Goal: Task Accomplishment & Management: Use online tool/utility

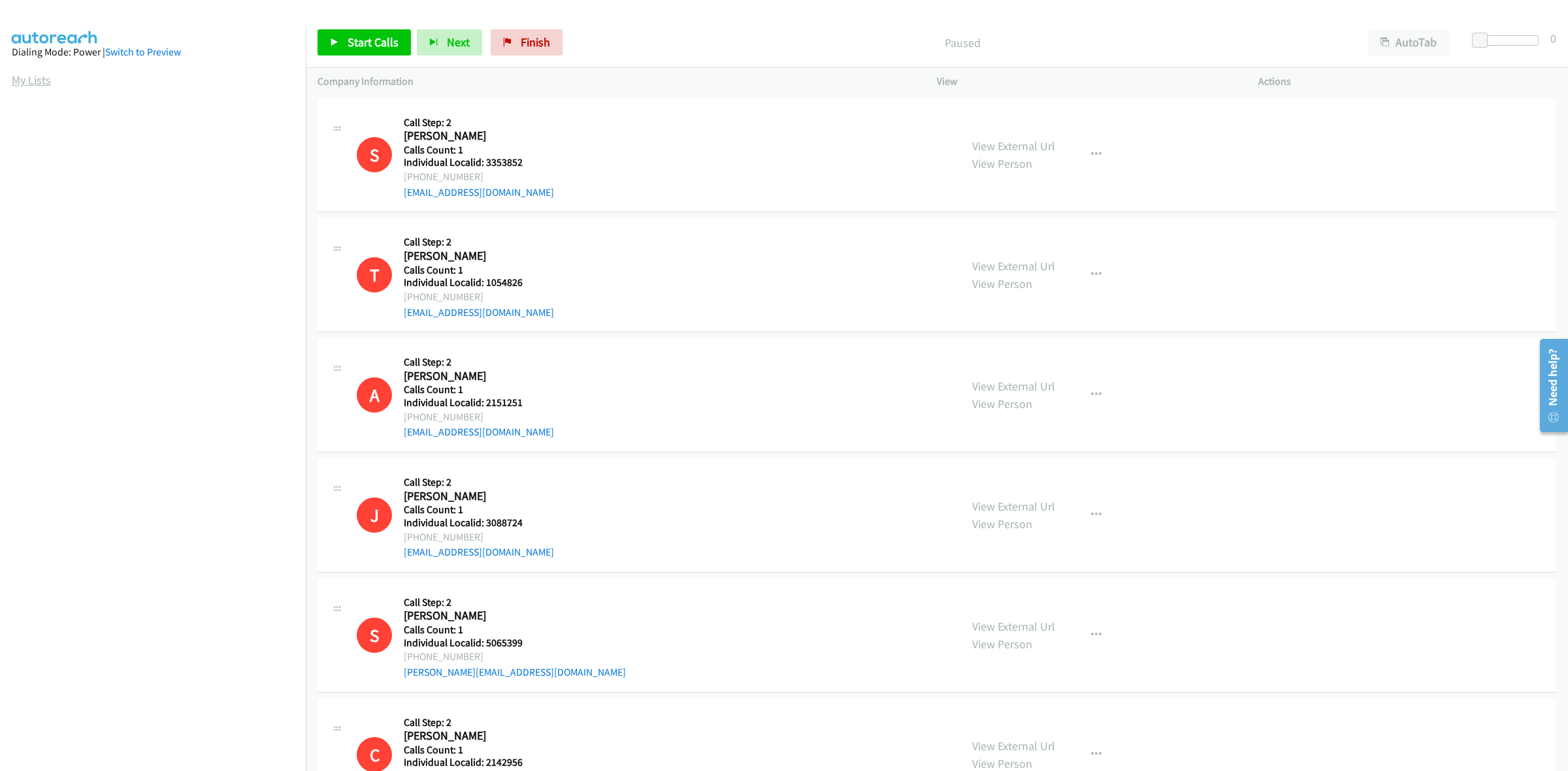
click at [45, 80] on link "My Lists" at bounding box center [31, 80] width 39 height 15
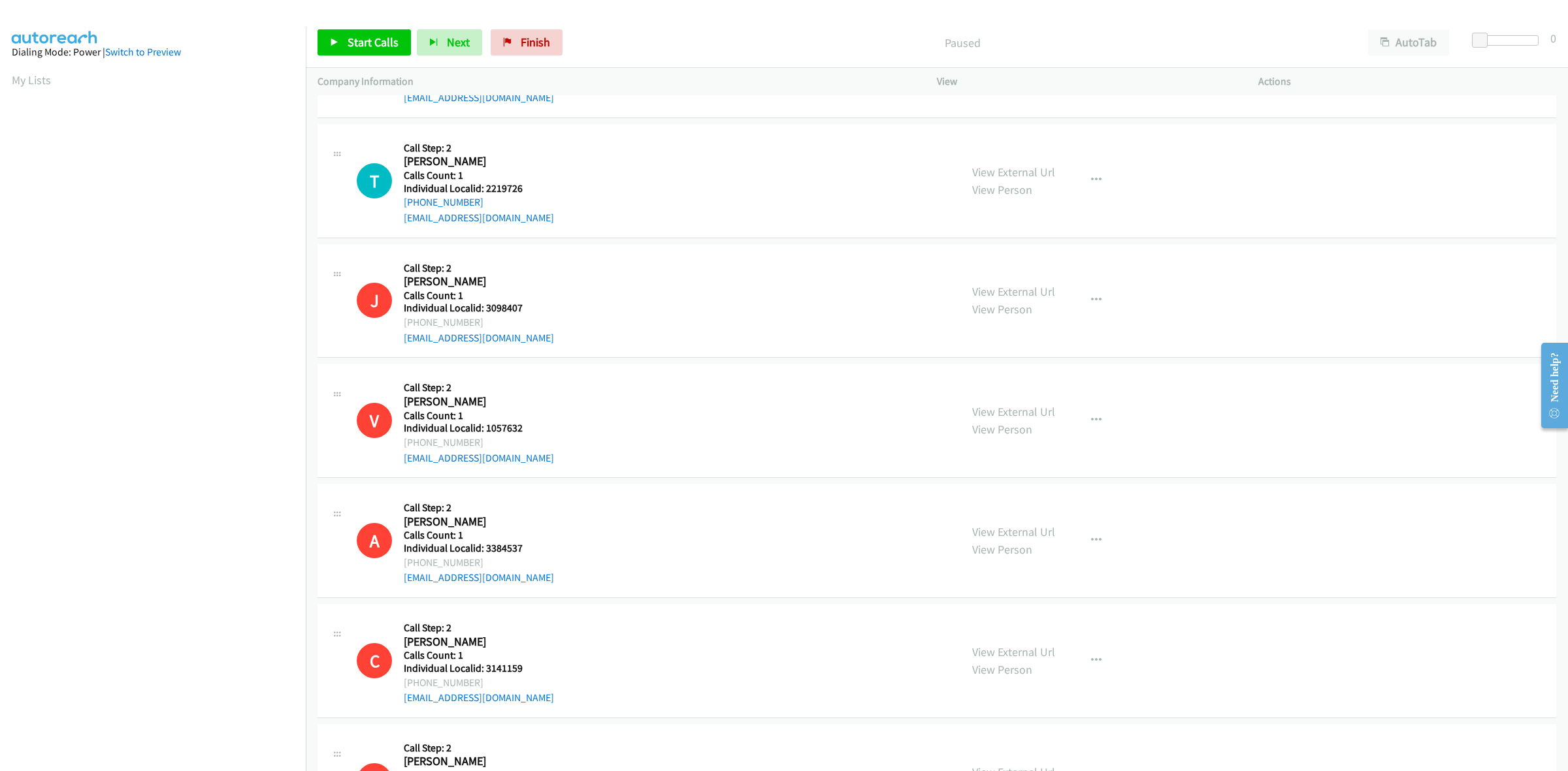
scroll to position [1715, 0]
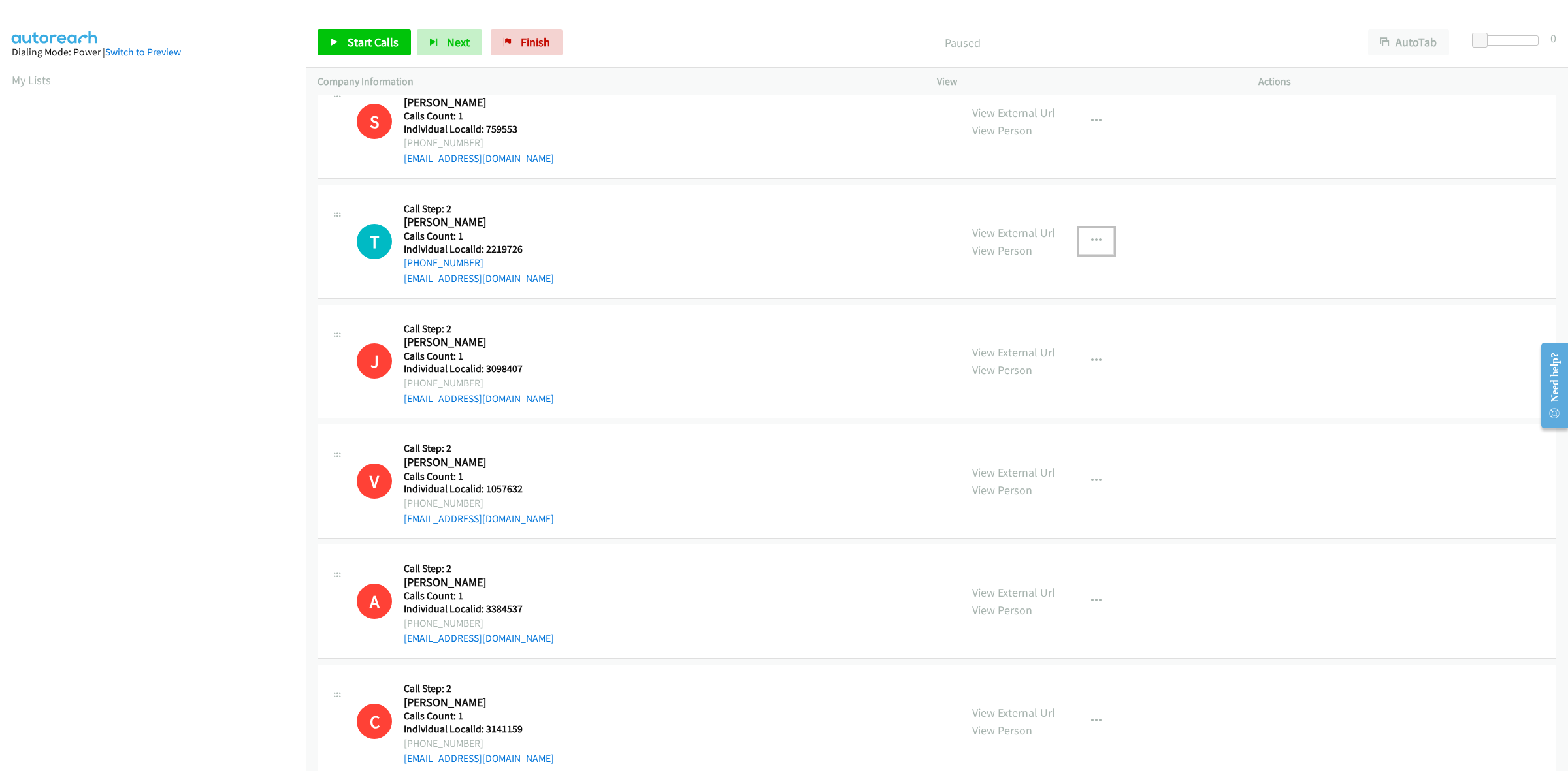
click at [1086, 232] on button "button" at bounding box center [1096, 241] width 35 height 26
click at [1010, 327] on link "Skip Call" at bounding box center [1026, 326] width 174 height 26
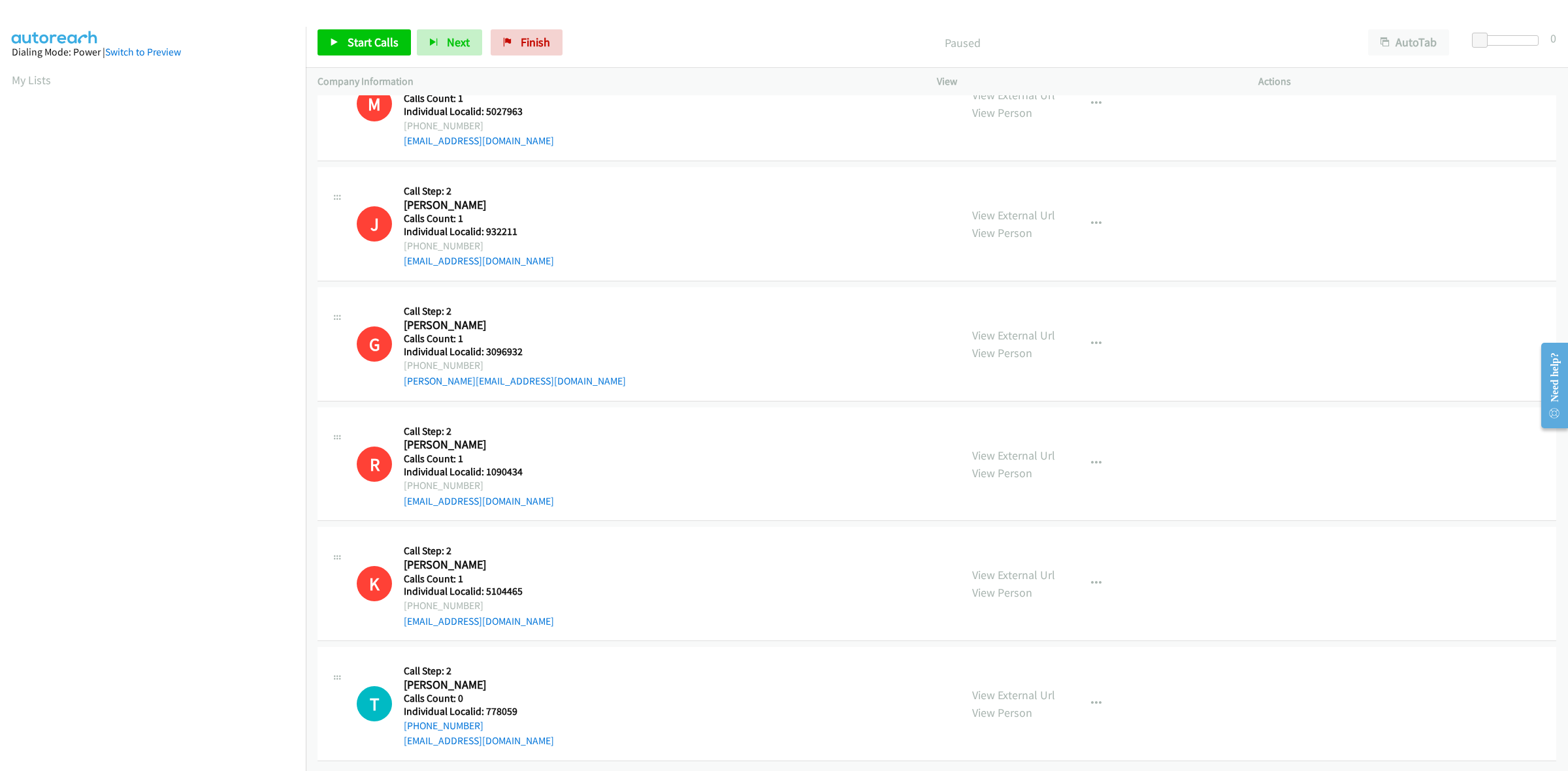
scroll to position [3051, 0]
drag, startPoint x: 523, startPoint y: 702, endPoint x: 484, endPoint y: 699, distance: 39.1
click at [484, 699] on div "T Callback Scheduled Call Step: 2 Terry Herr America/New_York Calls Count: 0 In…" at bounding box center [652, 704] width 592 height 90
copy h5 "778059"
click at [772, 498] on div "R Callback Scheduled Call Step: 2 Reagan Sawey America/New_York Calls Count: 1 …" at bounding box center [937, 464] width 1239 height 114
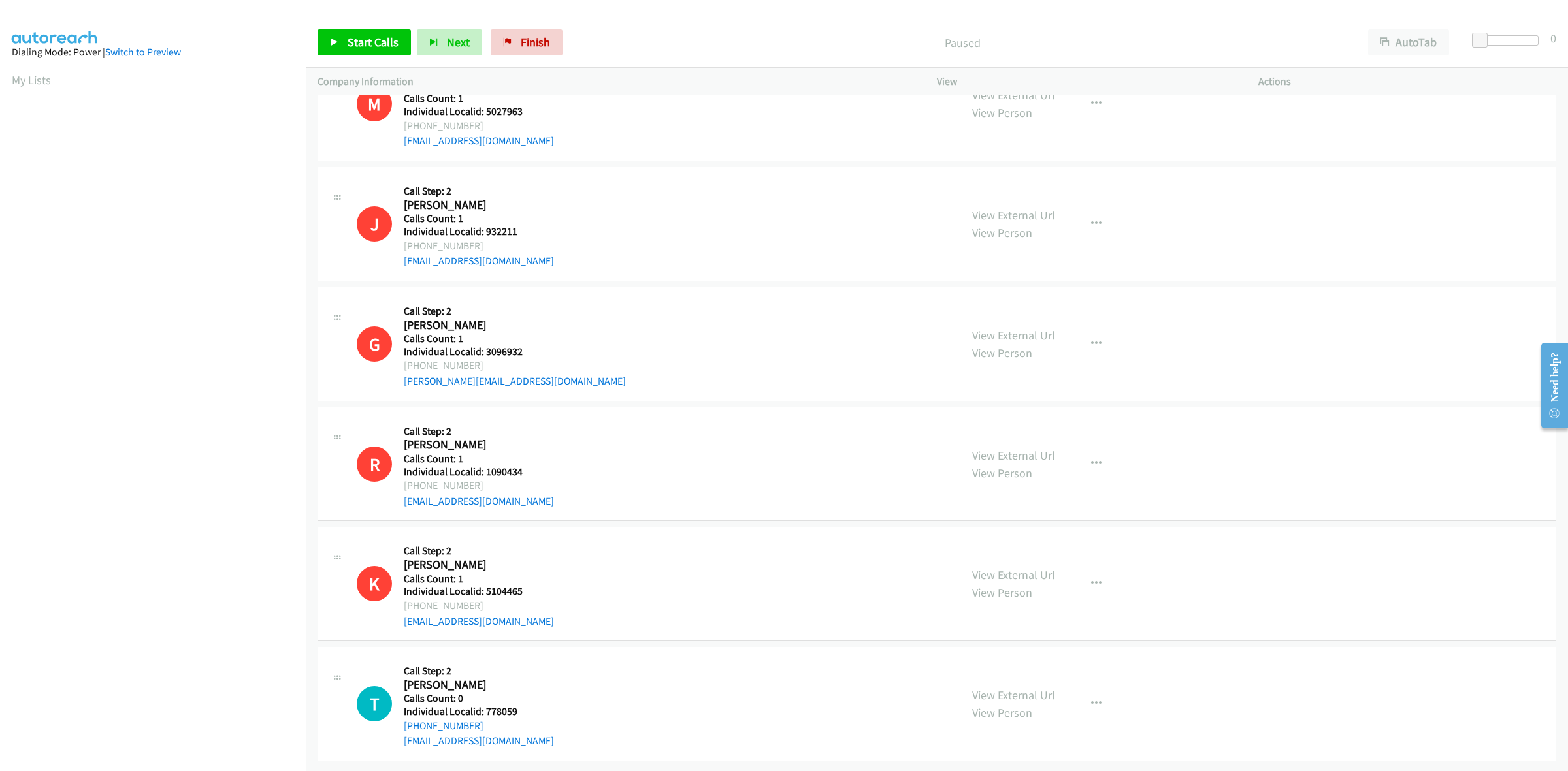
drag, startPoint x: 486, startPoint y: 712, endPoint x: 399, endPoint y: 722, distance: 87.6
click at [399, 722] on div "T Callback Scheduled Call Step: 2 Terry Herr America/New_York Calls Count: 0 In…" at bounding box center [652, 704] width 592 height 90
copy link "+1 269-637-4733"
drag, startPoint x: 523, startPoint y: 697, endPoint x: 482, endPoint y: 697, distance: 41.0
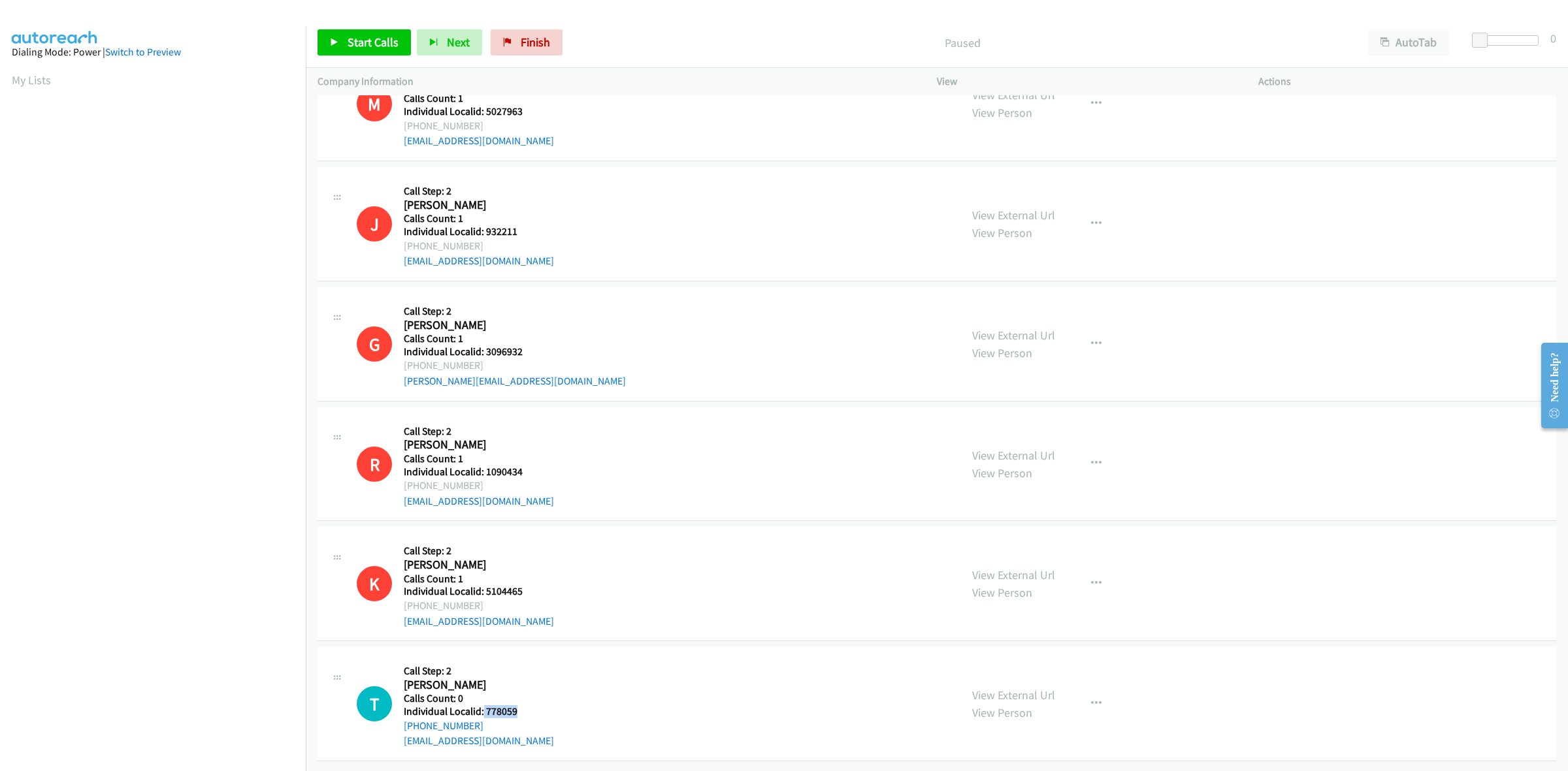
click at [482, 697] on div "T Callback Scheduled Call Step: 2 Terry Herr America/New_York Calls Count: 0 In…" at bounding box center [652, 704] width 592 height 90
copy h5 "778059"
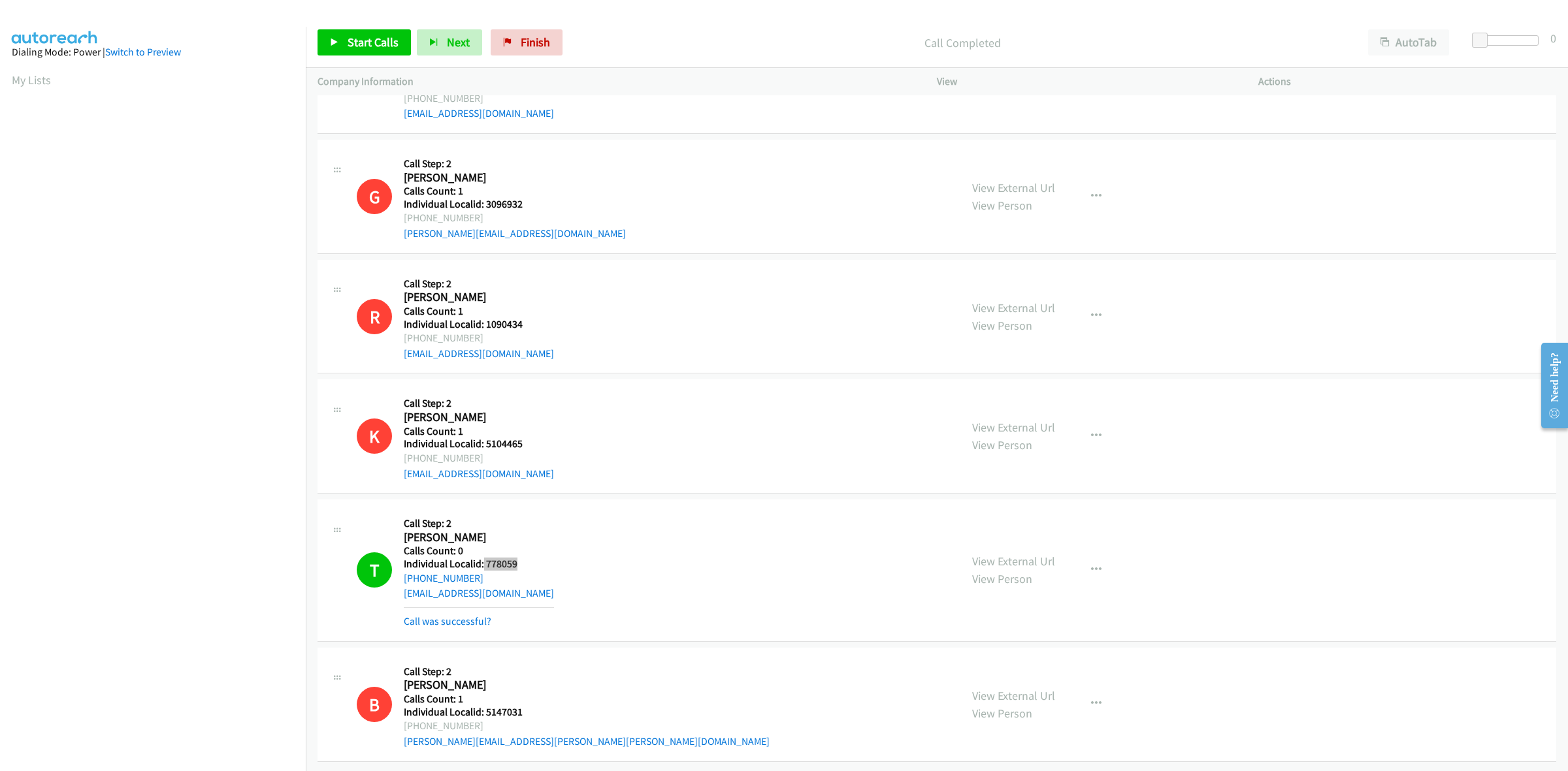
scroll to position [3199, 0]
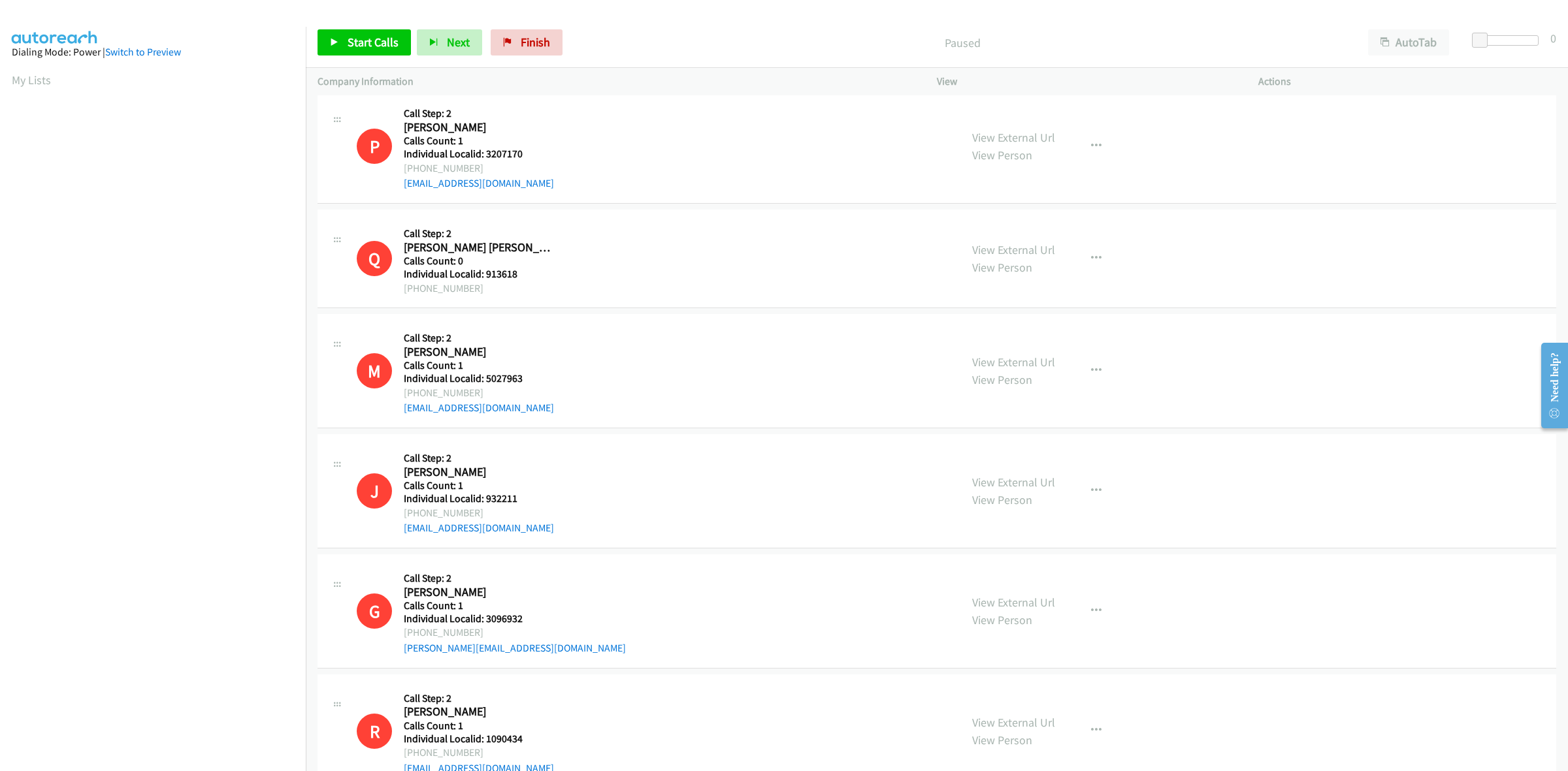
scroll to position [2931, 0]
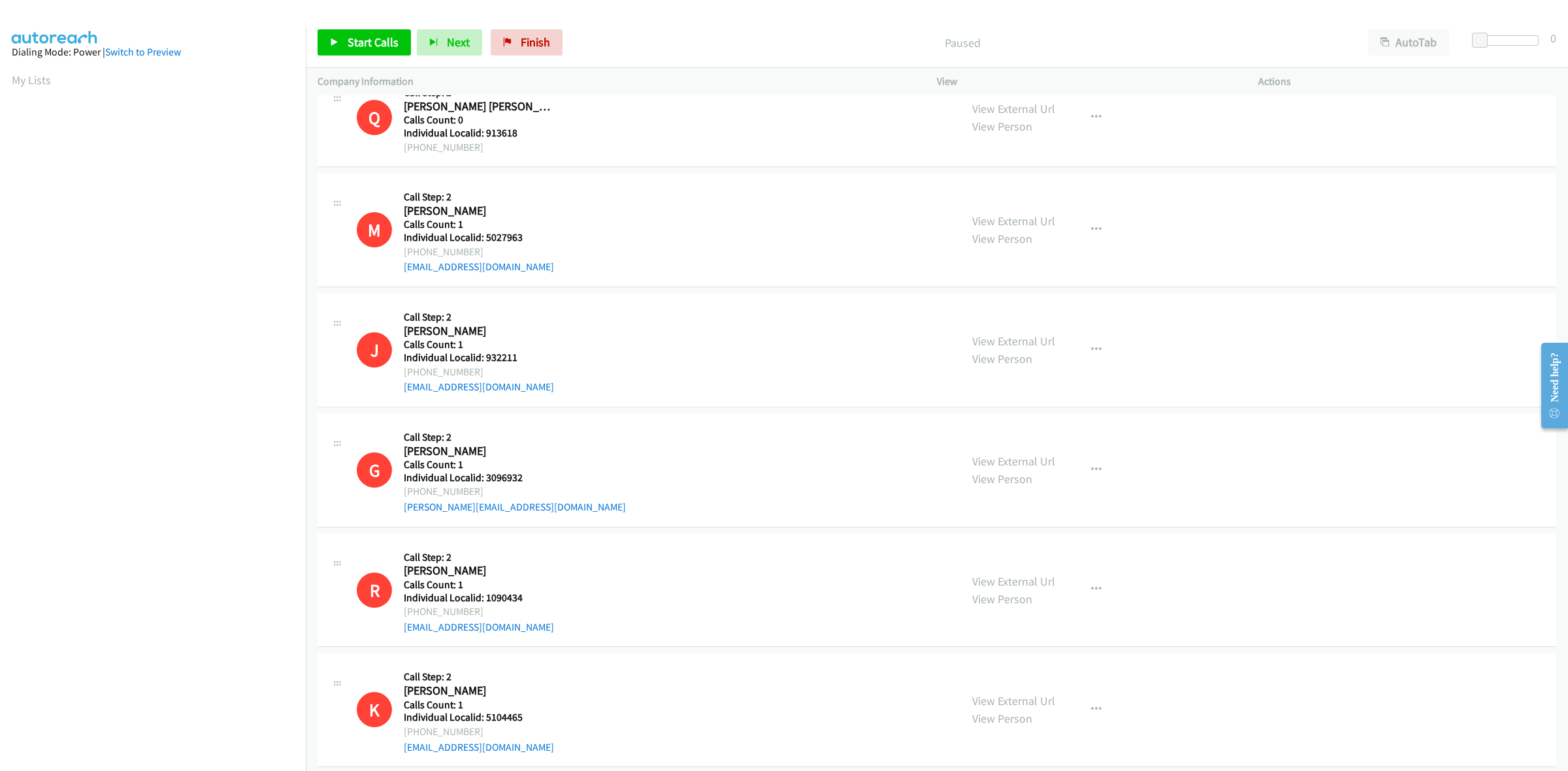
scroll to position [2931, 0]
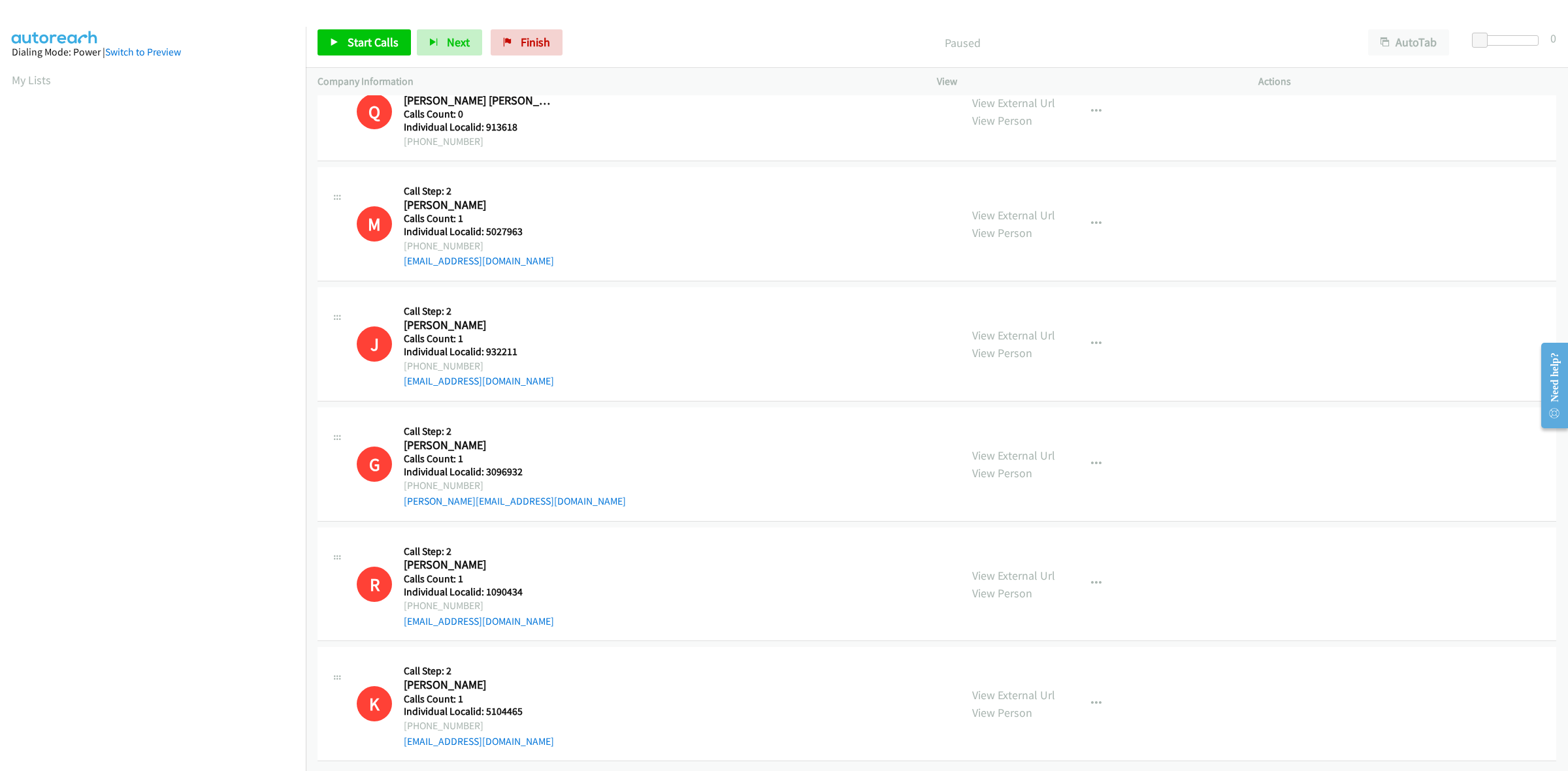
click at [53, 83] on section "My Lists" at bounding box center [152, 80] width 282 height 18
click at [48, 81] on link "My Lists" at bounding box center [31, 80] width 39 height 15
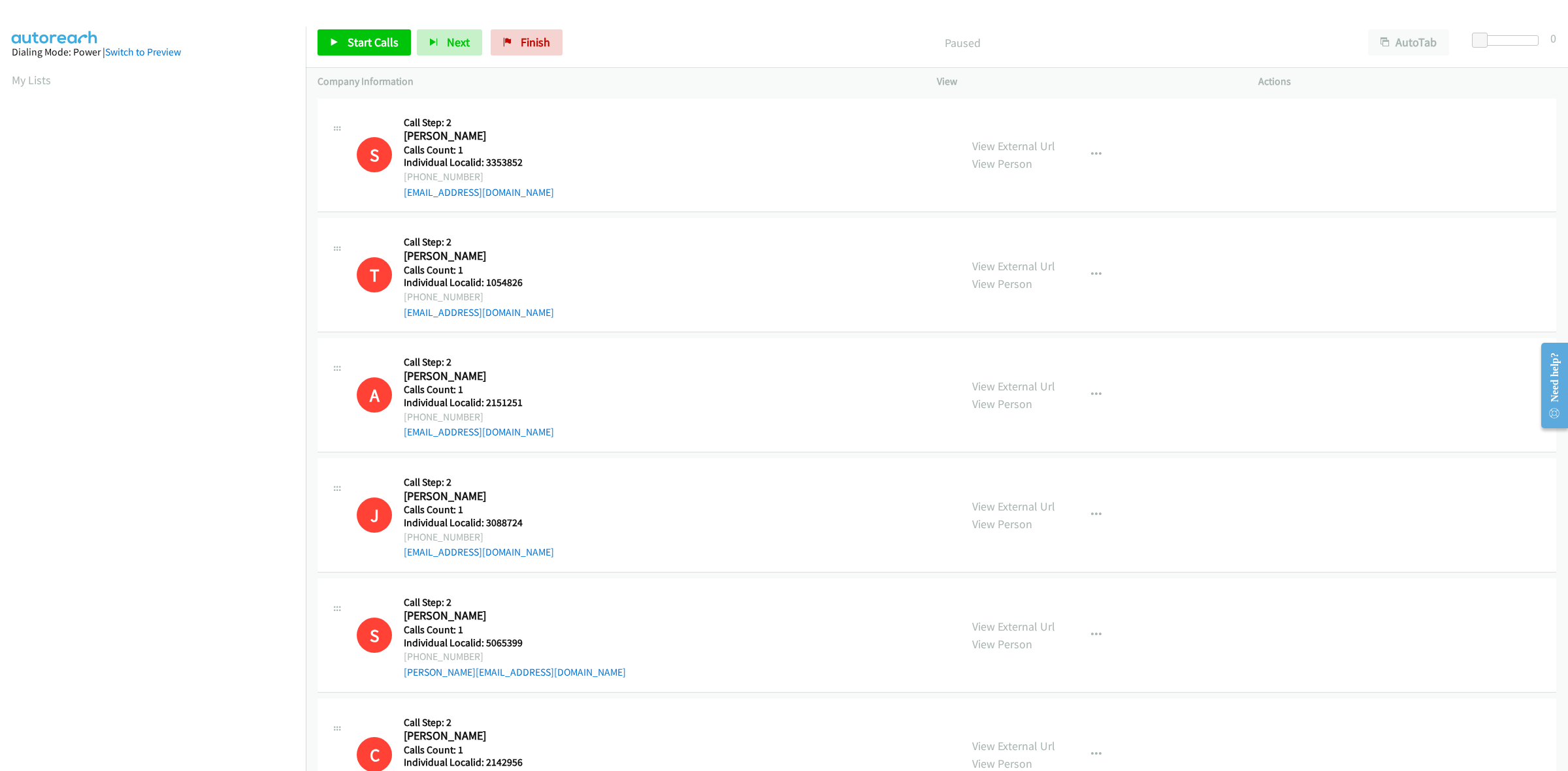
click at [1108, 148] on div "View External Url View Person View External Url Email Schedule/Manage Callback …" at bounding box center [1127, 155] width 333 height 90
click at [1099, 147] on button "button" at bounding box center [1096, 154] width 35 height 26
click at [33, 79] on link "My Lists" at bounding box center [31, 80] width 39 height 15
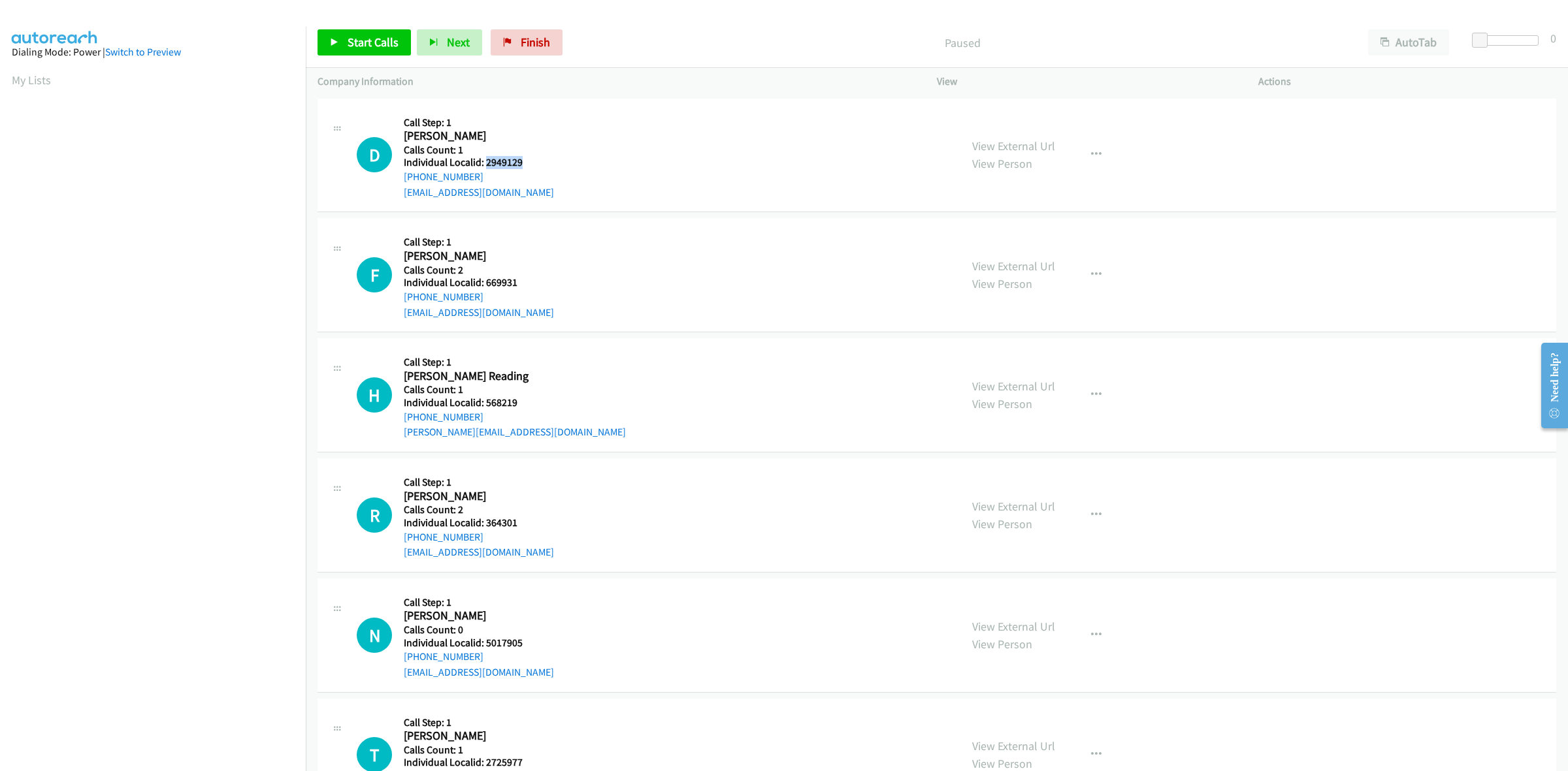
drag, startPoint x: 522, startPoint y: 162, endPoint x: 486, endPoint y: 164, distance: 36.1
click at [486, 164] on h5 "Individual Localid: 2949129" at bounding box center [479, 163] width 150 height 13
drag, startPoint x: 498, startPoint y: 162, endPoint x: 762, endPoint y: 152, distance: 264.2
click at [762, 152] on div "D Callback Scheduled Call Step: 1 David Suggs America/New_York Calls Count: 1 I…" at bounding box center [652, 155] width 592 height 90
click at [1092, 139] on div "View External Url View Person View External Url Email Schedule/Manage Callback …" at bounding box center [1127, 155] width 333 height 90
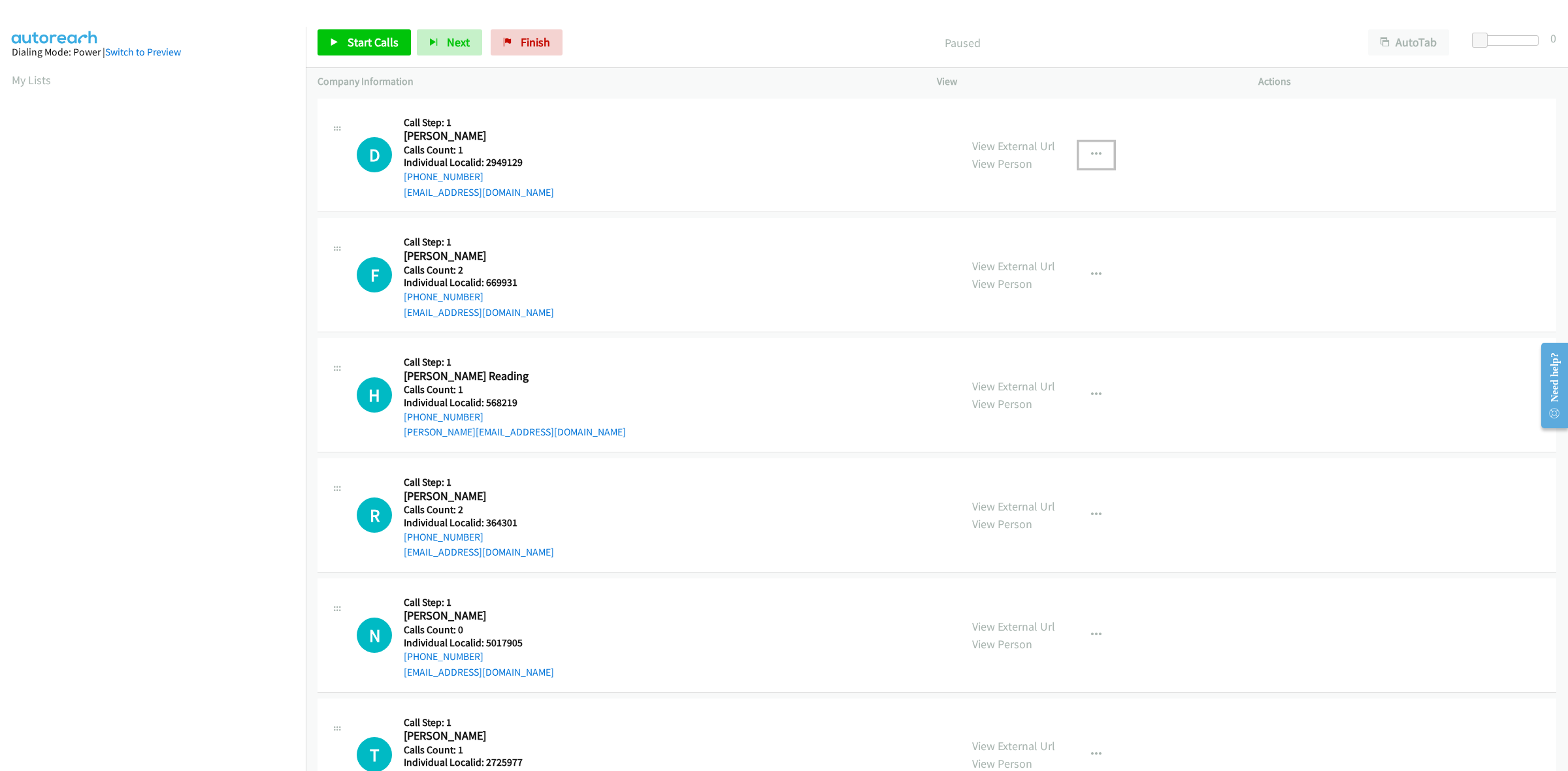
click at [1088, 145] on button "button" at bounding box center [1096, 154] width 35 height 26
click at [1023, 240] on link "Skip Call" at bounding box center [1026, 240] width 174 height 26
click at [1083, 280] on button "button" at bounding box center [1096, 274] width 35 height 26
click at [1032, 356] on link "Skip Call" at bounding box center [1026, 360] width 174 height 26
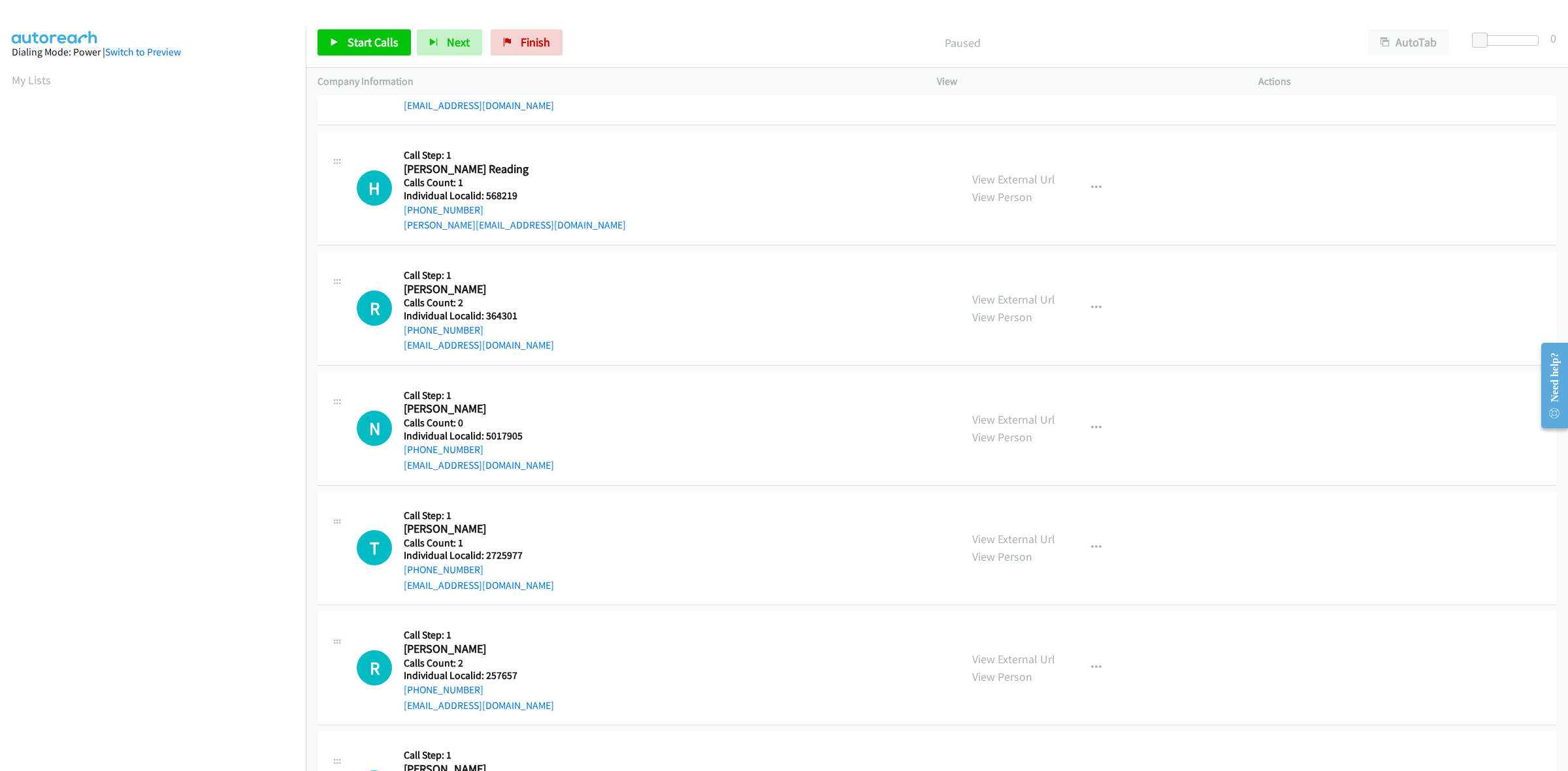
scroll to position [245, 0]
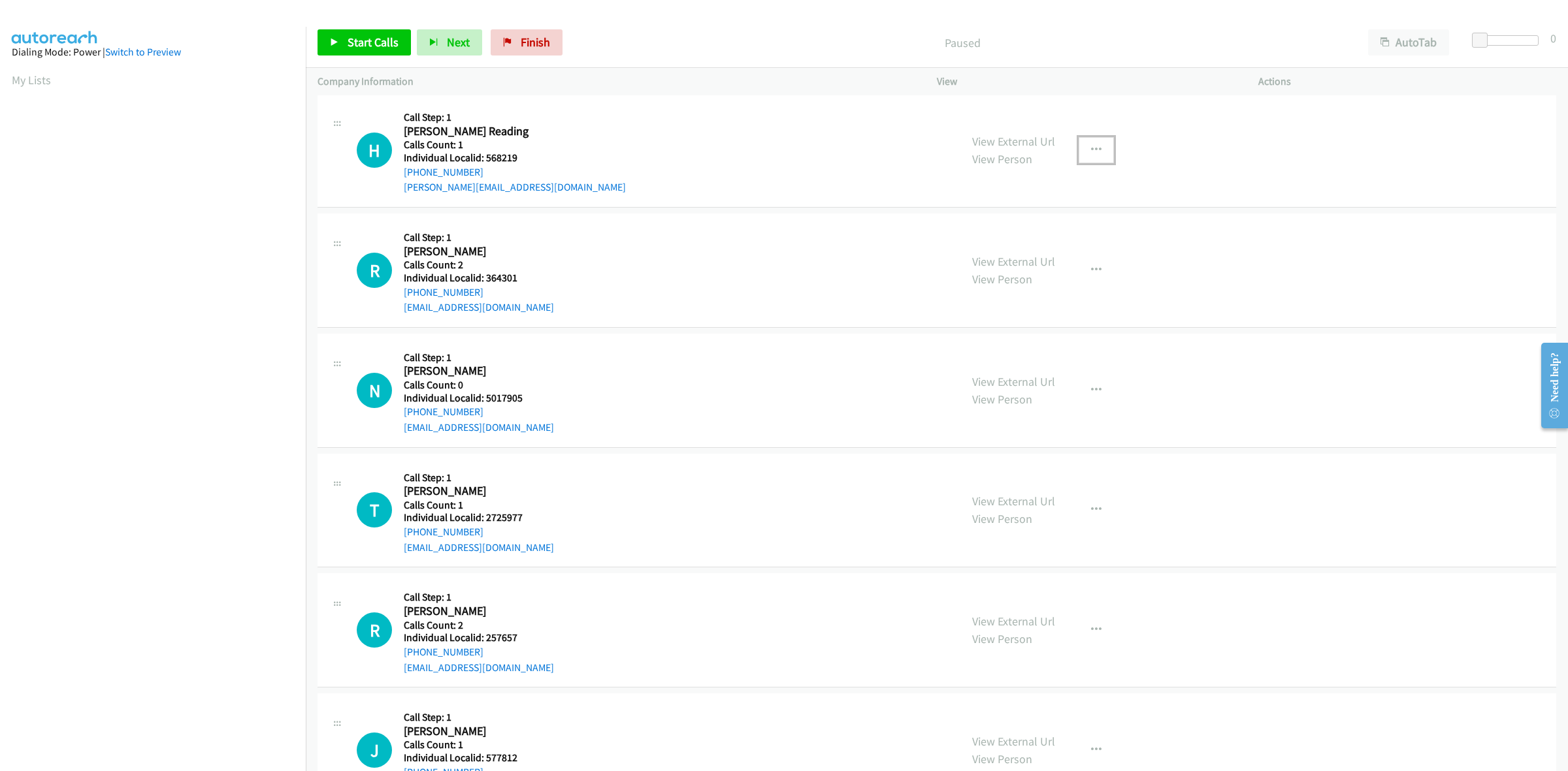
click at [1078, 142] on button "button" at bounding box center [1096, 149] width 35 height 26
click at [1046, 228] on link "Skip Call" at bounding box center [1026, 235] width 174 height 26
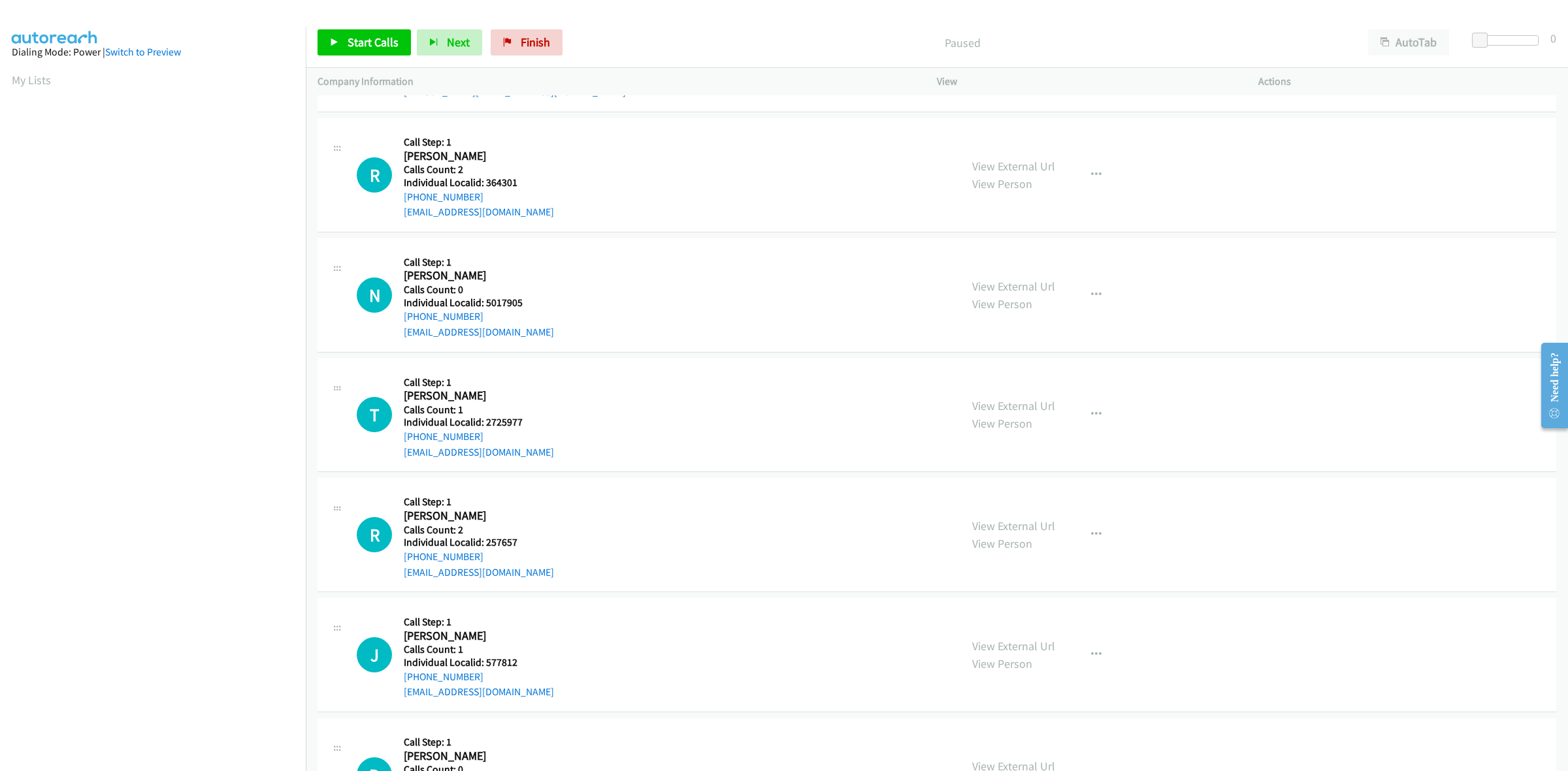
scroll to position [367, 0]
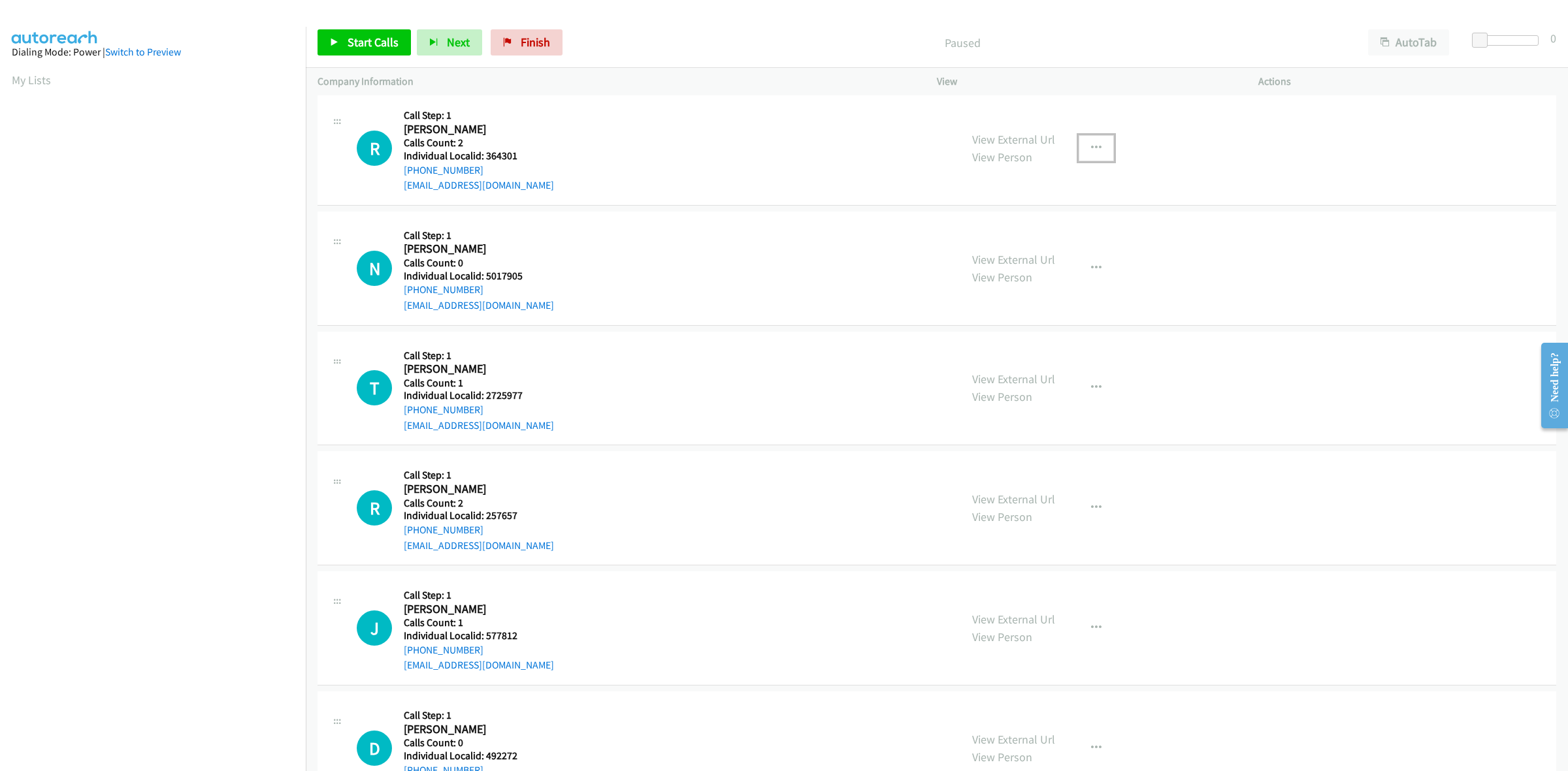
click at [1078, 145] on button "button" at bounding box center [1096, 148] width 35 height 26
click at [1017, 237] on link "Skip Call" at bounding box center [1026, 232] width 174 height 26
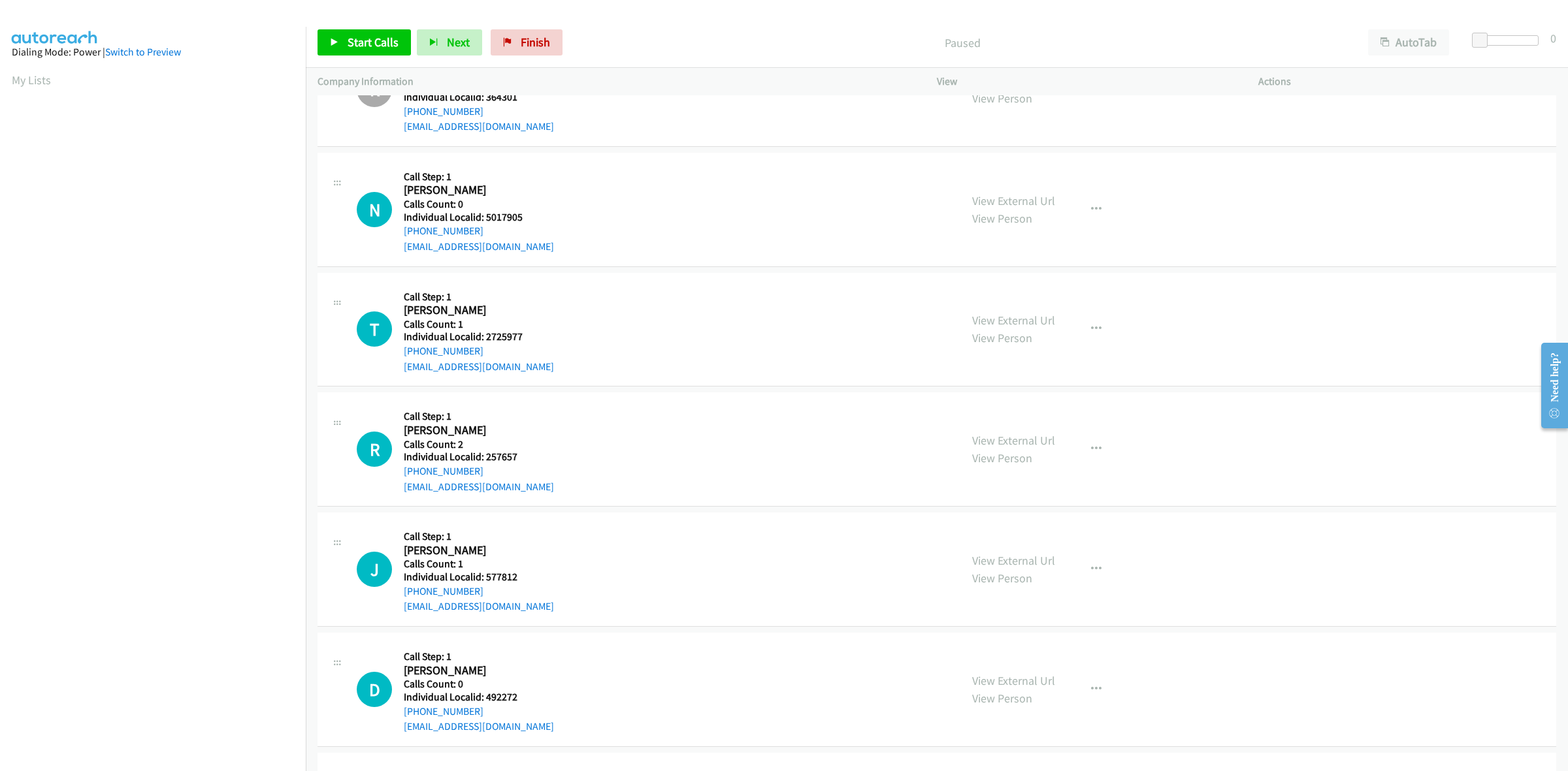
scroll to position [469, 0]
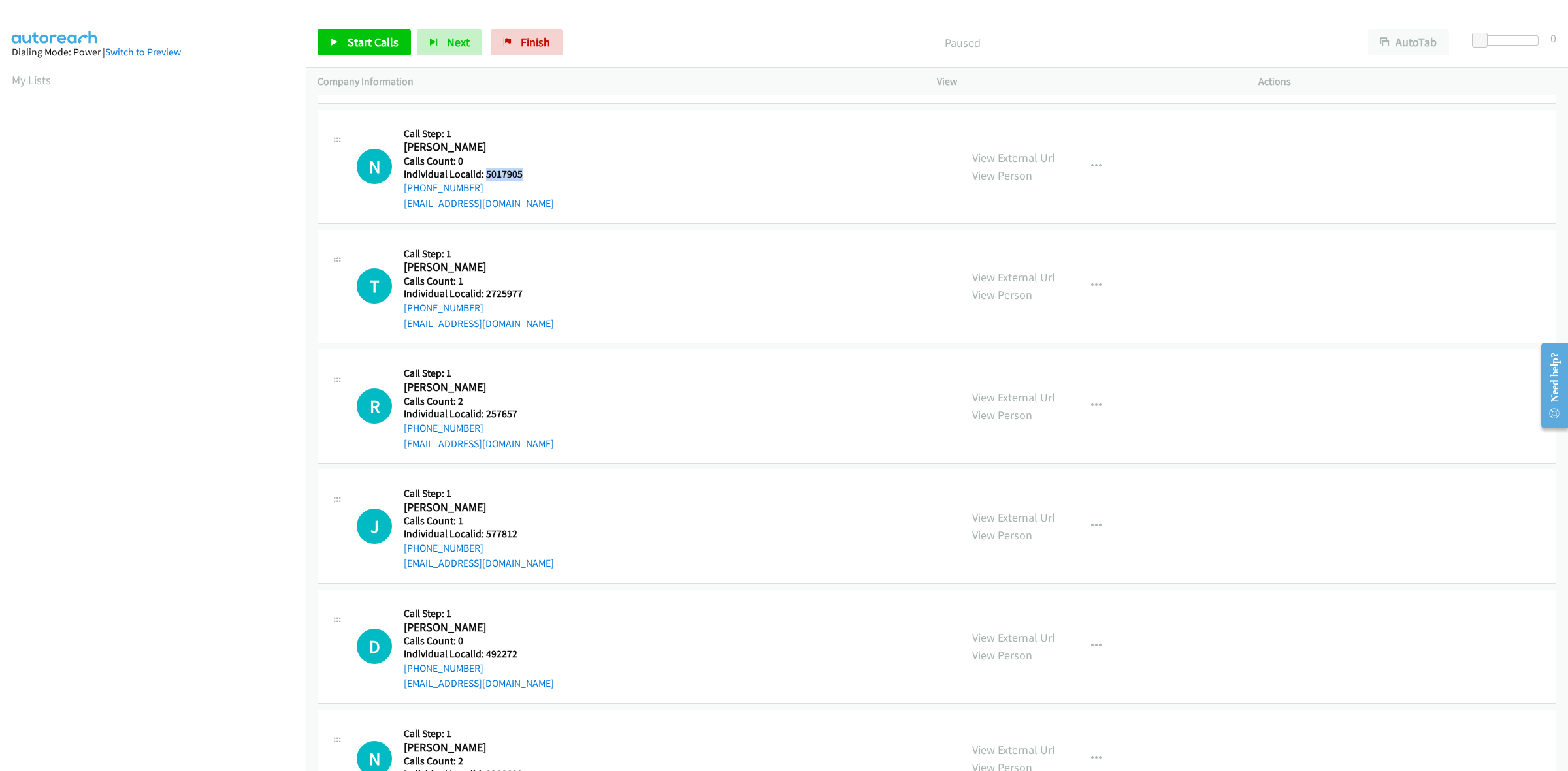
drag, startPoint x: 526, startPoint y: 170, endPoint x: 485, endPoint y: 174, distance: 41.2
click at [485, 174] on h5 "Individual Localid: 5017905" at bounding box center [479, 174] width 150 height 13
copy h5 "5017905"
click at [1095, 165] on button "button" at bounding box center [1096, 166] width 35 height 26
click at [998, 250] on link "Skip Call" at bounding box center [1026, 251] width 174 height 26
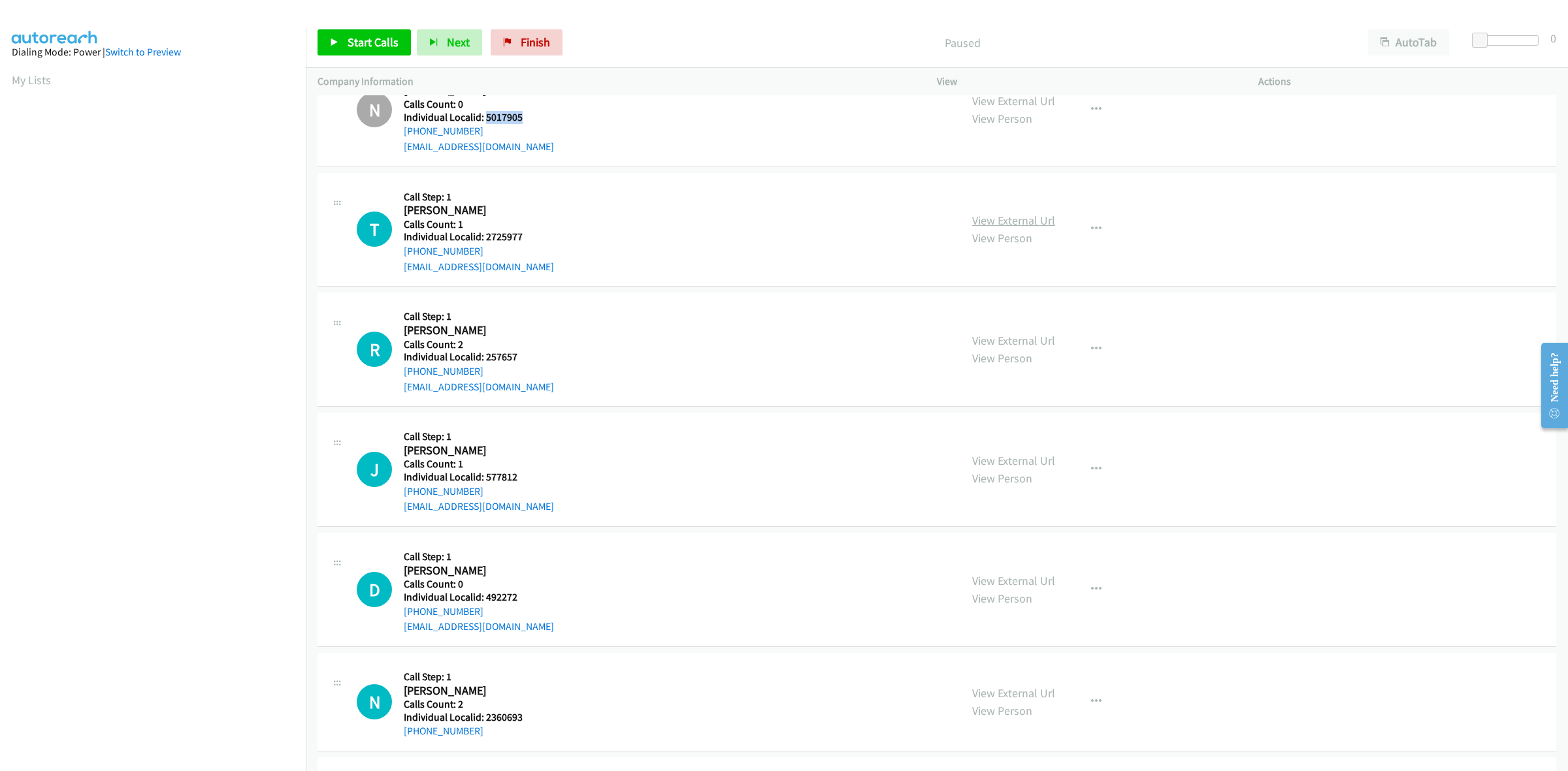
scroll to position [550, 0]
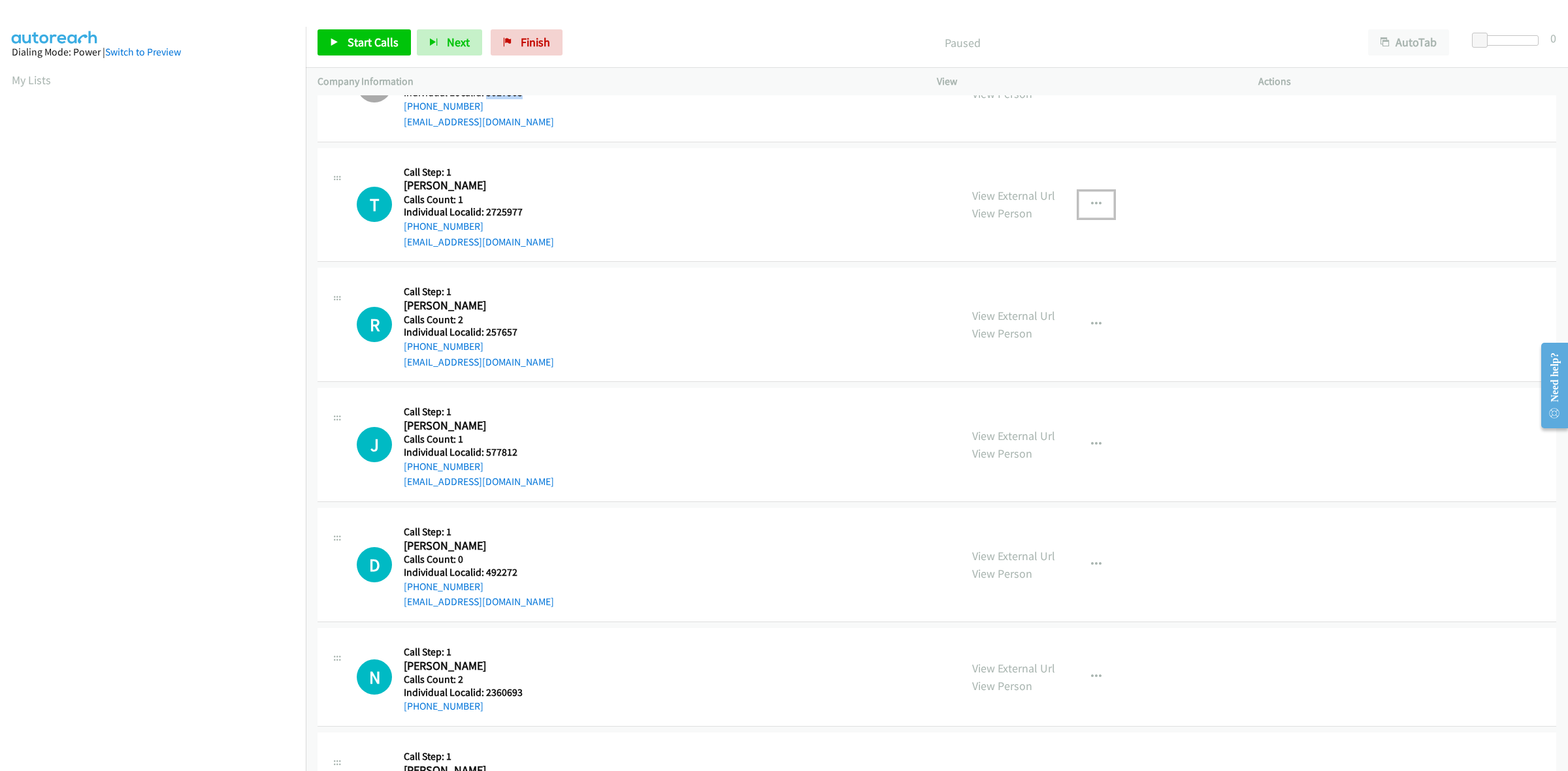
click at [1091, 199] on icon "button" at bounding box center [1096, 204] width 10 height 10
click at [994, 295] on link "Skip Call" at bounding box center [1026, 289] width 174 height 26
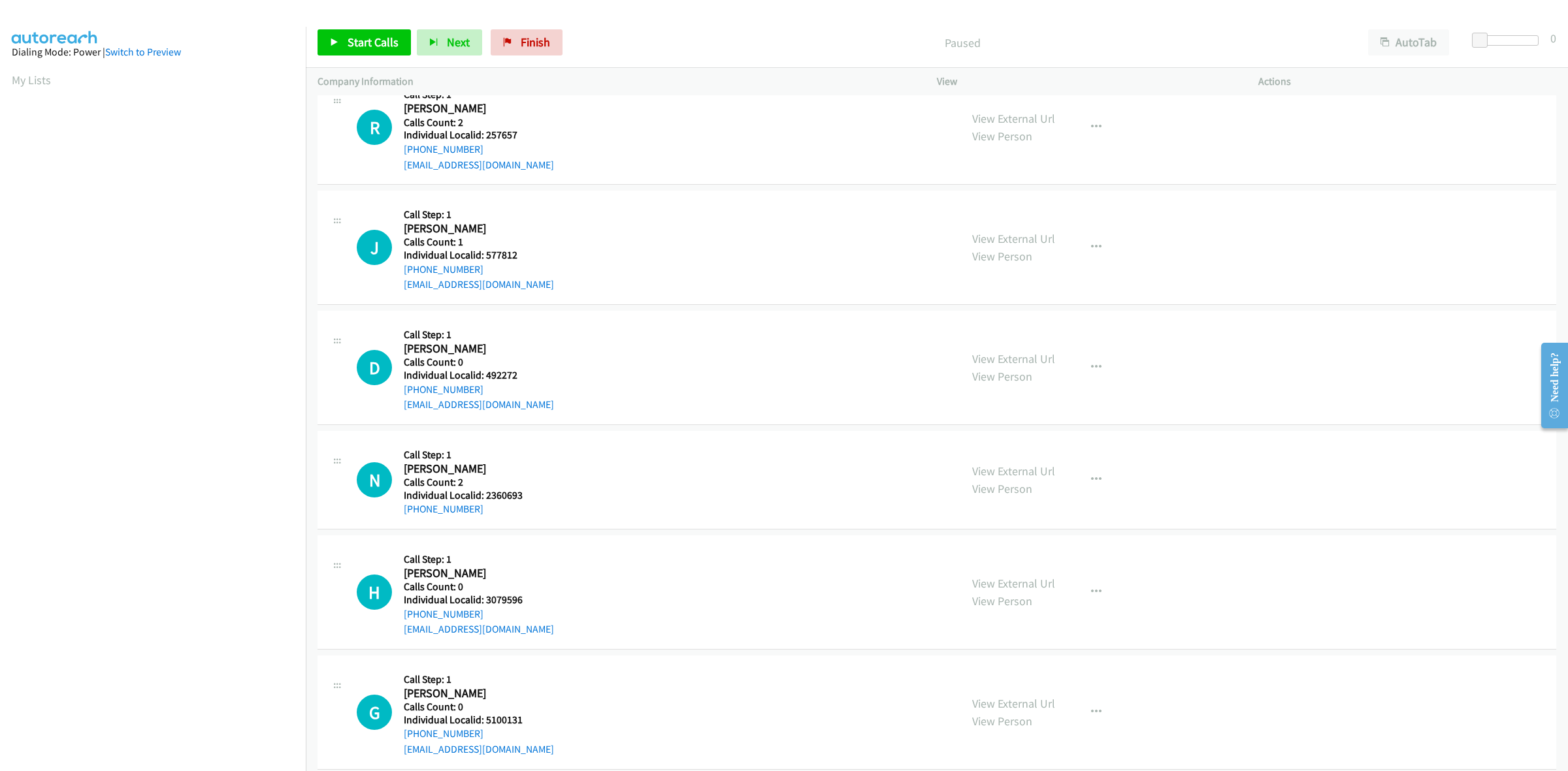
scroll to position [714, 0]
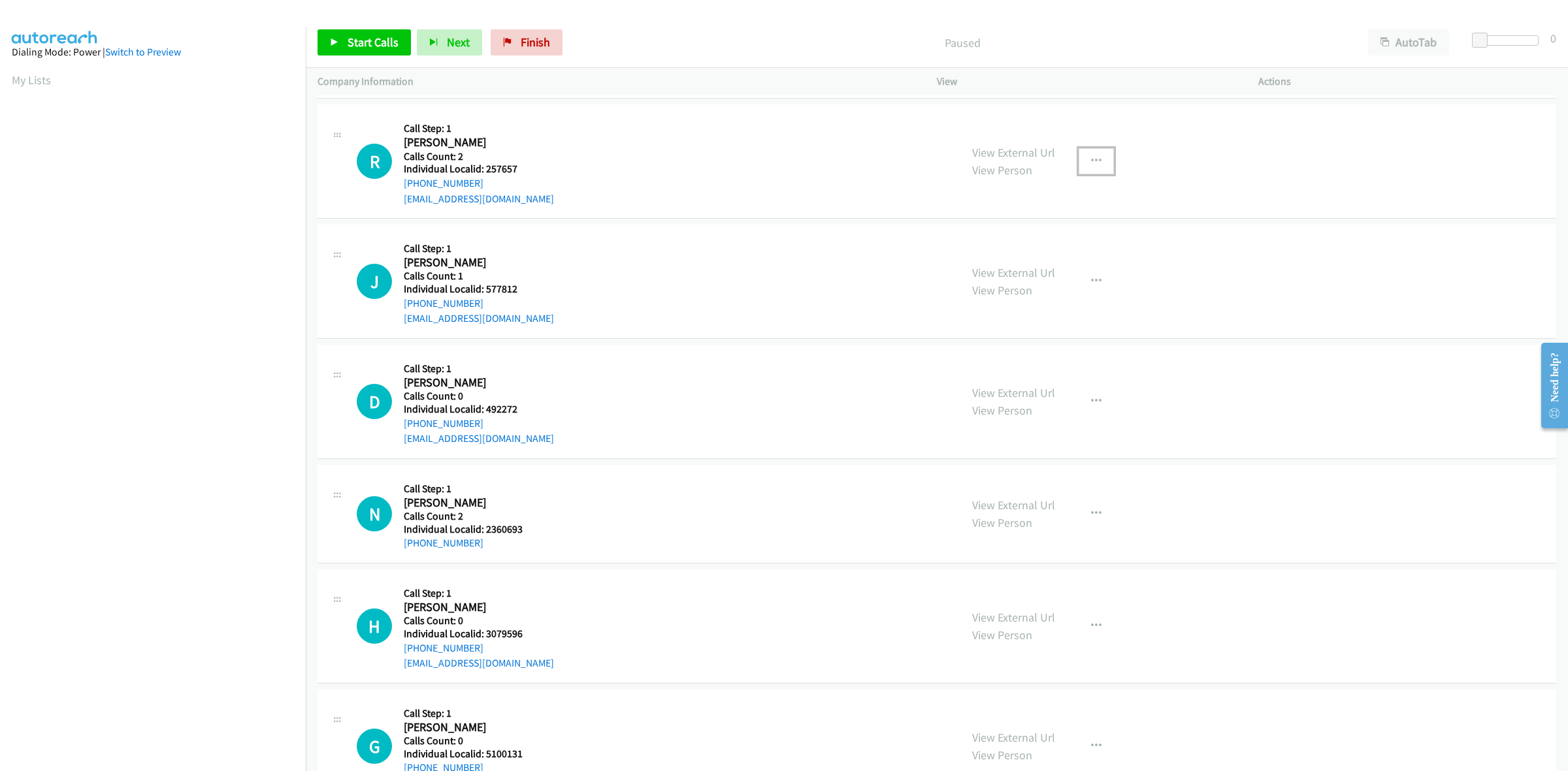
click at [1099, 164] on button "button" at bounding box center [1096, 161] width 35 height 26
click at [1033, 246] on link "Skip Call" at bounding box center [1026, 246] width 174 height 26
click at [1092, 284] on icon "button" at bounding box center [1096, 281] width 10 height 10
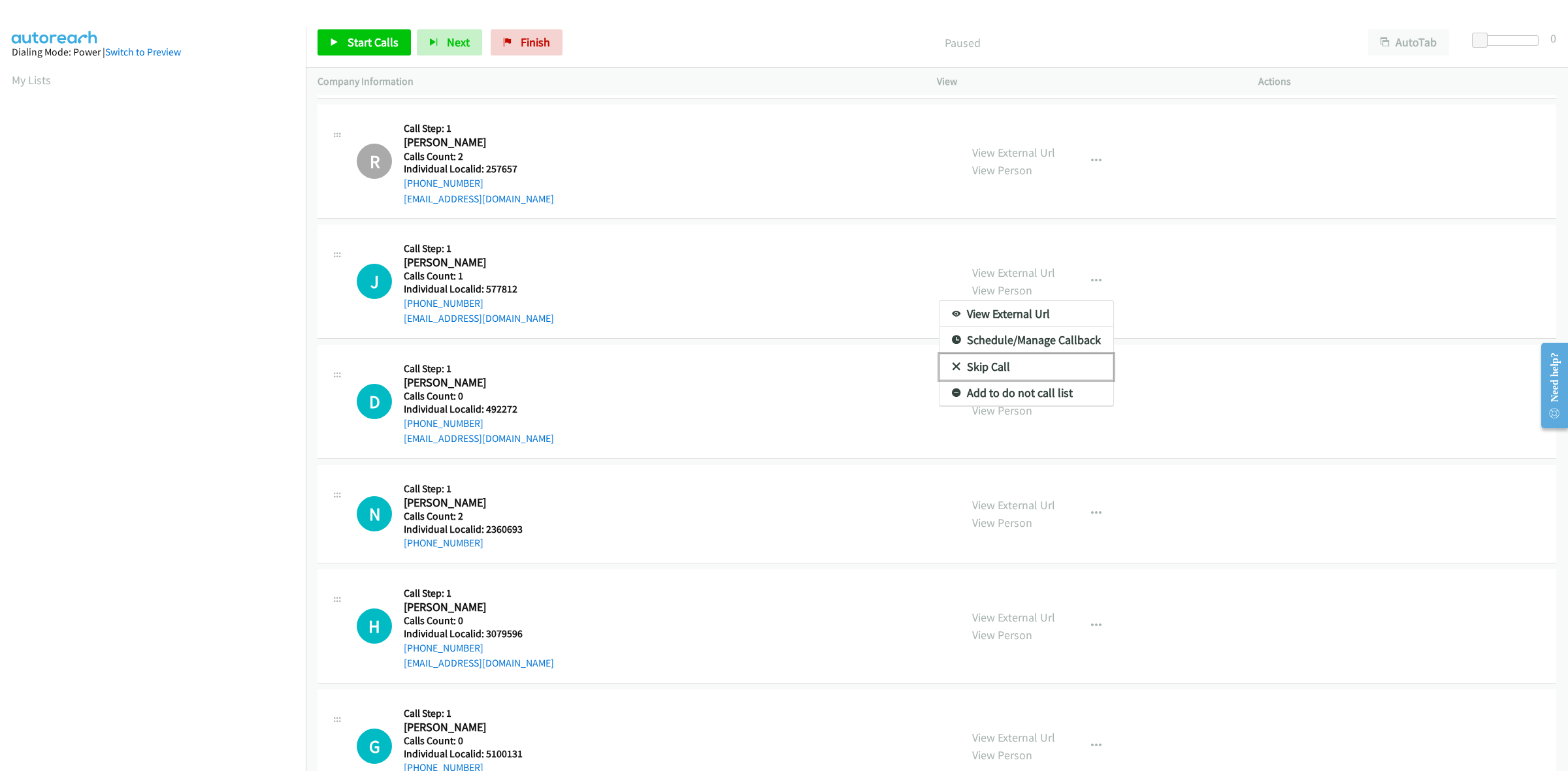
click at [1011, 364] on link "Skip Call" at bounding box center [1026, 367] width 174 height 26
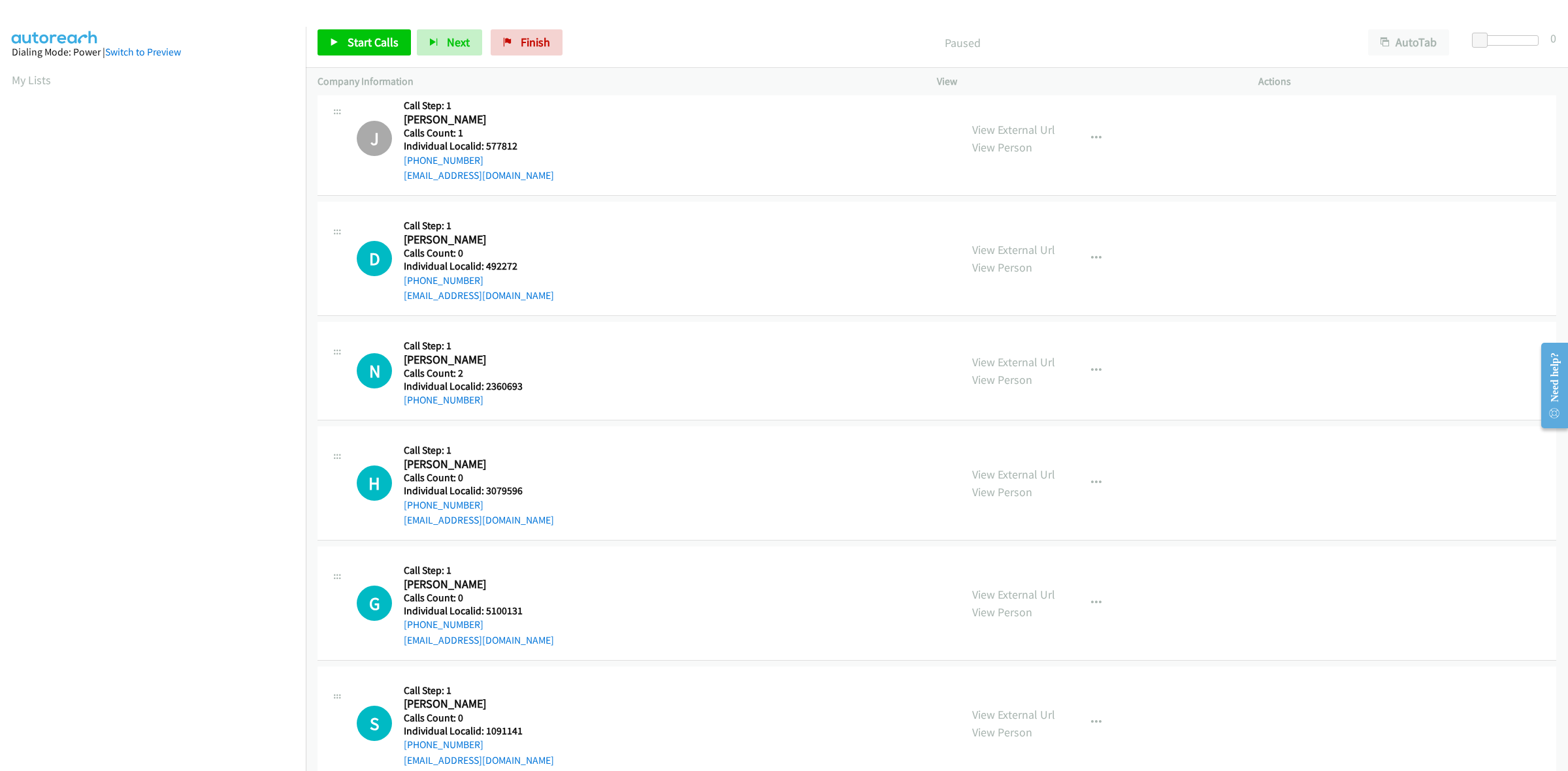
scroll to position [918, 0]
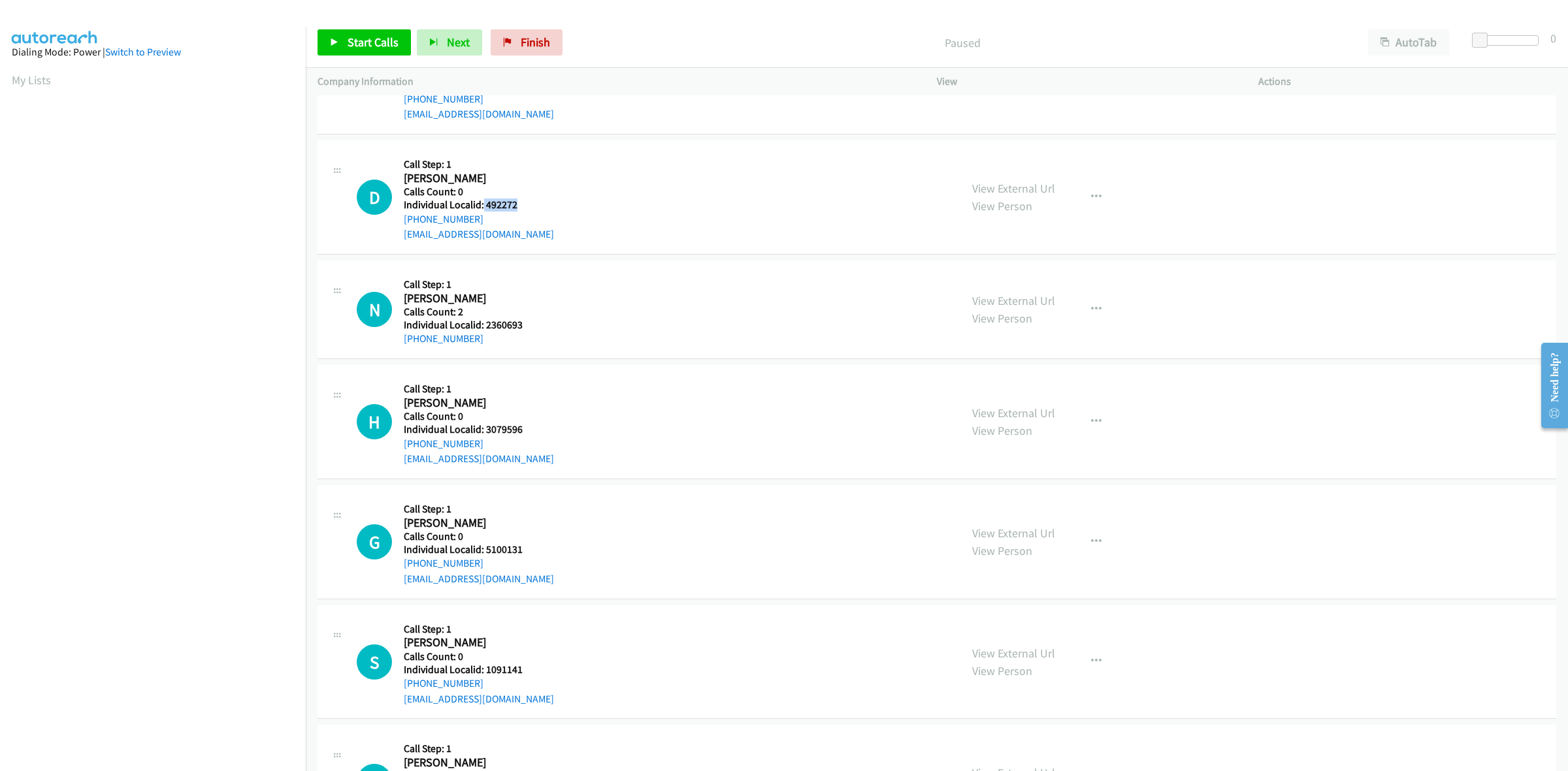
drag, startPoint x: 497, startPoint y: 209, endPoint x: 482, endPoint y: 210, distance: 15.0
click at [482, 210] on h5 "Individual Localid: 492272" at bounding box center [479, 205] width 150 height 13
copy h5 "492272"
click at [1092, 194] on icon "button" at bounding box center [1096, 197] width 10 height 10
click at [1014, 285] on link "Skip Call" at bounding box center [1026, 282] width 174 height 26
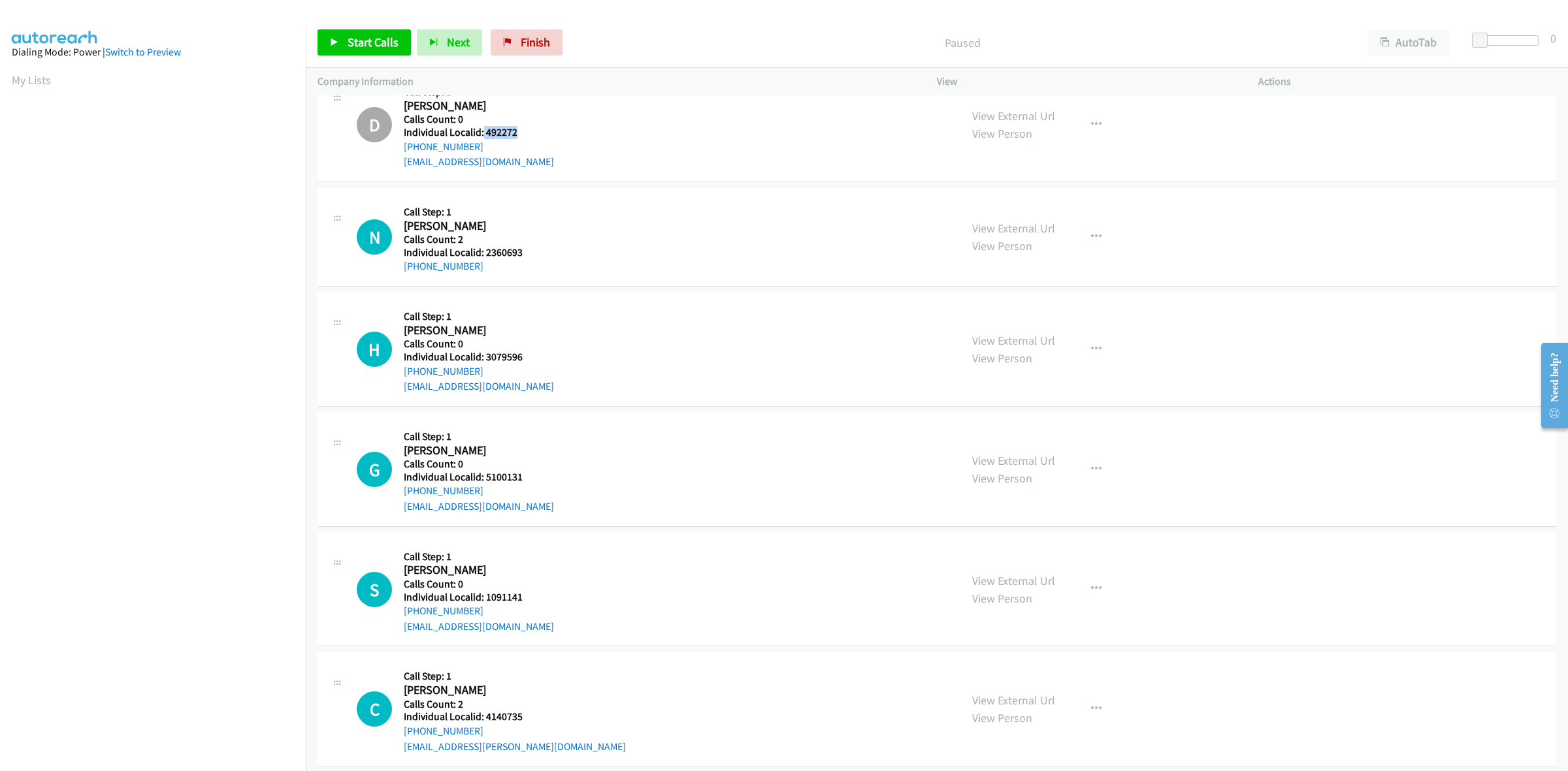
scroll to position [1020, 0]
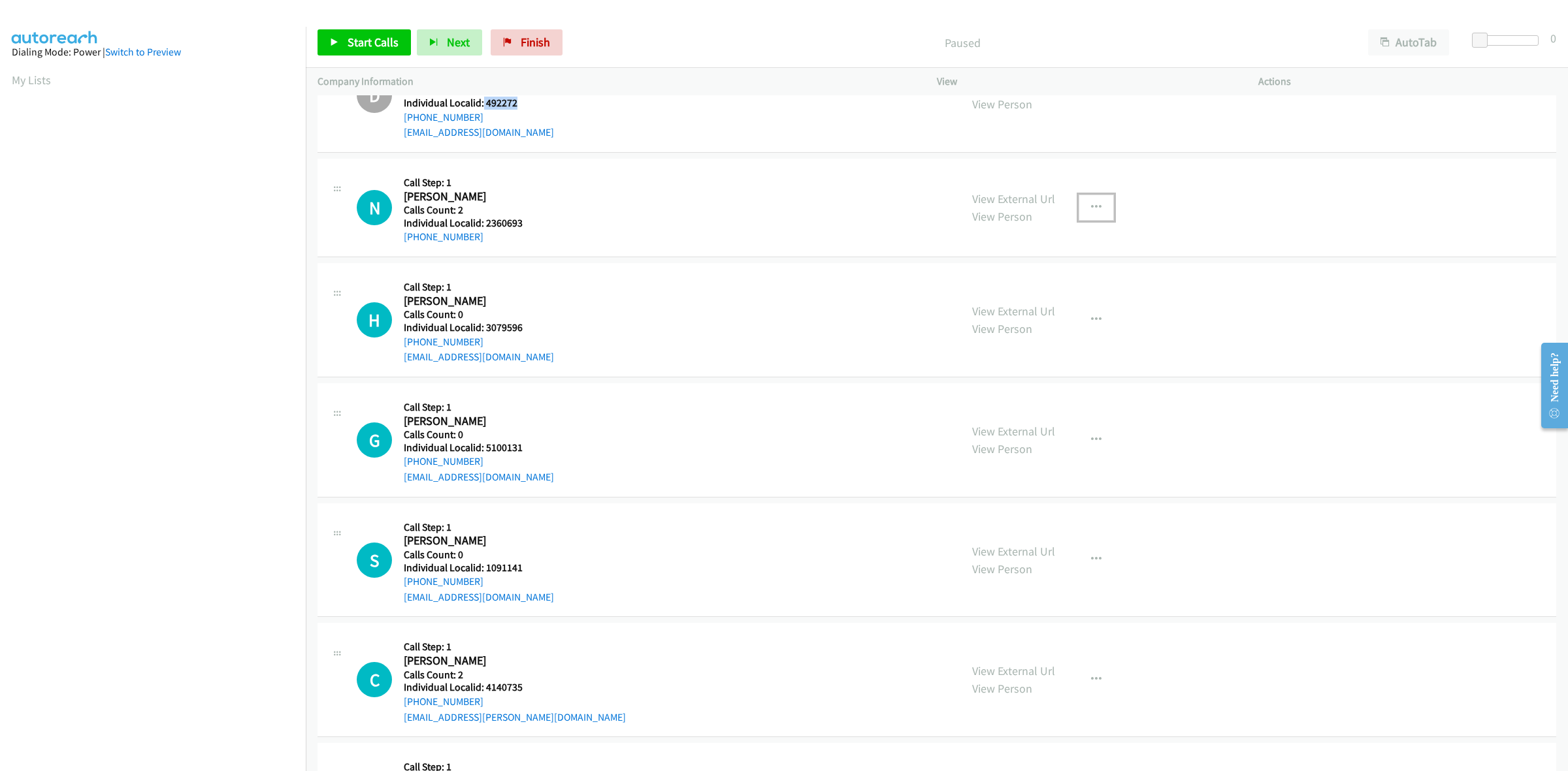
click at [1093, 203] on icon "button" at bounding box center [1096, 207] width 10 height 10
click at [1007, 295] on link "Skip Call" at bounding box center [1026, 292] width 174 height 26
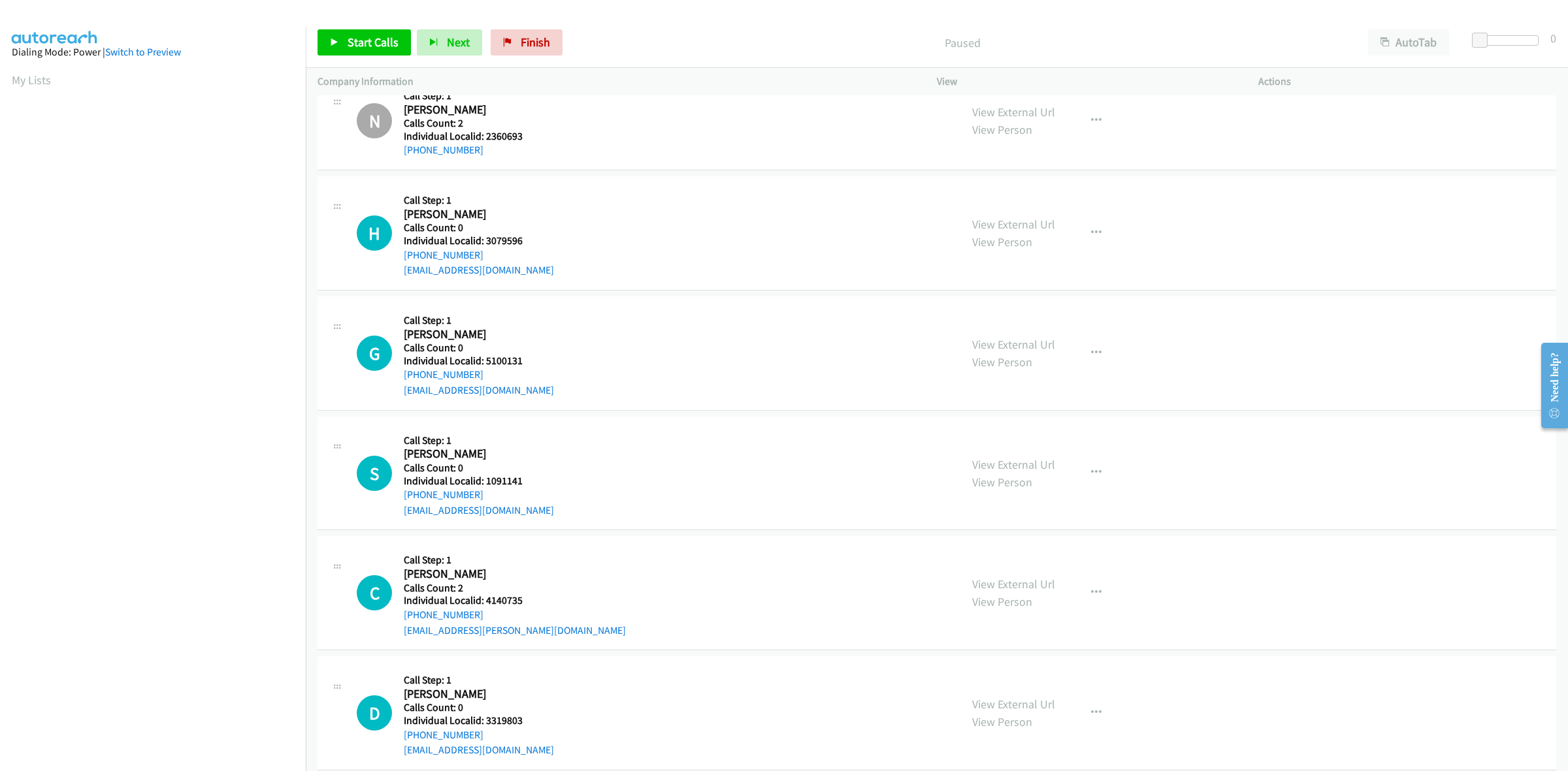
scroll to position [1164, 0]
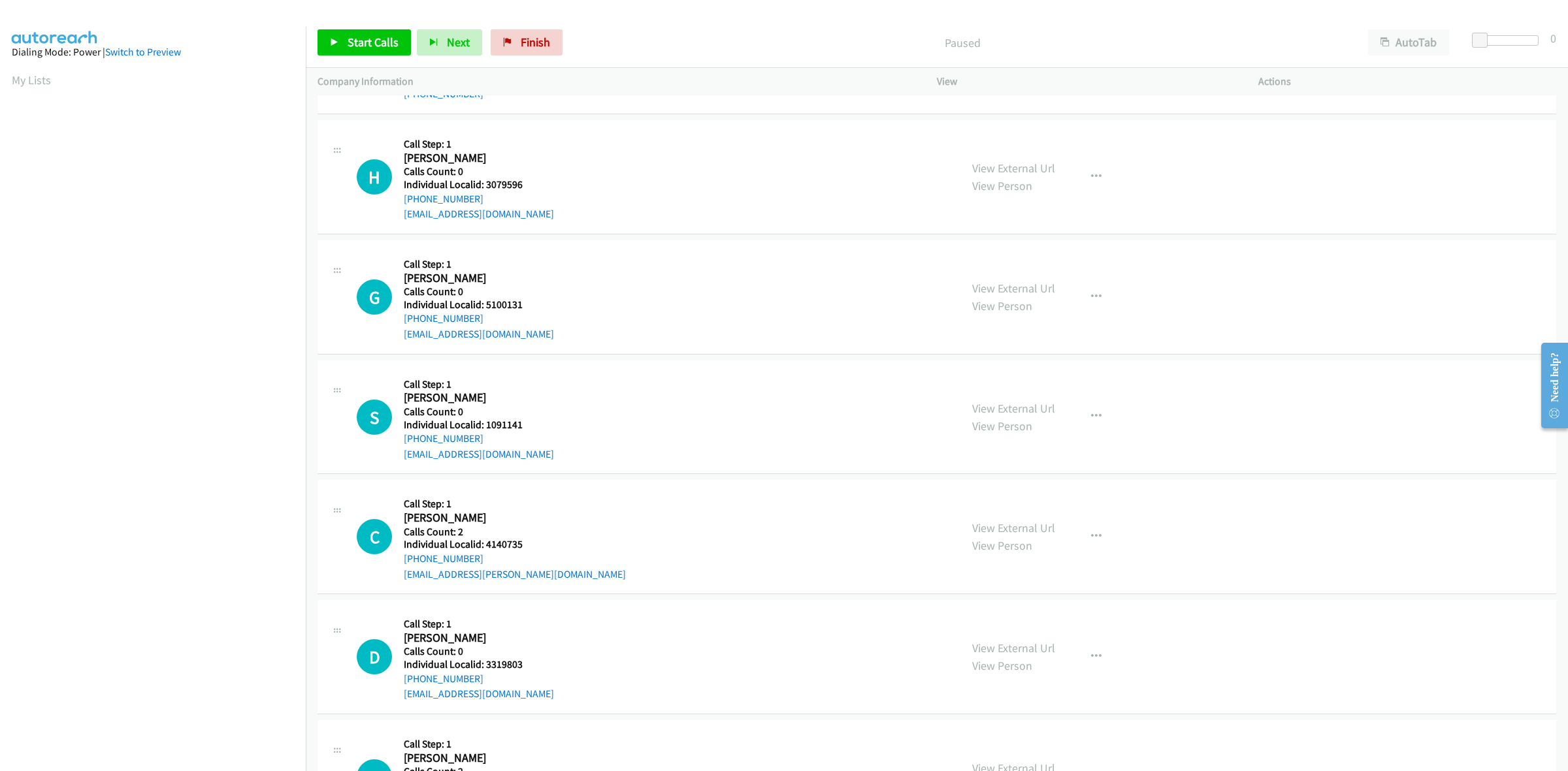
drag, startPoint x: 537, startPoint y: 196, endPoint x: 493, endPoint y: 181, distance: 46.5
click at [488, 183] on div "H Callback Scheduled Call Step: 1 Howard Marsh America/New_York Calls Count: 0 …" at bounding box center [652, 177] width 592 height 90
click at [531, 180] on h5 "Individual Localid: 3079596" at bounding box center [479, 185] width 150 height 13
click at [531, 185] on h5 "Individual Localid: 3079596" at bounding box center [479, 185] width 150 height 13
drag, startPoint x: 526, startPoint y: 183, endPoint x: 484, endPoint y: 183, distance: 42.0
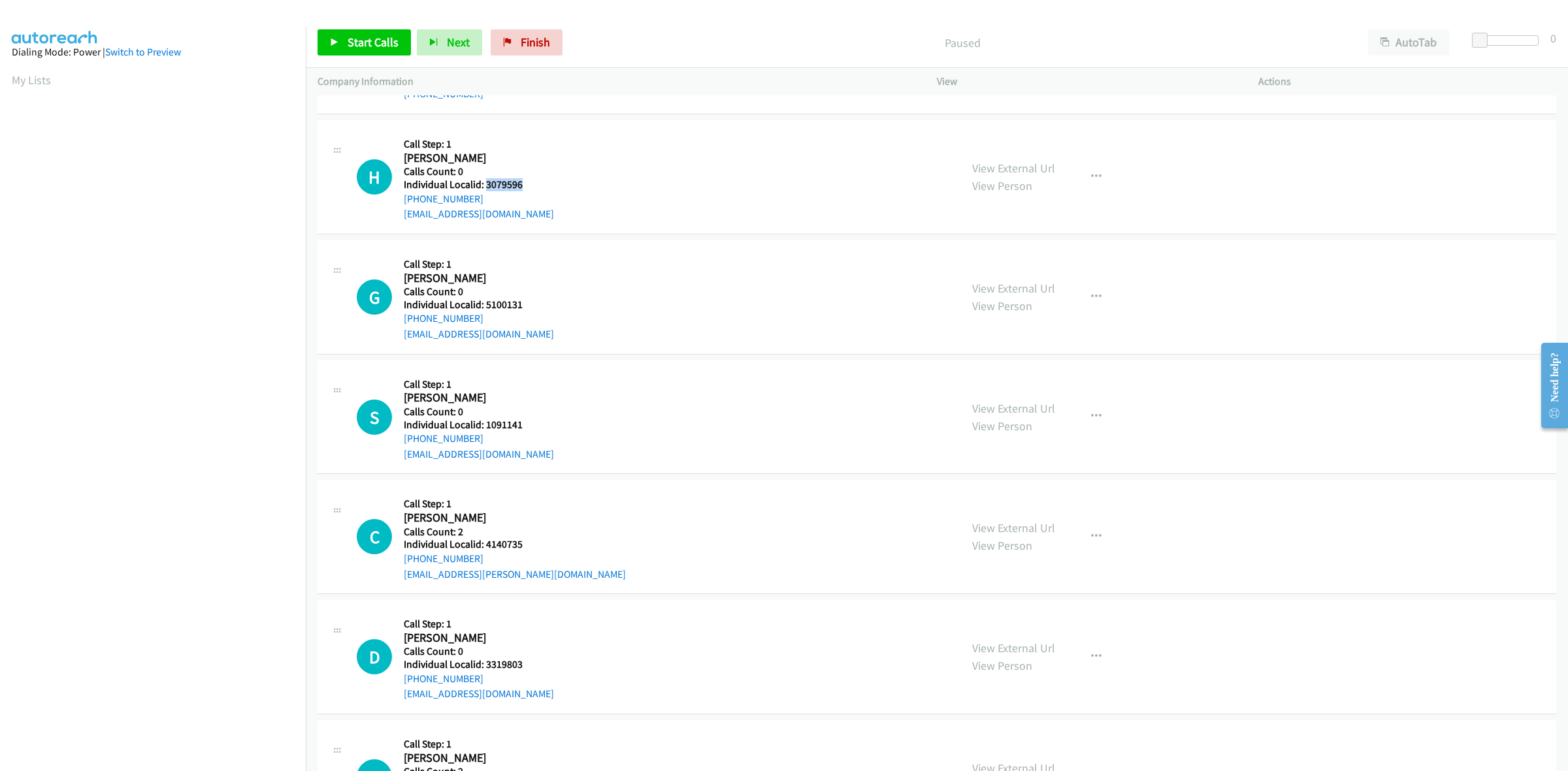
click at [484, 183] on h5 "Individual Localid: 3079596" at bounding box center [479, 185] width 150 height 13
copy h5 "3079596"
click at [1100, 183] on button "button" at bounding box center [1096, 177] width 35 height 26
click at [1021, 261] on link "Skip Call" at bounding box center [1026, 262] width 174 height 26
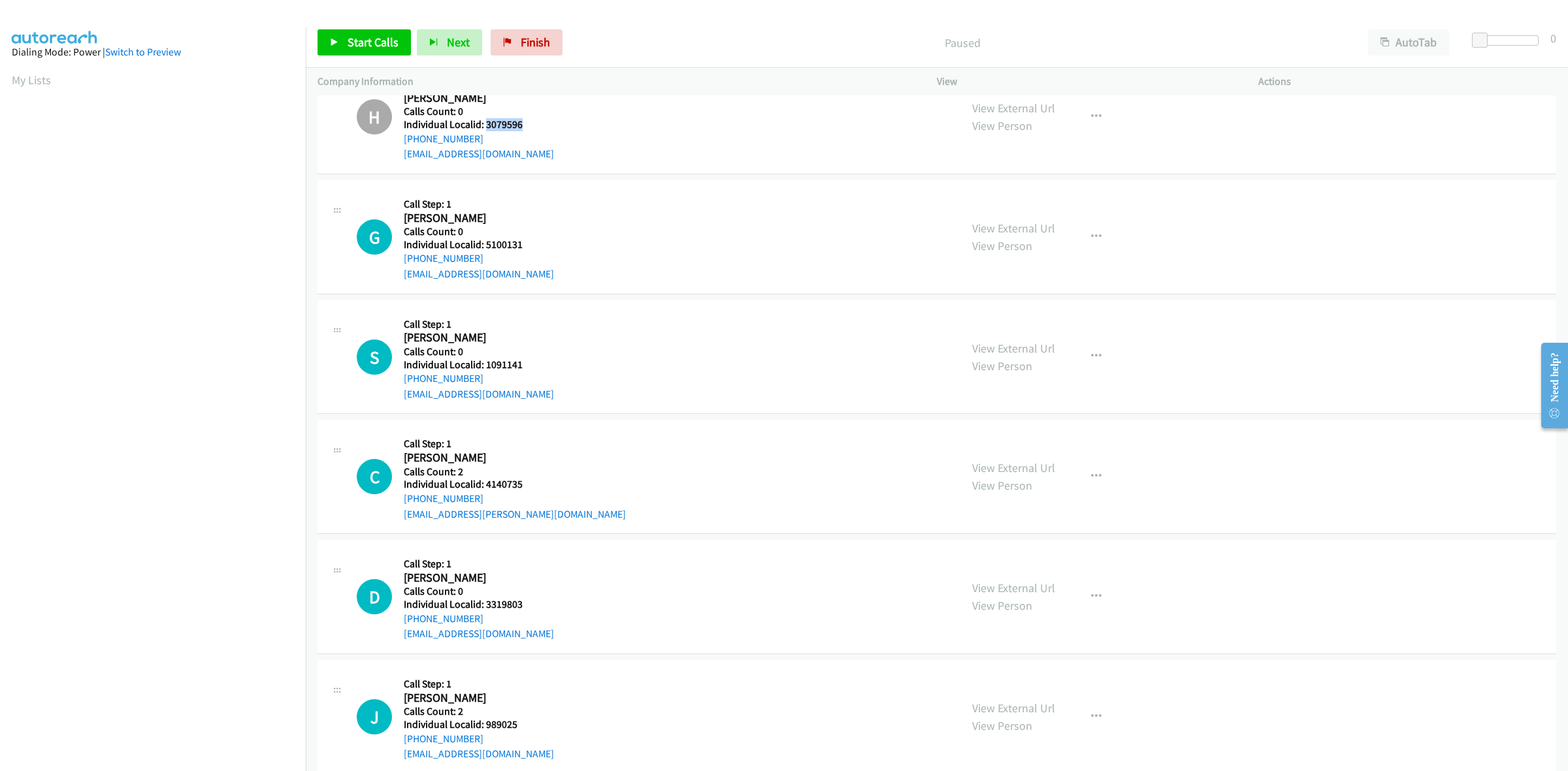
scroll to position [1225, 0]
drag, startPoint x: 537, startPoint y: 246, endPoint x: 484, endPoint y: 242, distance: 53.2
click at [484, 242] on div "G Callback Scheduled Call Step: 1 Grayson Compton America/New_York Calls Count:…" at bounding box center [652, 235] width 592 height 90
copy h5 "5100131"
drag, startPoint x: 1096, startPoint y: 237, endPoint x: 1071, endPoint y: 261, distance: 34.7
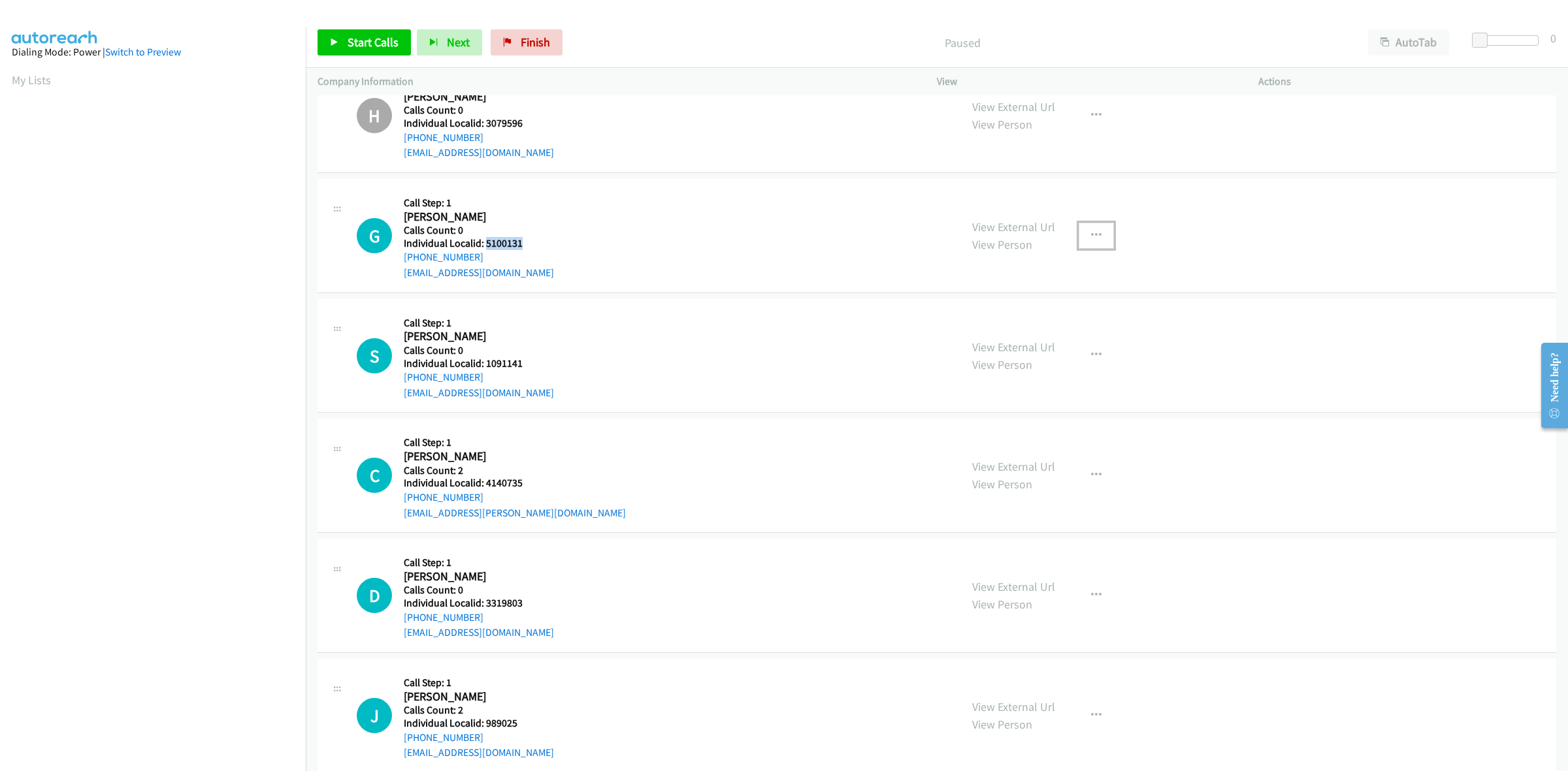
click at [1096, 237] on button "button" at bounding box center [1096, 235] width 35 height 26
click at [1032, 321] on link "Skip Call" at bounding box center [1026, 320] width 174 height 26
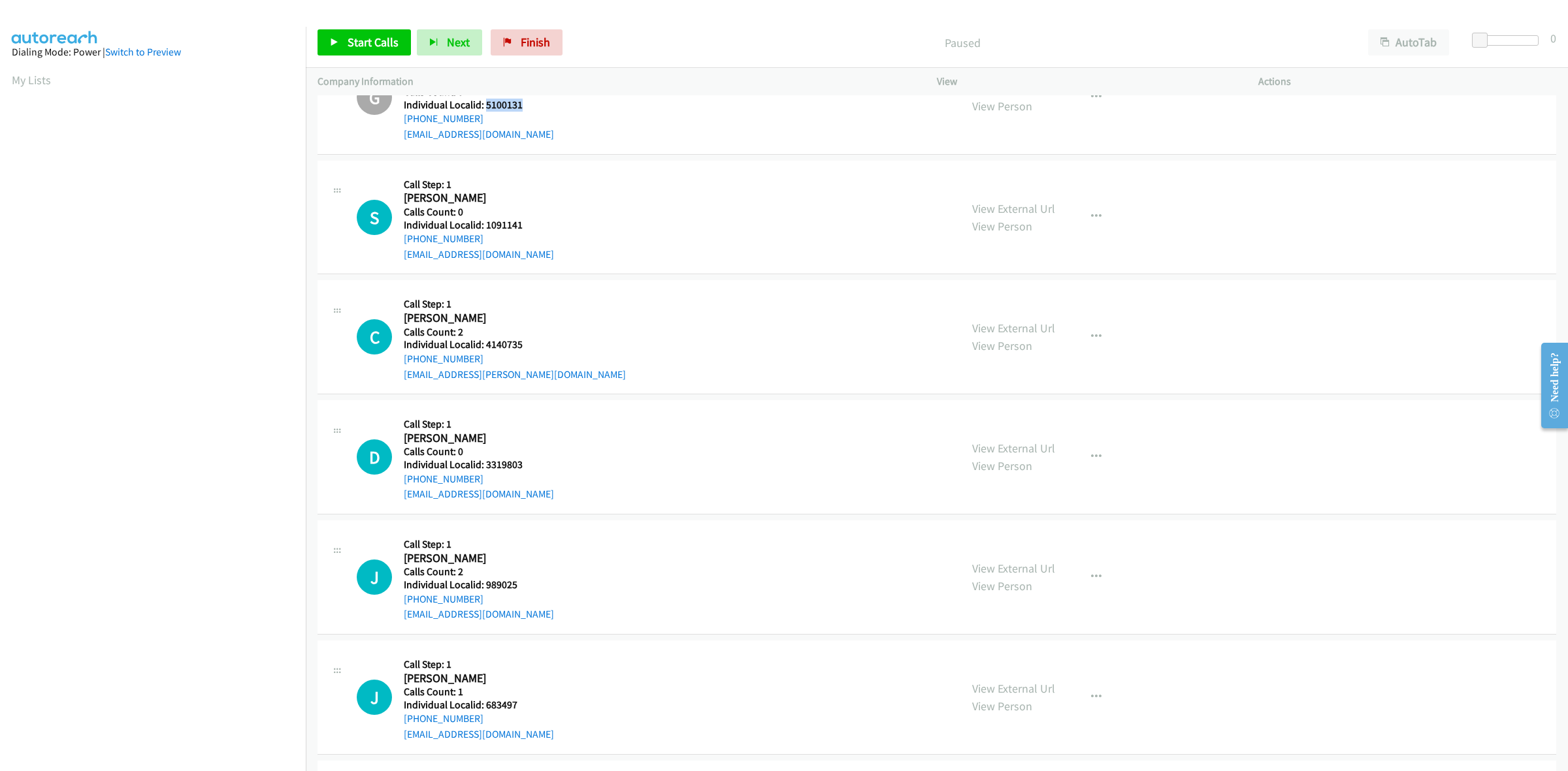
scroll to position [1388, 0]
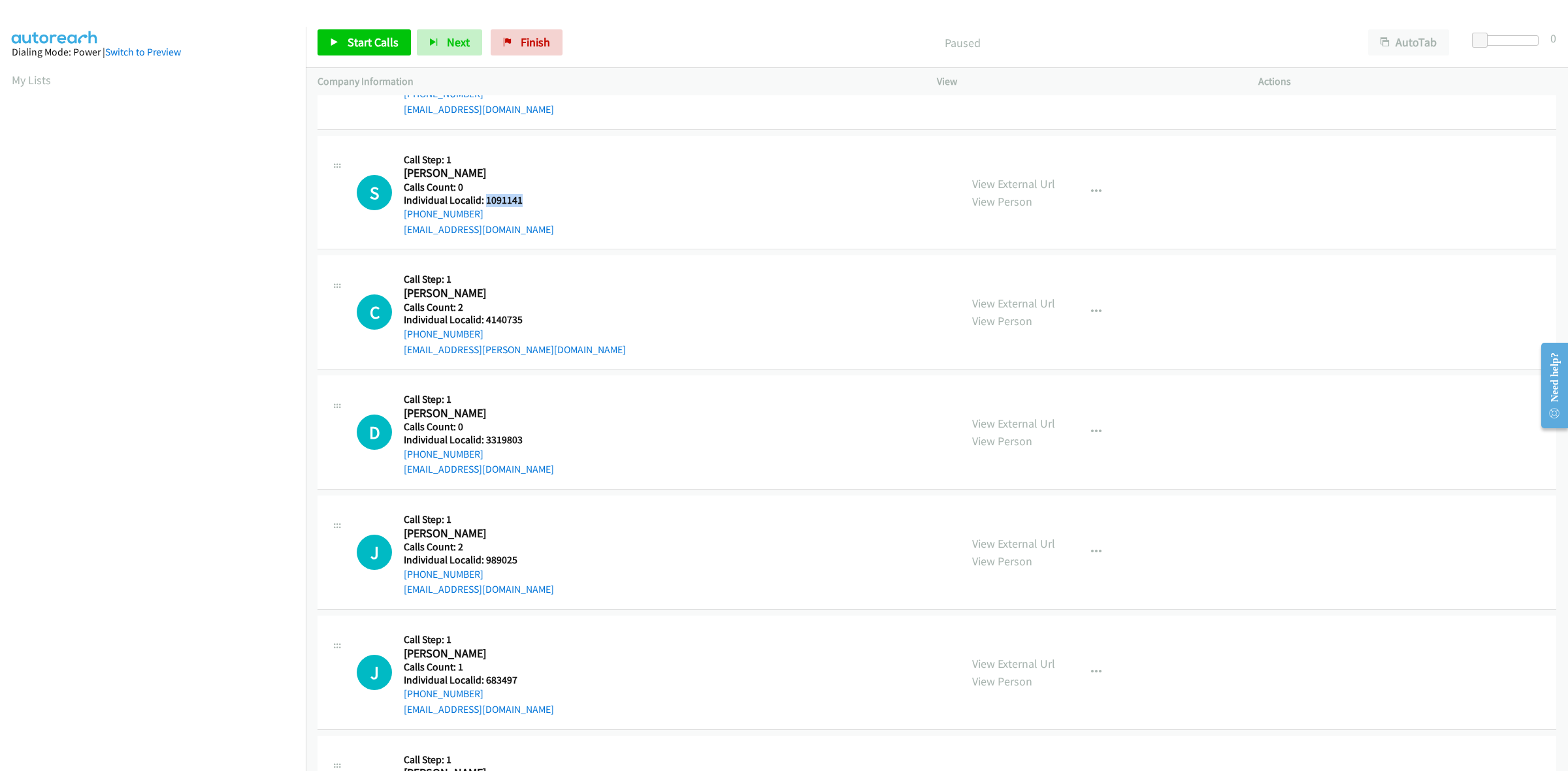
drag, startPoint x: 521, startPoint y: 200, endPoint x: 486, endPoint y: 199, distance: 35.0
click at [486, 199] on div "S Callback Scheduled Call Step: 1 Samuel Peretz America/New_York Calls Count: 0…" at bounding box center [652, 192] width 592 height 90
copy h5 "1091141"
drag, startPoint x: 1063, startPoint y: 189, endPoint x: 1089, endPoint y: 188, distance: 26.0
click at [1065, 188] on div "View External Url View Person View External Url Email Schedule/Manage Callback …" at bounding box center [1127, 192] width 333 height 90
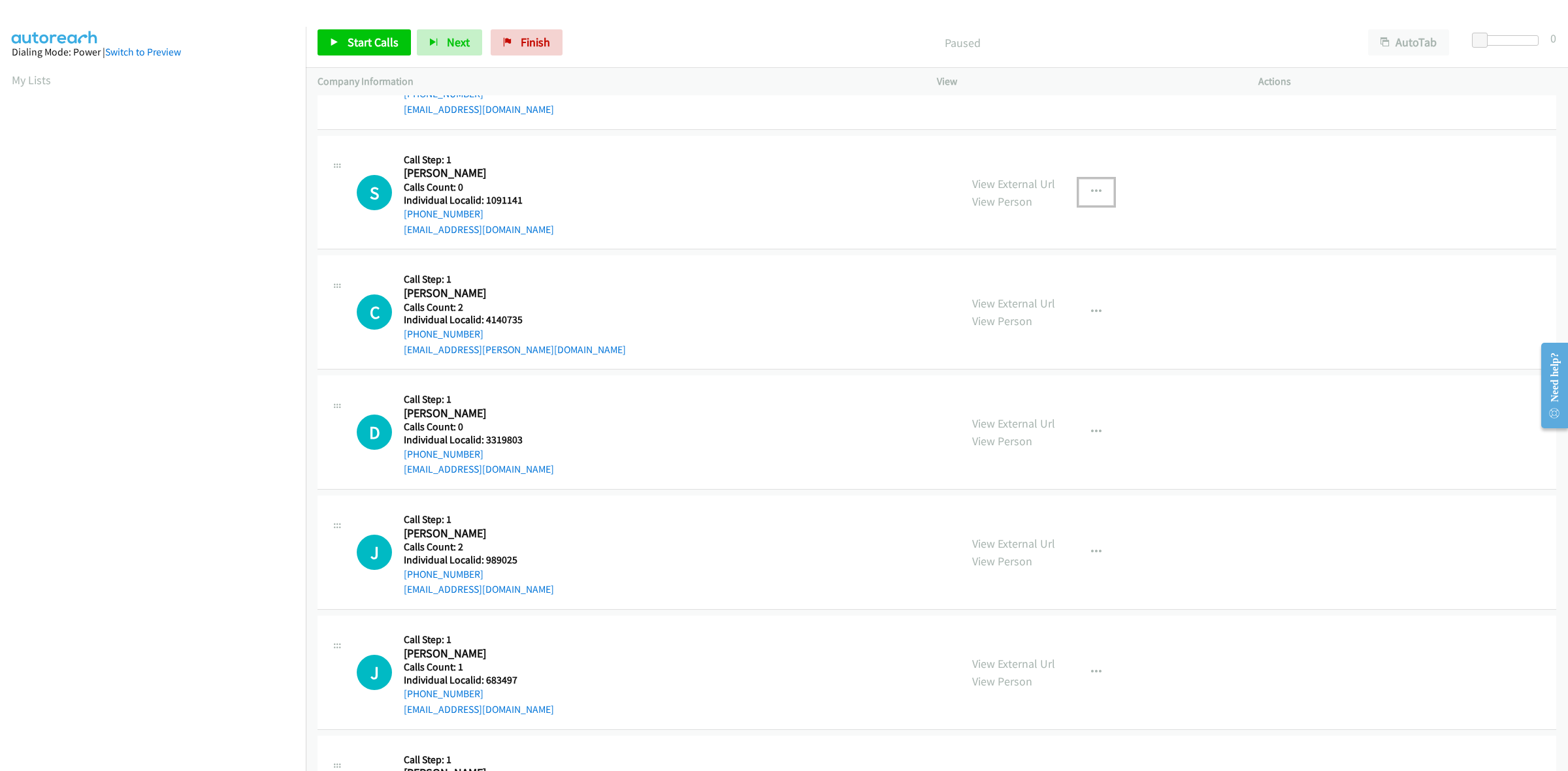
click at [1093, 188] on icon "button" at bounding box center [1096, 192] width 10 height 10
click at [993, 274] on link "Skip Call" at bounding box center [1026, 277] width 174 height 26
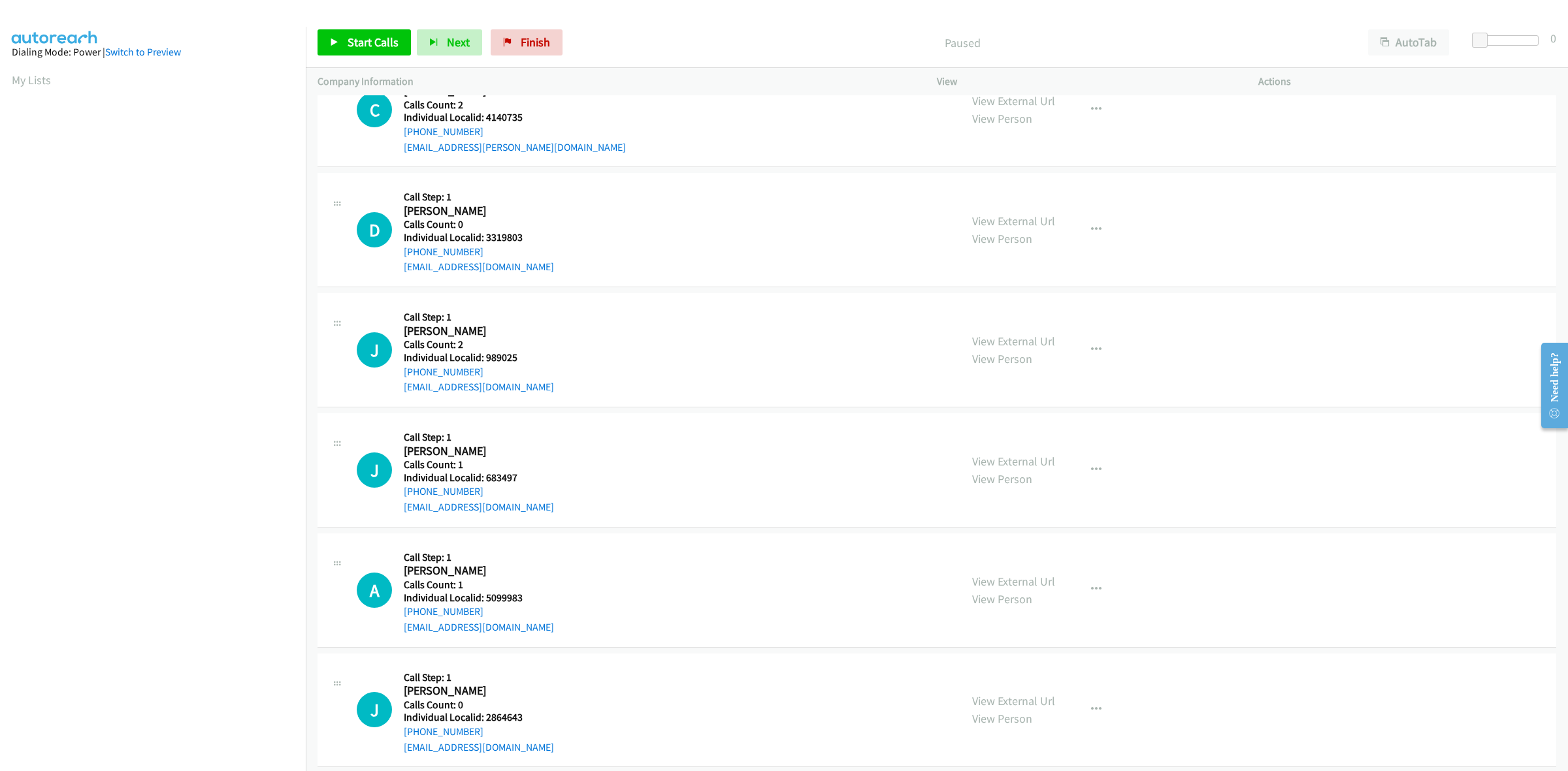
scroll to position [1592, 0]
click at [1093, 116] on button "button" at bounding box center [1096, 108] width 35 height 26
click at [1046, 195] on link "Skip Call" at bounding box center [1026, 193] width 174 height 26
drag, startPoint x: 508, startPoint y: 236, endPoint x: 484, endPoint y: 237, distance: 24.0
click at [484, 237] on h5 "Individual Localid: 3319803" at bounding box center [479, 236] width 150 height 13
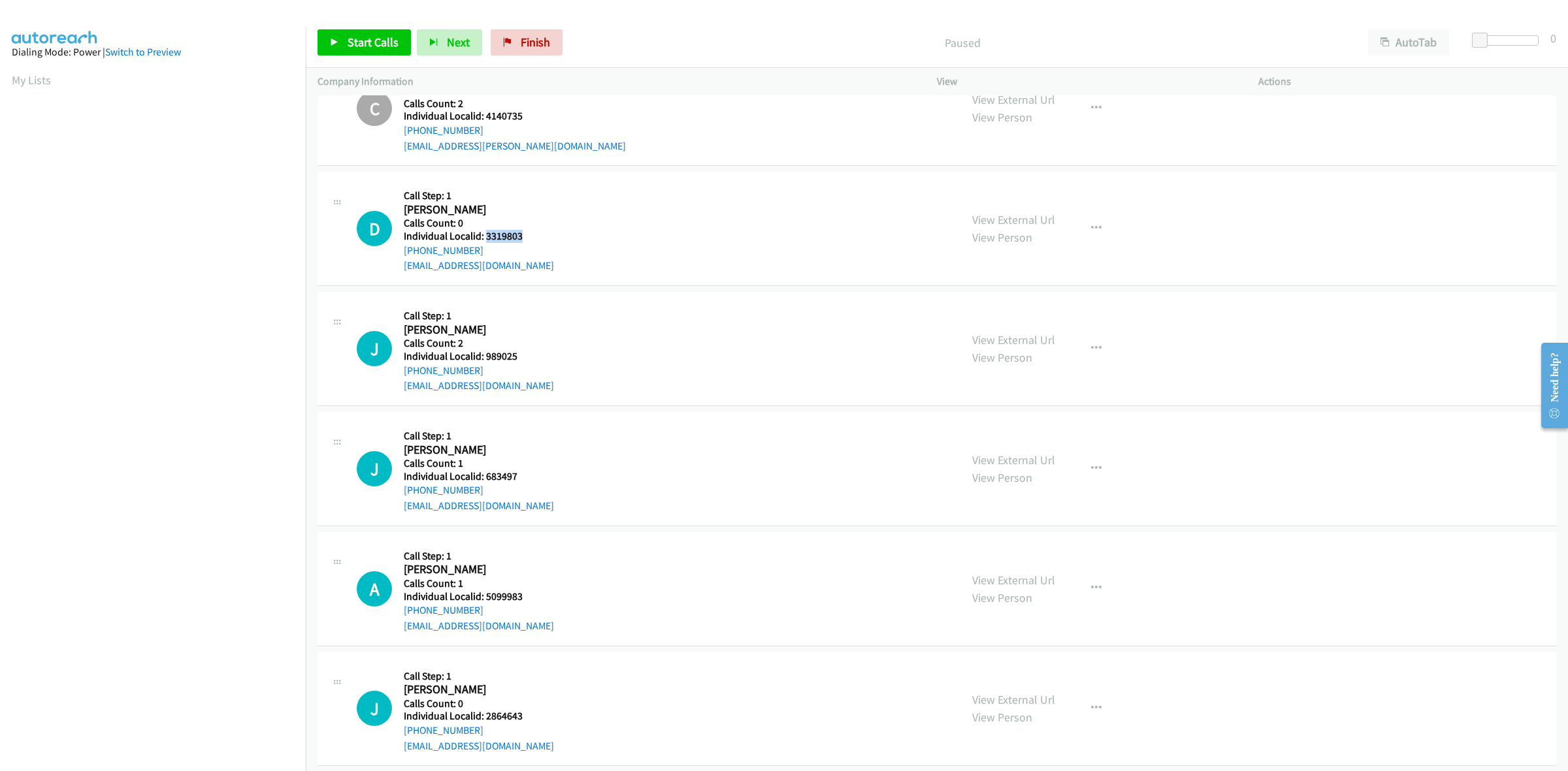
copy h5 "3319803"
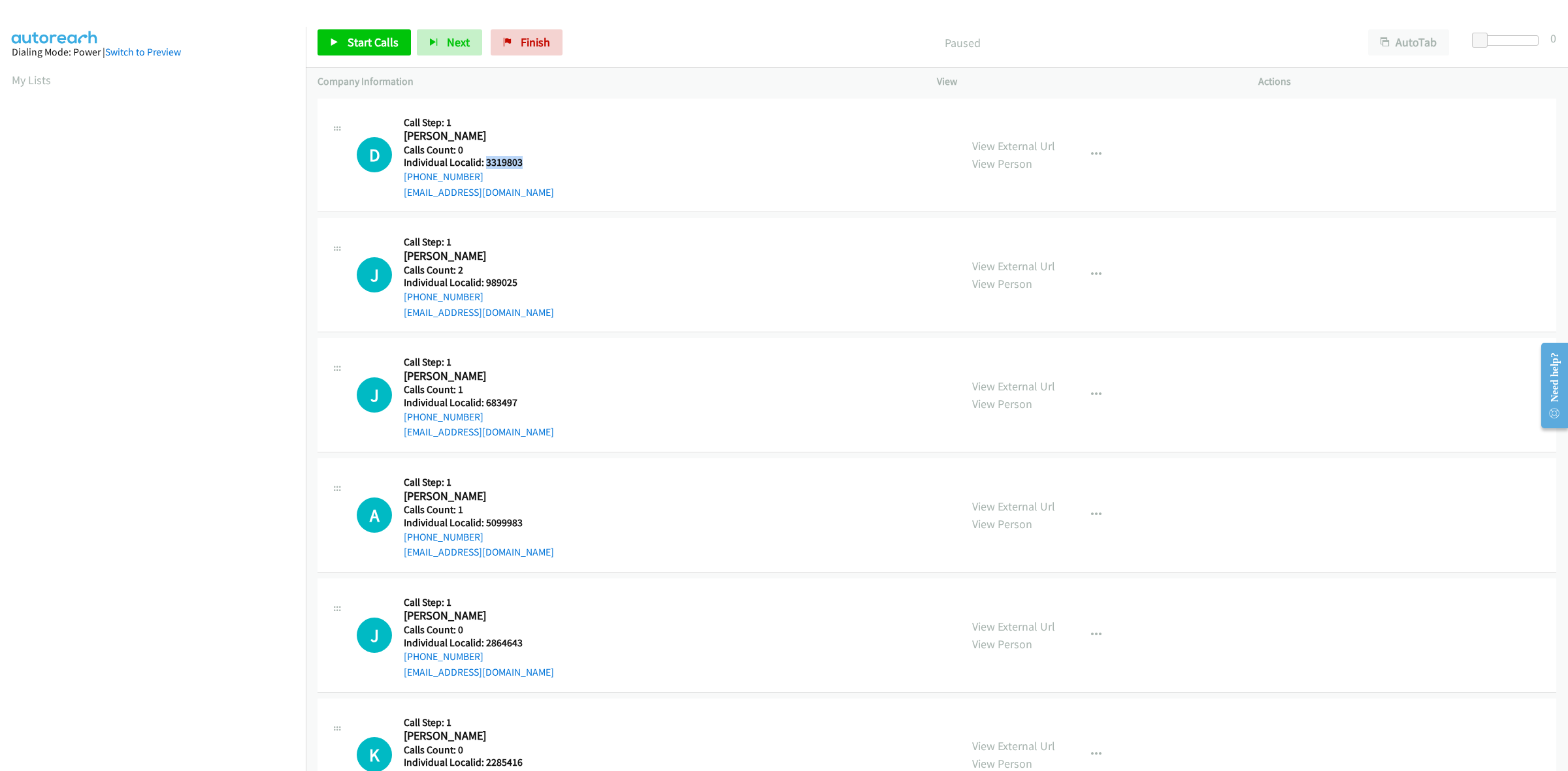
drag, startPoint x: 529, startPoint y: 161, endPoint x: 485, endPoint y: 161, distance: 44.0
click at [485, 161] on div "D Callback Scheduled Call Step: 1 [PERSON_NAME] America/New_York Calls Count: 0…" at bounding box center [652, 155] width 592 height 90
copy h5 "3319803"
click at [1096, 150] on button "button" at bounding box center [1096, 154] width 35 height 26
click at [985, 244] on link "Skip Call" at bounding box center [1026, 240] width 174 height 26
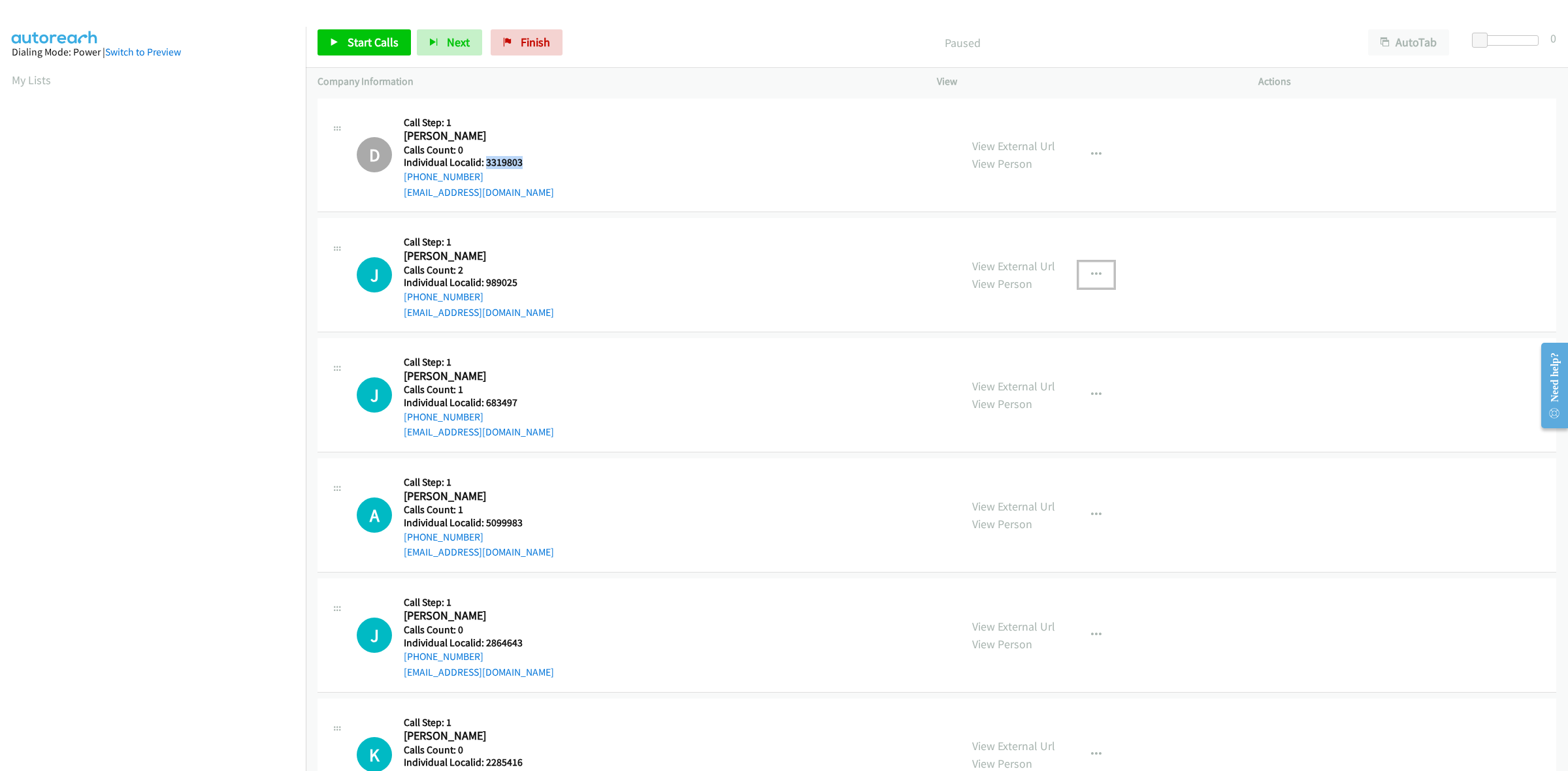
click at [1094, 273] on icon "button" at bounding box center [1096, 274] width 10 height 10
click at [993, 364] on link "Skip Call" at bounding box center [1026, 360] width 174 height 26
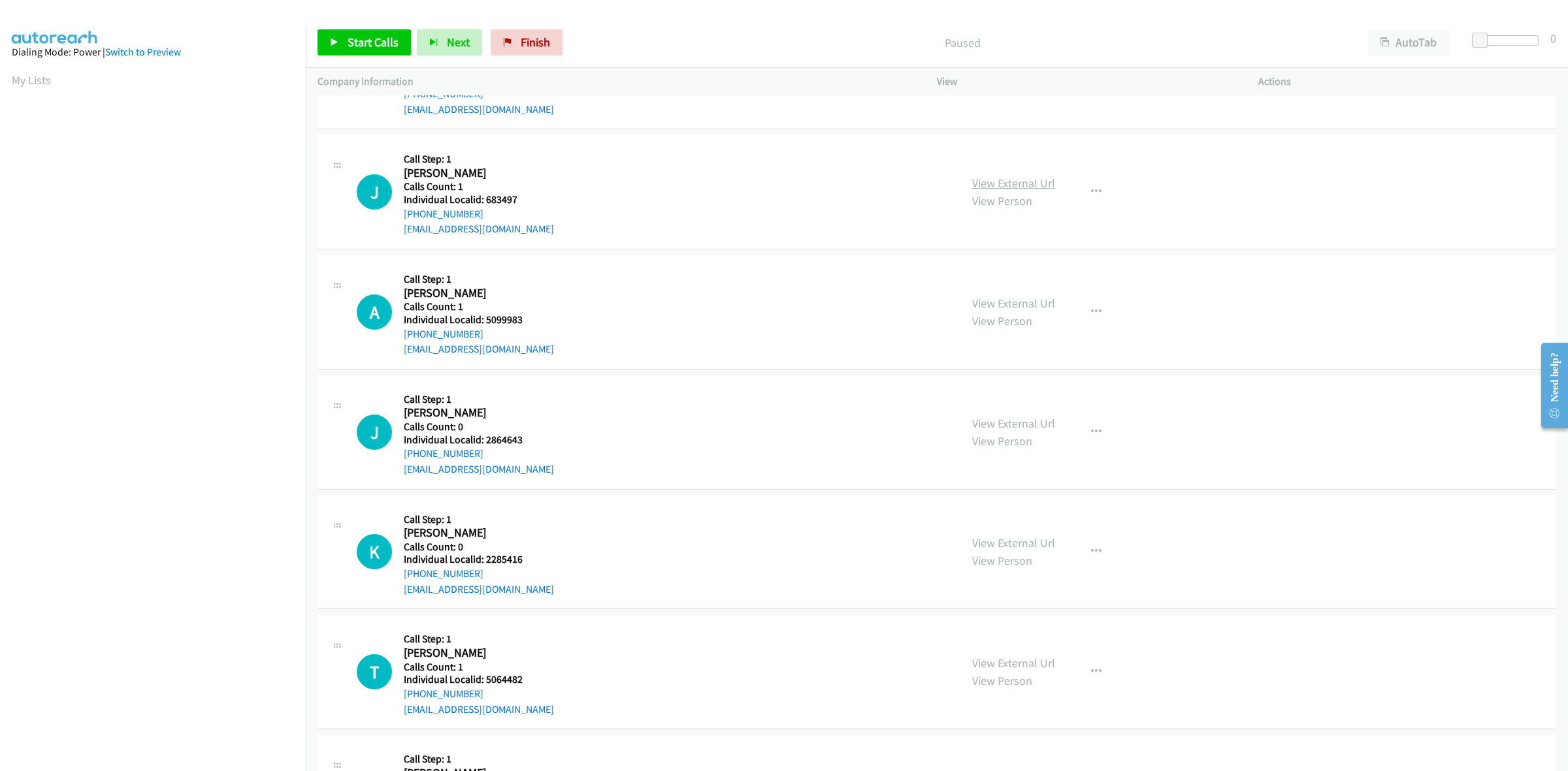
scroll to position [204, 0]
click at [1096, 192] on button "button" at bounding box center [1096, 191] width 35 height 26
click at [1000, 276] on link "Skip Call" at bounding box center [1026, 276] width 174 height 26
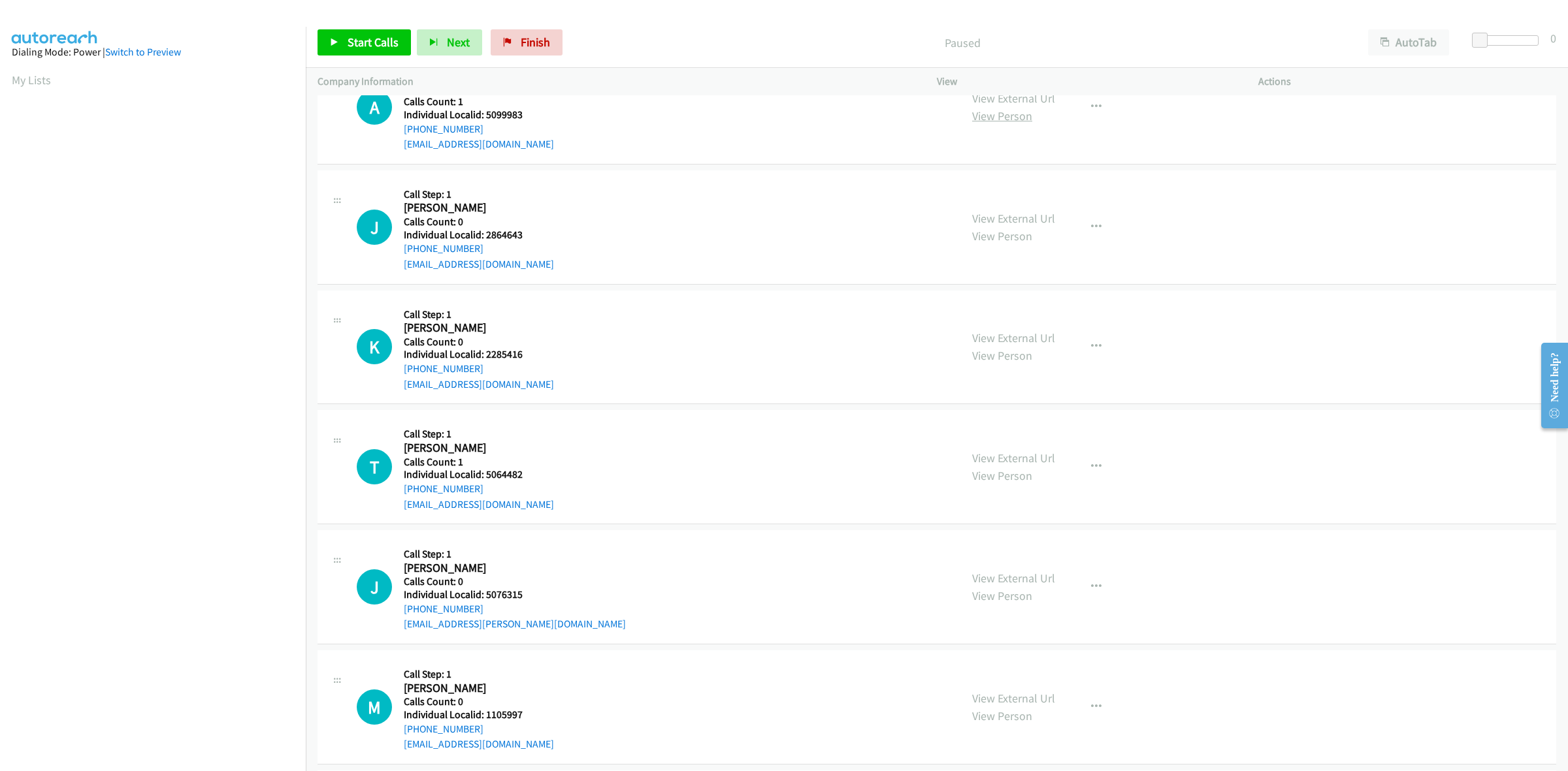
scroll to position [347, 0]
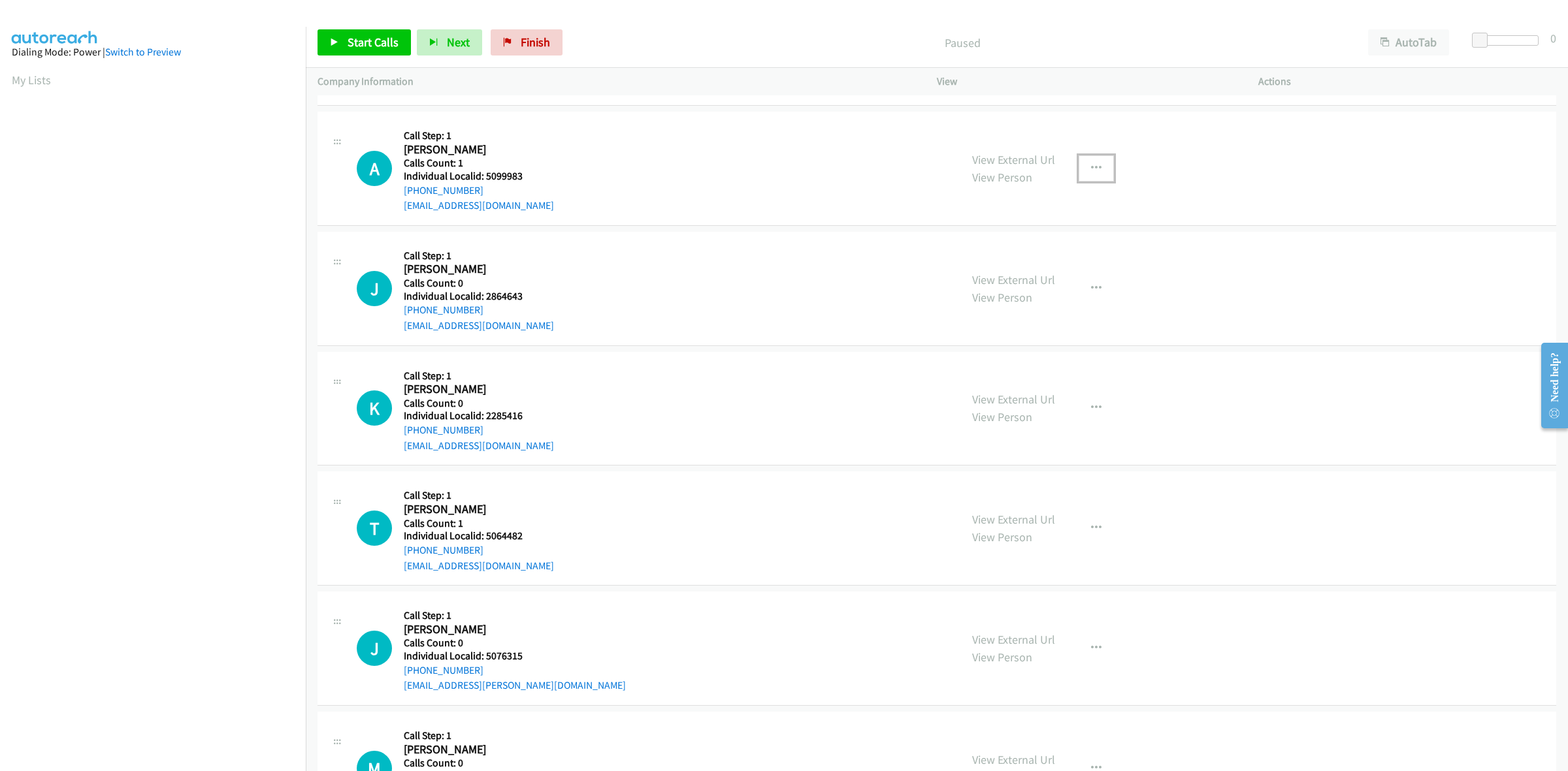
click at [1089, 157] on button "button" at bounding box center [1096, 168] width 35 height 26
click at [992, 258] on link "Skip Call" at bounding box center [1026, 253] width 174 height 26
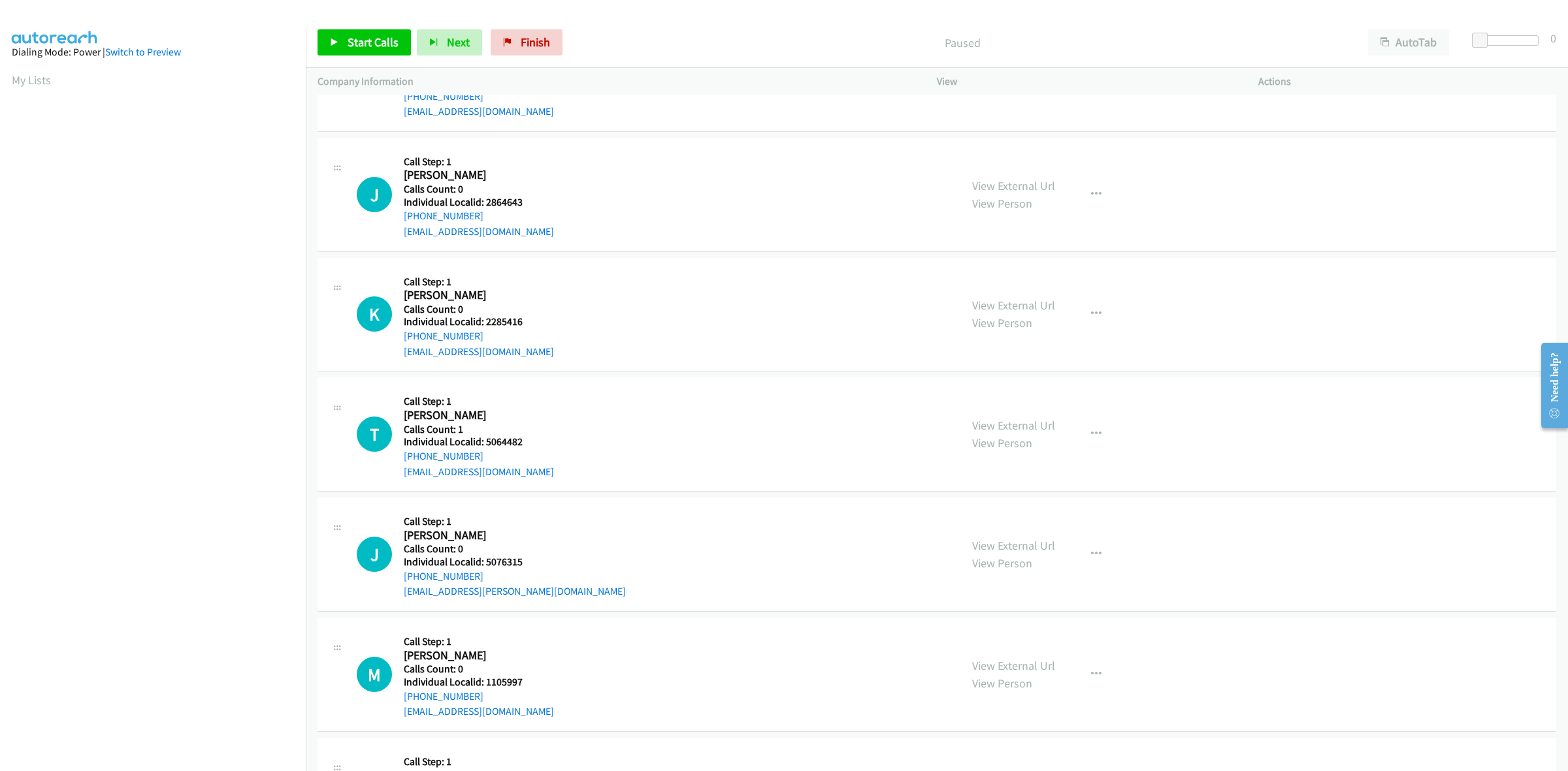
scroll to position [449, 0]
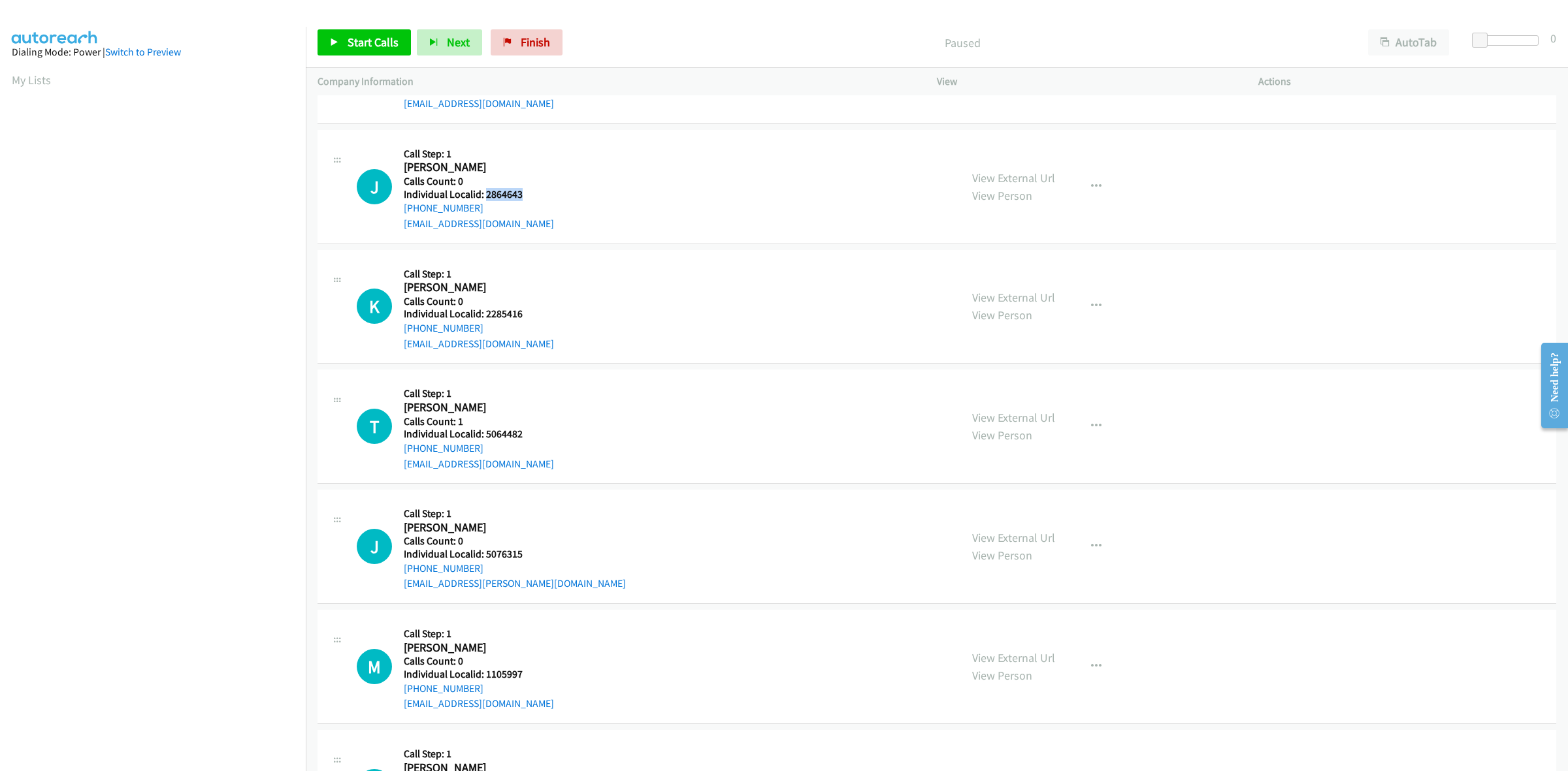
drag, startPoint x: 533, startPoint y: 196, endPoint x: 484, endPoint y: 196, distance: 49.0
click at [484, 196] on div "J Callback Scheduled Call Step: 1 John Molloy America/New_York Calls Count: 0 I…" at bounding box center [652, 186] width 592 height 90
copy h5 "2864643"
click at [1099, 188] on button "button" at bounding box center [1096, 186] width 35 height 26
click at [988, 267] on link "Skip Call" at bounding box center [1026, 271] width 174 height 26
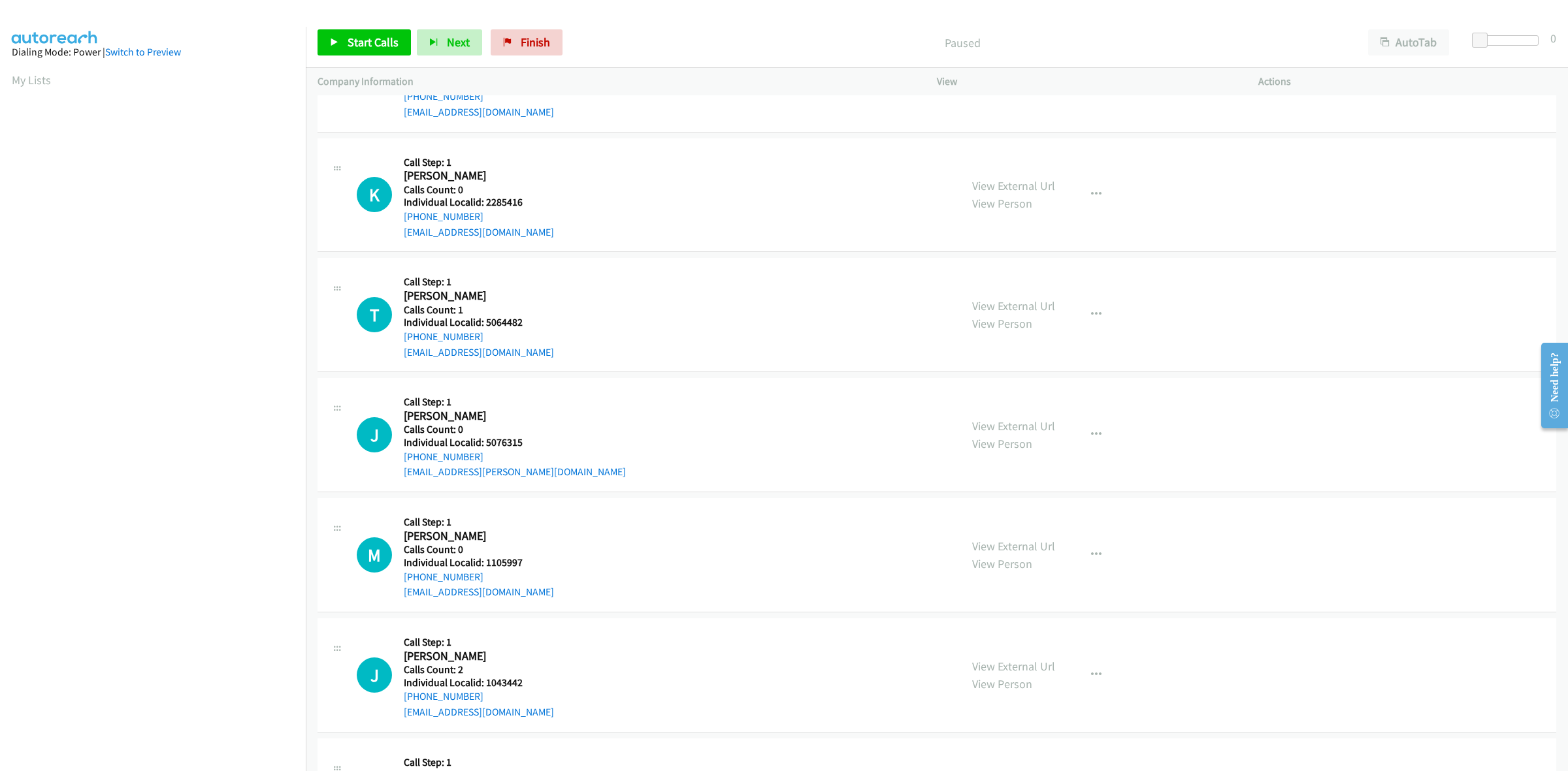
scroll to position [592, 0]
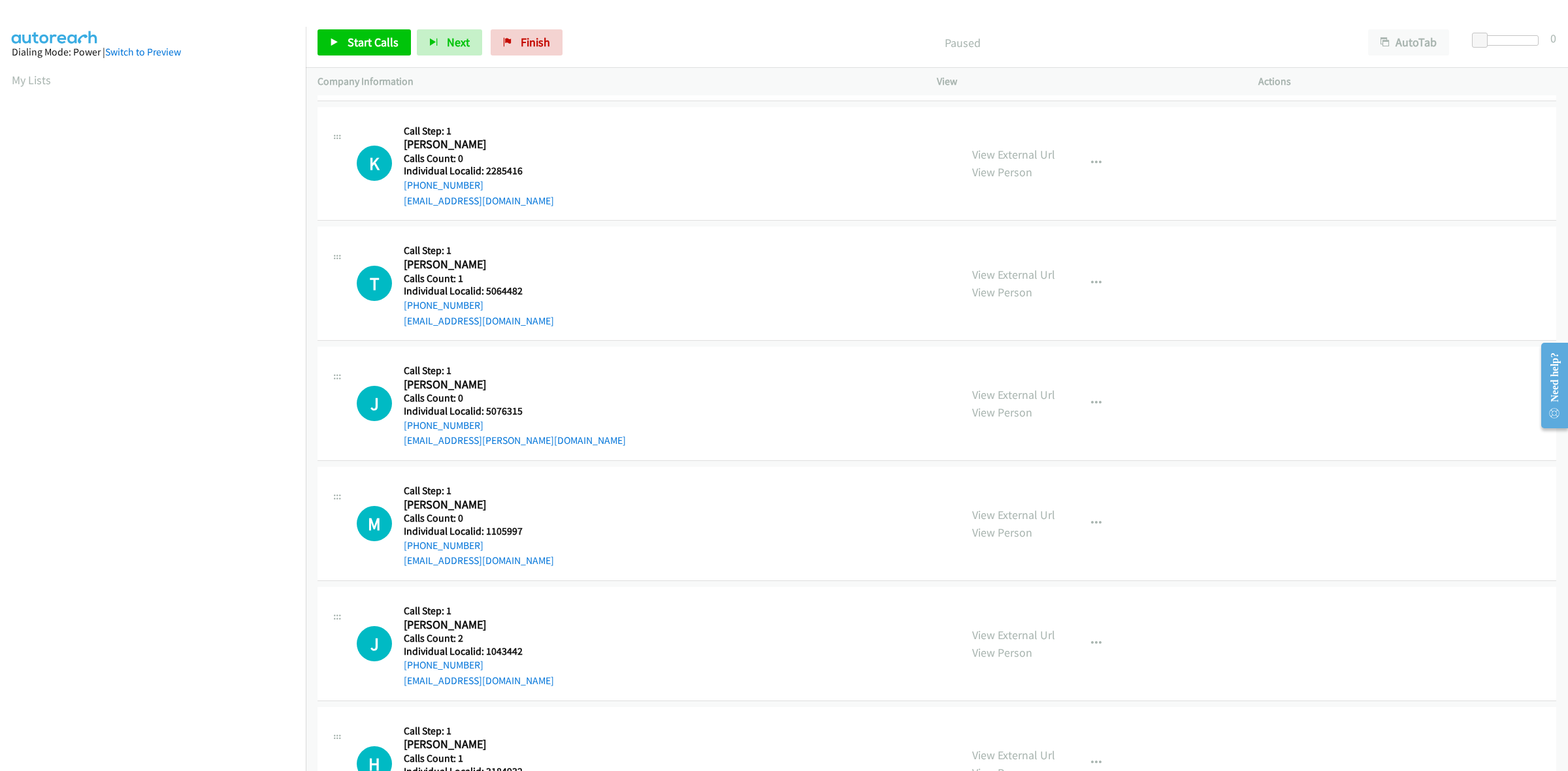
drag, startPoint x: 520, startPoint y: 178, endPoint x: 483, endPoint y: 173, distance: 37.3
click at [483, 173] on div "K Callback Scheduled Call Step: 1 Kenneth Lathers America/New_York Calls Count:…" at bounding box center [652, 163] width 592 height 90
click at [531, 167] on div "K Callback Scheduled Call Step: 1 Kenneth Lathers America/New_York Calls Count:…" at bounding box center [652, 163] width 592 height 90
drag, startPoint x: 523, startPoint y: 170, endPoint x: 486, endPoint y: 170, distance: 37.0
click at [486, 170] on div "K Callback Scheduled Call Step: 1 Kenneth Lathers America/New_York Calls Count:…" at bounding box center [652, 163] width 592 height 90
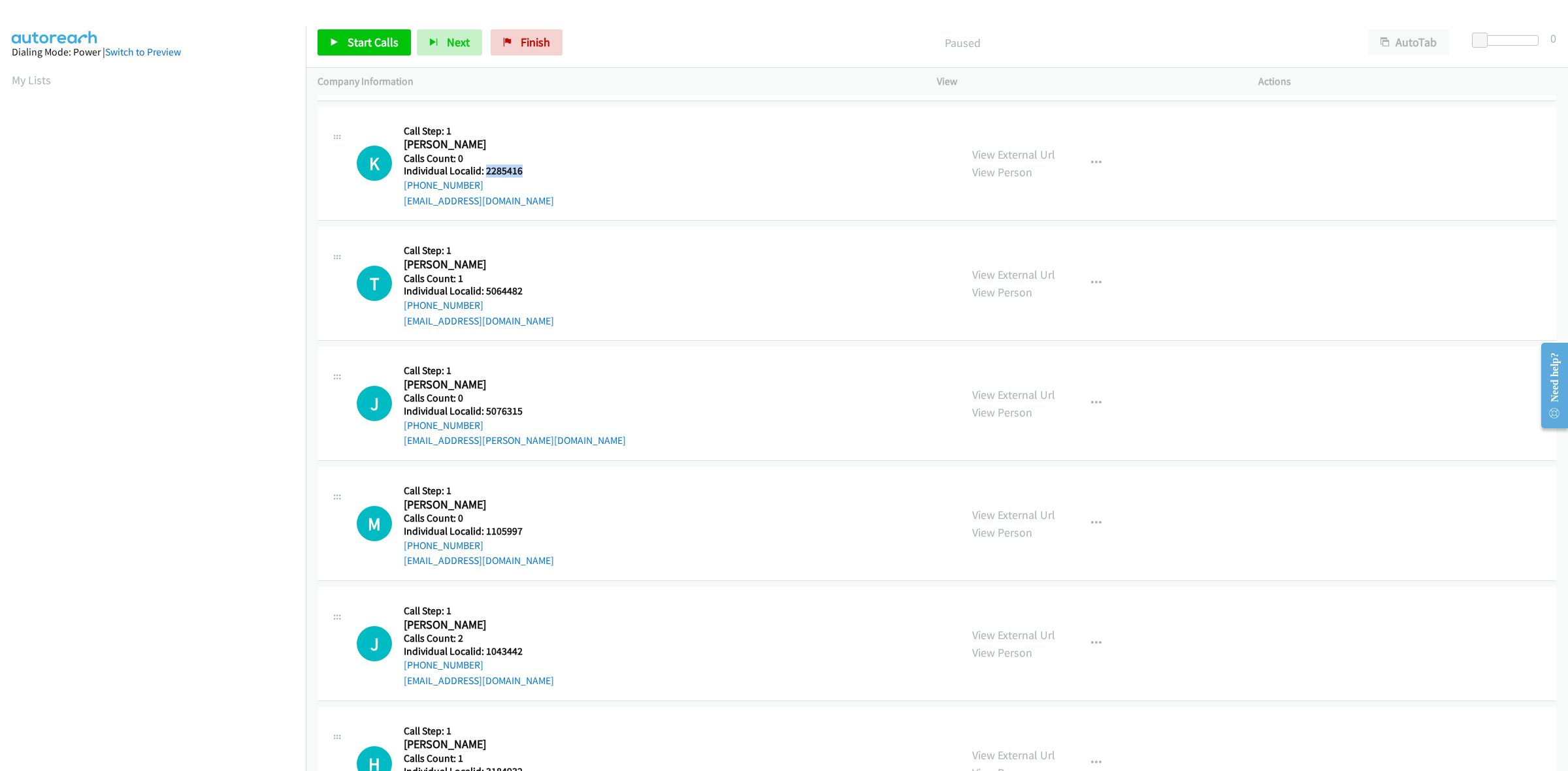
copy h5 "2285416"
click at [1091, 160] on icon "button" at bounding box center [1096, 163] width 10 height 10
click at [1034, 239] on link "Skip Call" at bounding box center [1026, 249] width 174 height 26
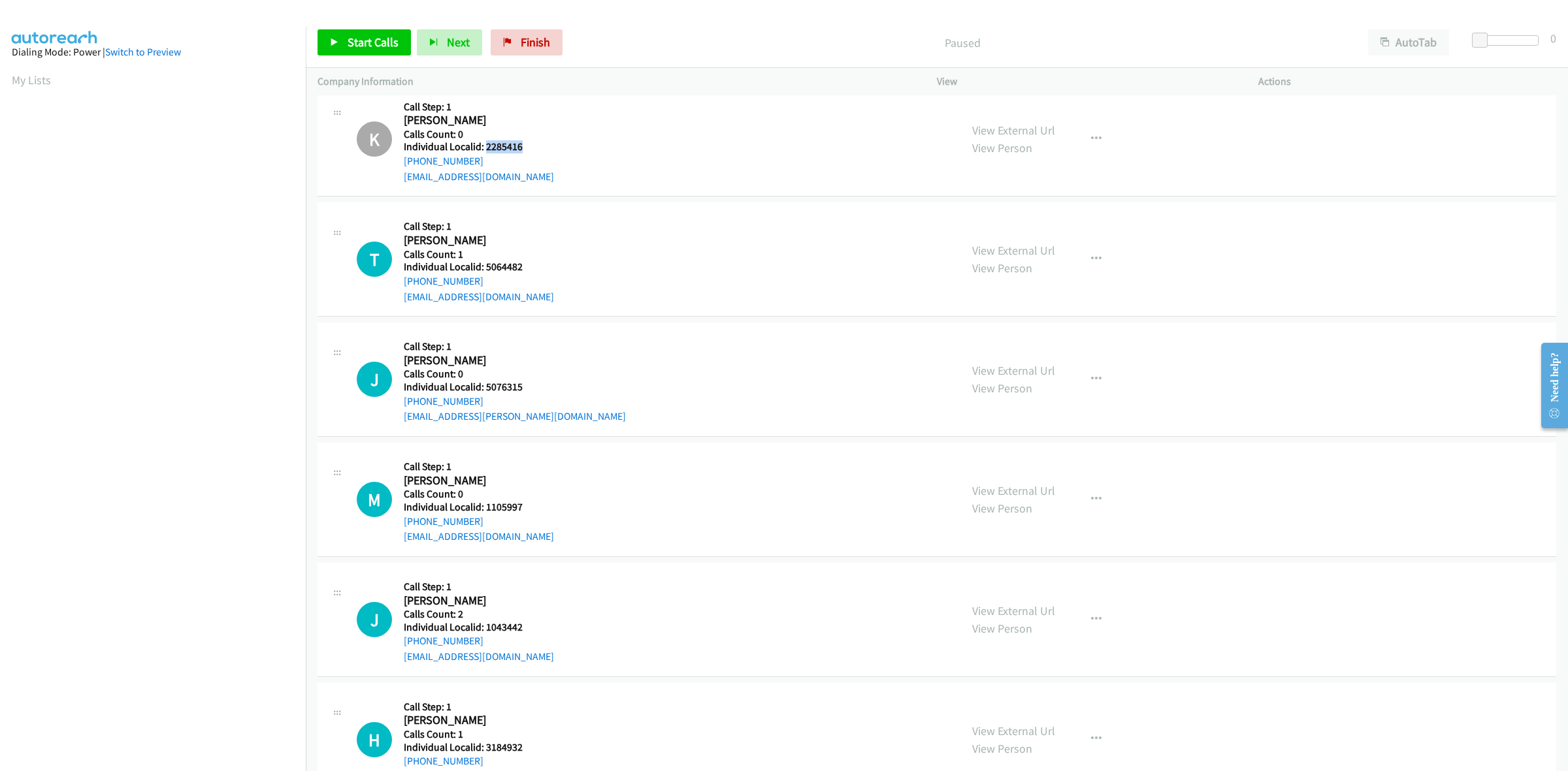
scroll to position [714, 0]
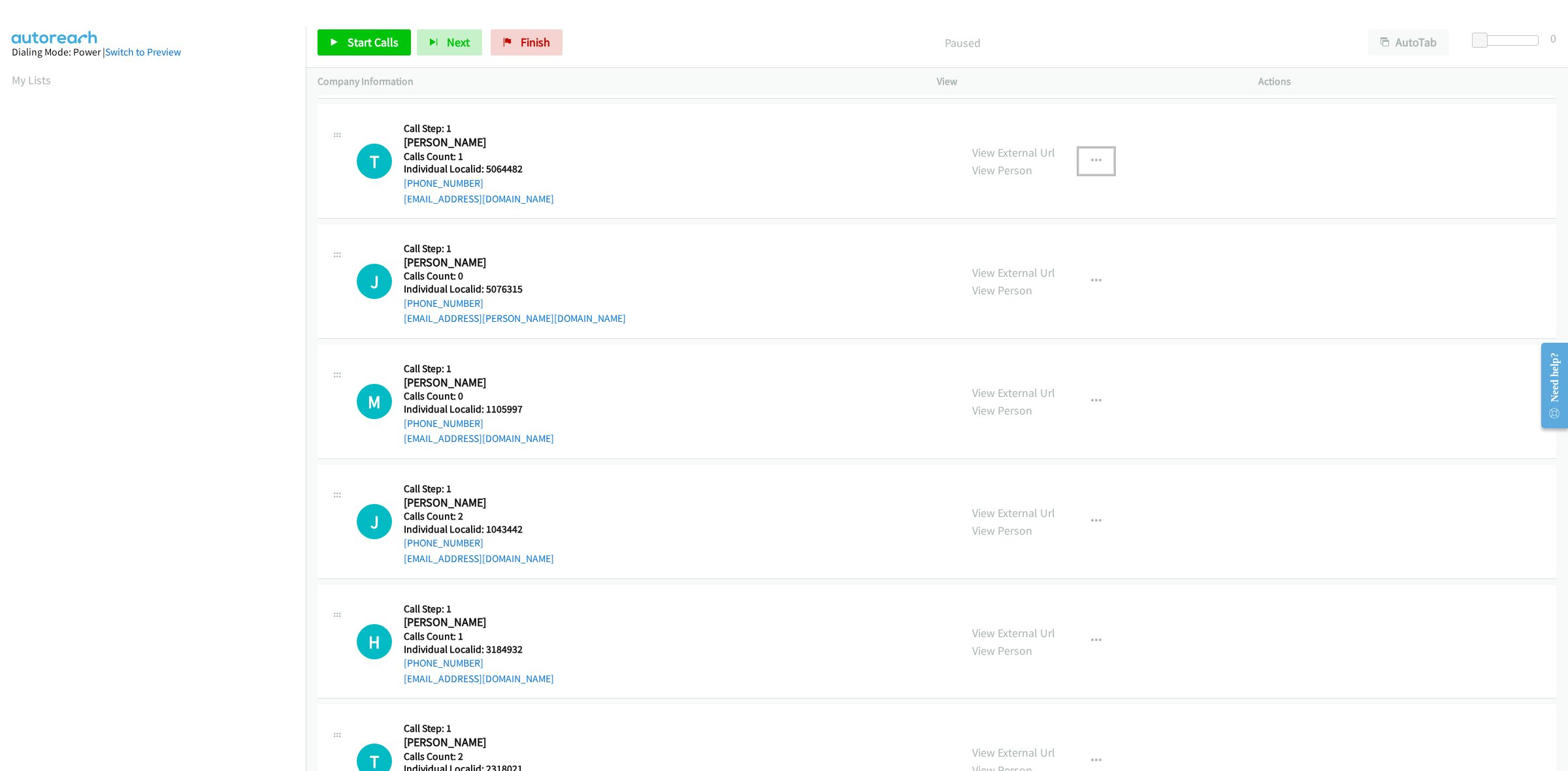
click at [1081, 167] on button "button" at bounding box center [1096, 161] width 35 height 26
click at [1037, 236] on link "Skip Call" at bounding box center [1026, 246] width 174 height 26
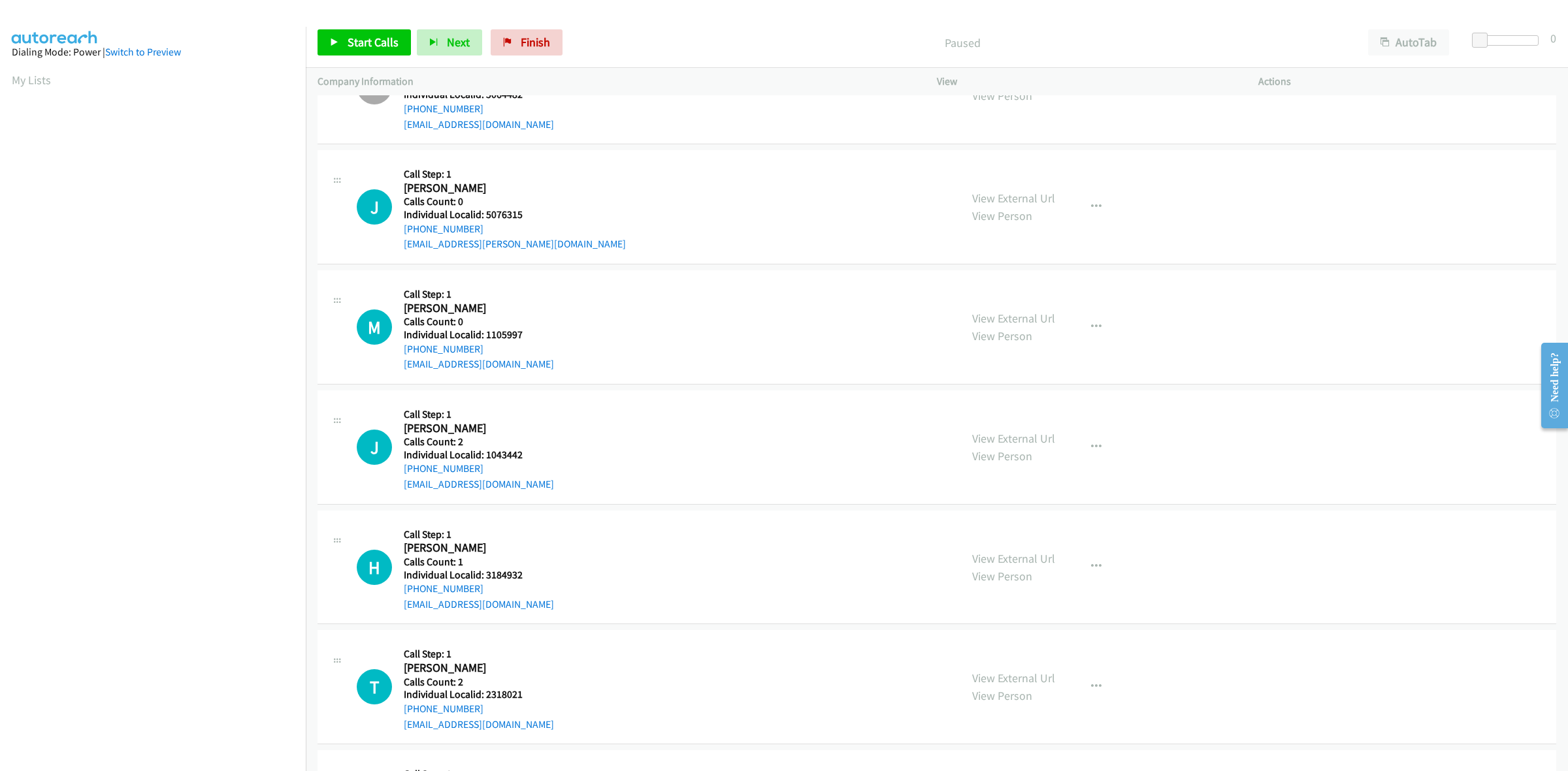
scroll to position [816, 0]
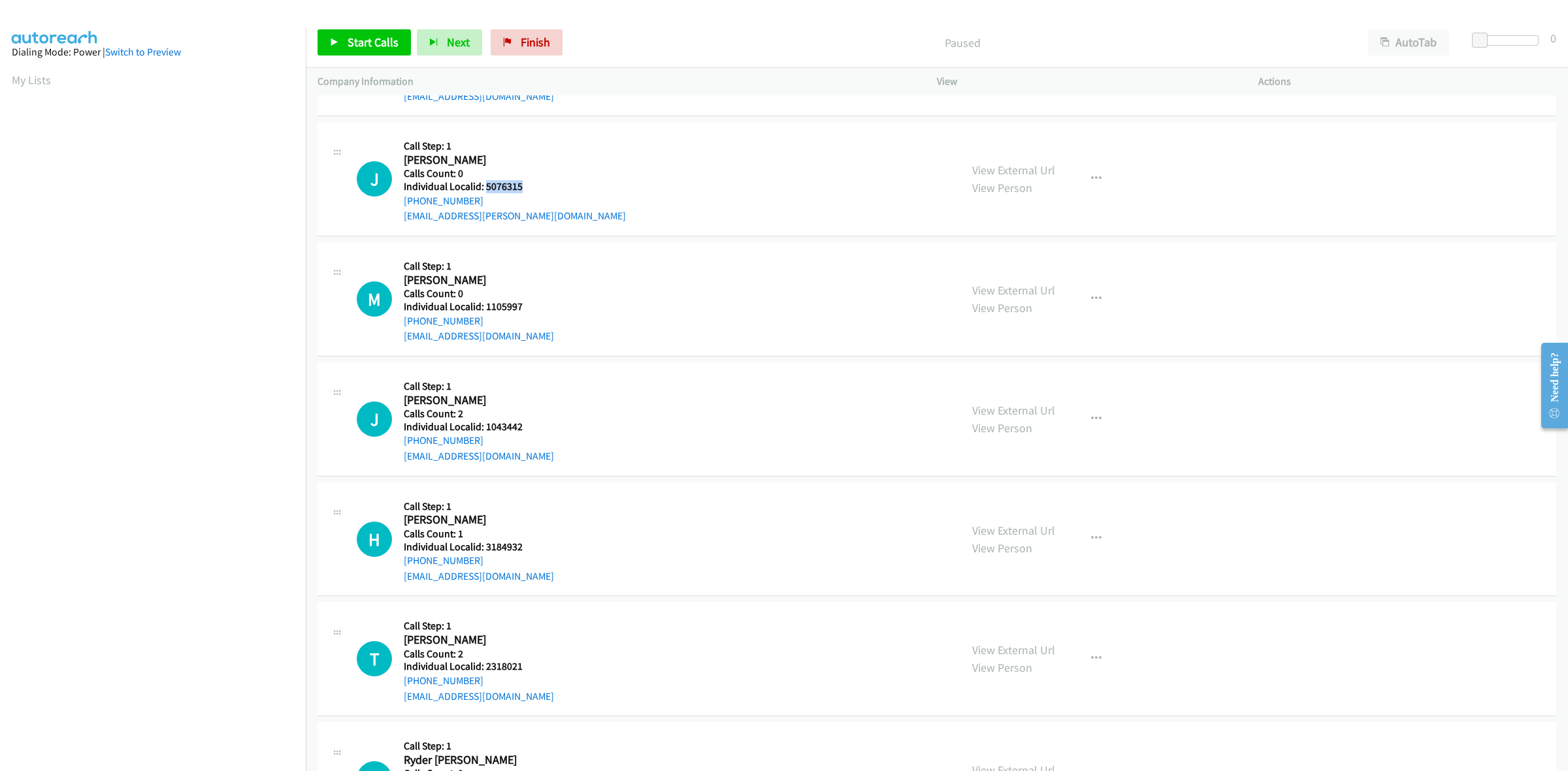
drag, startPoint x: 504, startPoint y: 181, endPoint x: 485, endPoint y: 181, distance: 19.0
click at [485, 181] on div "J Callback Scheduled Call Step: 1 Jerall Ross America/New_York Calls Count: 0 I…" at bounding box center [652, 178] width 592 height 90
copy h5 "5076315"
click at [1091, 177] on icon "button" at bounding box center [1096, 178] width 10 height 10
click at [1011, 267] on link "Skip Call" at bounding box center [1026, 264] width 174 height 26
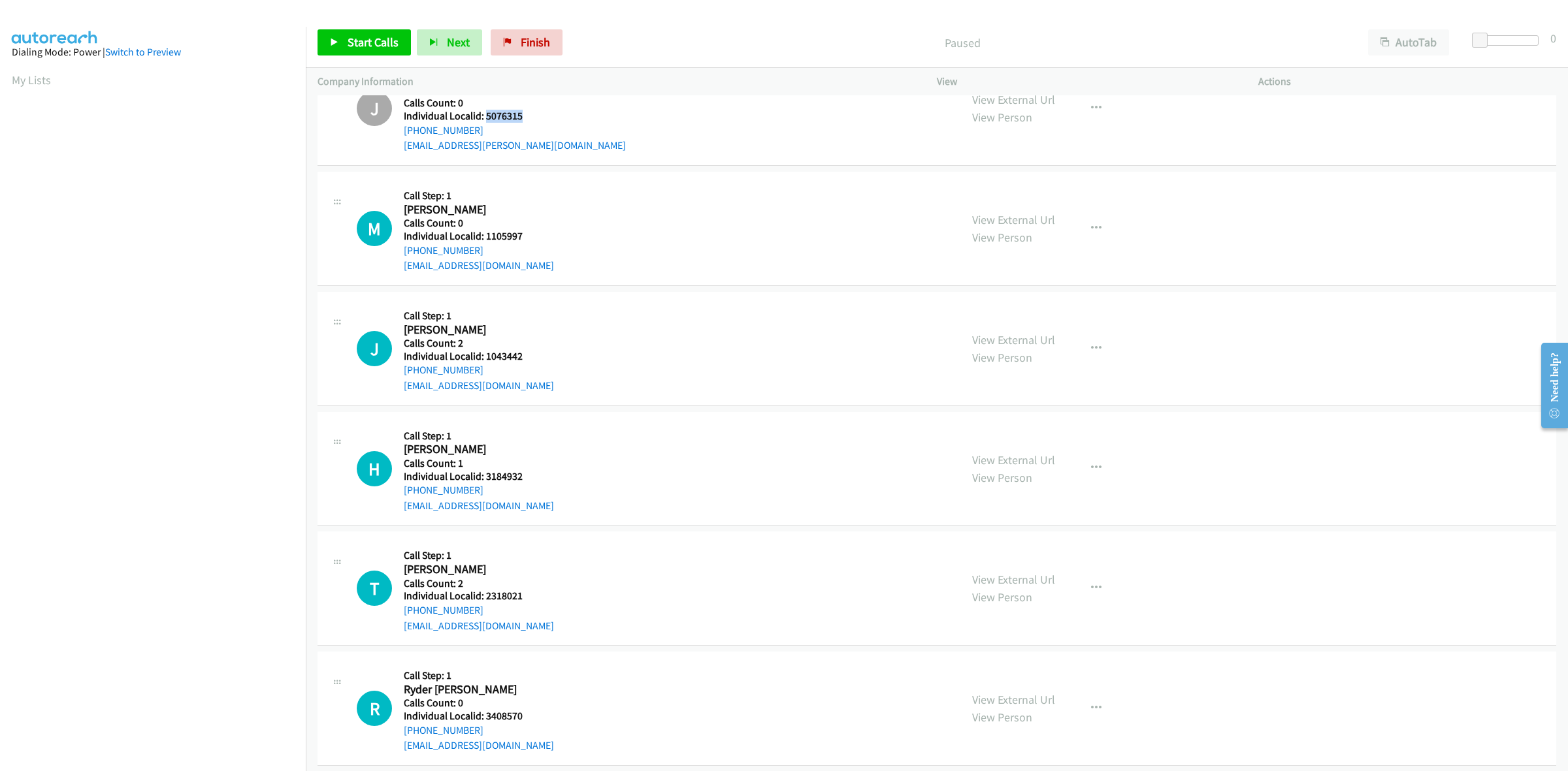
scroll to position [898, 0]
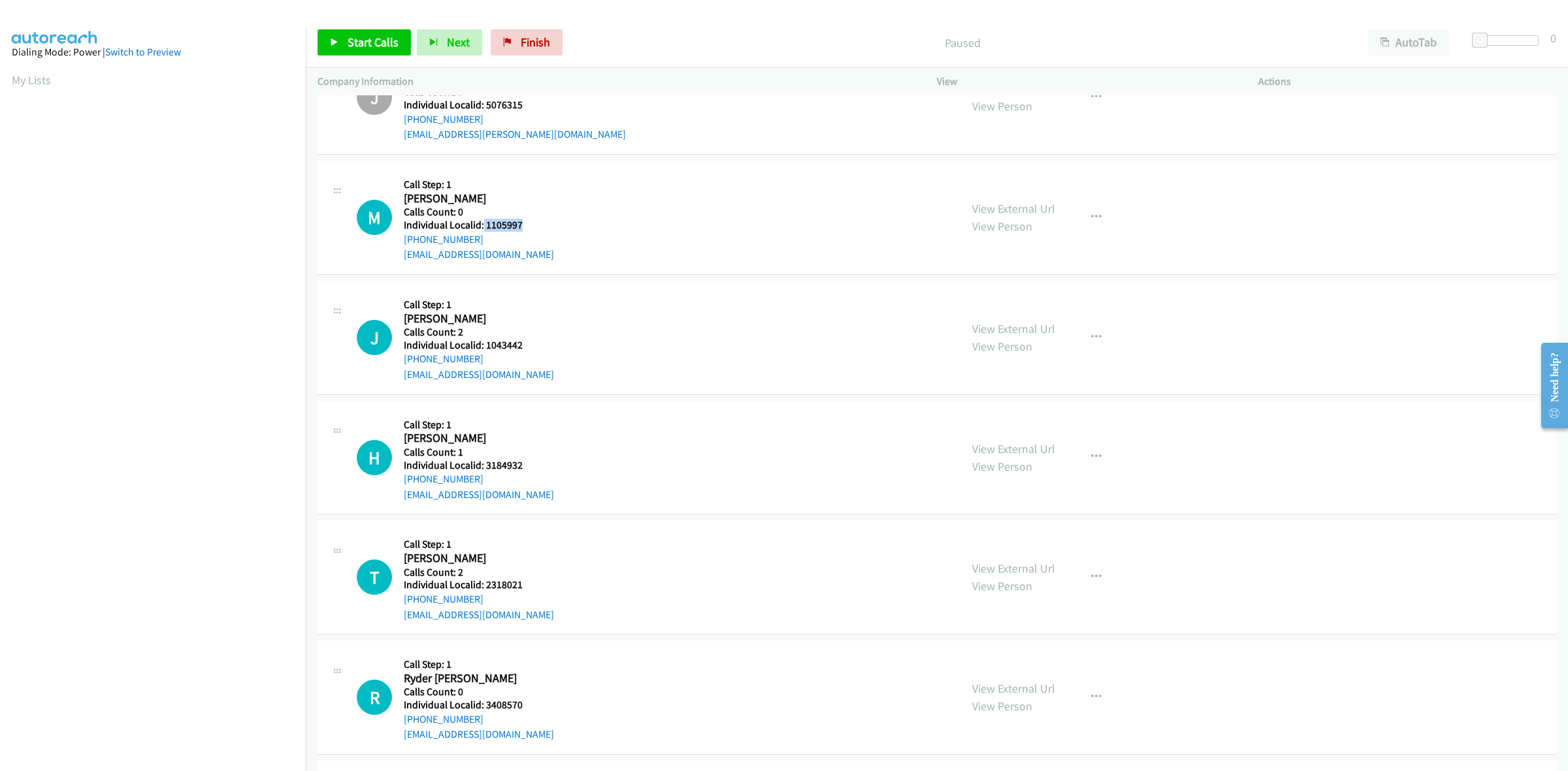
drag, startPoint x: 524, startPoint y: 228, endPoint x: 482, endPoint y: 224, distance: 42.2
click at [482, 224] on div "M Callback Scheduled Call Step: 1 Mark Brown America/New_York Calls Count: 0 In…" at bounding box center [652, 217] width 592 height 90
copy h5 "1105997"
drag, startPoint x: 1096, startPoint y: 214, endPoint x: 1071, endPoint y: 259, distance: 51.5
click at [1096, 214] on button "button" at bounding box center [1096, 217] width 35 height 26
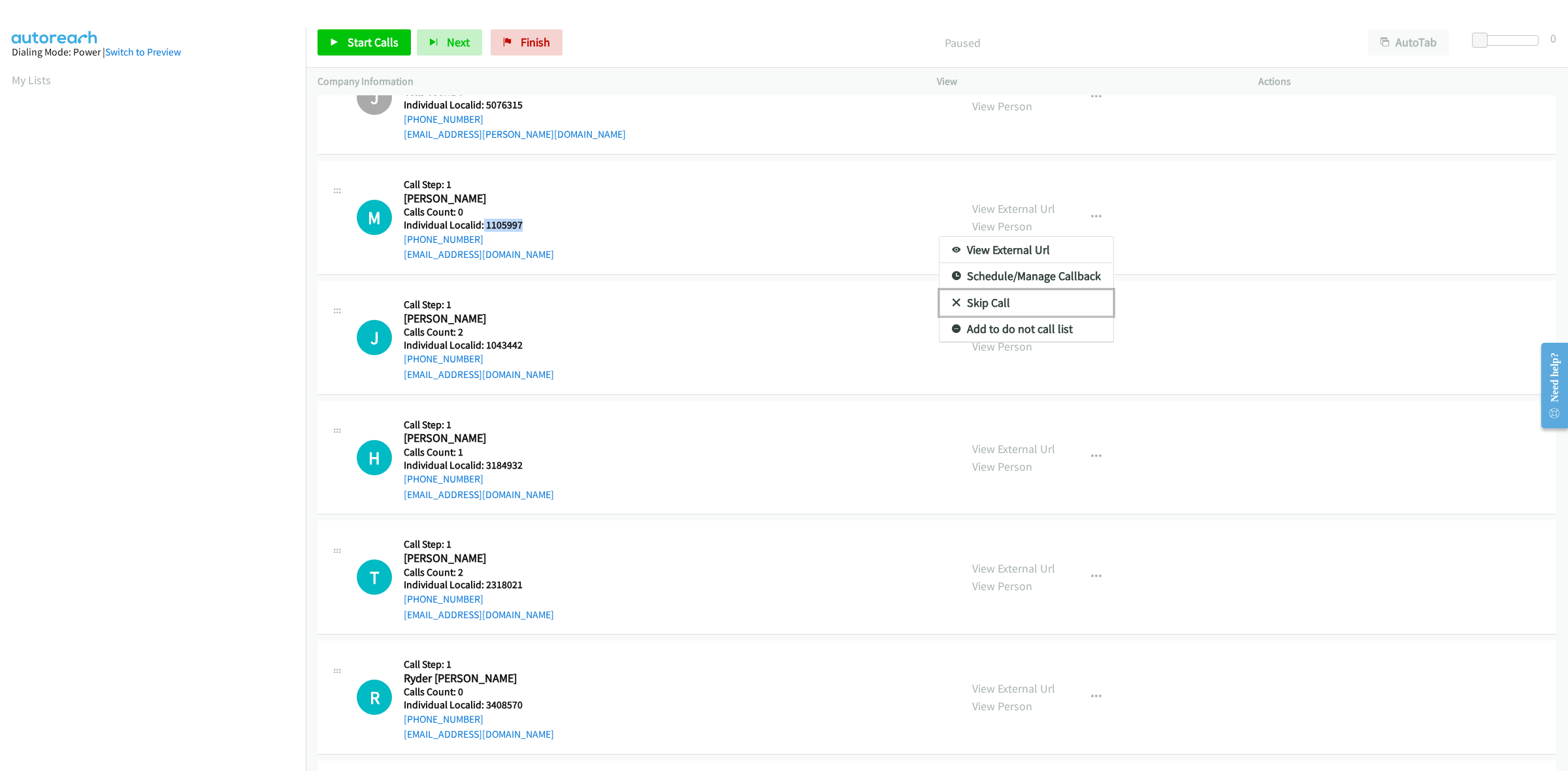
drag, startPoint x: 1042, startPoint y: 305, endPoint x: 923, endPoint y: 278, distance: 122.0
click at [1042, 305] on link "Skip Call" at bounding box center [1026, 303] width 174 height 26
click at [30, 85] on link "My Lists" at bounding box center [31, 80] width 39 height 15
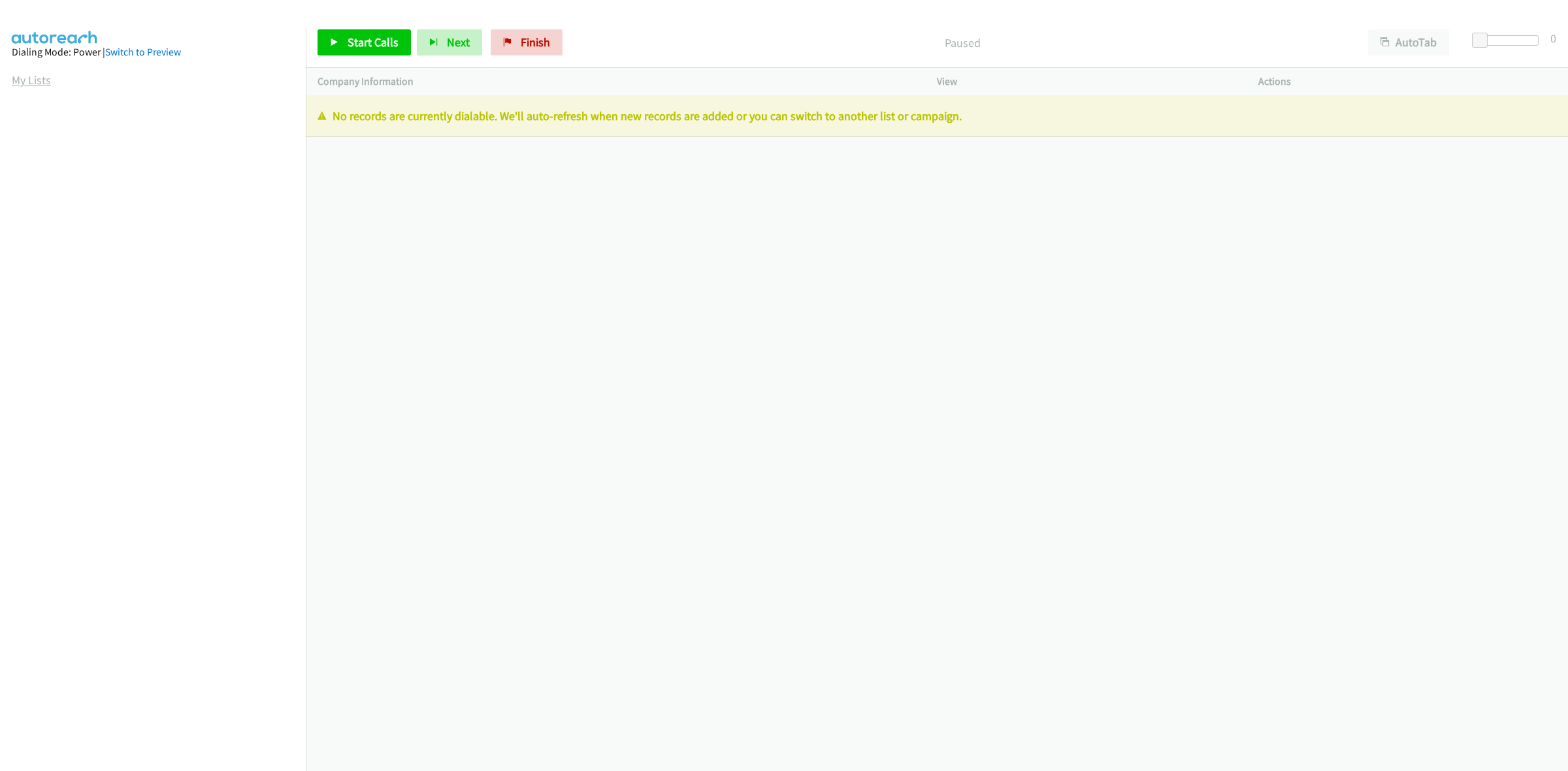
click at [41, 84] on link "My Lists" at bounding box center [31, 80] width 39 height 15
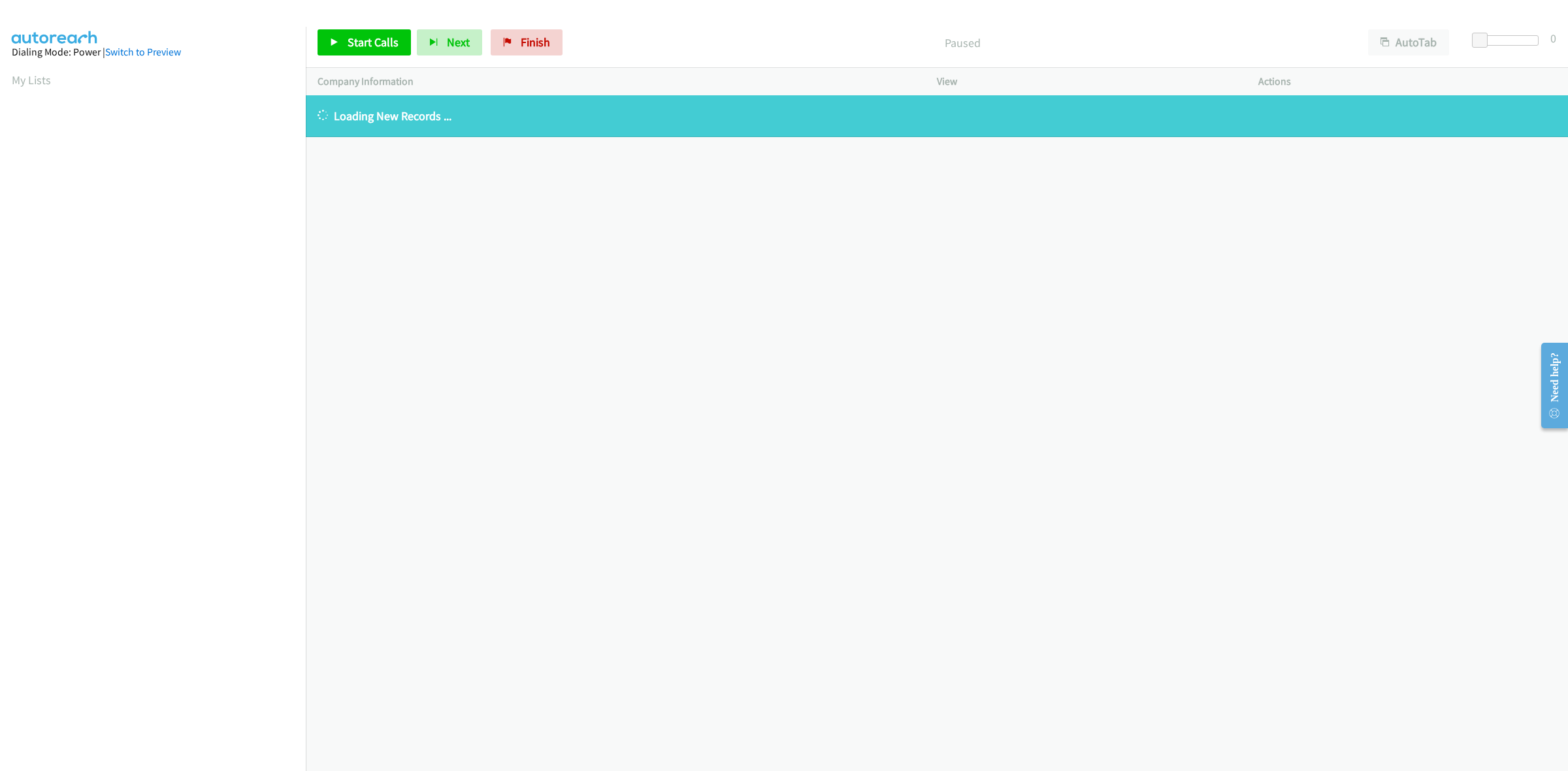
click at [636, 181] on div "+1 415-964-1034 Call failed - Please reload the list and try again The Callbar …" at bounding box center [937, 433] width 1262 height 676
click at [45, 80] on link "My Lists" at bounding box center [31, 80] width 39 height 15
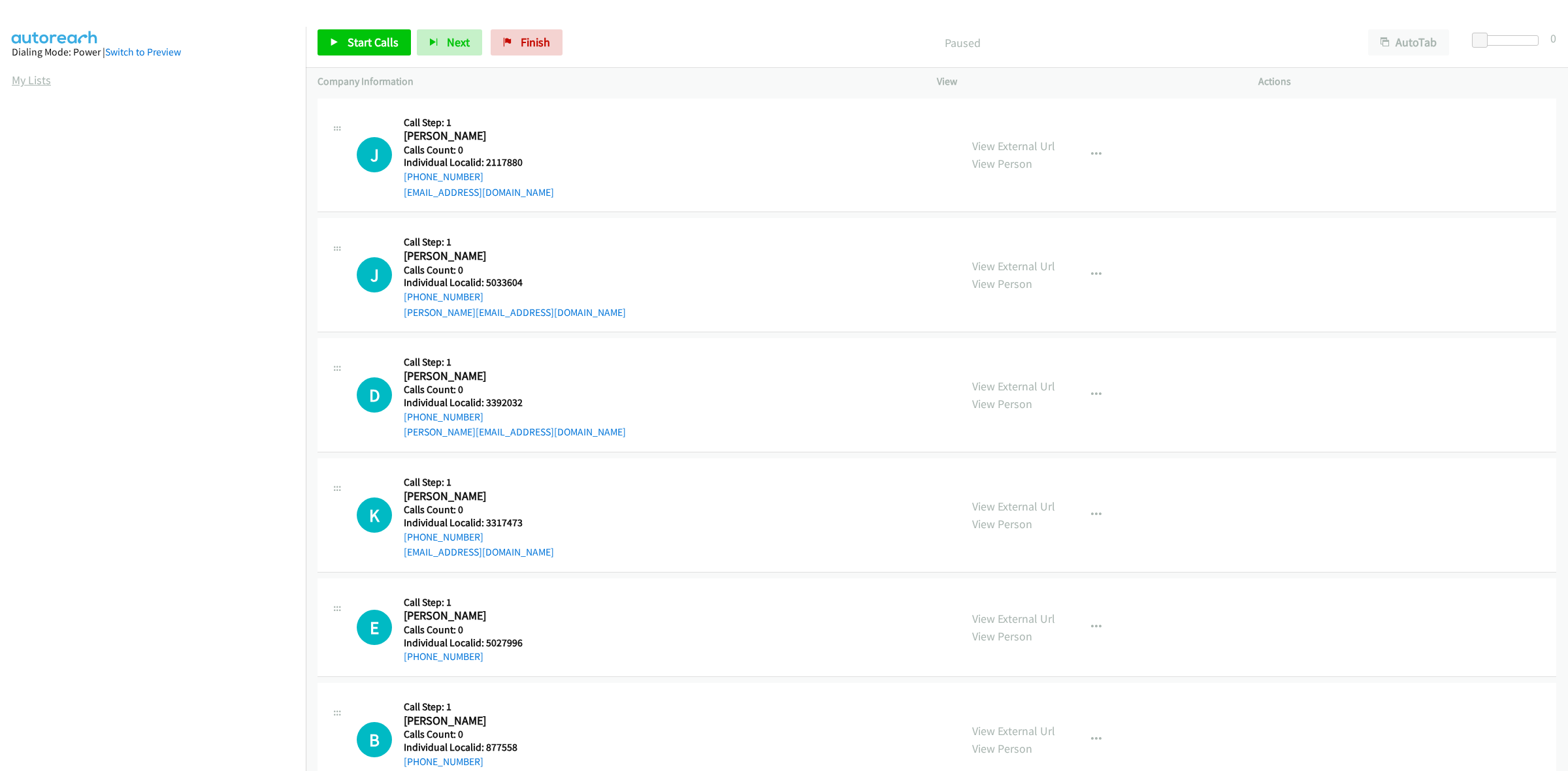
click at [20, 81] on link "My Lists" at bounding box center [31, 80] width 39 height 15
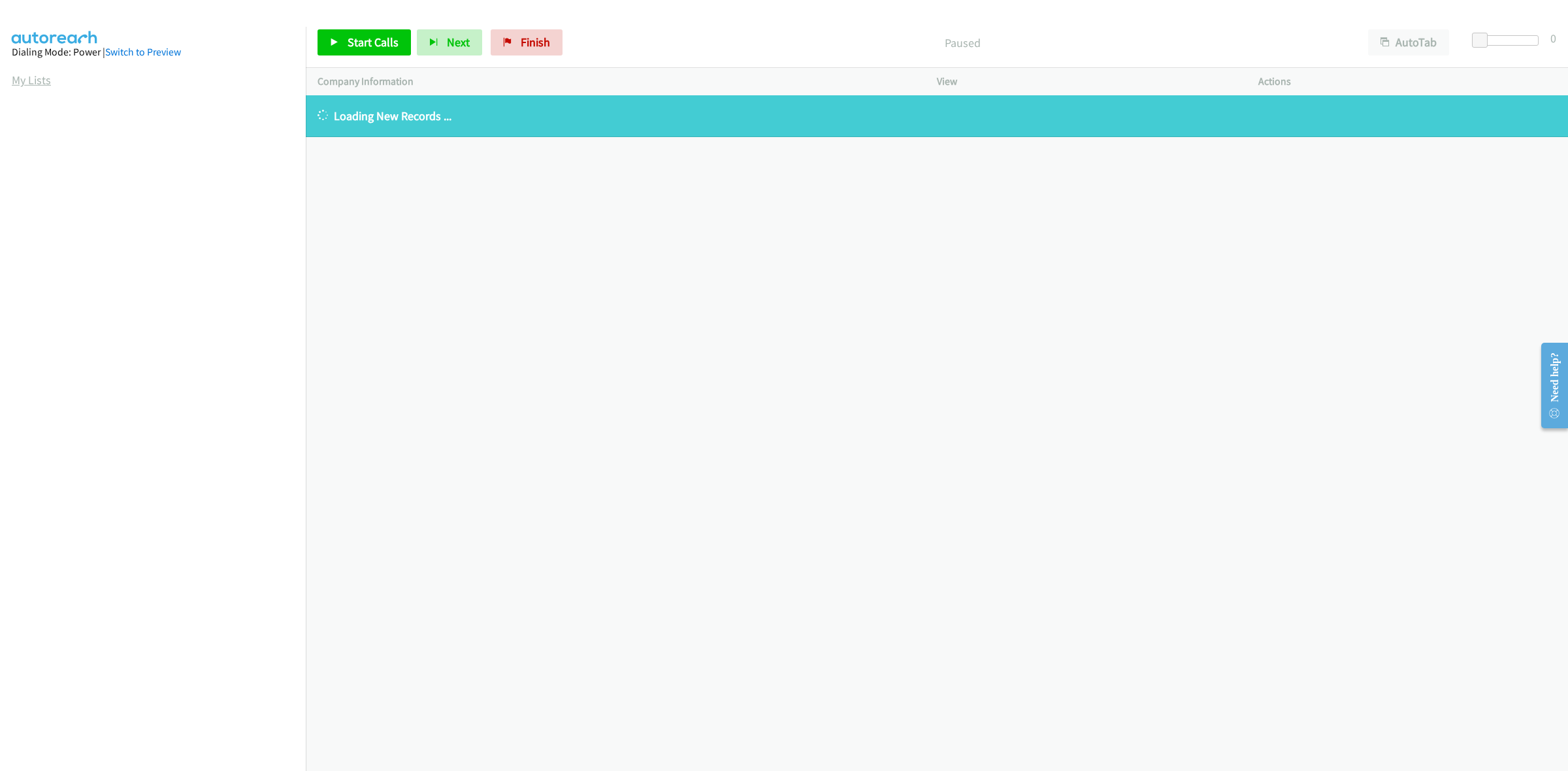
click at [23, 79] on link "My Lists" at bounding box center [31, 80] width 39 height 15
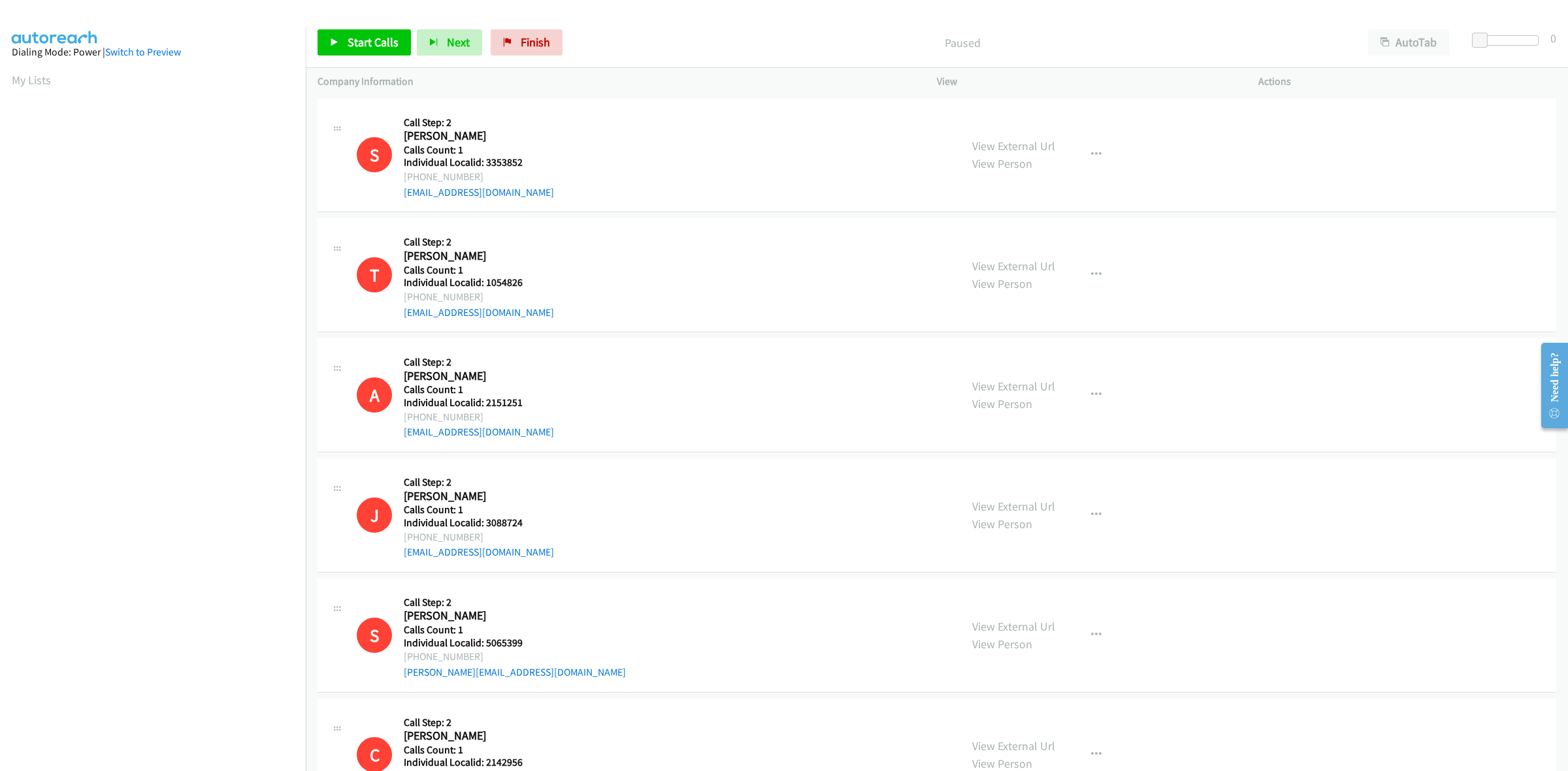
drag, startPoint x: 691, startPoint y: 186, endPoint x: 583, endPoint y: 151, distance: 113.5
click at [583, 151] on div "S Callback Scheduled Call Step: 2 [PERSON_NAME] America/New_York Calls Count: 1…" at bounding box center [652, 155] width 592 height 90
click at [42, 83] on link "My Lists" at bounding box center [31, 80] width 39 height 15
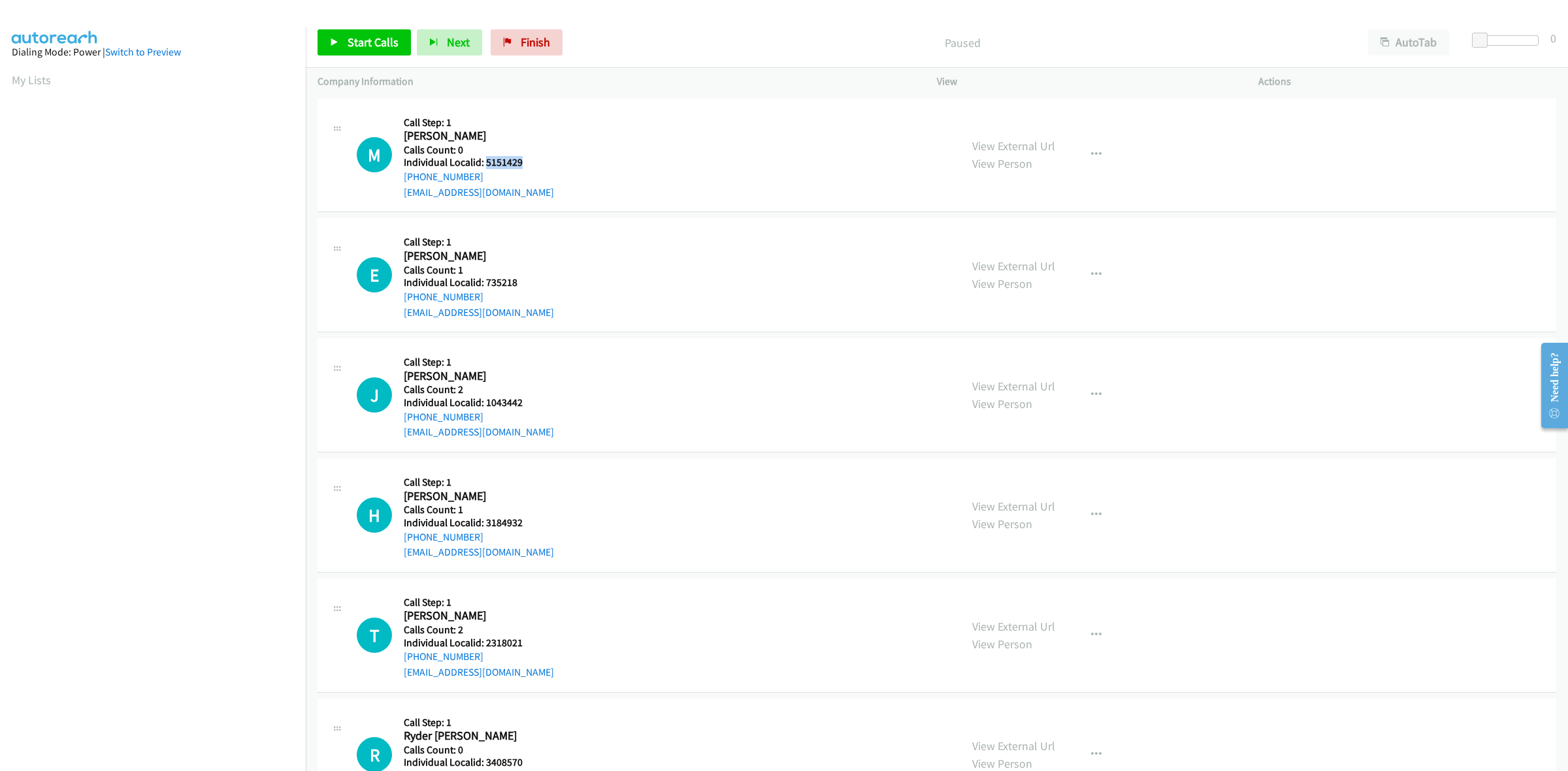
drag, startPoint x: 537, startPoint y: 167, endPoint x: 486, endPoint y: 160, distance: 51.5
click at [486, 160] on div "M Callback Scheduled Call Step: 1 Mark Tennant America/New_York Calls Count: 0 …" at bounding box center [652, 155] width 592 height 90
copy h5 "5151429"
click at [1091, 156] on icon "button" at bounding box center [1096, 154] width 10 height 10
click at [1011, 236] on link "Skip Call" at bounding box center [1026, 240] width 174 height 26
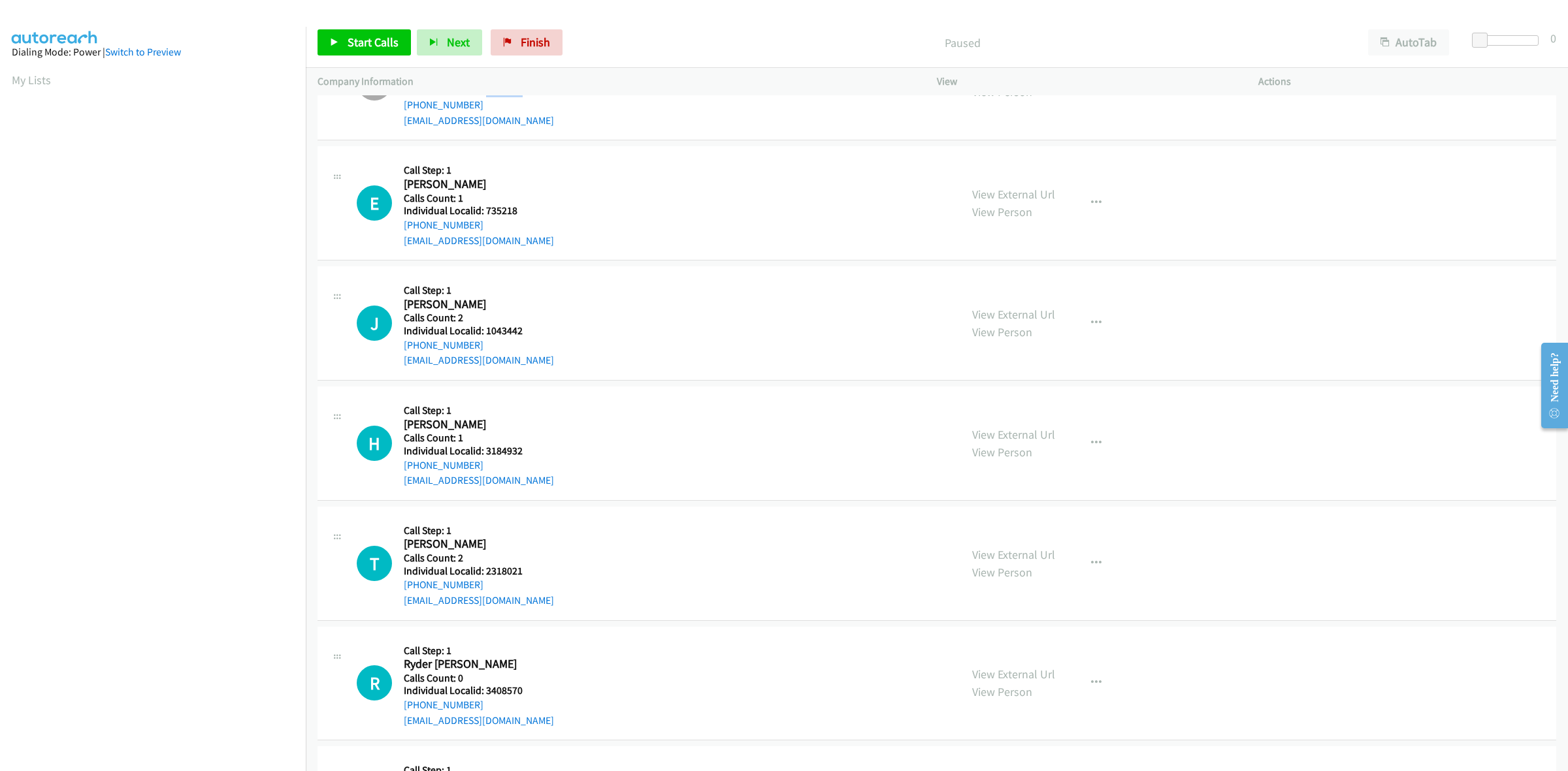
scroll to position [81, 0]
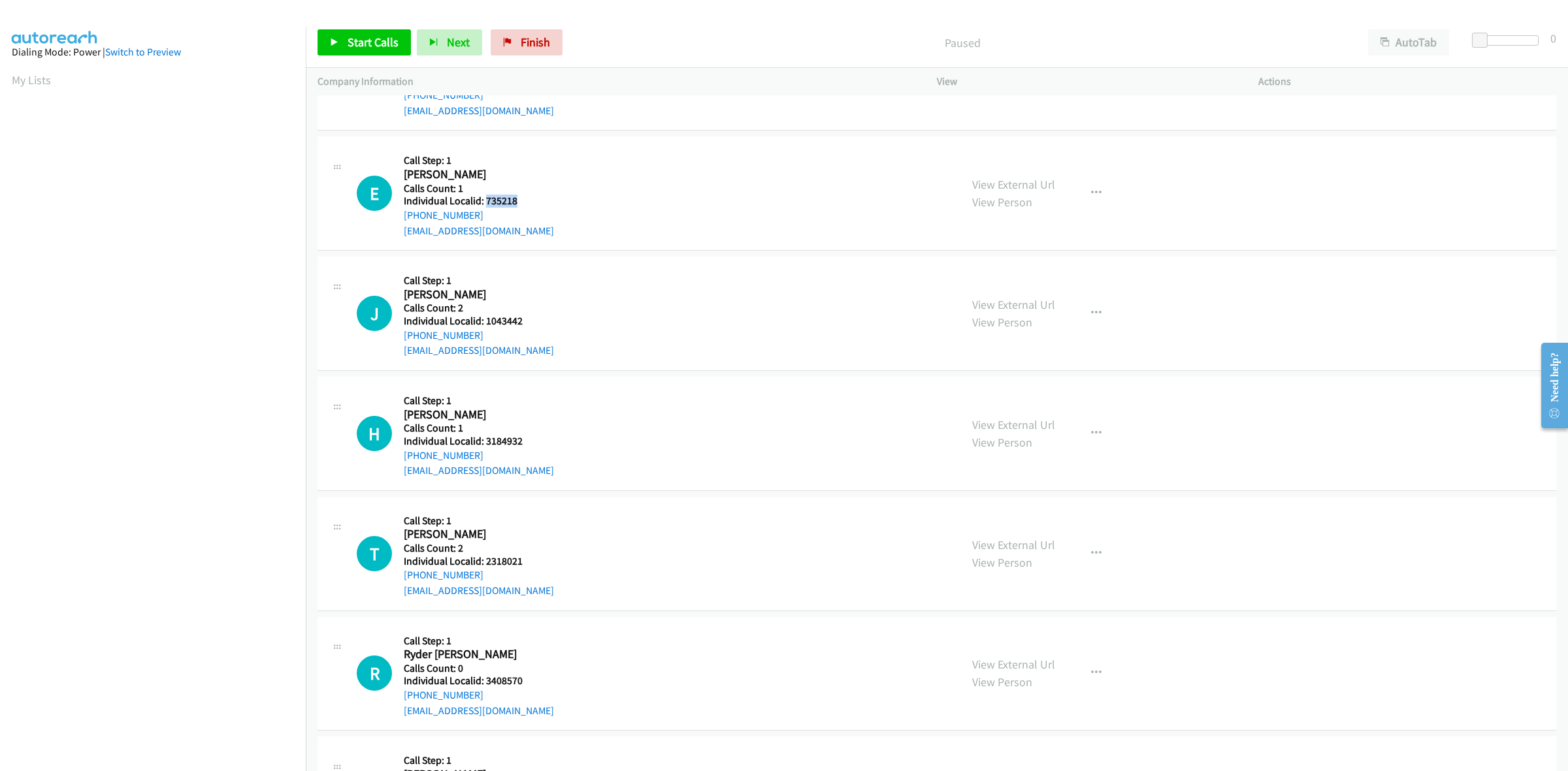
drag, startPoint x: 526, startPoint y: 200, endPoint x: 485, endPoint y: 200, distance: 41.0
click at [485, 200] on h5 "Individual Localid: 735218" at bounding box center [479, 201] width 150 height 13
copy h5 "735218"
click at [1091, 197] on icon "button" at bounding box center [1096, 193] width 10 height 10
click at [1017, 274] on link "Skip Call" at bounding box center [1026, 278] width 174 height 26
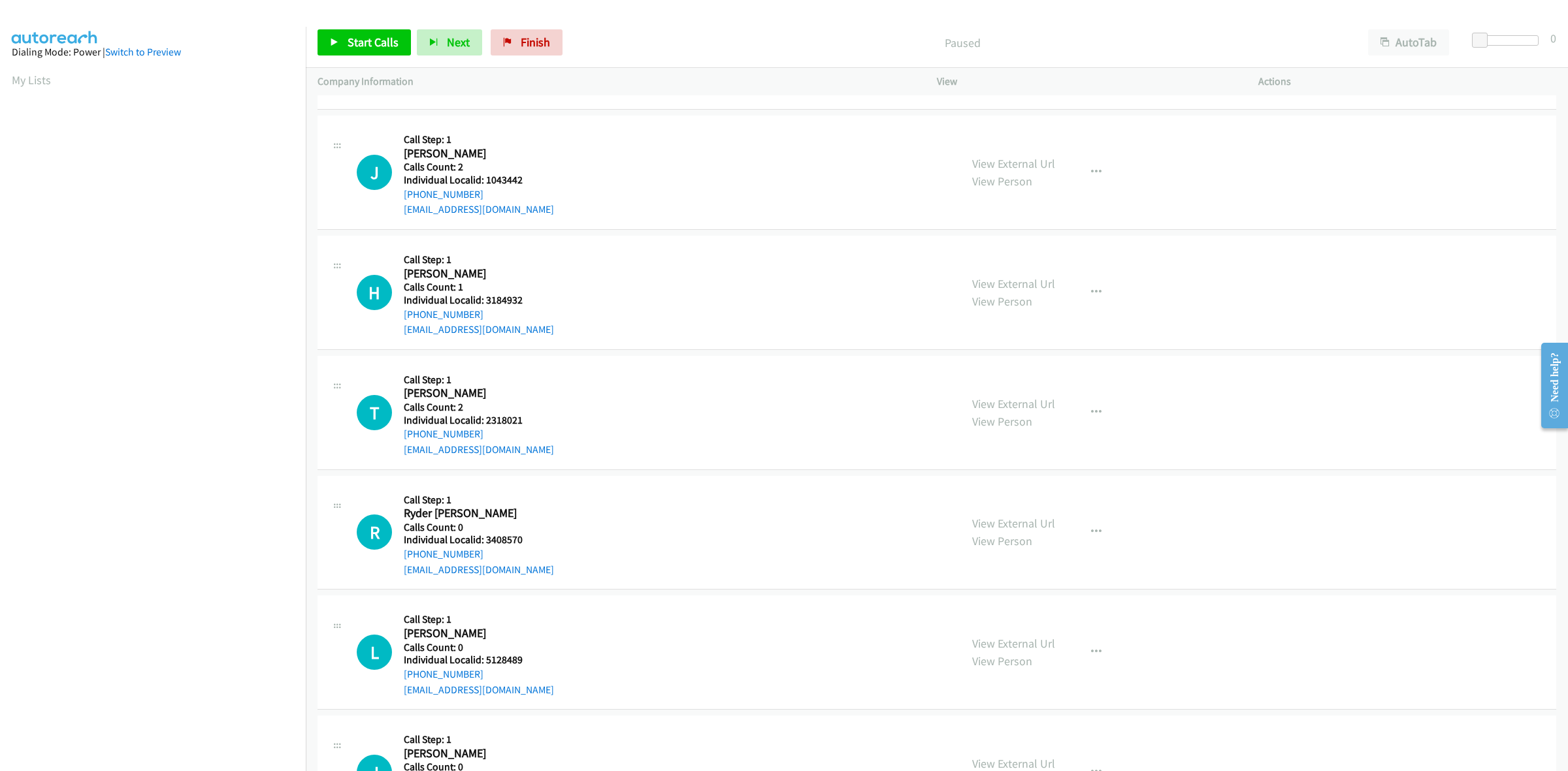
scroll to position [224, 0]
click at [1094, 166] on icon "button" at bounding box center [1096, 170] width 10 height 10
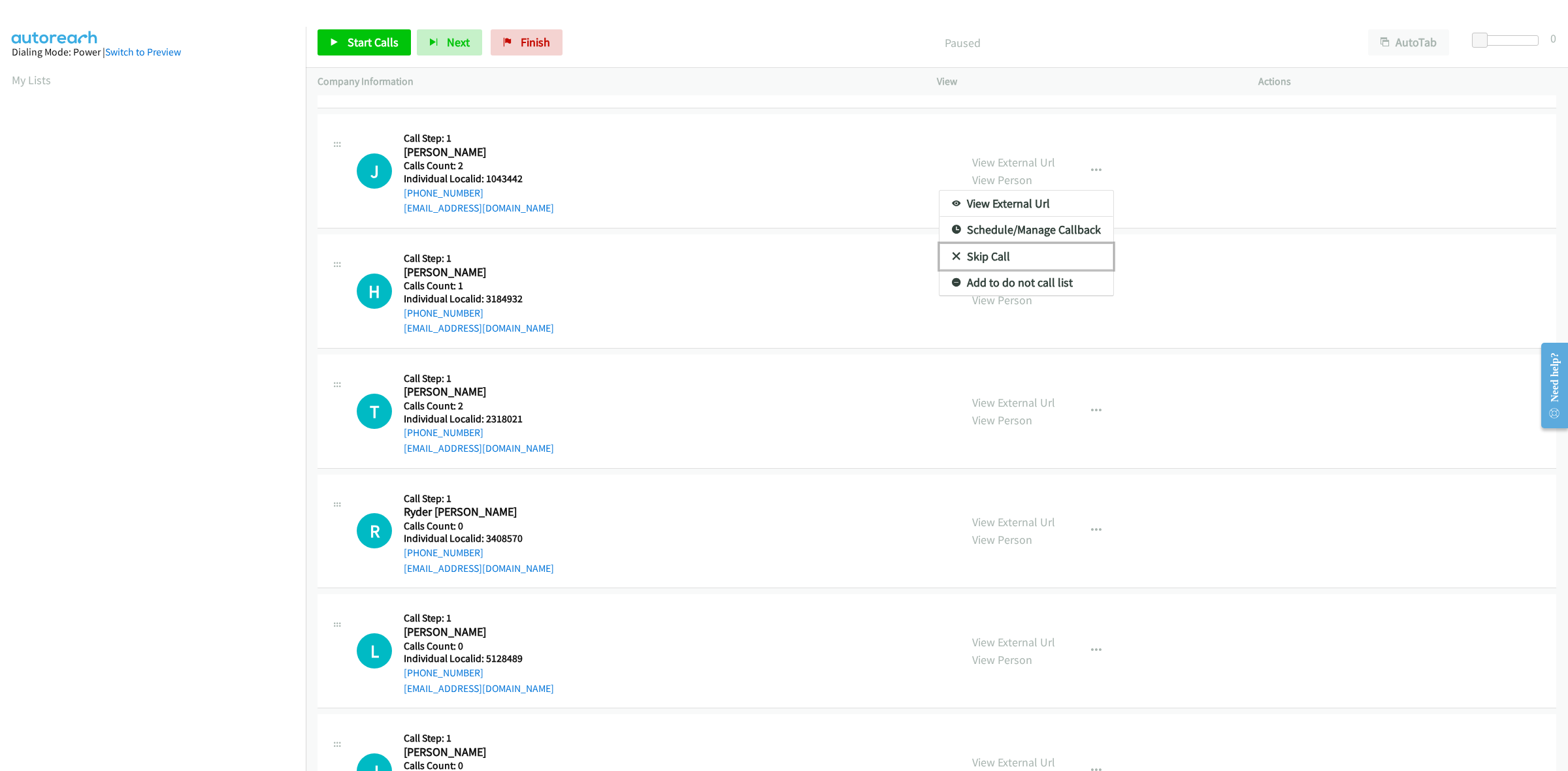
click at [1023, 250] on link "Skip Call" at bounding box center [1026, 256] width 174 height 26
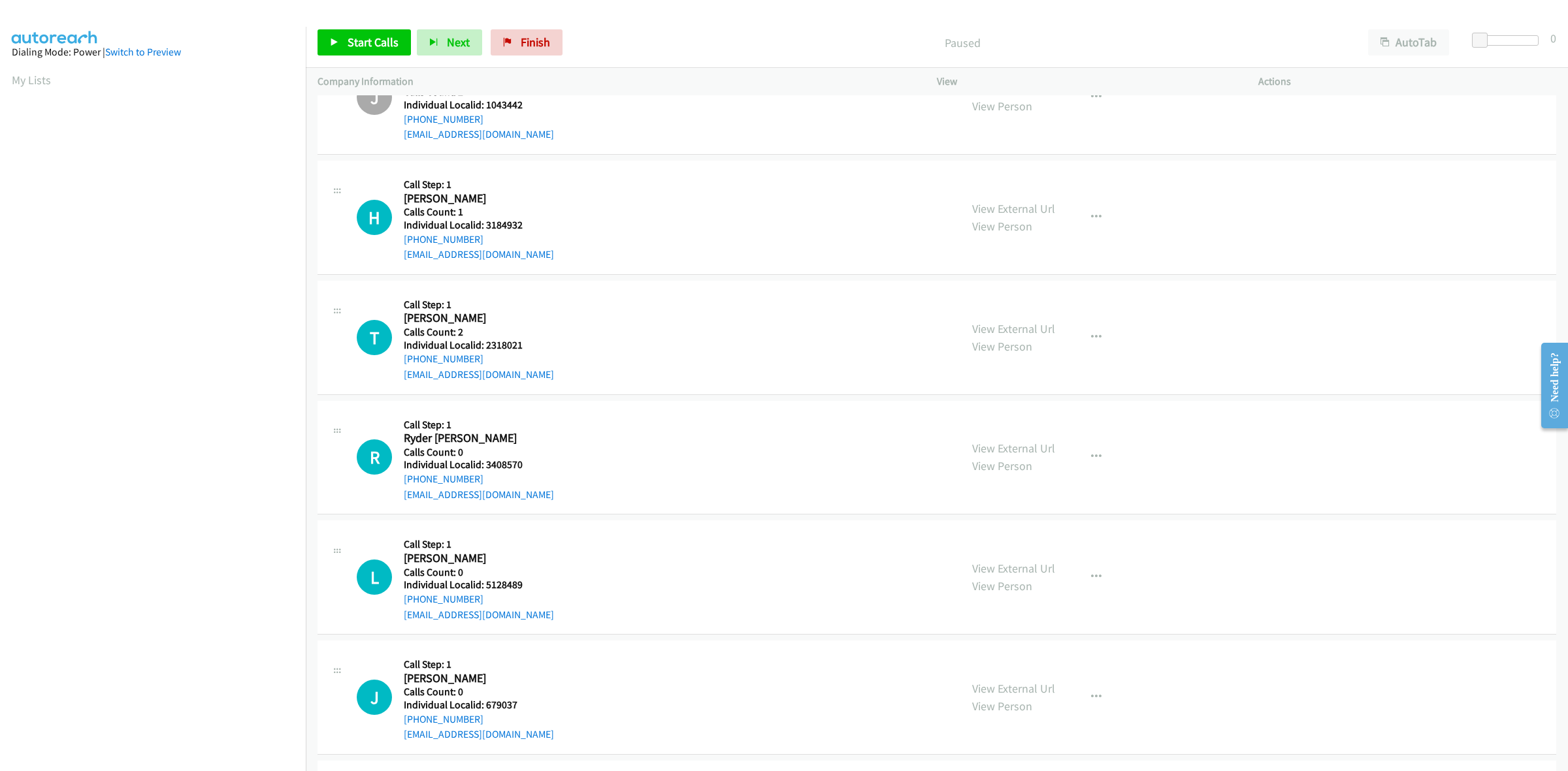
scroll to position [347, 0]
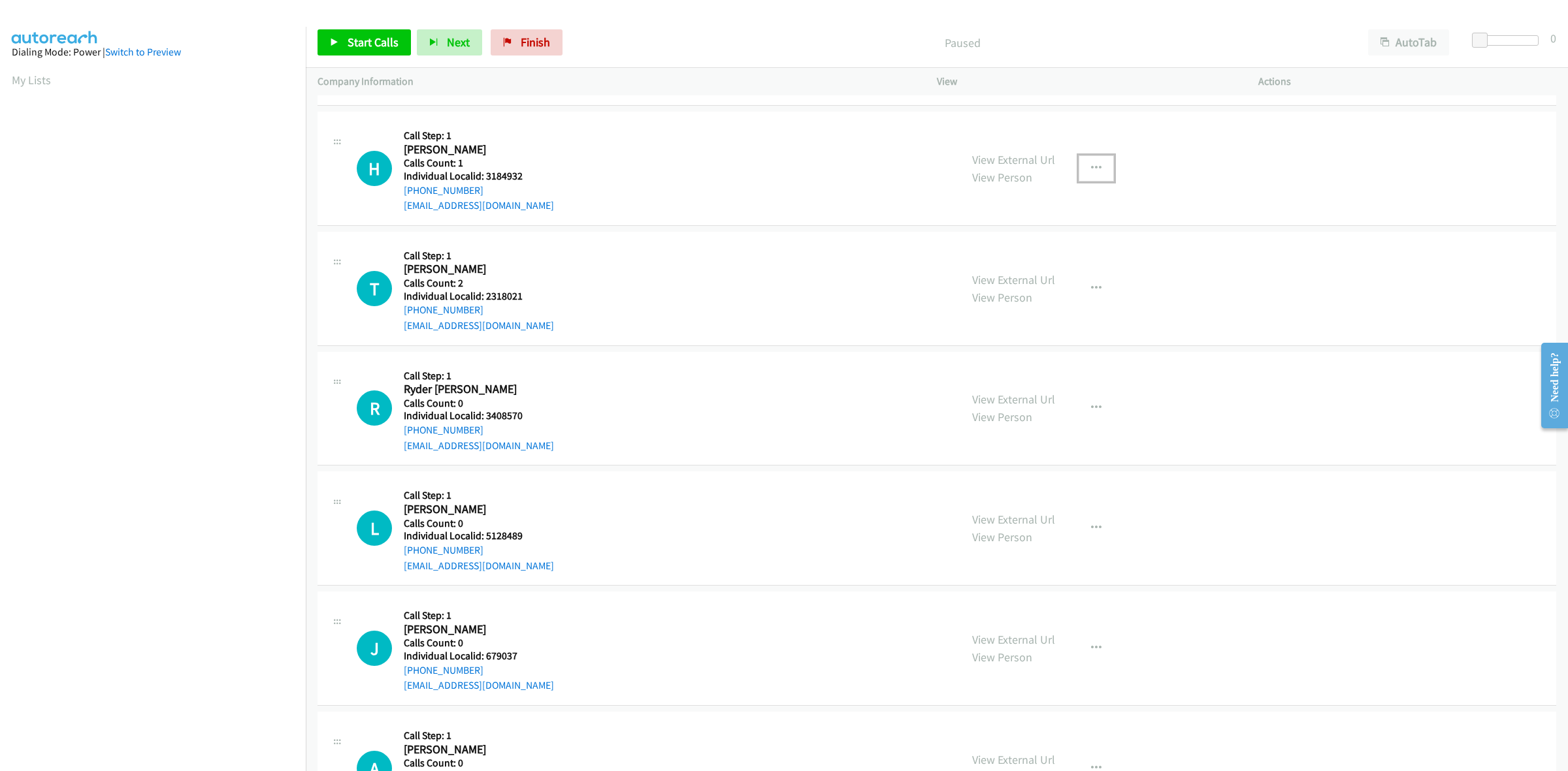
click at [1095, 180] on button "button" at bounding box center [1096, 168] width 35 height 26
click at [1050, 256] on link "Skip Call" at bounding box center [1026, 253] width 174 height 26
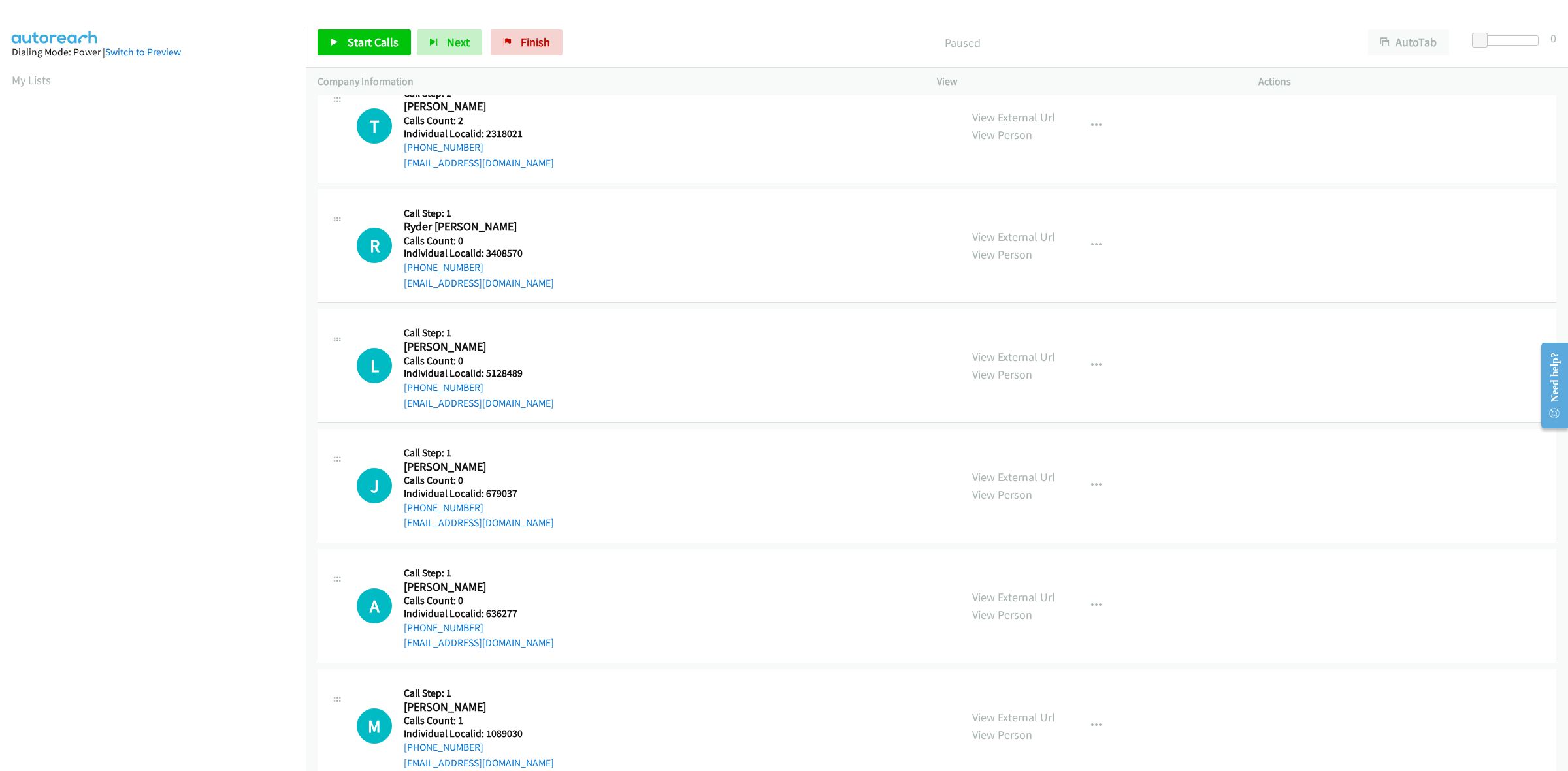
scroll to position [510, 0]
drag, startPoint x: 530, startPoint y: 250, endPoint x: 486, endPoint y: 253, distance: 44.1
click at [486, 253] on div "R Callback Scheduled Call Step: 1 Ryder Trippodo America/New_York Calls Count: …" at bounding box center [652, 245] width 592 height 90
copy h5 "3408570"
click at [1101, 236] on button "button" at bounding box center [1096, 245] width 35 height 26
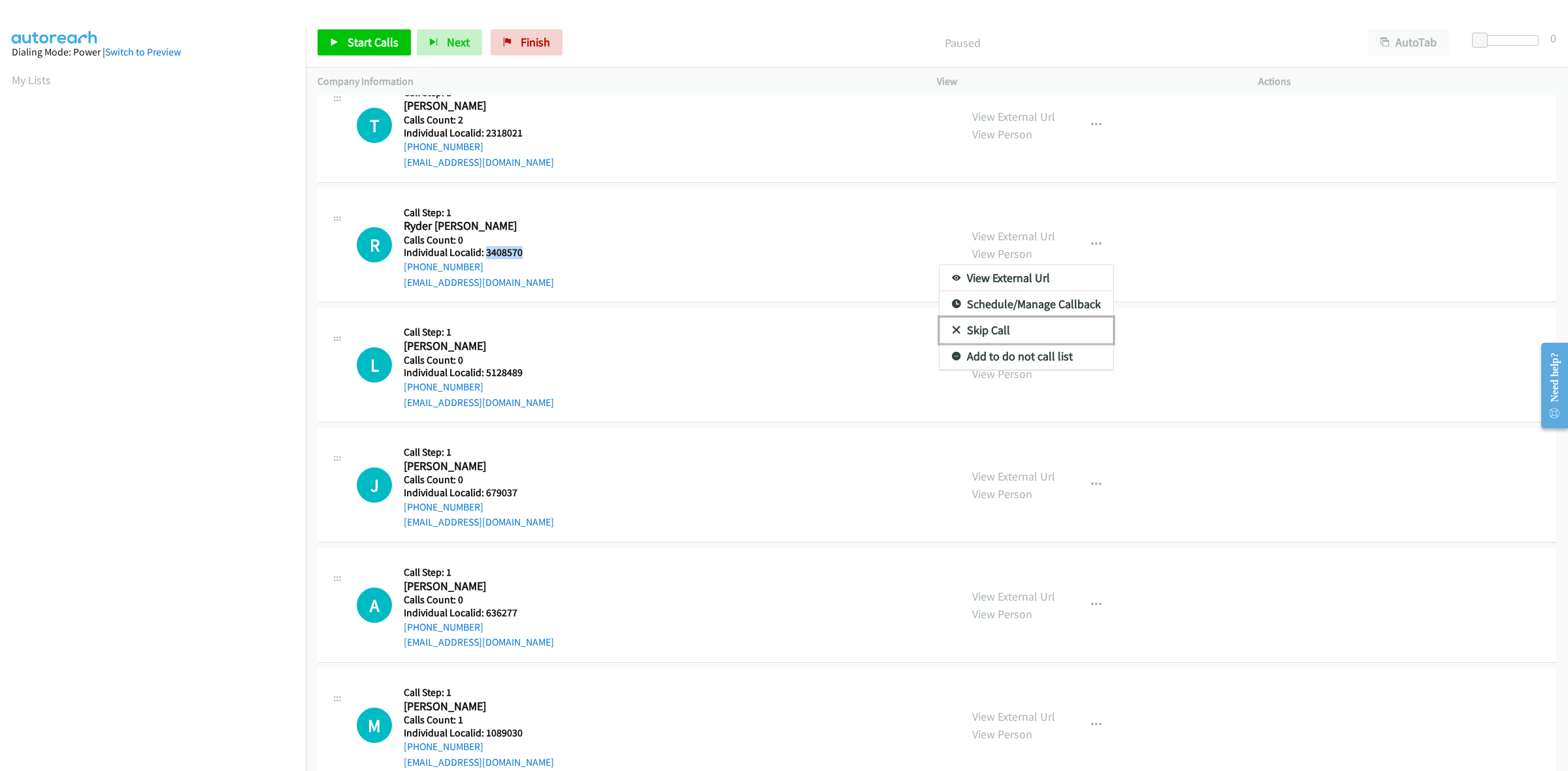
click at [1053, 328] on link "Skip Call" at bounding box center [1026, 330] width 174 height 26
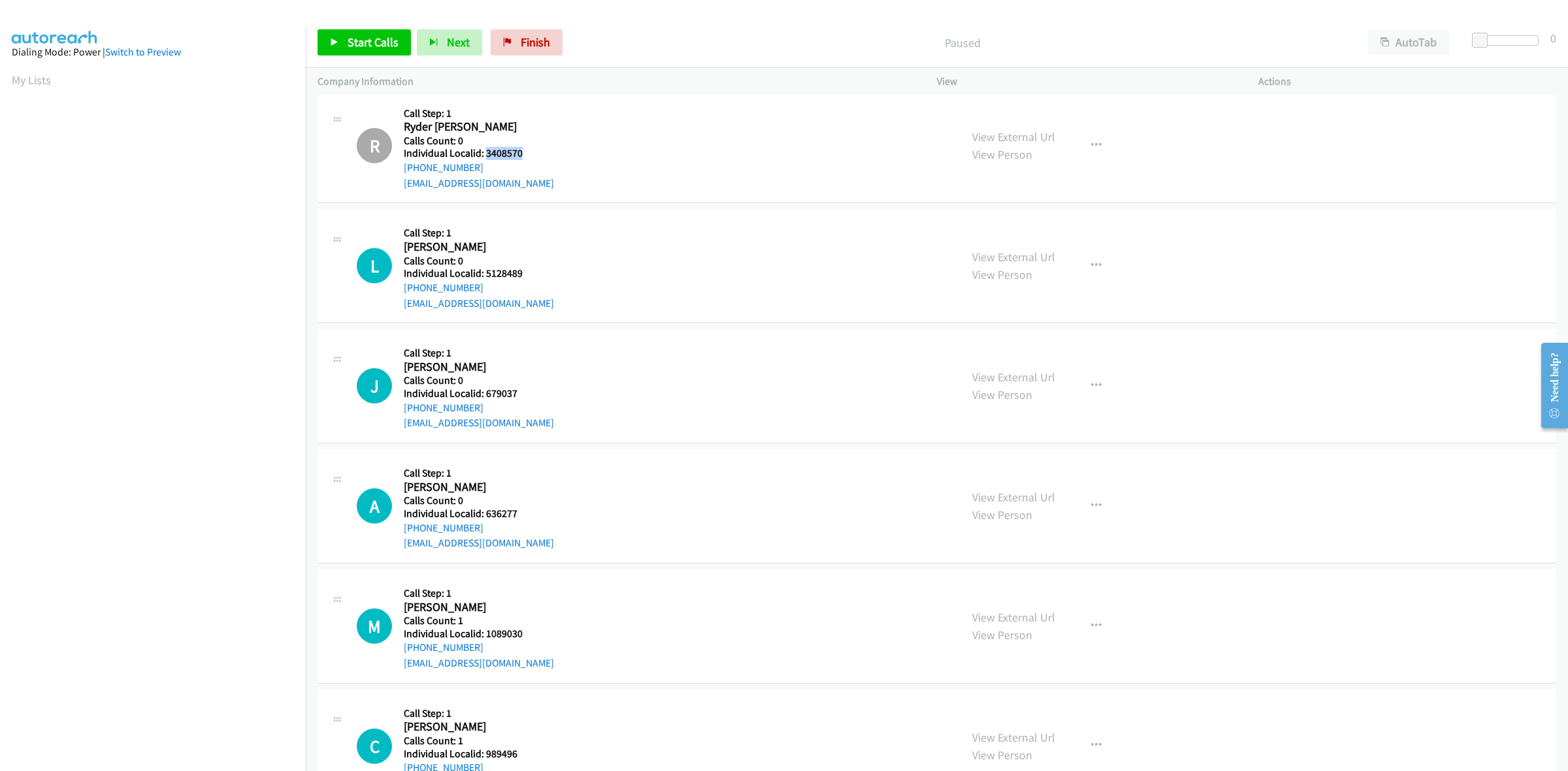
scroll to position [633, 0]
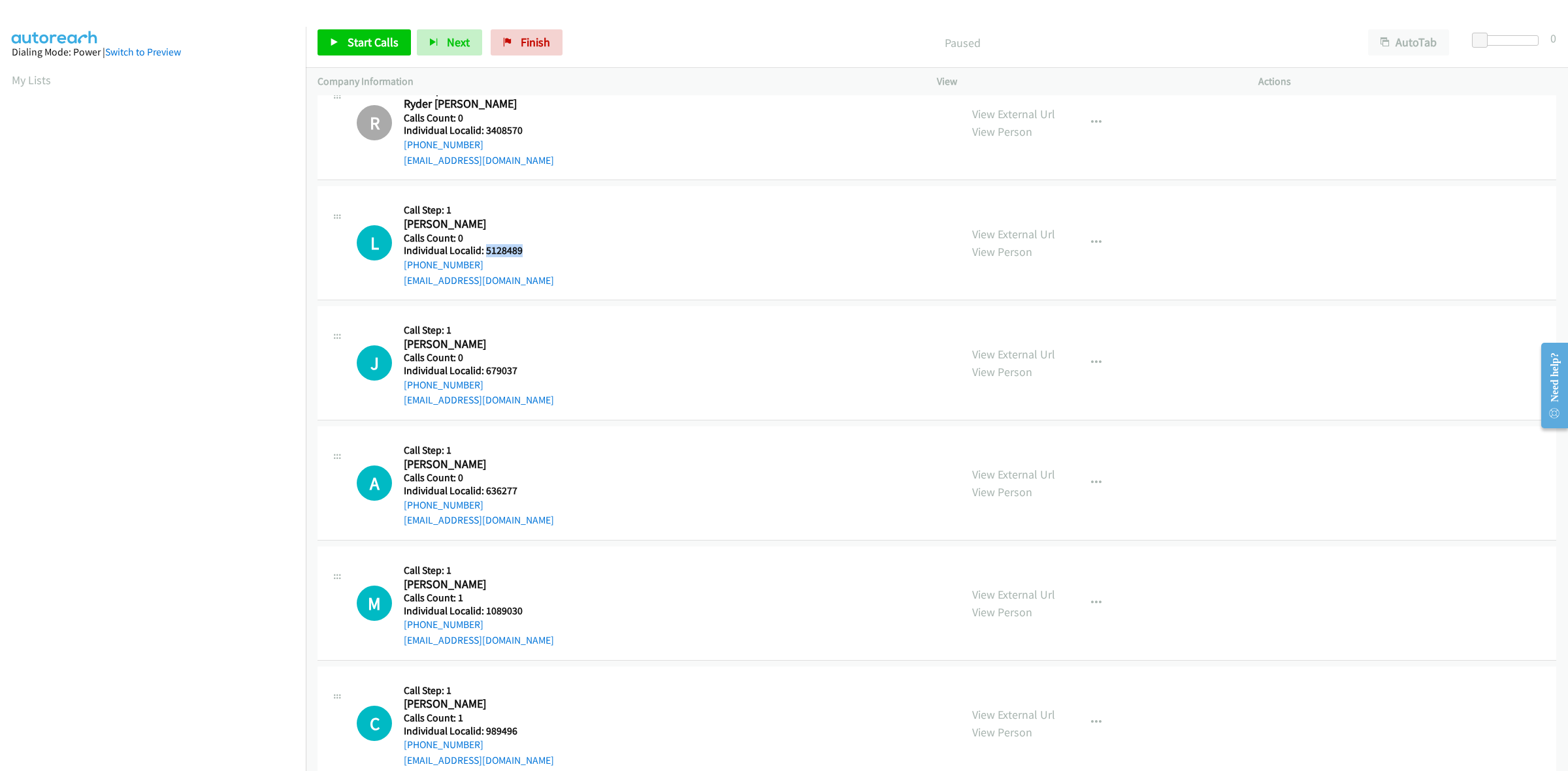
drag, startPoint x: 534, startPoint y: 246, endPoint x: 486, endPoint y: 246, distance: 48.0
click at [486, 246] on div "L Callback Scheduled Call Step: 1 Levi Carnefix America/New_York Calls Count: 0…" at bounding box center [652, 242] width 592 height 90
copy h5 "5128489"
drag, startPoint x: 1093, startPoint y: 246, endPoint x: 1069, endPoint y: 259, distance: 27.3
click at [1093, 246] on icon "button" at bounding box center [1096, 242] width 10 height 10
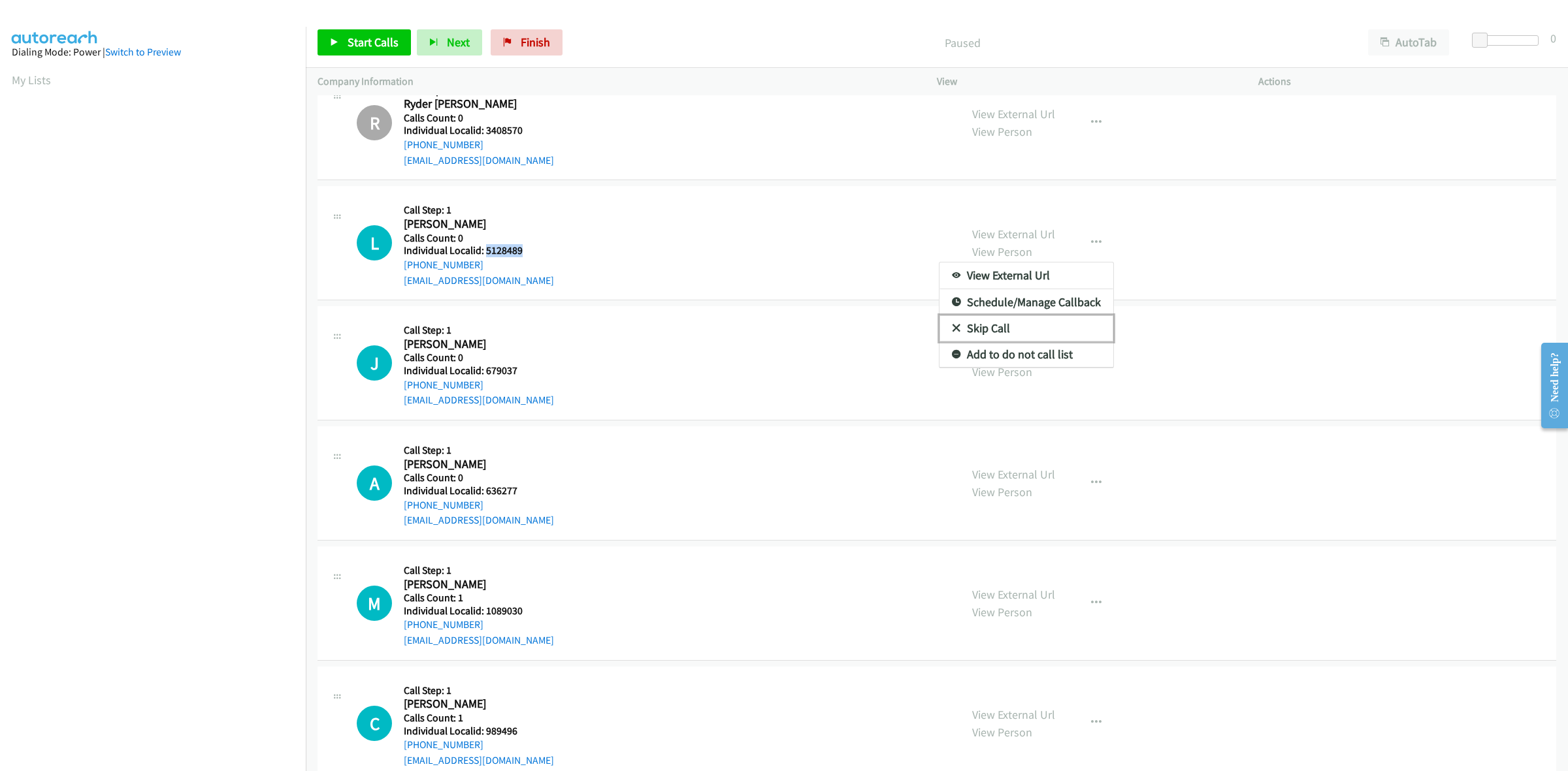
click at [1014, 322] on link "Skip Call" at bounding box center [1026, 328] width 174 height 26
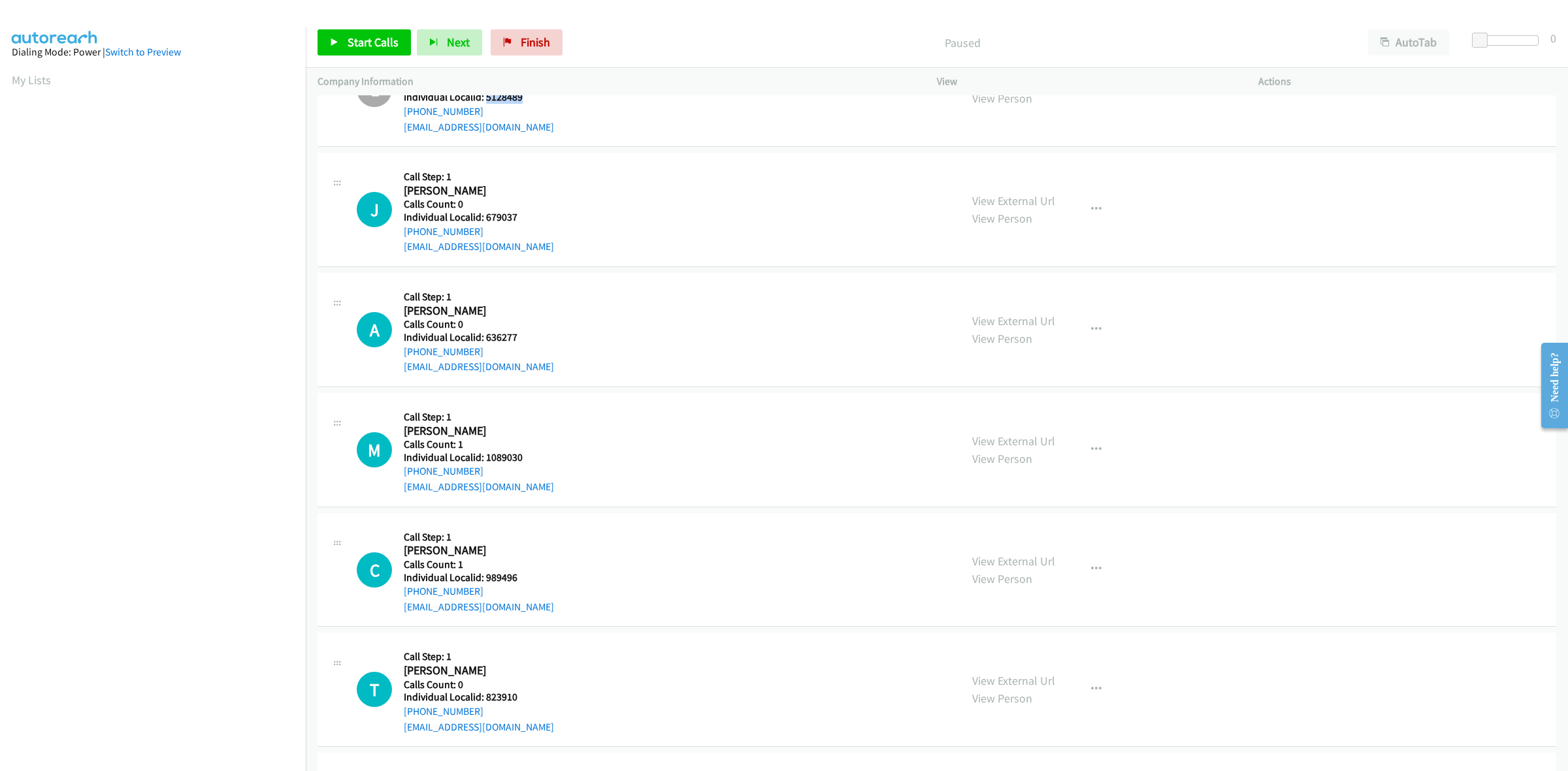
scroll to position [837, 0]
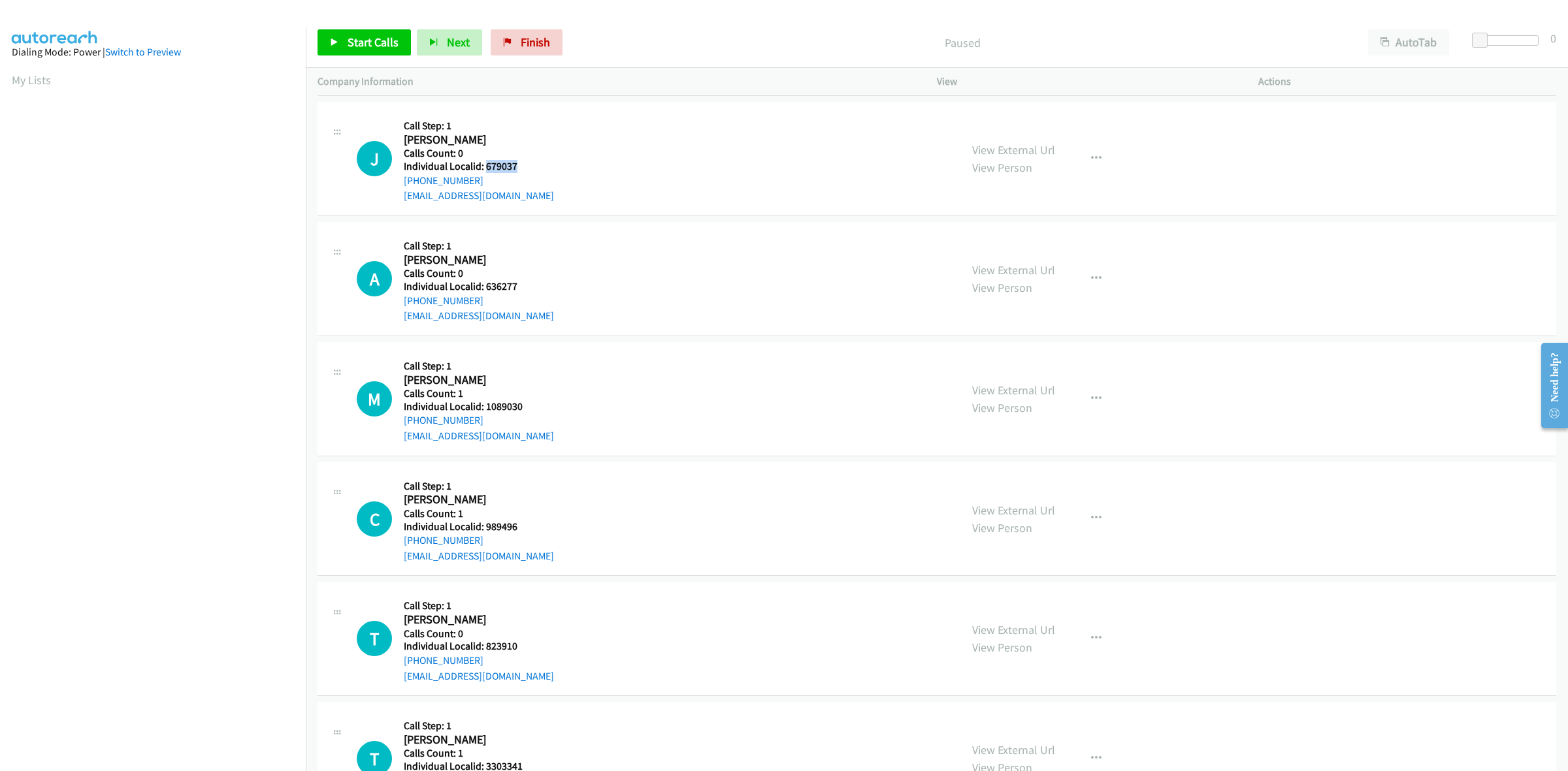
drag, startPoint x: 508, startPoint y: 164, endPoint x: 483, endPoint y: 167, distance: 25.2
click at [483, 167] on h5 "Individual Localid: 679037" at bounding box center [479, 167] width 150 height 13
copy h5 "679037"
click at [1078, 156] on button "button" at bounding box center [1096, 158] width 35 height 26
click at [1010, 245] on link "Skip Call" at bounding box center [1026, 244] width 174 height 26
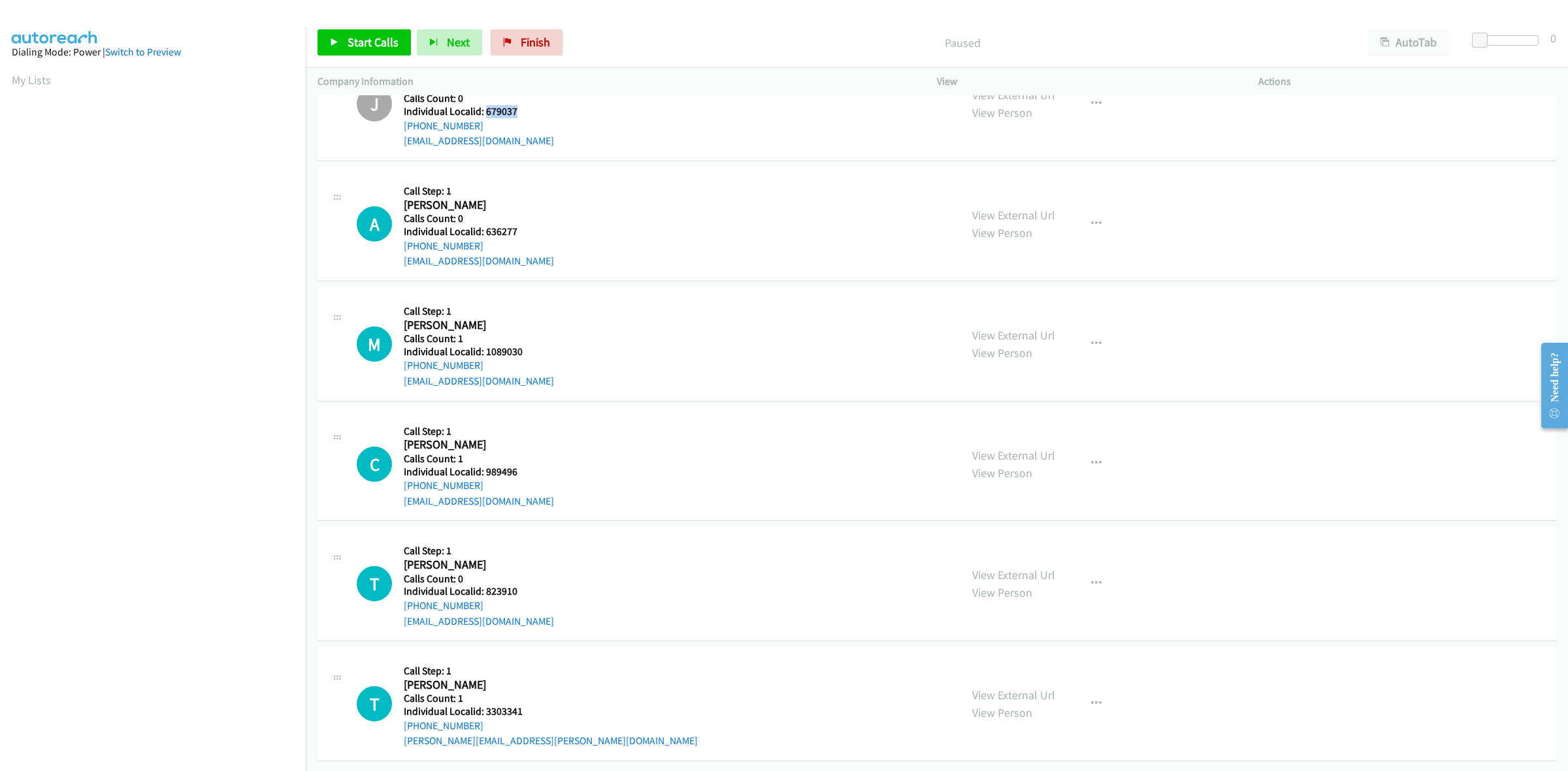
scroll to position [905, 0]
drag, startPoint x: 515, startPoint y: 216, endPoint x: 485, endPoint y: 219, distance: 30.1
click at [485, 225] on h5 "Individual Localid: 636277" at bounding box center [479, 231] width 150 height 13
copy h5 "636277"
click at [1093, 219] on icon "button" at bounding box center [1096, 224] width 10 height 10
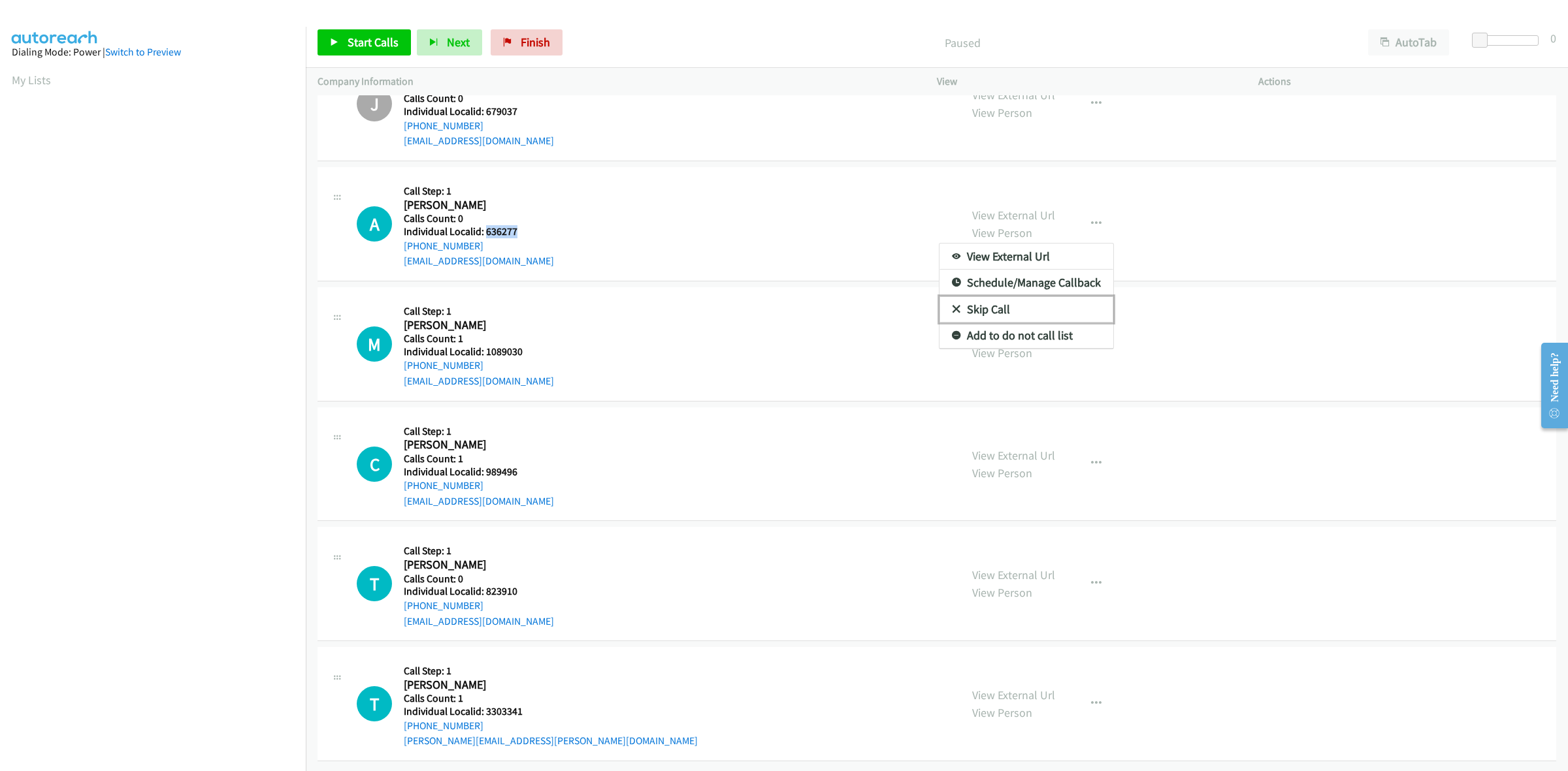
click at [1008, 296] on link "Skip Call" at bounding box center [1026, 309] width 174 height 26
click at [1091, 339] on icon "button" at bounding box center [1096, 344] width 10 height 10
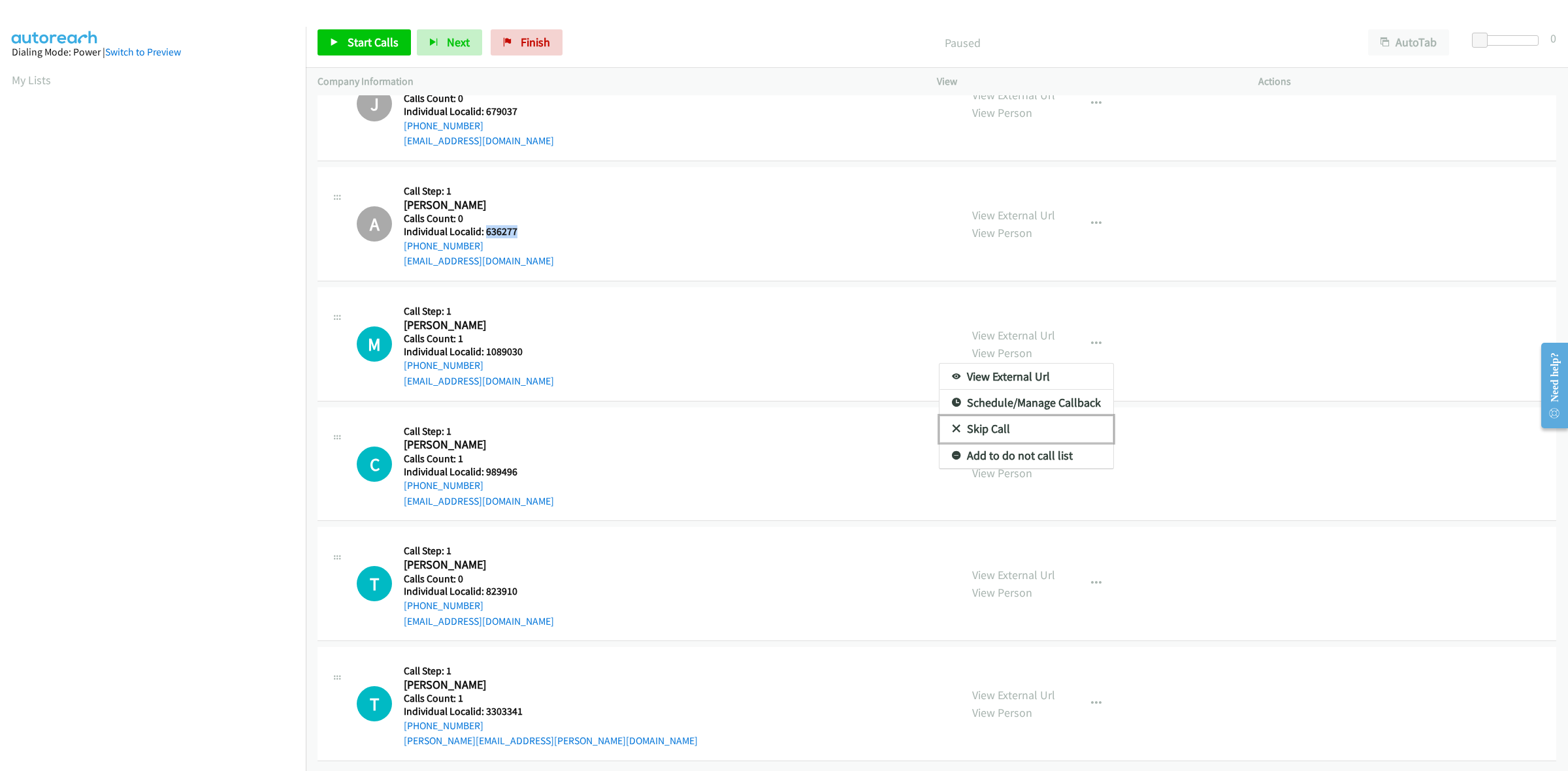
click at [1037, 416] on link "Skip Call" at bounding box center [1026, 429] width 174 height 26
click at [1091, 458] on icon "button" at bounding box center [1096, 463] width 10 height 10
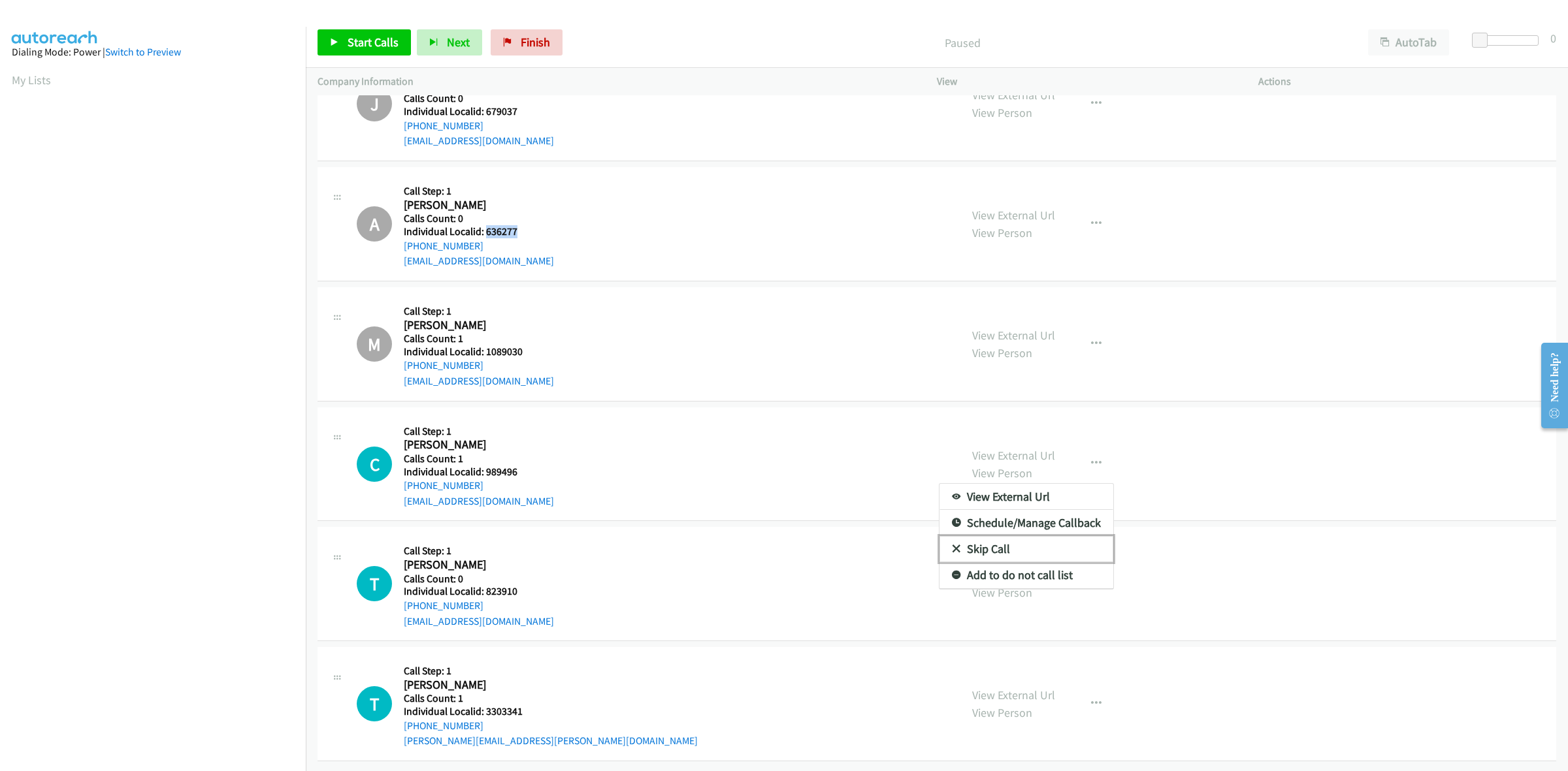
click at [997, 537] on link "Skip Call" at bounding box center [1026, 549] width 174 height 26
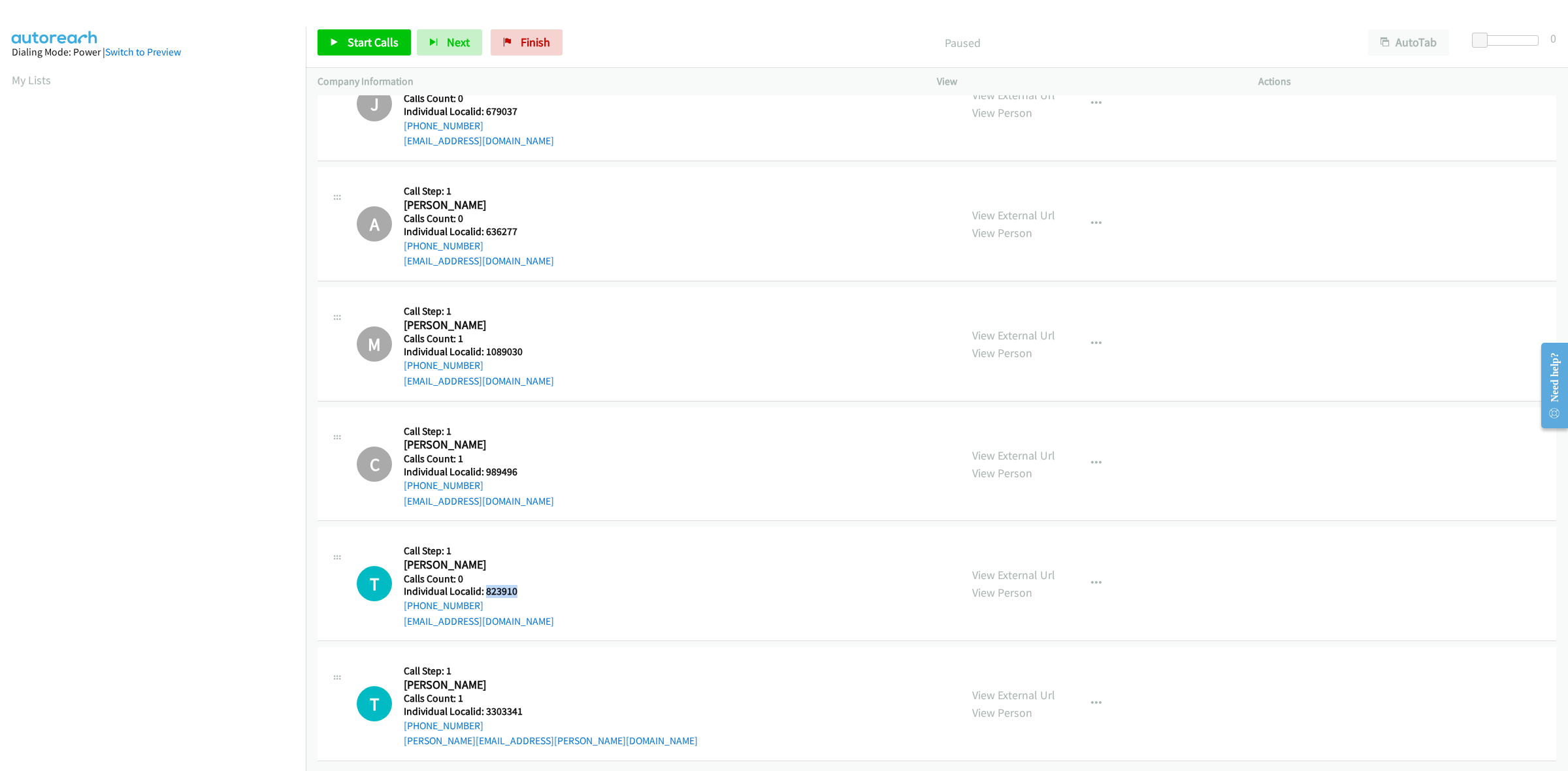
drag, startPoint x: 519, startPoint y: 576, endPoint x: 486, endPoint y: 581, distance: 33.4
click at [486, 585] on h5 "Individual Localid: 823910" at bounding box center [479, 591] width 150 height 13
copy h5 "823910"
click at [1094, 579] on icon "button" at bounding box center [1096, 583] width 10 height 10
click at [1037, 665] on link "Skip Call" at bounding box center [1026, 669] width 174 height 26
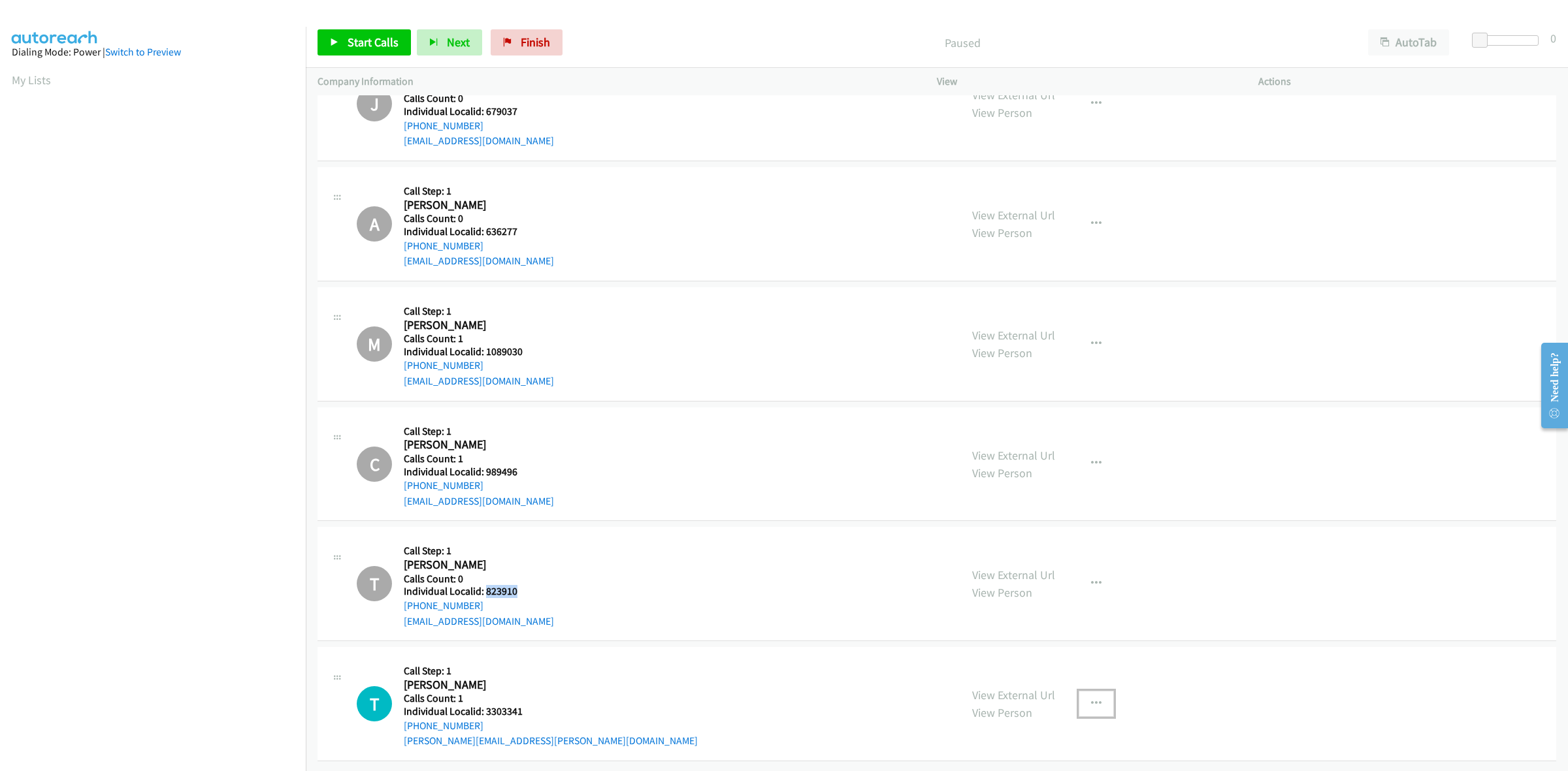
click at [1082, 691] on button "button" at bounding box center [1096, 704] width 35 height 26
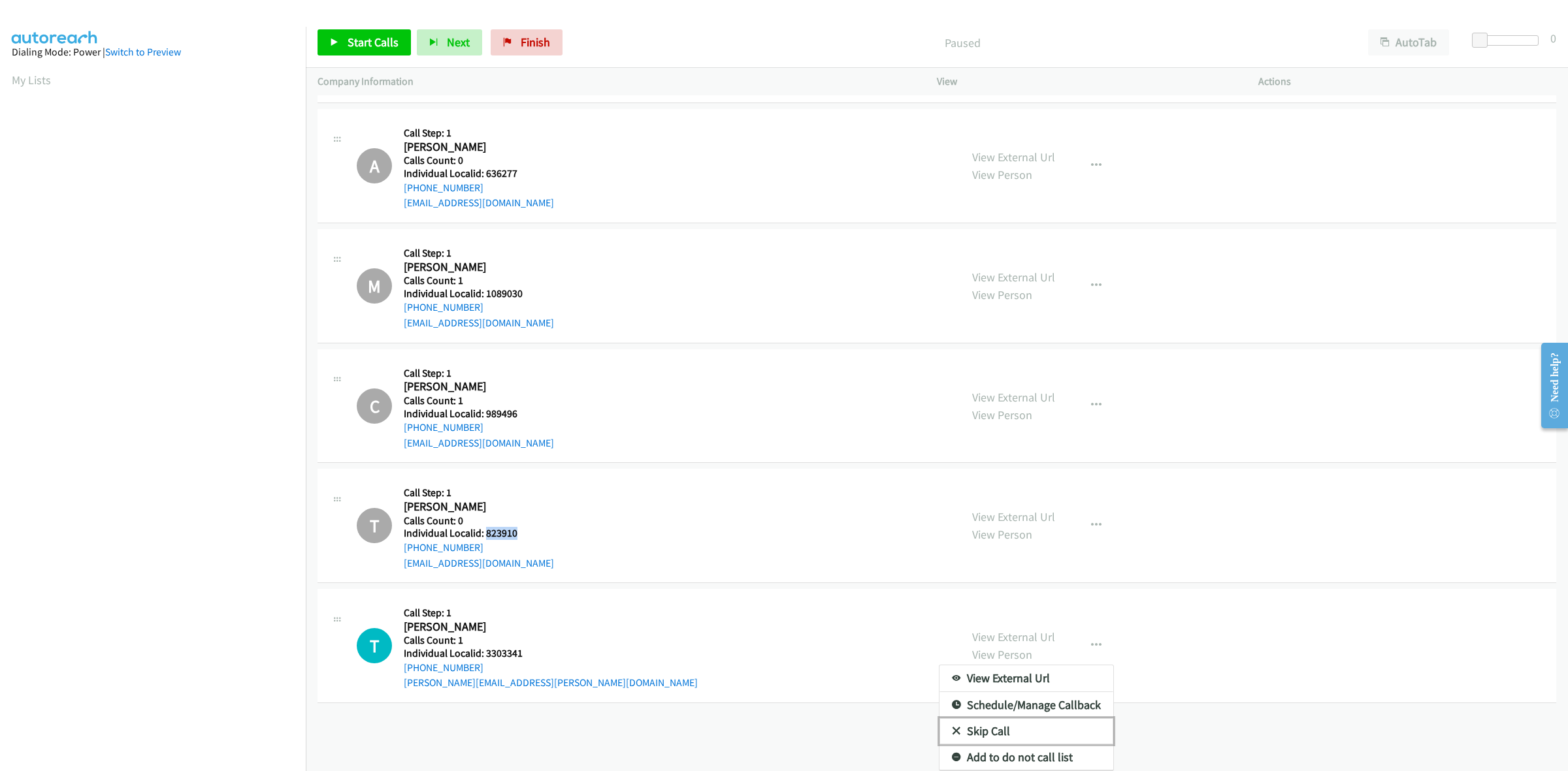
click at [975, 719] on link "Skip Call" at bounding box center [1026, 731] width 174 height 26
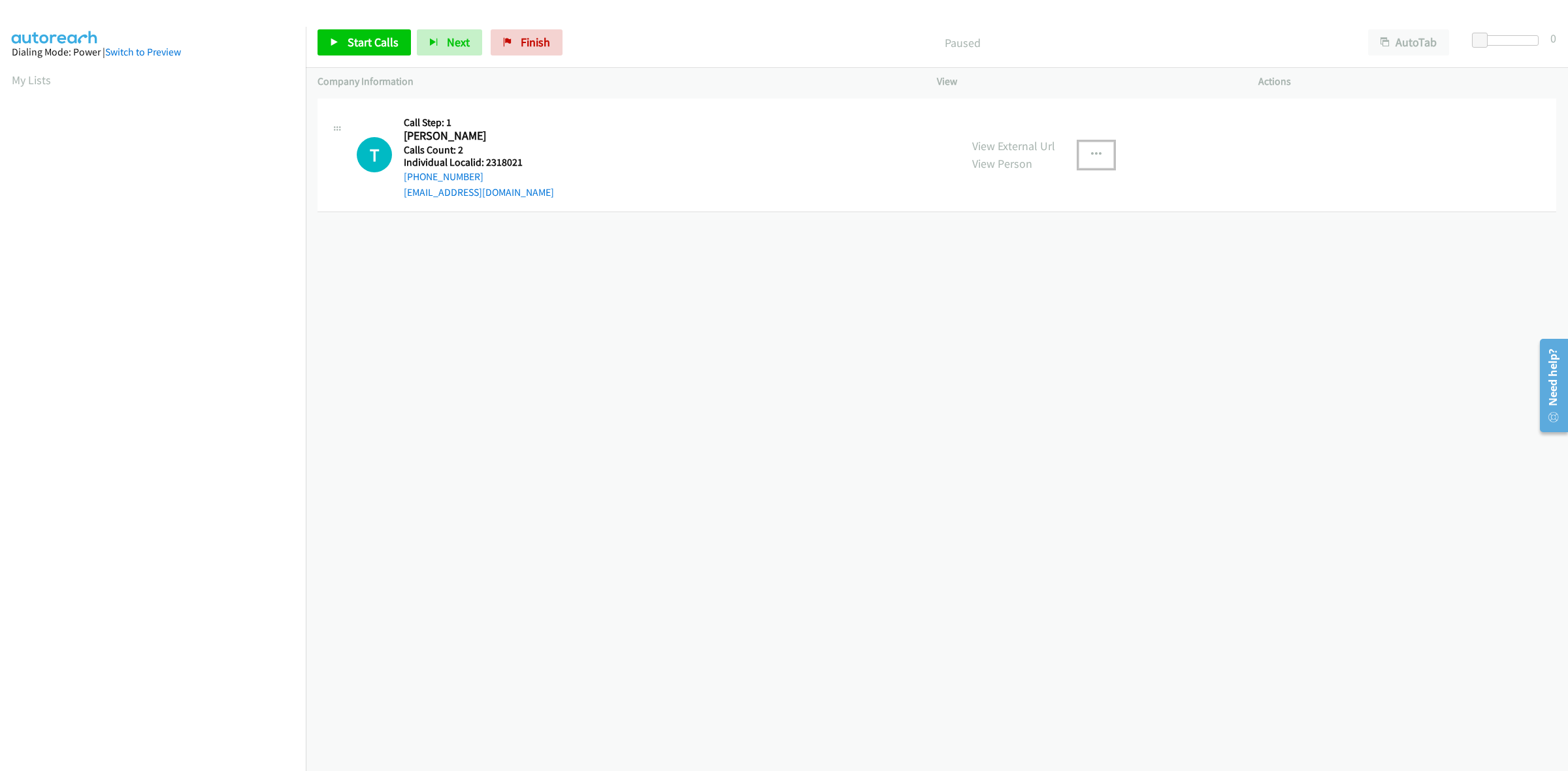
click at [1097, 149] on button "button" at bounding box center [1096, 154] width 35 height 26
click at [1035, 245] on link "Skip Call" at bounding box center [1026, 240] width 174 height 26
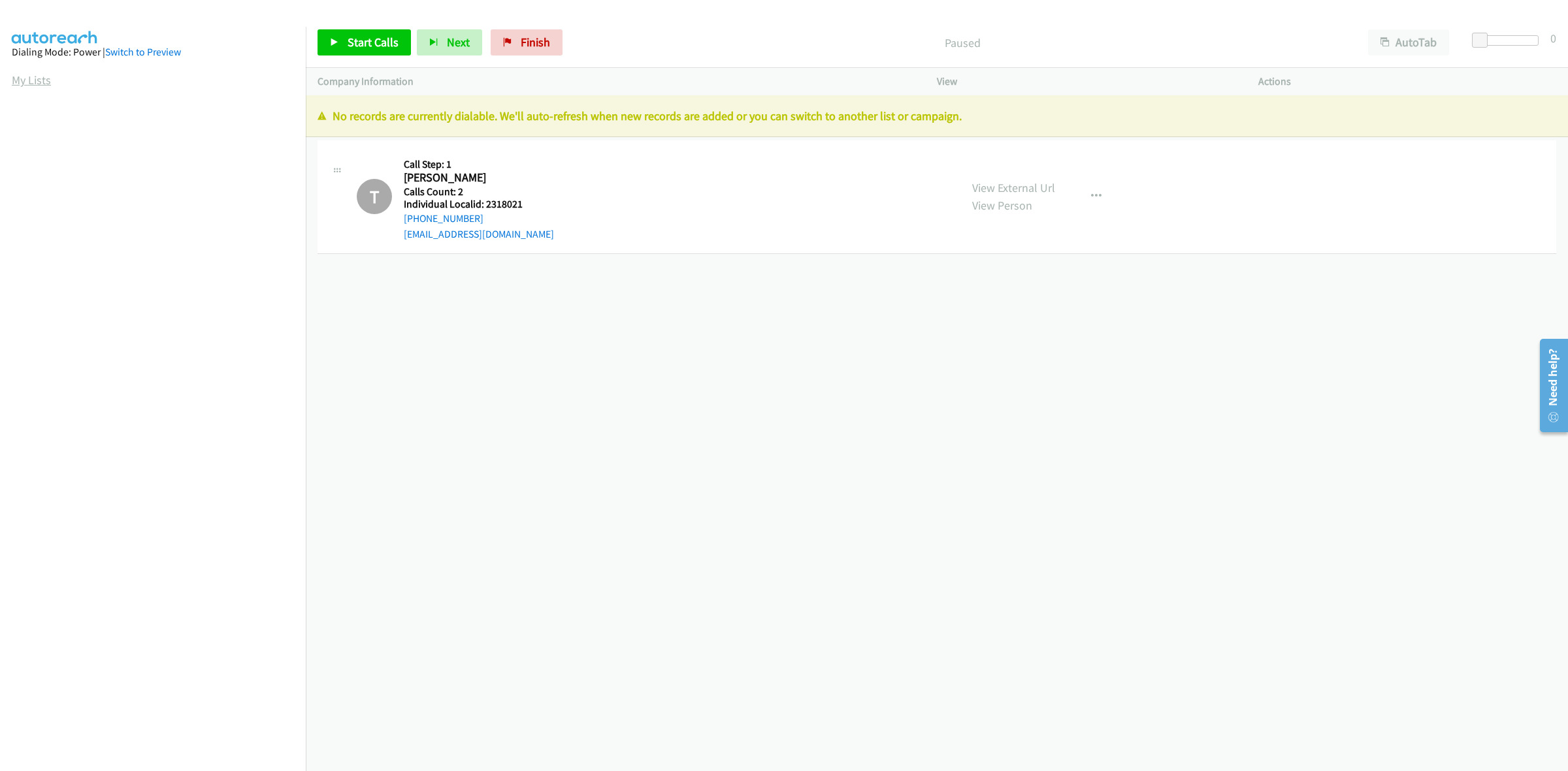
click at [45, 76] on link "My Lists" at bounding box center [31, 80] width 39 height 15
click at [22, 76] on link "My Lists" at bounding box center [31, 80] width 39 height 15
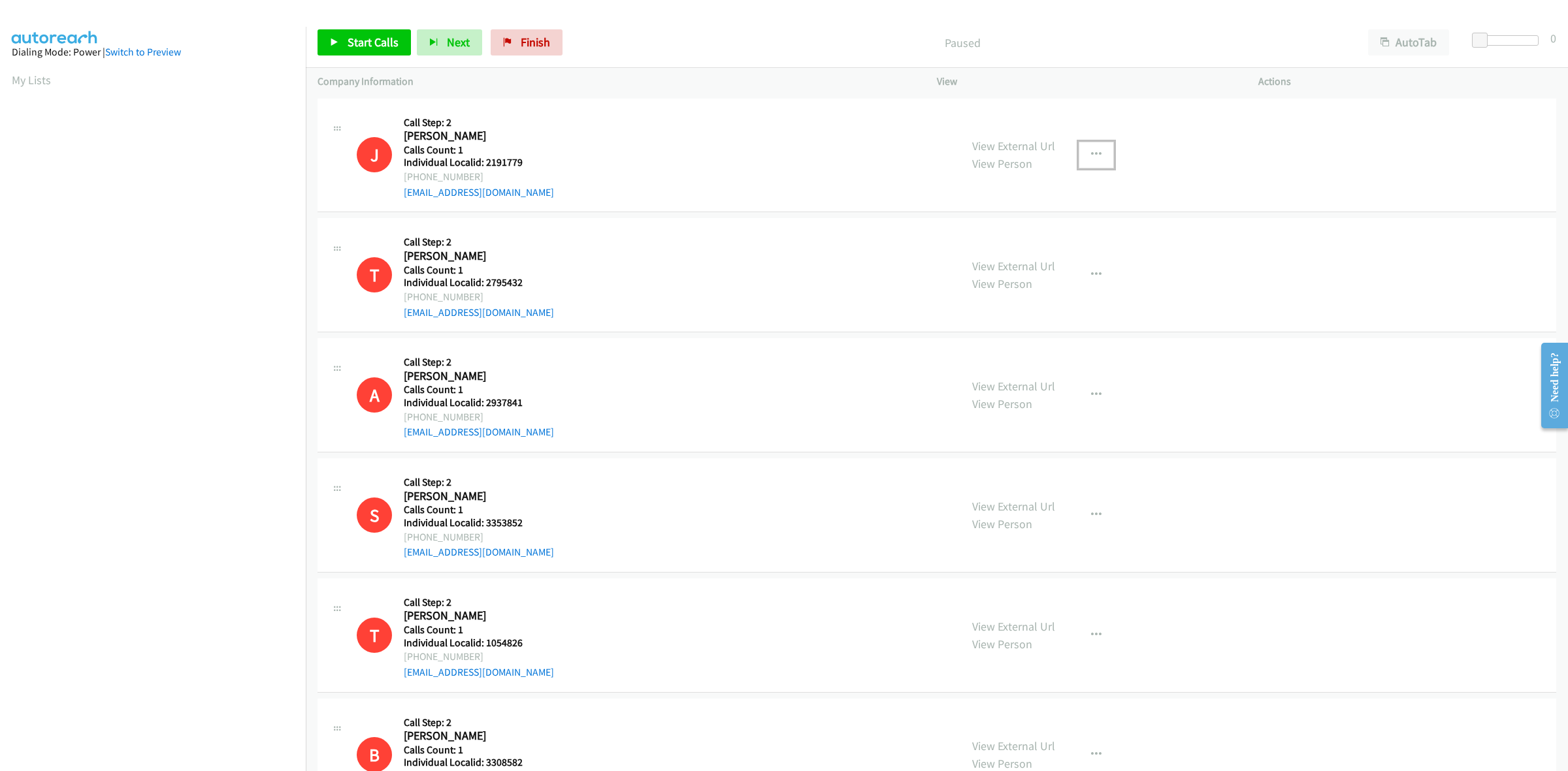
click at [1091, 156] on icon "button" at bounding box center [1096, 154] width 10 height 10
click at [993, 244] on link "Skip Call" at bounding box center [1026, 240] width 174 height 26
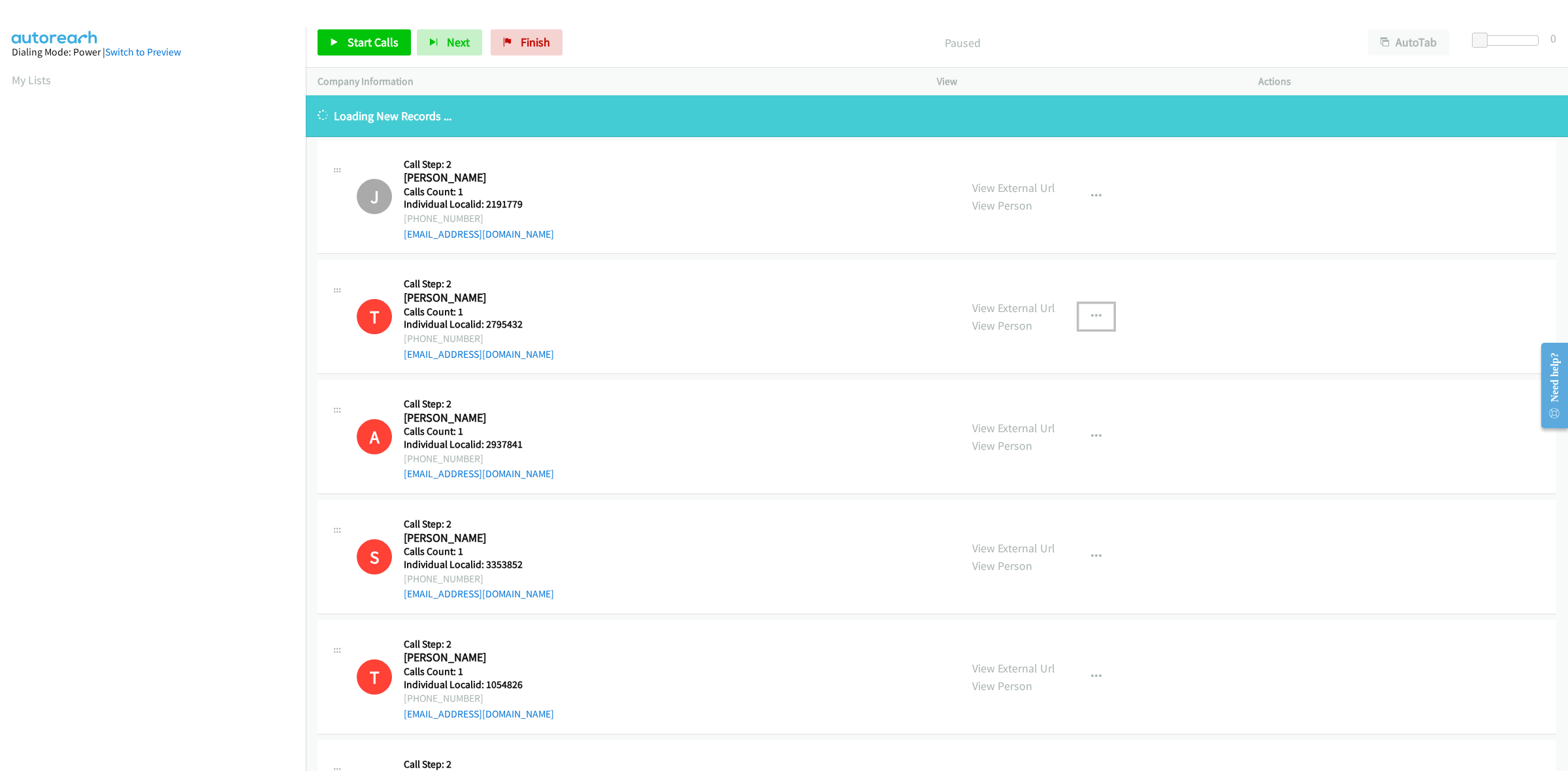
click at [1093, 317] on icon "button" at bounding box center [1096, 316] width 10 height 10
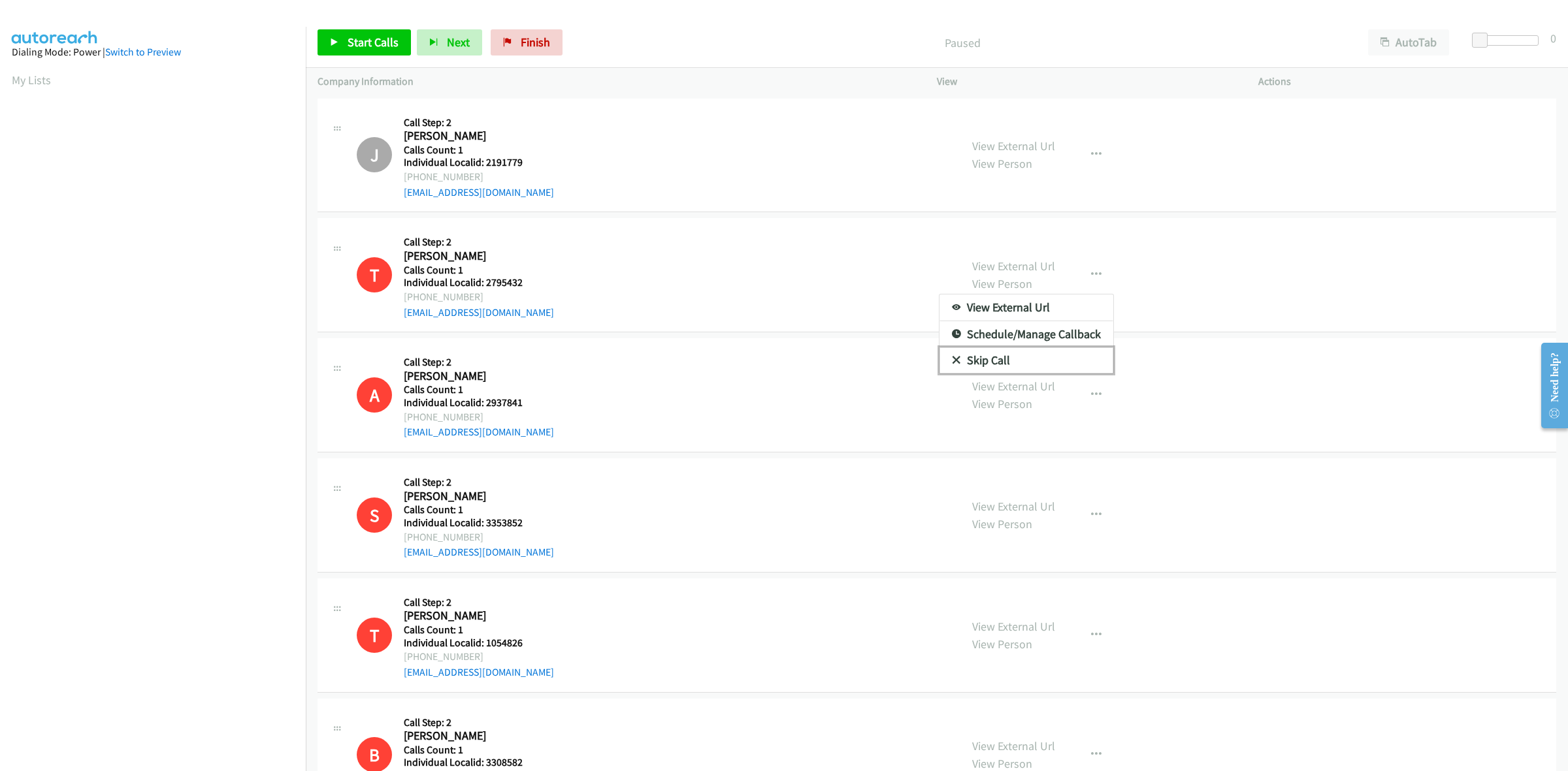
click at [1016, 353] on link "Skip Call" at bounding box center [1026, 360] width 174 height 26
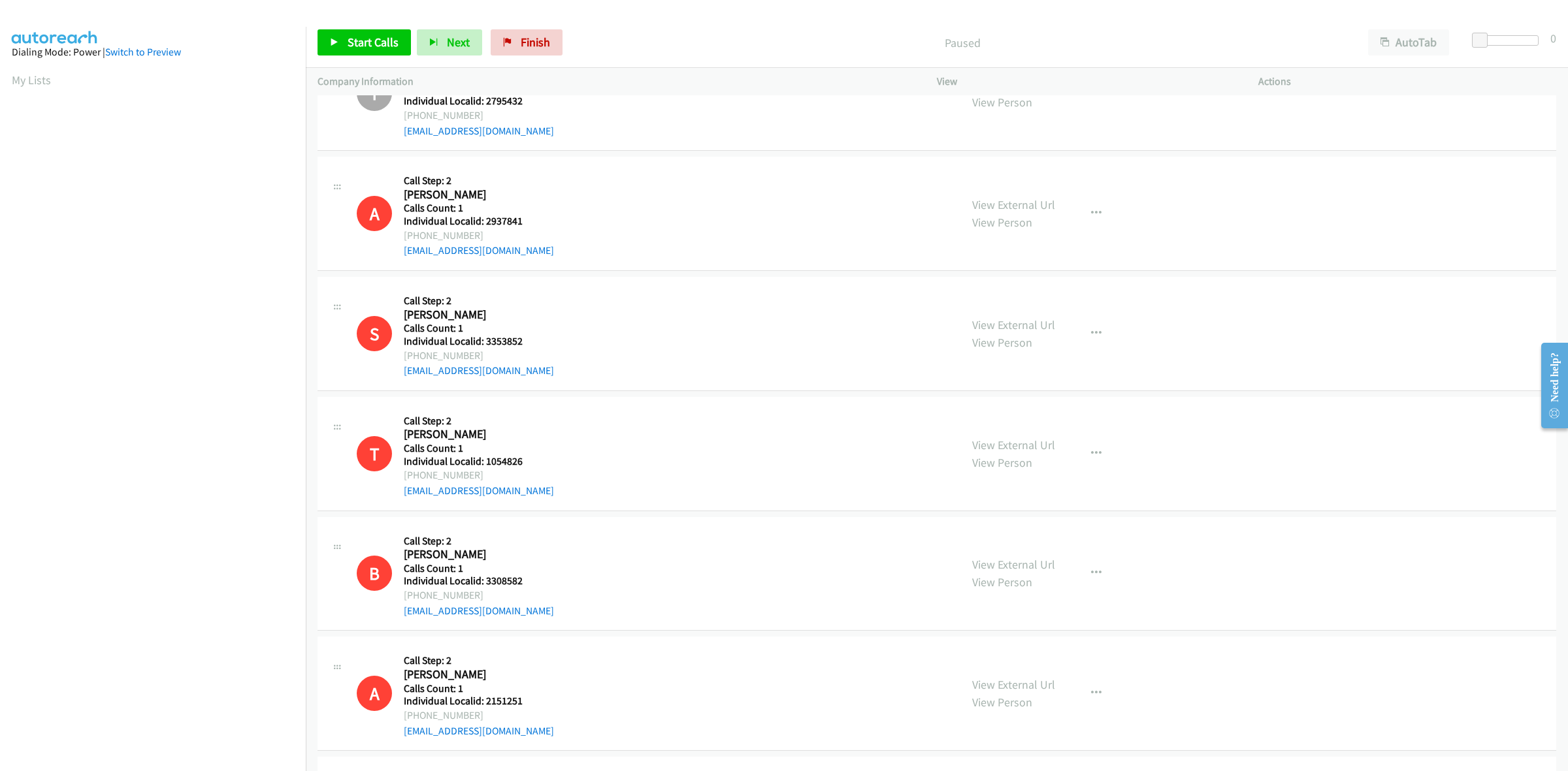
scroll to position [184, 0]
click at [1092, 210] on icon "button" at bounding box center [1096, 211] width 10 height 10
click at [1053, 300] on link "Skip Call" at bounding box center [1026, 296] width 174 height 26
click at [1079, 325] on button "button" at bounding box center [1096, 332] width 35 height 26
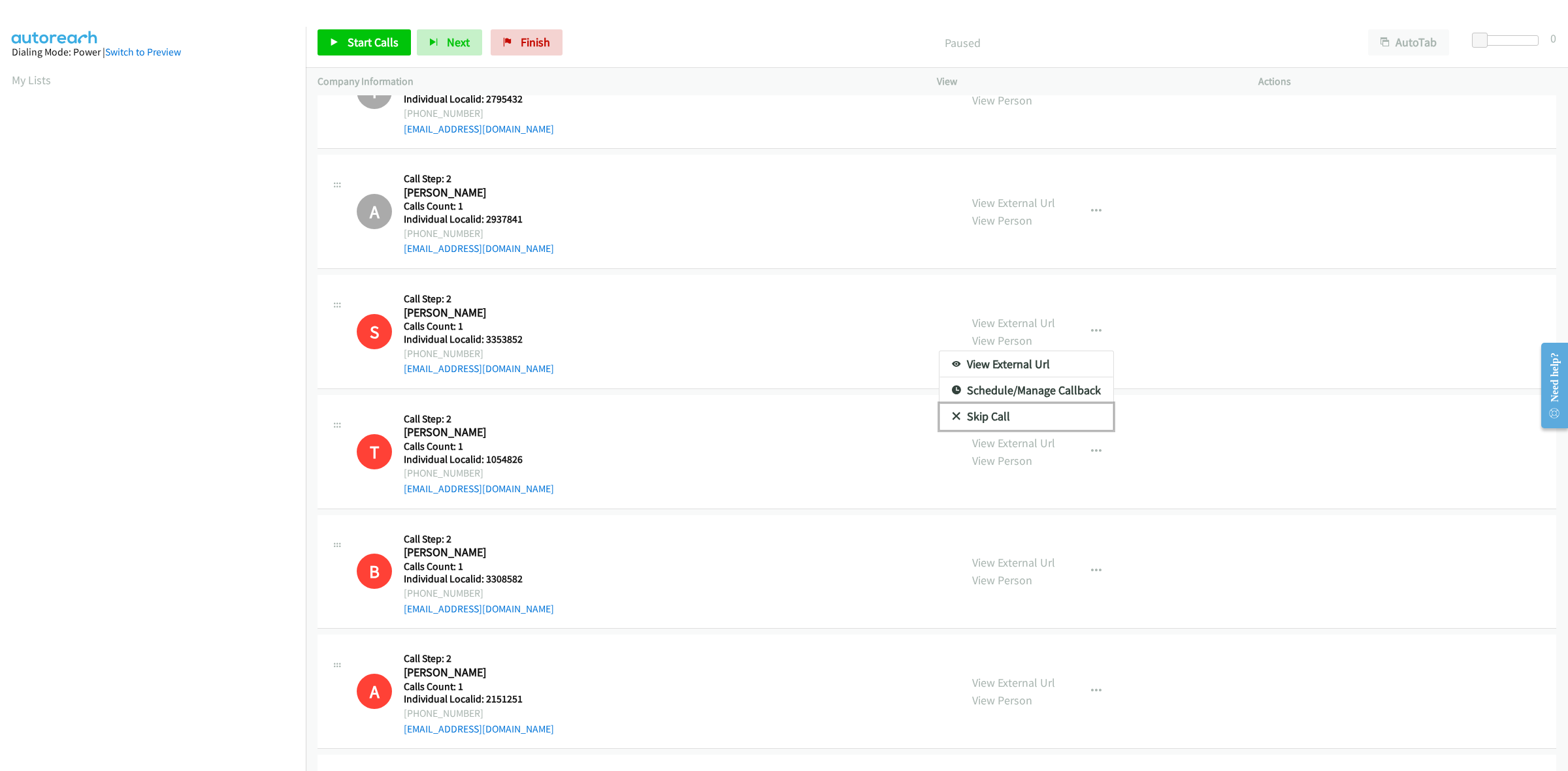
click at [1014, 414] on link "Skip Call" at bounding box center [1026, 416] width 174 height 26
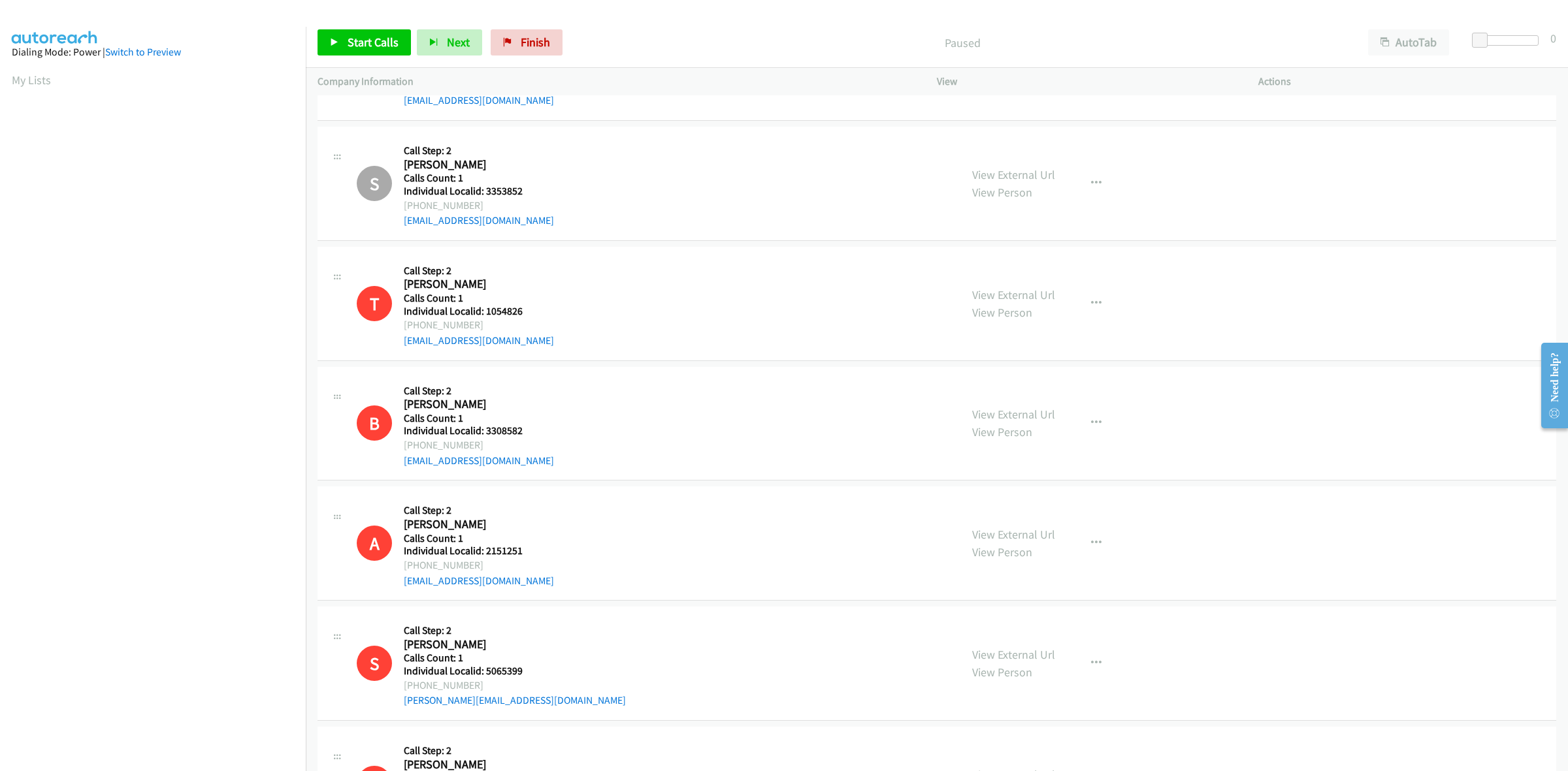
scroll to position [449, 0]
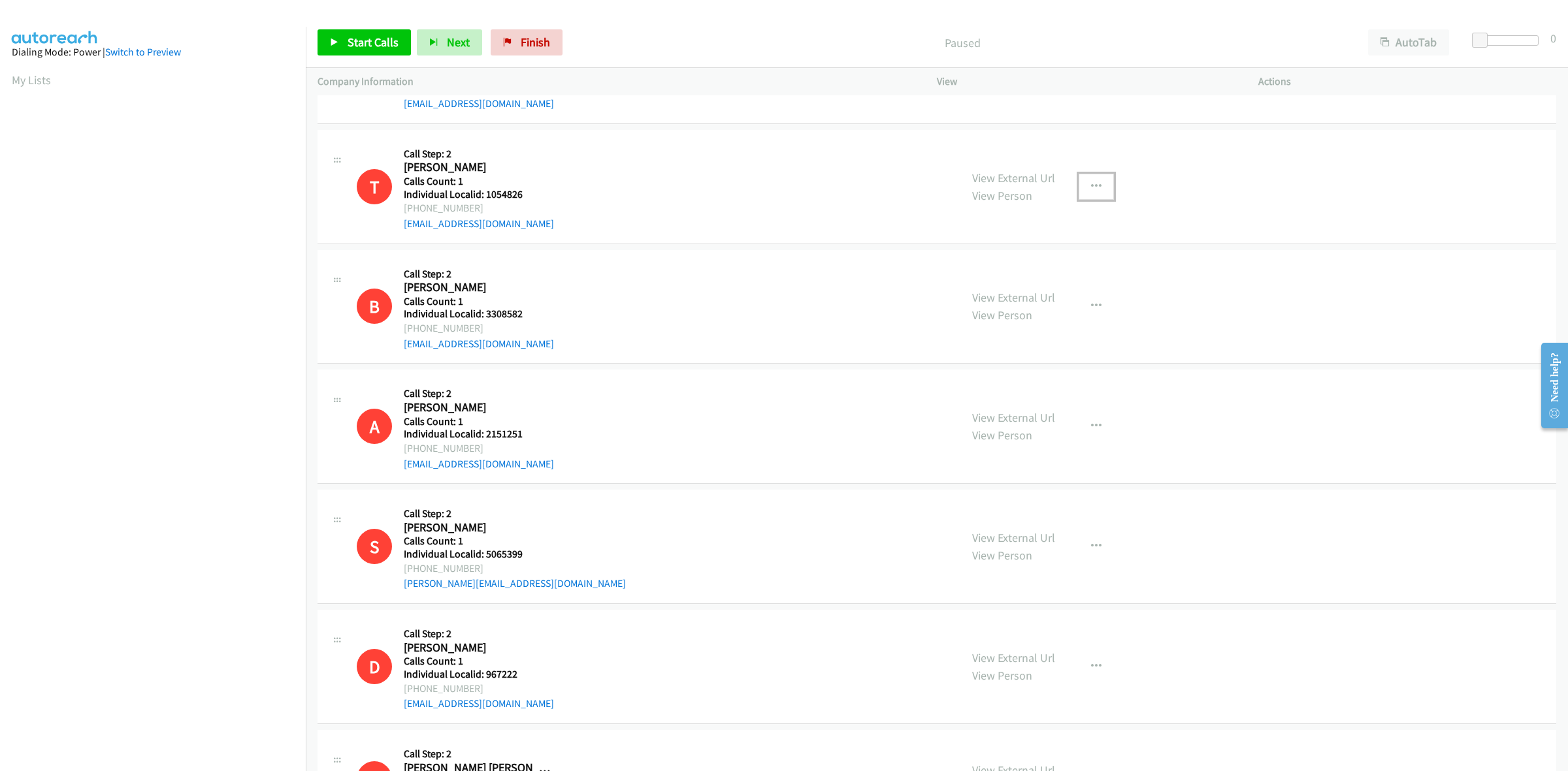
click at [1091, 192] on button "button" at bounding box center [1096, 186] width 35 height 26
click at [1052, 267] on link "Skip Call" at bounding box center [1026, 271] width 174 height 26
click at [1093, 301] on icon "button" at bounding box center [1096, 306] width 10 height 10
click at [1049, 387] on link "Skip Call" at bounding box center [1026, 391] width 174 height 26
drag, startPoint x: 1078, startPoint y: 411, endPoint x: 1080, endPoint y: 420, distance: 9.2
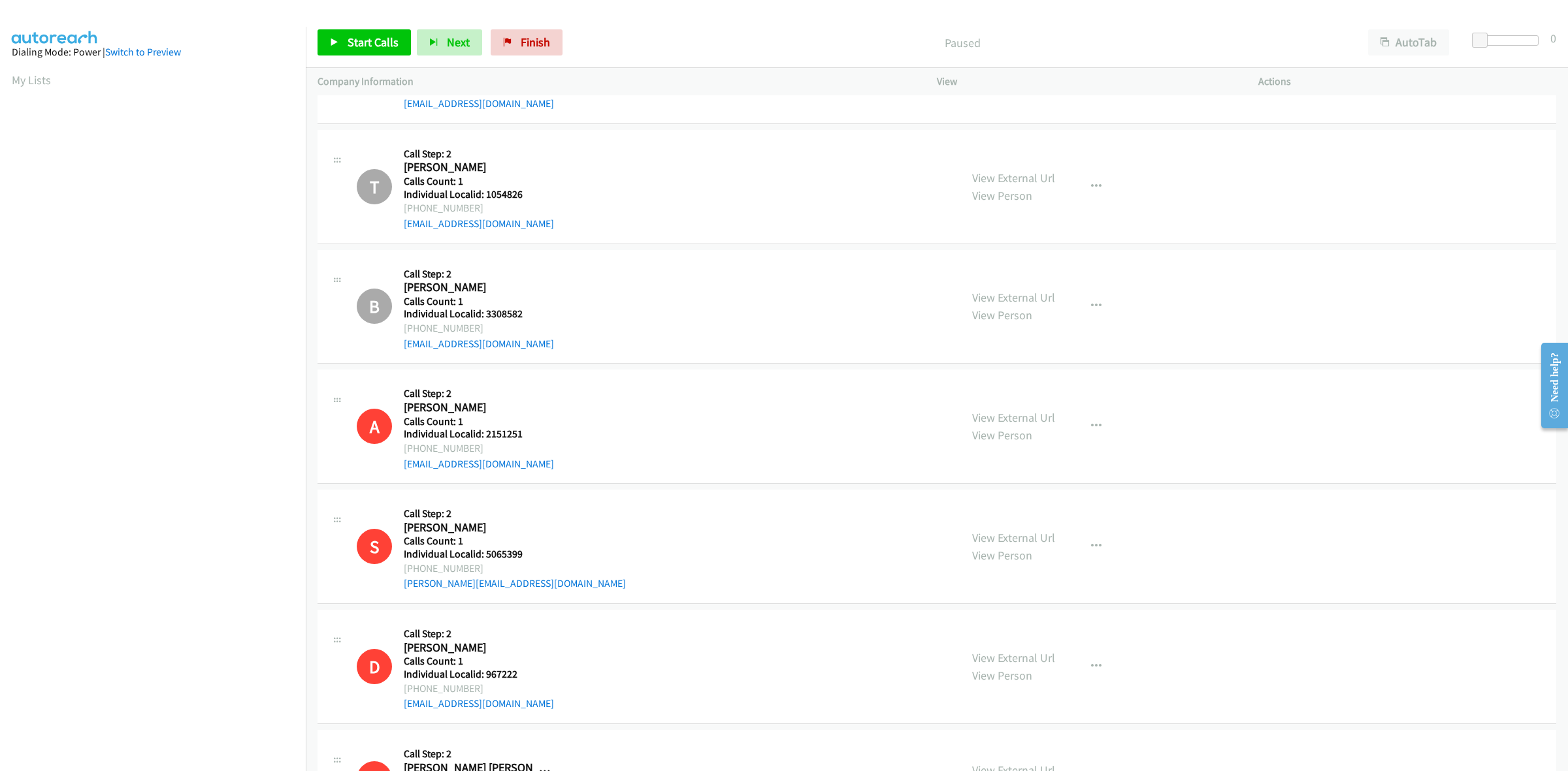
click at [1078, 412] on div "View External Url View Person View External Url Email Schedule/Manage Callback …" at bounding box center [1127, 426] width 333 height 90
click at [1080, 420] on button "button" at bounding box center [1096, 426] width 35 height 26
click at [1036, 514] on link "Skip Call" at bounding box center [1026, 511] width 174 height 26
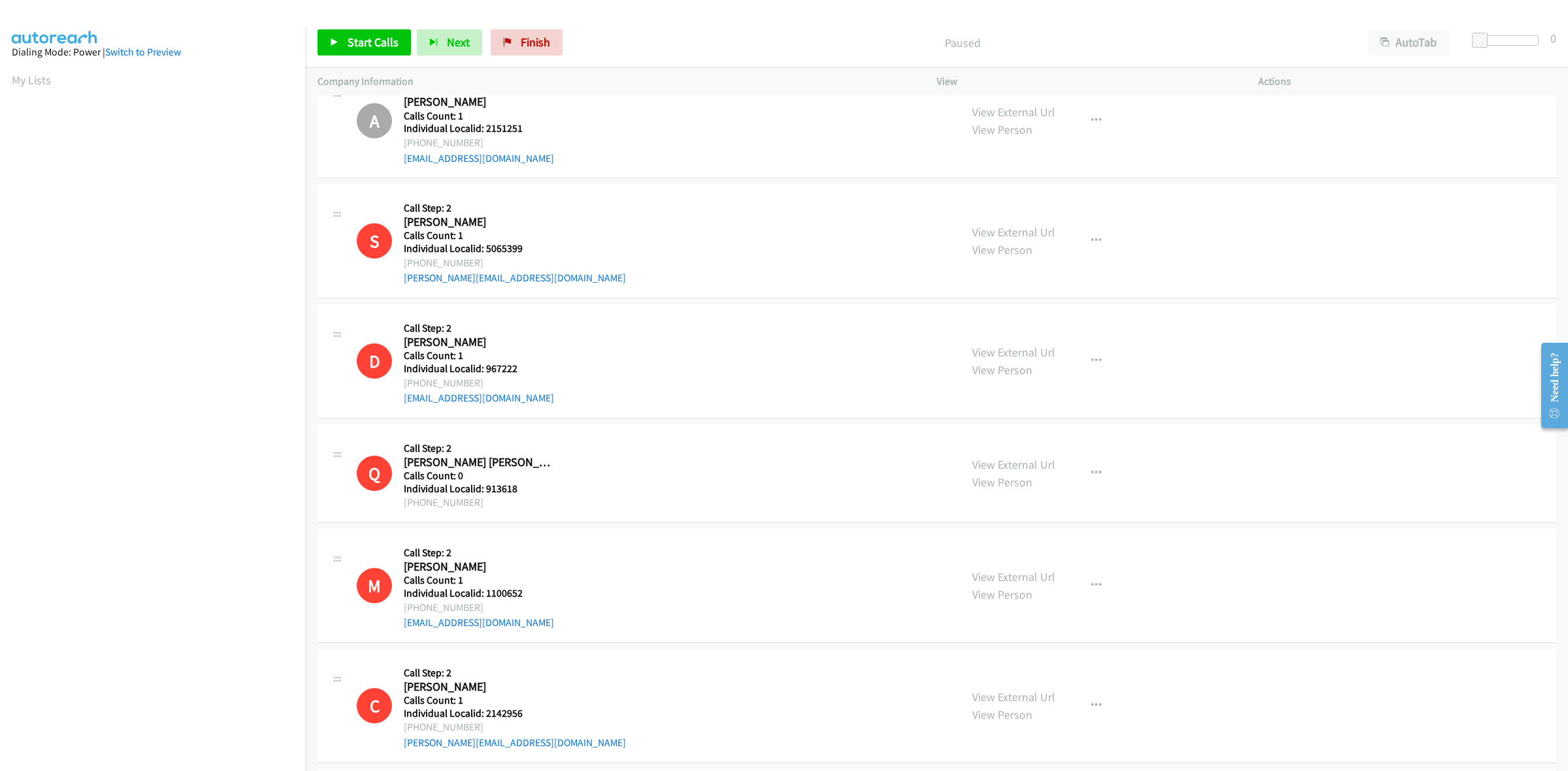
scroll to position [755, 0]
click at [1082, 236] on button "button" at bounding box center [1096, 240] width 35 height 26
click at [1016, 331] on link "Skip Call" at bounding box center [1026, 325] width 174 height 26
click at [1091, 360] on icon "button" at bounding box center [1096, 360] width 10 height 10
click at [1007, 454] on link "Skip Call" at bounding box center [1026, 446] width 174 height 26
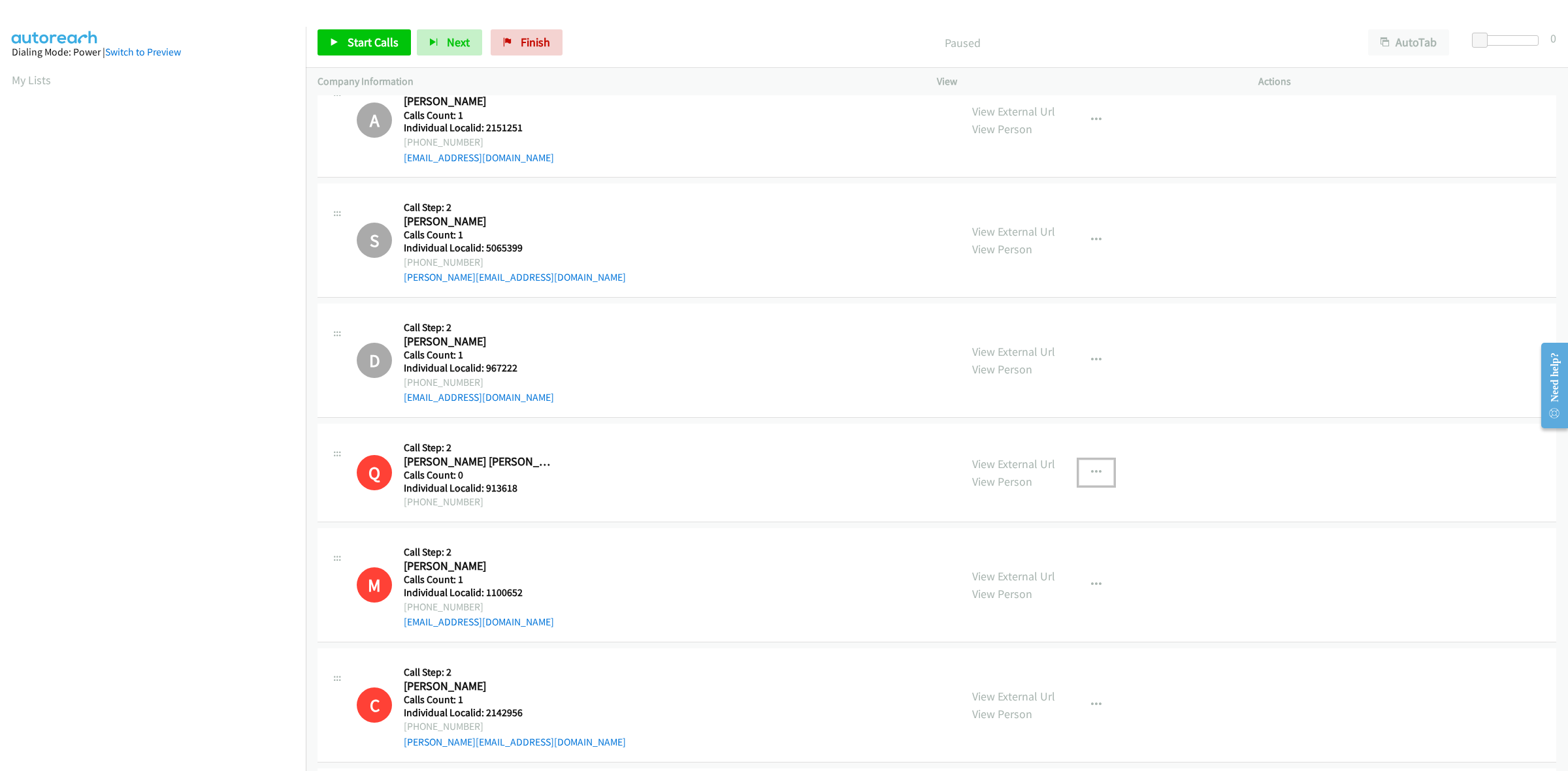
click at [1091, 469] on icon "button" at bounding box center [1096, 472] width 10 height 10
click at [1024, 558] on link "Skip Call" at bounding box center [1026, 558] width 174 height 26
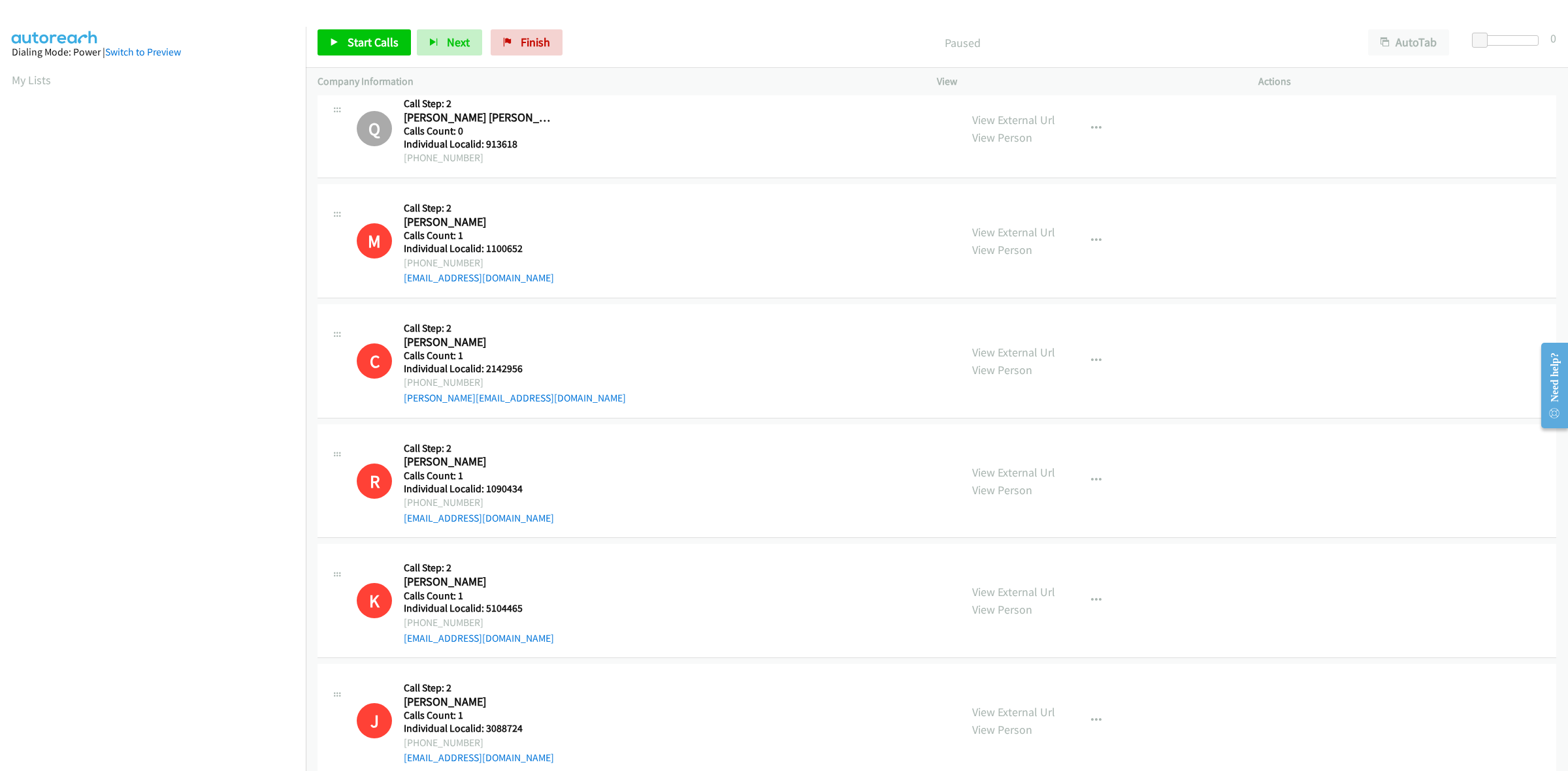
scroll to position [1164, 0]
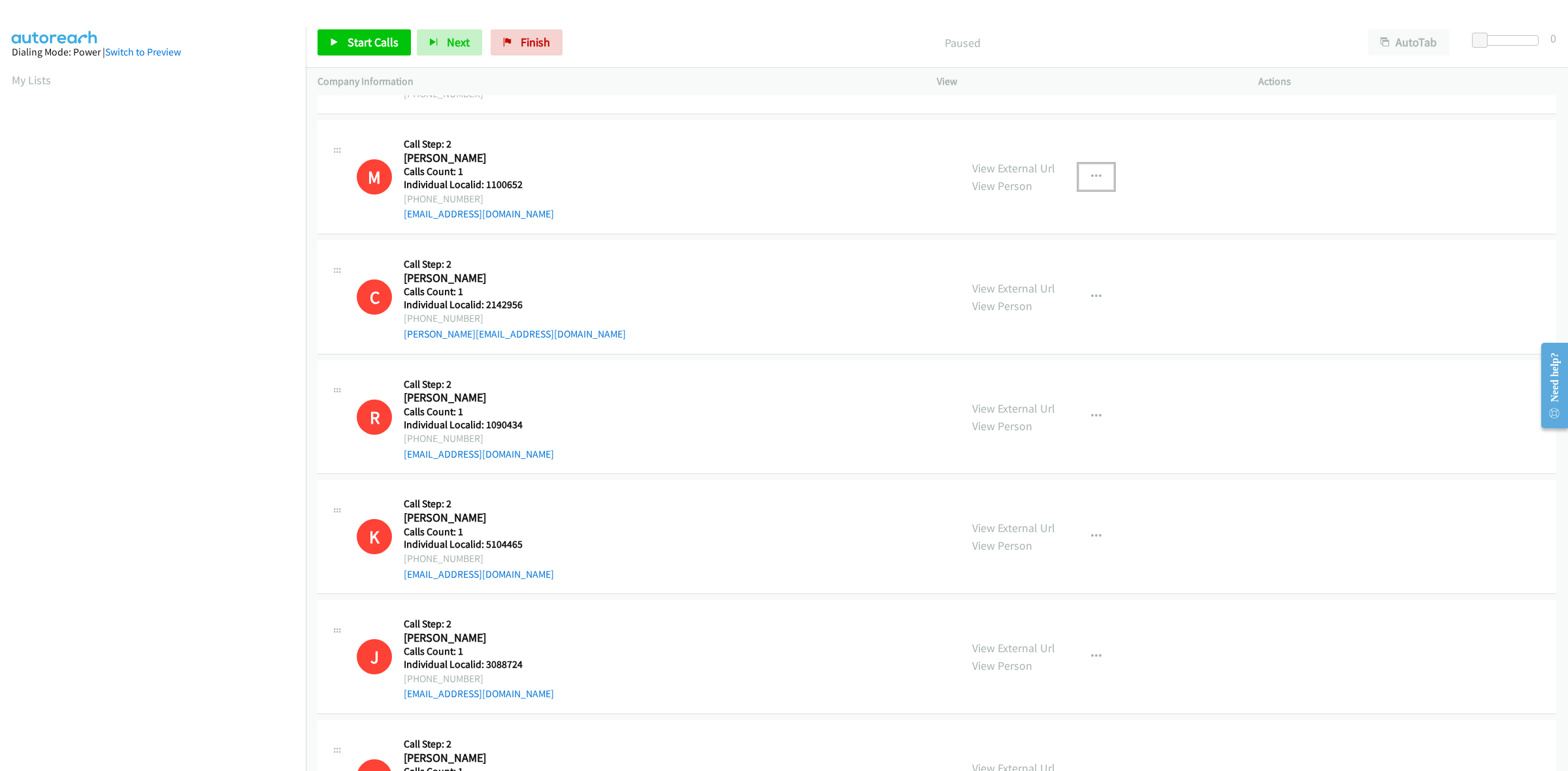
click at [1078, 172] on button "button" at bounding box center [1096, 177] width 35 height 26
click at [1070, 269] on link "Skip Call" at bounding box center [1026, 262] width 174 height 26
click at [1096, 302] on button "button" at bounding box center [1096, 296] width 35 height 26
click at [1017, 387] on link "Skip Call" at bounding box center [1026, 382] width 174 height 26
click at [1091, 417] on icon "button" at bounding box center [1096, 416] width 10 height 10
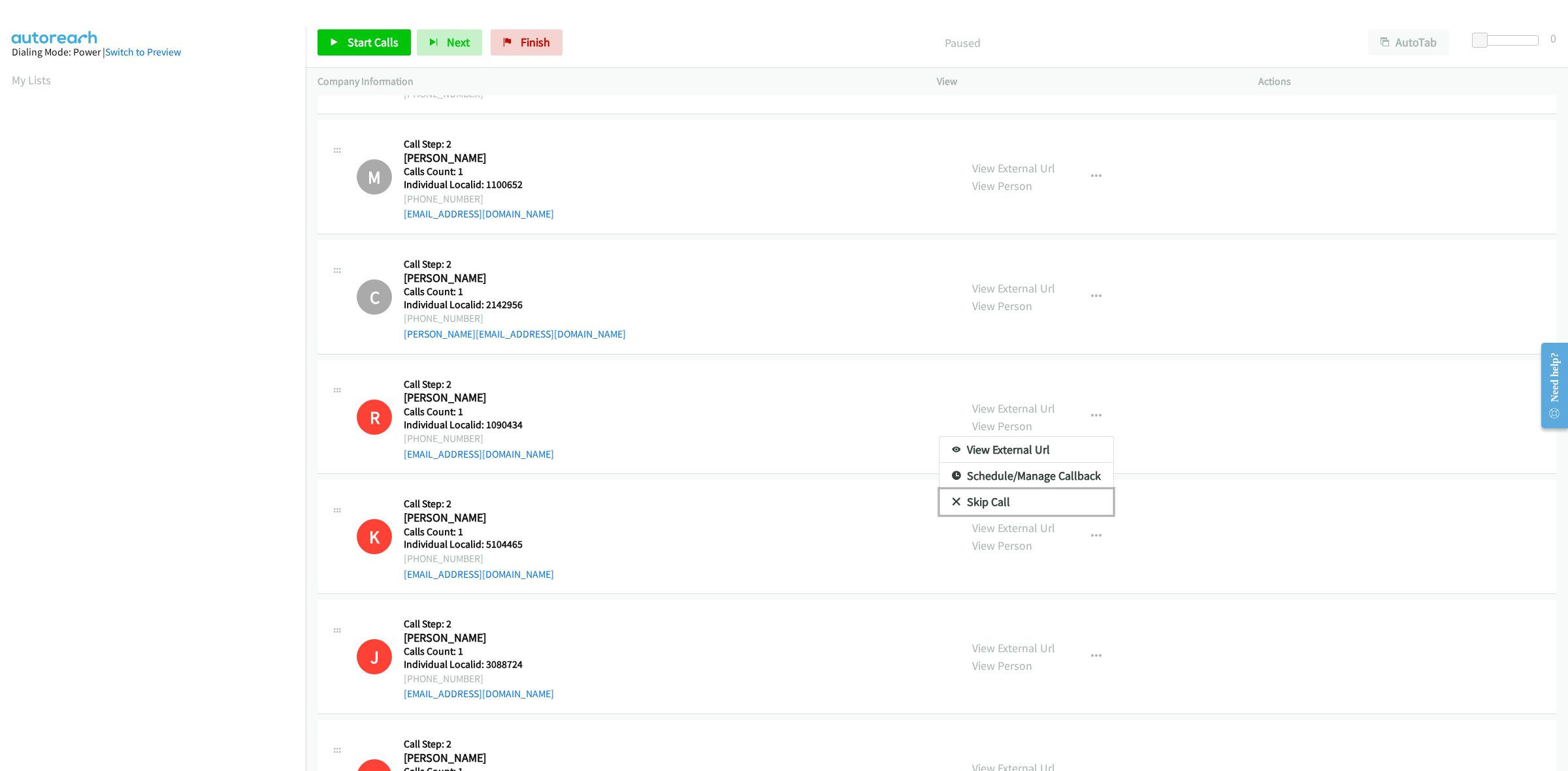
click at [1013, 505] on link "Skip Call" at bounding box center [1026, 502] width 174 height 26
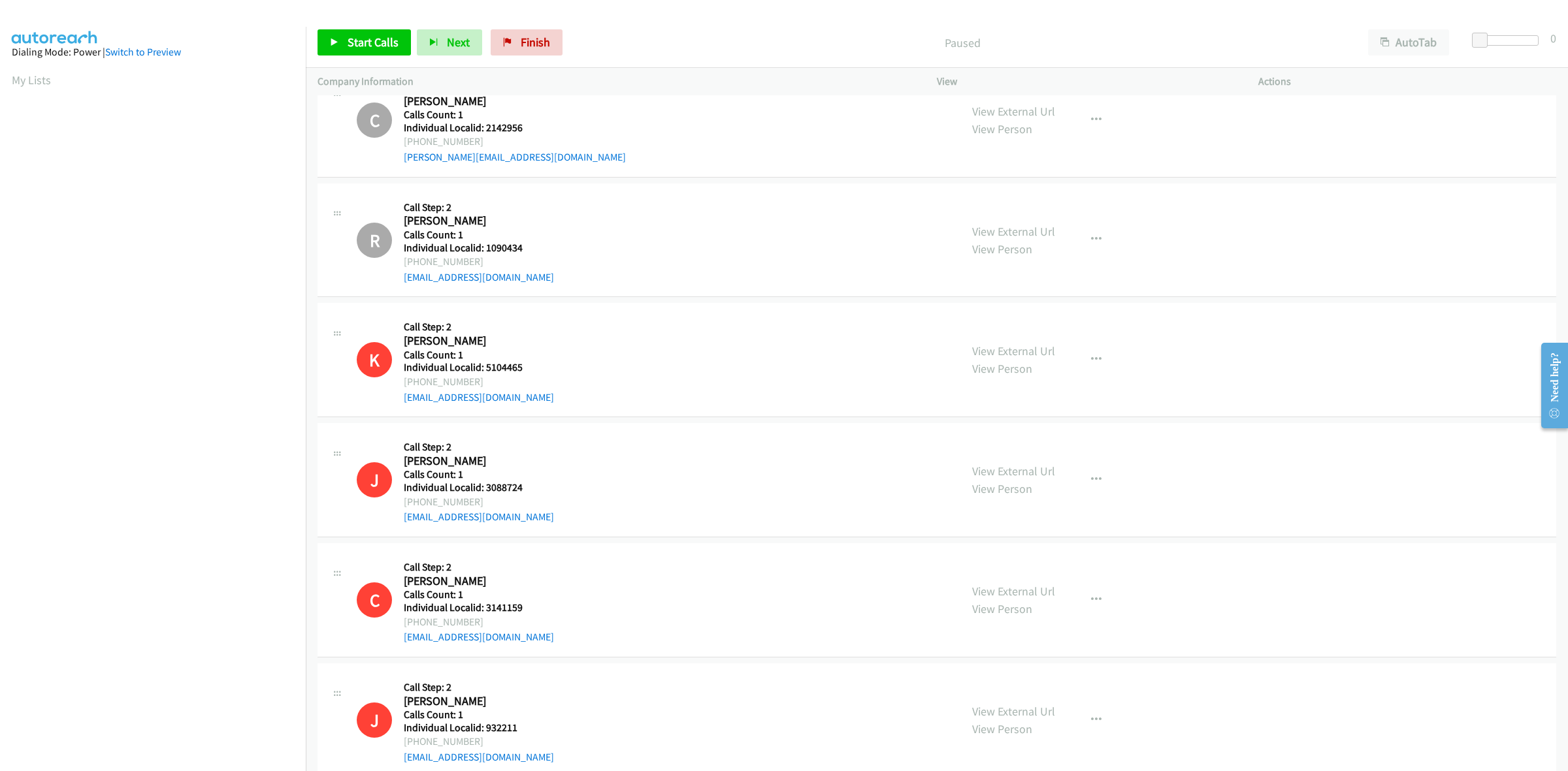
scroll to position [1408, 0]
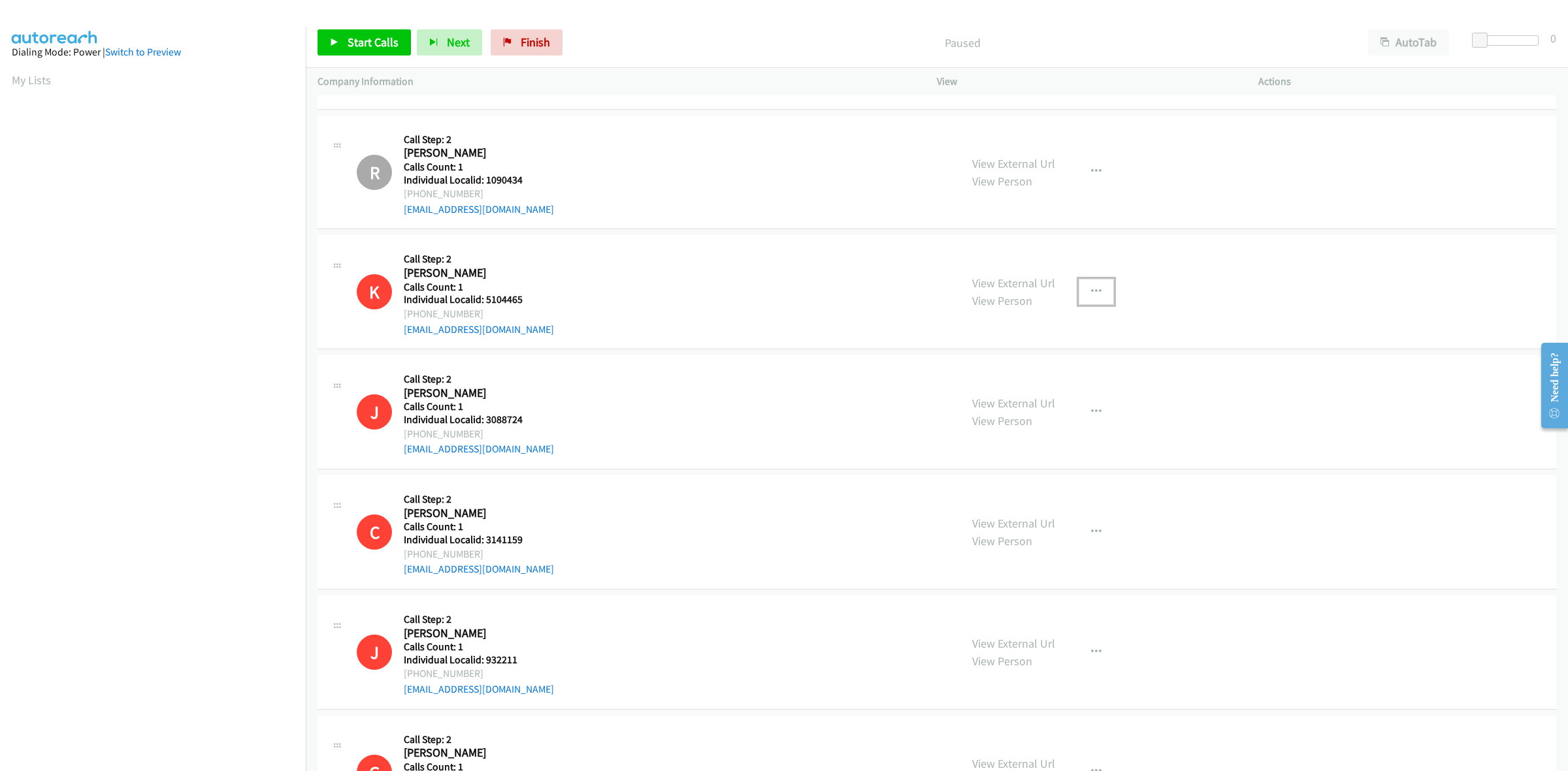
click at [1095, 298] on button "button" at bounding box center [1096, 292] width 35 height 26
click at [1019, 386] on link "Skip Call" at bounding box center [1026, 377] width 174 height 26
click at [1091, 417] on icon "button" at bounding box center [1096, 411] width 10 height 10
click at [1028, 504] on link "Skip Call" at bounding box center [1026, 497] width 174 height 26
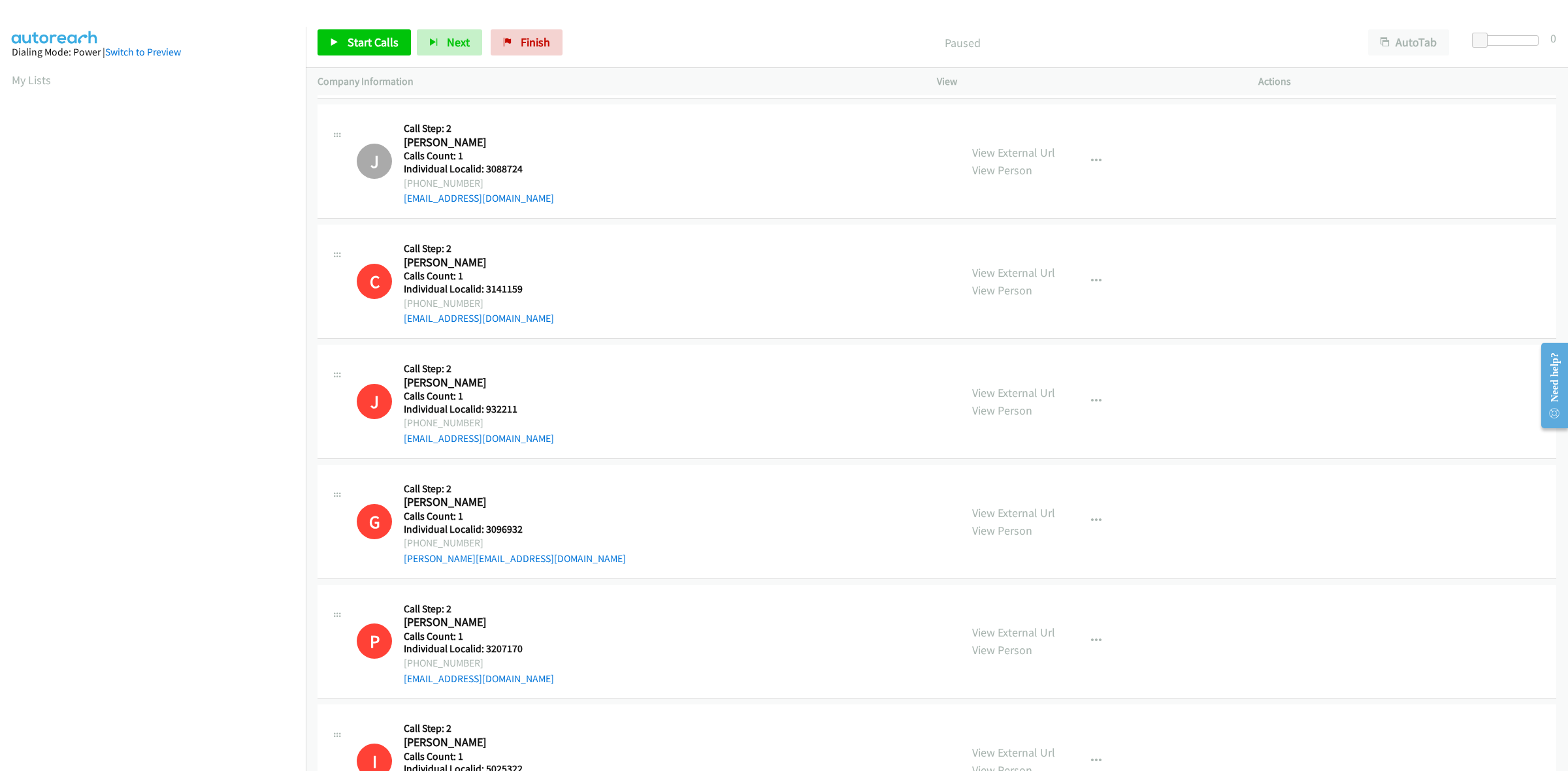
scroll to position [1715, 0]
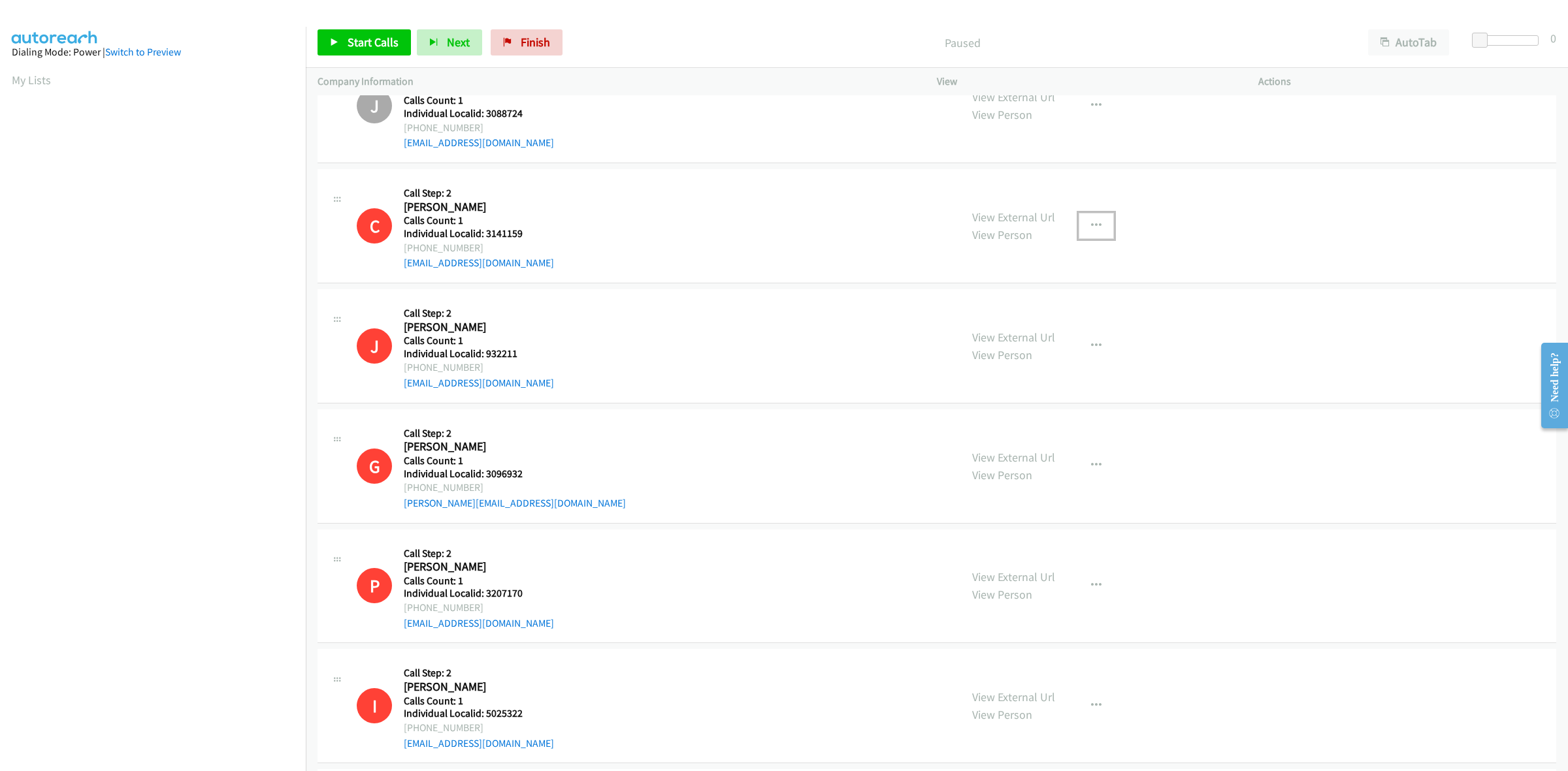
click at [1083, 228] on button "button" at bounding box center [1096, 225] width 35 height 26
click at [1029, 317] on link "Skip Call" at bounding box center [1026, 311] width 174 height 26
click at [1092, 345] on icon "button" at bounding box center [1096, 346] width 10 height 10
click at [1036, 429] on link "Skip Call" at bounding box center [1026, 431] width 174 height 26
click at [1083, 468] on button "button" at bounding box center [1096, 465] width 35 height 26
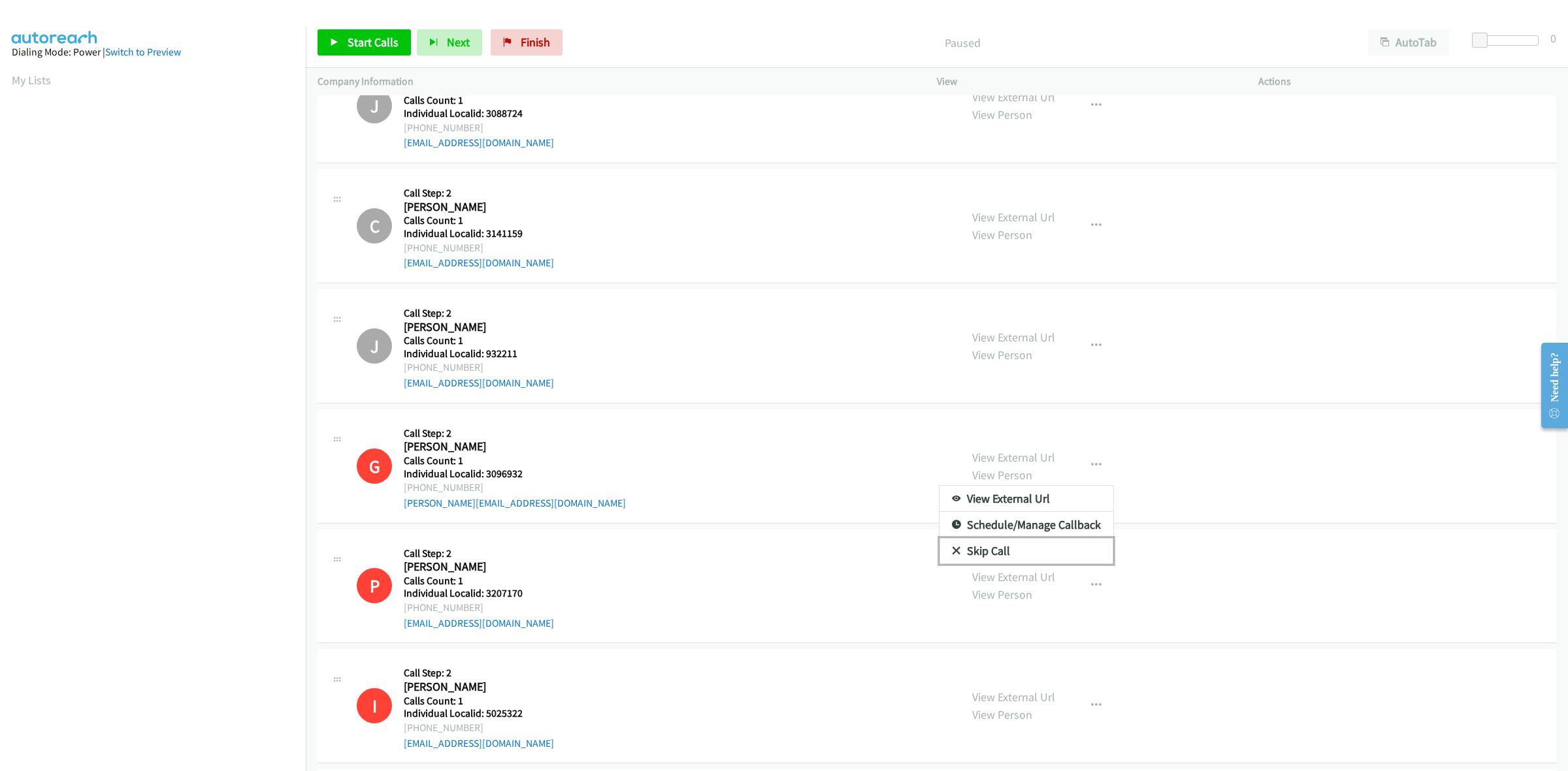
click at [1023, 553] on link "Skip Call" at bounding box center [1026, 550] width 174 height 26
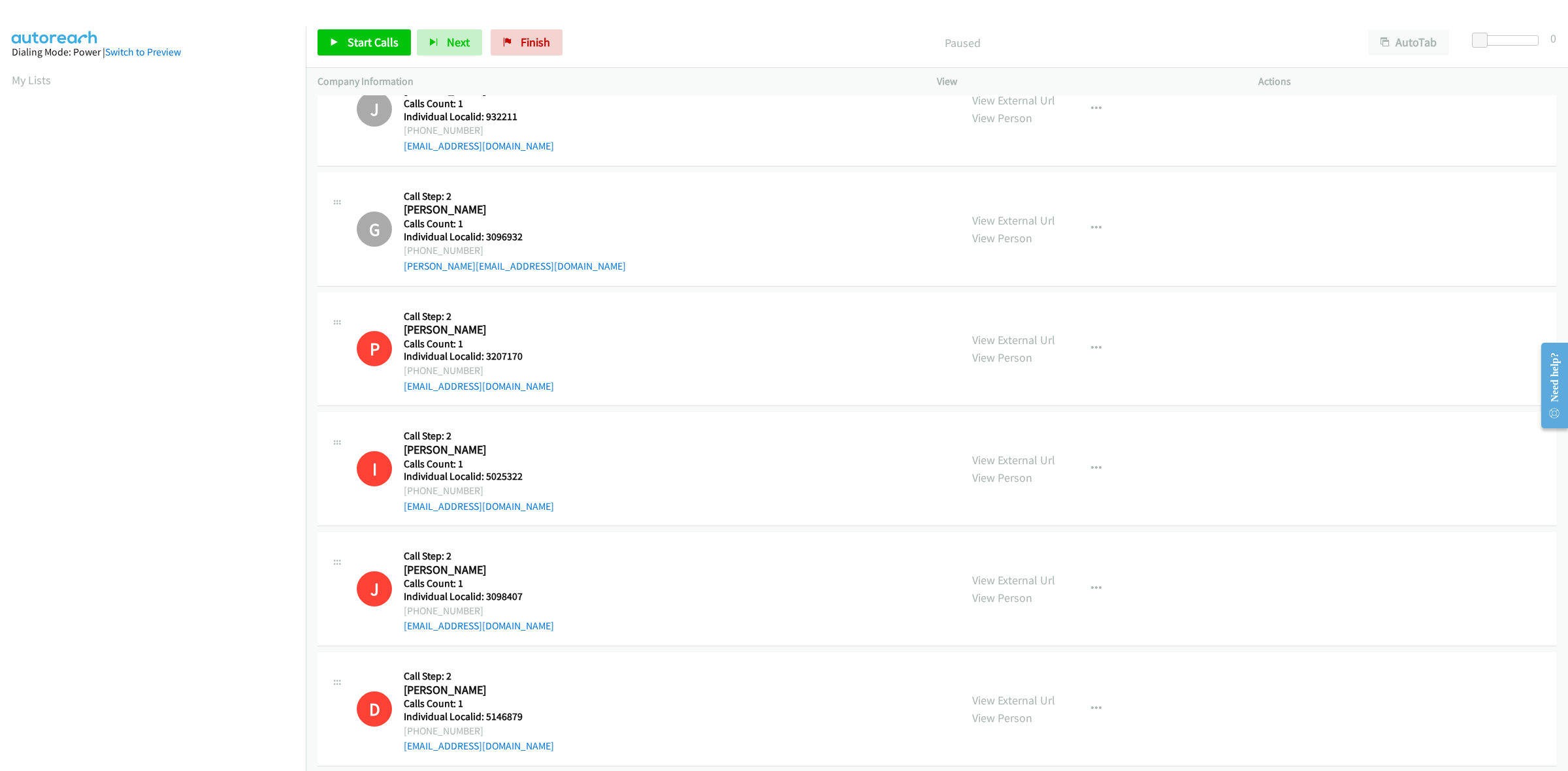
scroll to position [2061, 0]
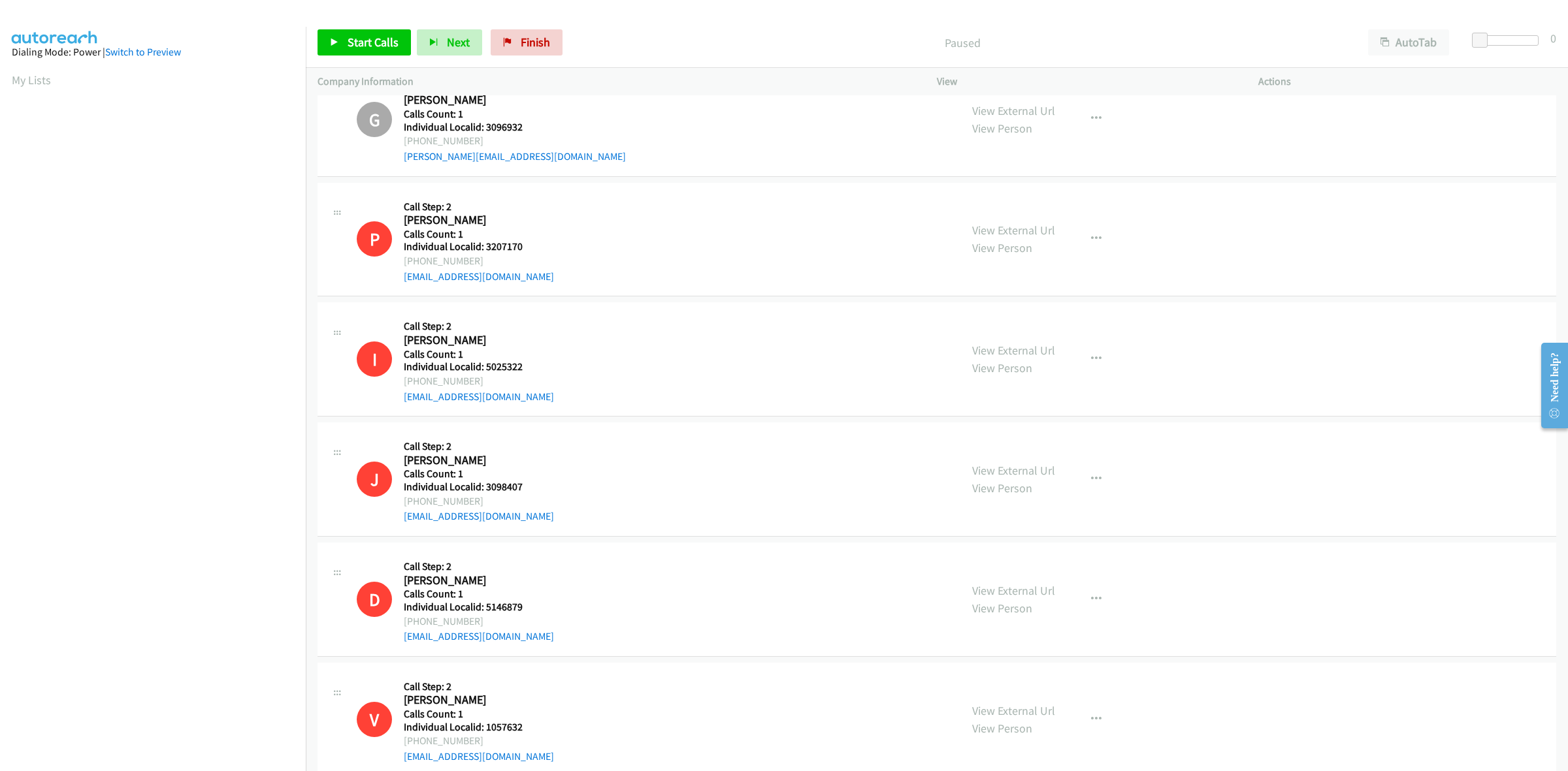
click at [1112, 252] on div "View External Url View Person View External Url Email Schedule/Manage Callback …" at bounding box center [1127, 239] width 333 height 90
click at [1091, 243] on icon "button" at bounding box center [1096, 238] width 10 height 10
click at [1042, 334] on link "Skip Call" at bounding box center [1026, 324] width 174 height 26
drag, startPoint x: 1100, startPoint y: 364, endPoint x: 1089, endPoint y: 367, distance: 11.4
click at [1100, 364] on button "button" at bounding box center [1096, 359] width 35 height 26
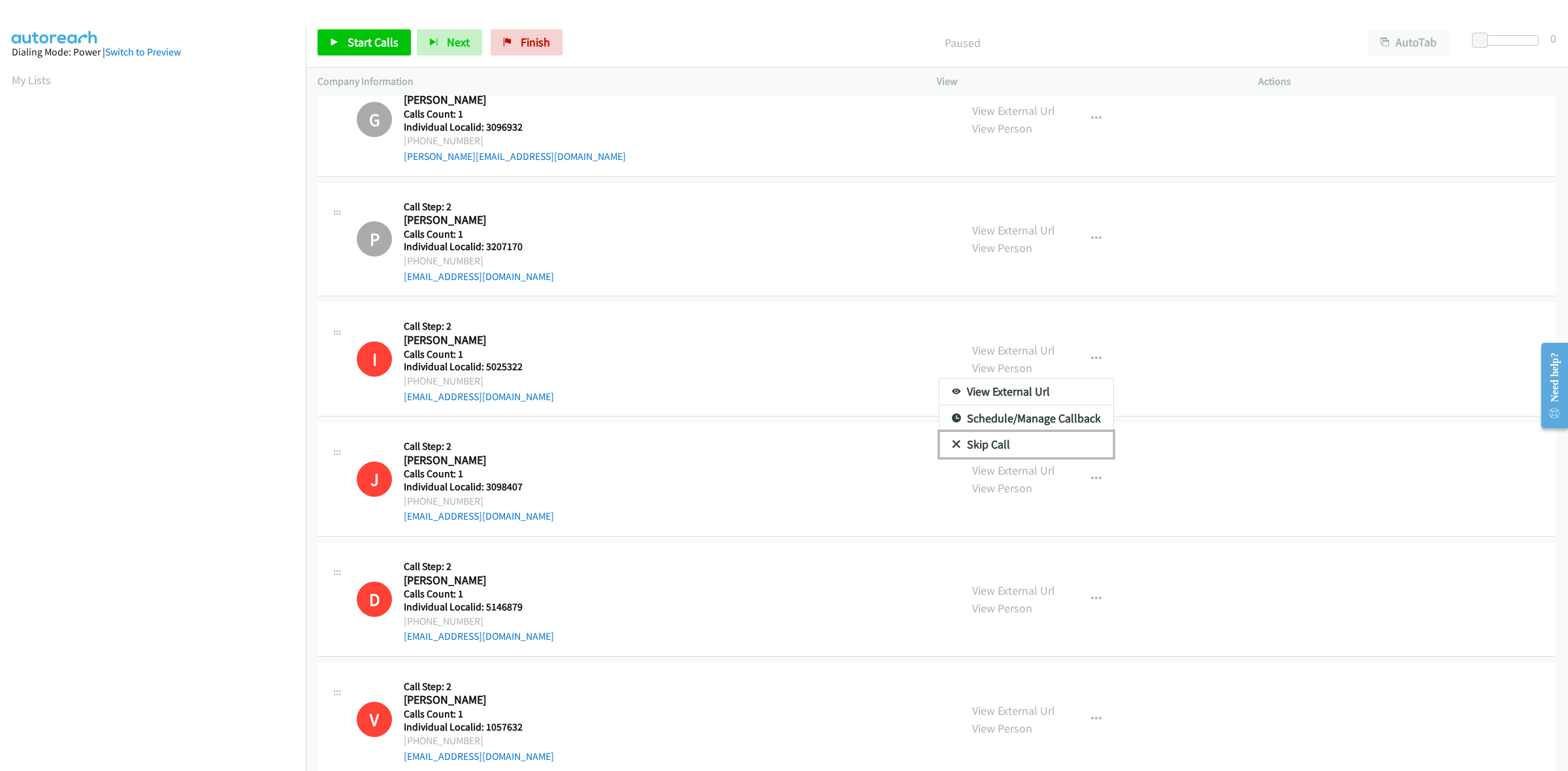
click at [1017, 451] on link "Skip Call" at bounding box center [1026, 444] width 174 height 26
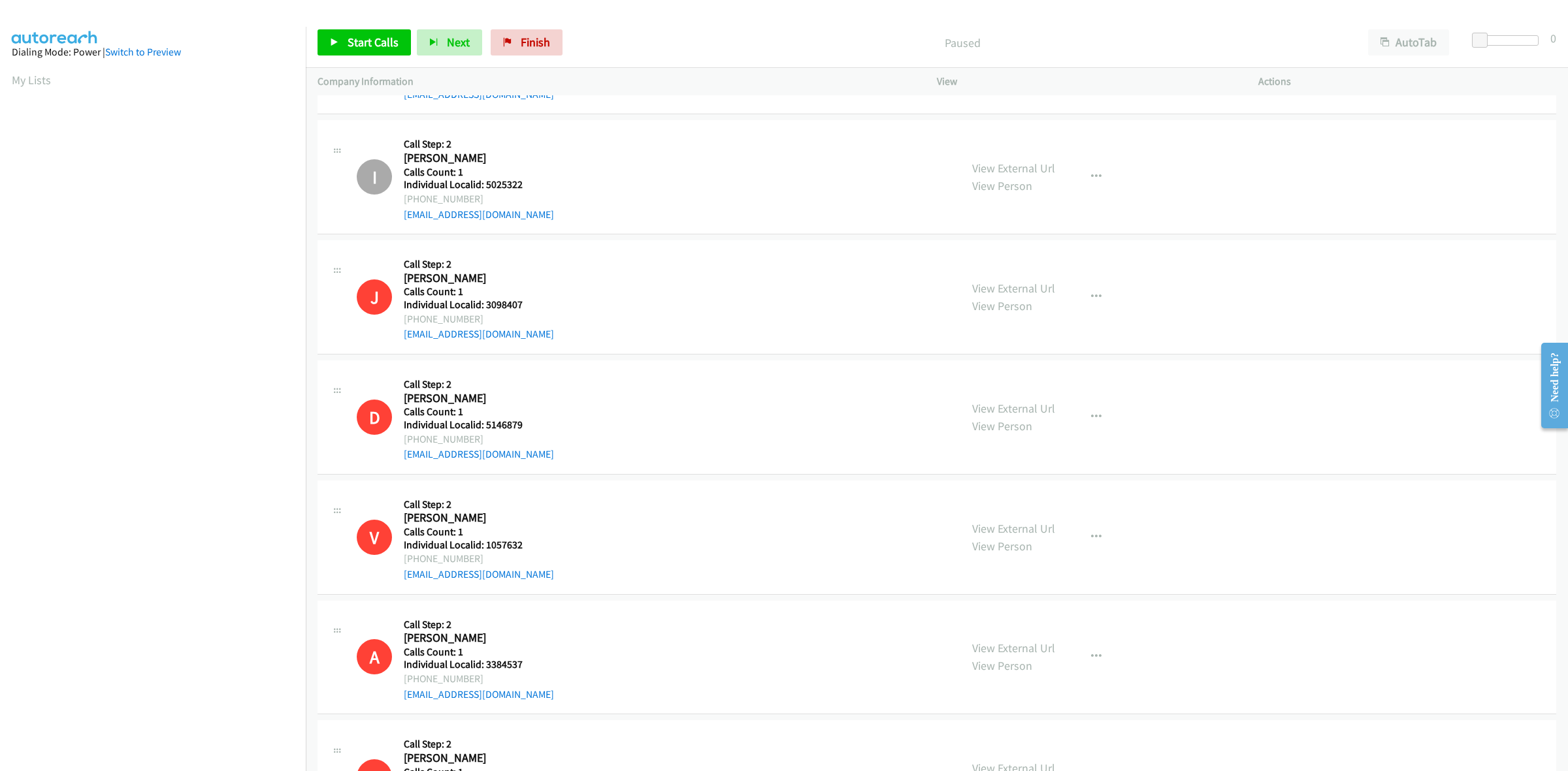
scroll to position [2326, 0]
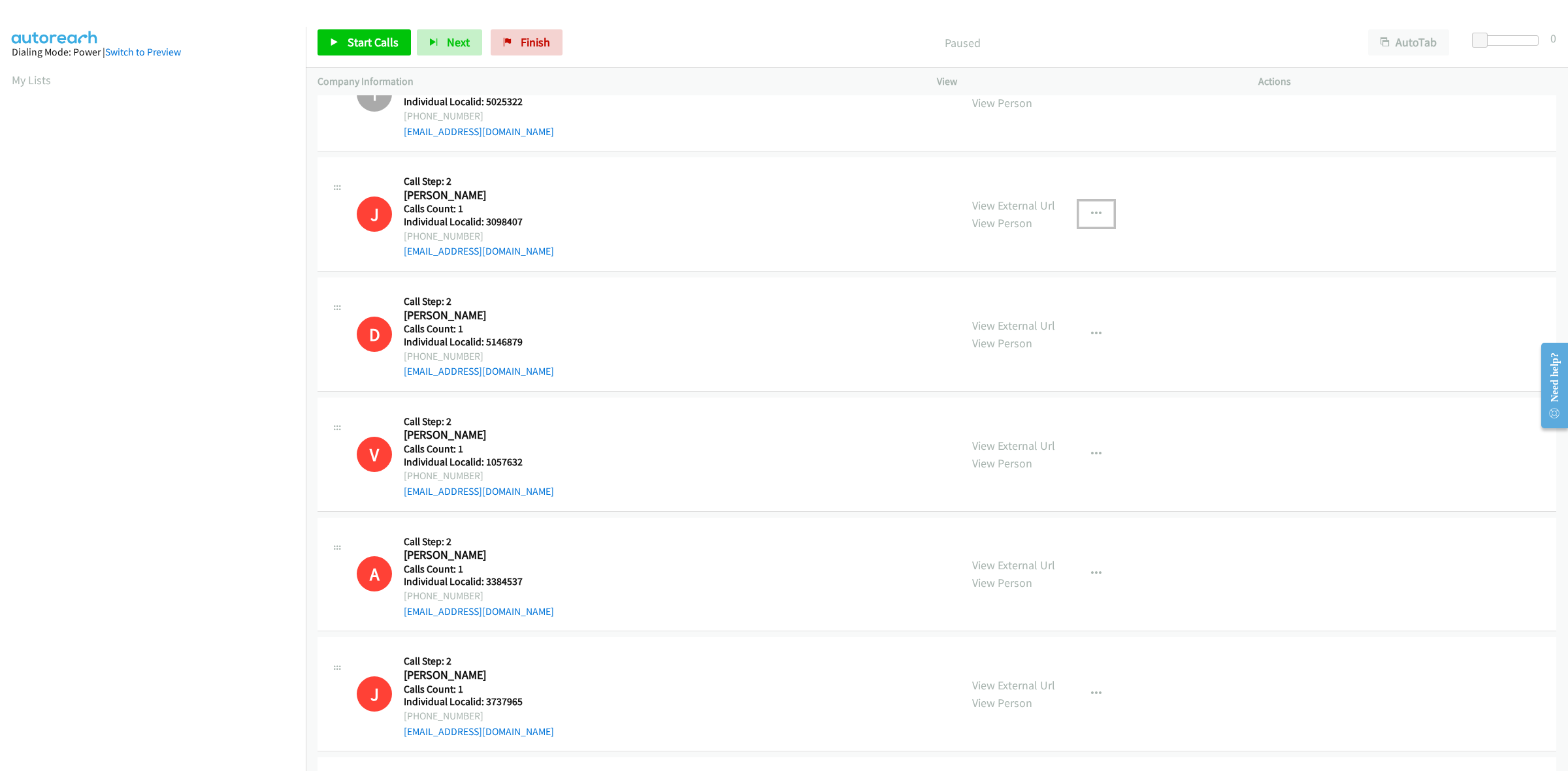
click at [1100, 220] on button "button" at bounding box center [1096, 213] width 35 height 26
click at [1023, 306] on link "Skip Call" at bounding box center [1026, 299] width 174 height 26
click at [1099, 337] on button "button" at bounding box center [1096, 334] width 35 height 26
click at [1022, 425] on link "Skip Call" at bounding box center [1026, 419] width 174 height 26
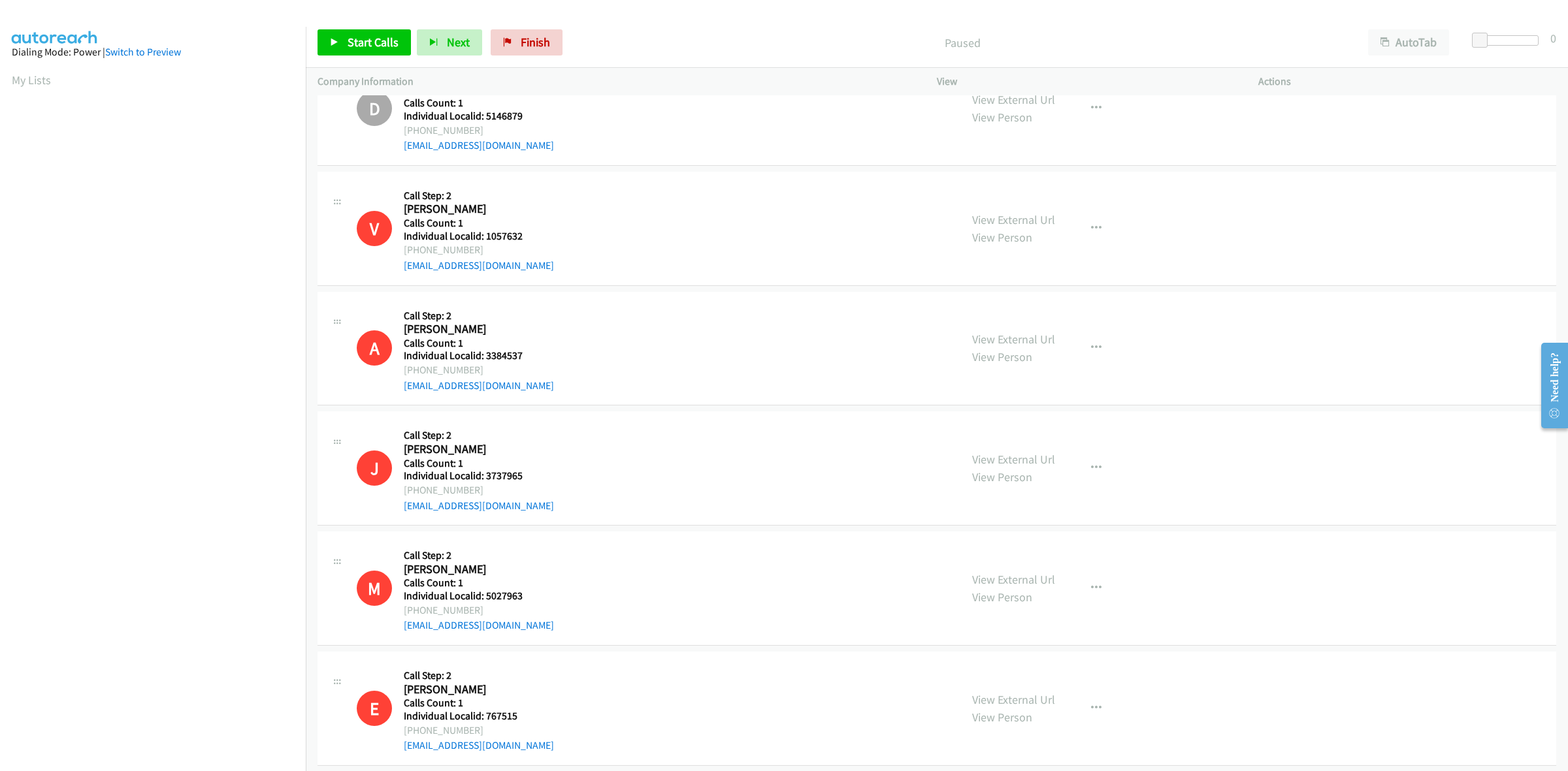
scroll to position [2551, 0]
click at [1091, 232] on icon "button" at bounding box center [1096, 229] width 10 height 10
click at [1024, 318] on link "Skip Call" at bounding box center [1026, 314] width 174 height 26
click at [1085, 350] on button "button" at bounding box center [1096, 349] width 35 height 26
click at [1023, 444] on link "Skip Call" at bounding box center [1026, 435] width 174 height 26
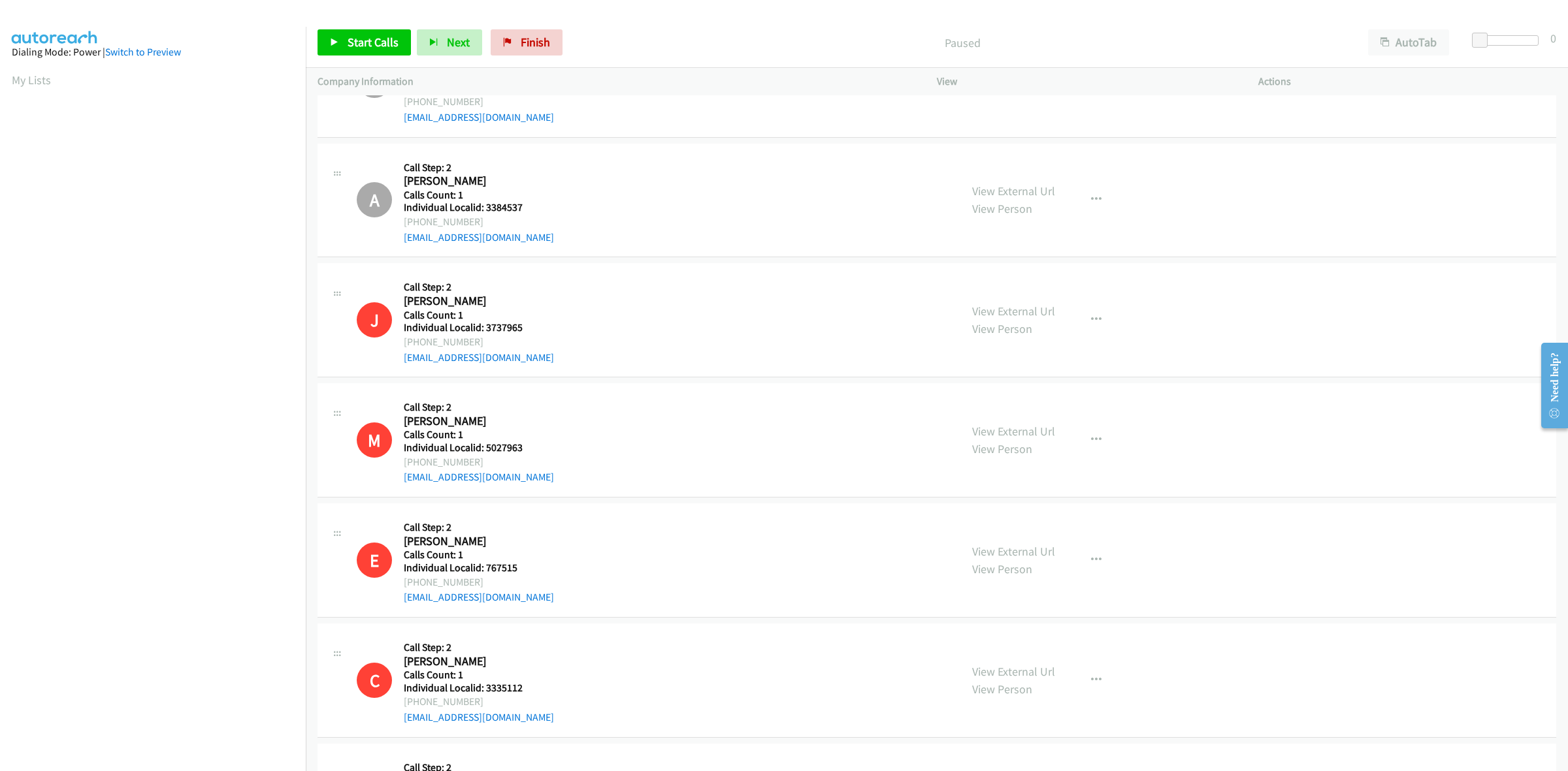
scroll to position [2714, 0]
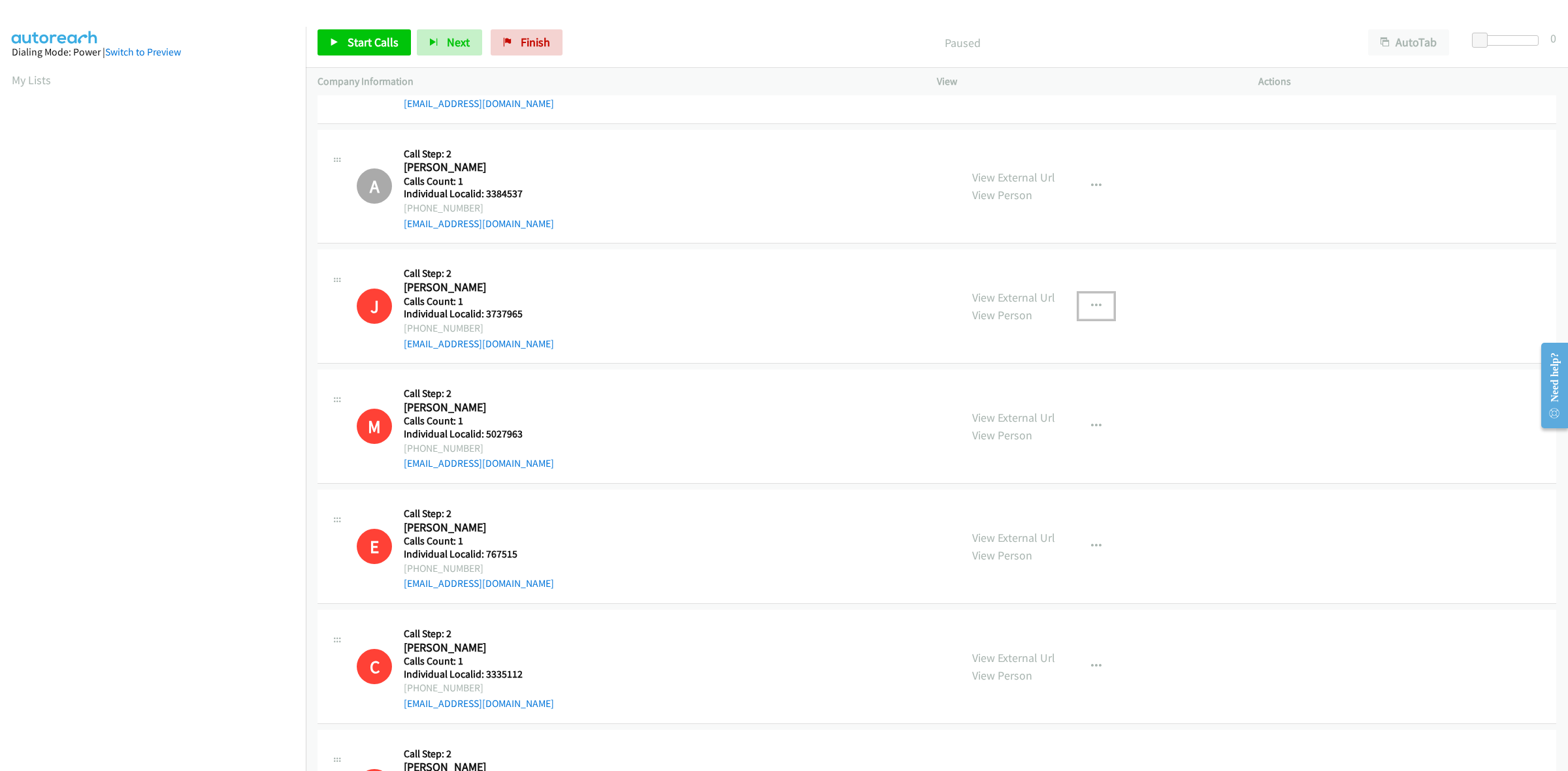
click at [1098, 309] on button "button" at bounding box center [1096, 306] width 35 height 26
click at [1016, 403] on link "Skip Call" at bounding box center [1026, 391] width 174 height 26
click at [1091, 425] on icon "button" at bounding box center [1096, 426] width 10 height 10
click at [1025, 510] on link "Skip Call" at bounding box center [1026, 511] width 174 height 26
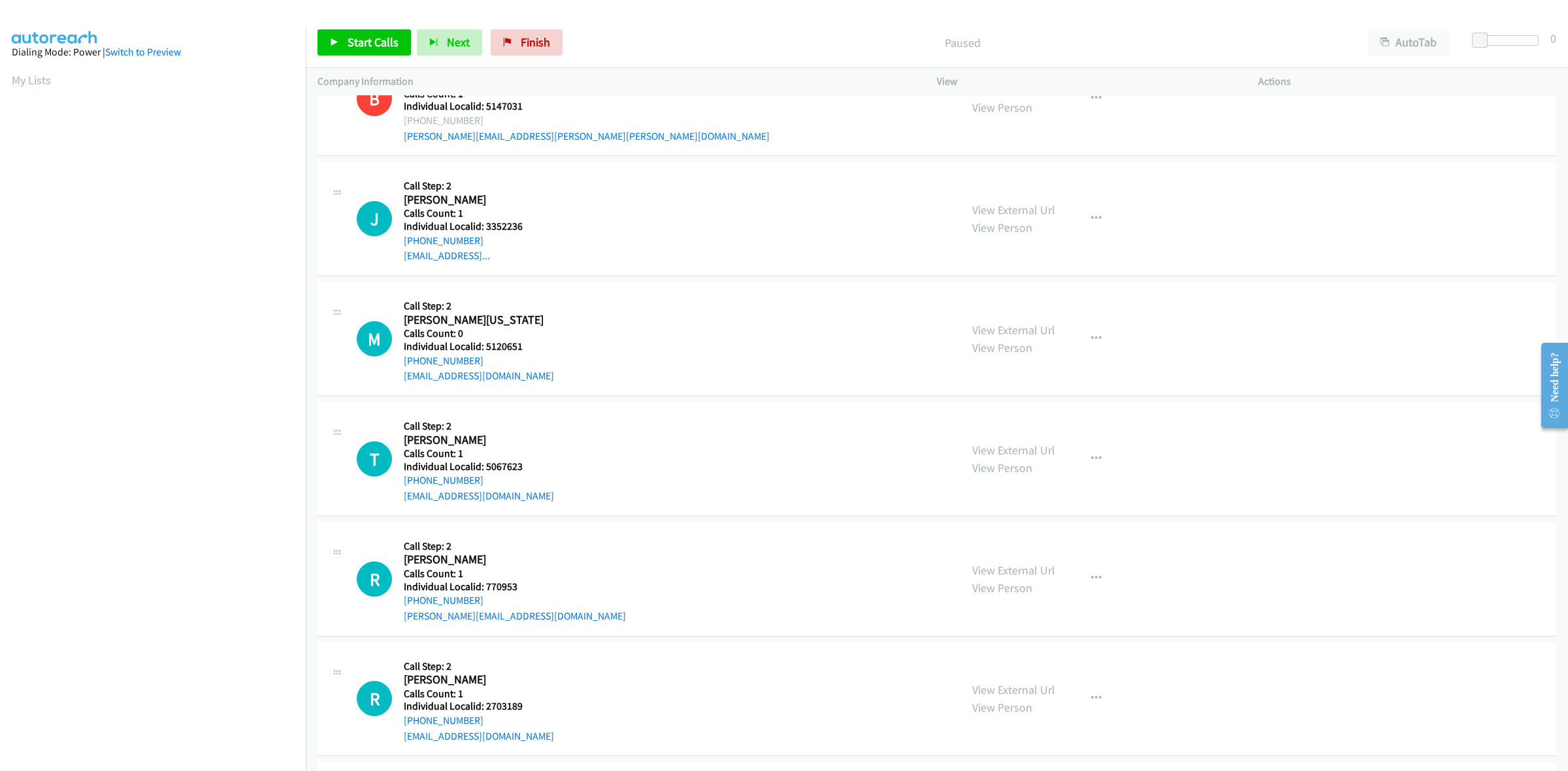
scroll to position [3490, 0]
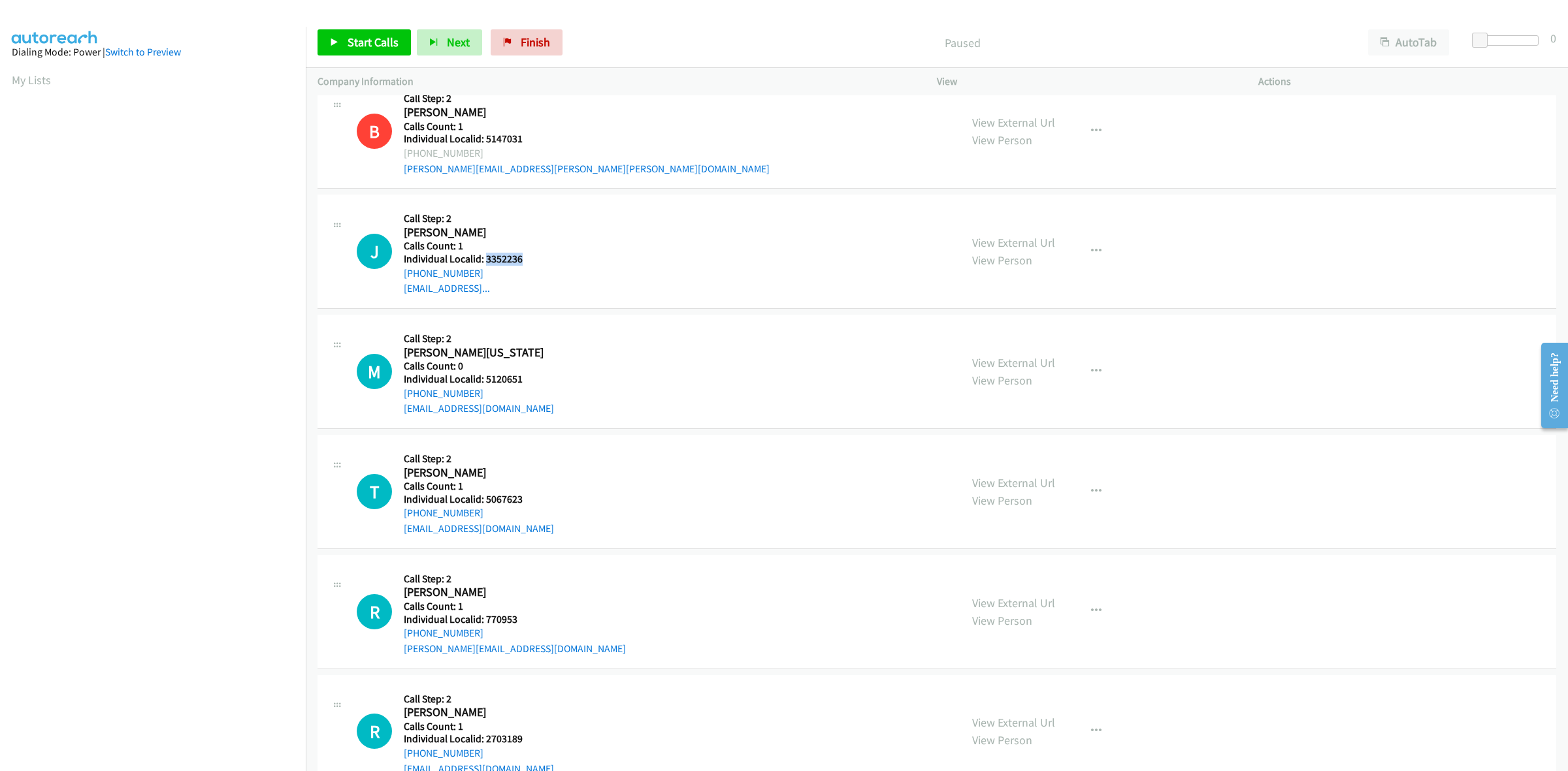
drag, startPoint x: 519, startPoint y: 263, endPoint x: 486, endPoint y: 265, distance: 33.1
click at [486, 265] on h5 "Individual Localid: 3352236" at bounding box center [463, 259] width 119 height 13
copy h5 "3352236"
click at [1091, 252] on icon "button" at bounding box center [1096, 251] width 10 height 10
click at [996, 344] on link "Skip Call" at bounding box center [1026, 336] width 174 height 26
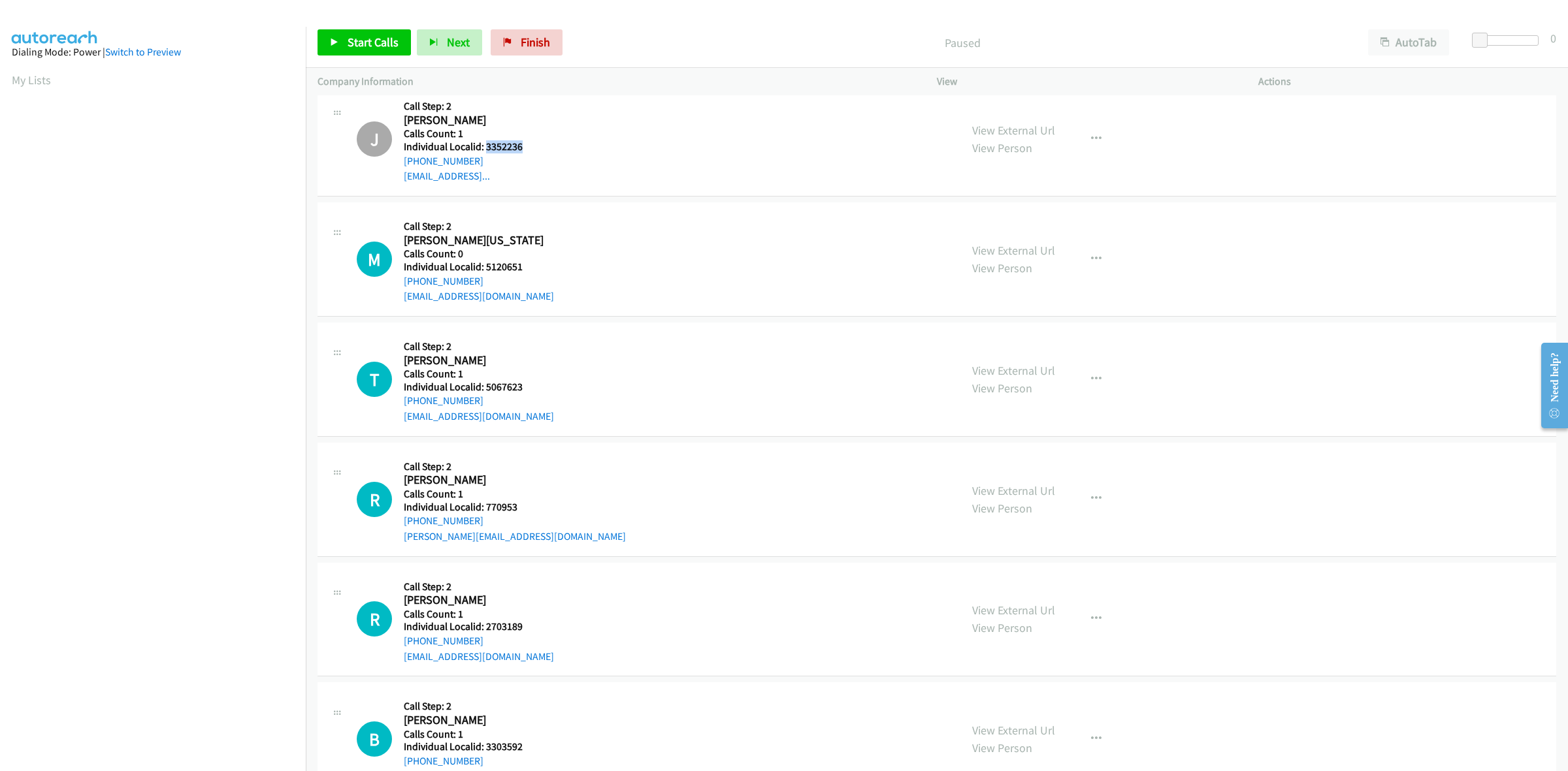
scroll to position [3613, 0]
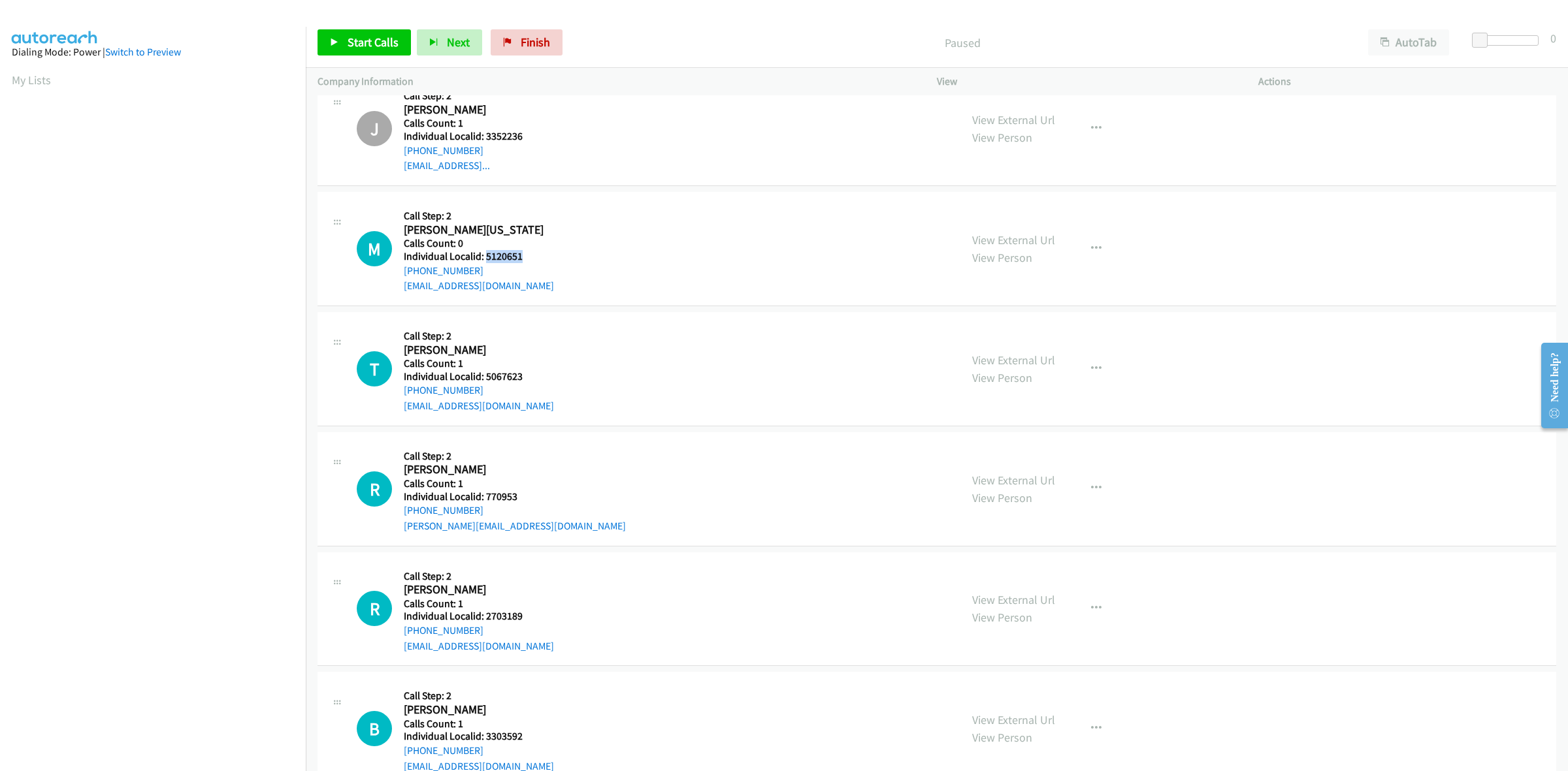
drag, startPoint x: 524, startPoint y: 256, endPoint x: 484, endPoint y: 260, distance: 40.2
click at [484, 260] on h5 "Individual Localid: 5120651" at bounding box center [479, 256] width 150 height 13
copy h5 "5120651"
click at [1091, 242] on button "button" at bounding box center [1096, 249] width 35 height 26
click at [1016, 332] on link "Skip Call" at bounding box center [1026, 334] width 174 height 26
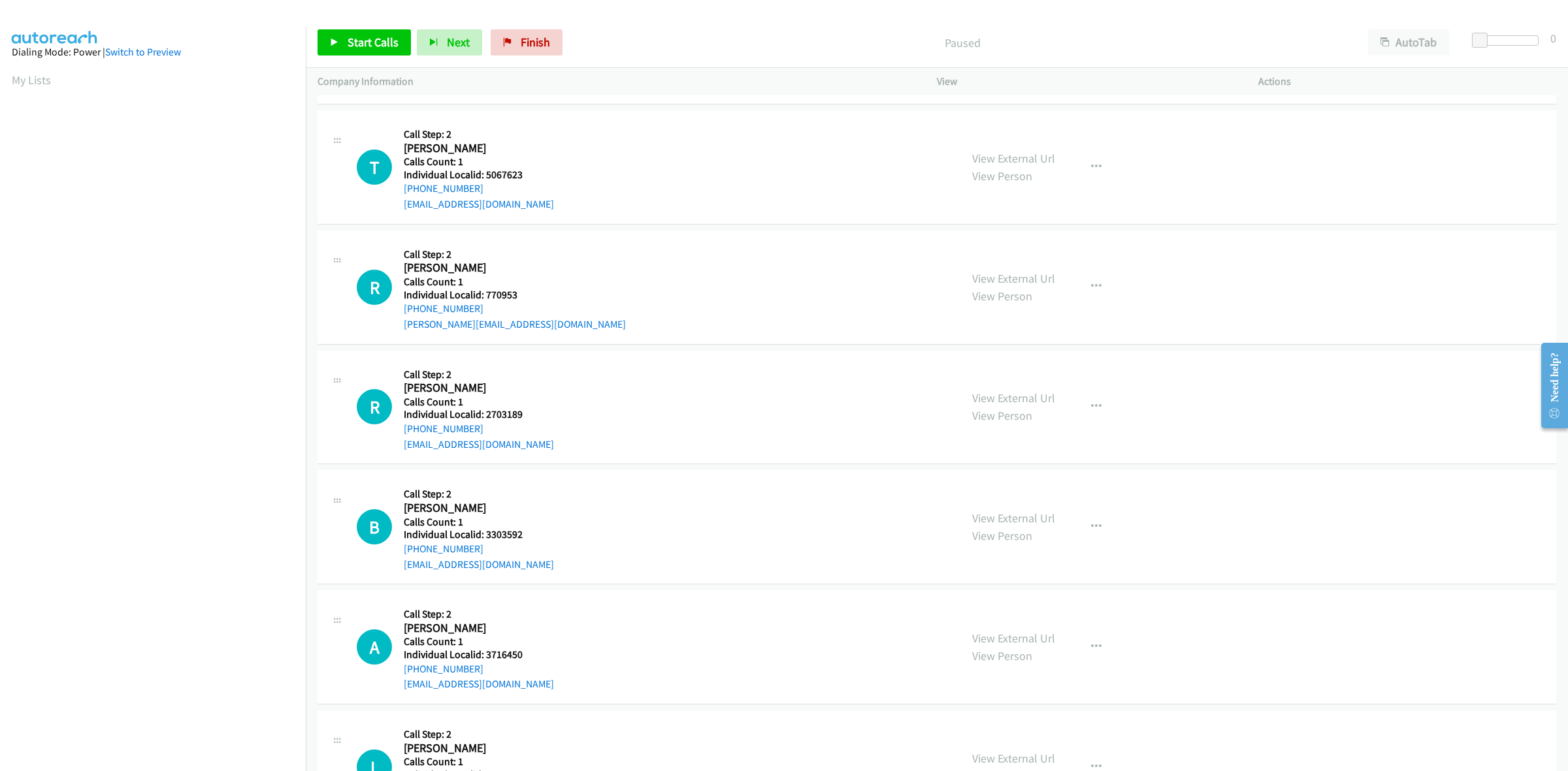
scroll to position [3817, 0]
click at [1091, 162] on icon "button" at bounding box center [1096, 165] width 10 height 10
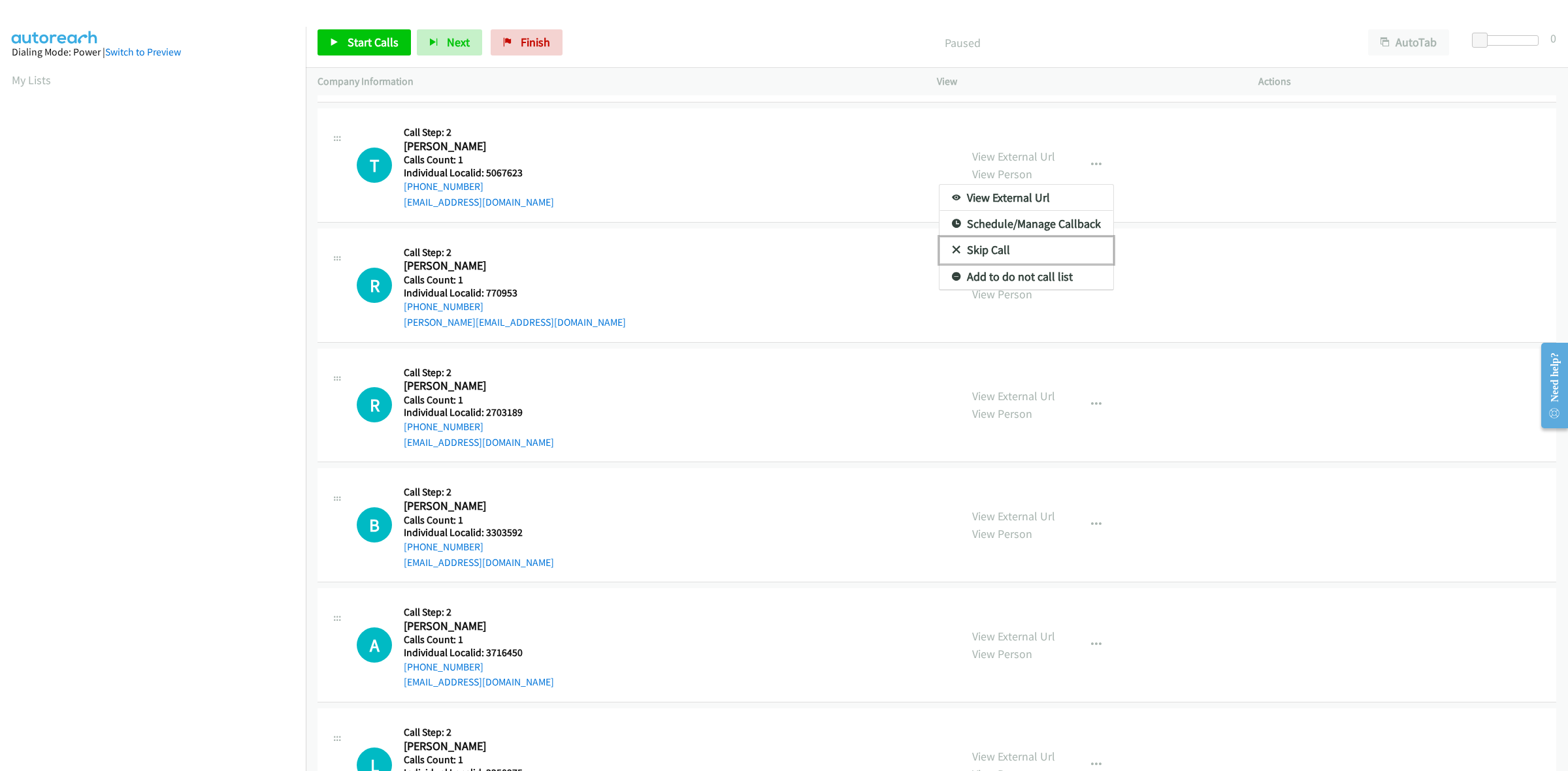
click at [1060, 255] on link "Skip Call" at bounding box center [1026, 249] width 174 height 26
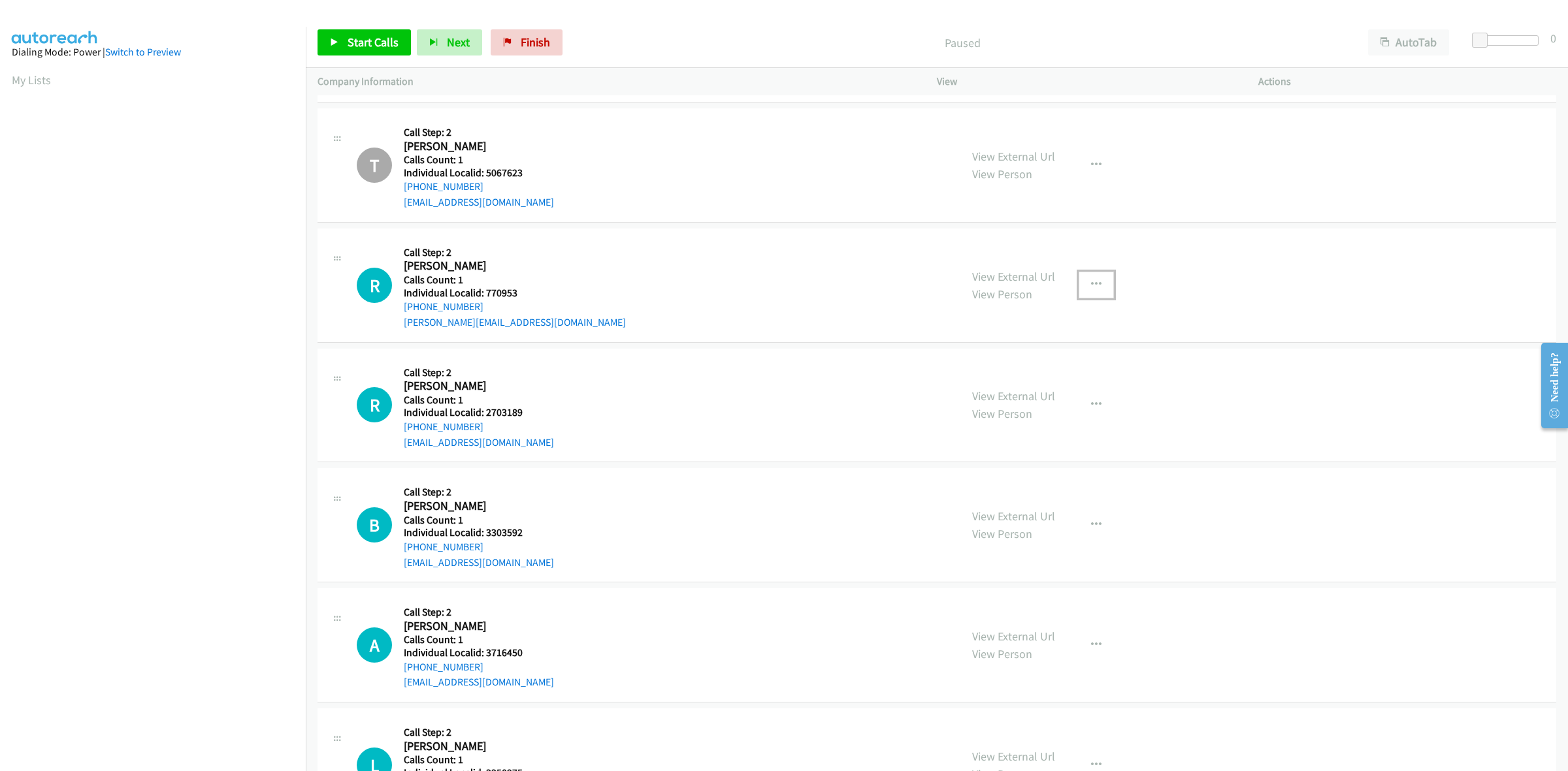
click at [1096, 284] on button "button" at bounding box center [1096, 284] width 35 height 26
click at [1042, 377] on link "Skip Call" at bounding box center [1026, 370] width 174 height 26
click at [1091, 411] on icon "button" at bounding box center [1096, 404] width 10 height 10
click at [1017, 502] on link "Skip Call" at bounding box center [1026, 490] width 174 height 26
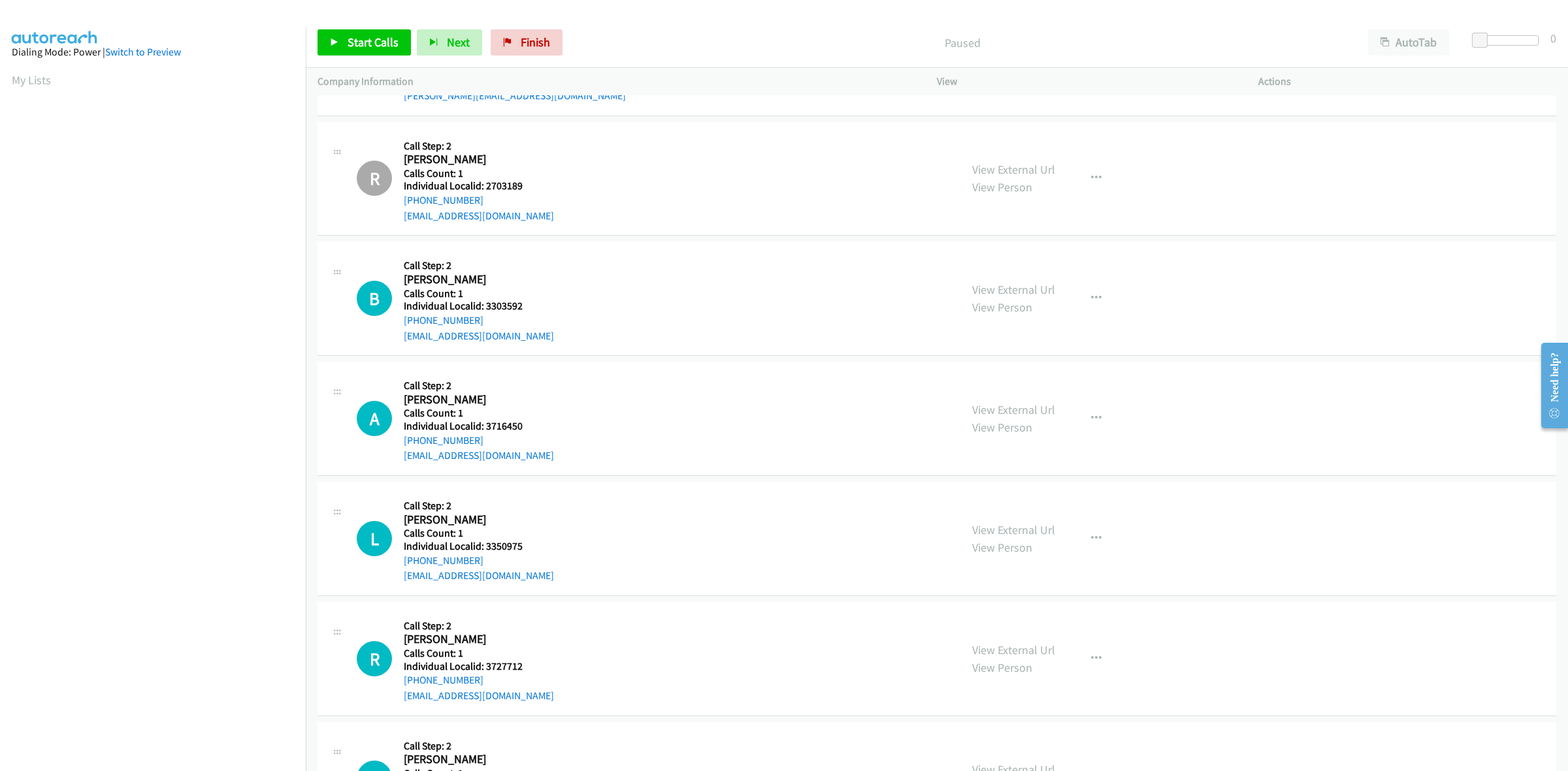
scroll to position [4122, 0]
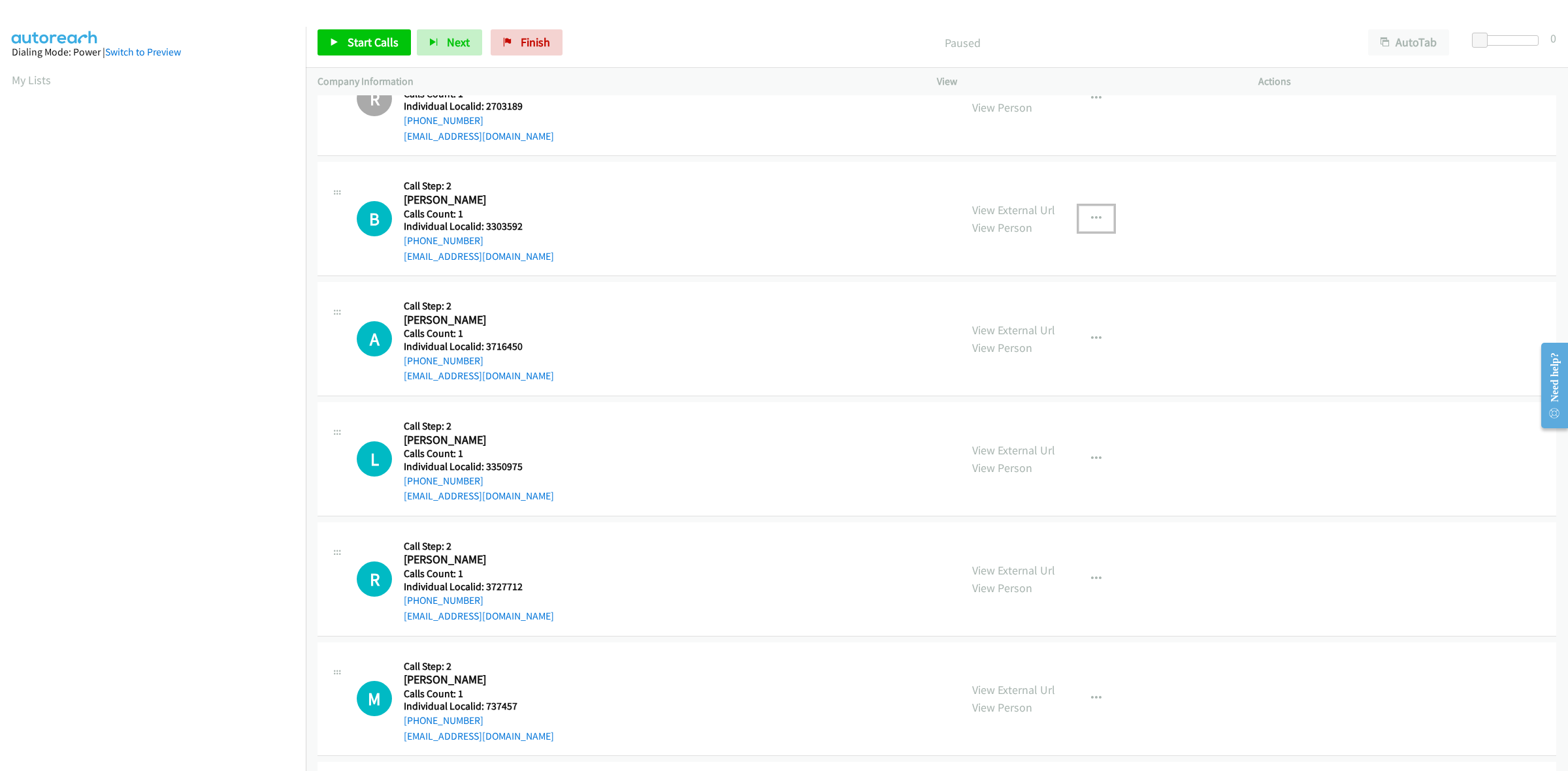
click at [1091, 223] on icon "button" at bounding box center [1096, 218] width 10 height 10
click at [1030, 307] on link "Skip Call" at bounding box center [1026, 304] width 174 height 26
click at [1079, 333] on button "button" at bounding box center [1096, 339] width 35 height 26
click at [1050, 423] on link "Skip Call" at bounding box center [1026, 424] width 174 height 26
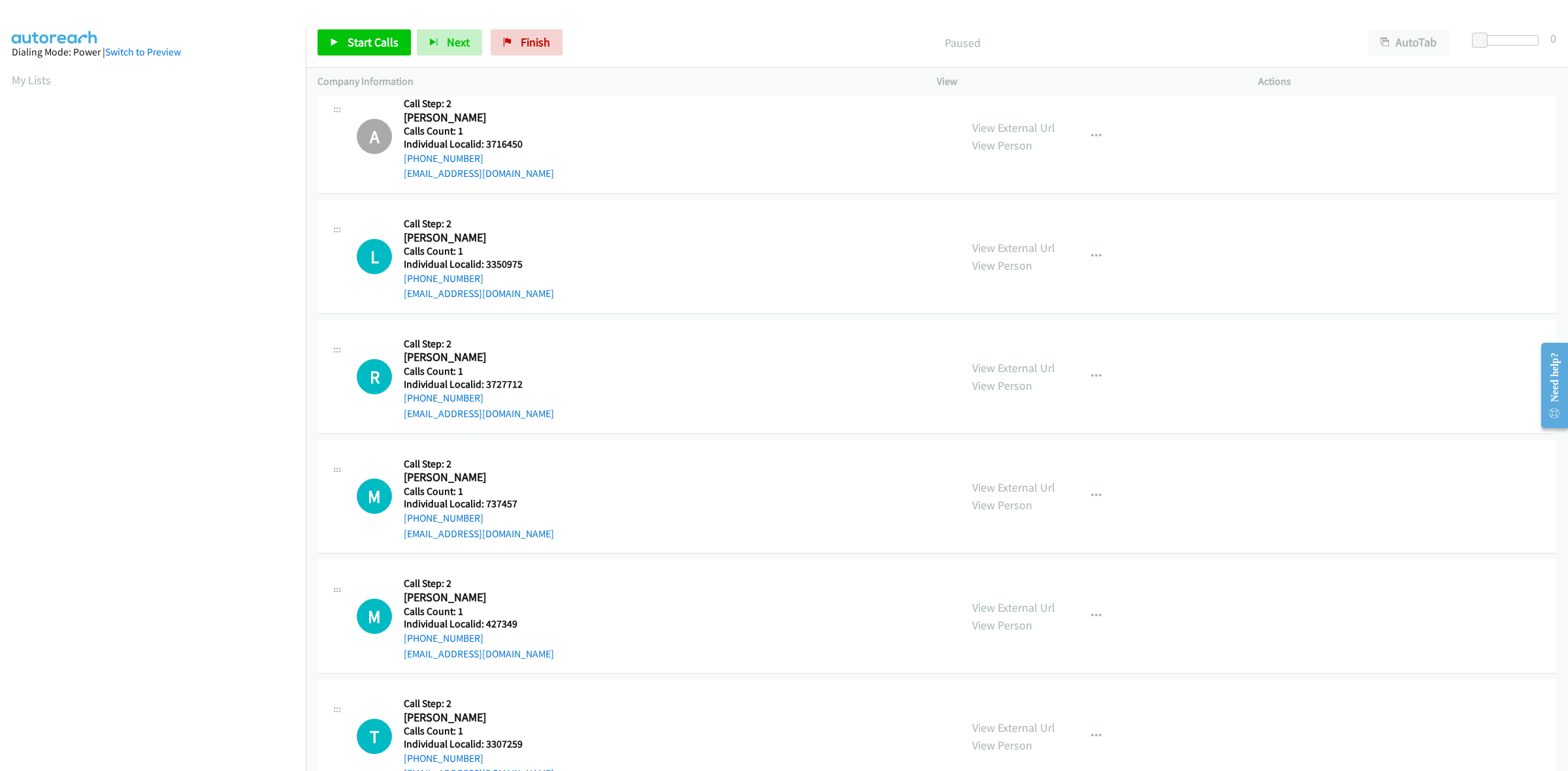
scroll to position [4327, 0]
click at [1082, 247] on button "button" at bounding box center [1096, 254] width 35 height 26
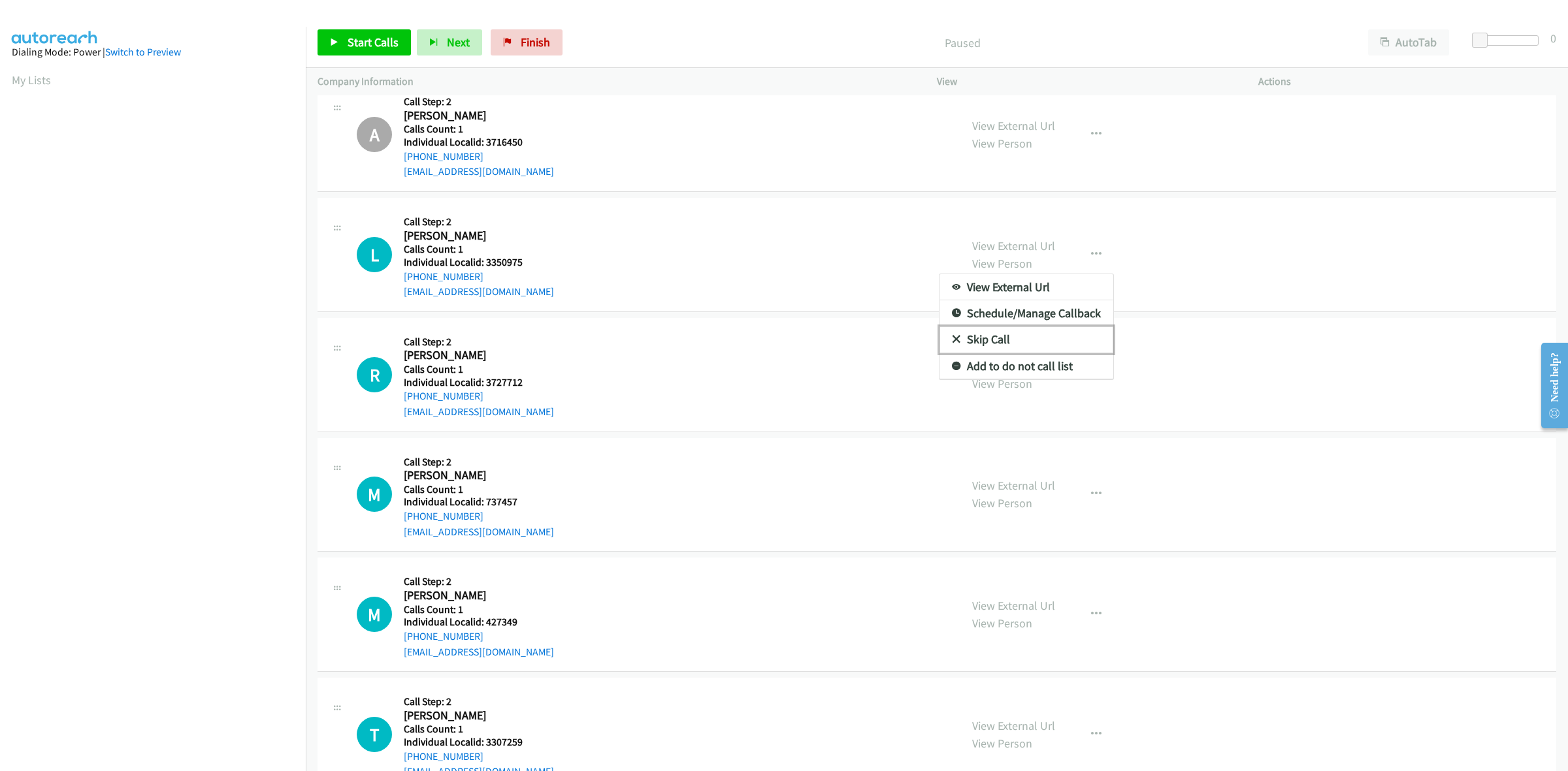
click at [1033, 343] on link "Skip Call" at bounding box center [1026, 339] width 174 height 26
click at [1091, 371] on icon "button" at bounding box center [1096, 375] width 10 height 10
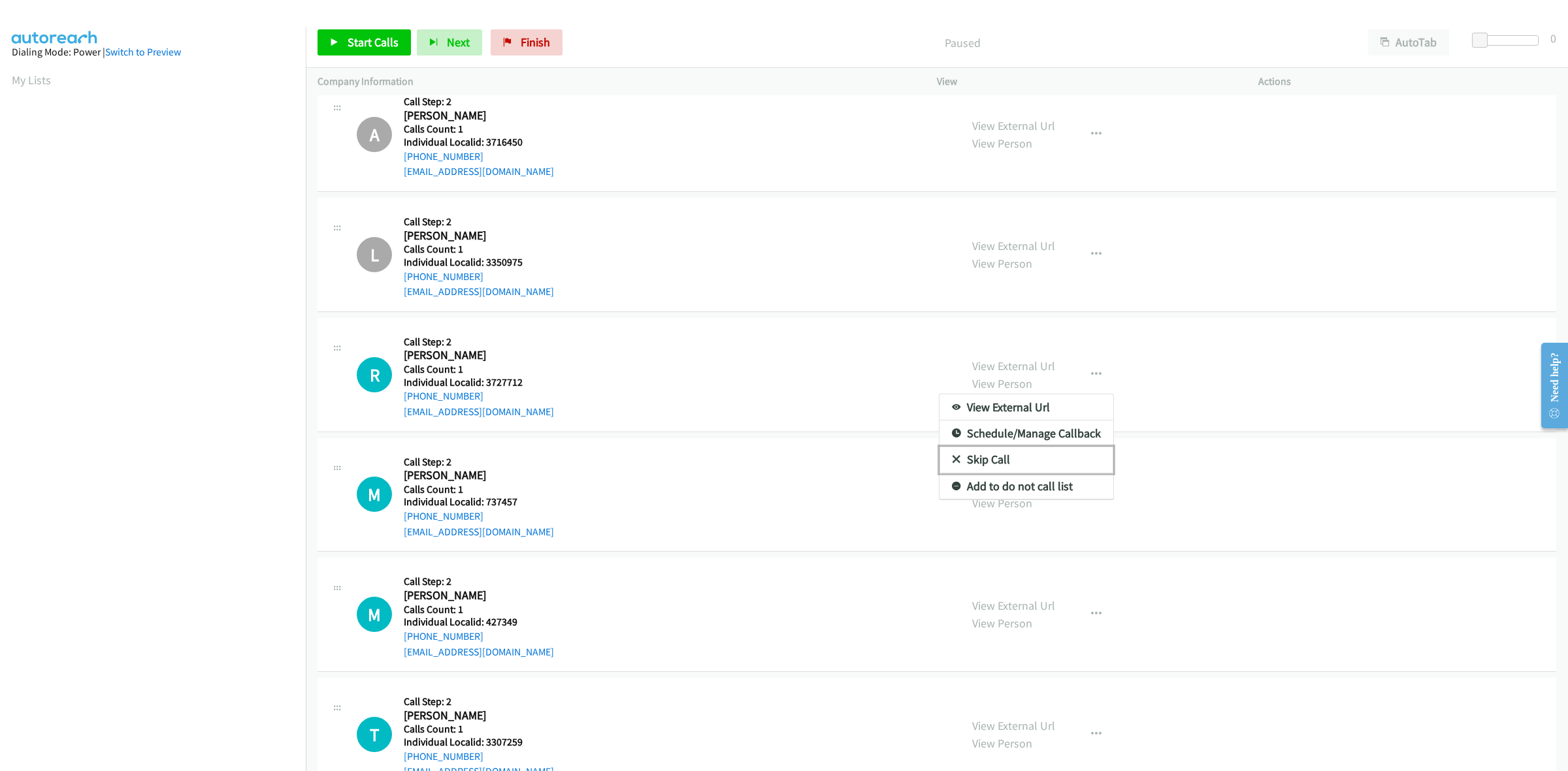
click at [1033, 461] on link "Skip Call" at bounding box center [1026, 459] width 174 height 26
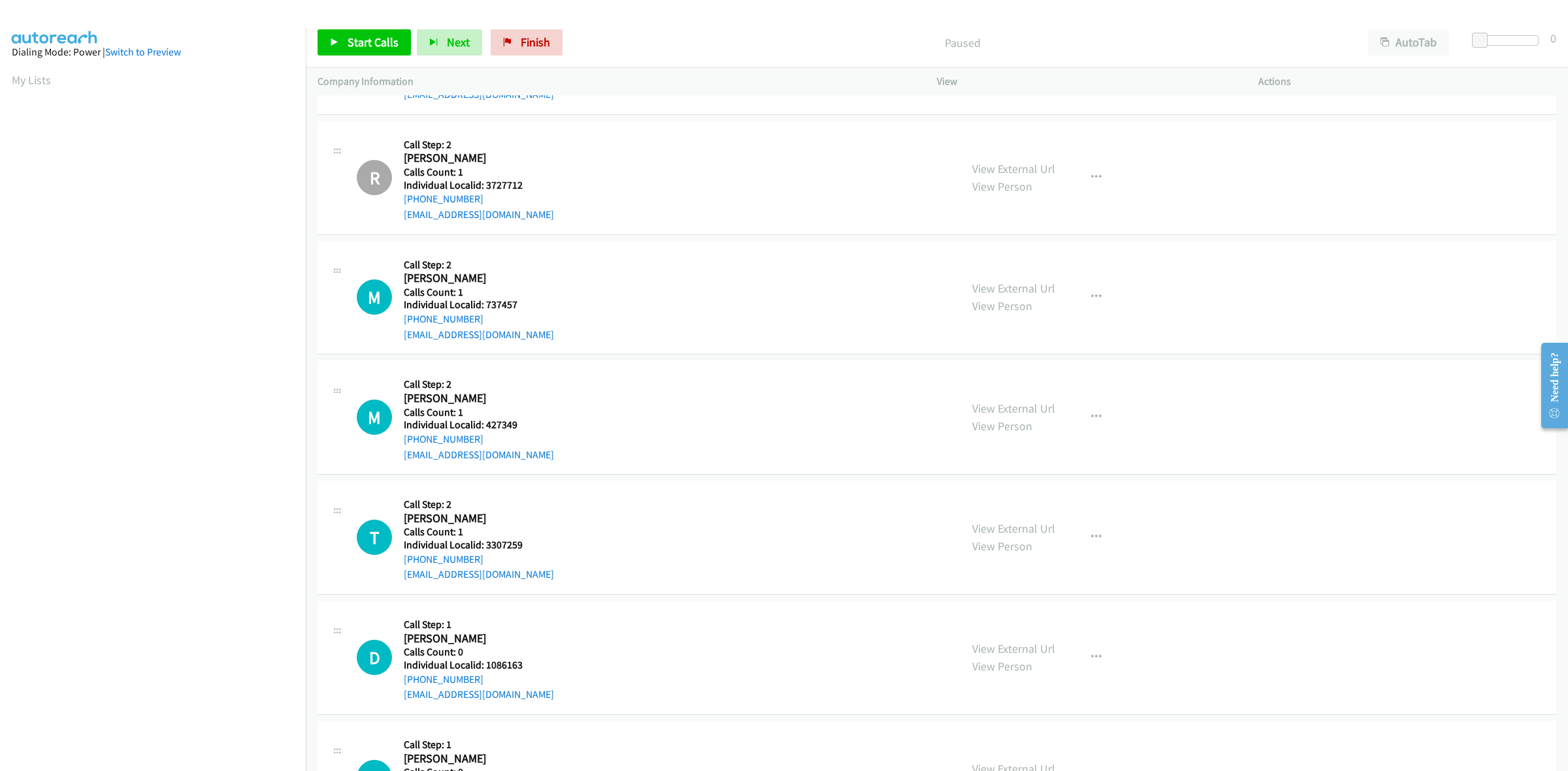
scroll to position [4572, 0]
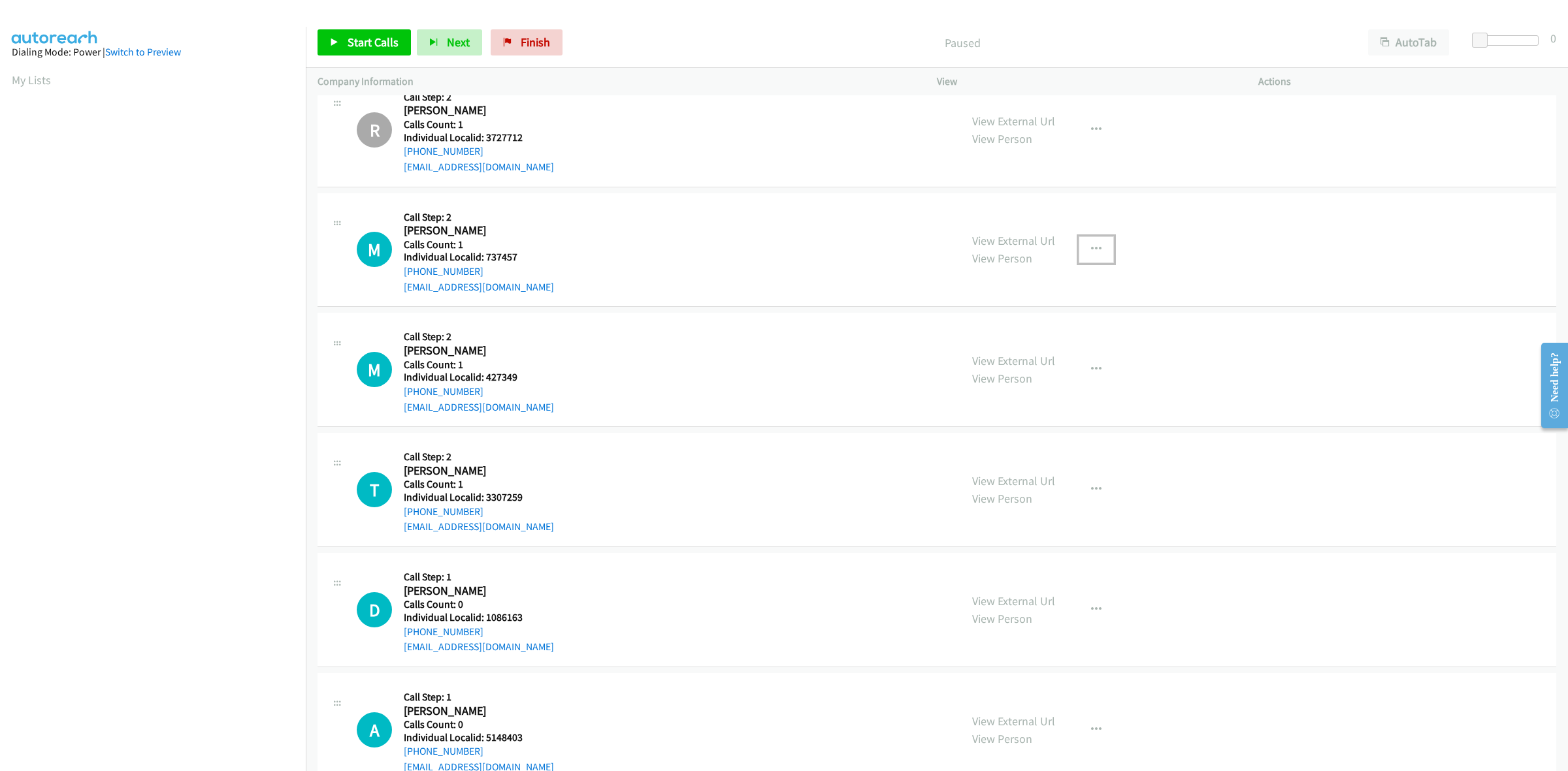
click at [1080, 244] on button "button" at bounding box center [1096, 249] width 35 height 26
click at [1014, 341] on link "Skip Call" at bounding box center [1026, 335] width 174 height 26
click at [1093, 374] on icon "button" at bounding box center [1096, 369] width 10 height 10
click at [1040, 453] on link "Skip Call" at bounding box center [1026, 454] width 174 height 26
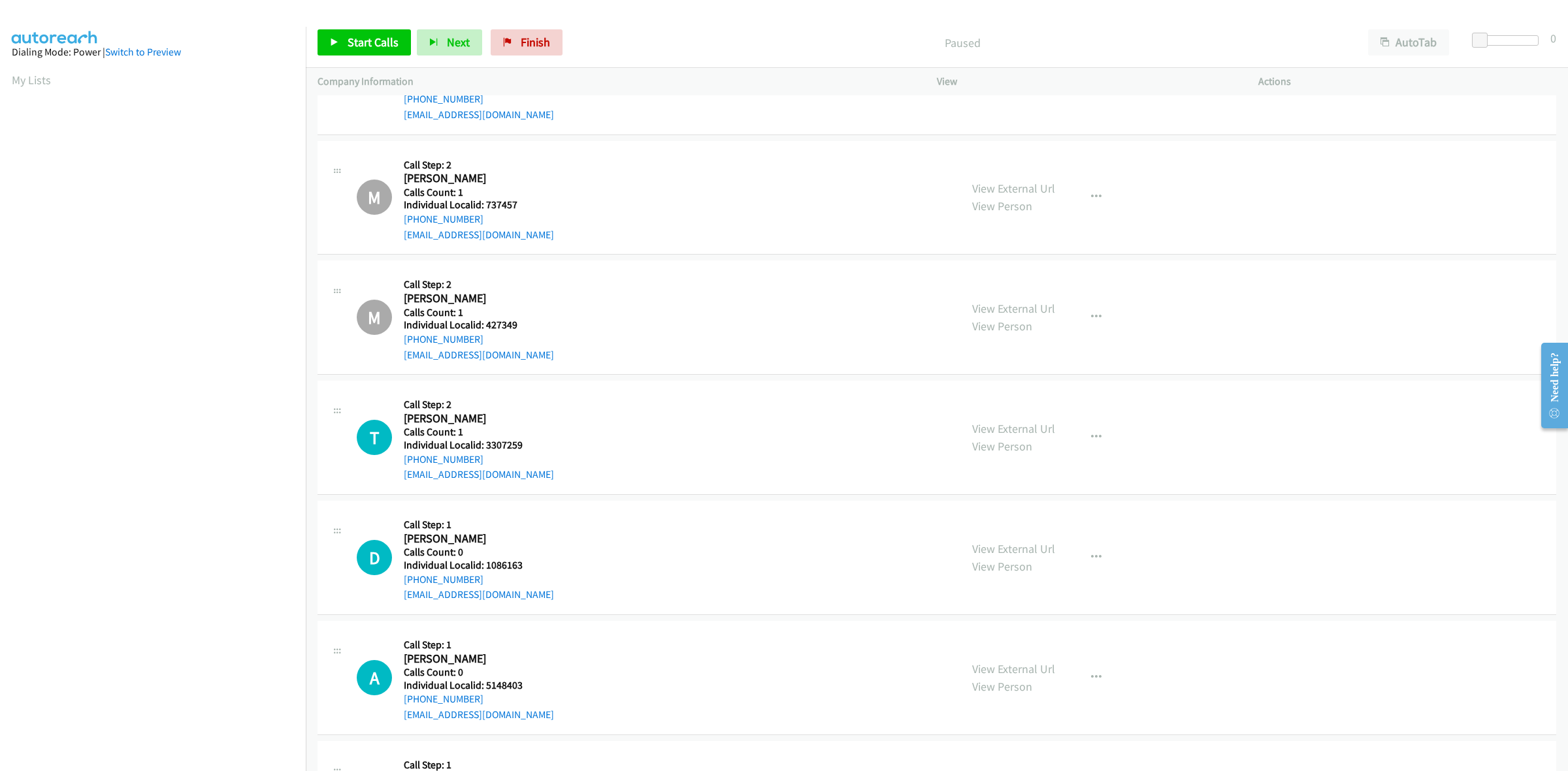
scroll to position [4796, 0]
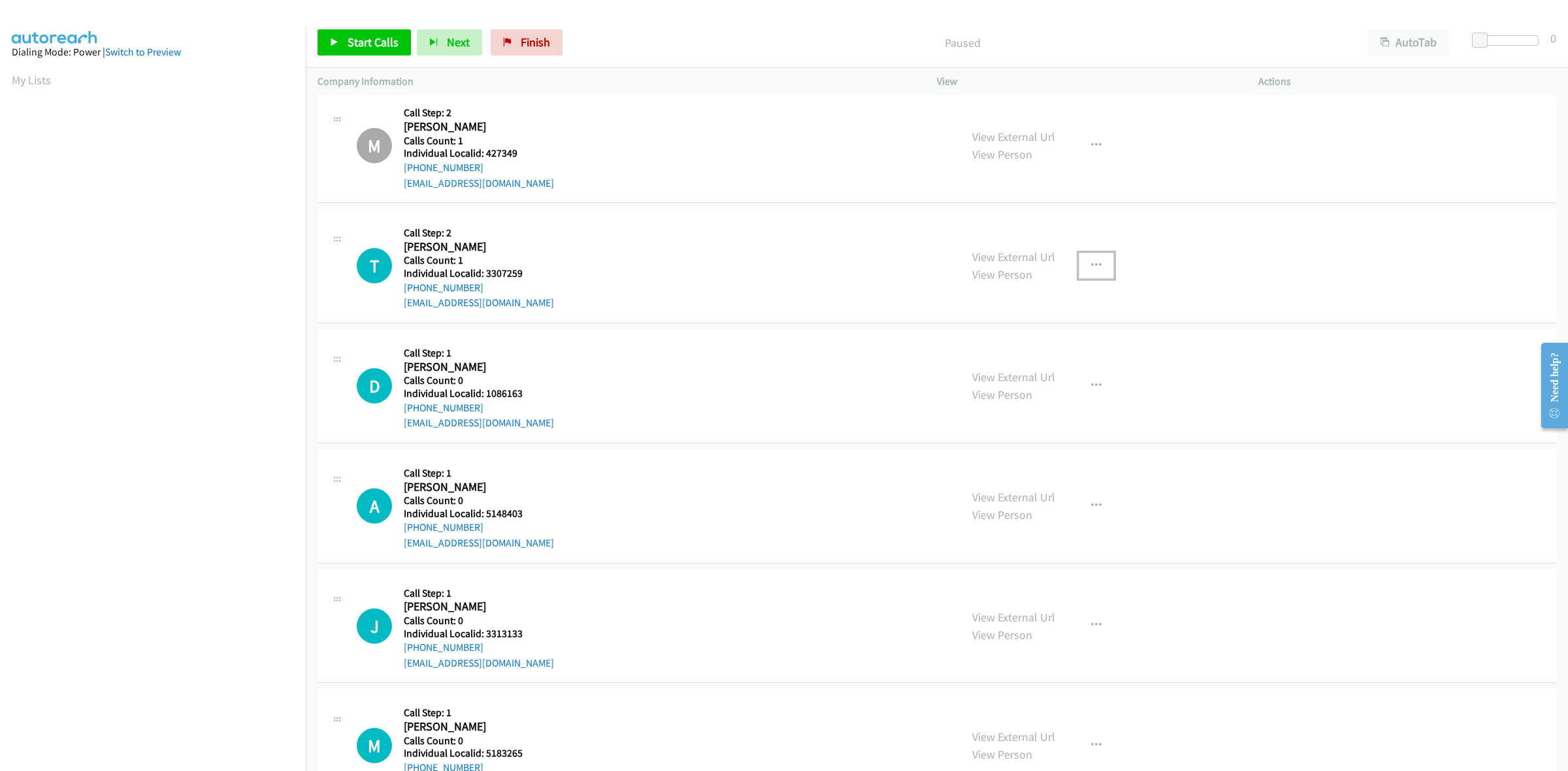
click at [1093, 264] on icon "button" at bounding box center [1096, 265] width 10 height 10
click at [1043, 355] on link "Skip Call" at bounding box center [1026, 351] width 174 height 26
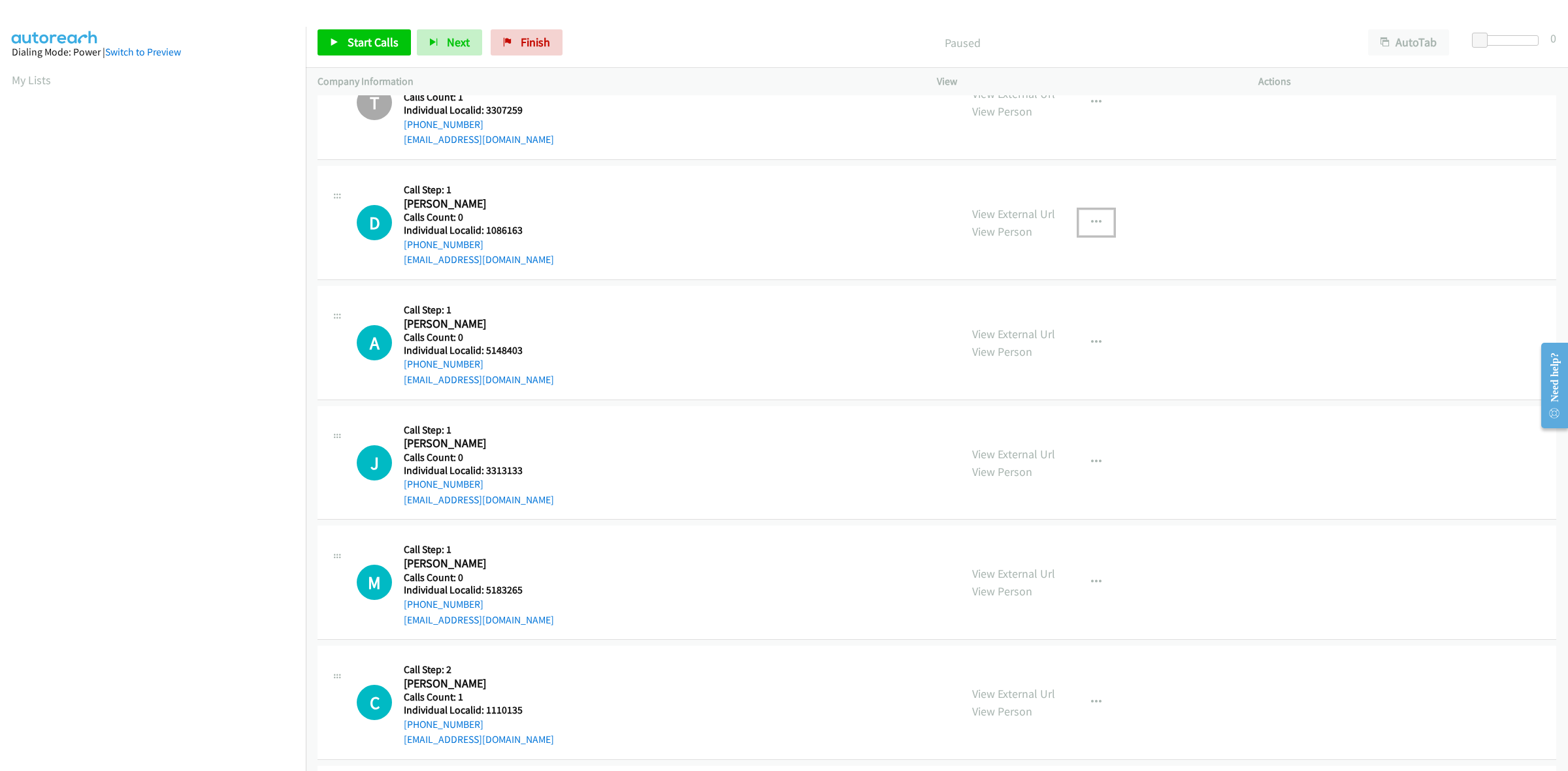
click at [1088, 236] on button "button" at bounding box center [1096, 222] width 35 height 26
click at [1052, 315] on link "Skip Call" at bounding box center [1026, 308] width 174 height 26
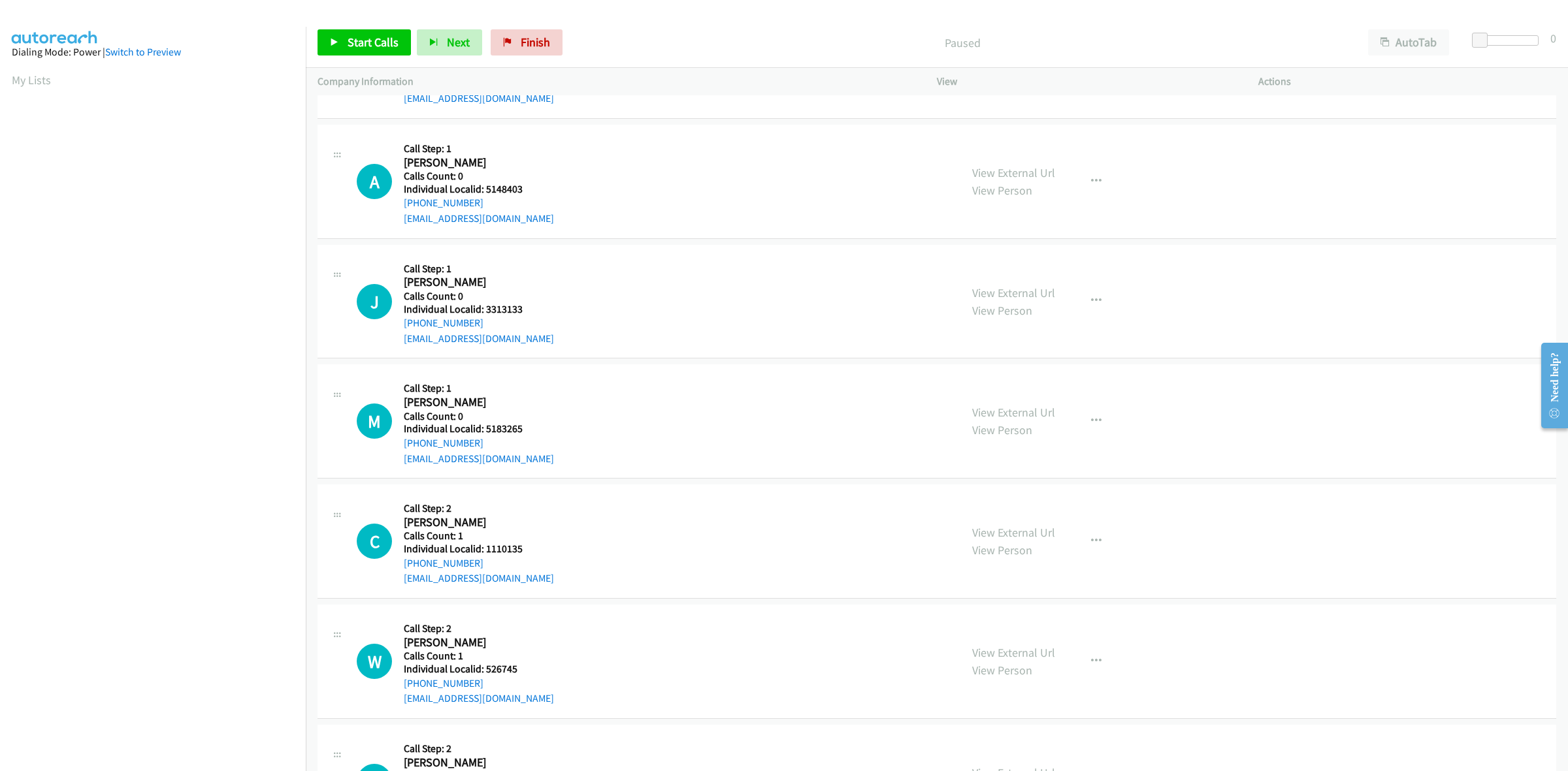
scroll to position [5123, 0]
drag, startPoint x: 526, startPoint y: 185, endPoint x: 486, endPoint y: 190, distance: 40.3
click at [486, 190] on div "A Callback Scheduled Call Step: 1 Ayden Rothfuss America/New_York Calls Count: …" at bounding box center [652, 179] width 592 height 90
copy h5 "5148403"
click at [1092, 177] on icon "button" at bounding box center [1096, 179] width 10 height 10
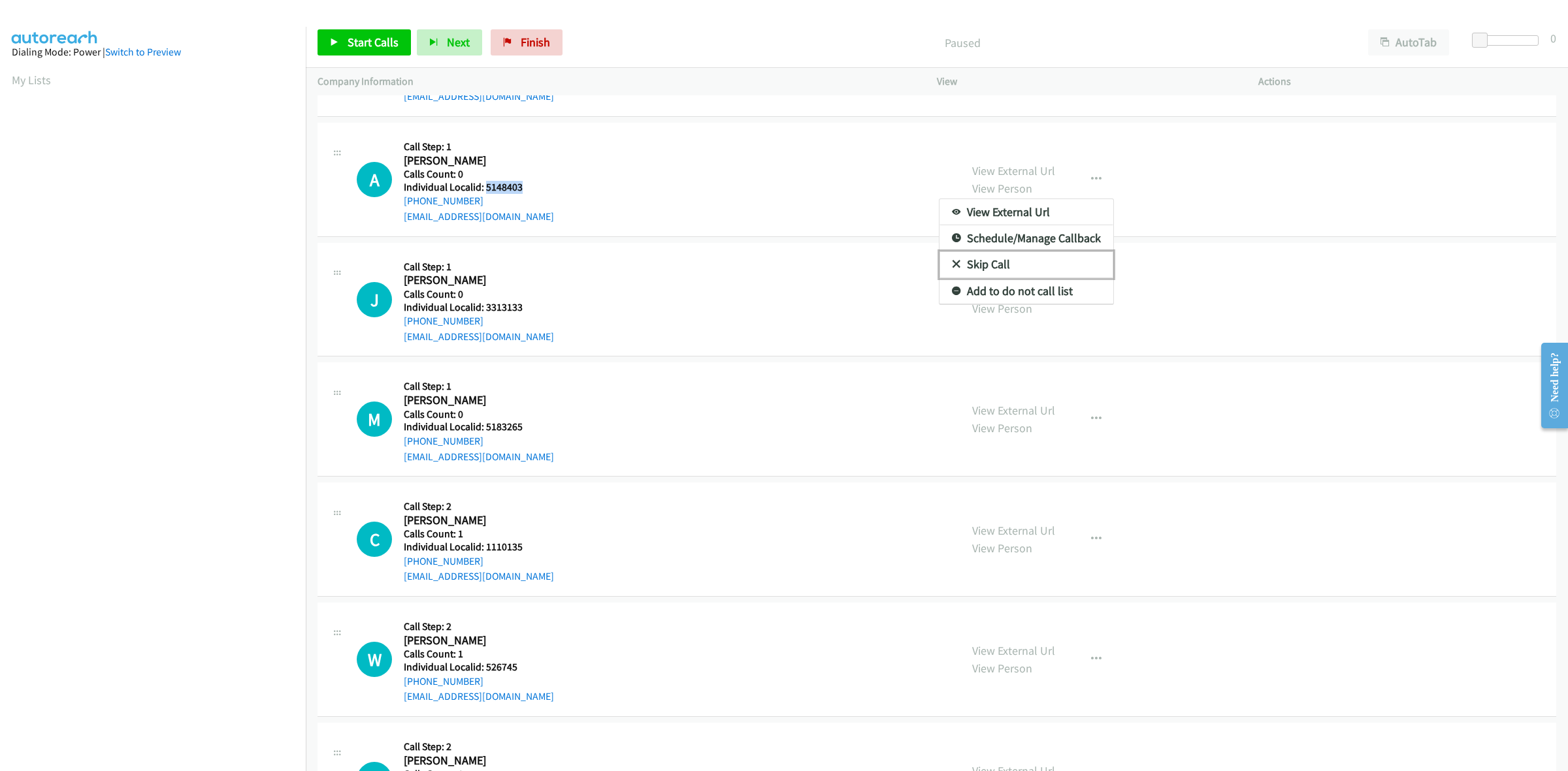
click at [1007, 270] on link "Skip Call" at bounding box center [1026, 264] width 174 height 26
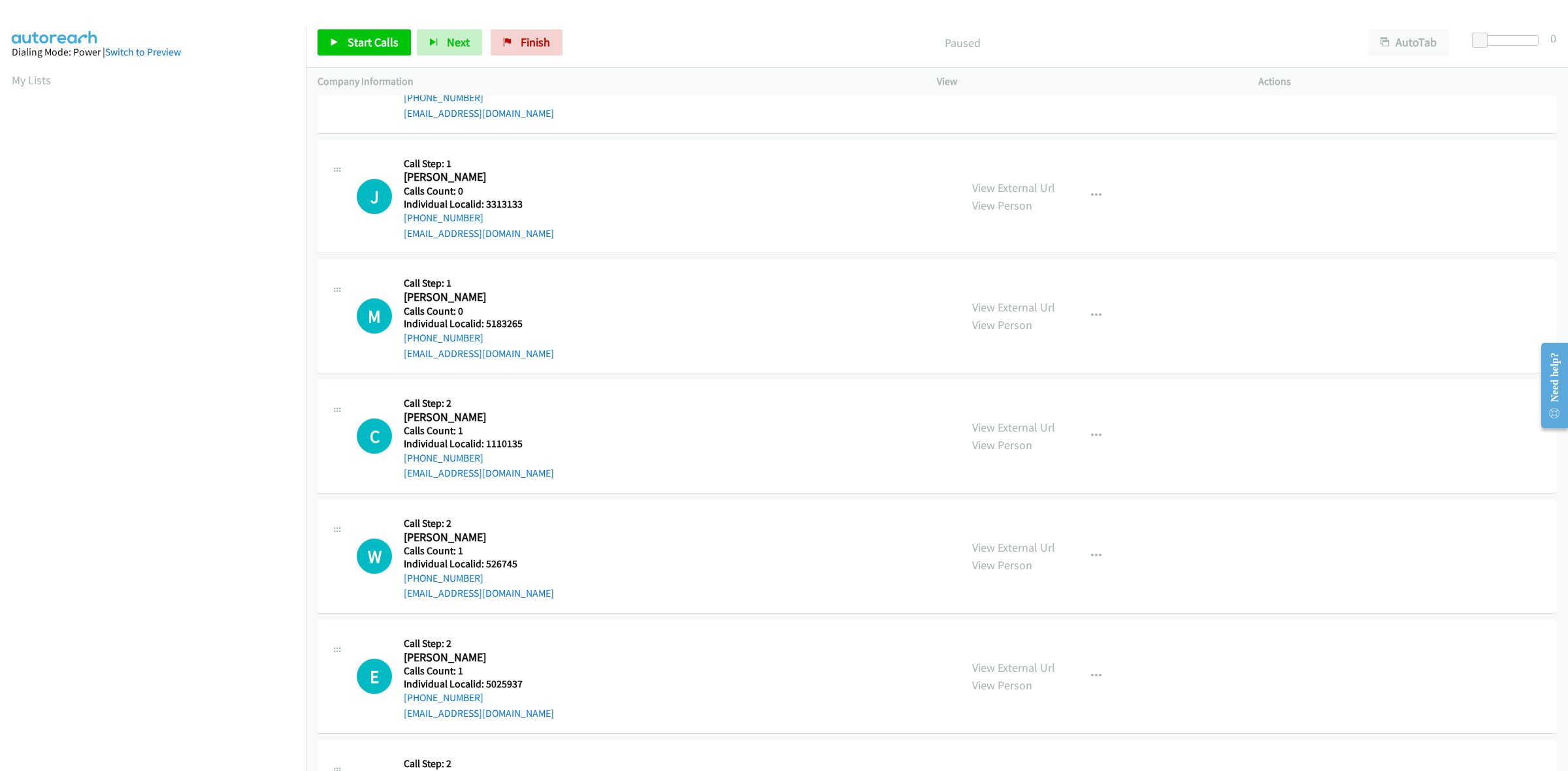
scroll to position [5266, 0]
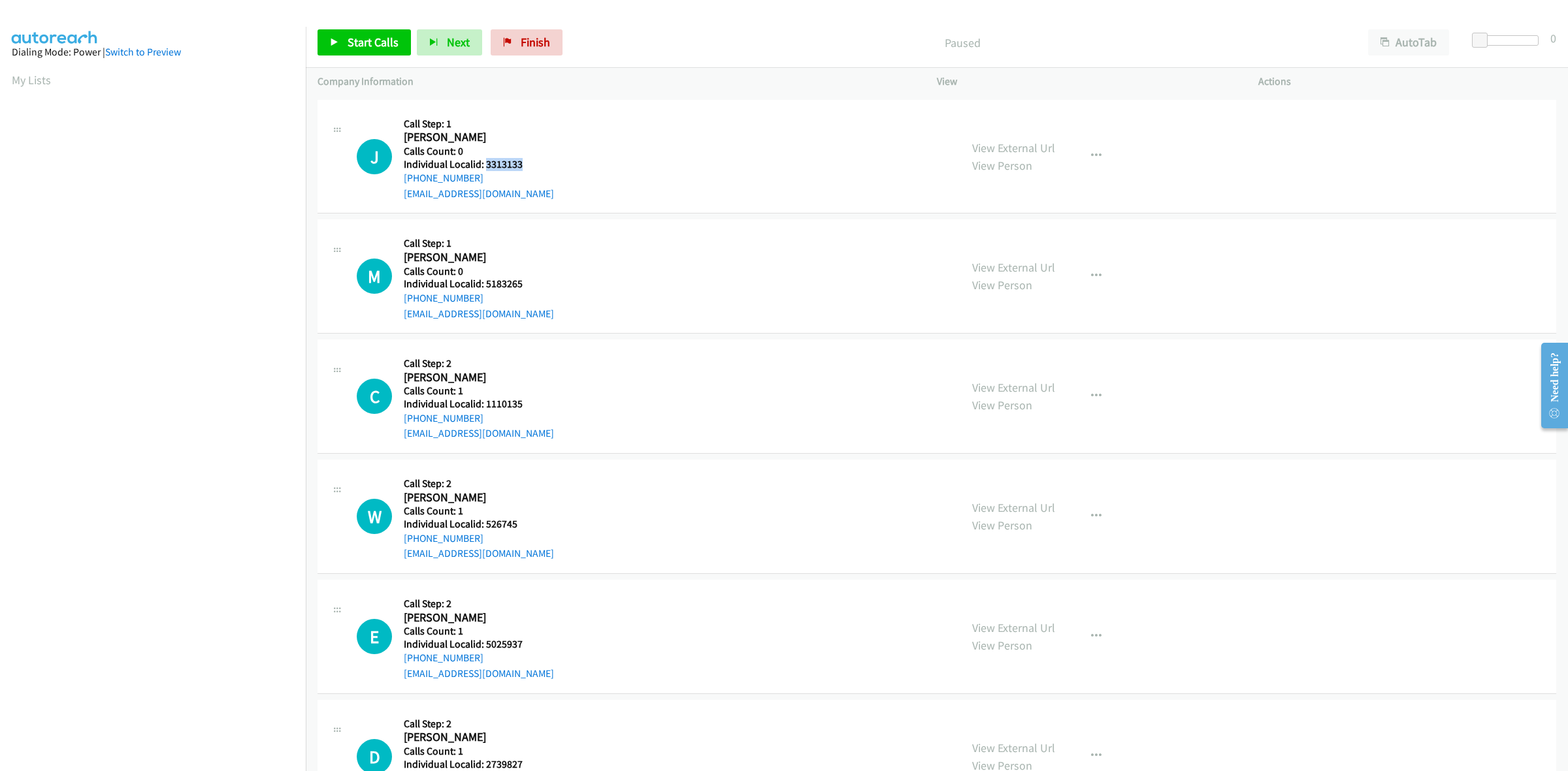
drag, startPoint x: 525, startPoint y: 170, endPoint x: 485, endPoint y: 169, distance: 40.0
click at [485, 169] on div "J Callback Scheduled Call Step: 1 Jim Bunting America/New_York Calls Count: 0 I…" at bounding box center [652, 156] width 592 height 90
copy h5 "3313133"
drag, startPoint x: 474, startPoint y: 181, endPoint x: 399, endPoint y: 185, distance: 75.1
click at [399, 185] on div "J Callback Scheduled Call Step: 1 Jim Bunting America/New_York Calls Count: 0 I…" at bounding box center [652, 156] width 592 height 90
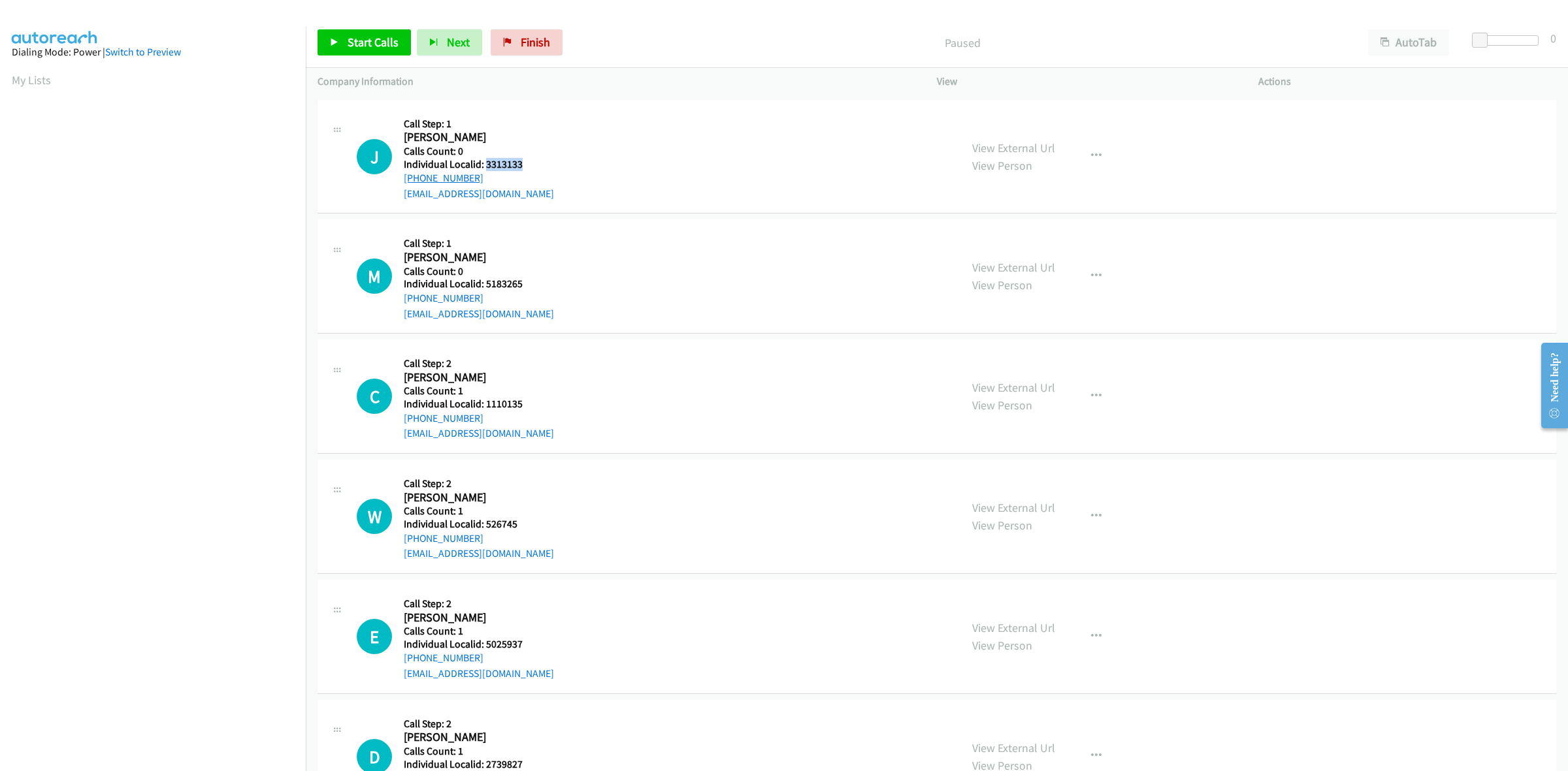
copy link "+1 419-601-9219"
drag, startPoint x: 521, startPoint y: 170, endPoint x: 486, endPoint y: 169, distance: 35.0
click at [486, 169] on div "J Callback Scheduled Call Step: 1 Jim Bunting America/New_York Calls Count: 0 I…" at bounding box center [652, 156] width 592 height 90
copy h5 "3313133"
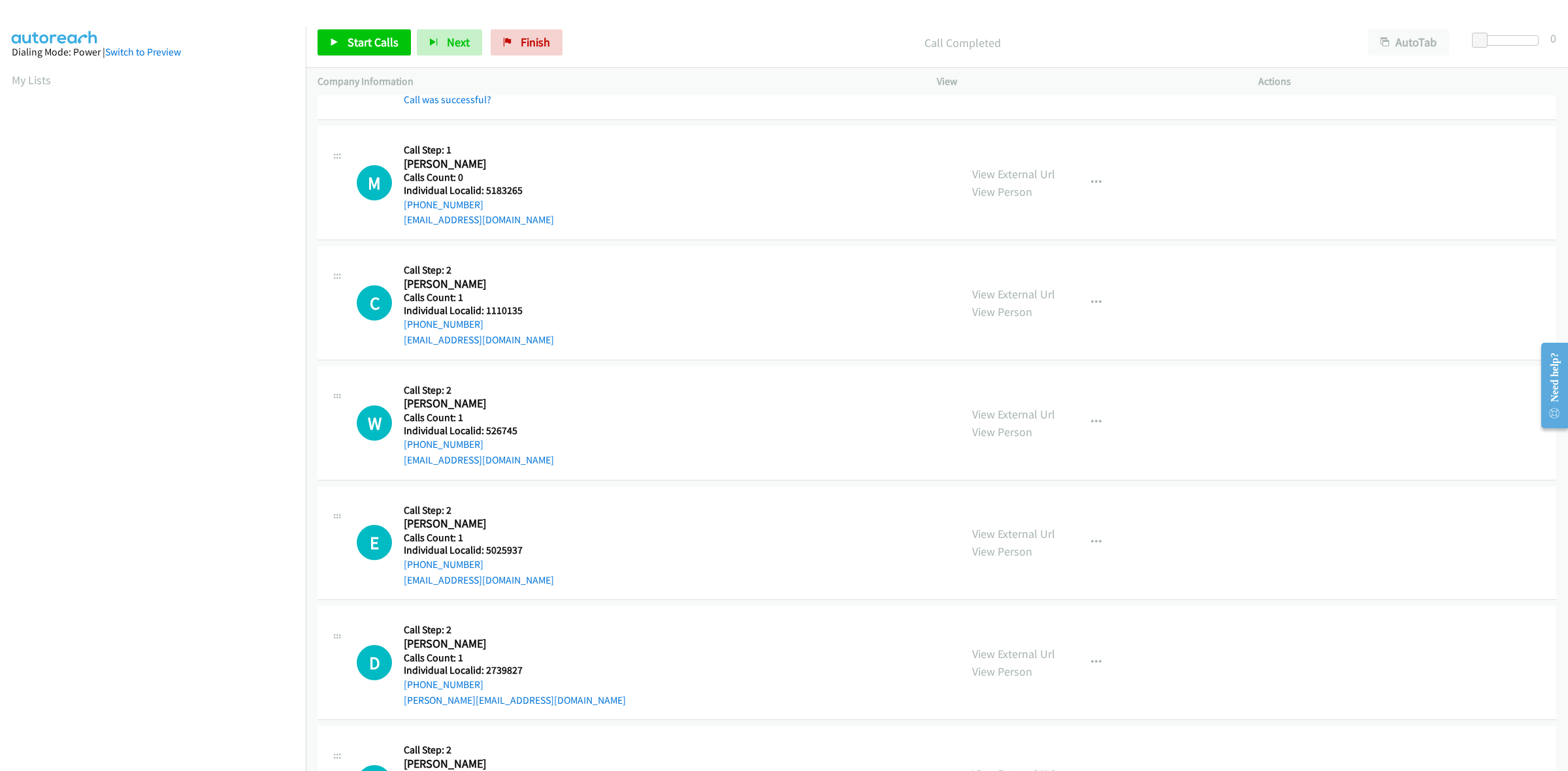
scroll to position [5388, 0]
drag, startPoint x: 523, startPoint y: 192, endPoint x: 484, endPoint y: 192, distance: 39.0
click at [484, 192] on div "M Callback Scheduled Call Step: 1 Michelle Pasch America/Toronto Calls Count: 0…" at bounding box center [652, 181] width 592 height 90
copy h5 "5183265"
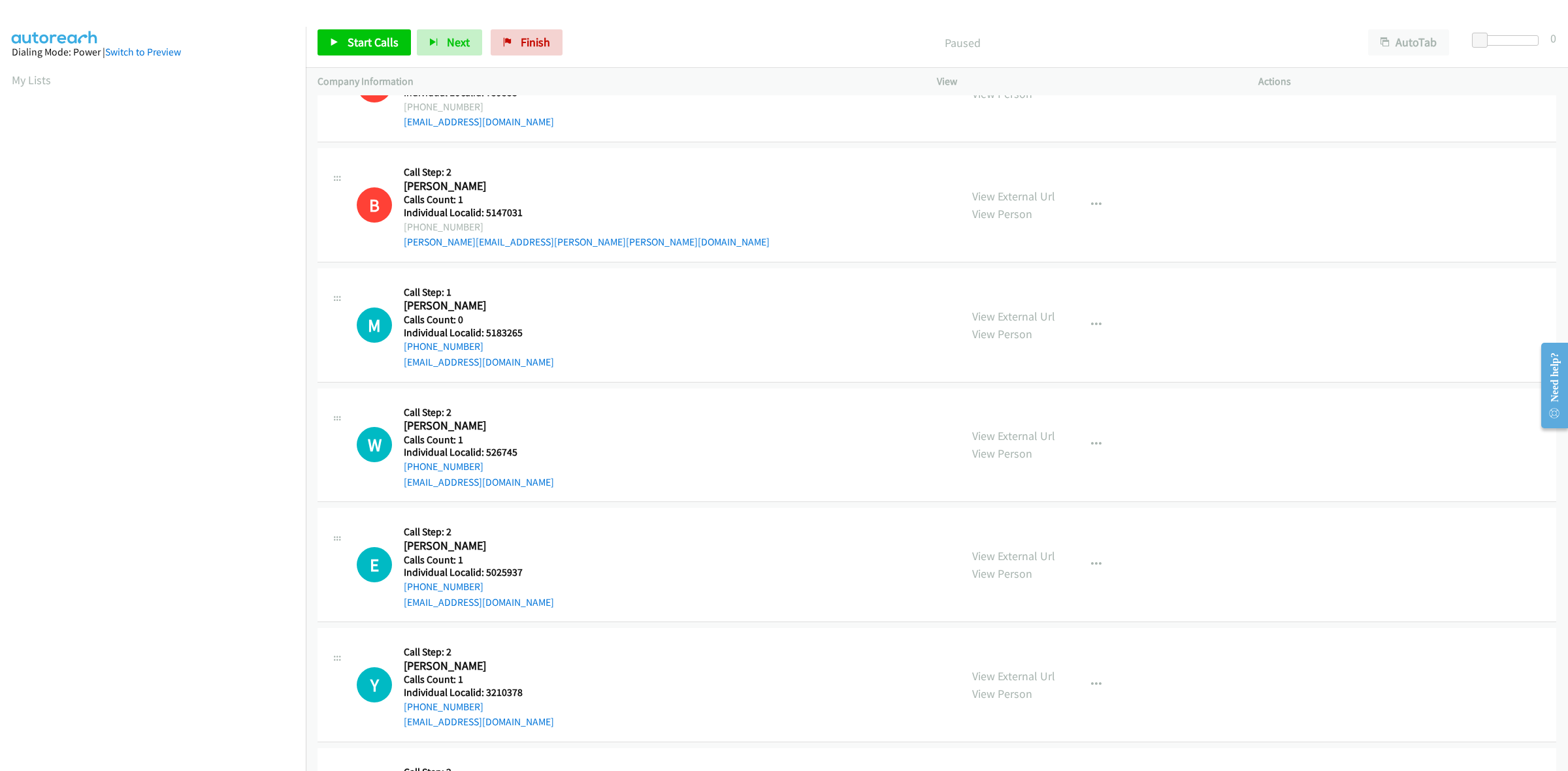
scroll to position [347, 0]
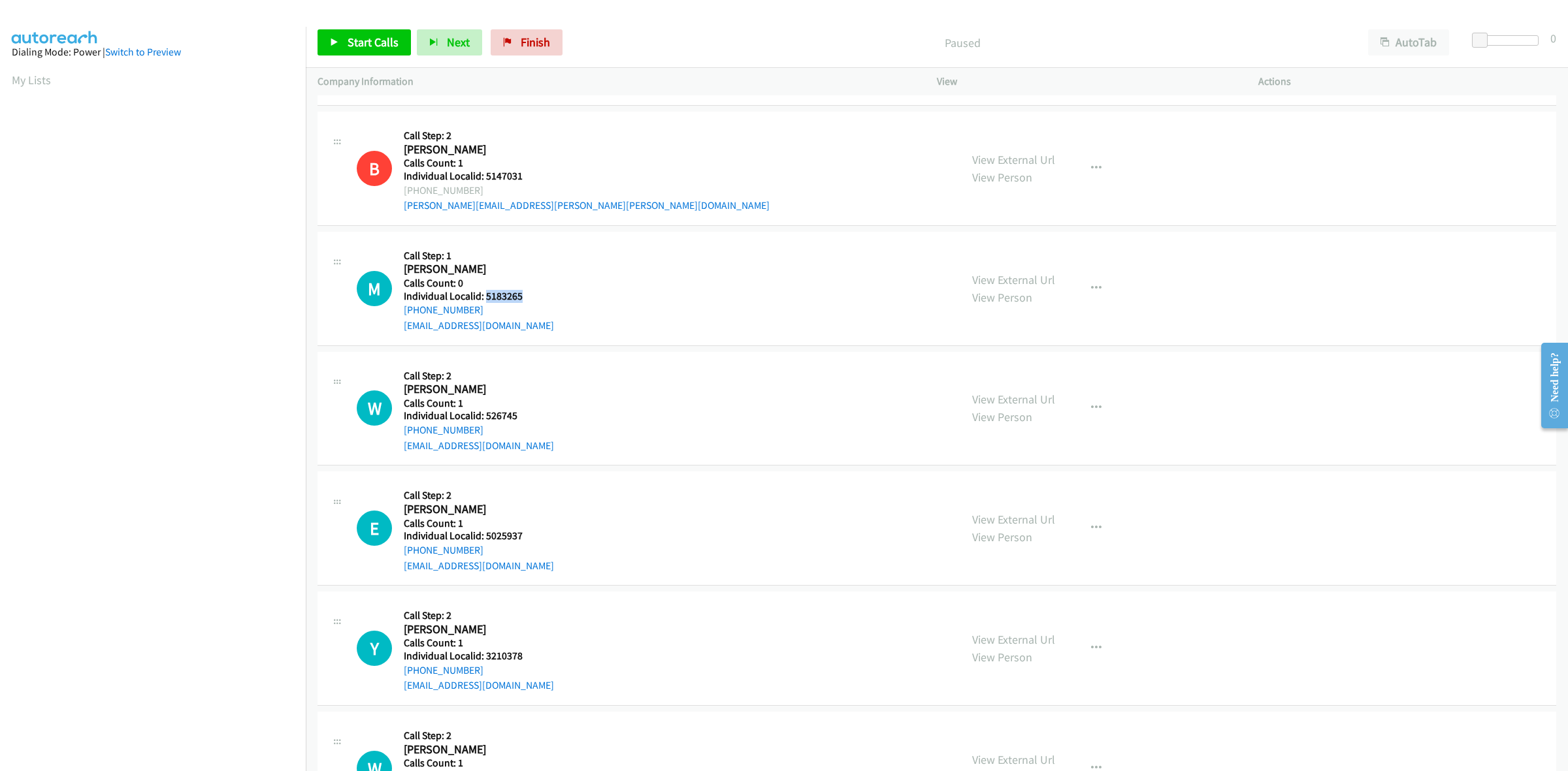
drag, startPoint x: 533, startPoint y: 292, endPoint x: 485, endPoint y: 296, distance: 48.2
click at [485, 296] on h5 "Individual Localid: 5183265" at bounding box center [479, 296] width 150 height 13
copy h5 "5183265"
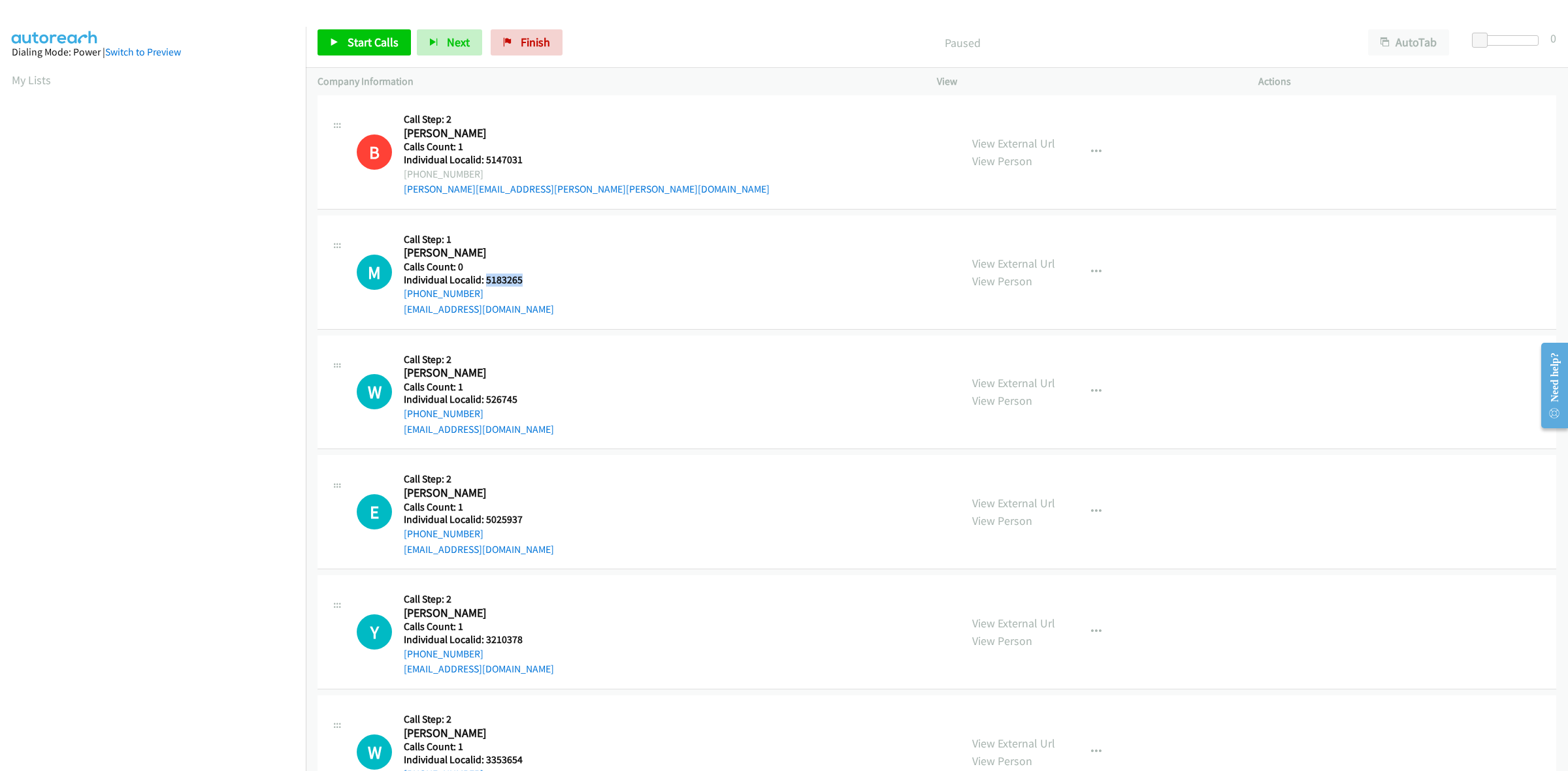
scroll to position [367, 0]
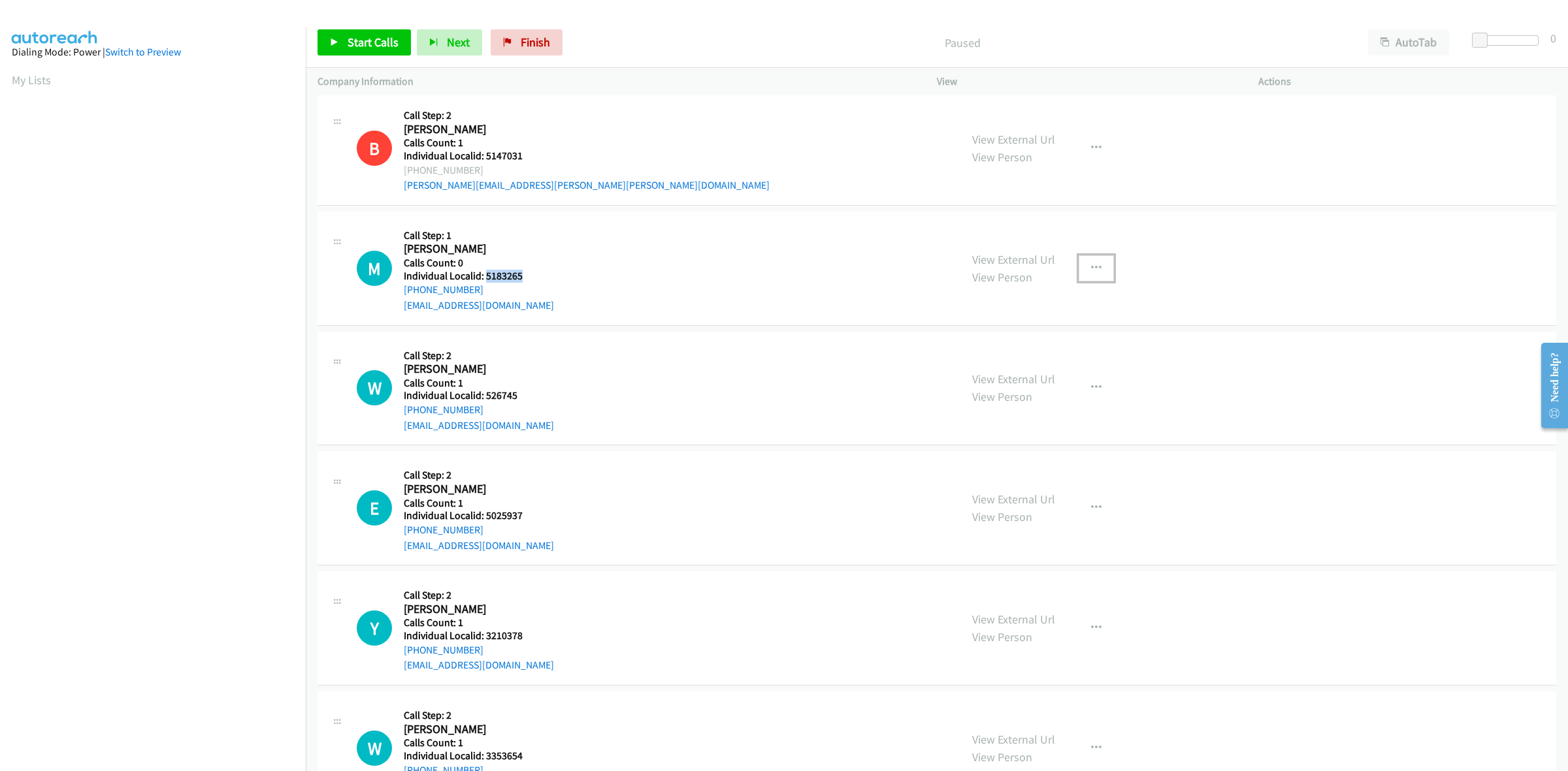
click at [1096, 275] on button "button" at bounding box center [1096, 268] width 35 height 26
click at [1023, 353] on link "Skip Call" at bounding box center [1026, 353] width 174 height 26
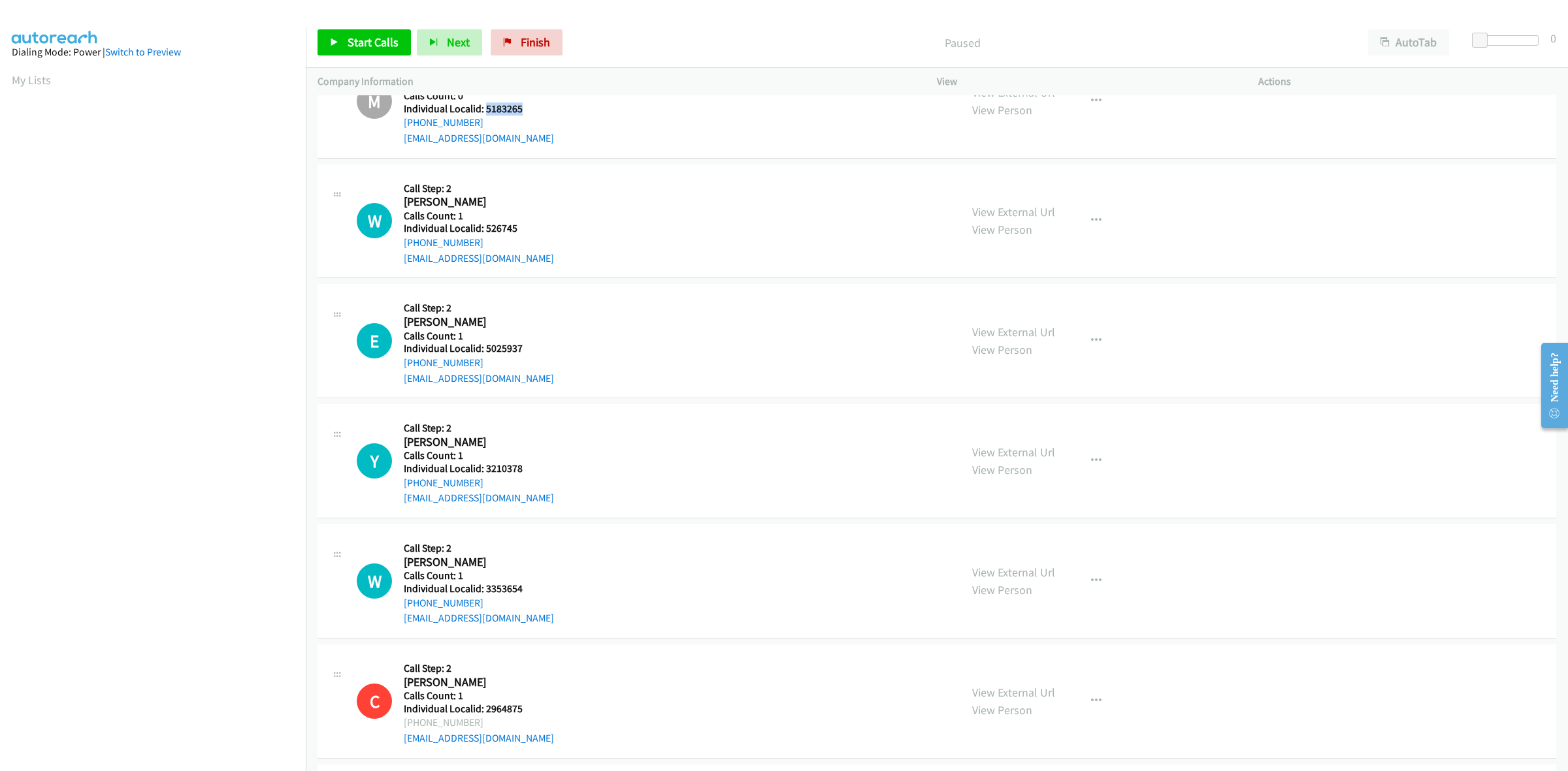
scroll to position [612, 0]
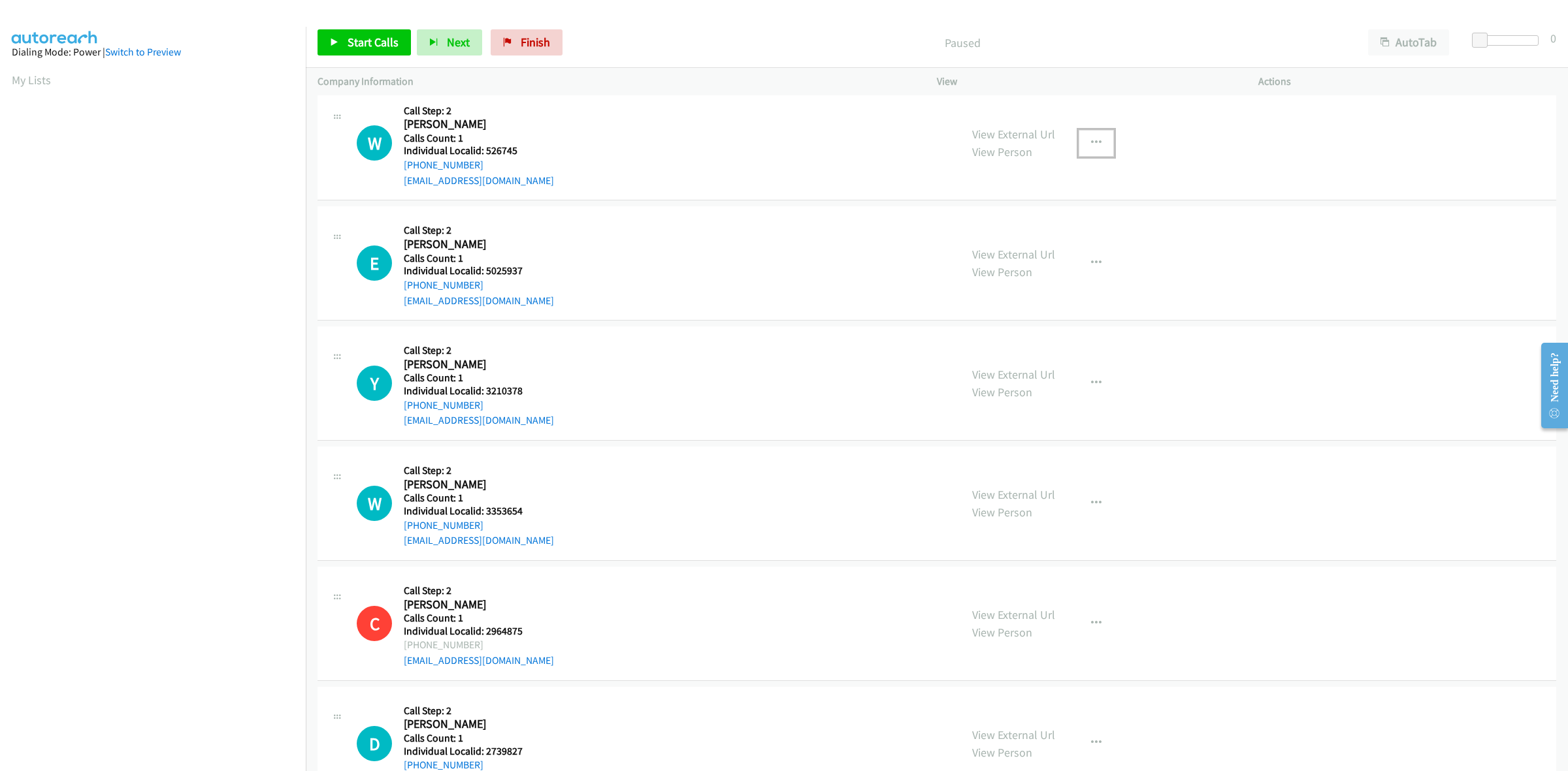
click at [1078, 136] on button "button" at bounding box center [1096, 142] width 35 height 26
click at [1025, 226] on link "Skip Call" at bounding box center [1026, 228] width 174 height 26
click at [1093, 267] on icon "button" at bounding box center [1096, 263] width 10 height 10
click at [1035, 360] on link "Skip Call" at bounding box center [1026, 348] width 174 height 26
click at [1100, 382] on button "button" at bounding box center [1096, 383] width 35 height 26
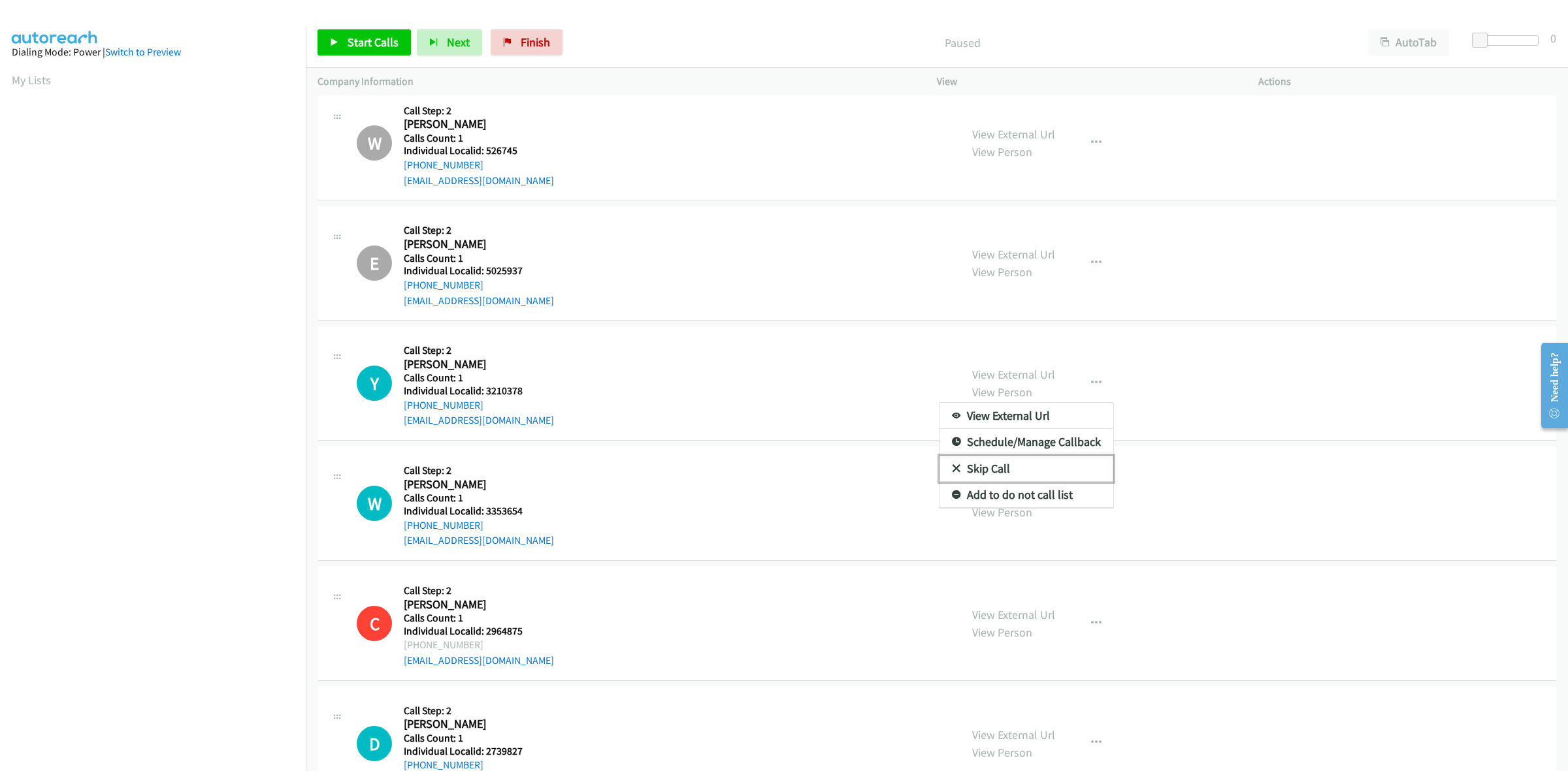
click at [1046, 479] on link "Skip Call" at bounding box center [1026, 468] width 174 height 26
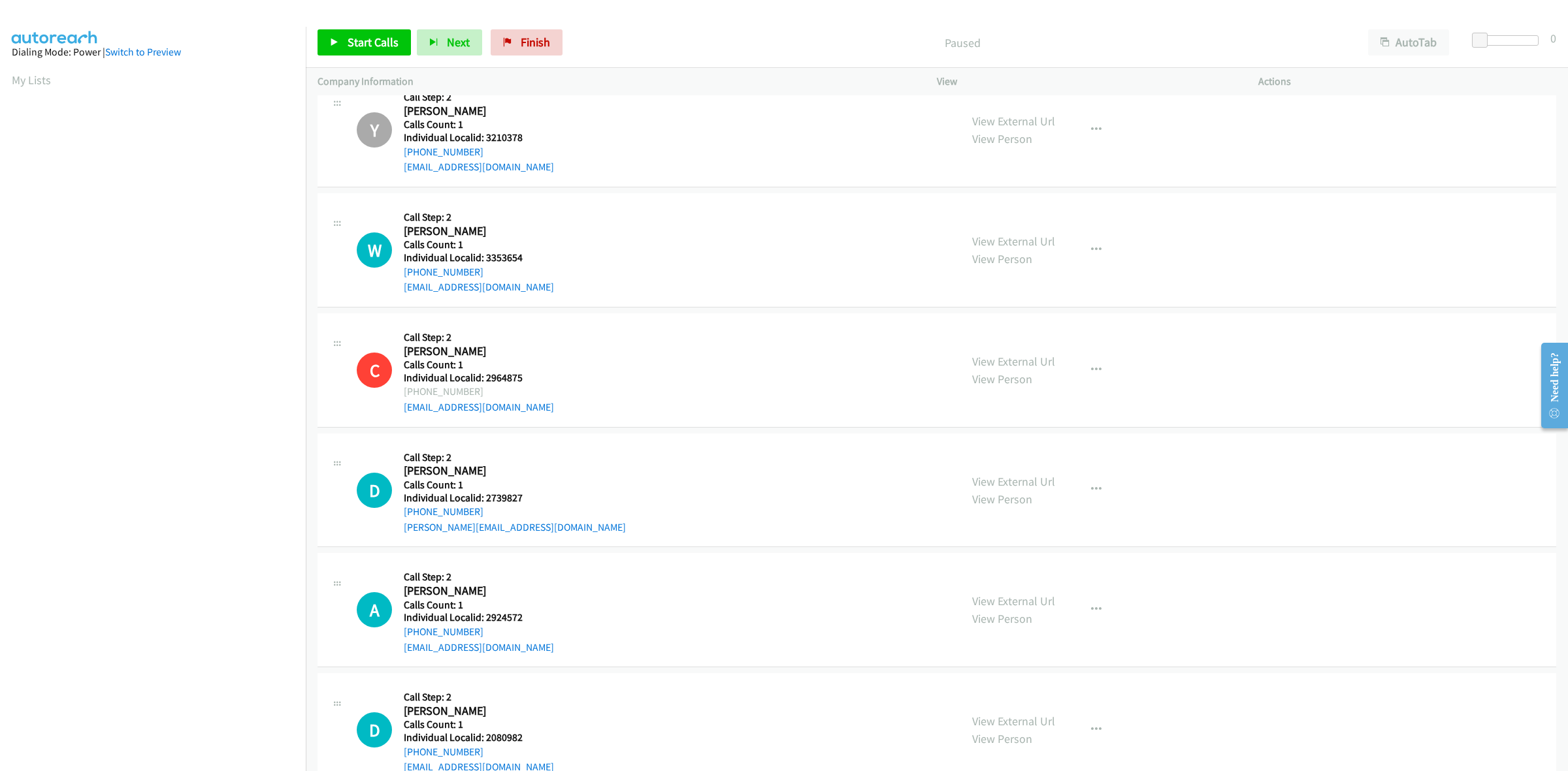
scroll to position [898, 0]
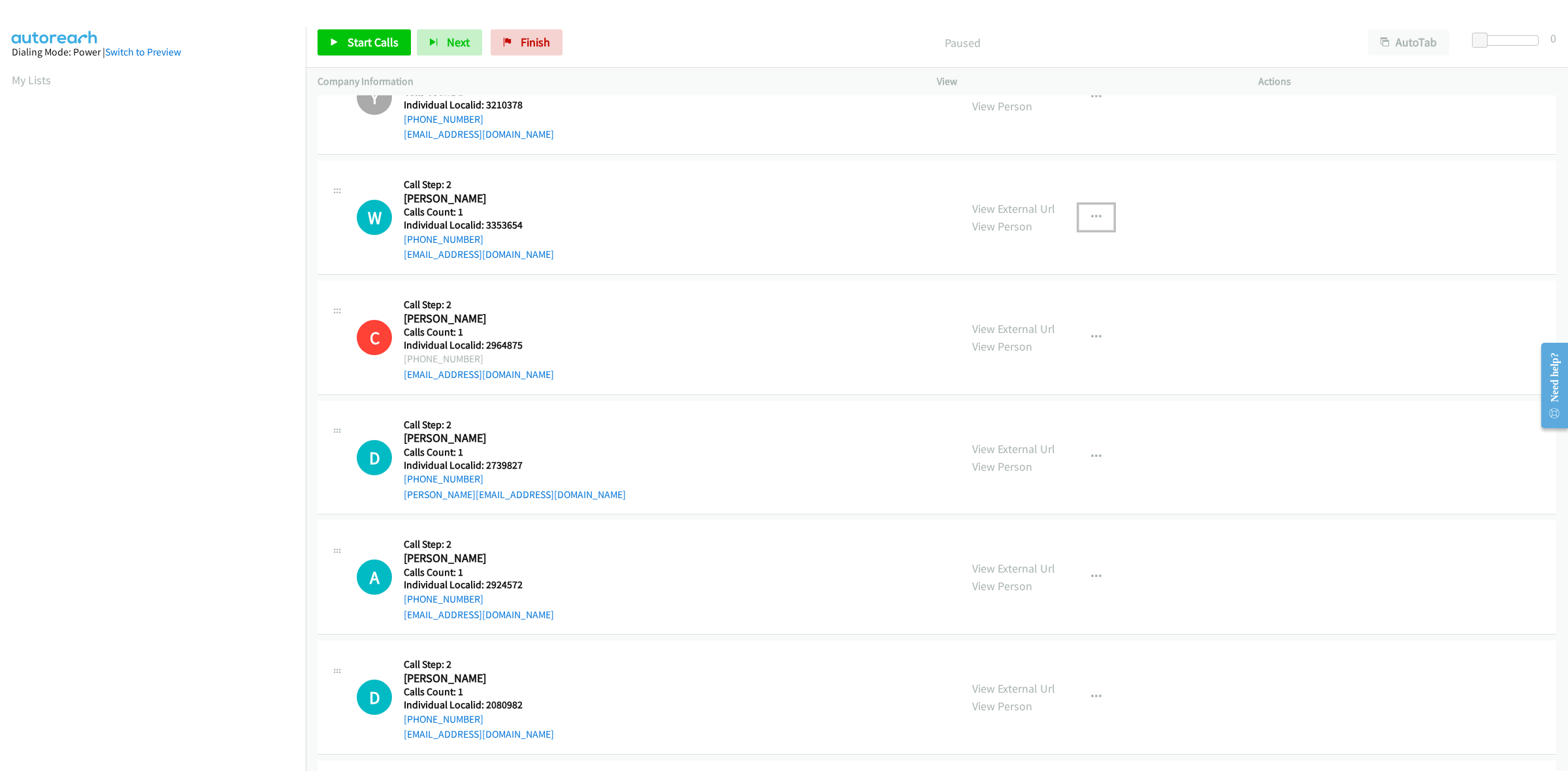
click at [1082, 216] on button "button" at bounding box center [1096, 217] width 35 height 26
click at [1032, 308] on link "Skip Call" at bounding box center [1026, 303] width 174 height 26
click at [1091, 459] on icon "button" at bounding box center [1096, 457] width 10 height 10
click at [1025, 546] on link "Skip Call" at bounding box center [1026, 542] width 174 height 26
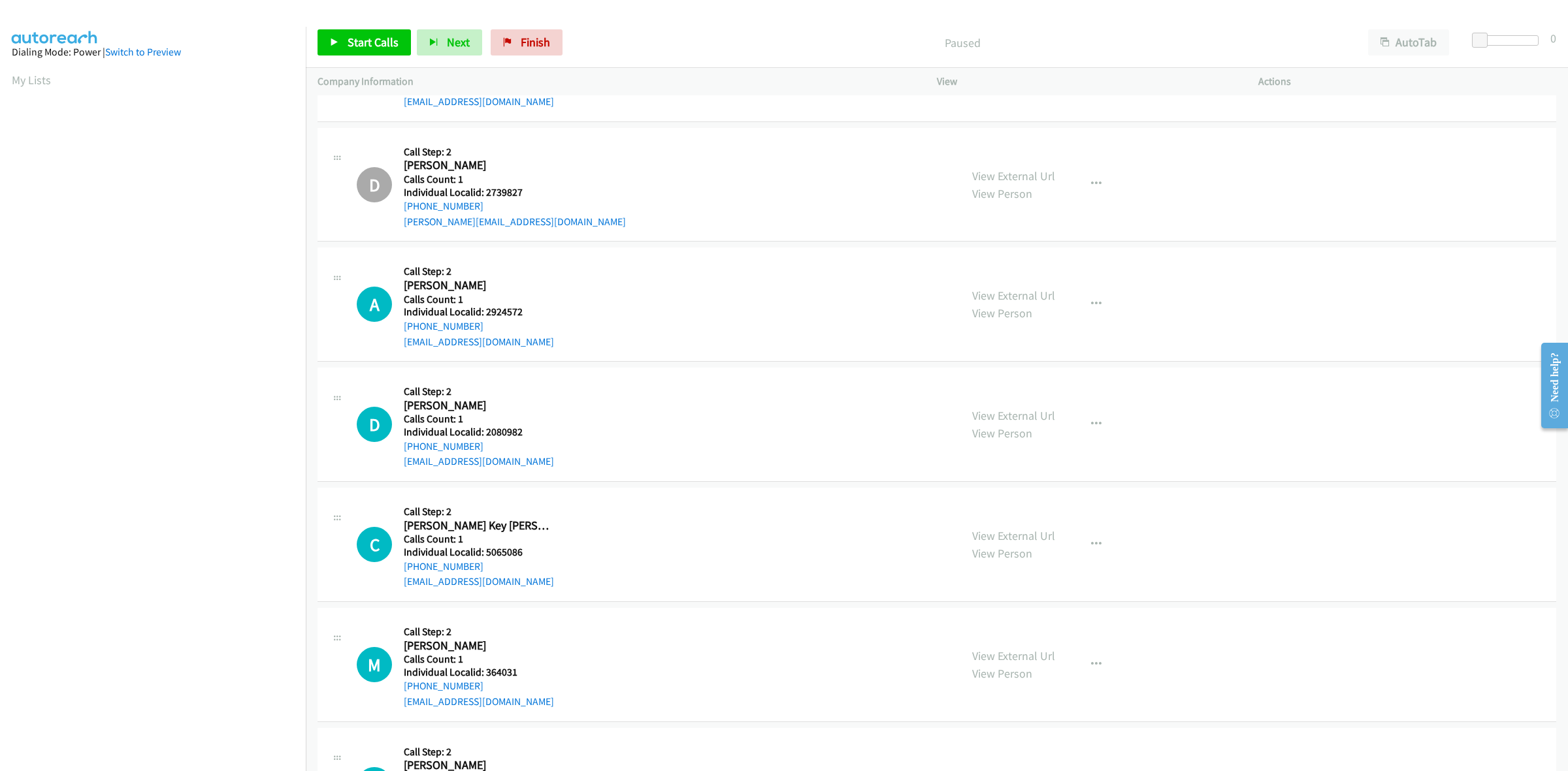
scroll to position [1245, 0]
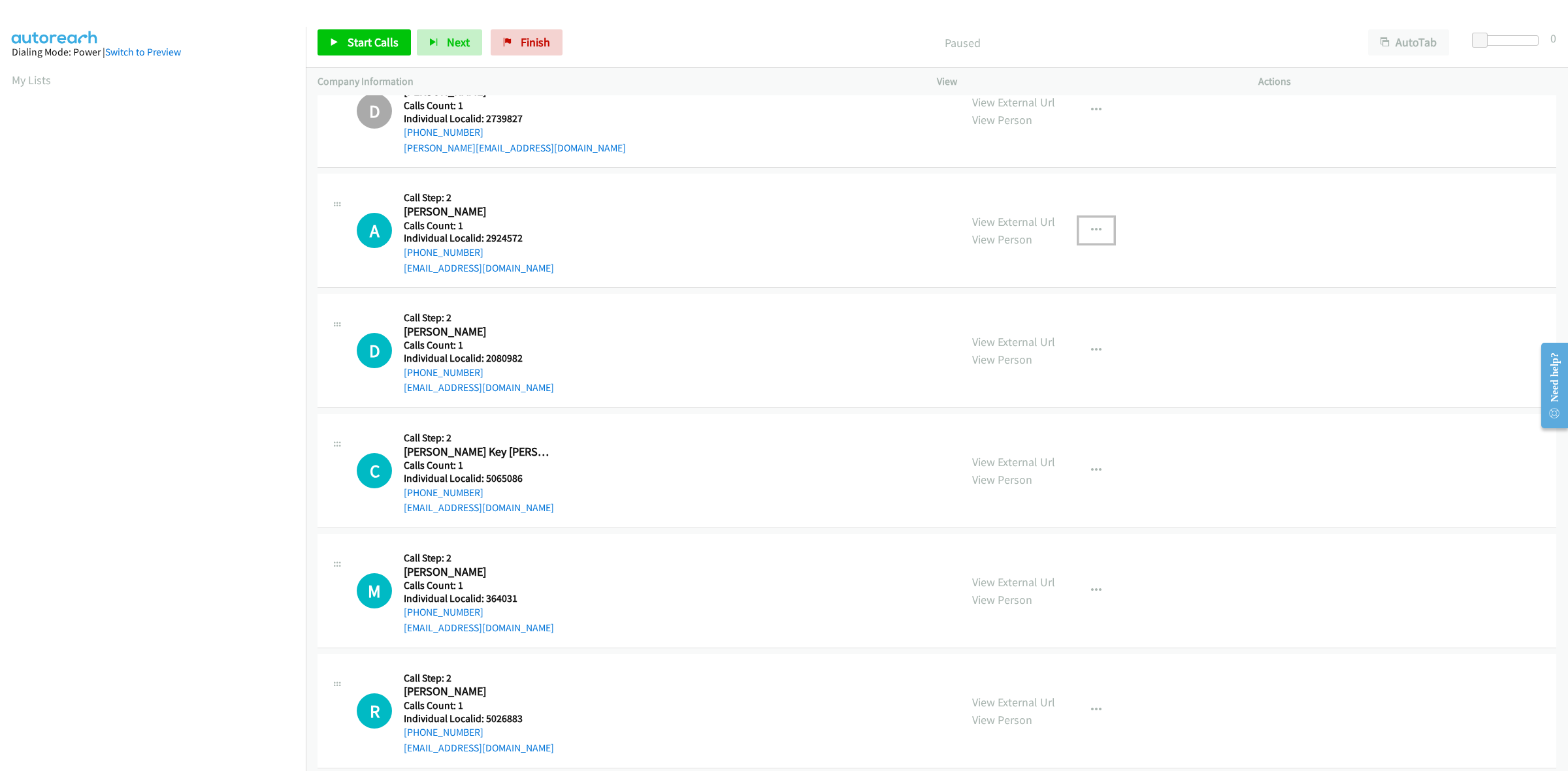
click at [1079, 224] on button "button" at bounding box center [1096, 230] width 35 height 26
click at [1031, 312] on link "Skip Call" at bounding box center [1026, 316] width 174 height 26
click at [1092, 347] on icon "button" at bounding box center [1096, 350] width 10 height 10
click at [1029, 436] on link "Skip Call" at bounding box center [1026, 436] width 174 height 26
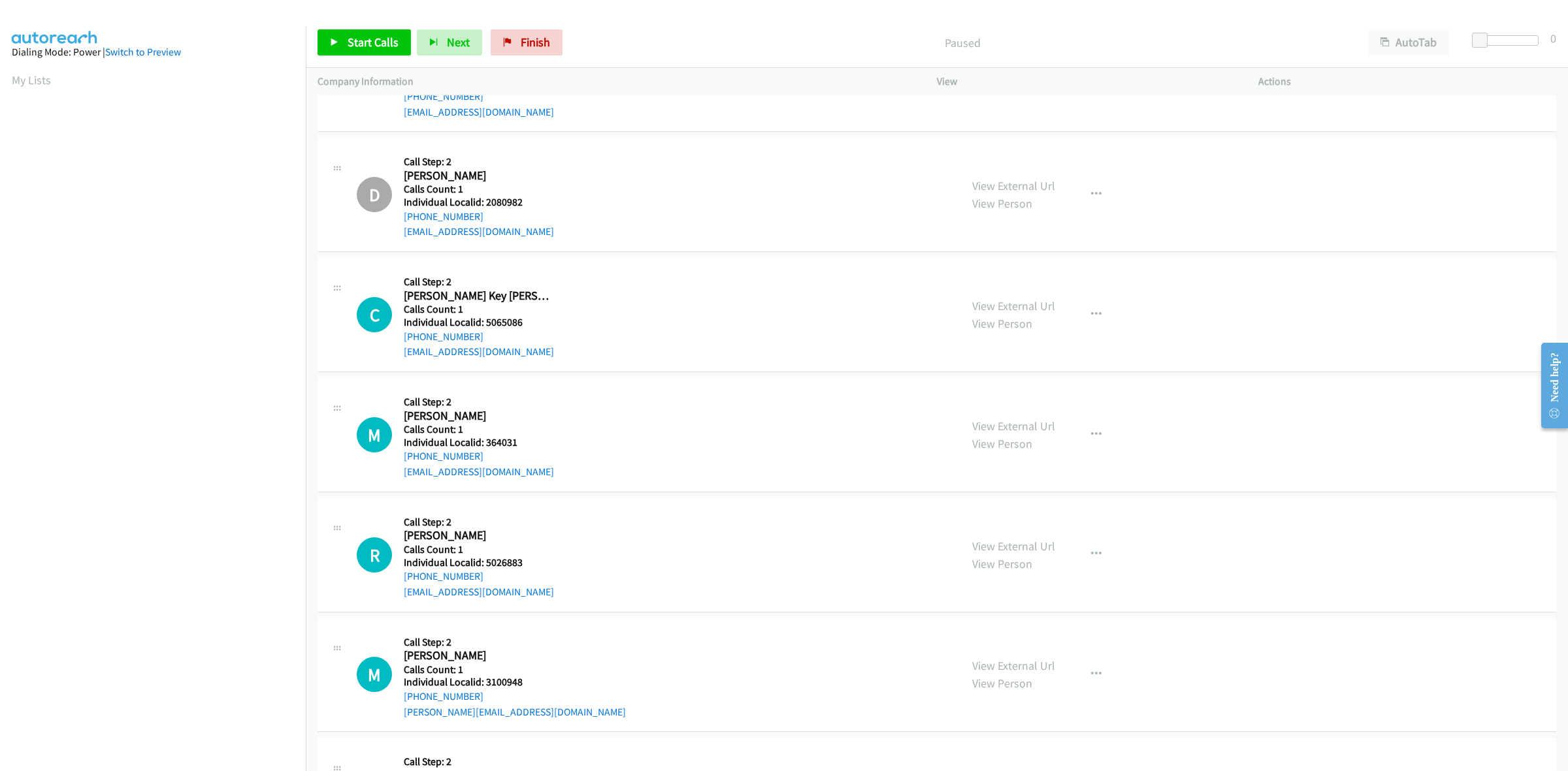
scroll to position [1449, 0]
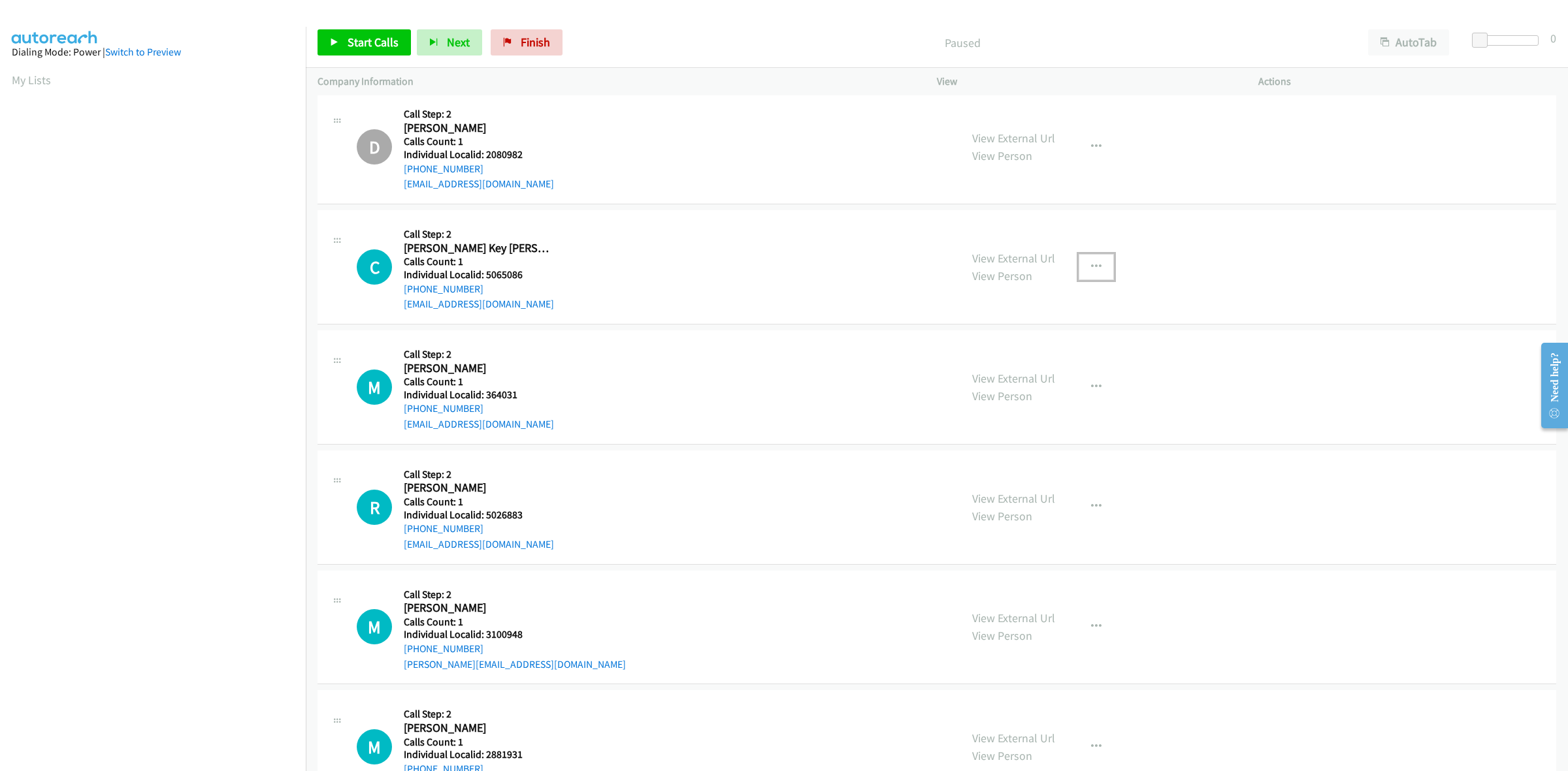
click at [1082, 260] on button "button" at bounding box center [1096, 267] width 35 height 26
click at [1029, 350] on link "Skip Call" at bounding box center [1026, 352] width 174 height 26
click at [1100, 386] on button "button" at bounding box center [1096, 387] width 35 height 26
click at [1025, 472] on link "Skip Call" at bounding box center [1026, 472] width 174 height 26
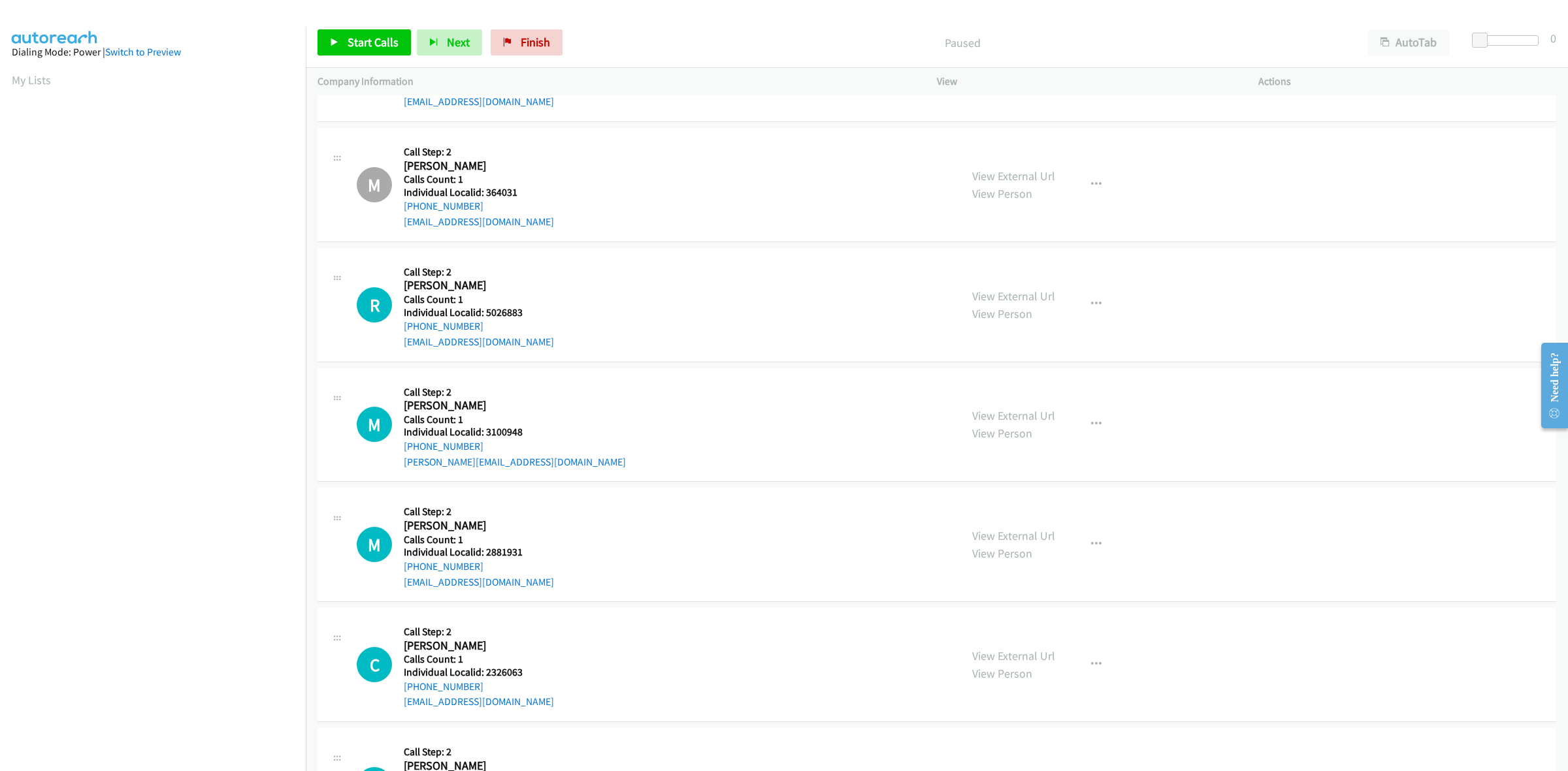
scroll to position [1715, 0]
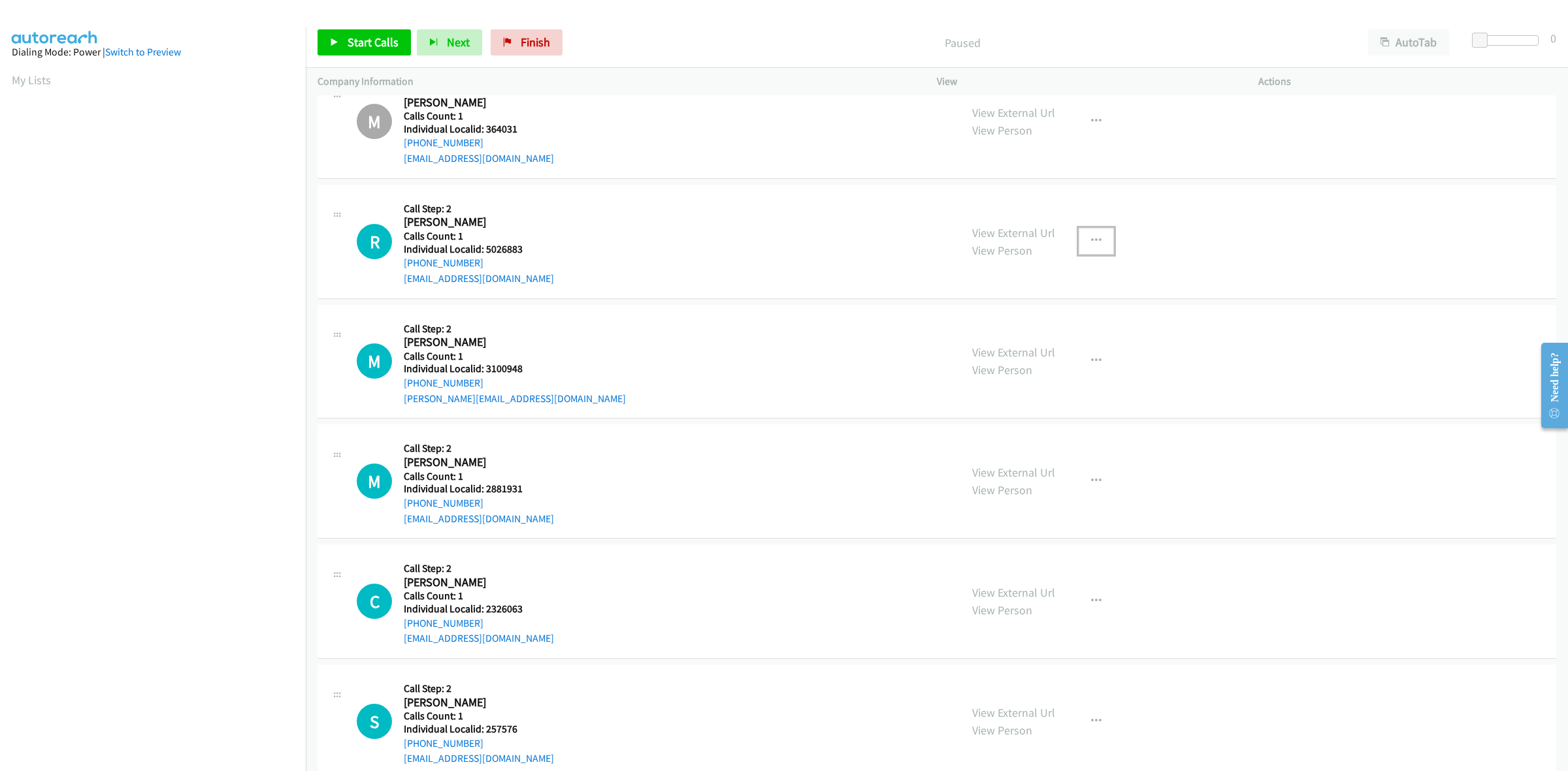
click at [1094, 236] on icon "button" at bounding box center [1096, 241] width 10 height 10
click at [1029, 330] on link "Skip Call" at bounding box center [1026, 326] width 174 height 26
click at [1098, 363] on button "button" at bounding box center [1096, 360] width 35 height 26
click at [1031, 454] on link "Skip Call" at bounding box center [1026, 446] width 174 height 26
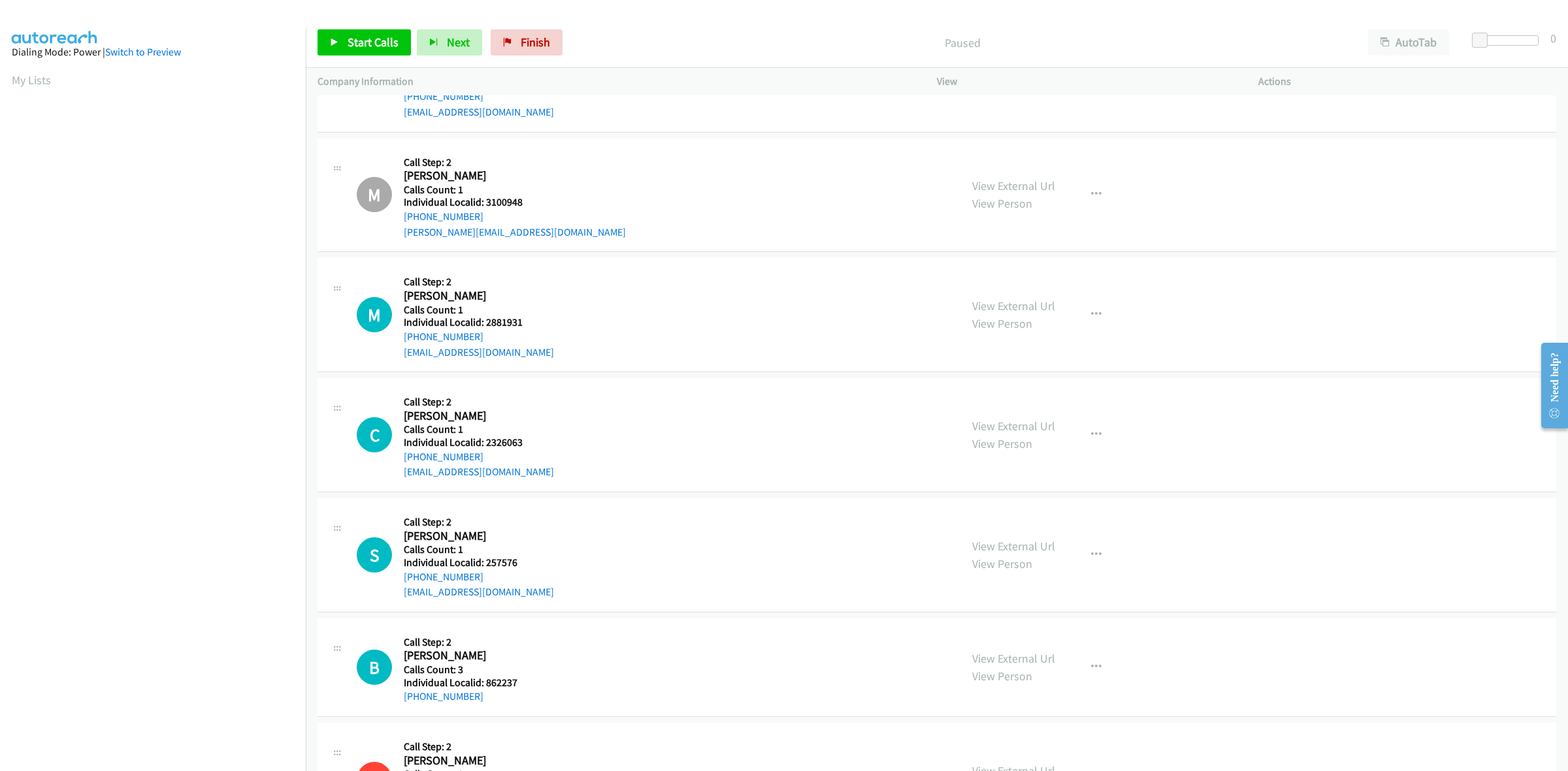
scroll to position [1960, 0]
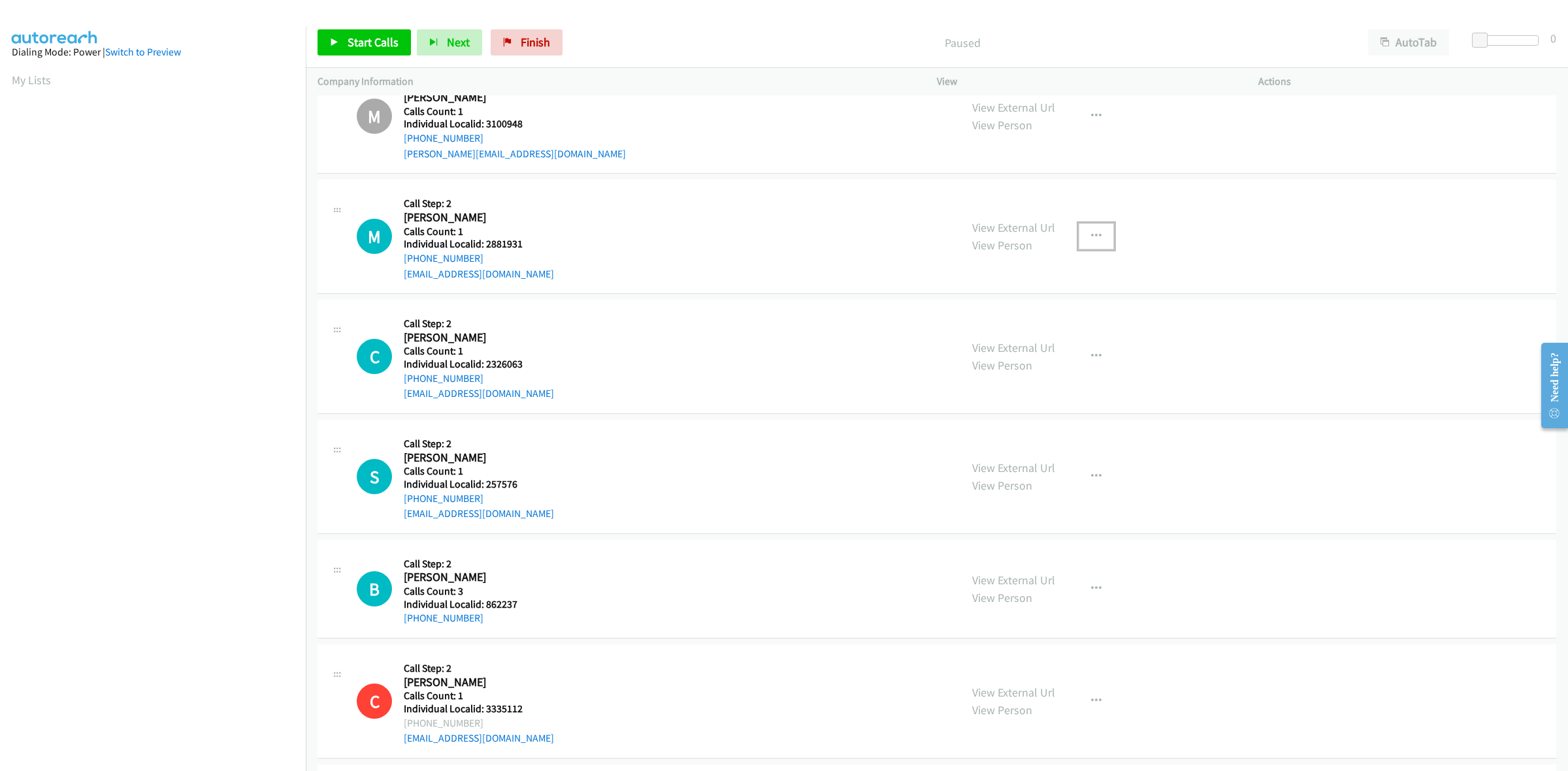
click at [1094, 234] on icon "button" at bounding box center [1096, 236] width 10 height 10
click at [1035, 320] on link "Skip Call" at bounding box center [1026, 321] width 174 height 26
click at [1097, 351] on button "button" at bounding box center [1096, 356] width 35 height 26
click at [1033, 442] on link "Skip Call" at bounding box center [1026, 442] width 174 height 26
click at [1091, 472] on icon "button" at bounding box center [1096, 476] width 10 height 10
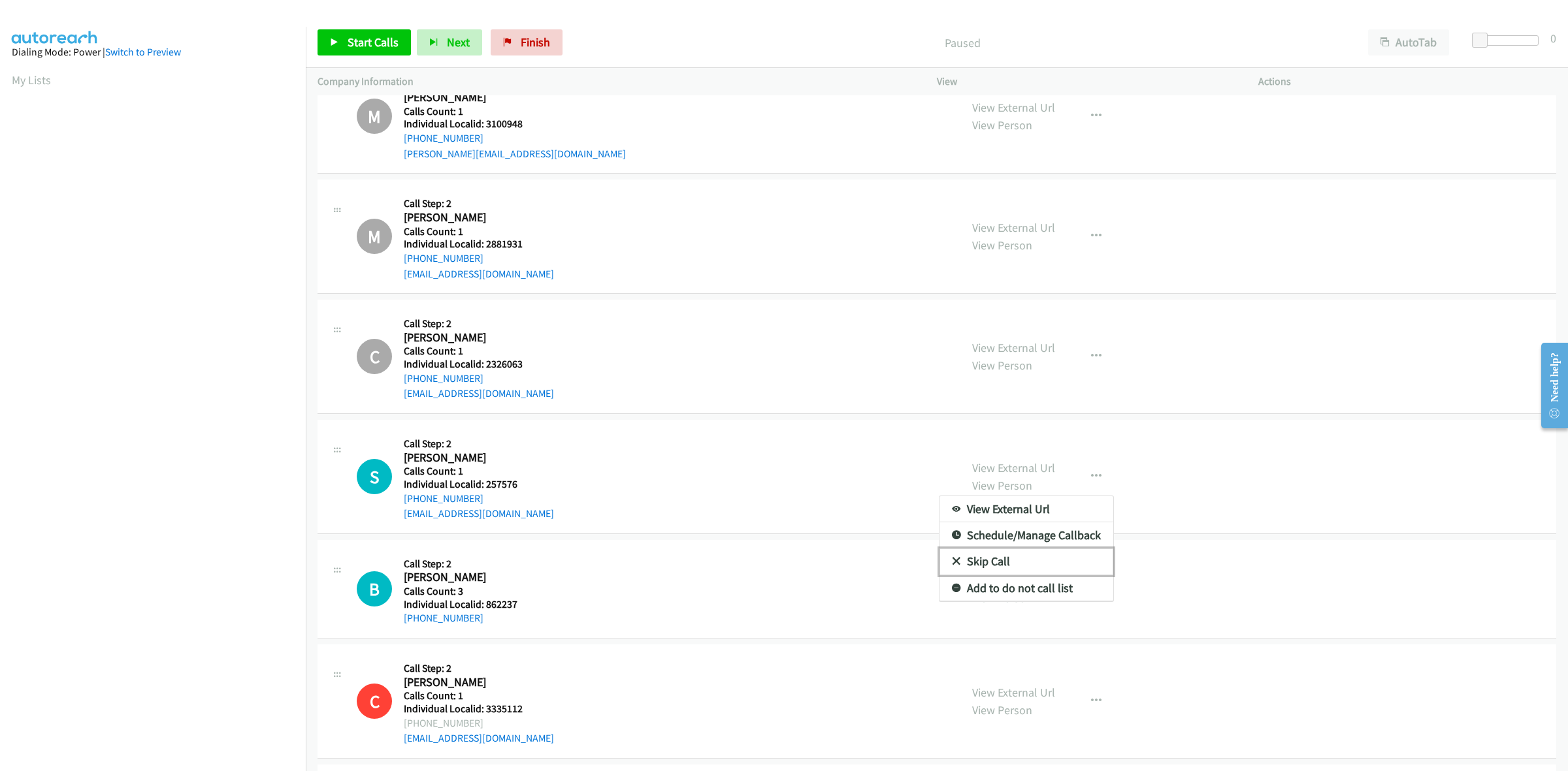
click at [1039, 563] on link "Skip Call" at bounding box center [1026, 561] width 174 height 26
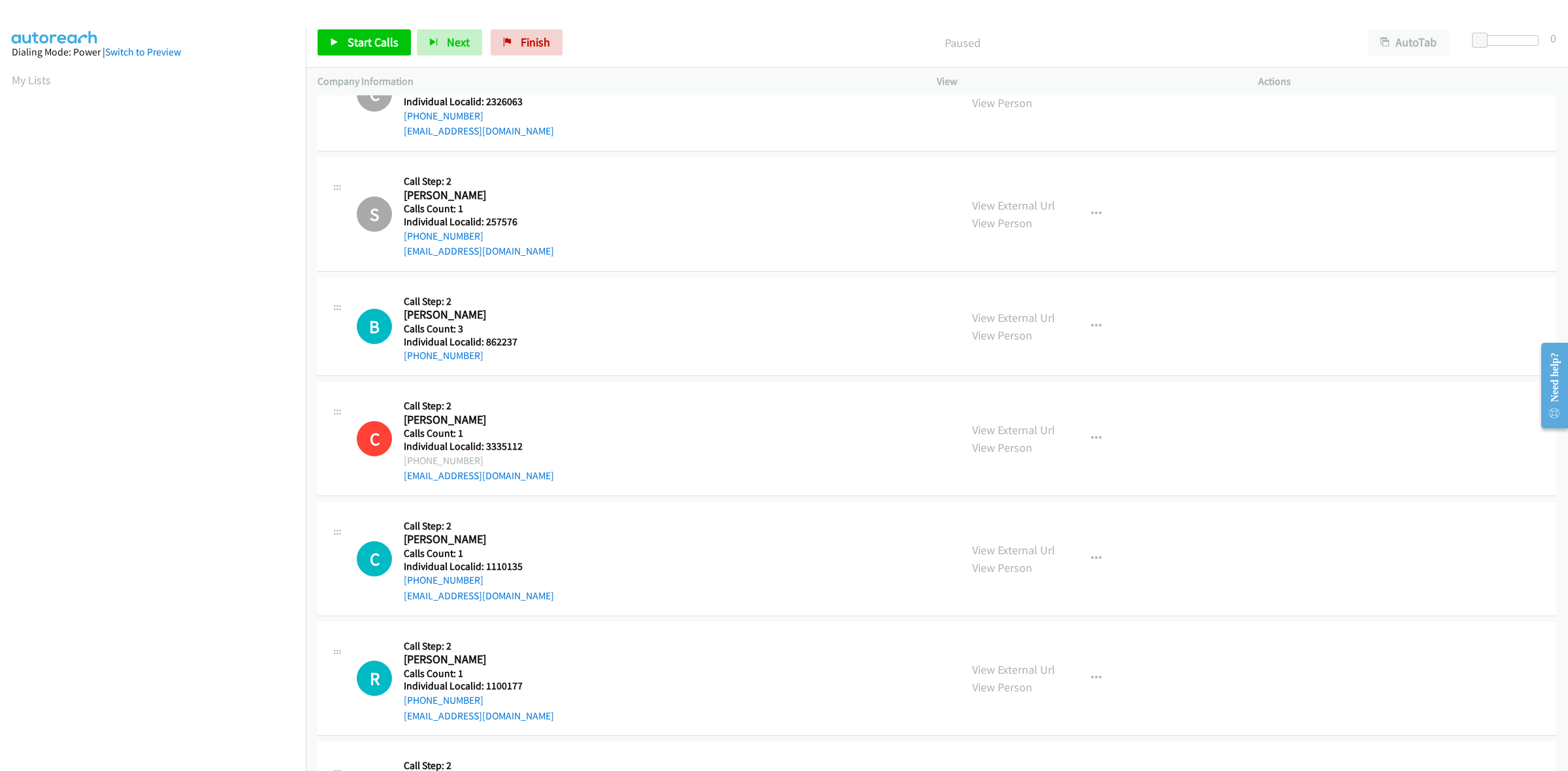
scroll to position [2265, 0]
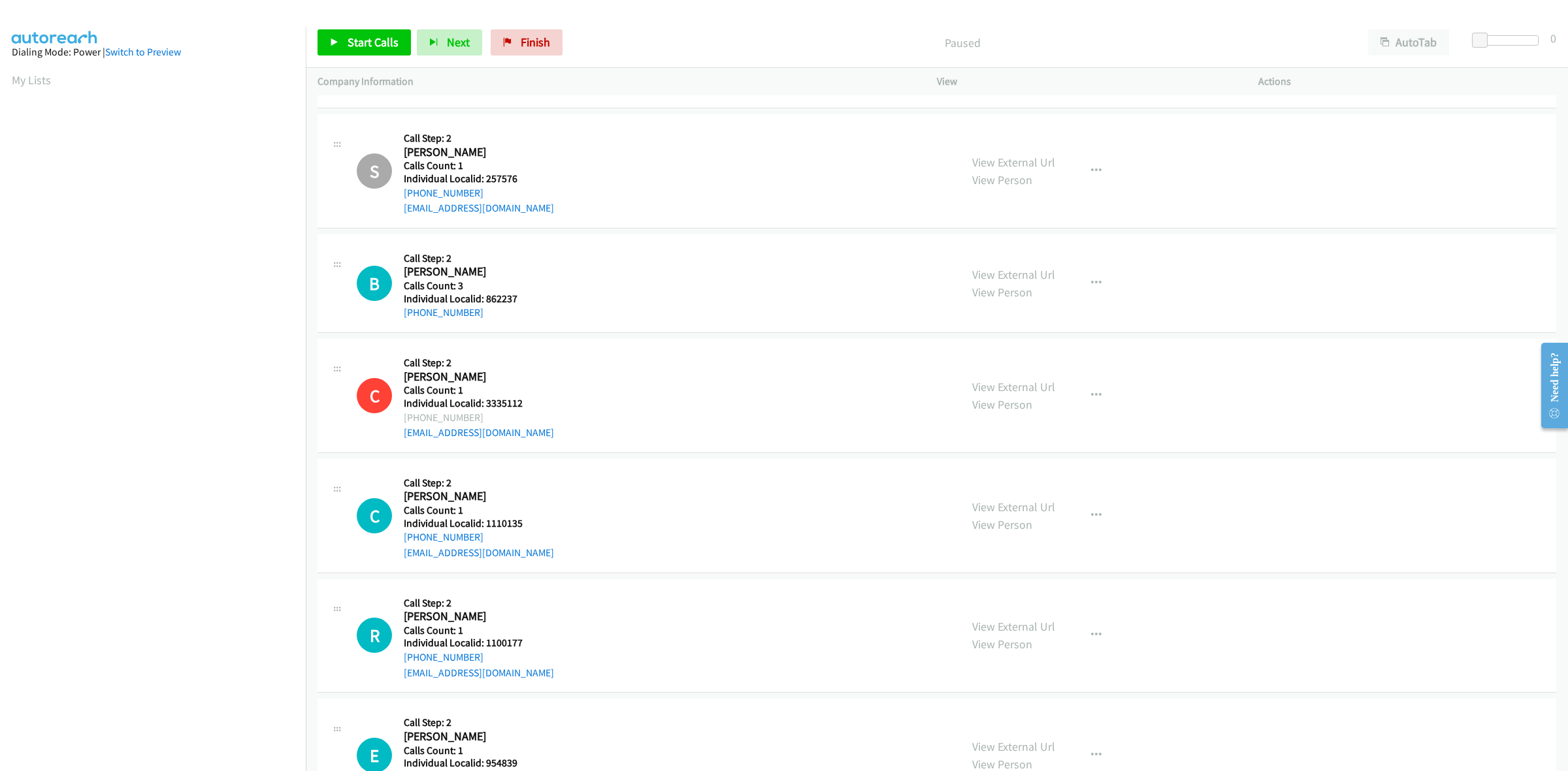
click at [1067, 283] on div "View External Url View Person View External Url Schedule/Manage Callback Skip C…" at bounding box center [1127, 283] width 333 height 74
click at [1081, 286] on button "button" at bounding box center [1096, 283] width 35 height 26
click at [1040, 371] on link "Skip Call" at bounding box center [1026, 368] width 174 height 26
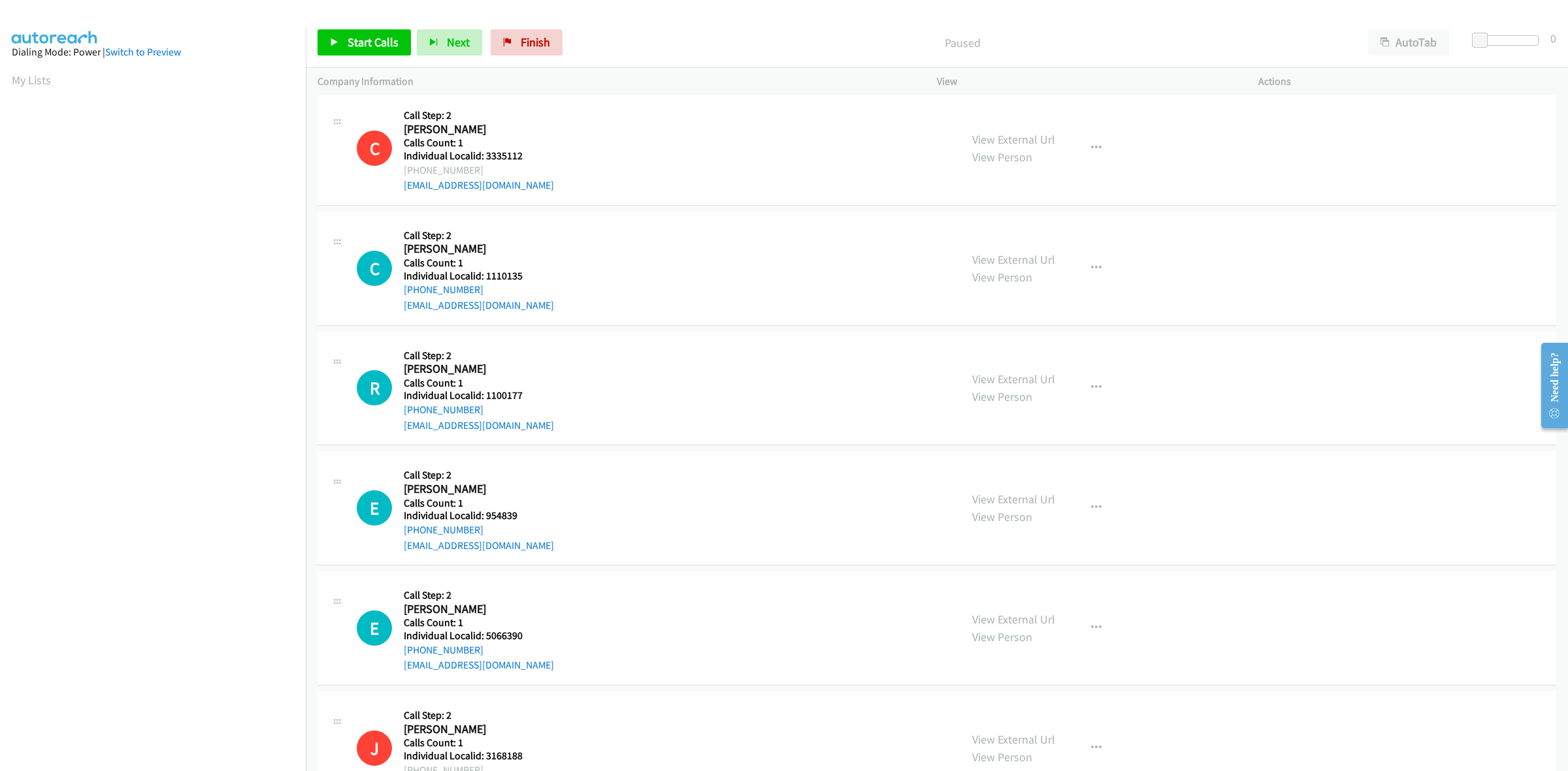
scroll to position [2572, 0]
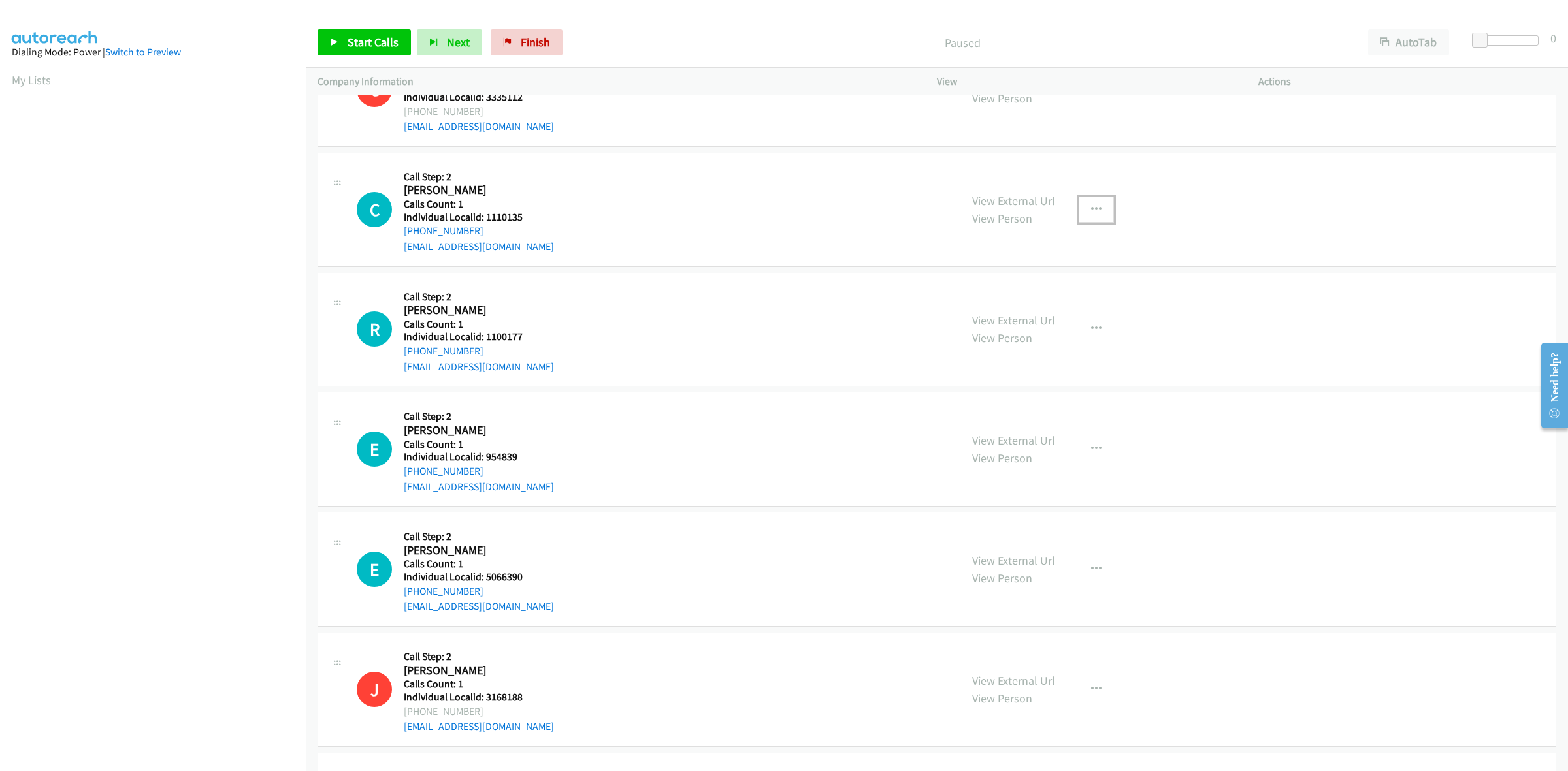
click at [1092, 206] on icon "button" at bounding box center [1096, 209] width 10 height 10
click at [1021, 292] on link "Skip Call" at bounding box center [1026, 294] width 174 height 26
click at [1078, 323] on button "button" at bounding box center [1096, 328] width 35 height 26
click at [1045, 409] on link "Skip Call" at bounding box center [1026, 414] width 174 height 26
click at [1085, 439] on button "button" at bounding box center [1096, 449] width 35 height 26
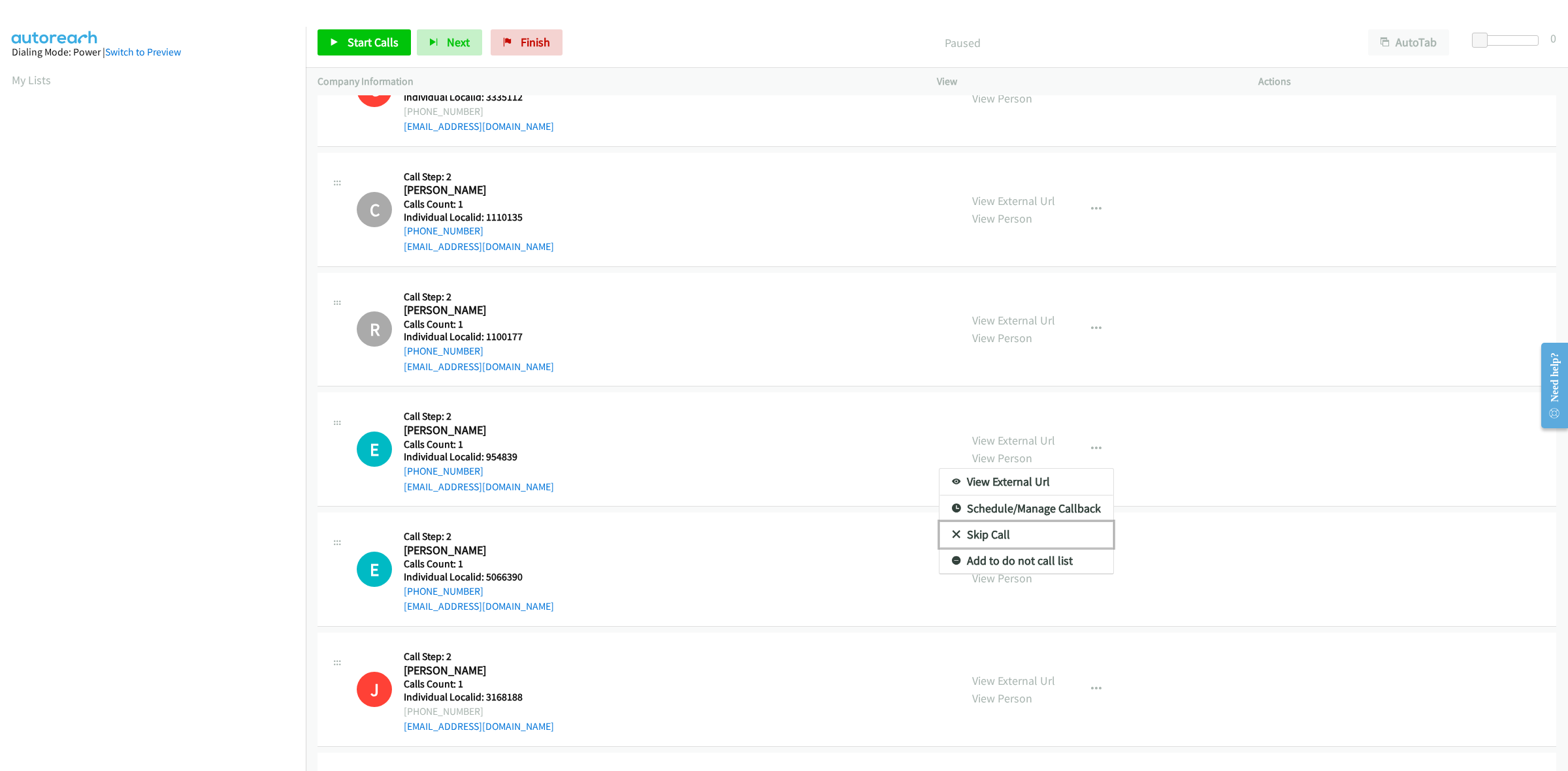
click at [1035, 534] on link "Skip Call" at bounding box center [1026, 534] width 174 height 26
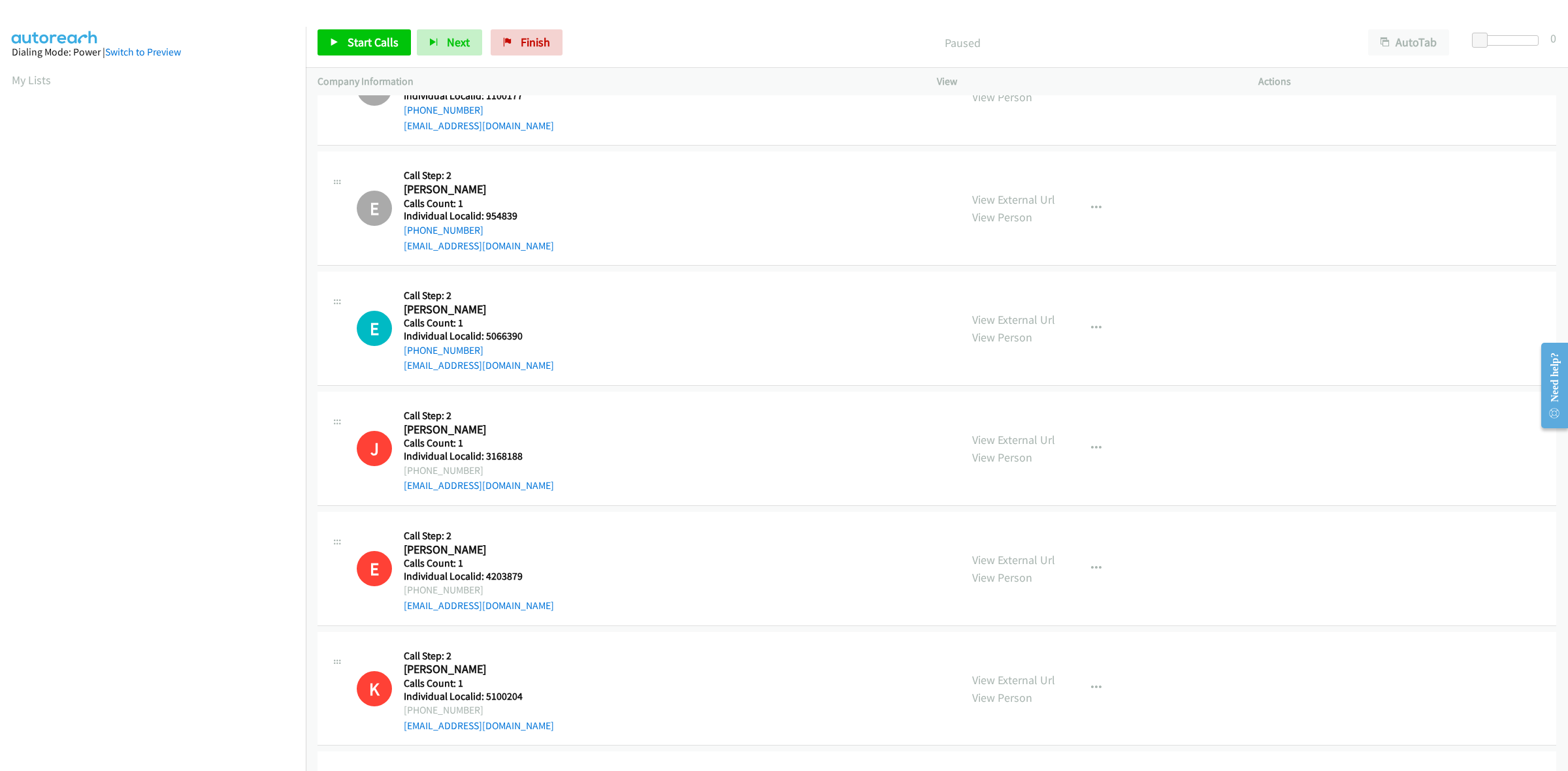
scroll to position [2898, 0]
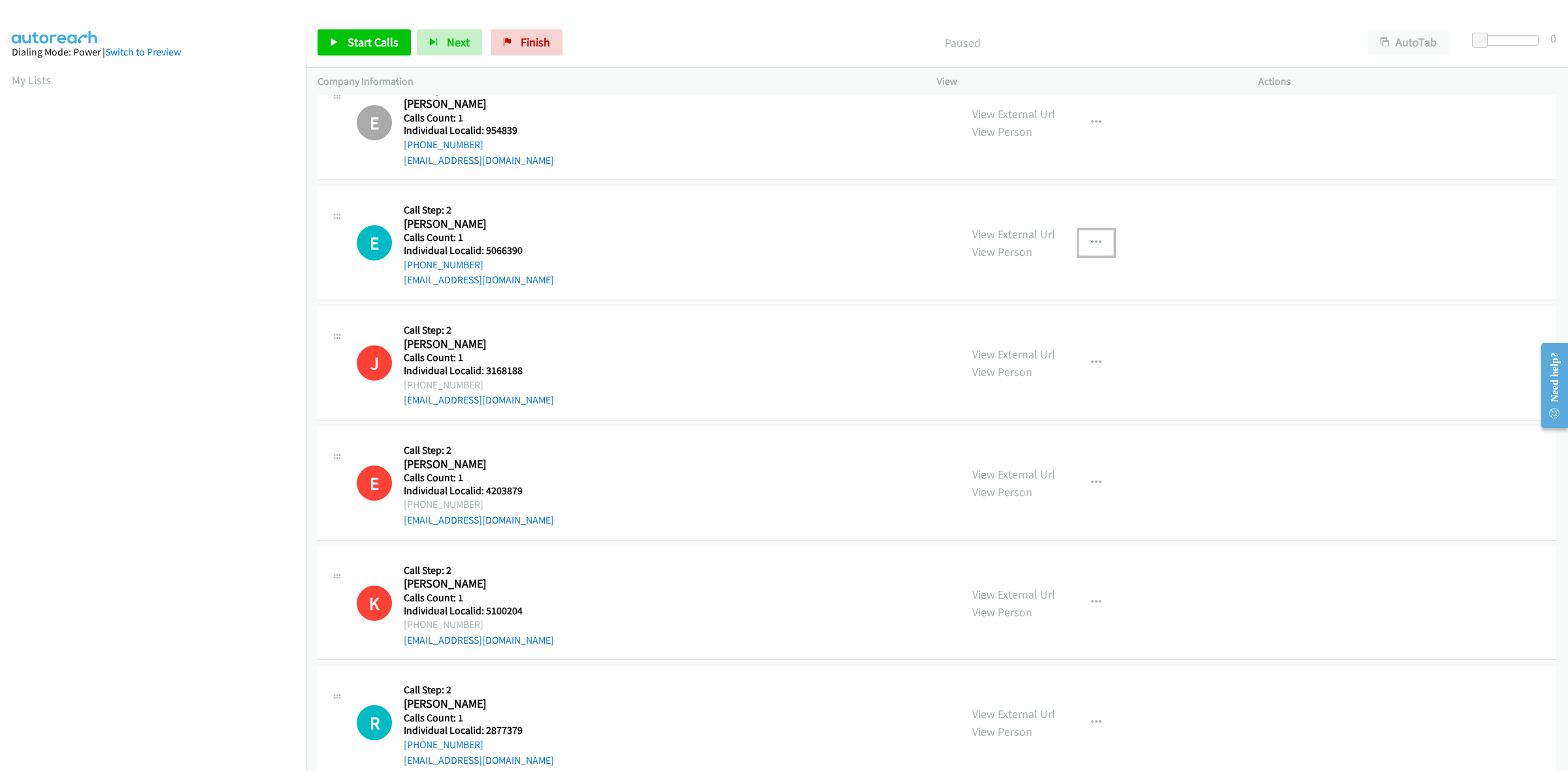
click at [1085, 252] on button "button" at bounding box center [1096, 242] width 35 height 26
click at [1030, 328] on link "Skip Call" at bounding box center [1026, 328] width 174 height 26
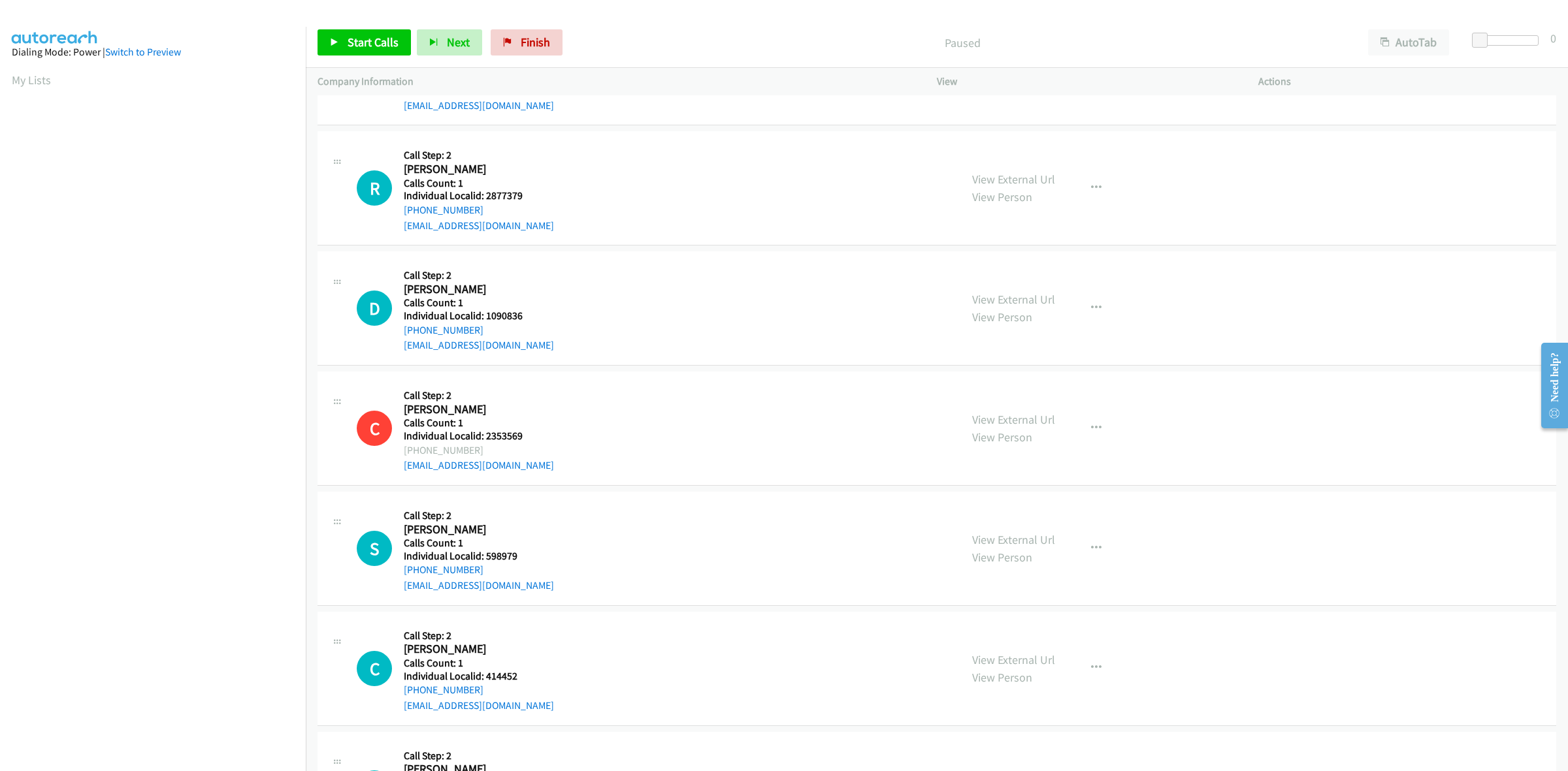
scroll to position [3429, 0]
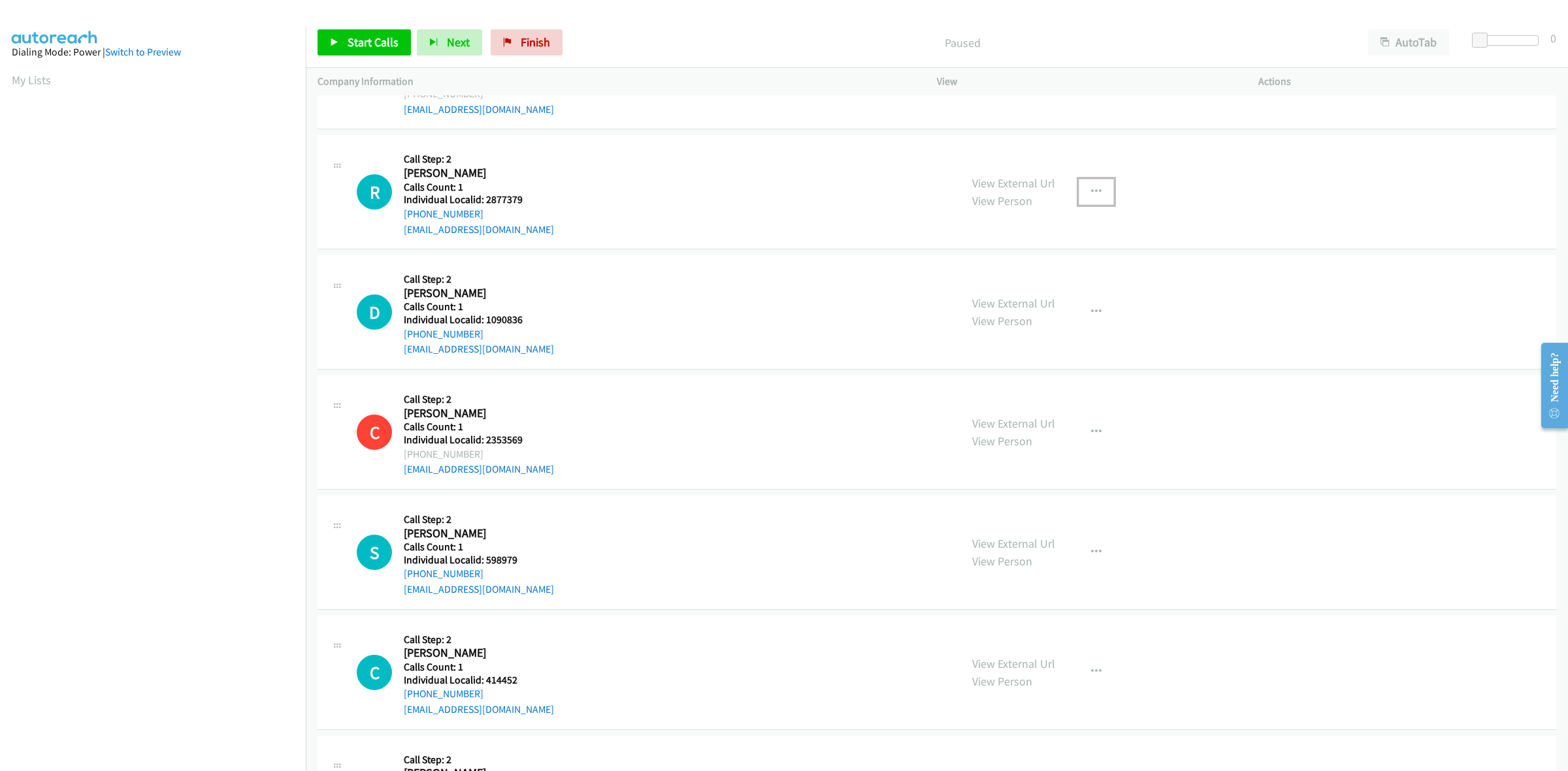
click at [1091, 191] on icon "button" at bounding box center [1096, 192] width 10 height 10
click at [1027, 275] on link "Skip Call" at bounding box center [1026, 277] width 174 height 26
click at [1091, 315] on icon "button" at bounding box center [1096, 312] width 10 height 10
click at [1004, 397] on link "Skip Call" at bounding box center [1026, 397] width 174 height 26
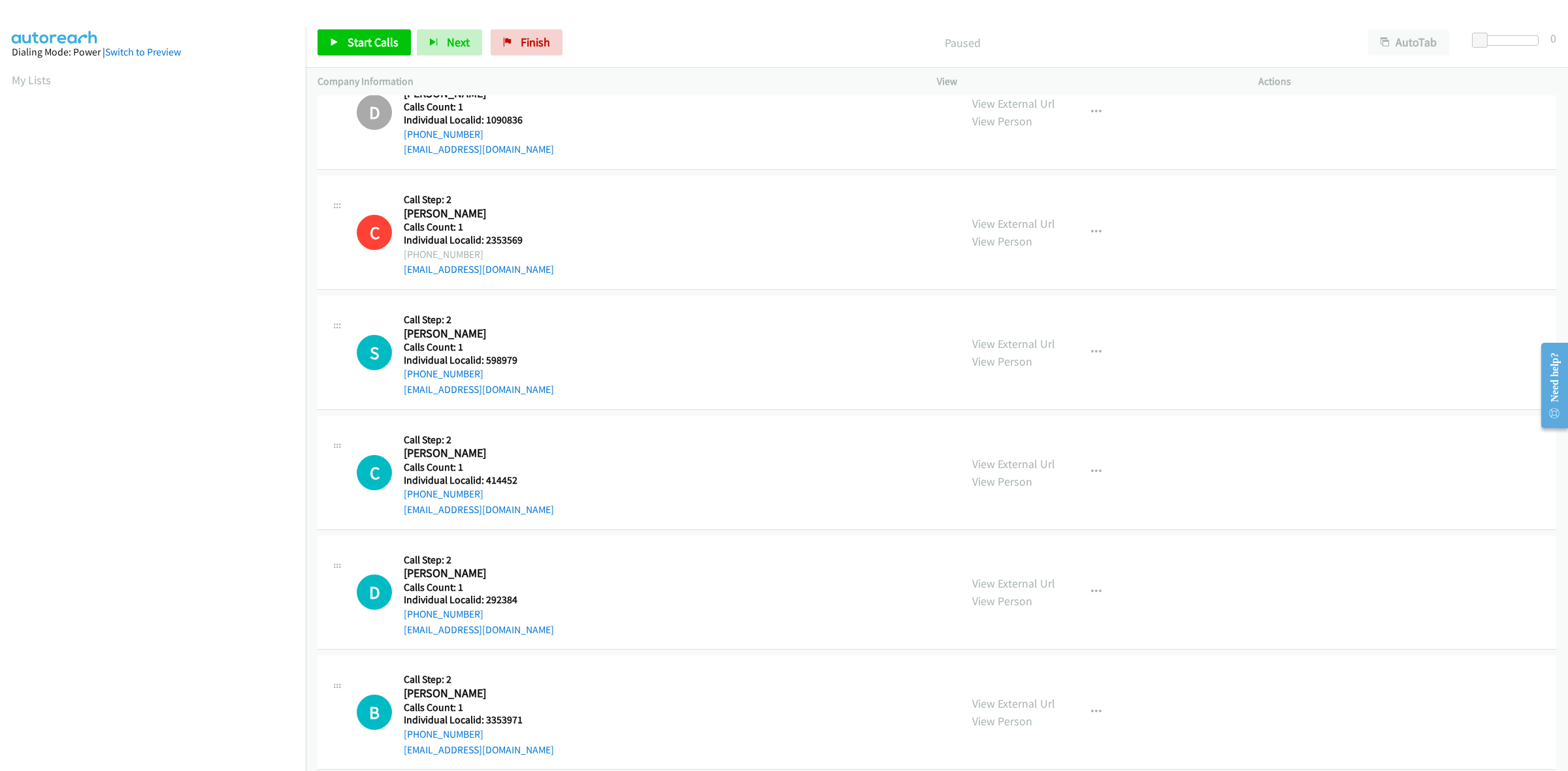
scroll to position [3735, 0]
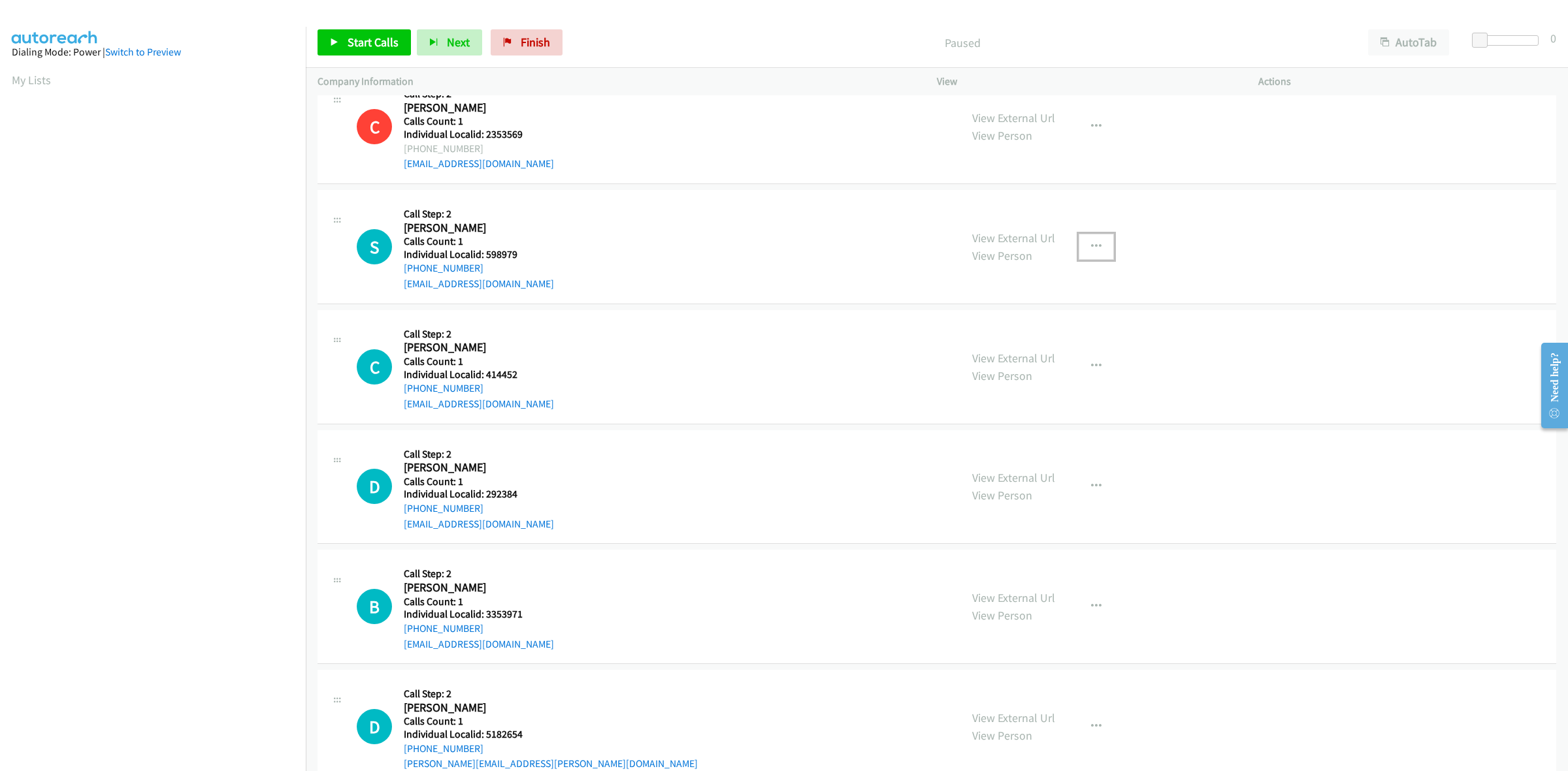
click at [1091, 242] on icon "button" at bounding box center [1096, 246] width 10 height 10
click at [1046, 333] on link "Skip Call" at bounding box center [1026, 332] width 174 height 26
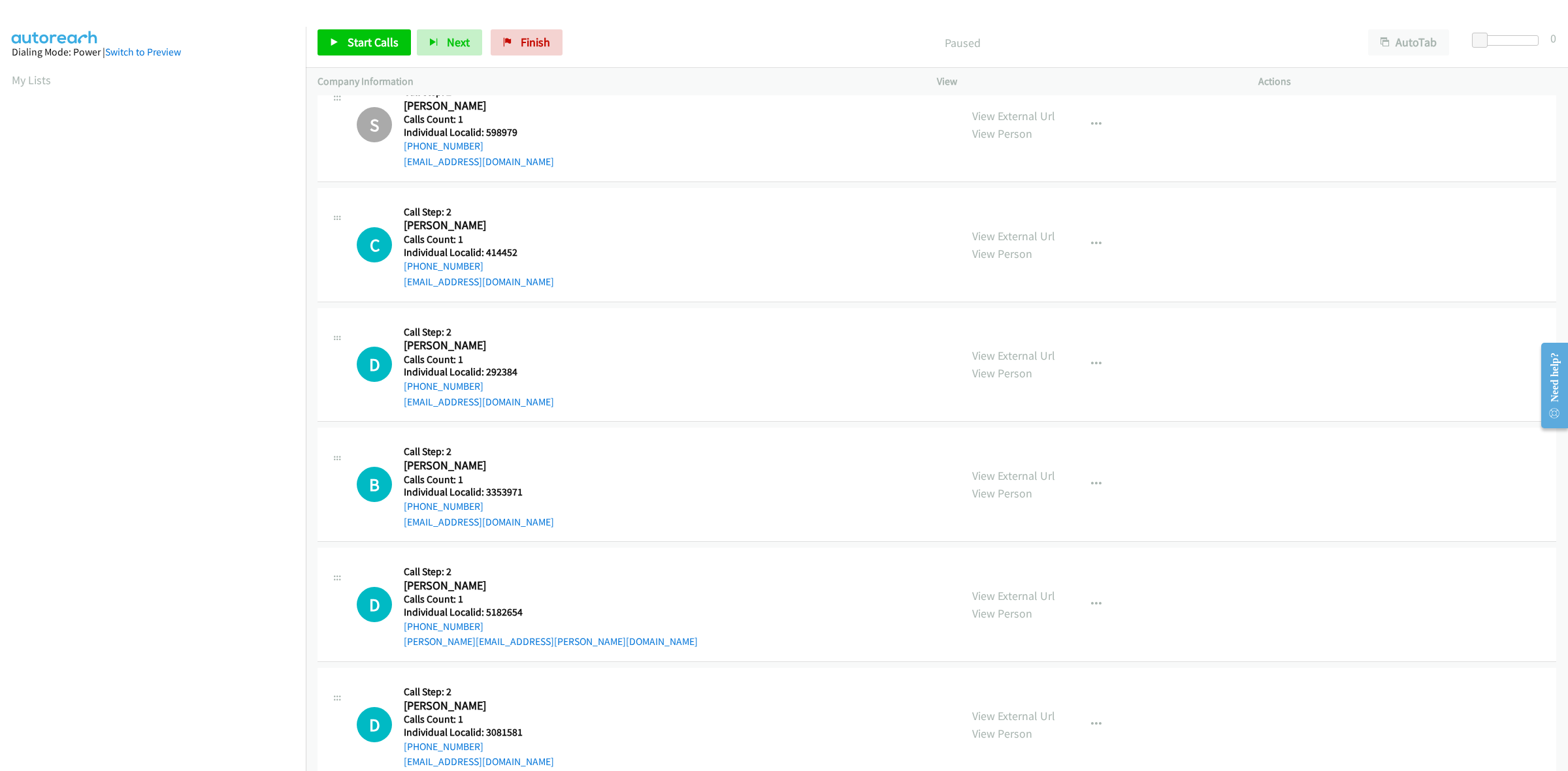
scroll to position [3857, 0]
drag, startPoint x: 1093, startPoint y: 246, endPoint x: 1073, endPoint y: 282, distance: 41.2
click at [1093, 246] on icon "button" at bounding box center [1096, 243] width 10 height 10
click at [1029, 332] on link "Skip Call" at bounding box center [1026, 328] width 174 height 26
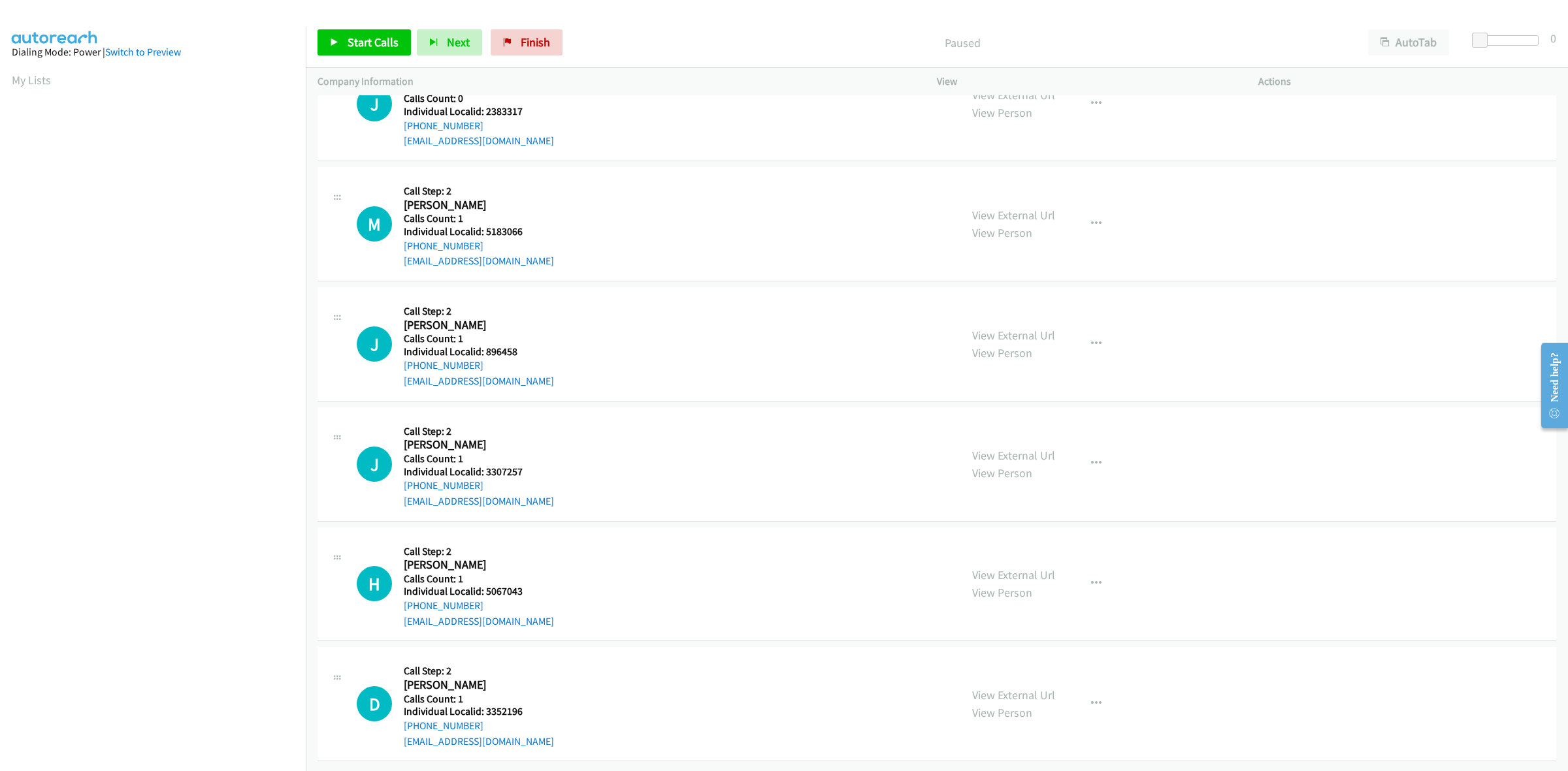
scroll to position [5574, 0]
click at [30, 81] on link "My Lists" at bounding box center [31, 80] width 39 height 15
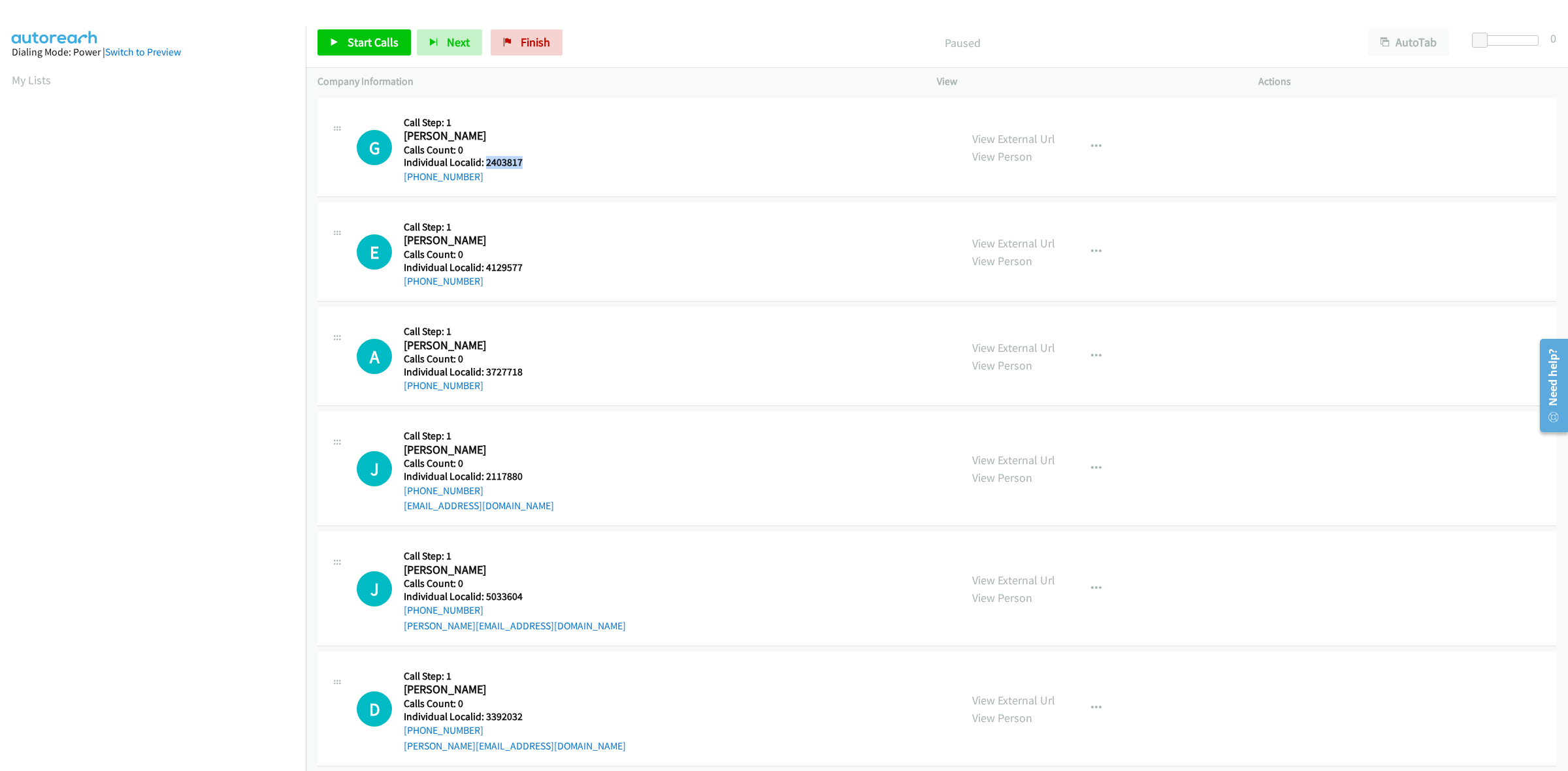
drag, startPoint x: 530, startPoint y: 162, endPoint x: 484, endPoint y: 157, distance: 46.3
click at [484, 157] on h5 "Individual Localid: 2403817" at bounding box center [468, 163] width 130 height 13
copy h5 "2403817"
click at [1091, 145] on icon "button" at bounding box center [1096, 146] width 10 height 10
click at [1027, 224] on link "Skip Call" at bounding box center [1026, 232] width 174 height 26
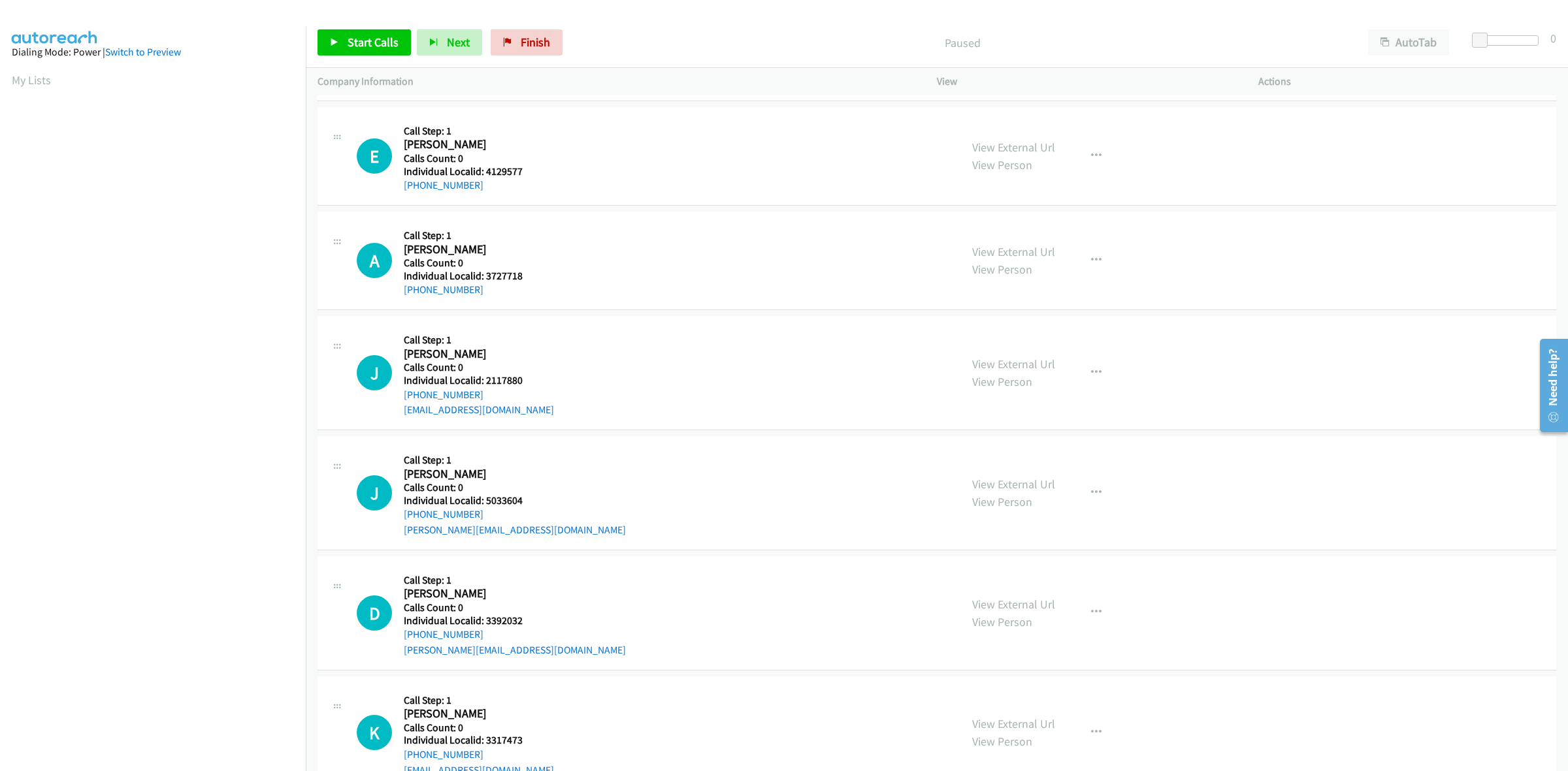
scroll to position [102, 0]
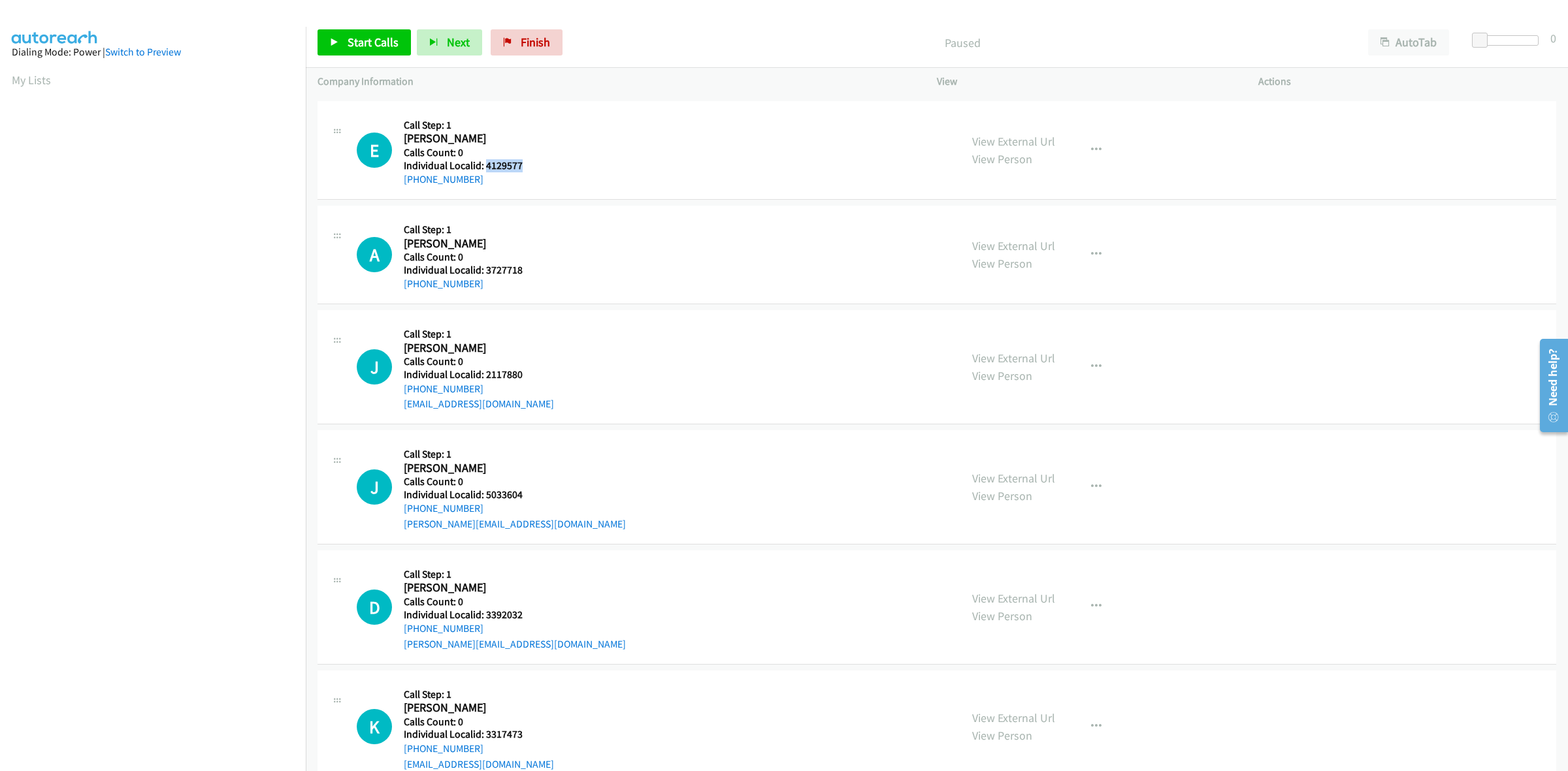
drag, startPoint x: 534, startPoint y: 167, endPoint x: 486, endPoint y: 168, distance: 48.0
click at [486, 168] on div "E Callback Scheduled Call Step: 1 [PERSON_NAME] America/New_York Calls Count: 0…" at bounding box center [652, 150] width 592 height 74
copy h5 "4129577"
click at [1094, 148] on button "button" at bounding box center [1096, 149] width 35 height 26
click at [1023, 232] on link "Skip Call" at bounding box center [1026, 235] width 174 height 26
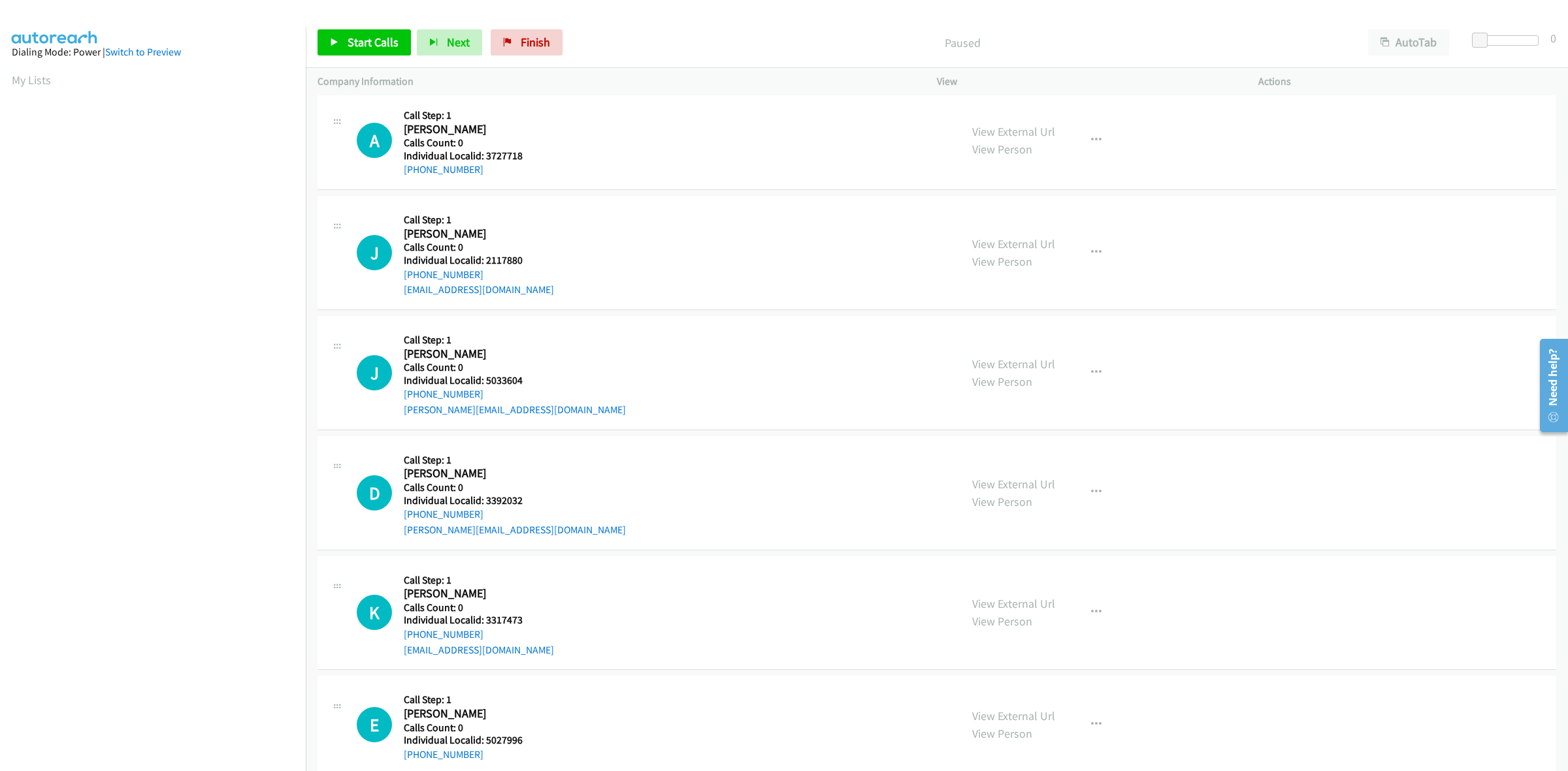
scroll to position [224, 0]
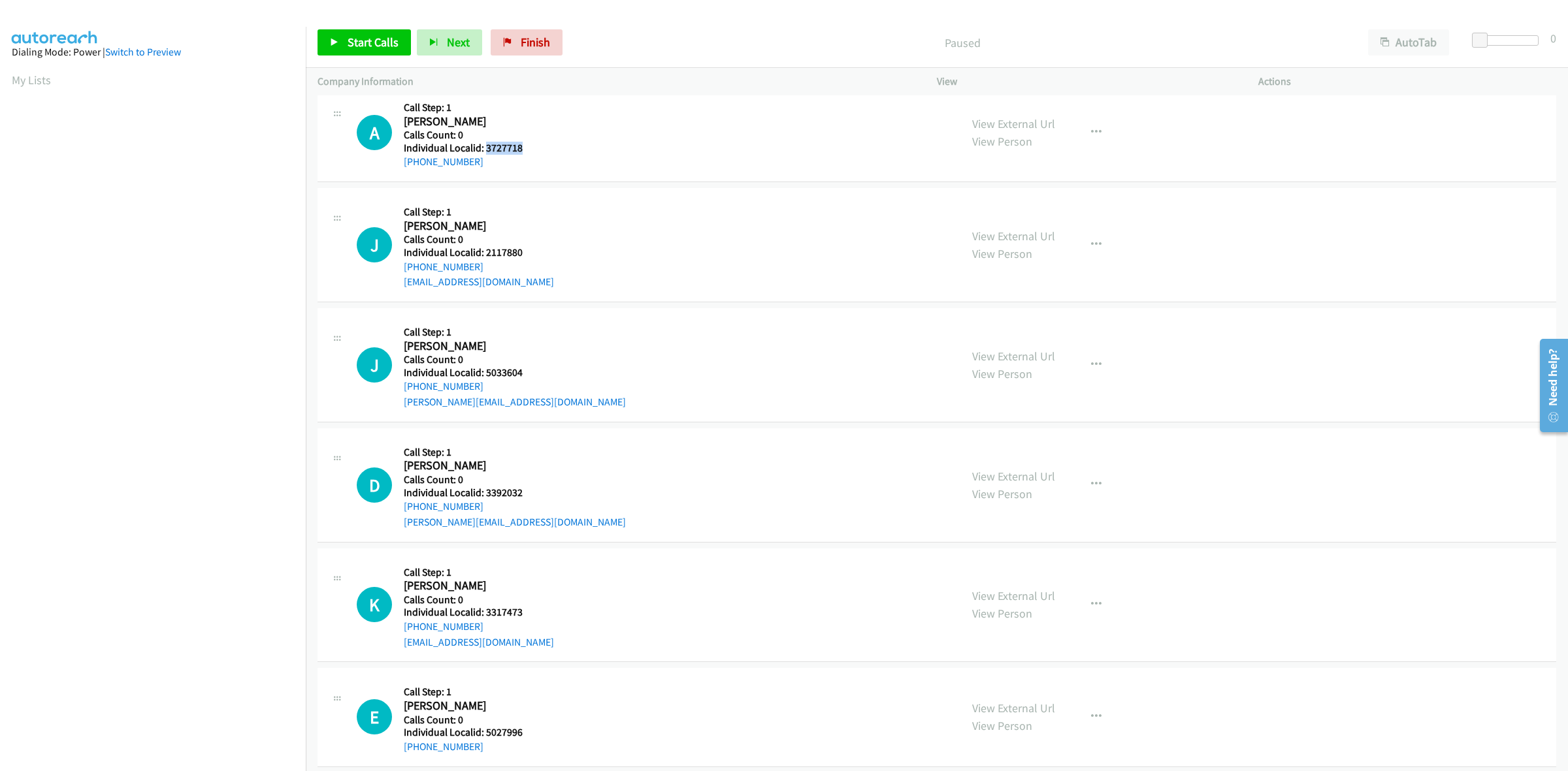
drag, startPoint x: 526, startPoint y: 142, endPoint x: 486, endPoint y: 144, distance: 40.0
click at [486, 144] on h5 "Individual Localid: 3727718" at bounding box center [468, 148] width 130 height 13
copy h5 "3727718"
click at [41, 79] on link "My Lists" at bounding box center [31, 80] width 39 height 15
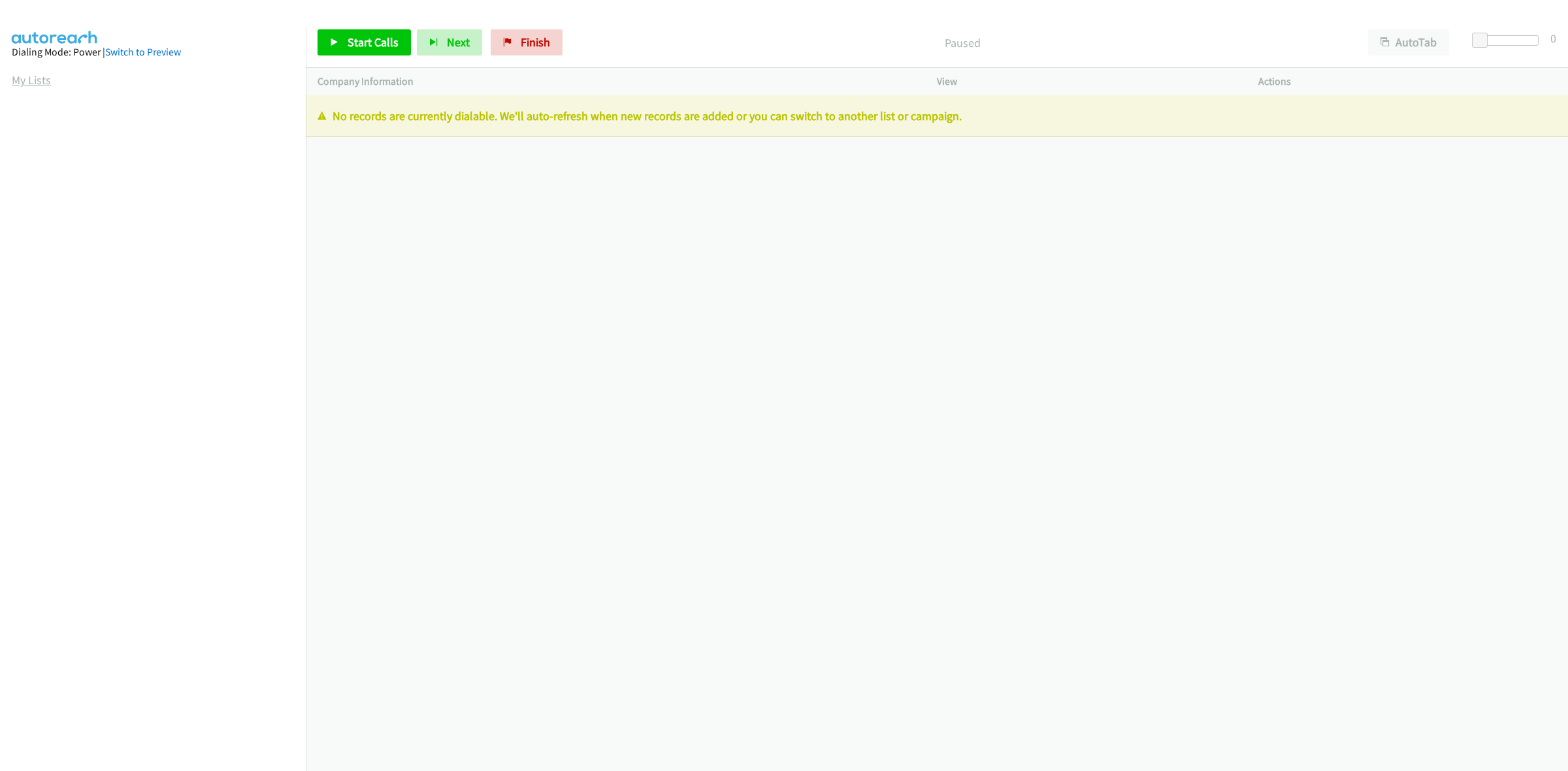
click at [27, 74] on link "My Lists" at bounding box center [31, 80] width 39 height 15
click at [41, 74] on link "My Lists" at bounding box center [31, 80] width 39 height 15
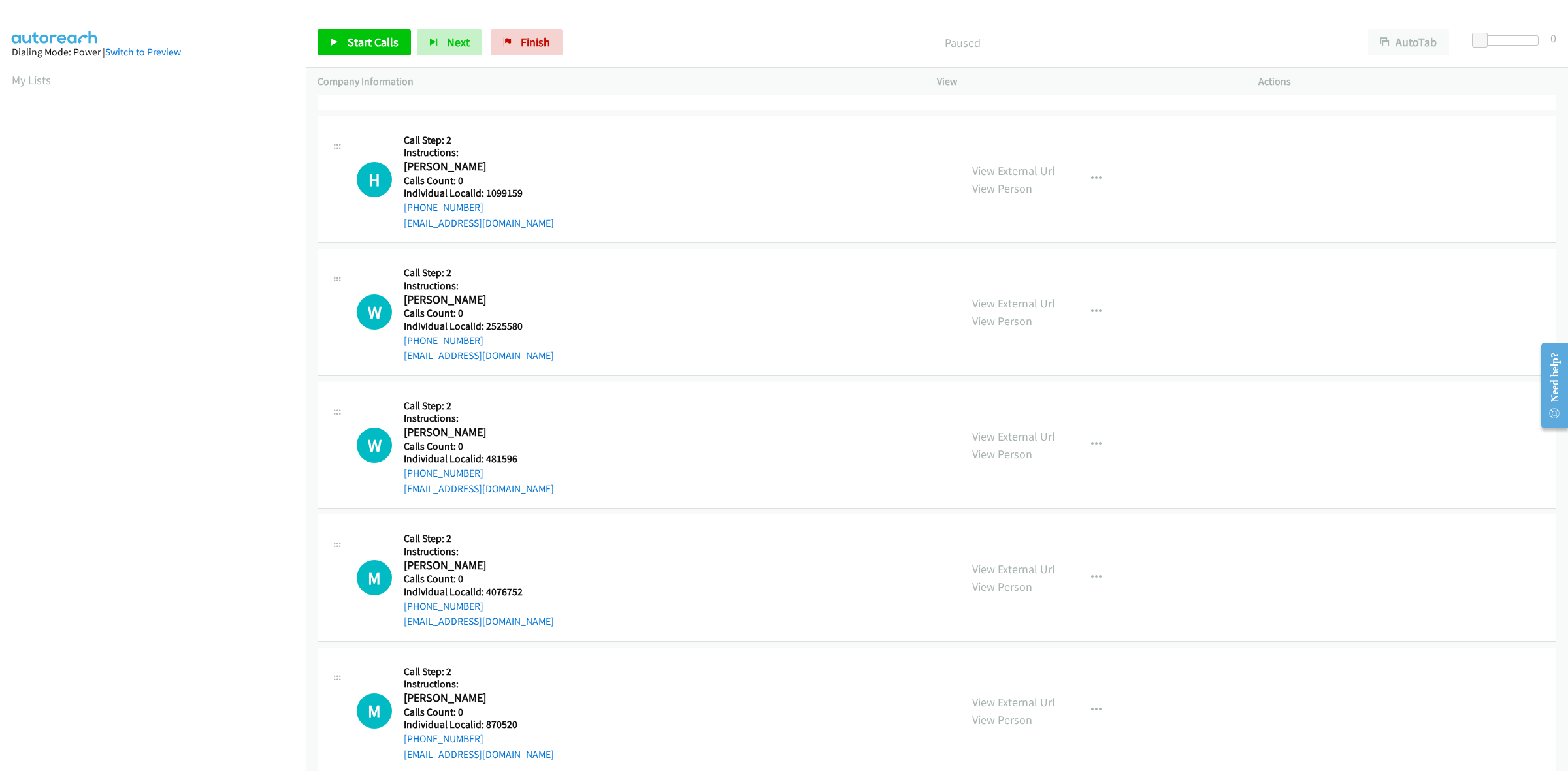
scroll to position [1102, 0]
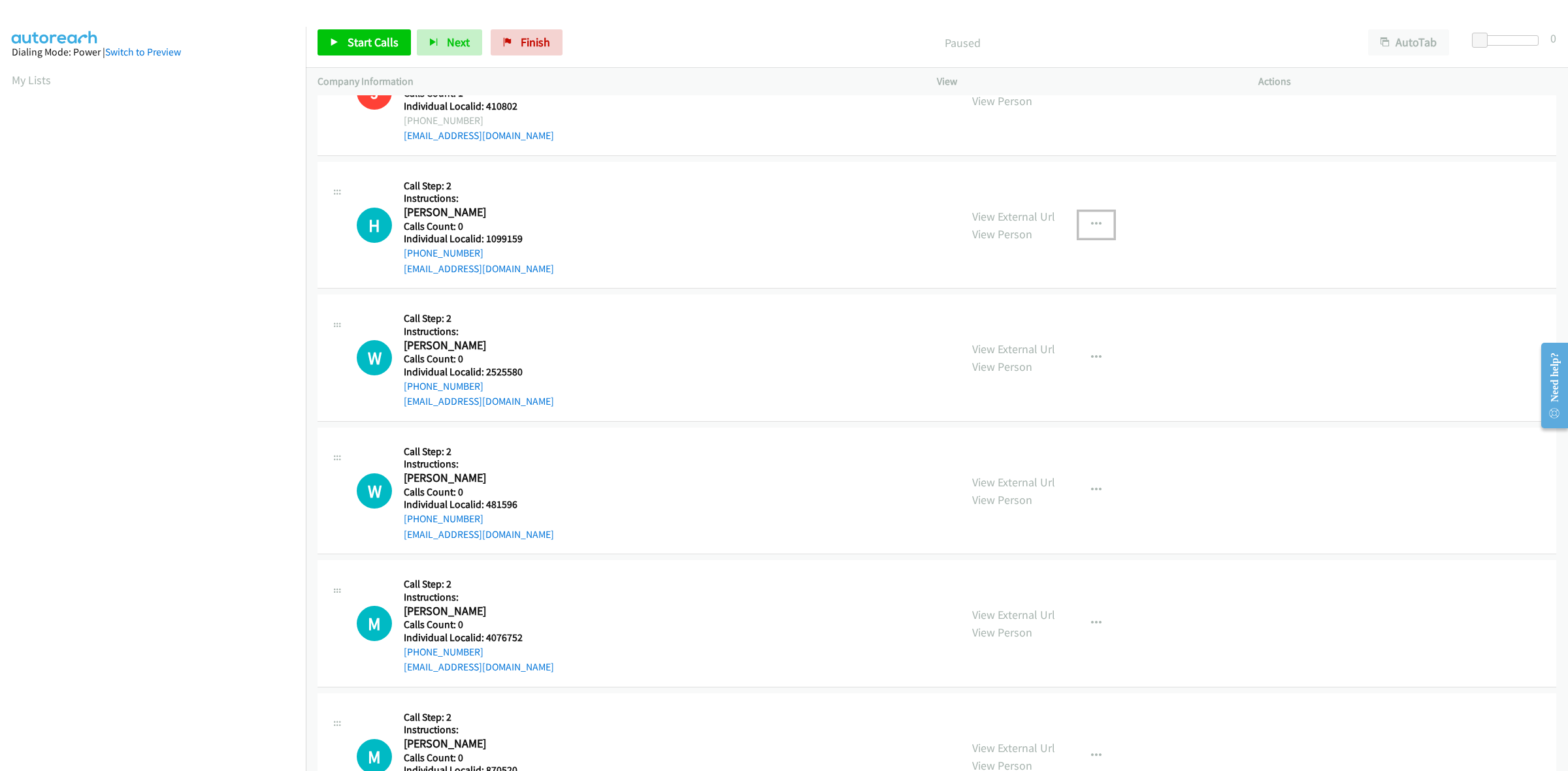
click at [1100, 223] on button "button" at bounding box center [1096, 224] width 35 height 26
click at [1029, 307] on link "Skip Call" at bounding box center [1026, 310] width 174 height 26
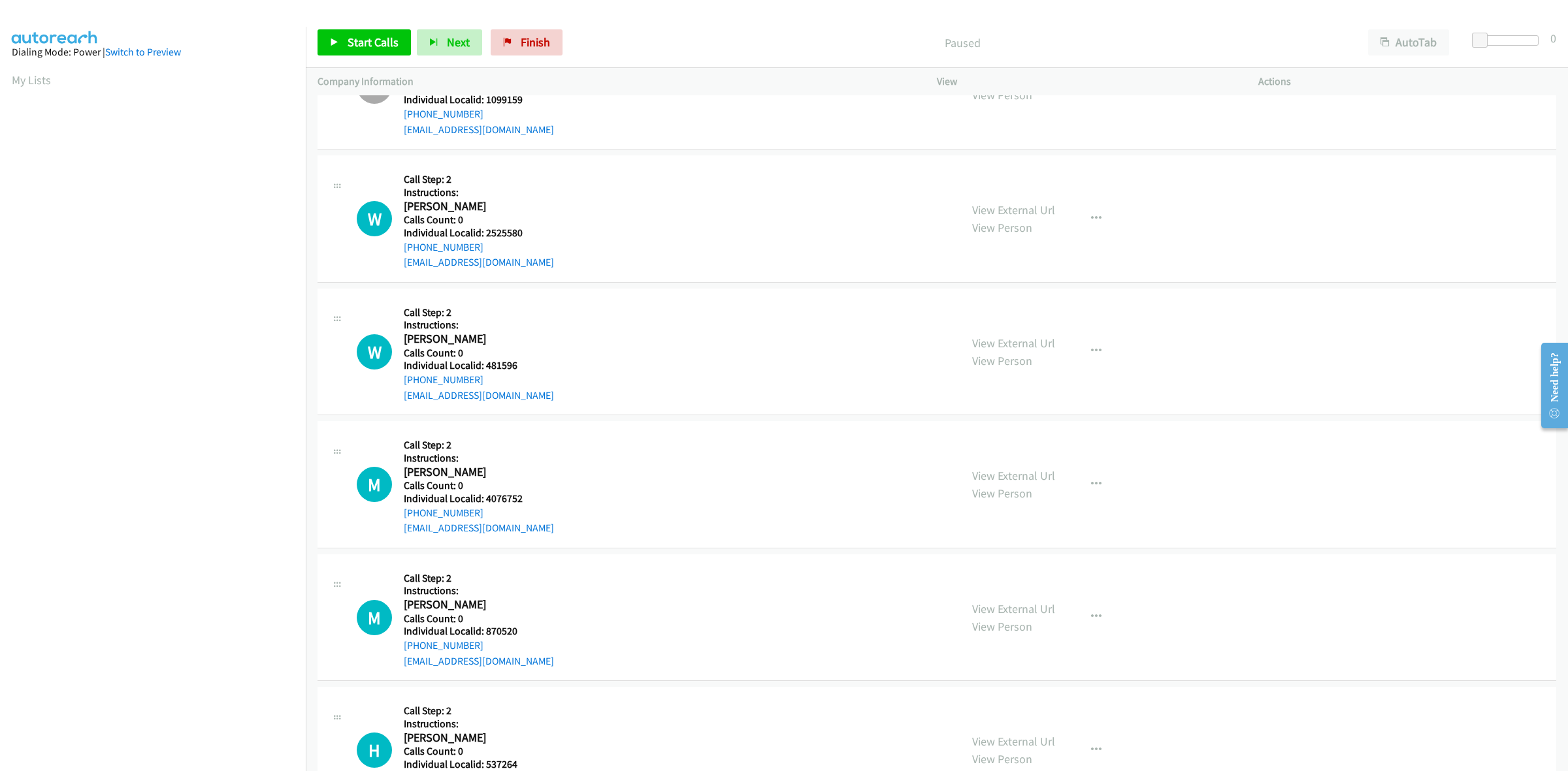
scroll to position [1245, 0]
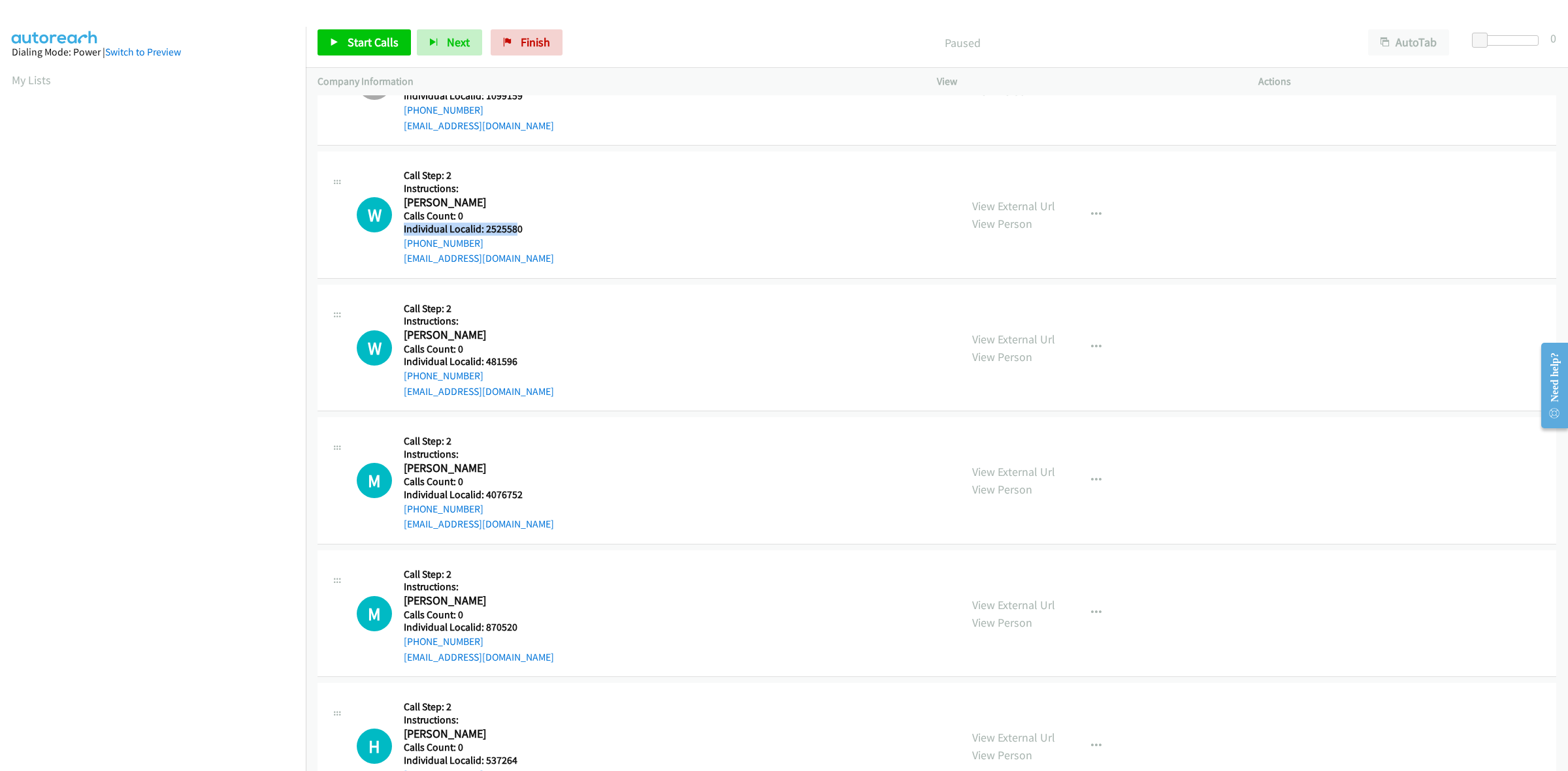
click at [515, 223] on div "Callback Scheduled Call Step: 2 Instructions: William Prine America/New_York Ca…" at bounding box center [479, 215] width 150 height 103
click at [534, 236] on div "+1 304-592-5121" at bounding box center [479, 244] width 150 height 16
drag, startPoint x: 528, startPoint y: 228, endPoint x: 483, endPoint y: 228, distance: 45.0
click at [483, 228] on h5 "Individual Localid: 2525580" at bounding box center [479, 229] width 150 height 13
copy h5 "2525580"
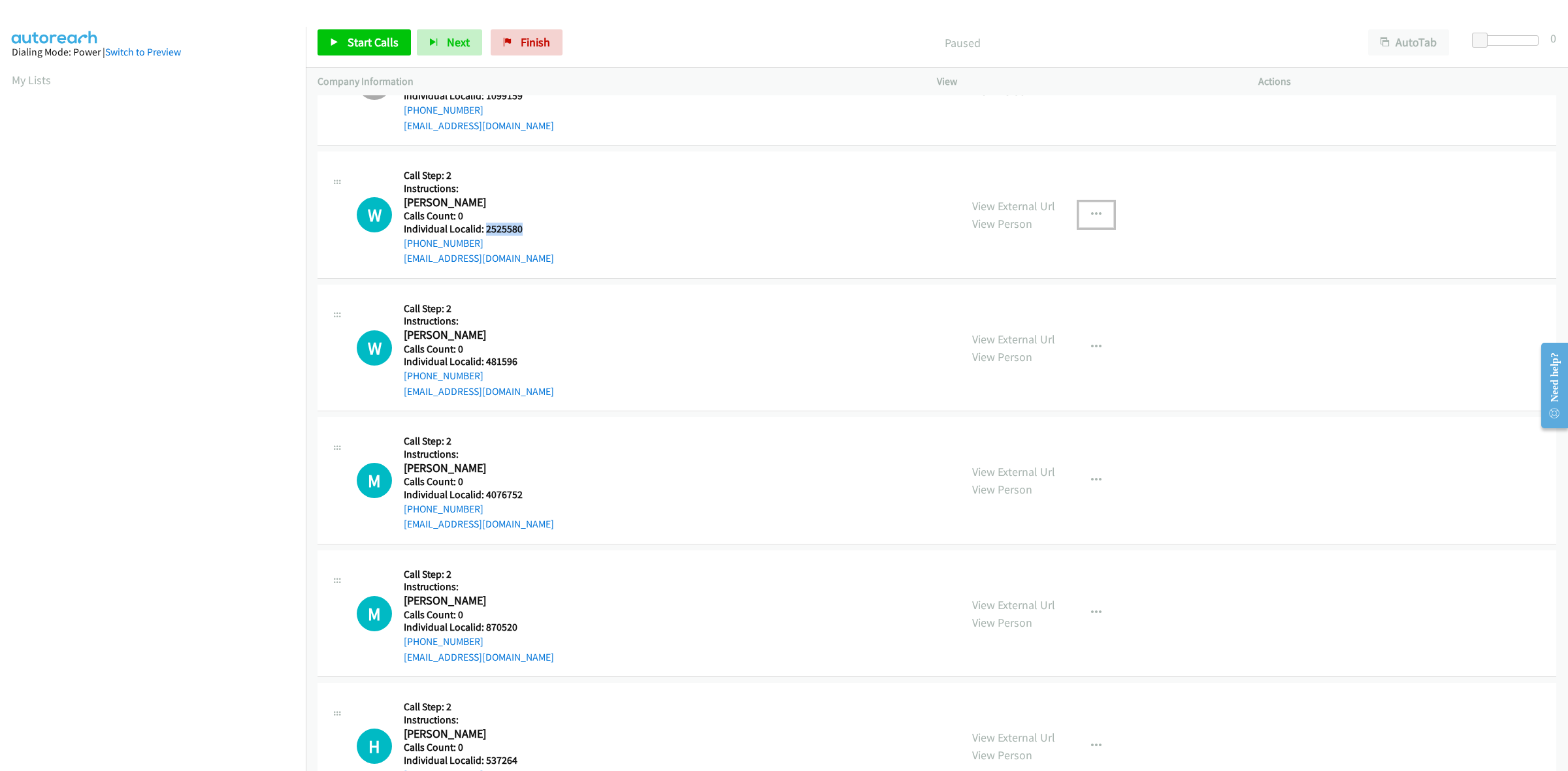
drag, startPoint x: 1093, startPoint y: 207, endPoint x: 1091, endPoint y: 213, distance: 6.3
click at [1093, 207] on button "button" at bounding box center [1096, 214] width 35 height 26
drag, startPoint x: 1029, startPoint y: 298, endPoint x: 358, endPoint y: 266, distance: 671.8
click at [1029, 298] on link "Skip Call" at bounding box center [1026, 300] width 174 height 26
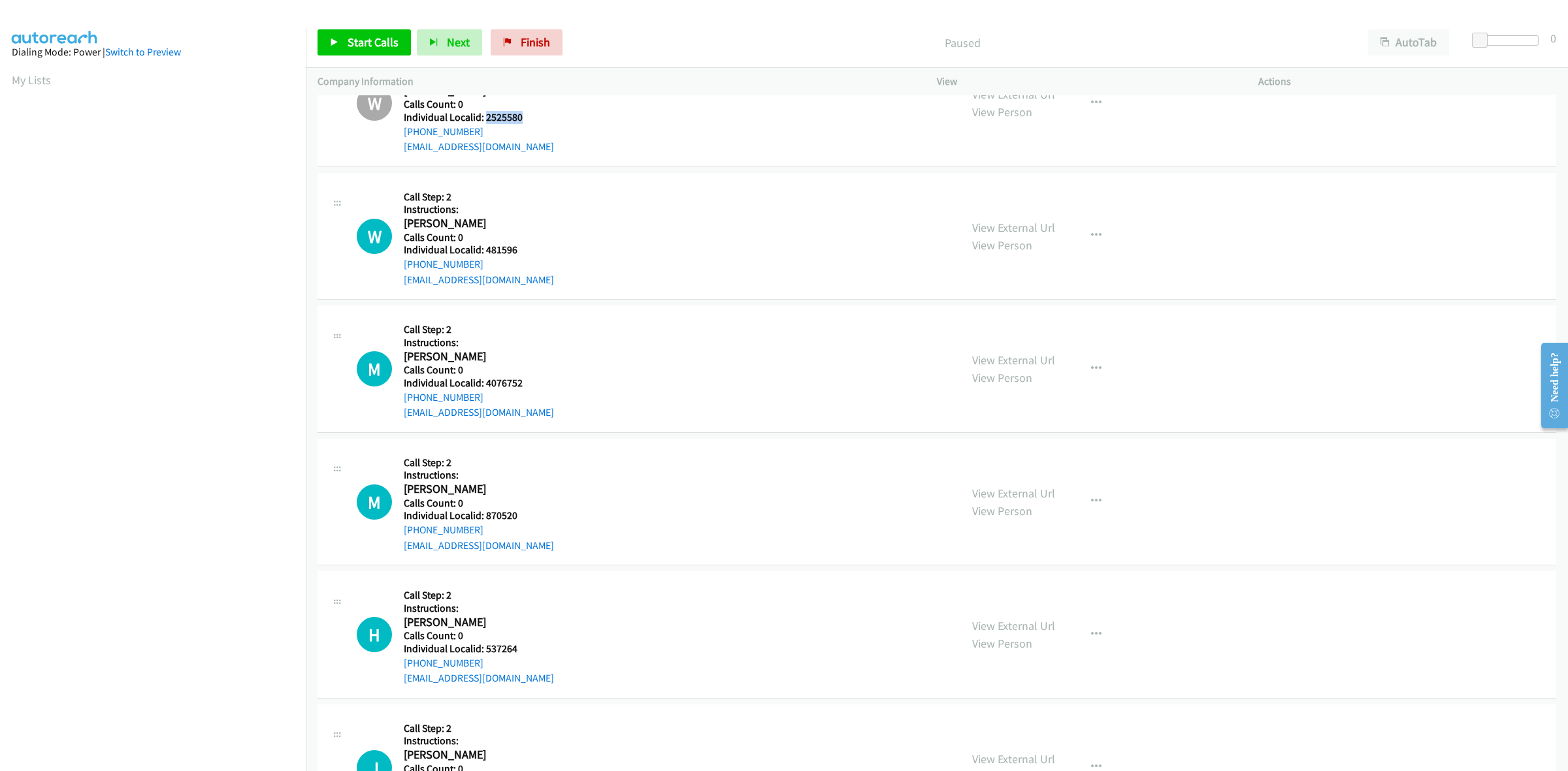
scroll to position [1388, 0]
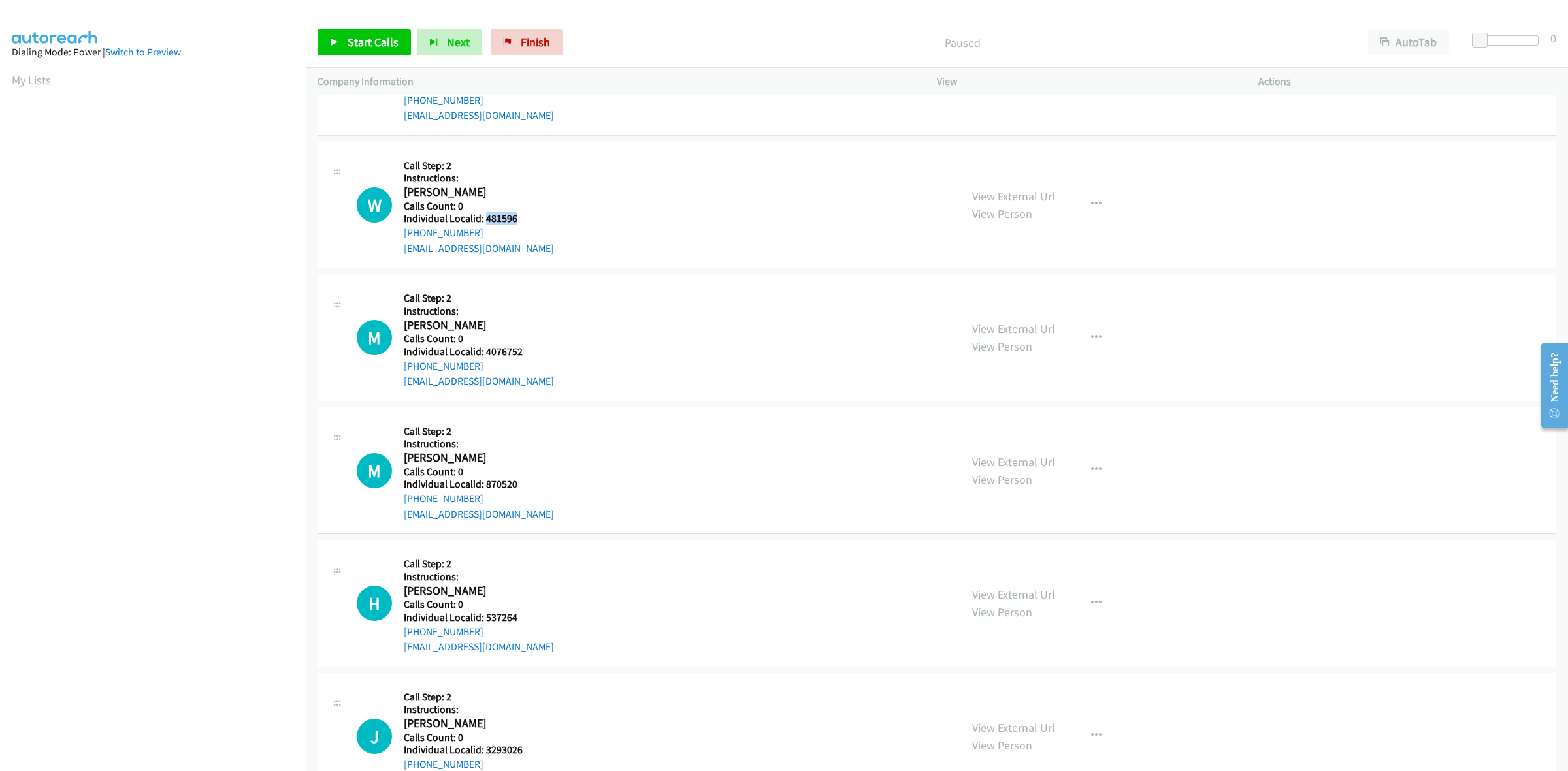
drag, startPoint x: 517, startPoint y: 216, endPoint x: 486, endPoint y: 220, distance: 31.3
click at [486, 220] on h5 "Individual Localid: 481596" at bounding box center [479, 218] width 150 height 13
copy h5 "481596"
drag, startPoint x: 1096, startPoint y: 207, endPoint x: 1078, endPoint y: 217, distance: 20.6
click at [1096, 207] on button "button" at bounding box center [1096, 204] width 35 height 26
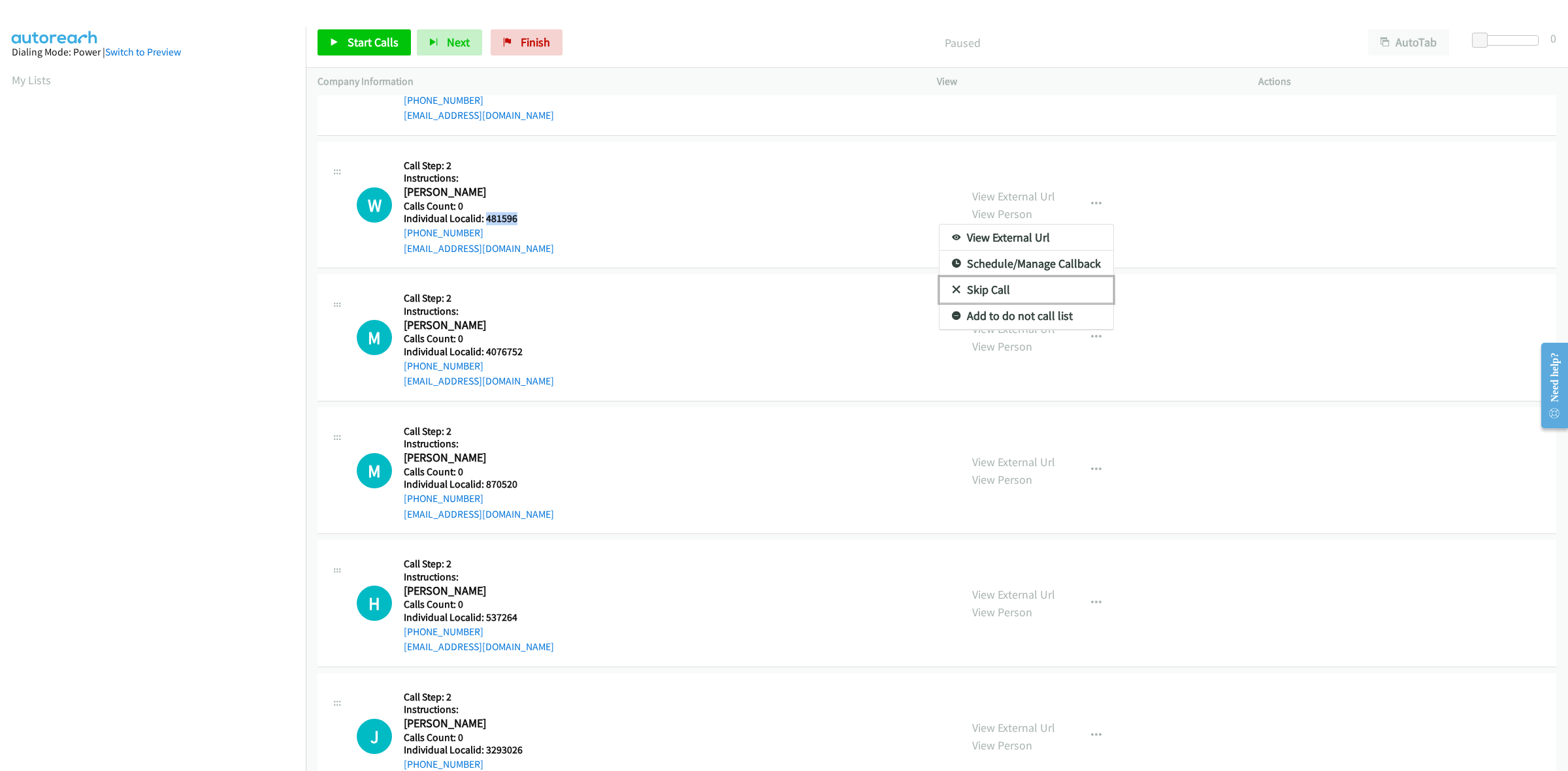
click at [1021, 296] on link "Skip Call" at bounding box center [1026, 289] width 174 height 26
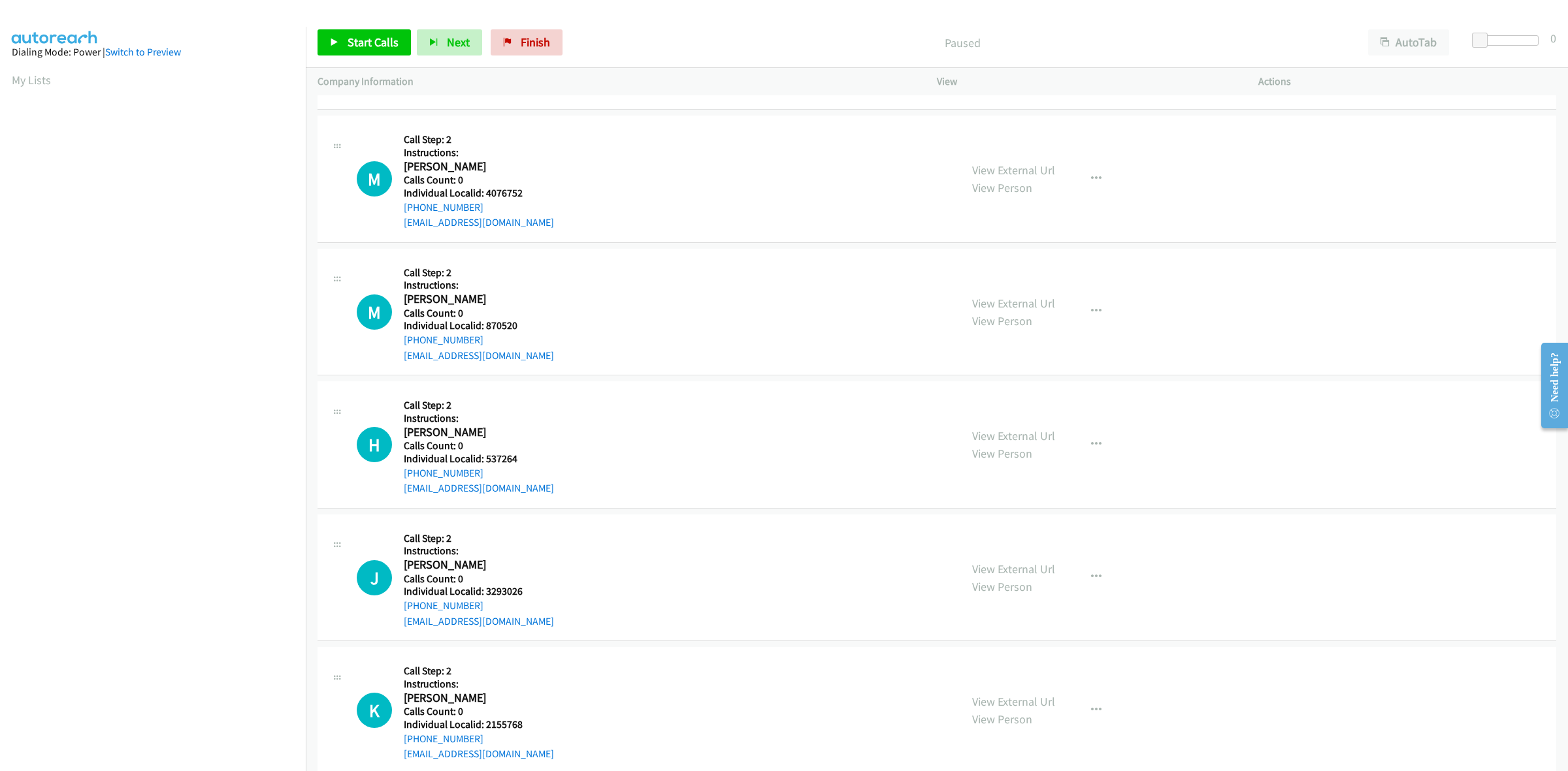
scroll to position [1572, 0]
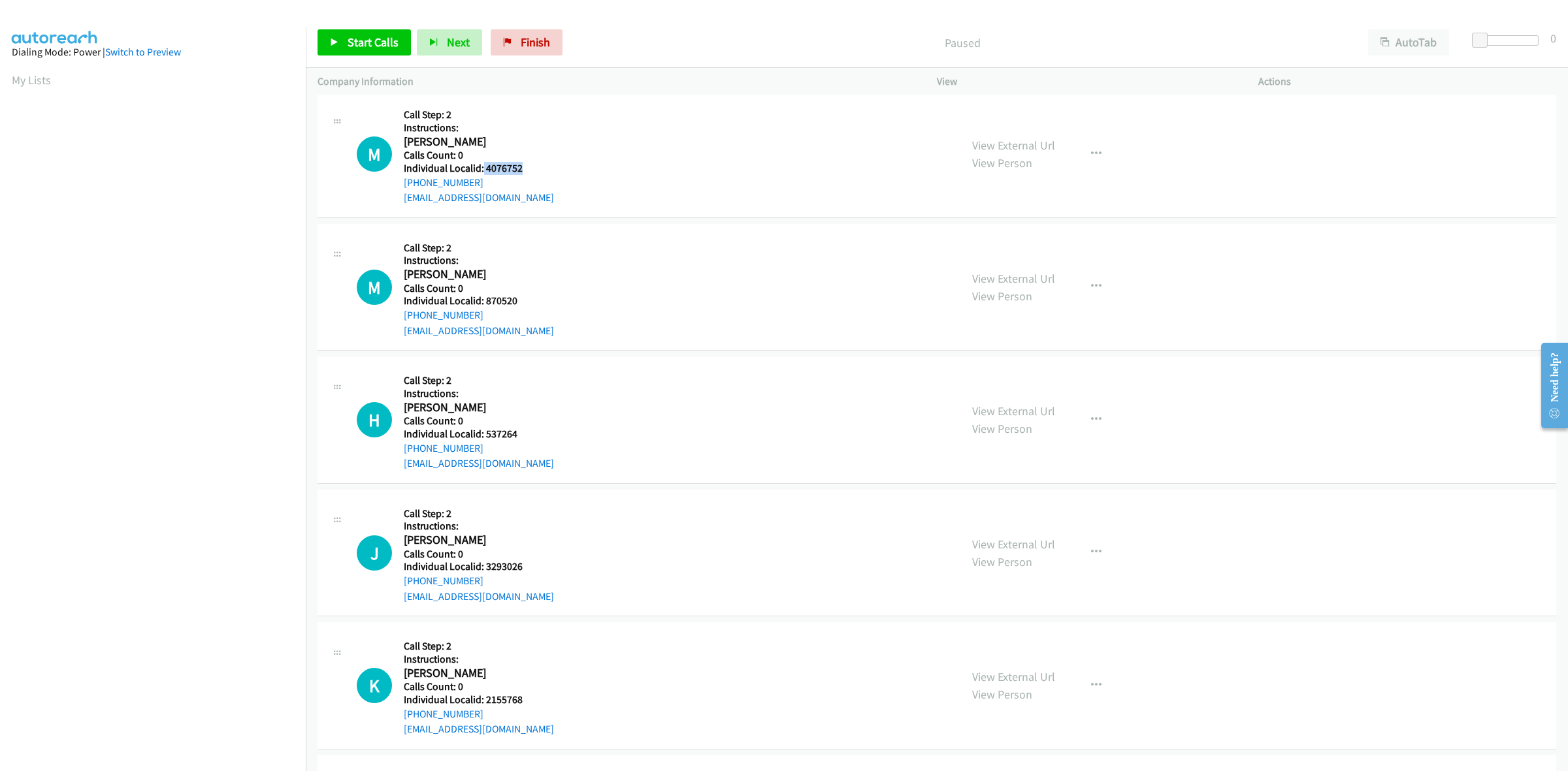
drag, startPoint x: 528, startPoint y: 167, endPoint x: 482, endPoint y: 167, distance: 46.0
click at [482, 167] on h5 "Individual Localid: 4076752" at bounding box center [479, 168] width 150 height 13
copy h5 "4076752"
drag, startPoint x: 1088, startPoint y: 155, endPoint x: 1065, endPoint y: 196, distance: 47.0
click at [1091, 155] on icon "button" at bounding box center [1096, 153] width 10 height 10
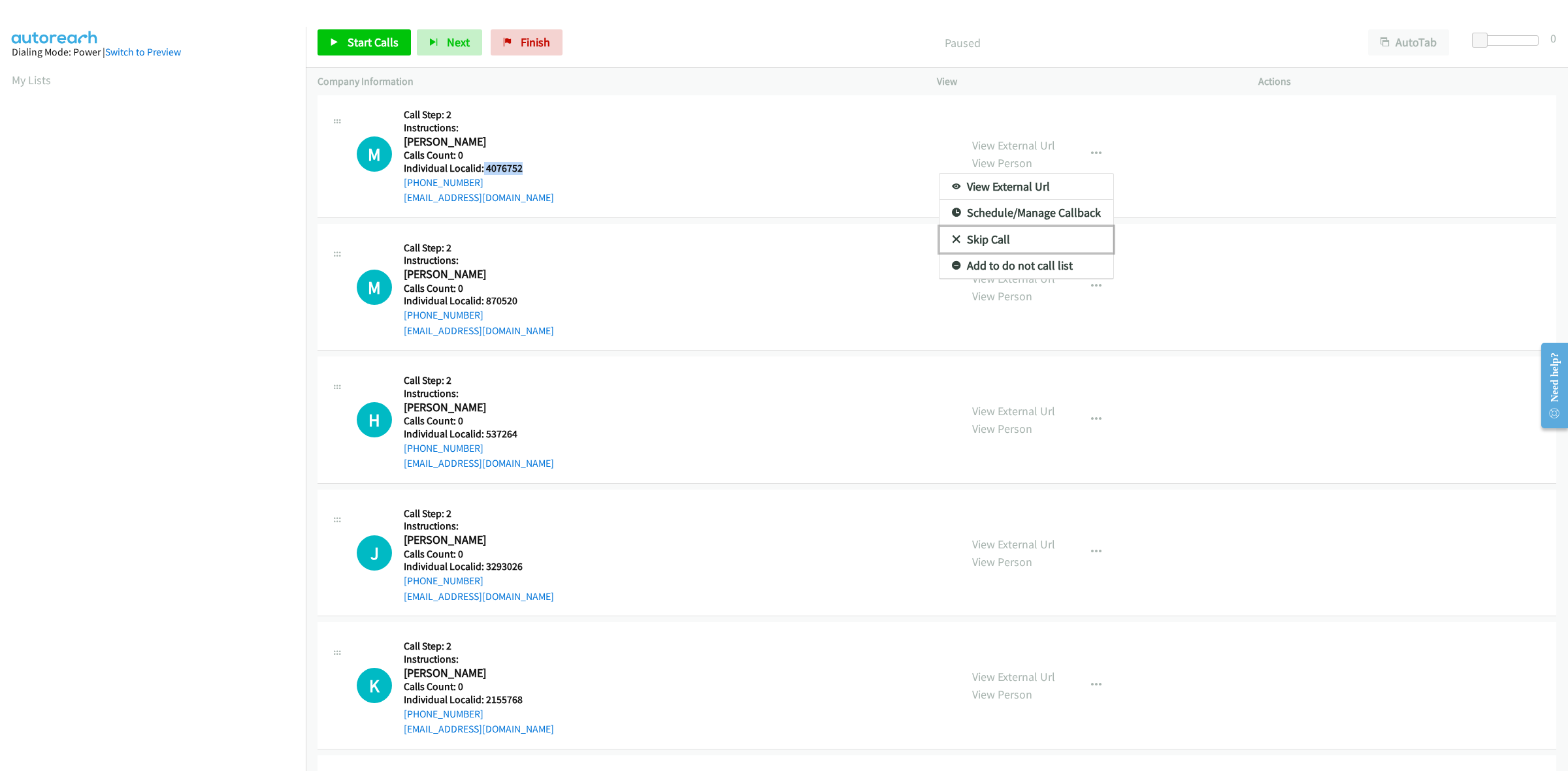
click at [1032, 240] on link "Skip Call" at bounding box center [1026, 239] width 174 height 26
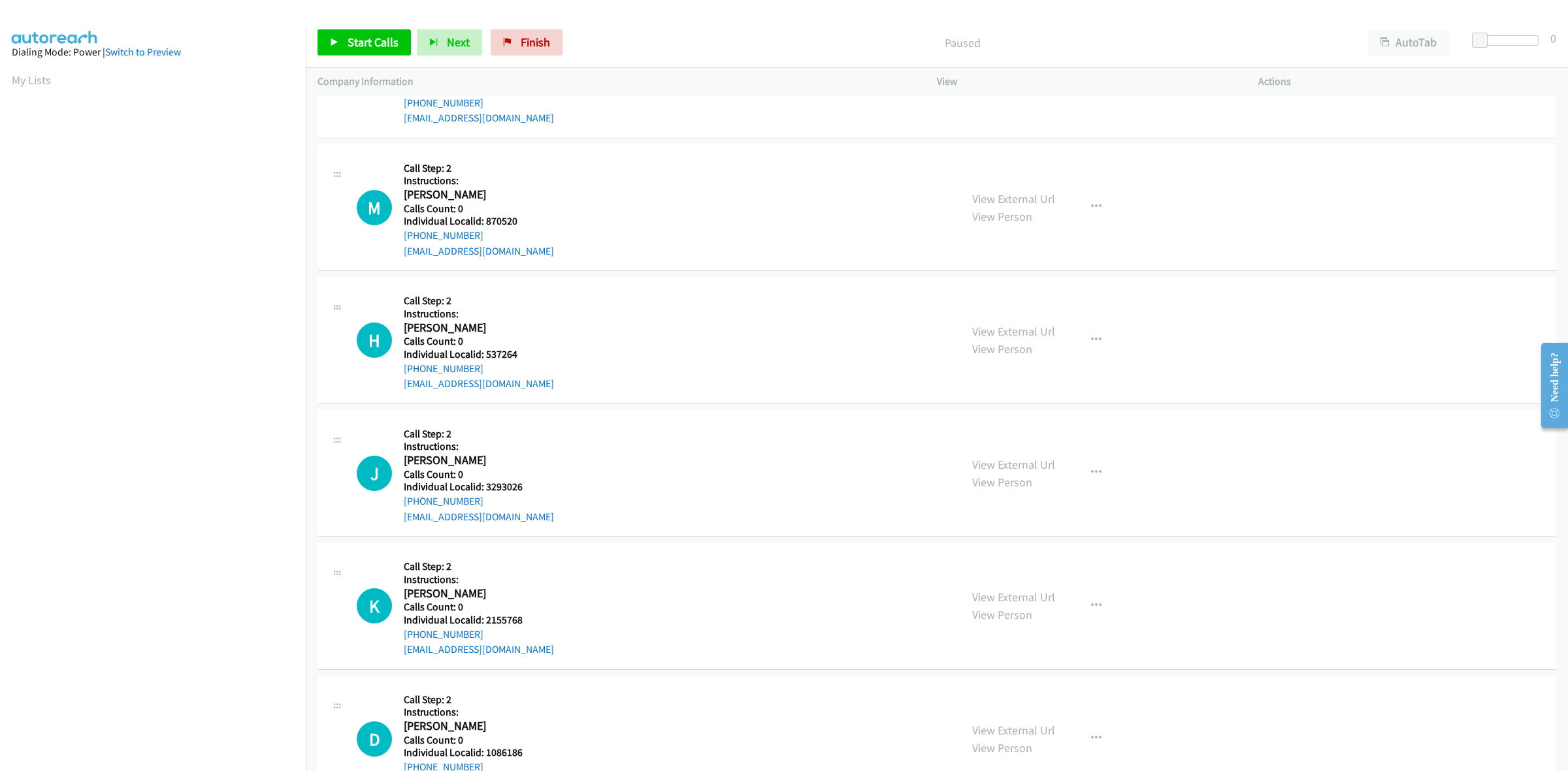
scroll to position [1673, 0]
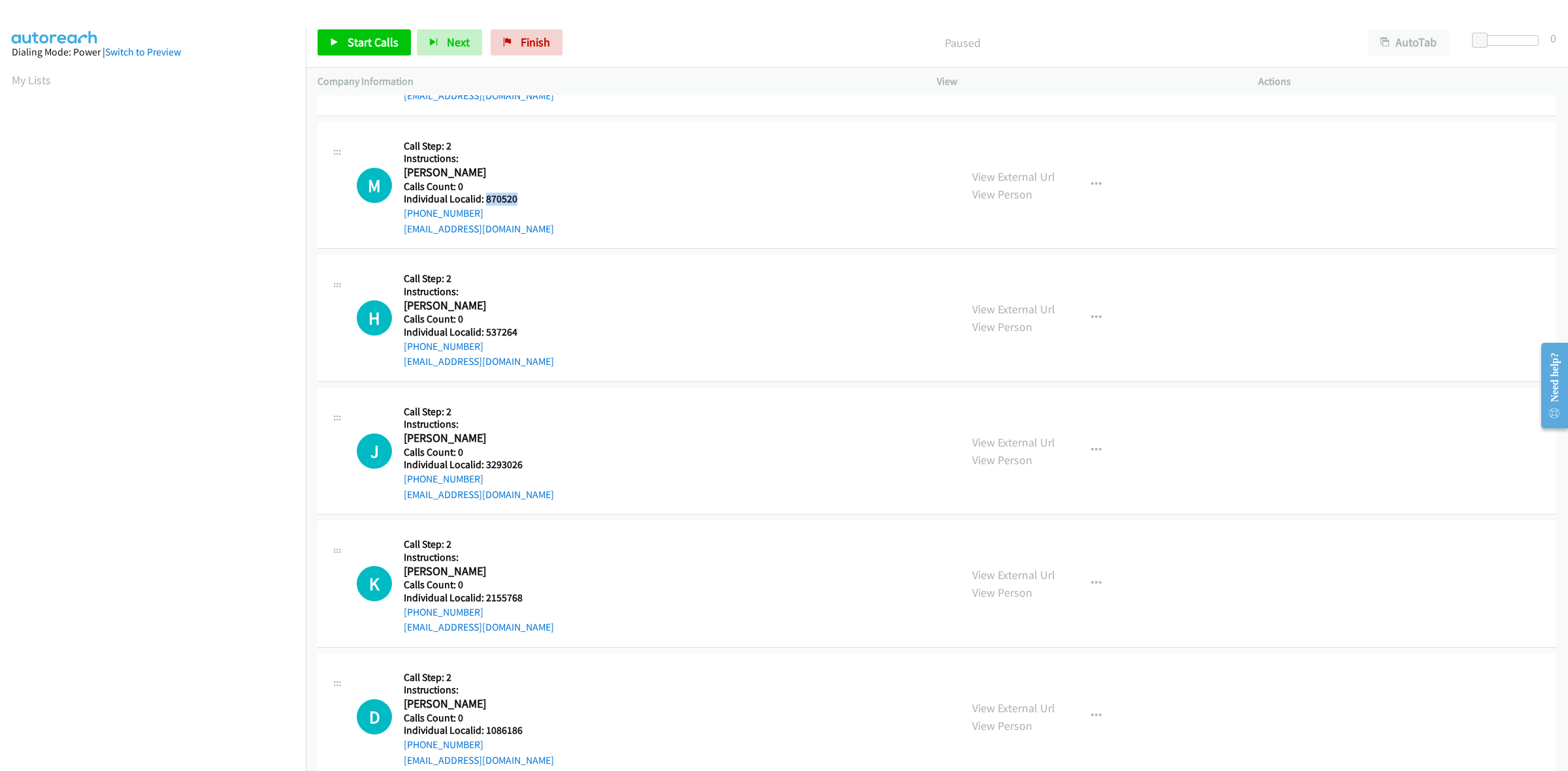
drag, startPoint x: 526, startPoint y: 198, endPoint x: 486, endPoint y: 195, distance: 40.1
click at [486, 195] on h5 "Individual Localid: 870520" at bounding box center [479, 199] width 150 height 13
copy h5 "870520"
click at [1092, 183] on icon "button" at bounding box center [1096, 185] width 10 height 10
click at [1028, 273] on link "Skip Call" at bounding box center [1026, 270] width 174 height 26
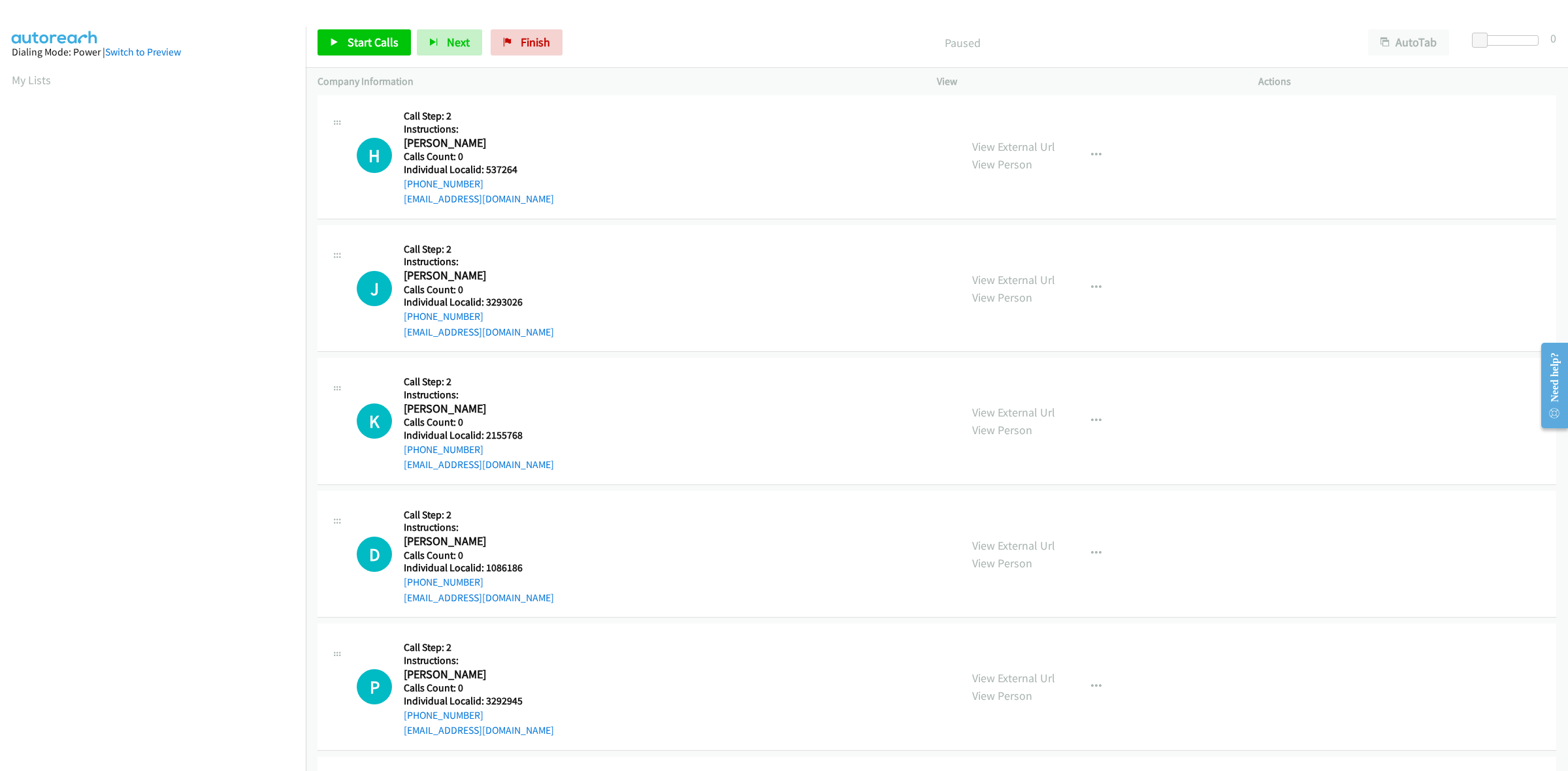
scroll to position [1837, 0]
drag, startPoint x: 525, startPoint y: 165, endPoint x: 484, endPoint y: 167, distance: 41.0
click at [484, 167] on h5 "Individual Localid: 537264" at bounding box center [479, 169] width 150 height 13
copy h5 "537264"
click at [21, 75] on link "My Lists" at bounding box center [31, 80] width 39 height 15
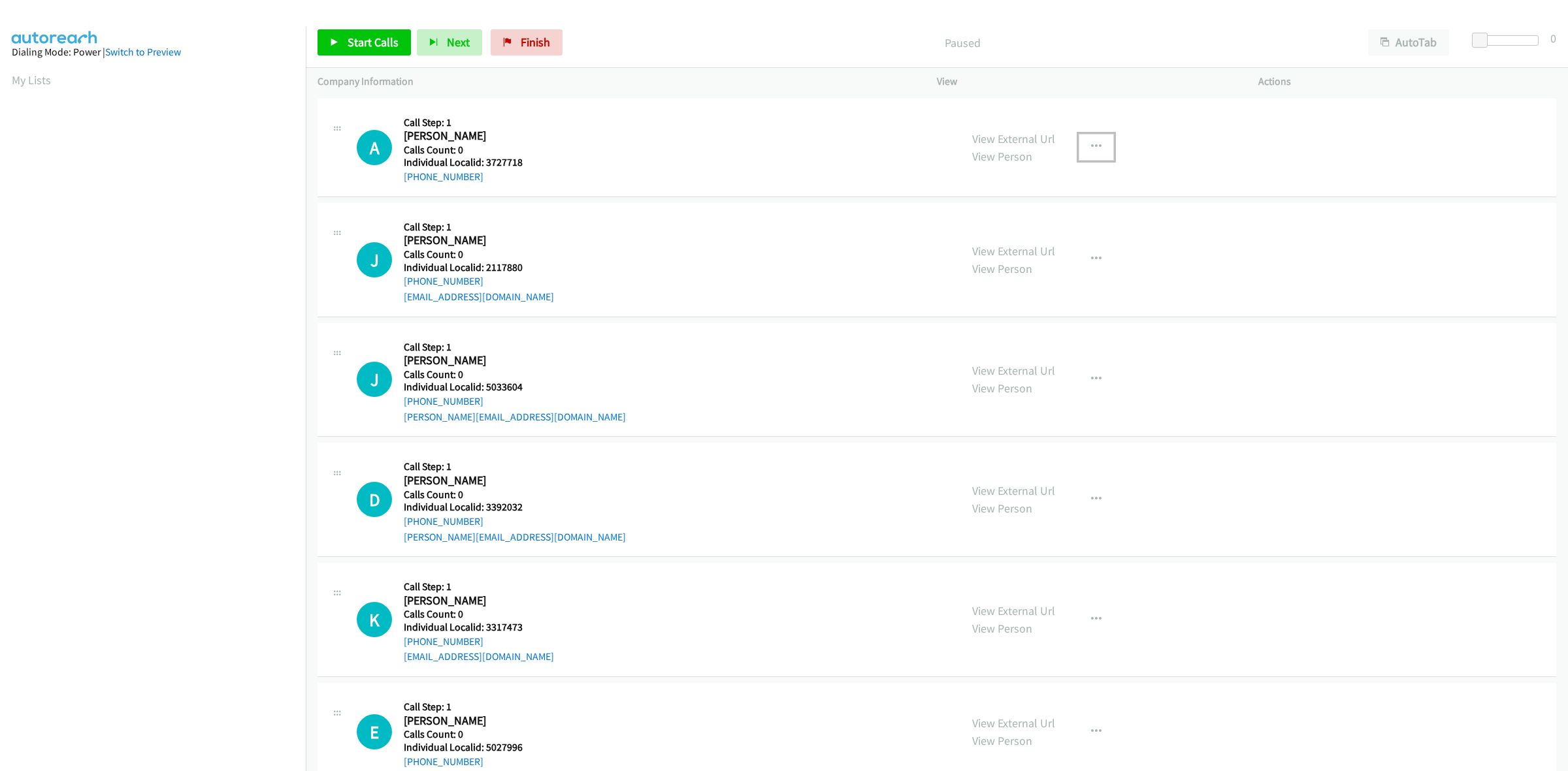
click at [1097, 152] on button "button" at bounding box center [1096, 146] width 35 height 26
click at [1025, 229] on link "Skip Call" at bounding box center [1026, 232] width 174 height 26
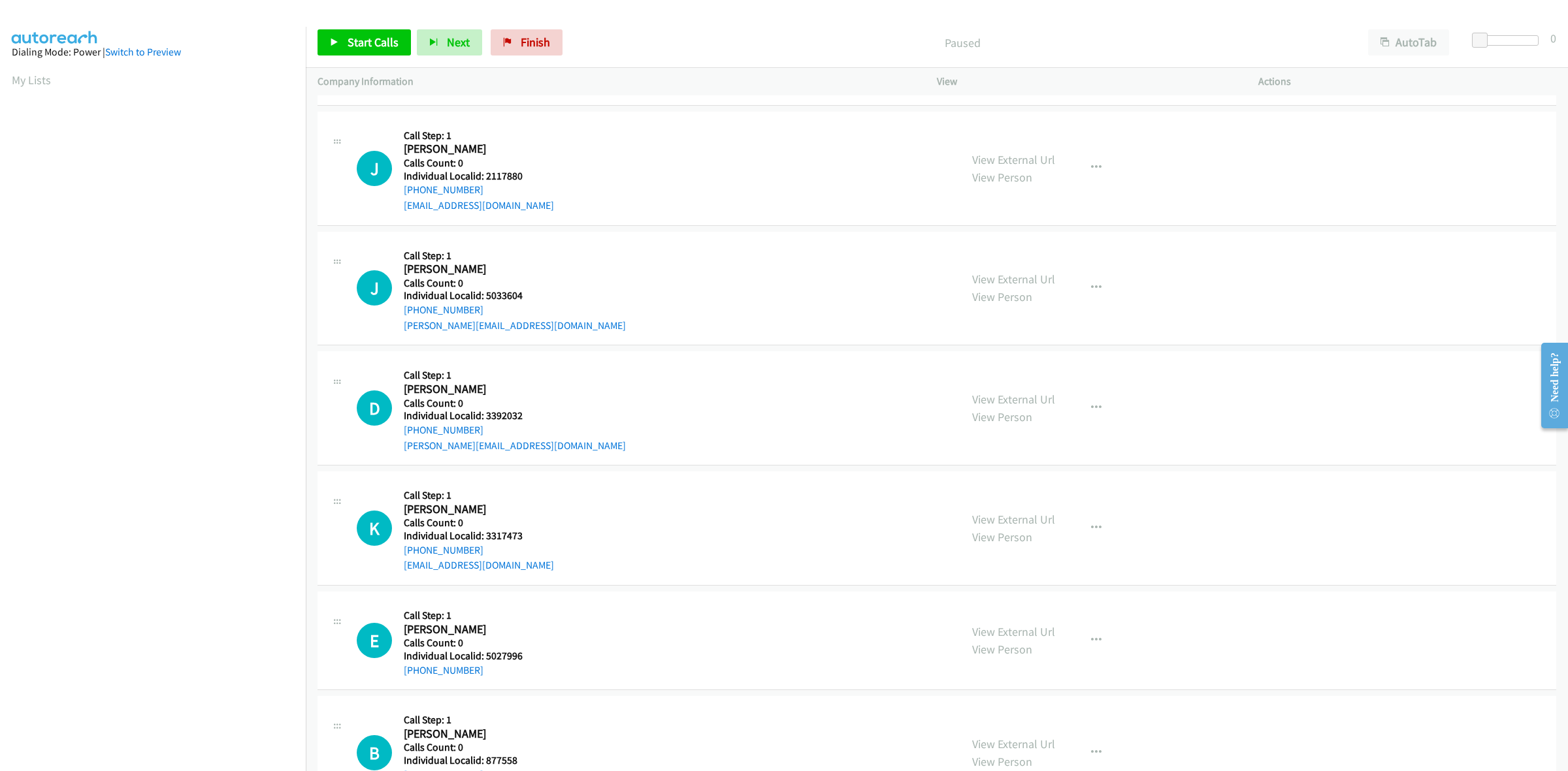
scroll to position [102, 0]
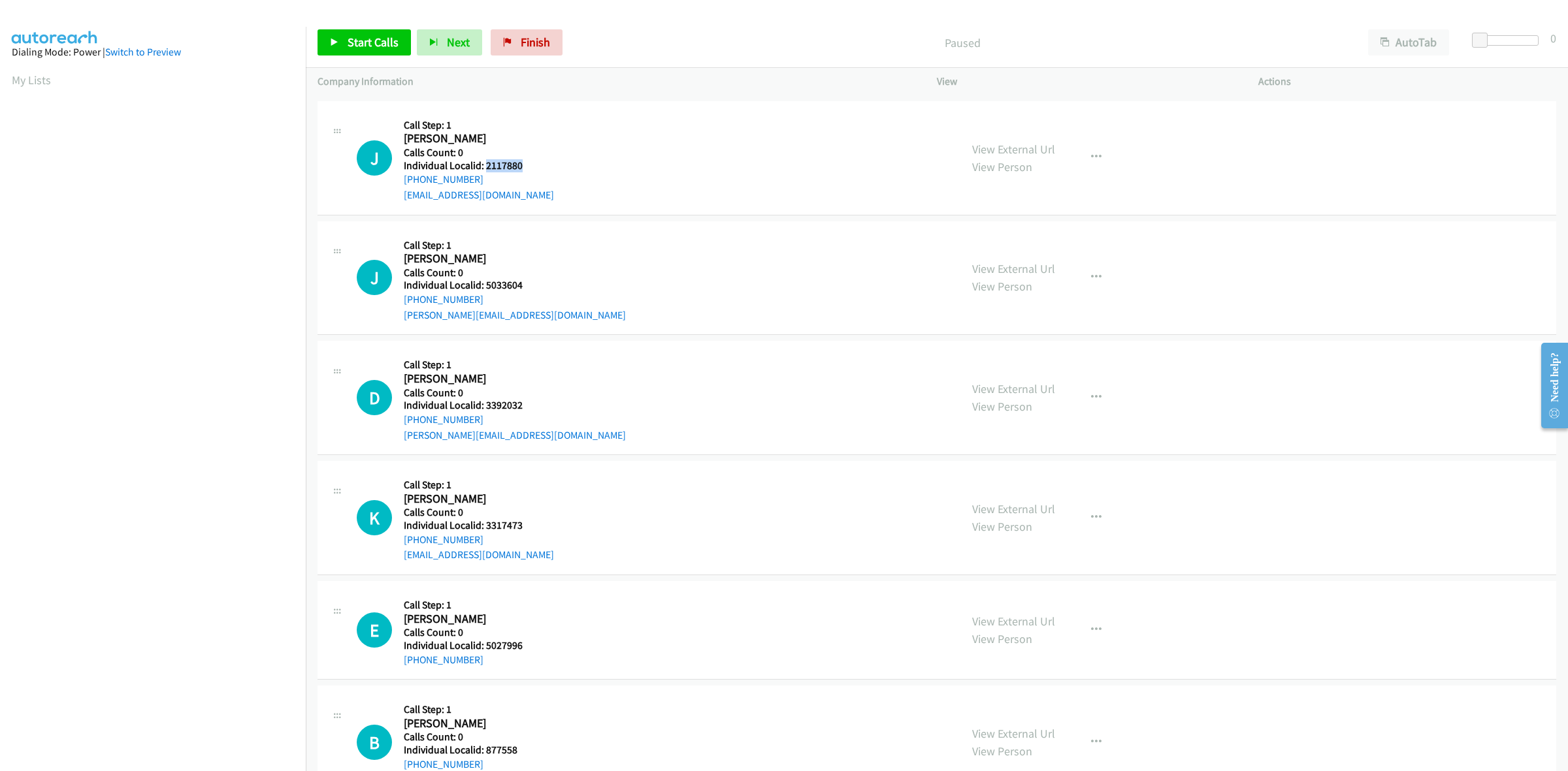
drag, startPoint x: 511, startPoint y: 165, endPoint x: 483, endPoint y: 167, distance: 28.1
click at [483, 167] on h5 "Individual Localid: 2117880" at bounding box center [479, 166] width 150 height 13
copy h5 "2117880"
click at [623, 154] on div "J Callback Scheduled Call Step: 1 [PERSON_NAME] America/New_York Calls Count: 0…" at bounding box center [652, 158] width 592 height 90
click at [1091, 152] on icon "button" at bounding box center [1096, 157] width 10 height 10
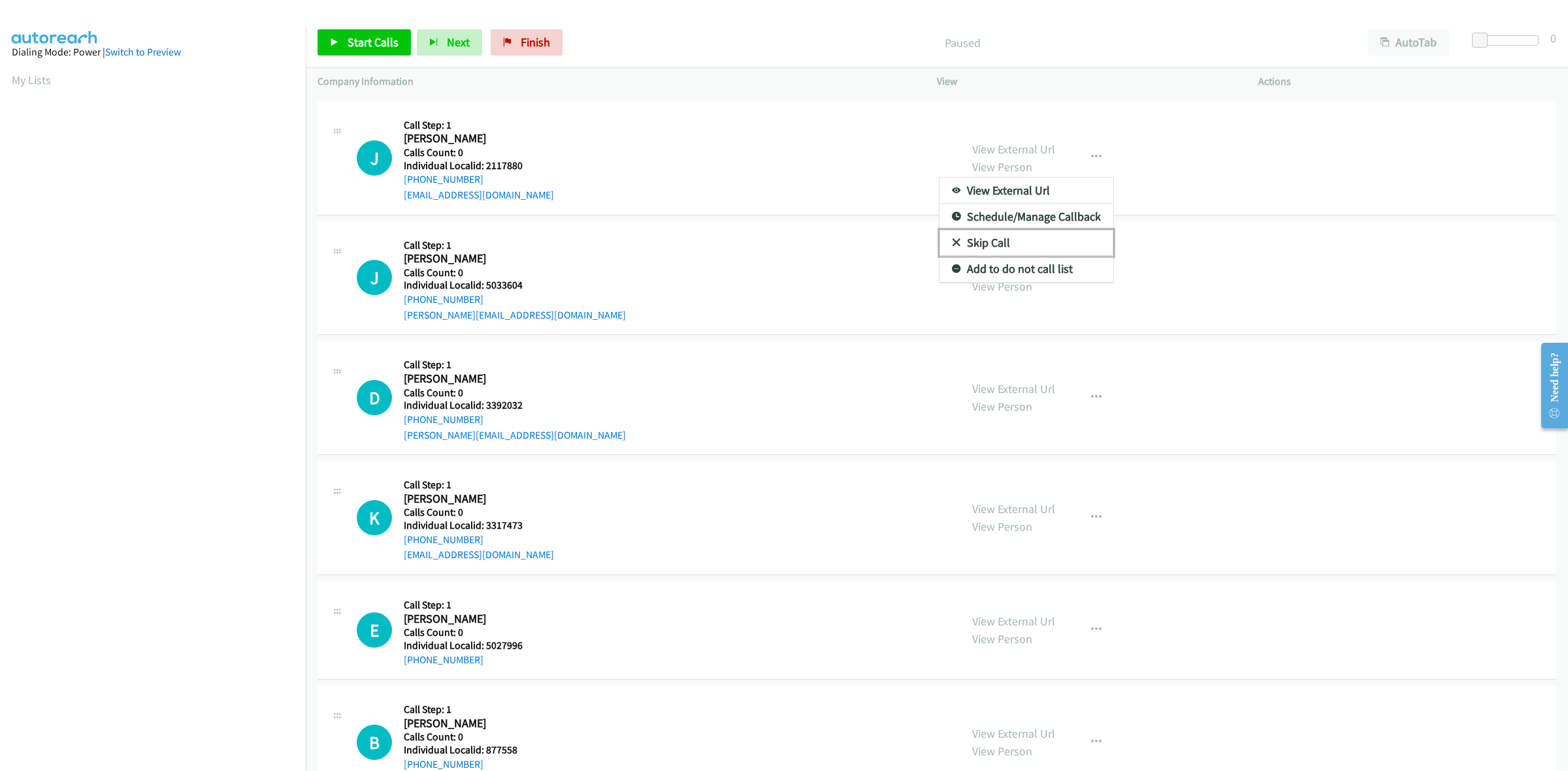
click at [1004, 244] on link "Skip Call" at bounding box center [1026, 242] width 174 height 26
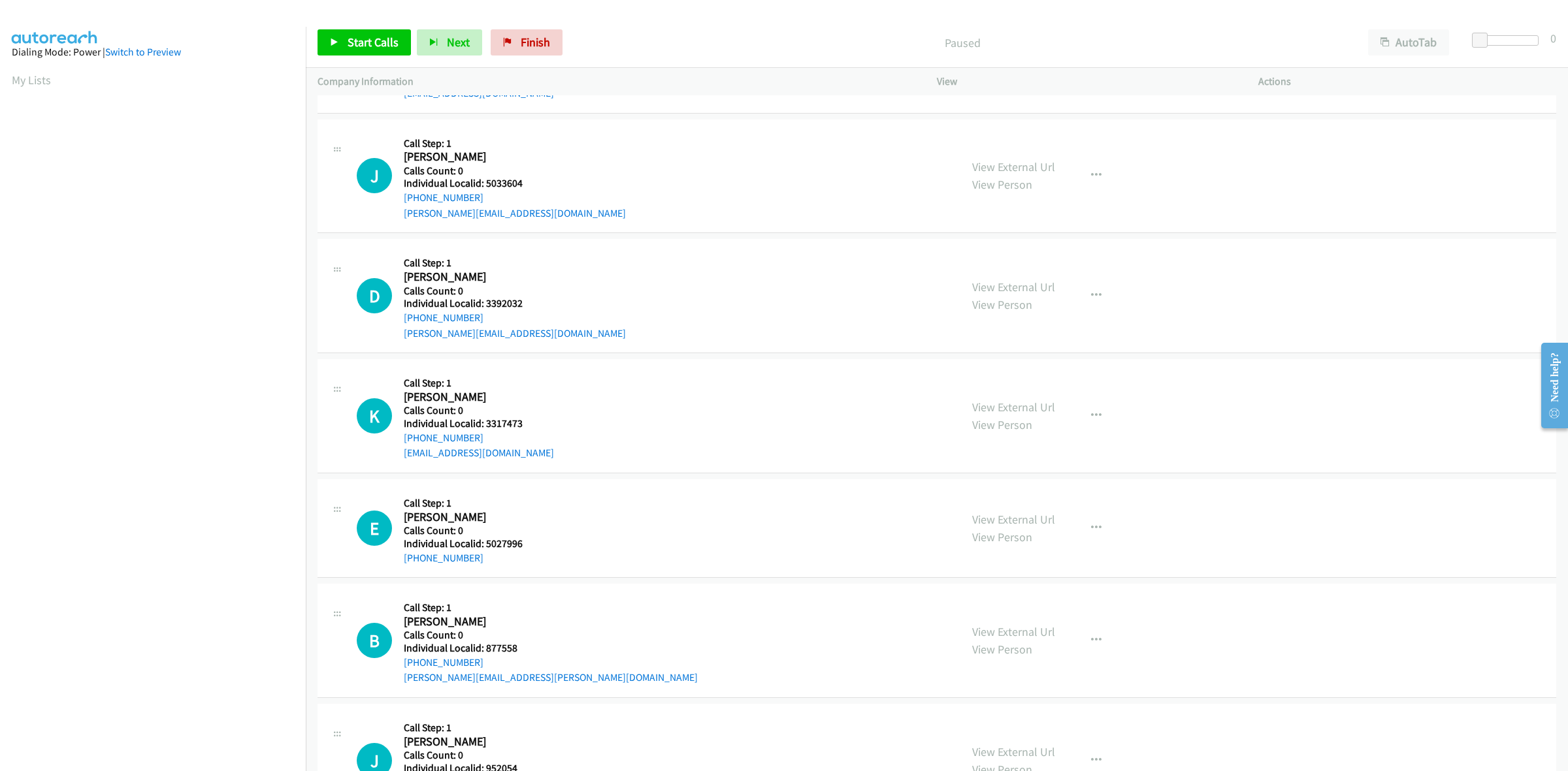
scroll to position [245, 0]
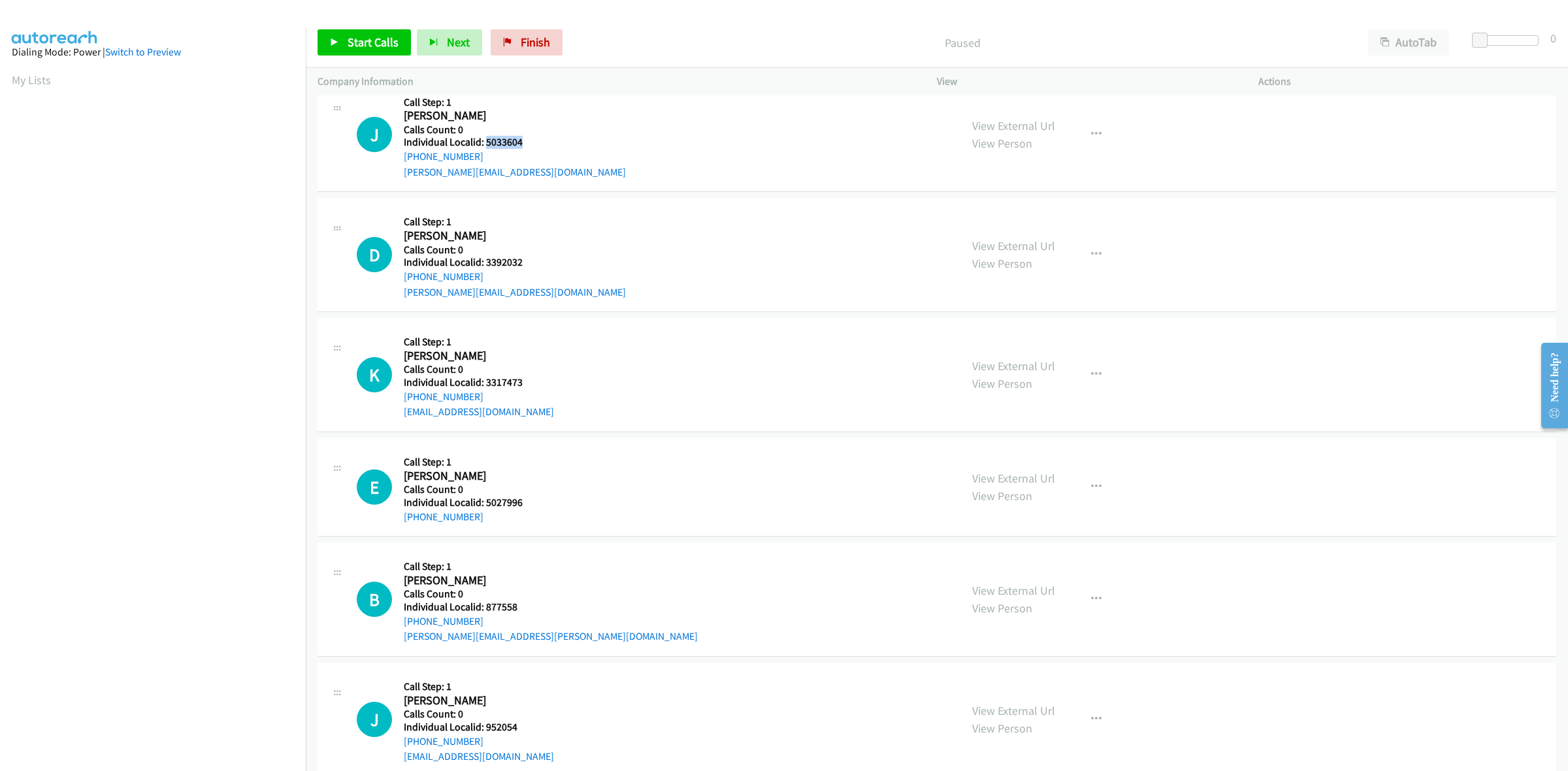
drag, startPoint x: 527, startPoint y: 145, endPoint x: 484, endPoint y: 142, distance: 43.1
click at [484, 142] on h5 "Individual Localid: 5033604" at bounding box center [515, 142] width 222 height 13
copy h5 "5033604"
click at [1064, 131] on div "View External Url View Person View External Url Email Schedule/Manage Callback …" at bounding box center [1127, 134] width 333 height 90
click at [1079, 135] on button "button" at bounding box center [1096, 134] width 35 height 26
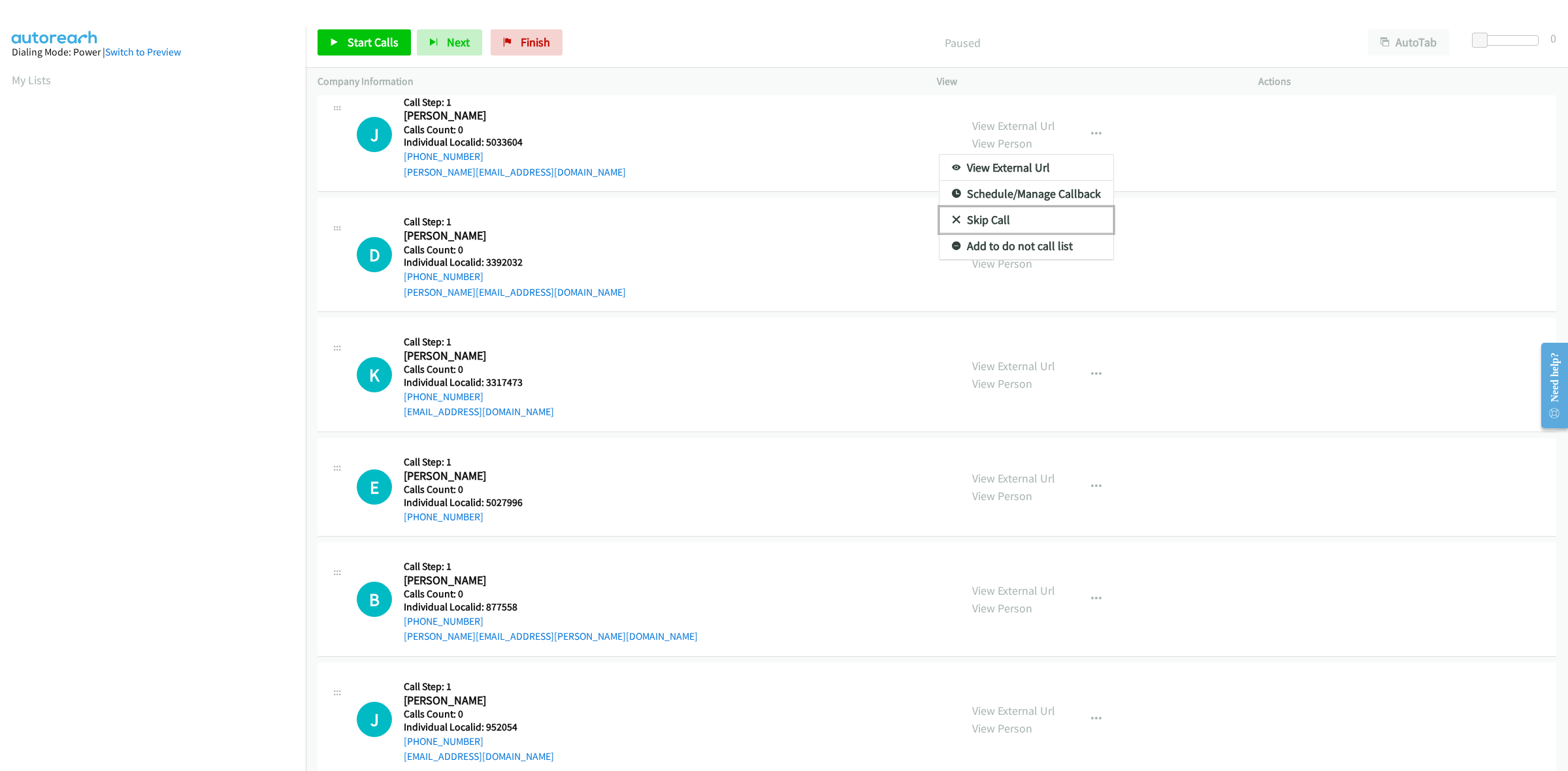
click at [1010, 224] on link "Skip Call" at bounding box center [1026, 220] width 174 height 26
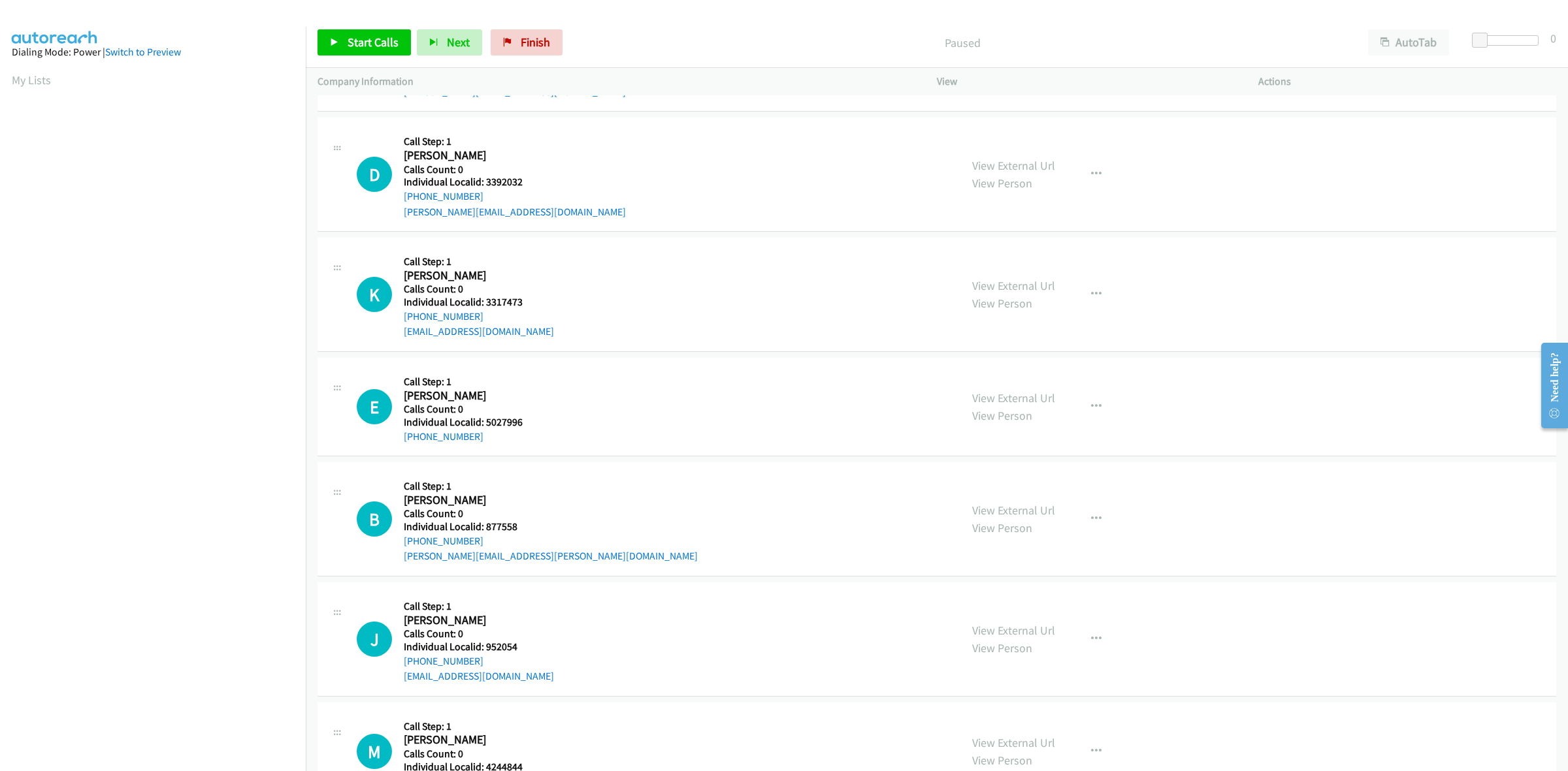
scroll to position [367, 0]
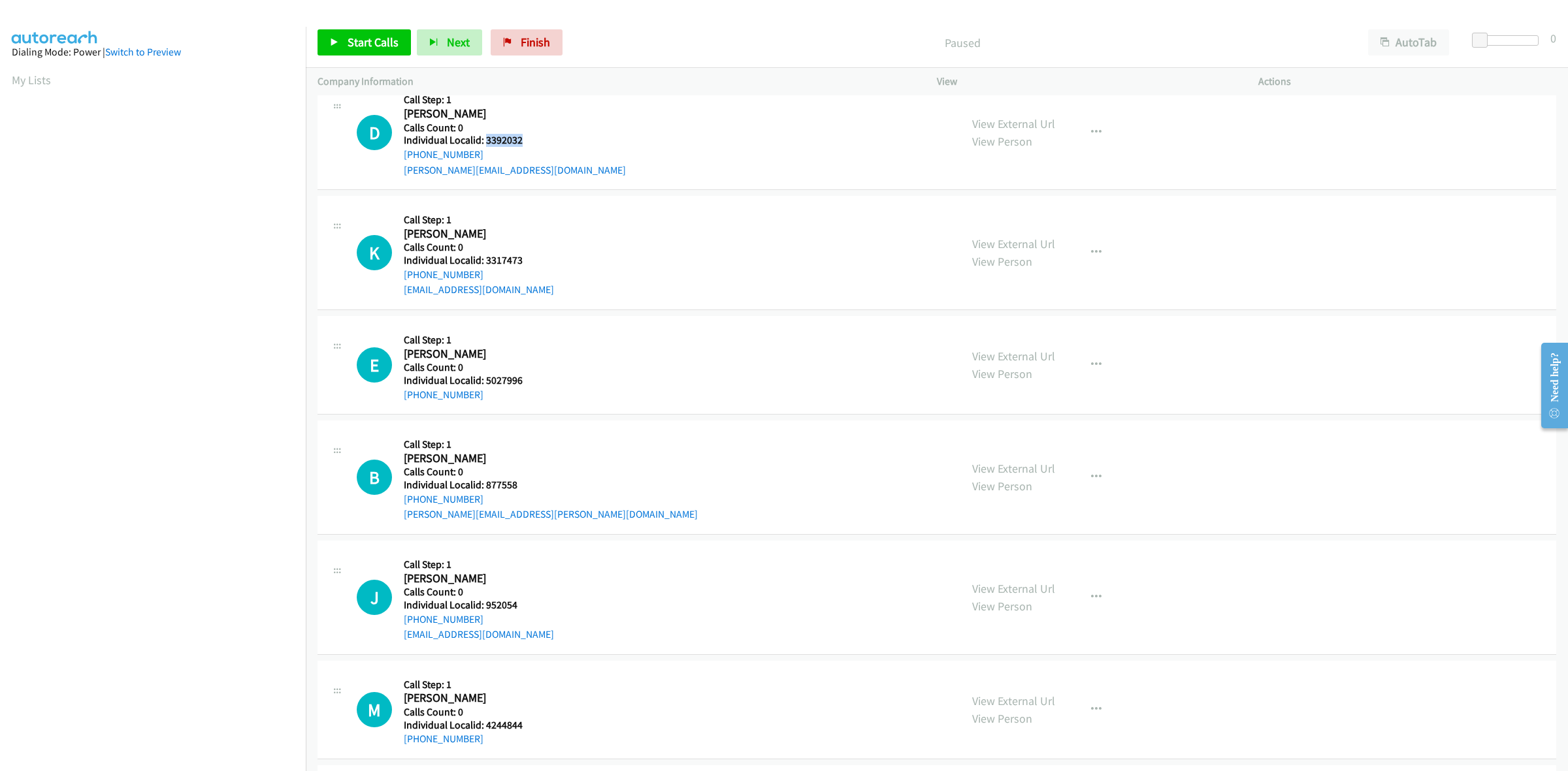
drag, startPoint x: 526, startPoint y: 142, endPoint x: 484, endPoint y: 142, distance: 42.0
click at [484, 142] on h5 "Individual Localid: 3392032" at bounding box center [515, 140] width 222 height 13
copy h5 "3392032"
drag, startPoint x: 569, startPoint y: 137, endPoint x: 565, endPoint y: 142, distance: 6.4
click at [569, 137] on div "D Callback Scheduled Call Step: 1 David Jones America/New_York Calls Count: 0 I…" at bounding box center [652, 132] width 592 height 90
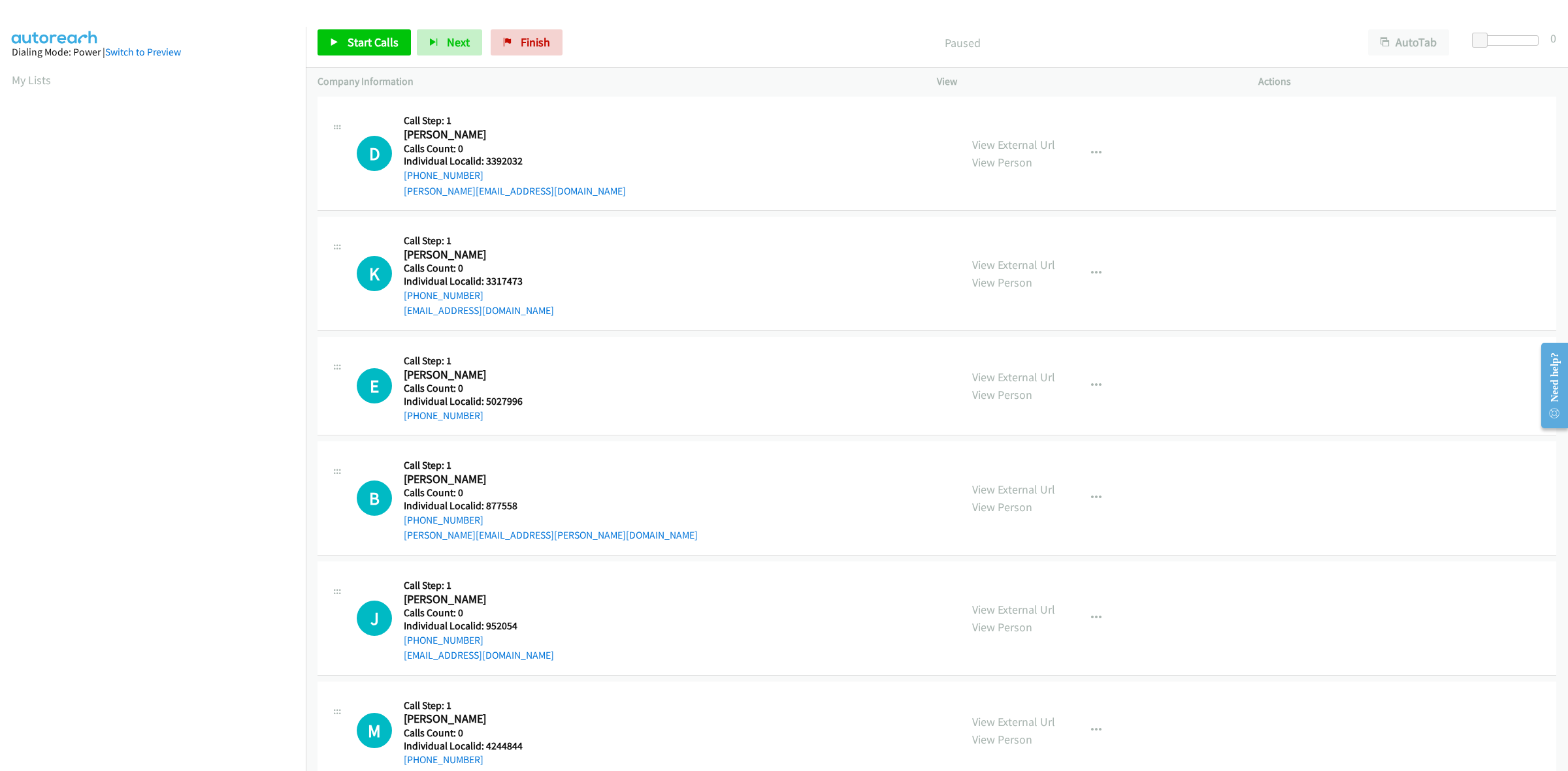
scroll to position [285, 0]
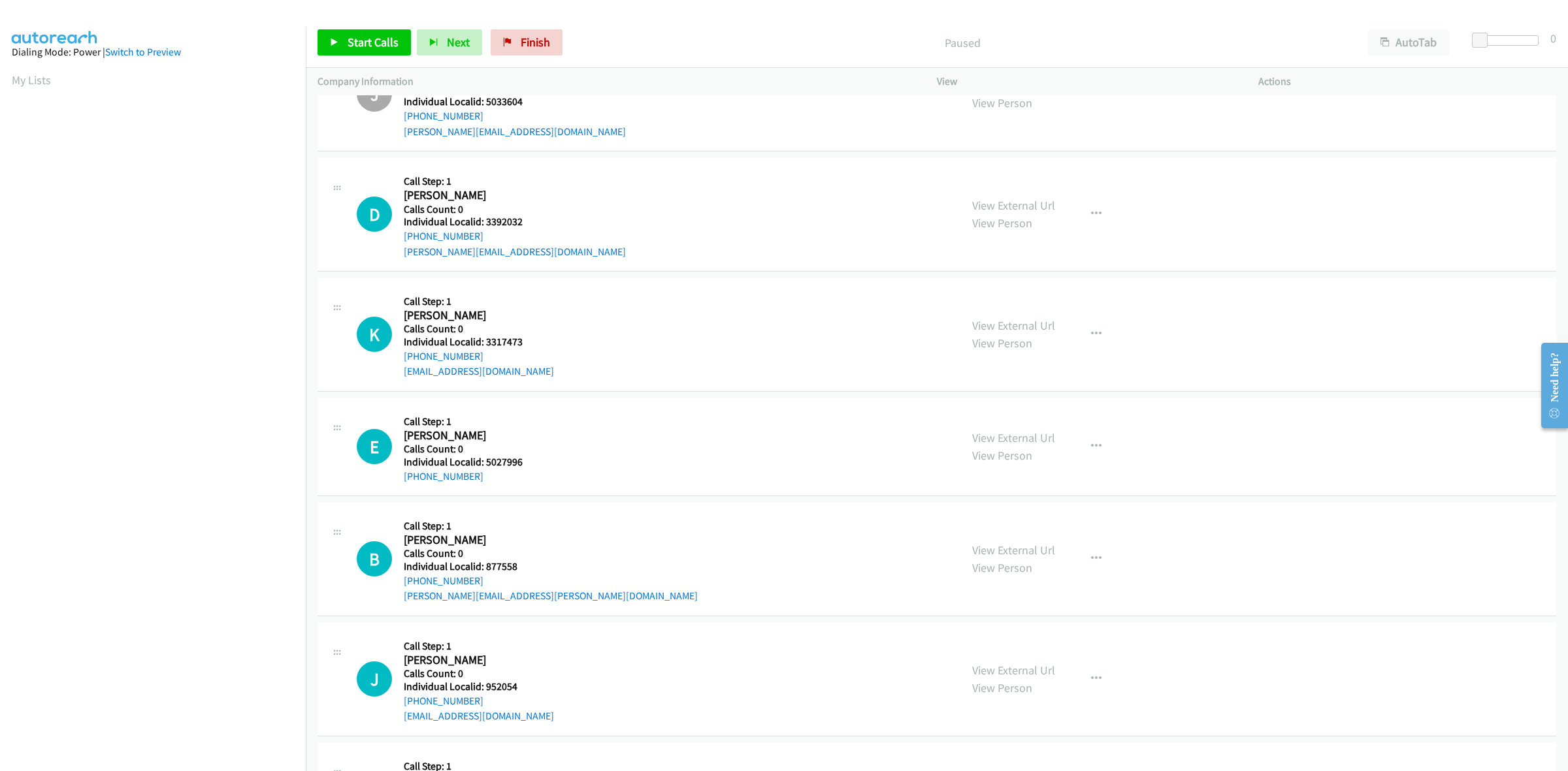
drag, startPoint x: 479, startPoint y: 236, endPoint x: 397, endPoint y: 243, distance: 82.3
click at [397, 243] on div "D Callback Scheduled Call Step: 1 David Jones America/New_York Calls Count: 0 I…" at bounding box center [652, 213] width 592 height 90
copy link "+1 215-617-7221"
drag, startPoint x: 22, startPoint y: 81, endPoint x: 98, endPoint y: 14, distance: 101.3
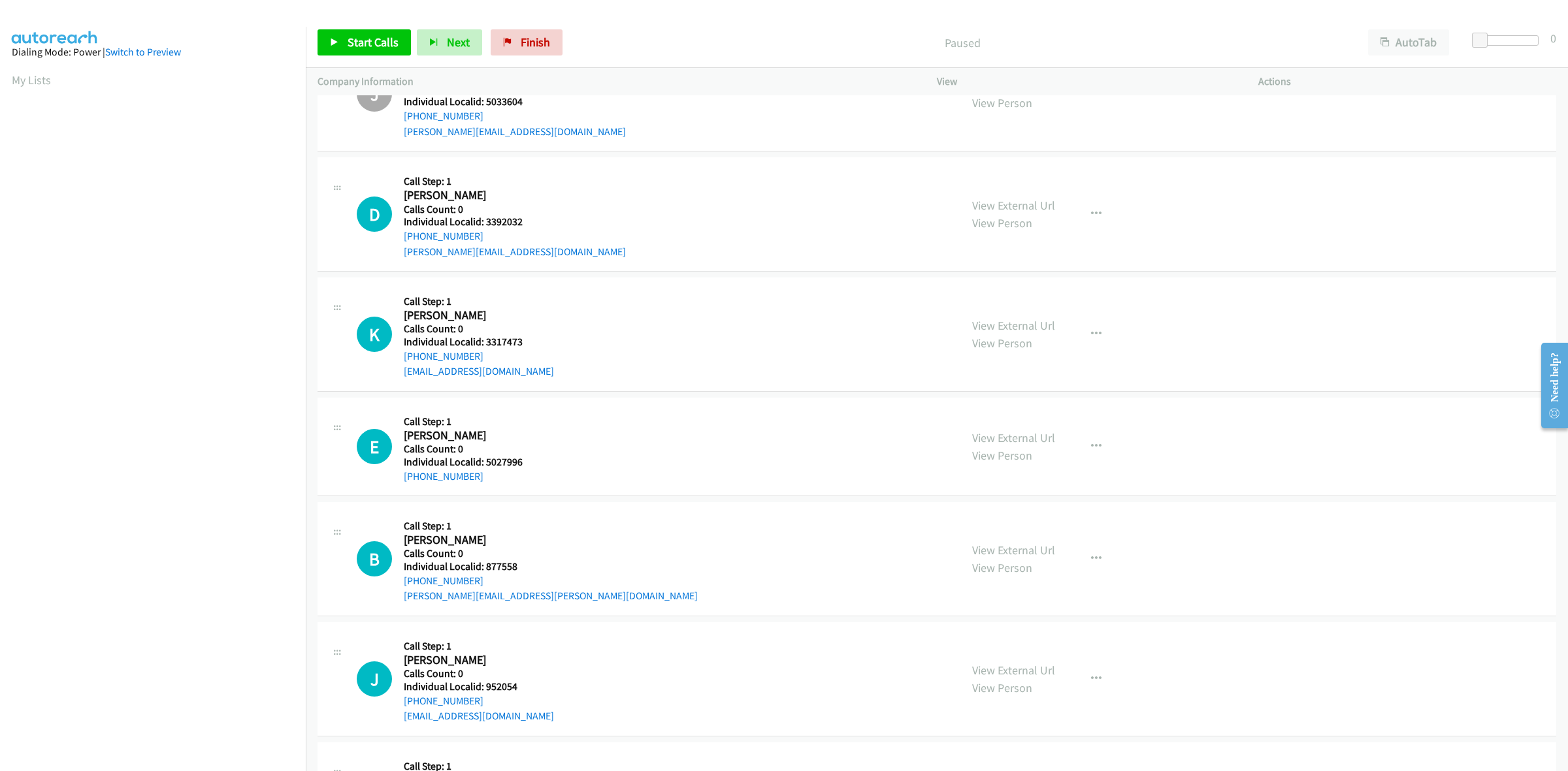
click at [22, 81] on link "My Lists" at bounding box center [31, 80] width 39 height 15
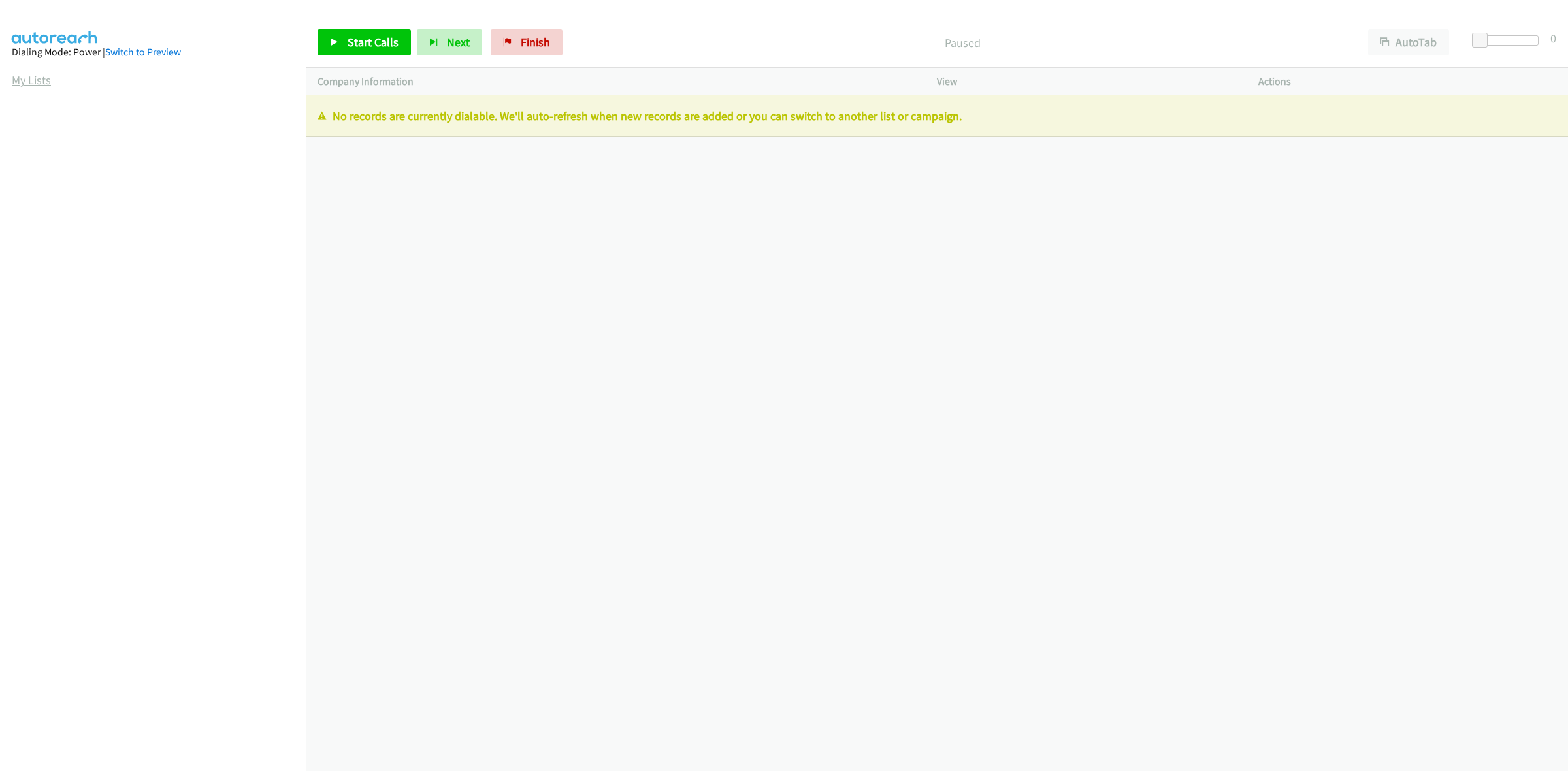
click at [27, 85] on link "My Lists" at bounding box center [31, 80] width 39 height 15
click at [34, 81] on link "My Lists" at bounding box center [31, 80] width 39 height 15
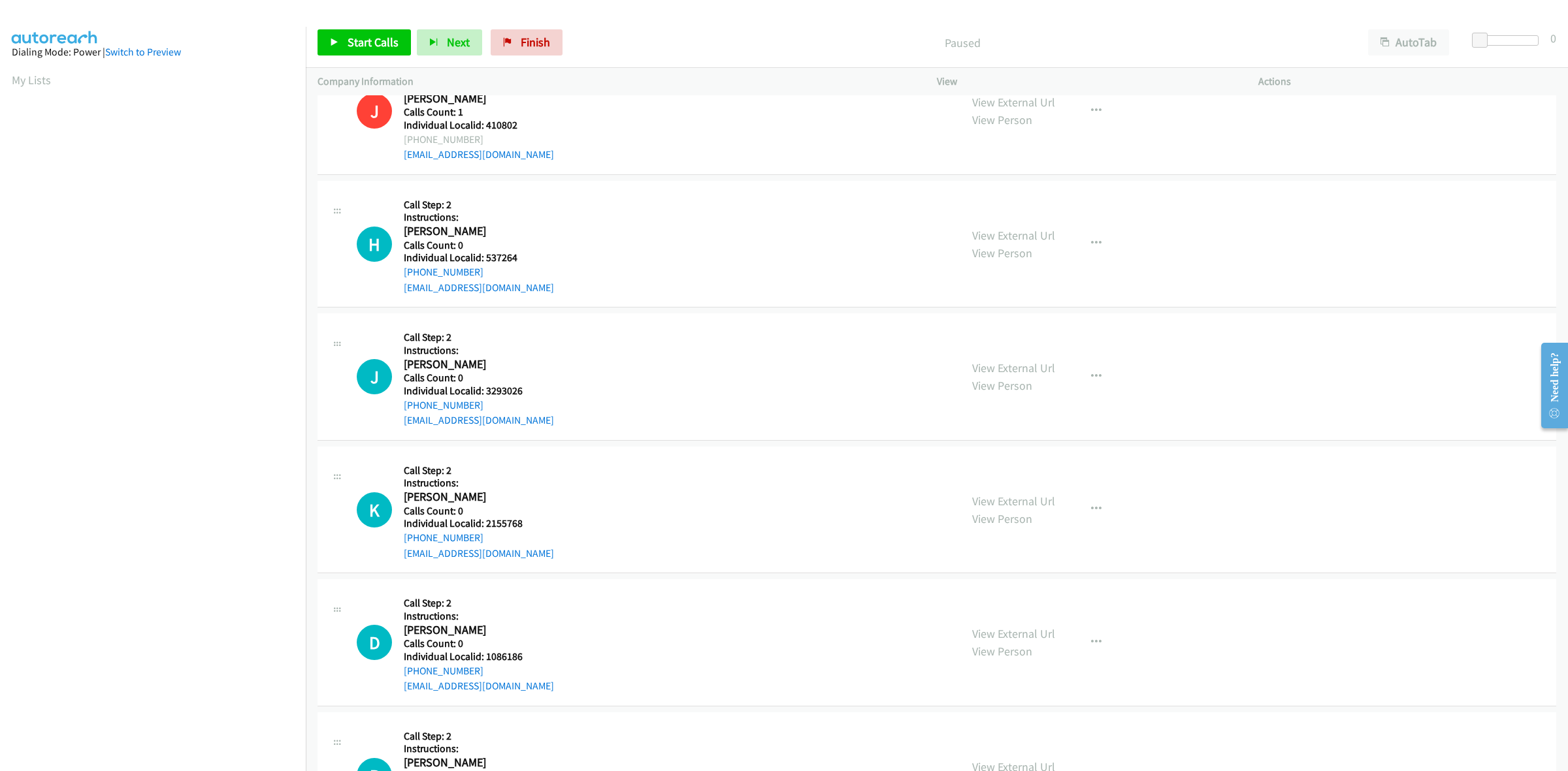
scroll to position [1081, 0]
click at [1103, 249] on button "button" at bounding box center [1096, 245] width 35 height 26
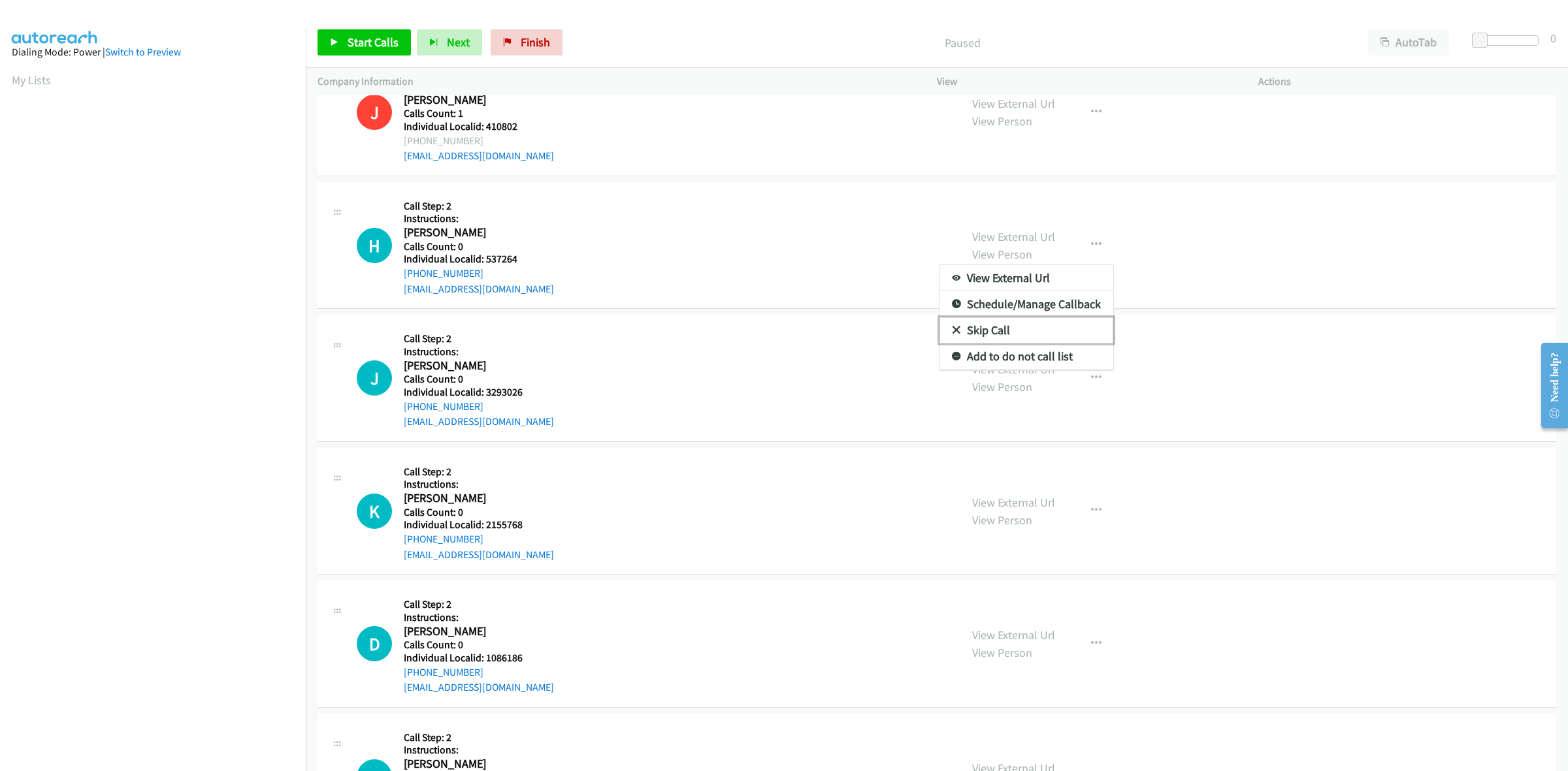
click at [991, 331] on link "Skip Call" at bounding box center [1026, 330] width 174 height 26
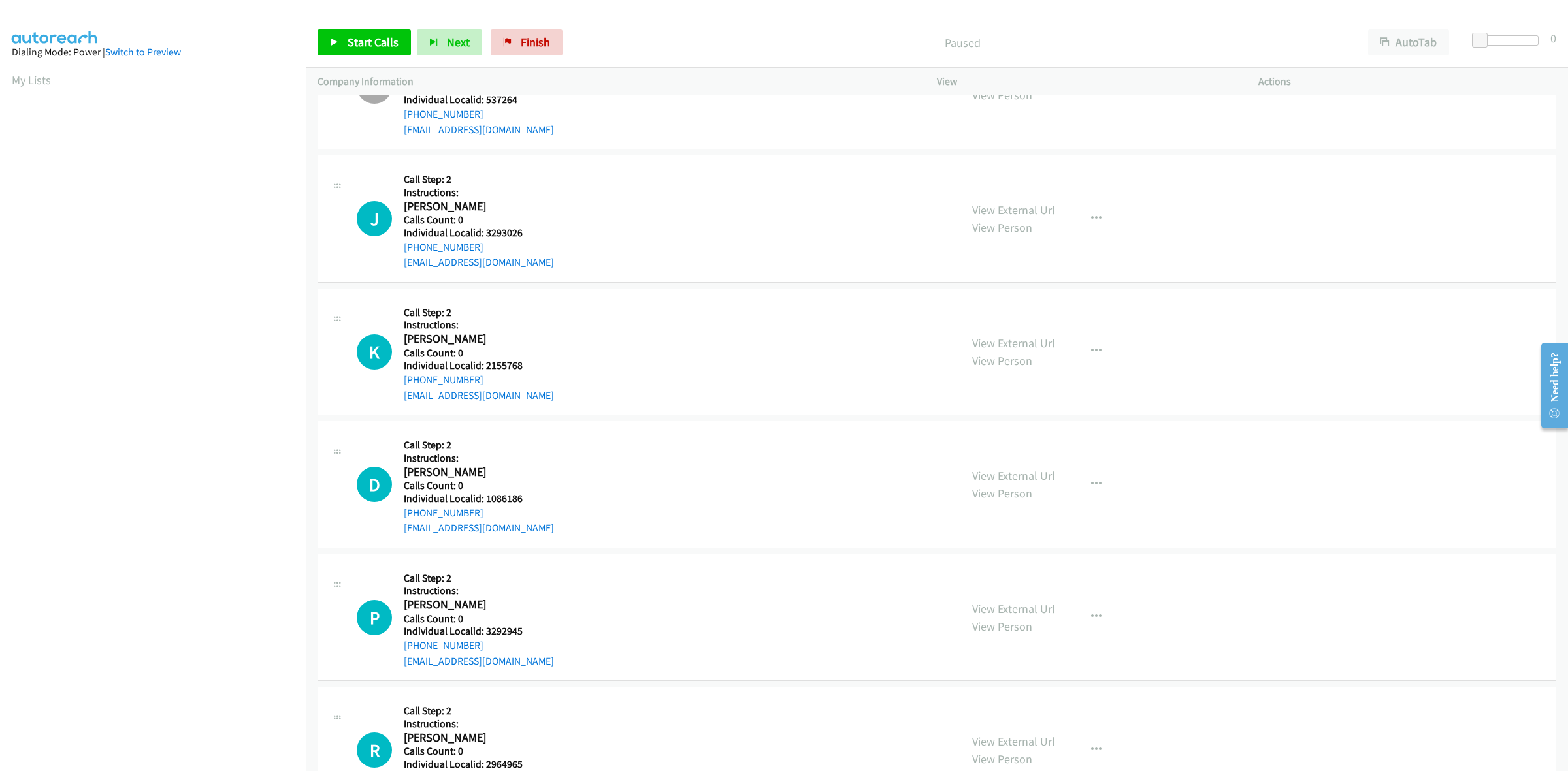
scroll to position [1307, 0]
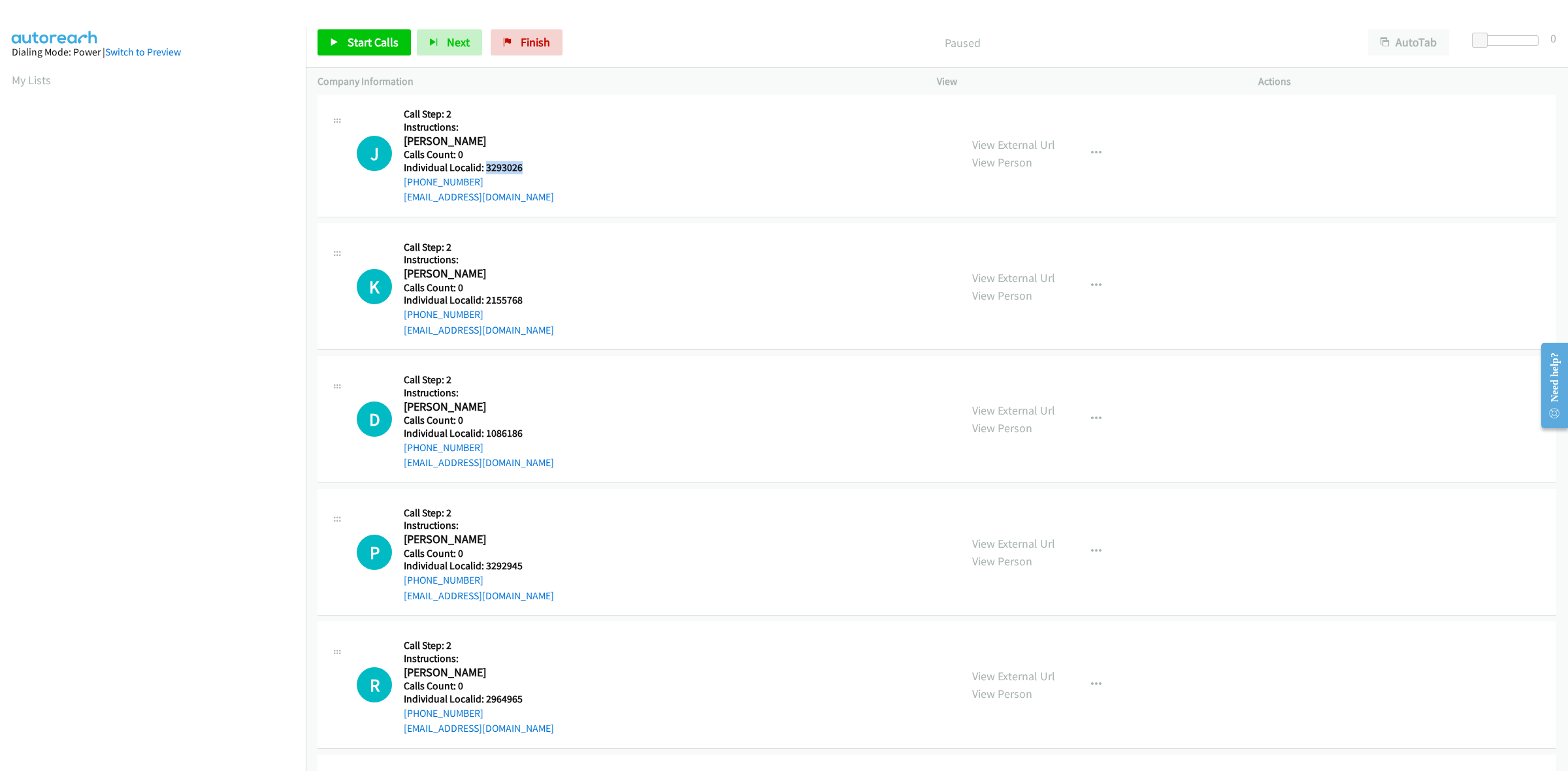
drag, startPoint x: 508, startPoint y: 167, endPoint x: 484, endPoint y: 167, distance: 24.0
click at [484, 167] on h5 "Individual Localid: 3293026" at bounding box center [479, 167] width 150 height 13
copy h5 "3293026"
click at [30, 78] on link "My Lists" at bounding box center [31, 80] width 39 height 15
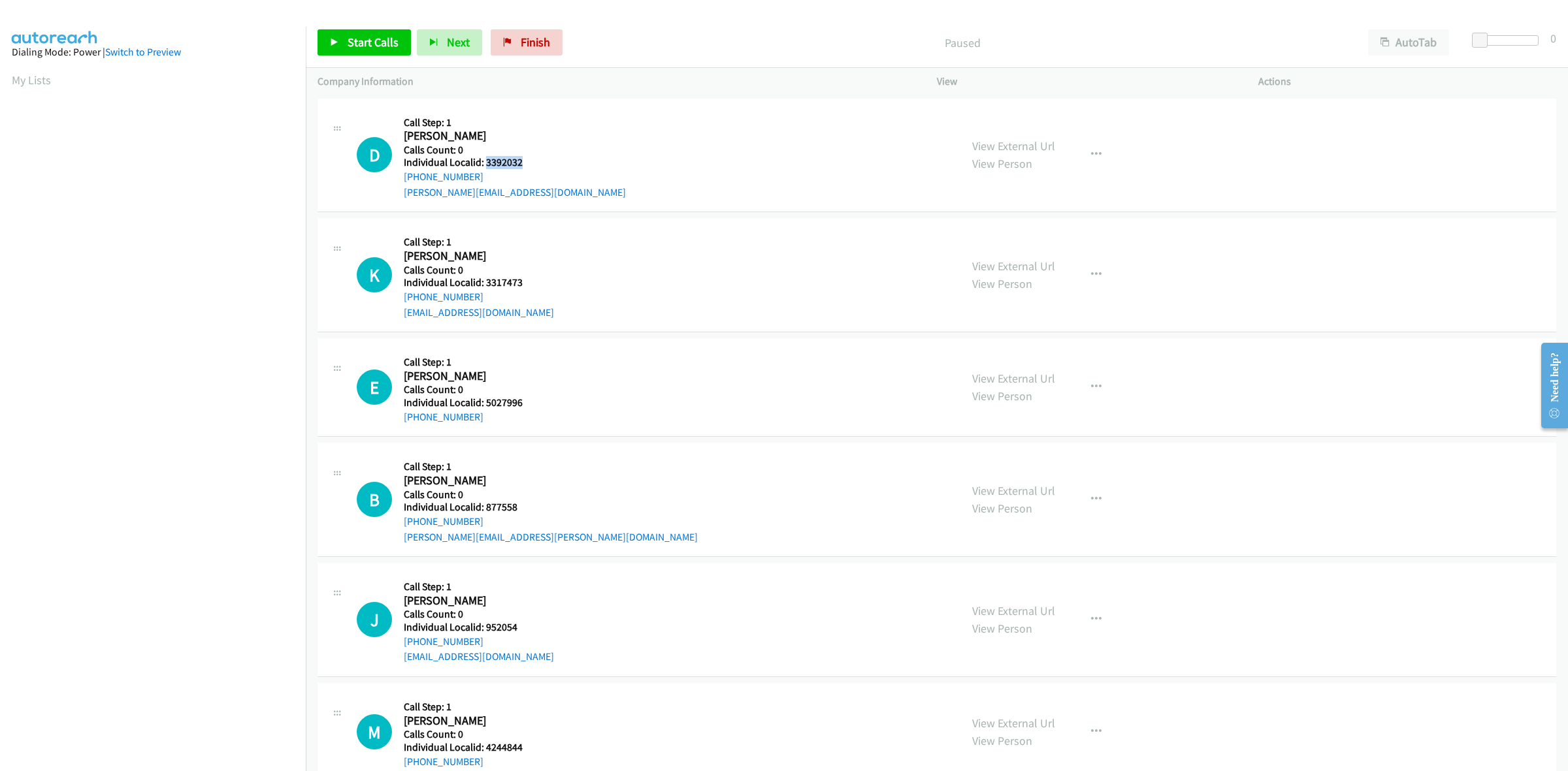
drag, startPoint x: 529, startPoint y: 167, endPoint x: 483, endPoint y: 164, distance: 46.1
click at [483, 164] on div "D Callback Scheduled Call Step: 1 David Jones America/New_York Calls Count: 0 I…" at bounding box center [652, 155] width 592 height 90
copy h5 "3392032"
click at [514, 149] on h5 "Calls Count: 0" at bounding box center [515, 150] width 222 height 13
drag, startPoint x: 485, startPoint y: 180, endPoint x: 397, endPoint y: 180, distance: 88.0
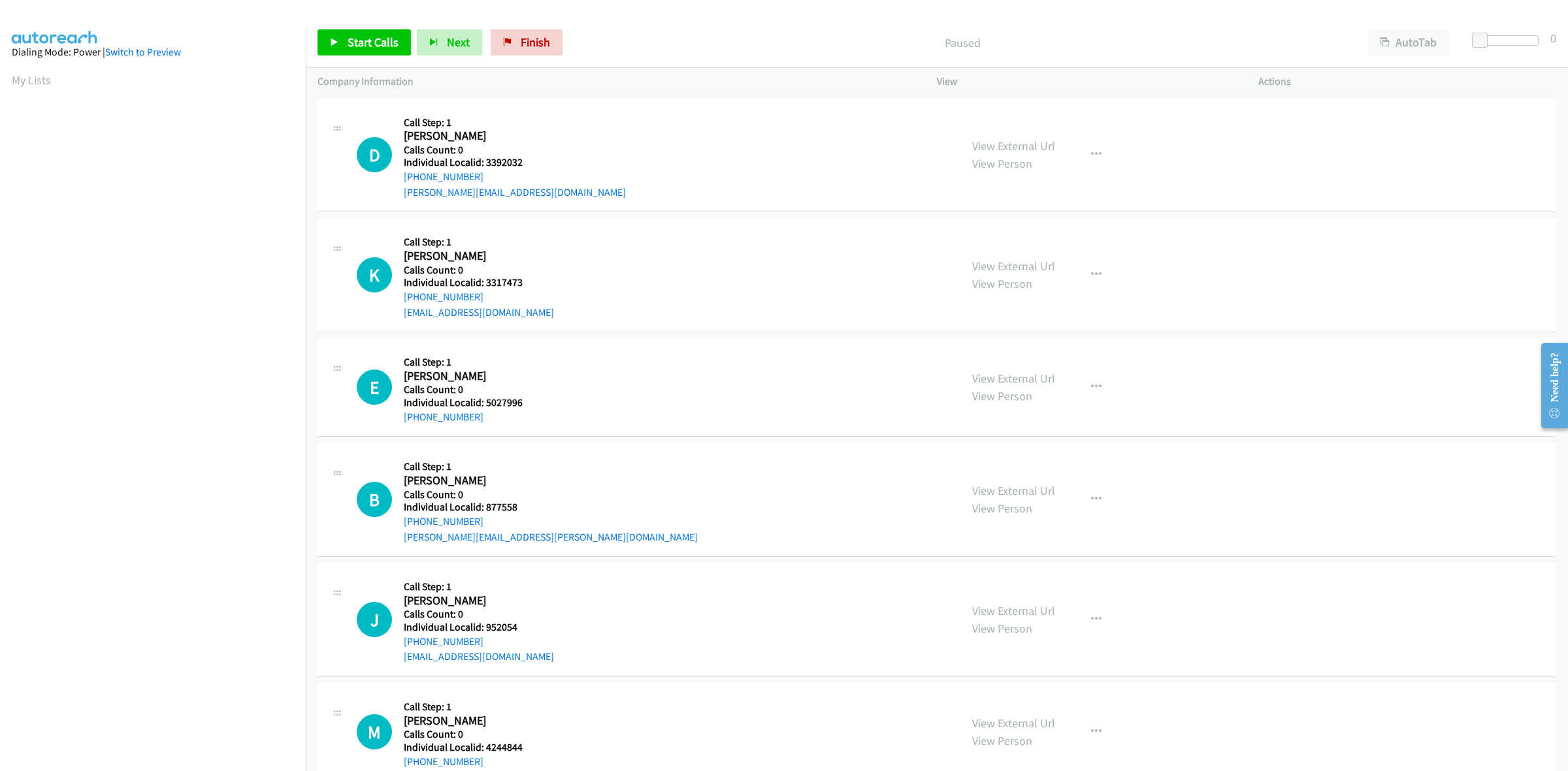
click at [397, 180] on div "D Callback Scheduled Call Step: 1 David Jones America/New_York Calls Count: 0 I…" at bounding box center [652, 155] width 592 height 90
copy link "+1 215-617-7221"
drag, startPoint x: 525, startPoint y: 161, endPoint x: 484, endPoint y: 159, distance: 41.0
click at [484, 159] on h5 "Individual Localid: 3392032" at bounding box center [515, 163] width 222 height 13
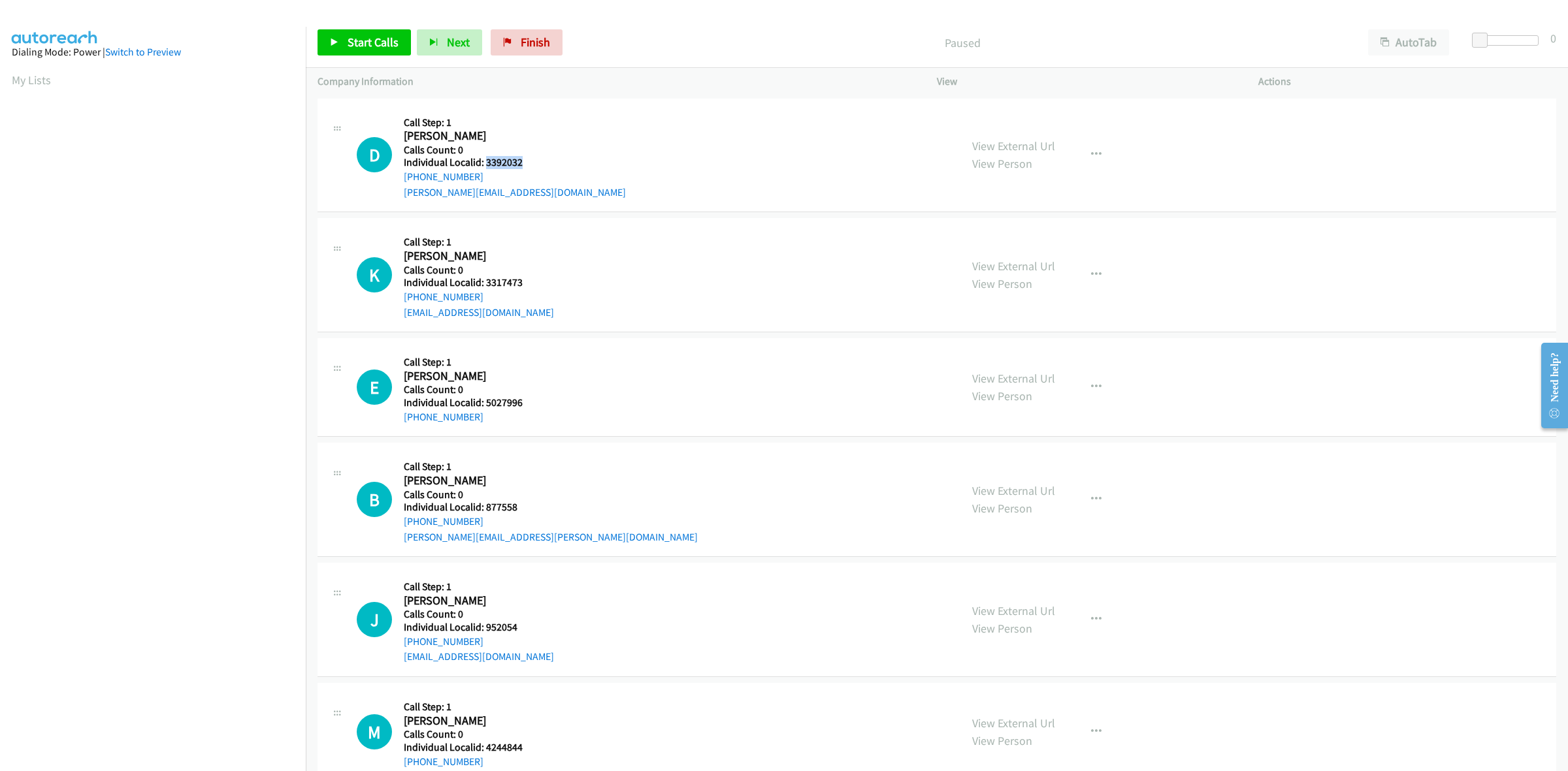
copy h5 "3392032"
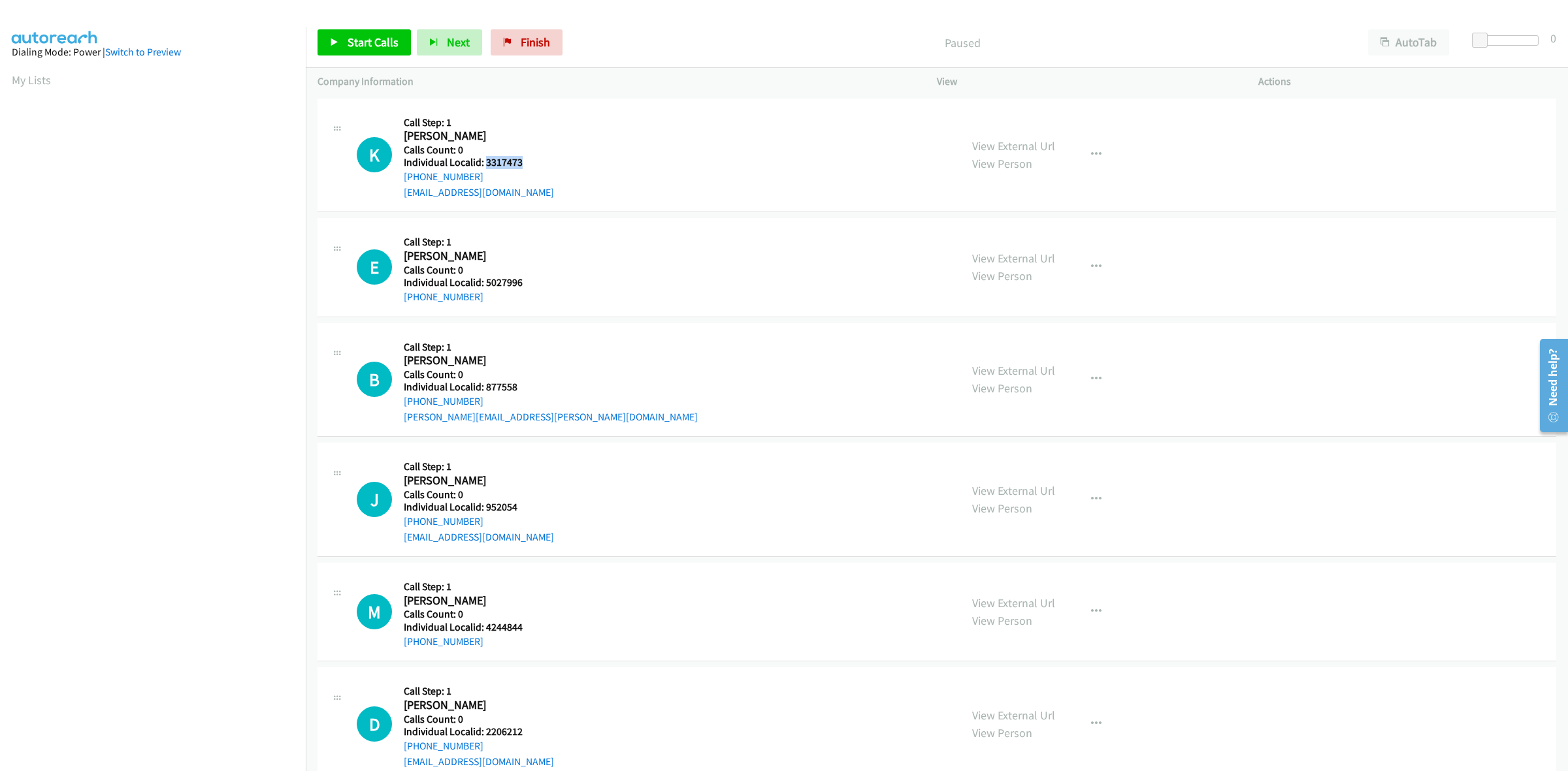
drag, startPoint x: 526, startPoint y: 158, endPoint x: 484, endPoint y: 164, distance: 42.4
click at [484, 164] on h5 "Individual Localid: 3317473" at bounding box center [479, 163] width 150 height 13
copy h5 "3317473"
drag, startPoint x: 589, startPoint y: 134, endPoint x: 530, endPoint y: 141, distance: 59.4
click at [589, 134] on div "K Callback Scheduled Call Step: 1 Kelly Collins America/New_York Calls Count: 0…" at bounding box center [652, 155] width 592 height 90
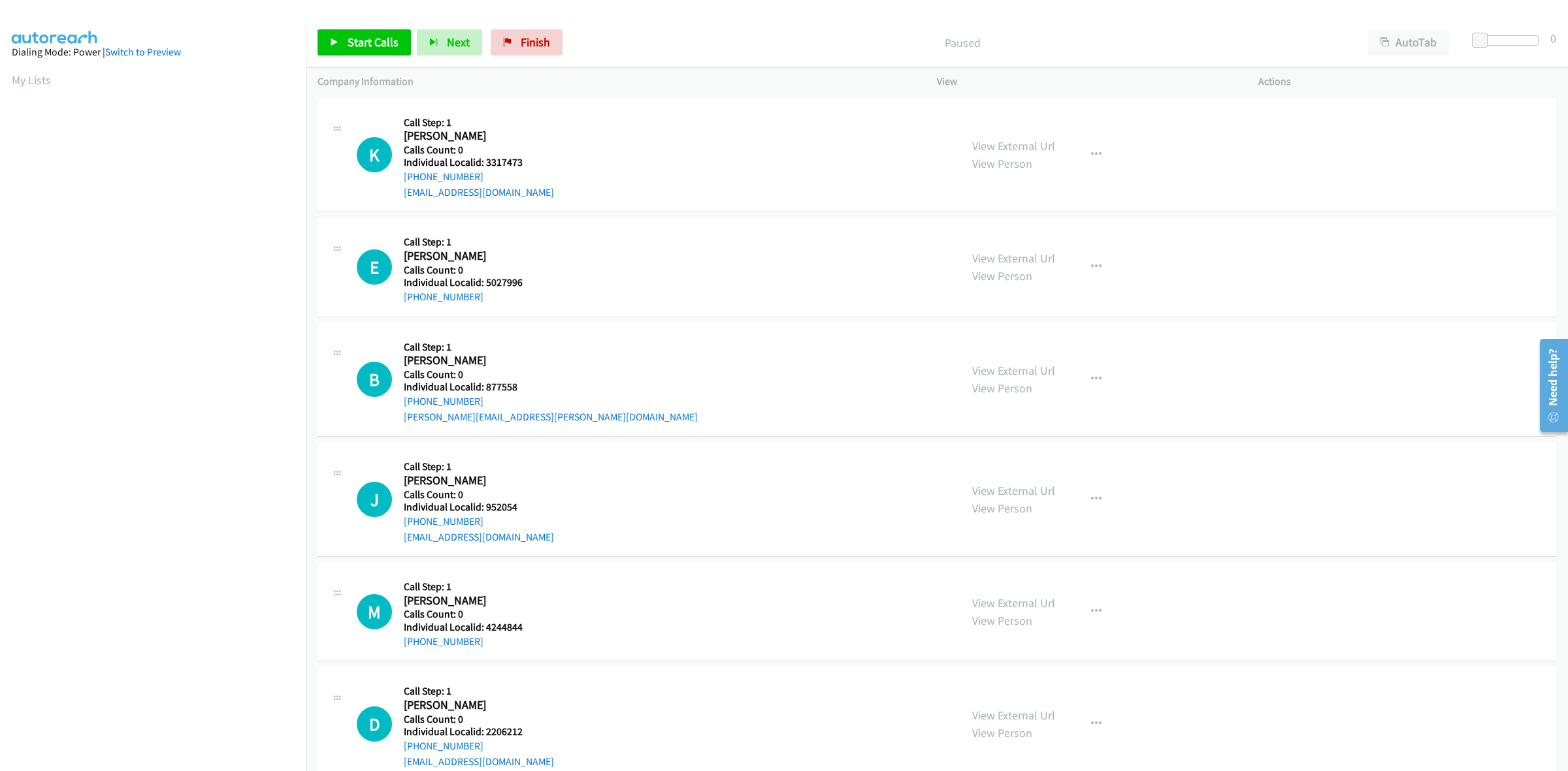
drag, startPoint x: 490, startPoint y: 181, endPoint x: 402, endPoint y: 183, distance: 88.0
click at [402, 183] on div "K Callback Scheduled Call Step: 1 Kelly Collins America/New_York Calls Count: 0…" at bounding box center [652, 155] width 592 height 90
copy link "[PHONE_NUMBER]"
click at [33, 77] on link "My Lists" at bounding box center [31, 80] width 39 height 15
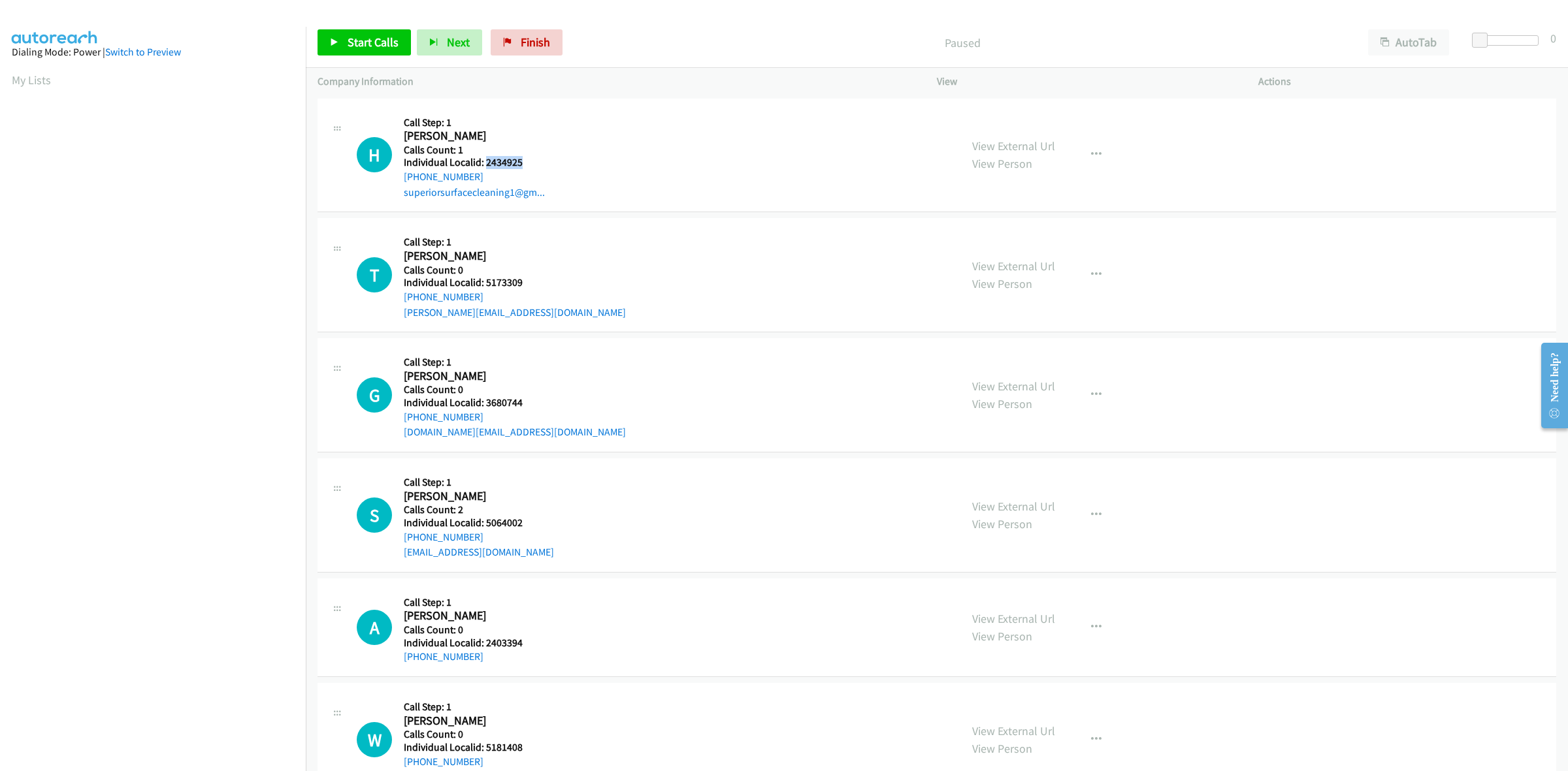
drag, startPoint x: 505, startPoint y: 156, endPoint x: 483, endPoint y: 164, distance: 23.4
click at [483, 164] on h5 "Individual Localid: 2434925" at bounding box center [474, 163] width 141 height 13
copy h5 "2434925"
click at [852, 147] on div "H Callback Scheduled Call Step: 1 Harper Anderson America/New_York Calls Count:…" at bounding box center [652, 155] width 592 height 90
drag, startPoint x: 1093, startPoint y: 150, endPoint x: 1085, endPoint y: 156, distance: 10.0
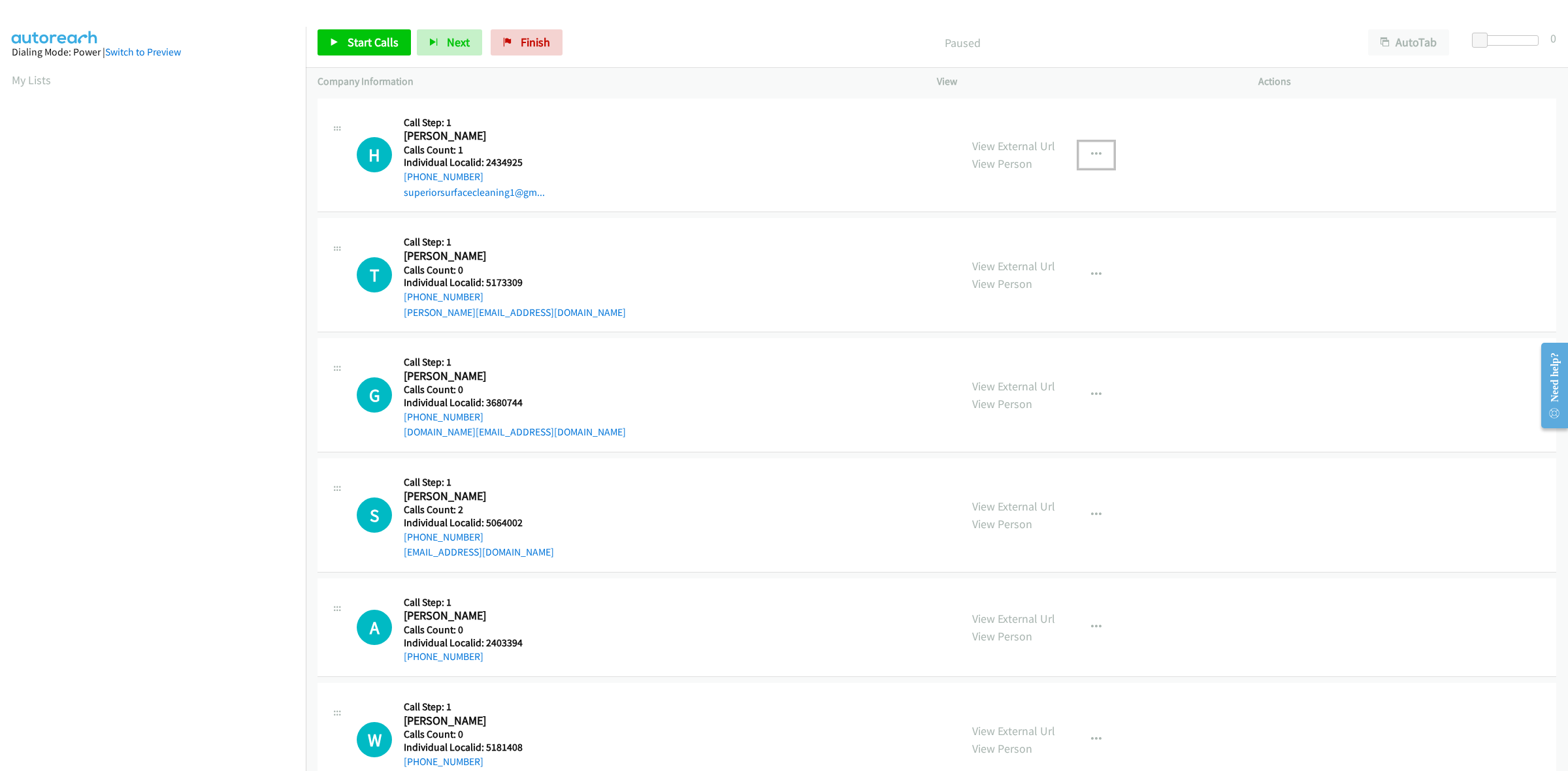
click at [1093, 150] on icon "button" at bounding box center [1096, 154] width 10 height 10
click at [989, 239] on link "Skip Call" at bounding box center [1026, 240] width 174 height 26
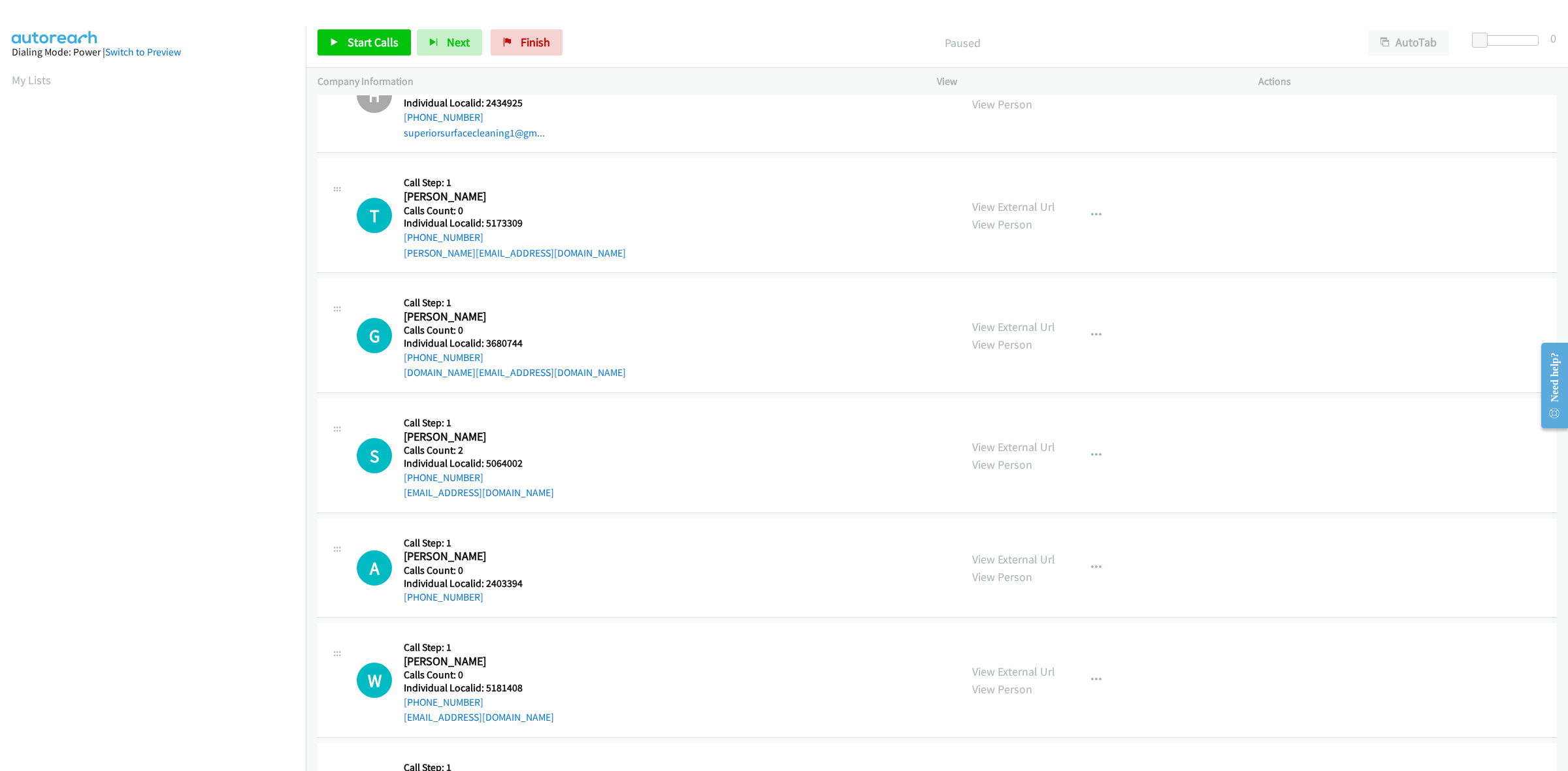
scroll to position [61, 0]
drag, startPoint x: 529, startPoint y: 216, endPoint x: 486, endPoint y: 219, distance: 43.1
click at [486, 219] on h5 "Individual Localid: 5173309" at bounding box center [515, 222] width 222 height 13
copy h5 "5173309"
click at [504, 174] on div "Callback Scheduled Call Step: 1 Tyler Whipkey America/New_York Calls Count: 0 I…" at bounding box center [515, 213] width 222 height 90
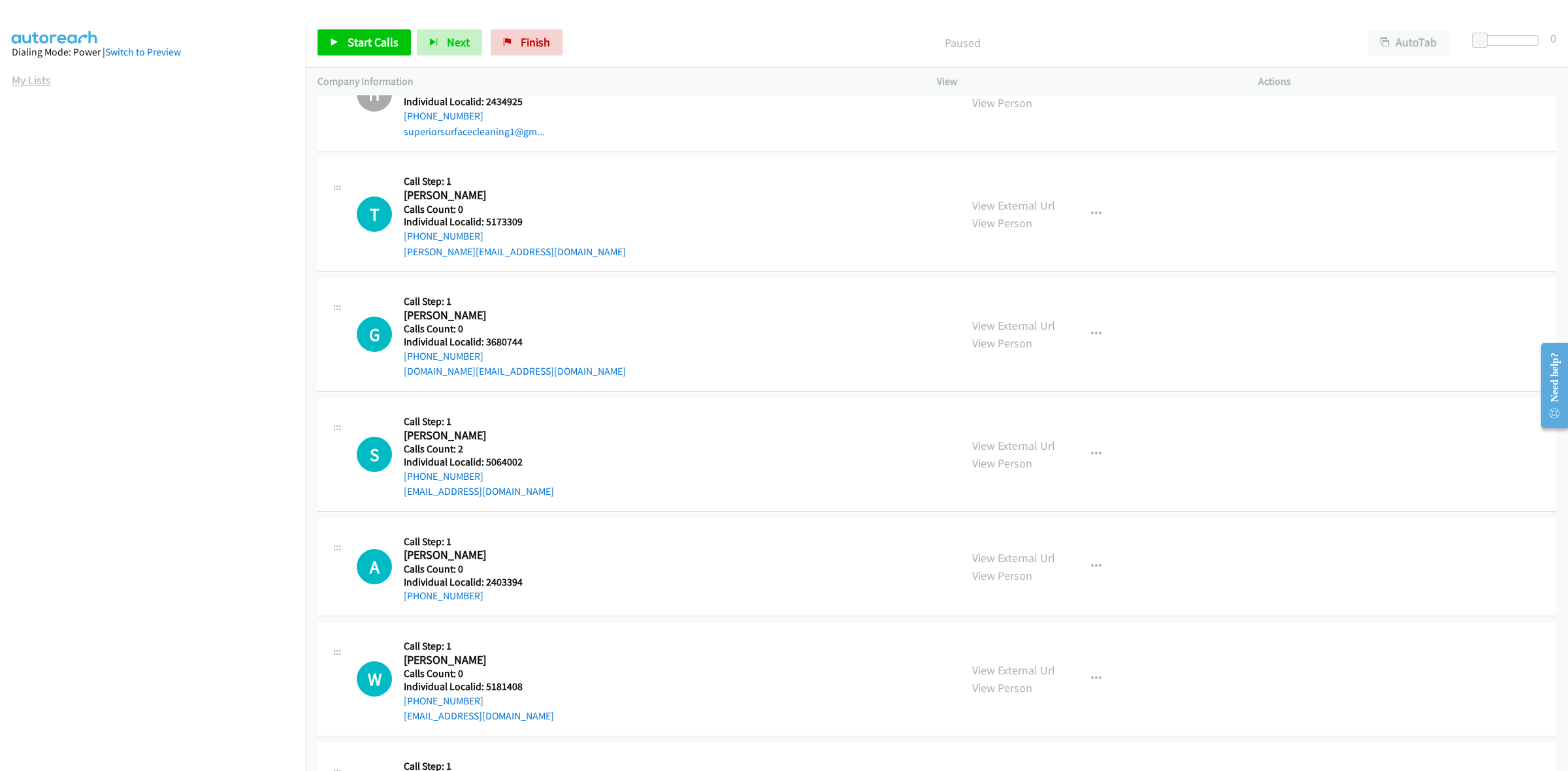
click at [34, 85] on link "My Lists" at bounding box center [31, 80] width 39 height 15
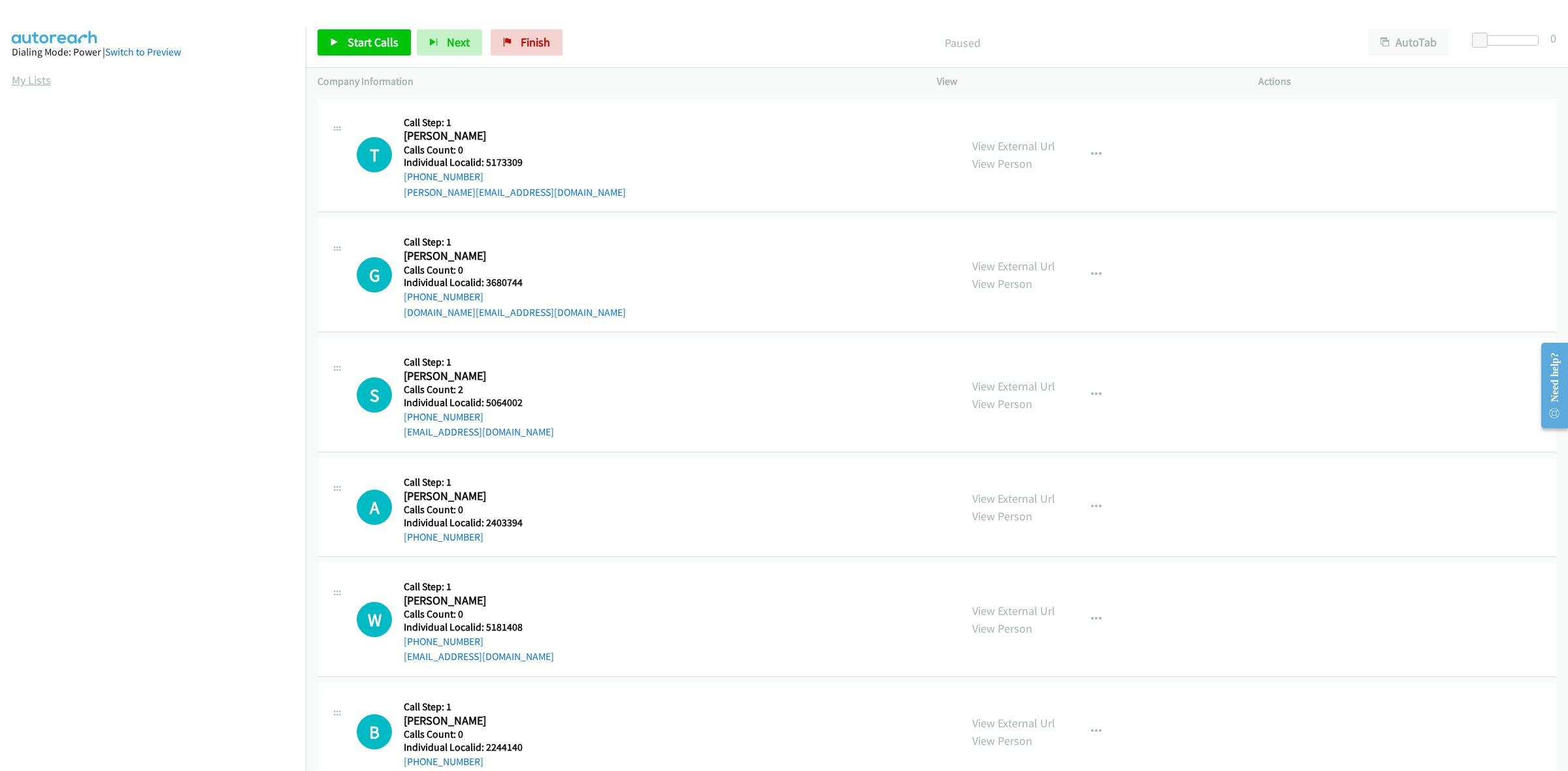
click at [27, 82] on link "My Lists" at bounding box center [31, 80] width 39 height 15
drag, startPoint x: 537, startPoint y: 156, endPoint x: 482, endPoint y: 156, distance: 55.0
click at [482, 156] on h5 "Individual Localid: 5173309" at bounding box center [515, 163] width 222 height 13
copy h5 "5173309"
drag, startPoint x: 522, startPoint y: 125, endPoint x: 503, endPoint y: 141, distance: 24.8
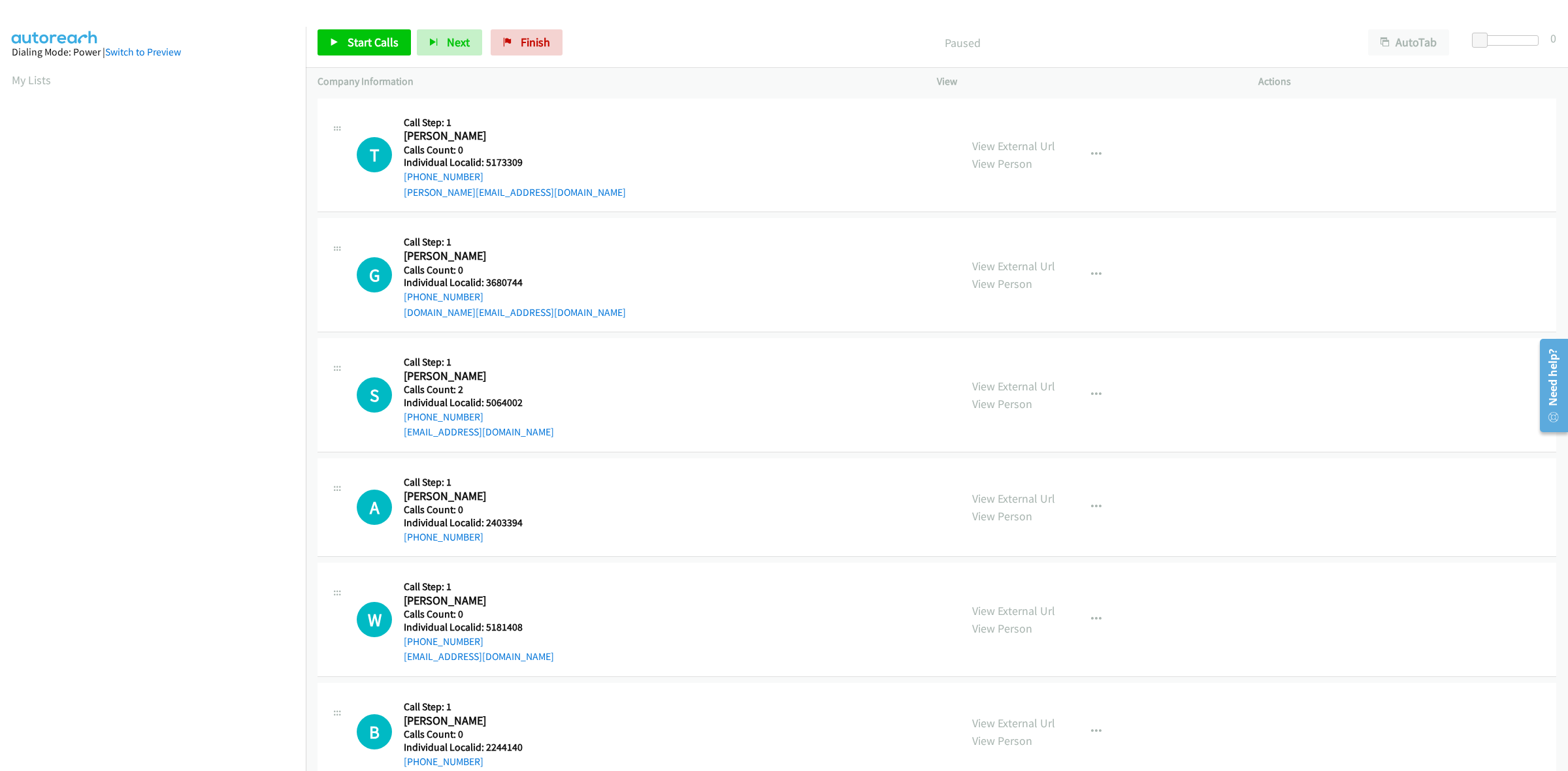
click at [522, 125] on h5 "Call Step: 1" at bounding box center [515, 123] width 222 height 13
drag, startPoint x: 484, startPoint y: 177, endPoint x: 403, endPoint y: 184, distance: 81.3
click at [403, 184] on div "T Callback Scheduled Call Step: 1 [PERSON_NAME] America/New_York Calls Count: 0…" at bounding box center [652, 155] width 592 height 90
copy link "[PHONE_NUMBER]"
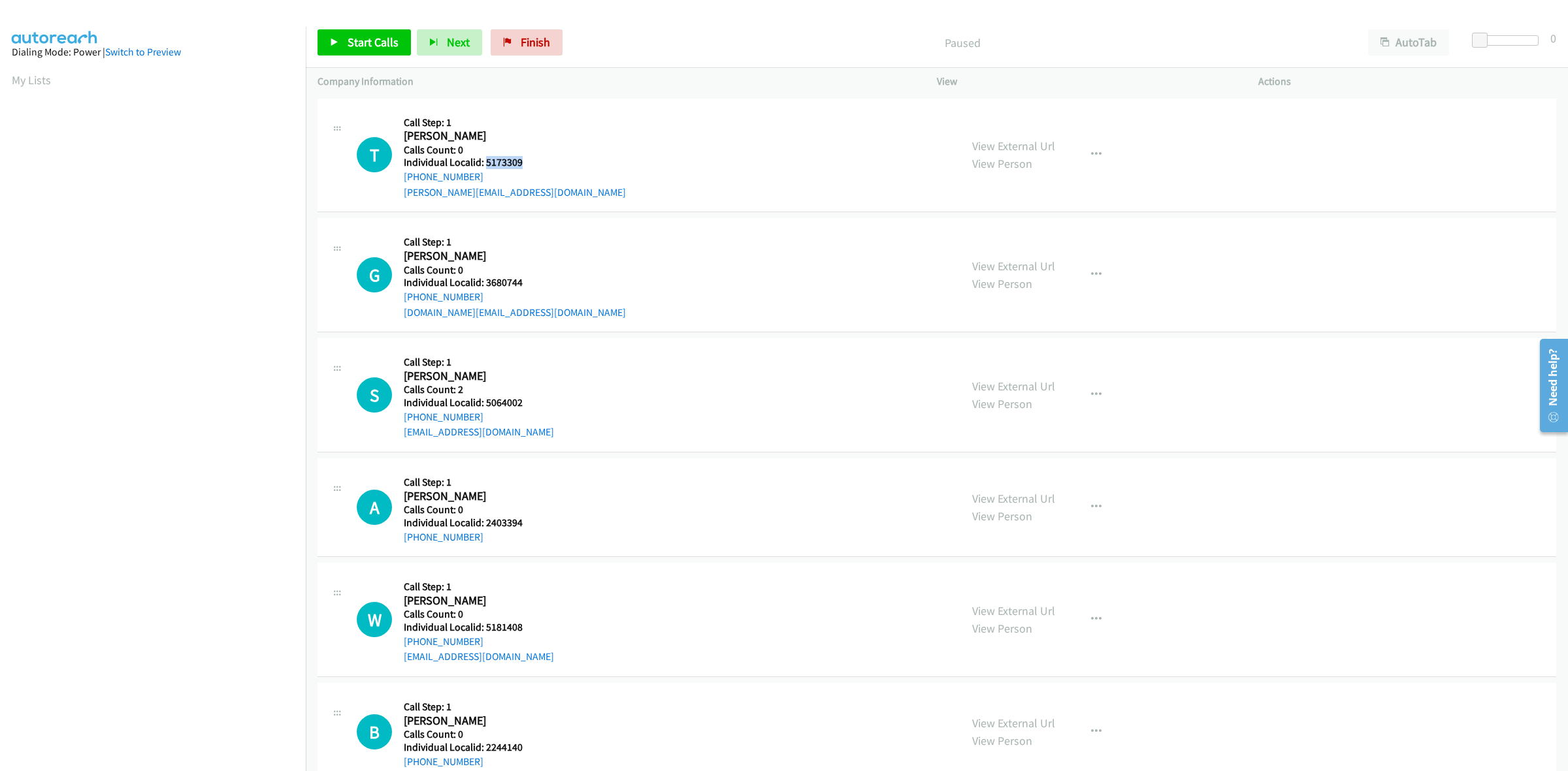
drag, startPoint x: 521, startPoint y: 159, endPoint x: 484, endPoint y: 162, distance: 37.1
click at [484, 162] on h5 "Individual Localid: 5173309" at bounding box center [515, 163] width 222 height 13
copy h5 "5173309"
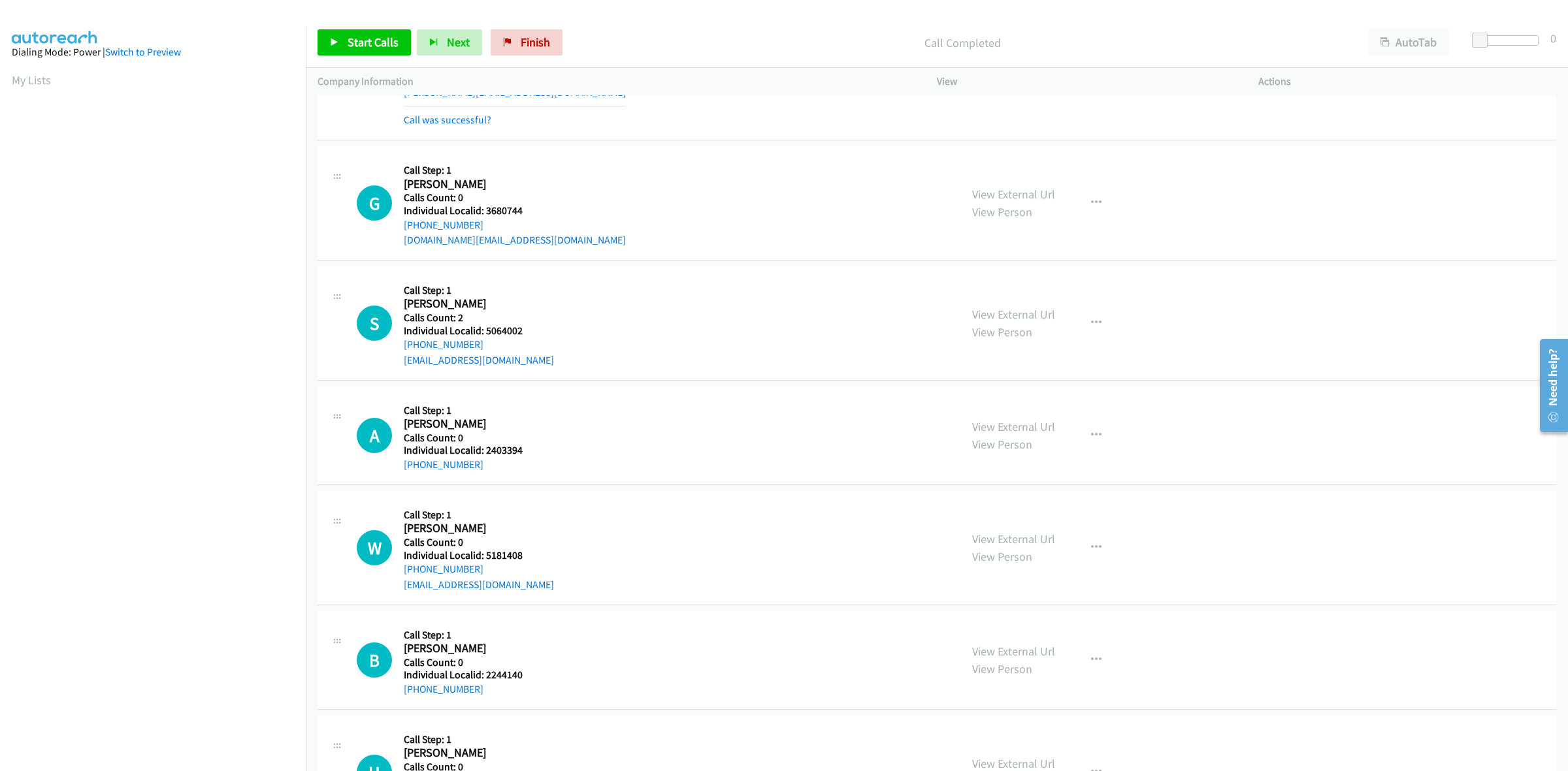
scroll to position [163, 0]
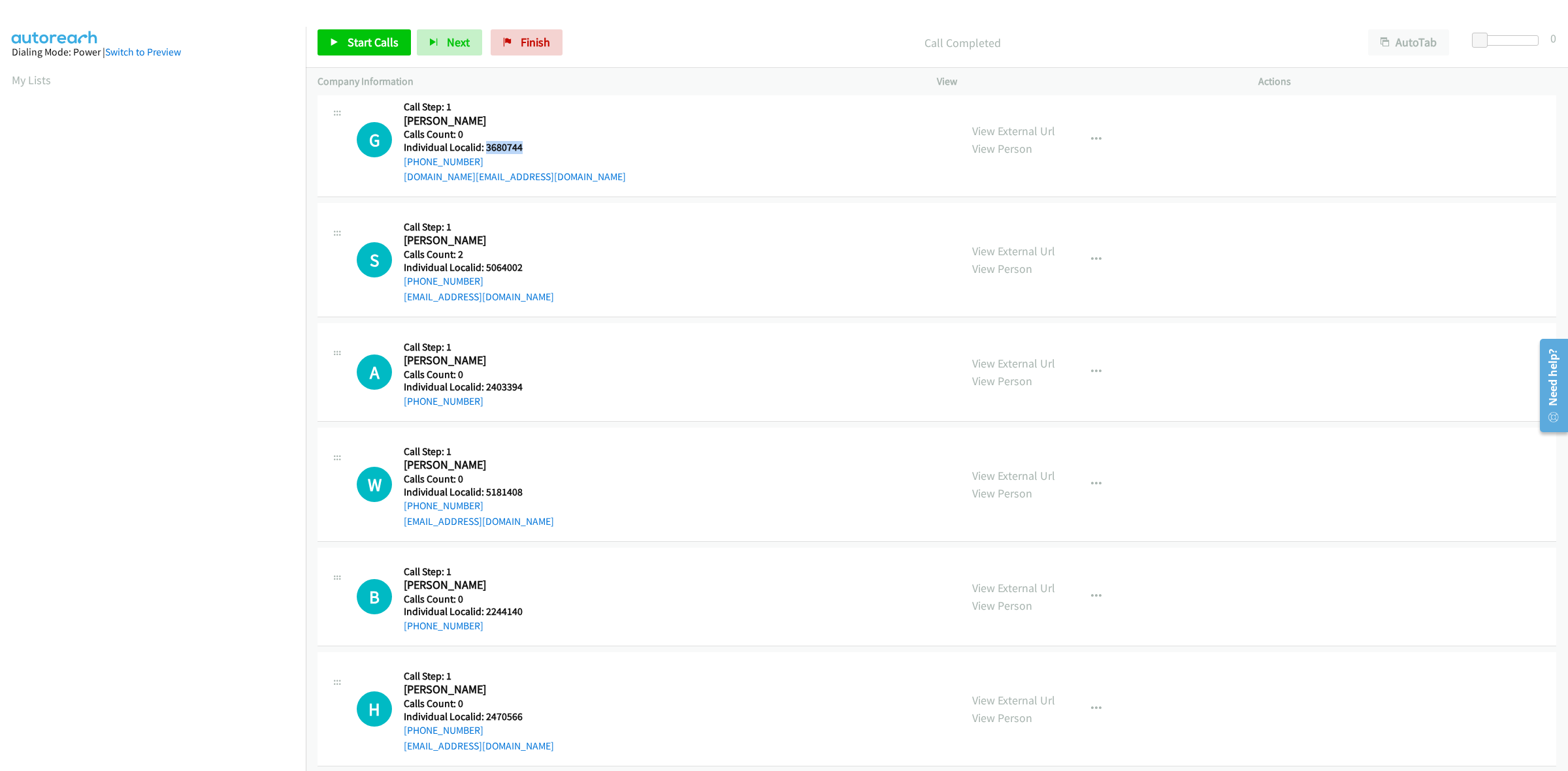
drag, startPoint x: 502, startPoint y: 145, endPoint x: 485, endPoint y: 145, distance: 17.0
click at [485, 145] on h5 "Individual Localid: 3680744" at bounding box center [515, 147] width 222 height 13
copy h5 "3680744"
click at [521, 121] on h2 "Garret Mc Laughlin" at bounding box center [471, 120] width 135 height 15
drag, startPoint x: 478, startPoint y: 164, endPoint x: 403, endPoint y: 158, distance: 75.2
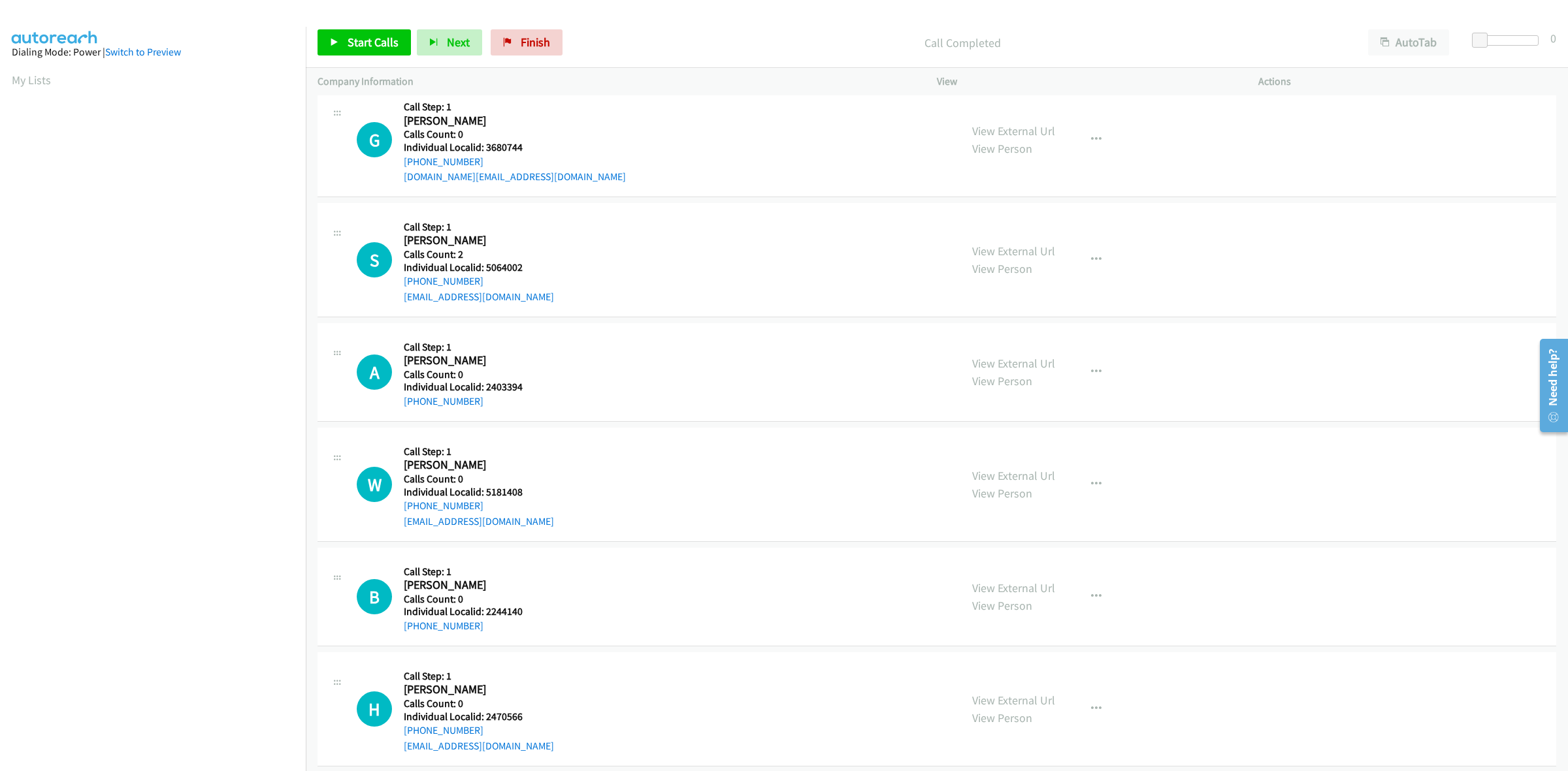
click at [403, 158] on div "G Callback Scheduled Call Step: 1 Garret Mc Laughlin America/New_York Calls Cou…" at bounding box center [652, 139] width 592 height 90
copy link "+1 216-533-7033"
drag, startPoint x: 534, startPoint y: 145, endPoint x: 483, endPoint y: 150, distance: 51.2
click at [483, 150] on h5 "Individual Localid: 3680744" at bounding box center [515, 147] width 222 height 13
copy h5 "3680744"
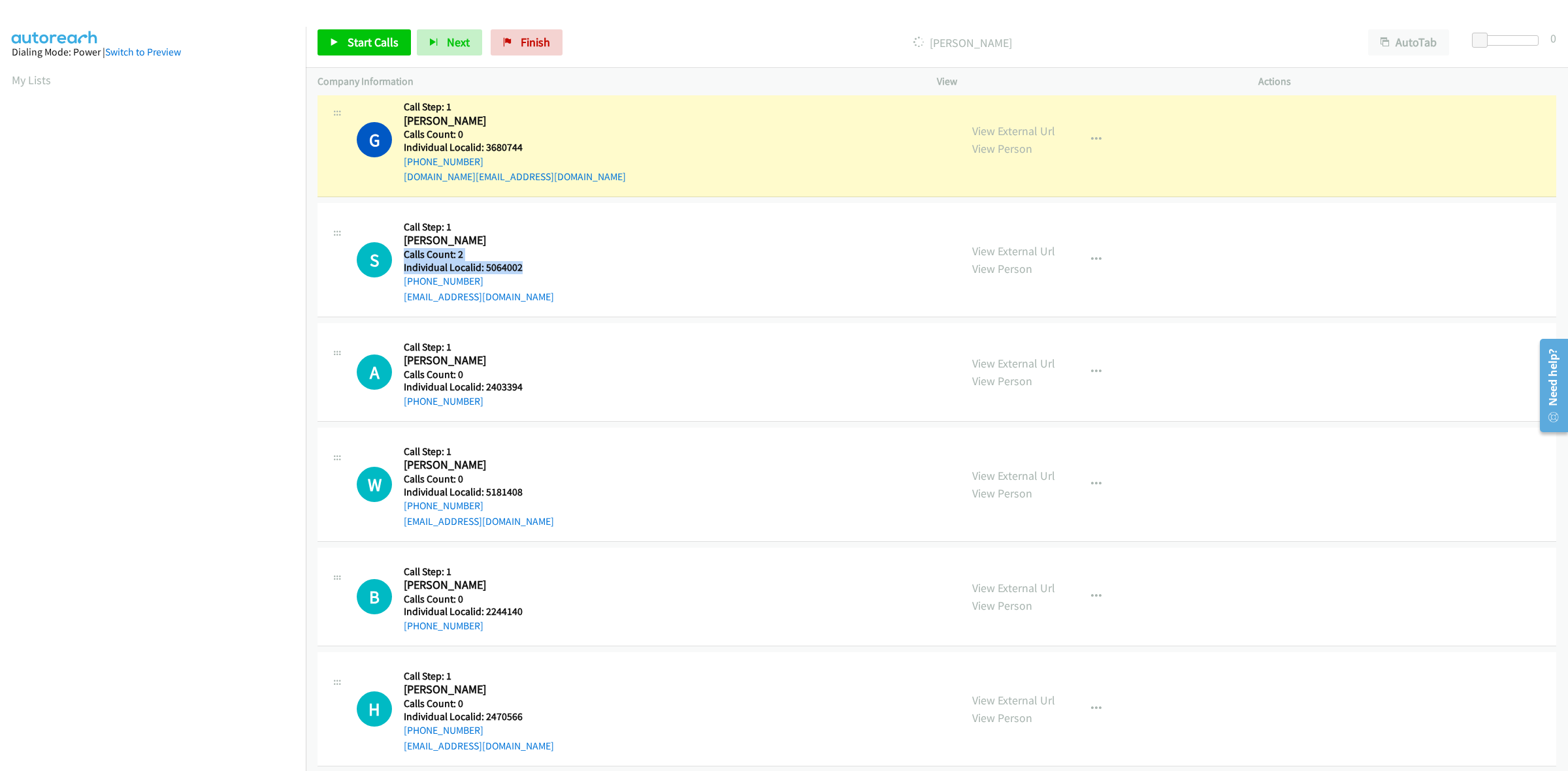
drag, startPoint x: 525, startPoint y: 267, endPoint x: 485, endPoint y: 267, distance: 40.0
click at [485, 267] on div "Callback Scheduled Call Step: 1 Sean Slattery America/New_York Calls Count: 2 I…" at bounding box center [479, 260] width 150 height 90
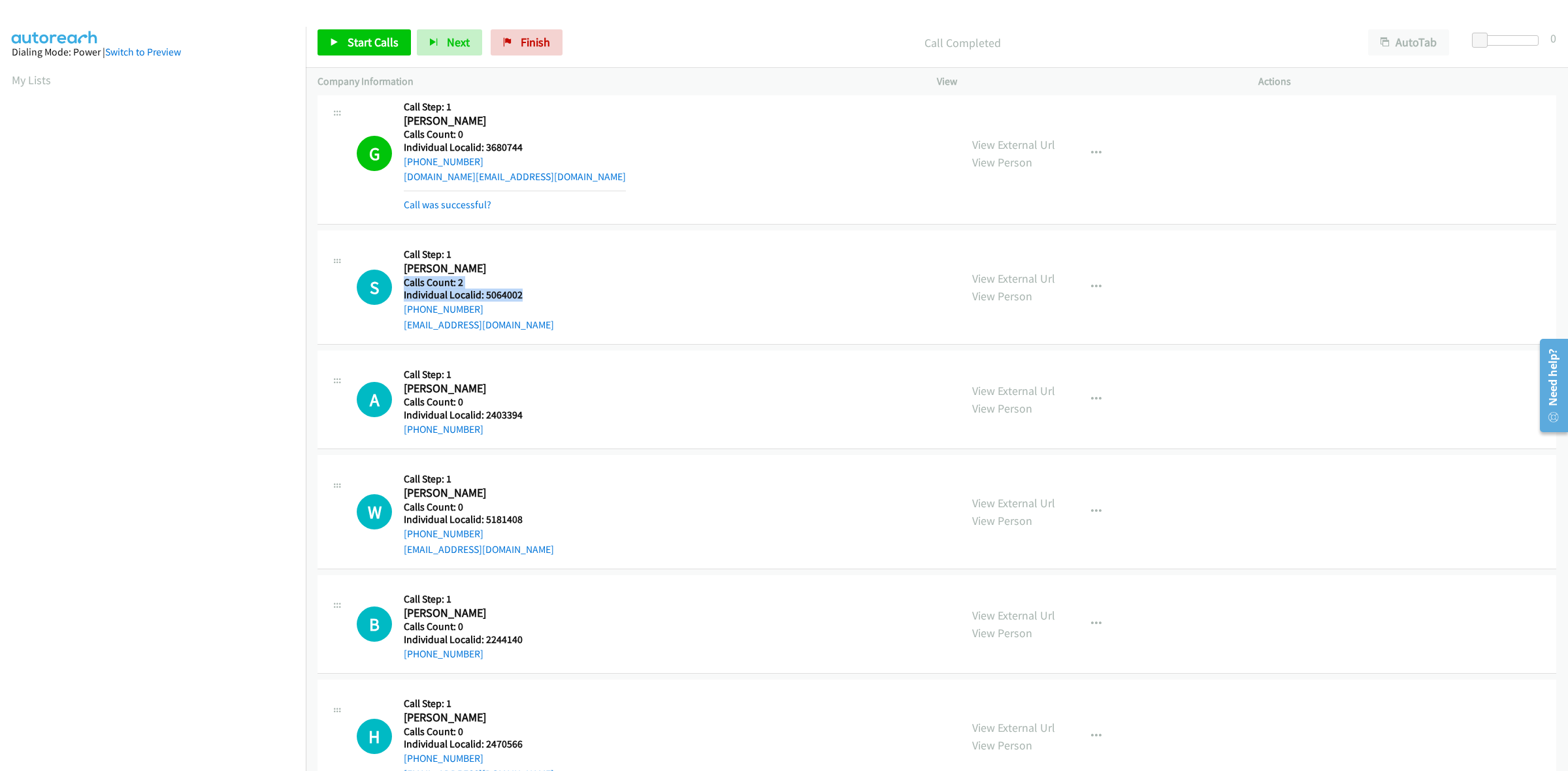
click at [540, 271] on div "S Callback Scheduled Call Step: 1 Sean Slattery America/New_York Calls Count: 2…" at bounding box center [652, 287] width 592 height 90
drag, startPoint x: 521, startPoint y: 296, endPoint x: 482, endPoint y: 296, distance: 39.0
click at [482, 296] on h5 "Individual Localid: 5064002" at bounding box center [479, 295] width 150 height 13
click at [570, 246] on div "S Callback Scheduled Call Step: 1 Sean Slattery America/New_York Calls Count: 2…" at bounding box center [652, 287] width 592 height 90
drag, startPoint x: 485, startPoint y: 311, endPoint x: 403, endPoint y: 312, distance: 82.0
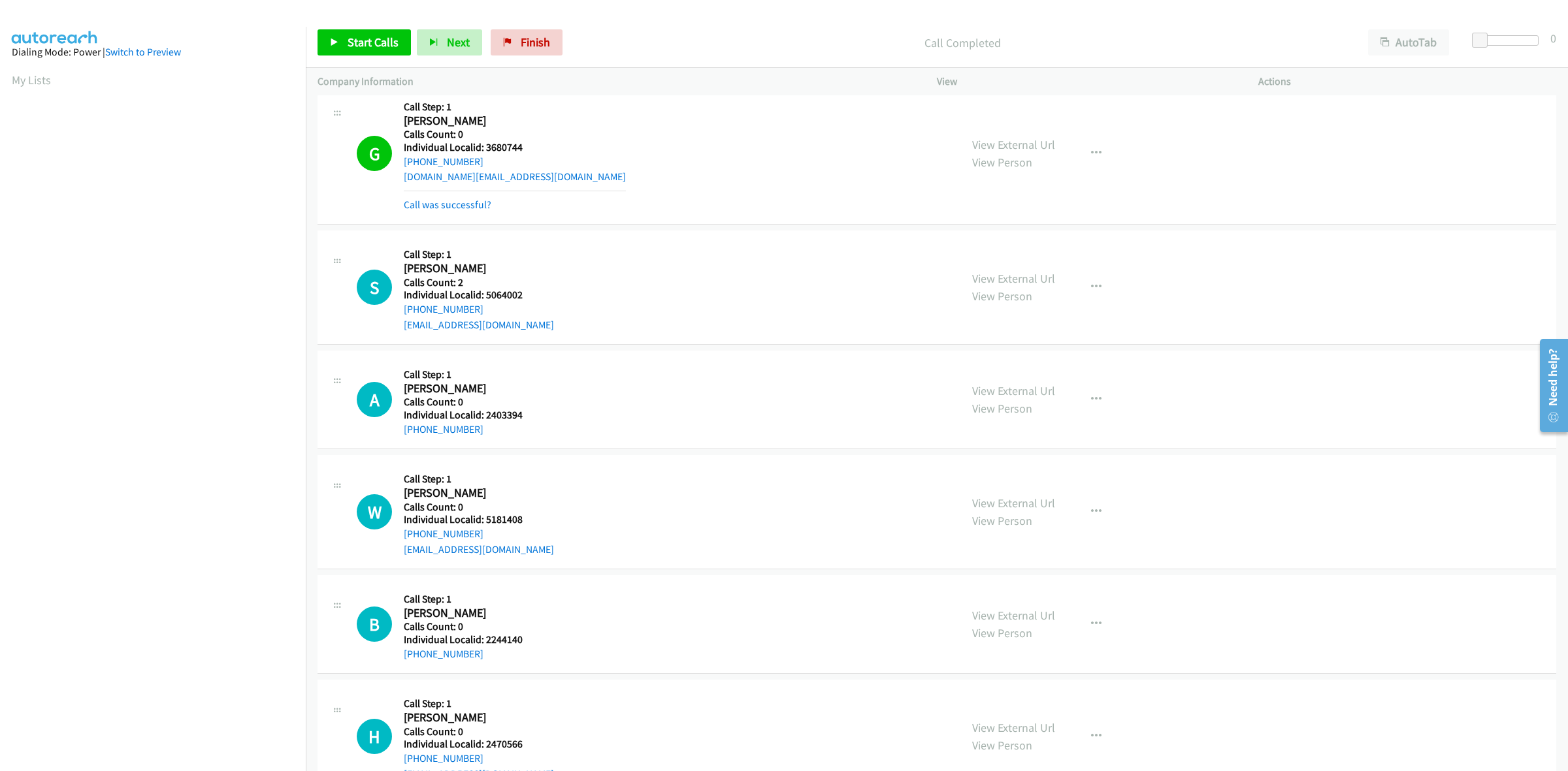
click at [403, 312] on div "S Callback Scheduled Call Step: 1 Sean Slattery America/New_York Calls Count: 2…" at bounding box center [652, 287] width 592 height 90
copy link "+1 609-929-0509"
drag, startPoint x: 524, startPoint y: 296, endPoint x: 485, endPoint y: 294, distance: 39.1
click at [485, 294] on h5 "Individual Localid: 5064002" at bounding box center [479, 295] width 150 height 13
copy h5 "5064002"
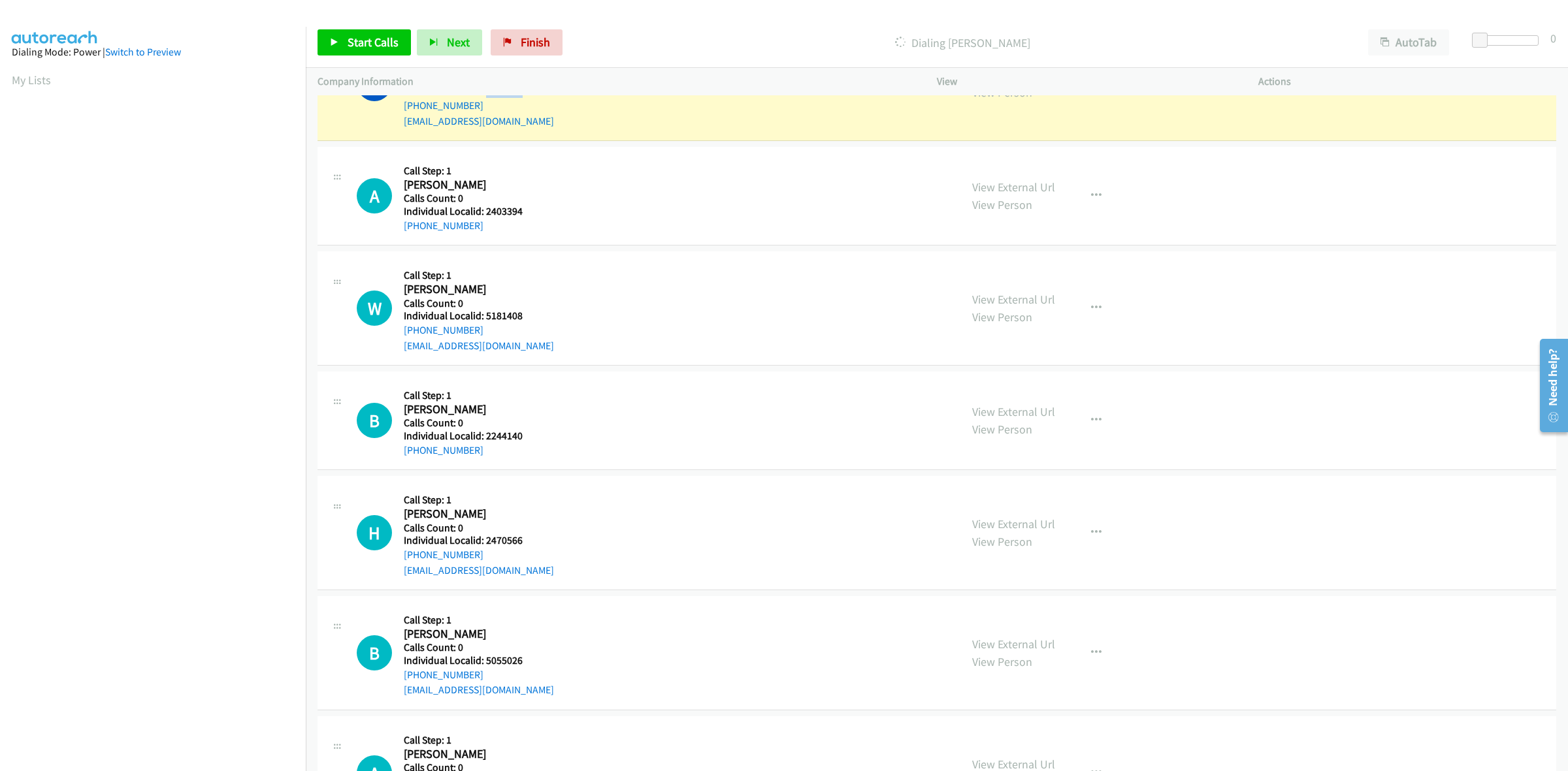
scroll to position [381, 0]
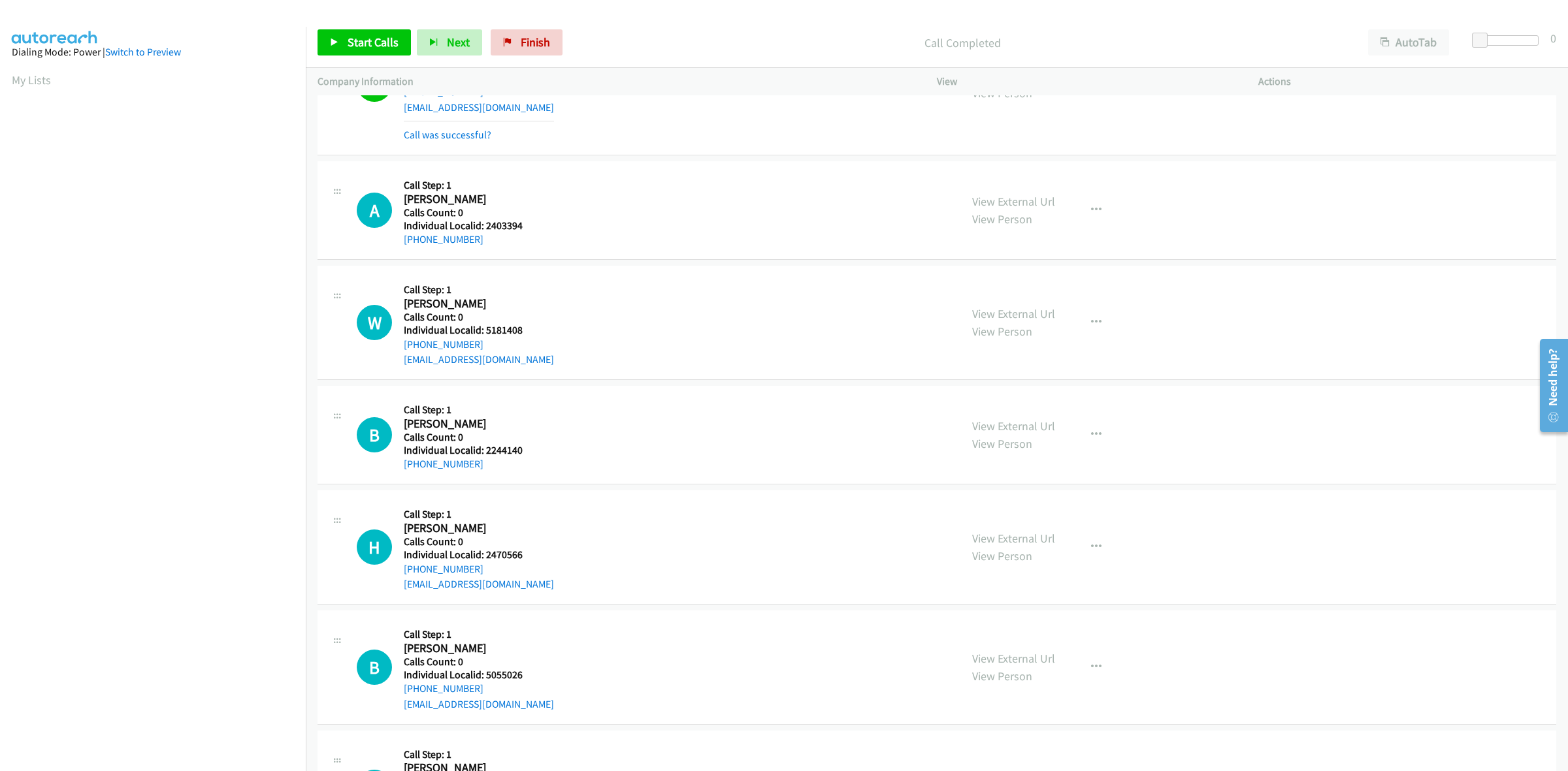
drag, startPoint x: 507, startPoint y: 213, endPoint x: 500, endPoint y: 213, distance: 7.0
click at [500, 213] on h5 "Calls Count: 0" at bounding box center [471, 213] width 135 height 13
drag, startPoint x: 533, startPoint y: 225, endPoint x: 484, endPoint y: 228, distance: 49.1
click at [484, 228] on div "A Callback Scheduled Call Step: 1 Allen Braswell America/New_York Calls Count: …" at bounding box center [652, 210] width 592 height 74
copy h5 "2403394"
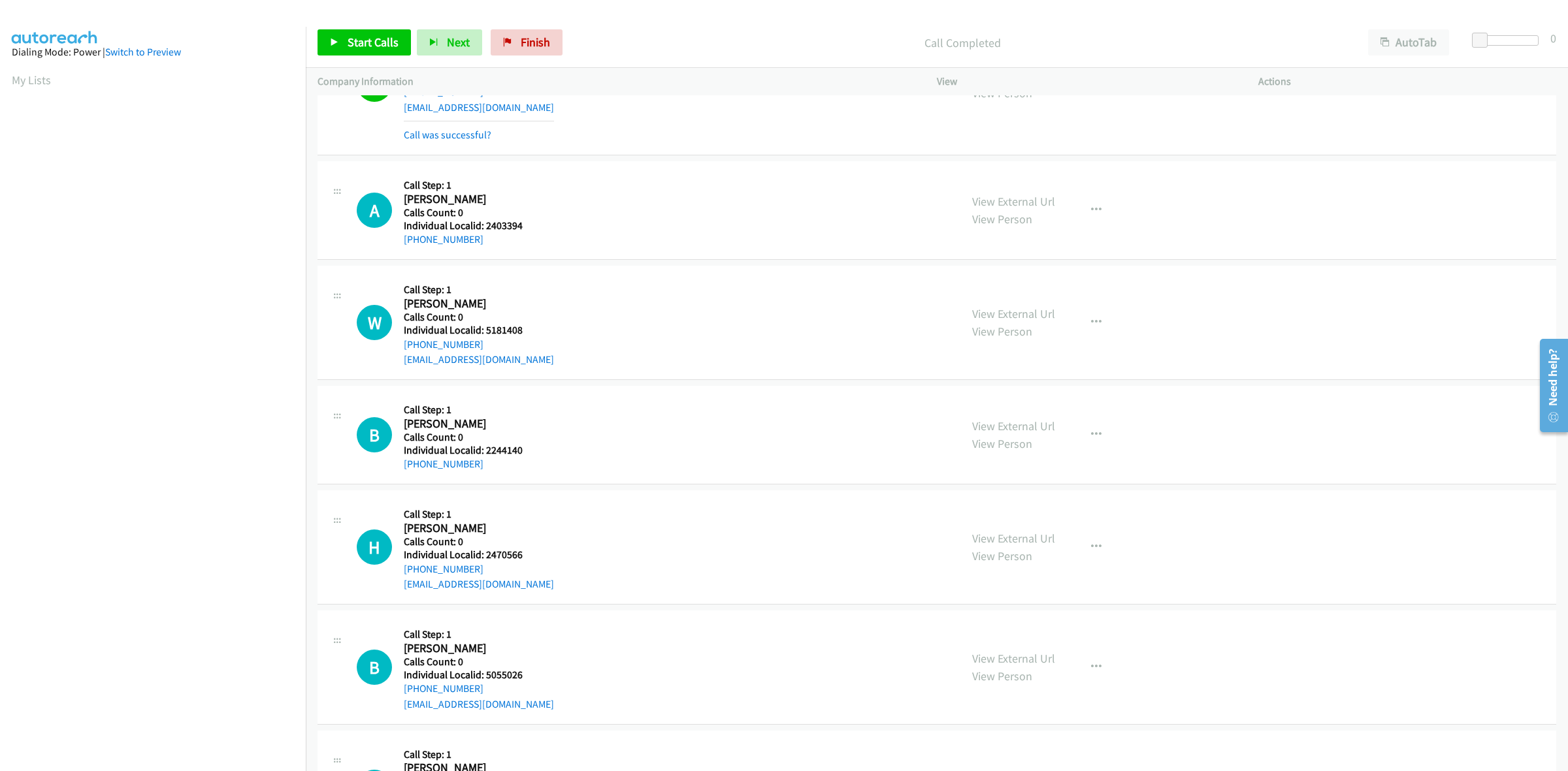
click at [533, 203] on h2 "Allen Braswell" at bounding box center [471, 199] width 135 height 15
drag, startPoint x: 490, startPoint y: 237, endPoint x: 389, endPoint y: 247, distance: 101.5
click at [389, 247] on div "A Callback Scheduled Call Step: 1 Allen Braswell America/New_York Calls Count: …" at bounding box center [652, 210] width 592 height 74
copy link "+1 678-899-5336"
drag, startPoint x: 526, startPoint y: 228, endPoint x: 486, endPoint y: 225, distance: 40.1
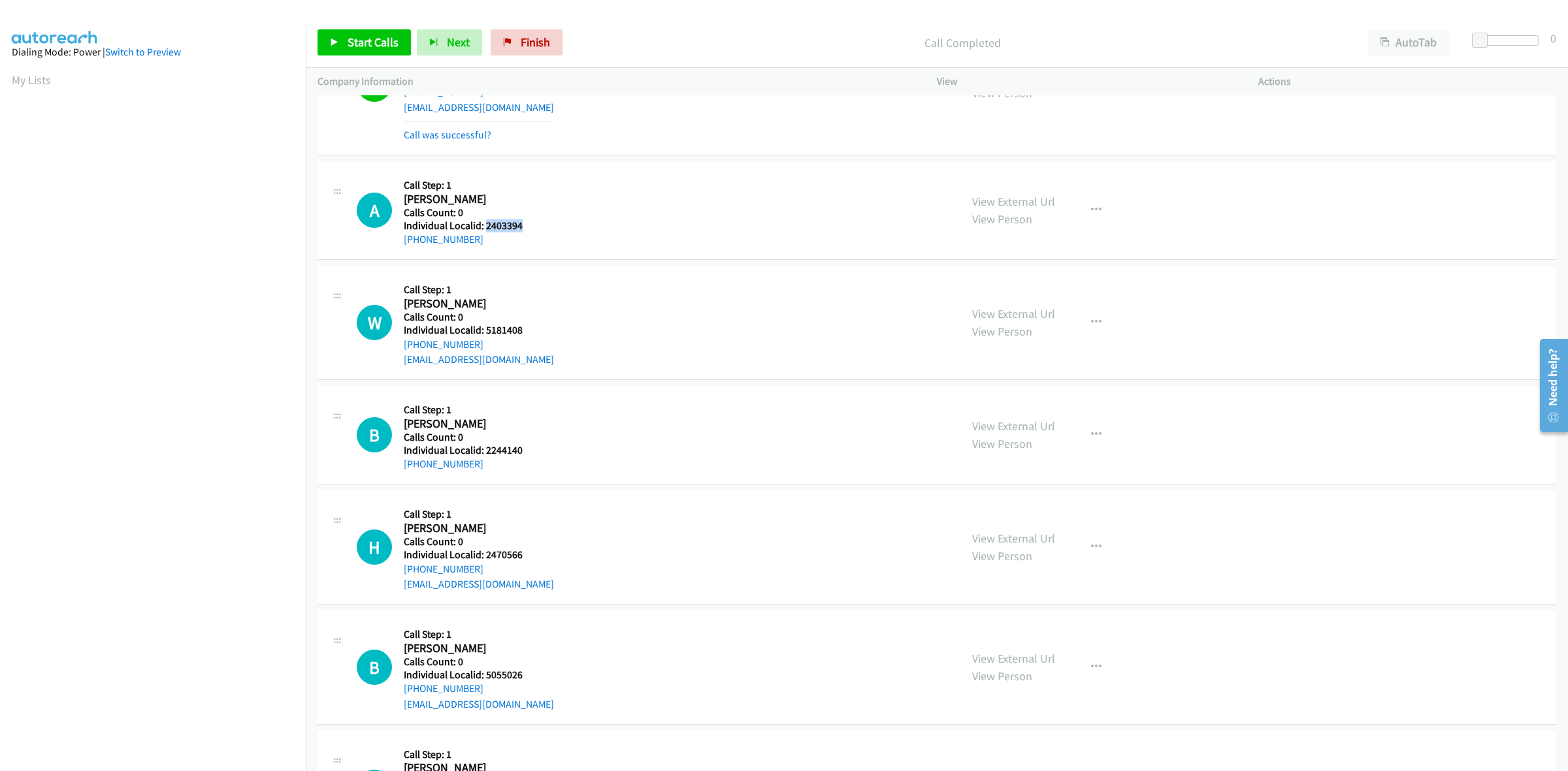
click at [486, 225] on h5 "Individual Localid: 2403394" at bounding box center [471, 226] width 135 height 13
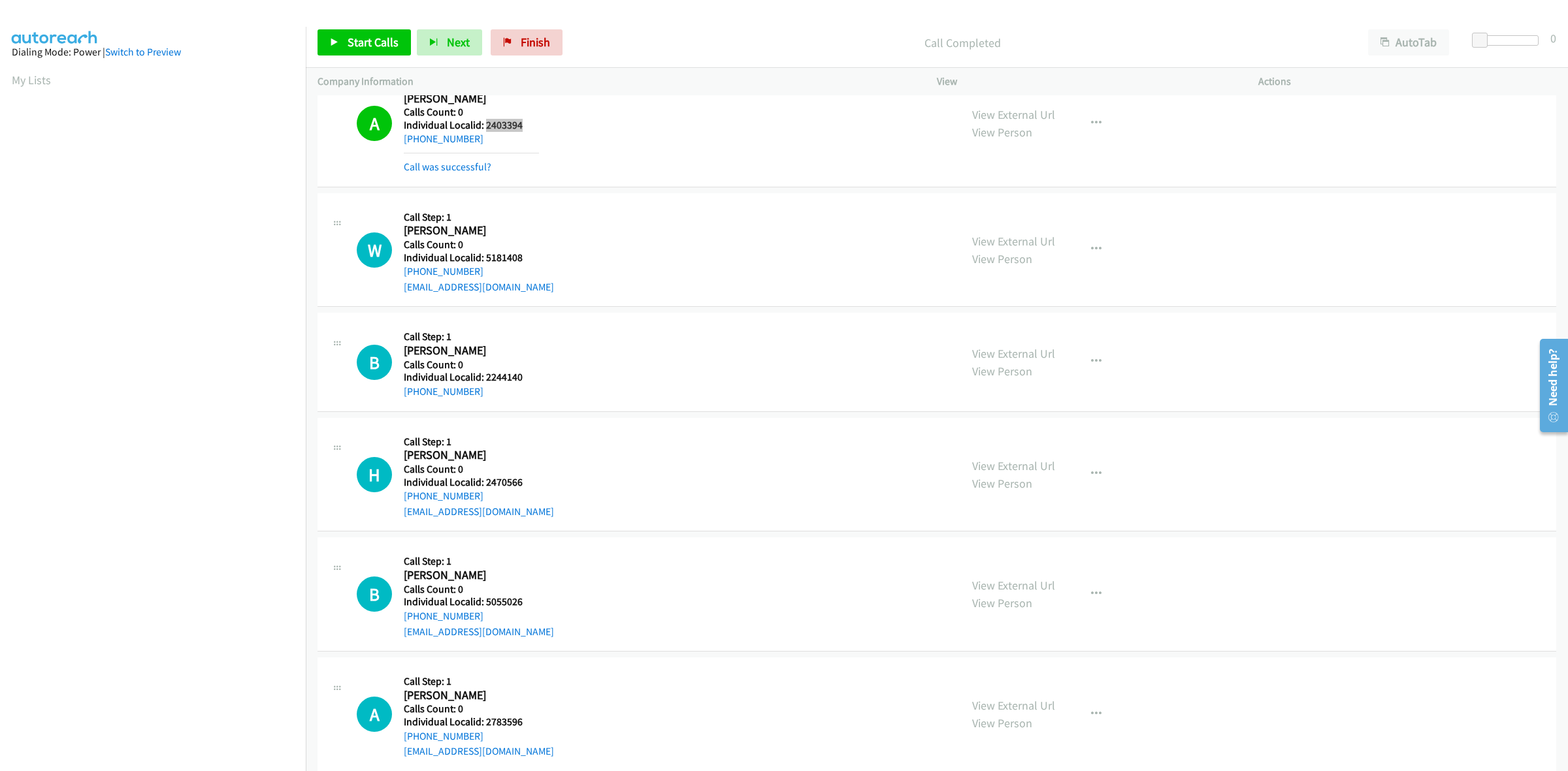
scroll to position [544, 0]
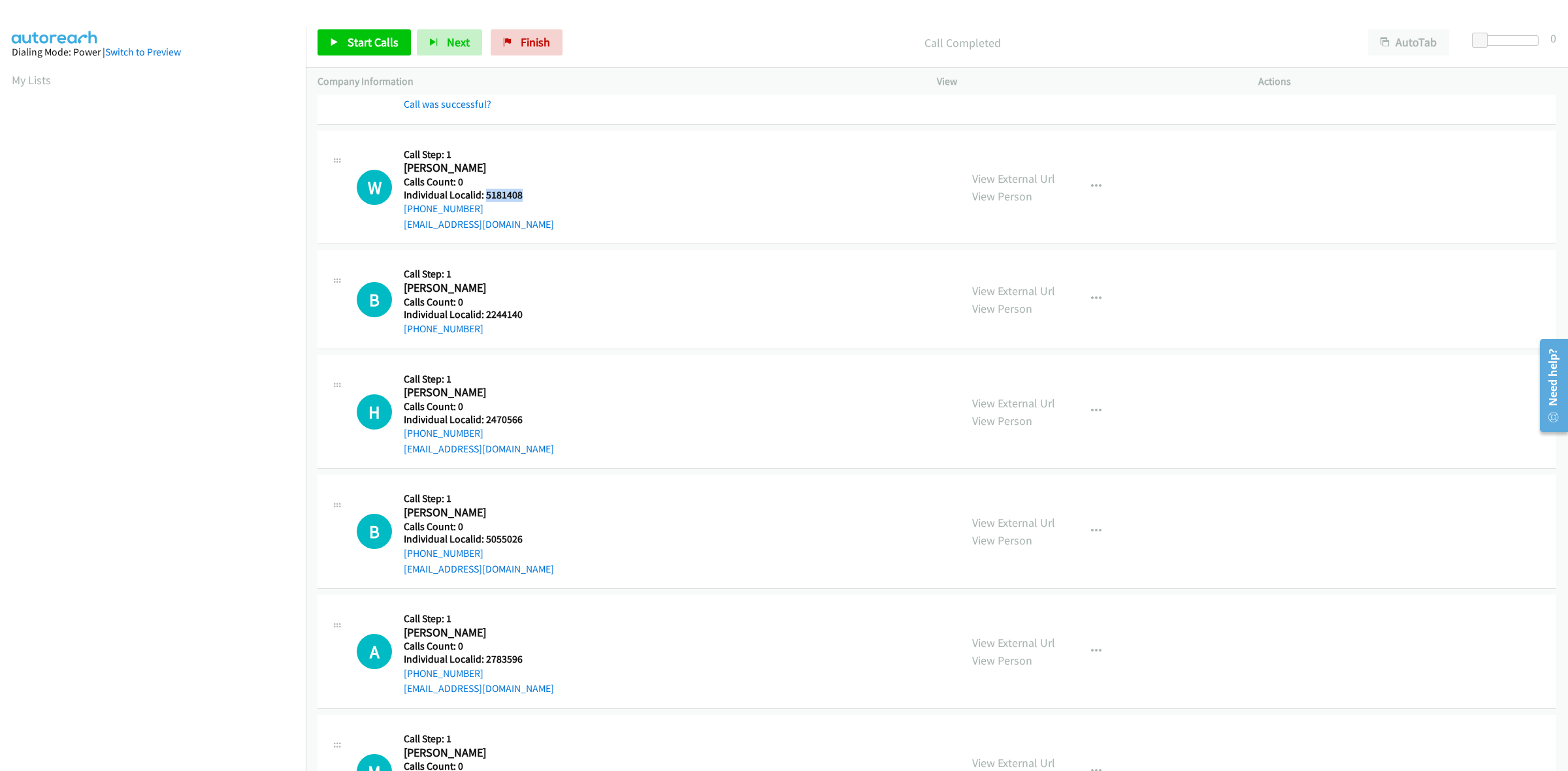
drag, startPoint x: 514, startPoint y: 194, endPoint x: 485, endPoint y: 195, distance: 29.0
click at [485, 195] on h5 "Individual Localid: 5181408" at bounding box center [479, 195] width 150 height 13
click at [522, 163] on h2 "Wesley Chidester" at bounding box center [471, 167] width 135 height 15
drag, startPoint x: 474, startPoint y: 206, endPoint x: 403, endPoint y: 216, distance: 71.7
click at [403, 216] on div "W Callback Scheduled Call Step: 1 Wesley Chidester America/New_York Calls Count…" at bounding box center [652, 187] width 592 height 90
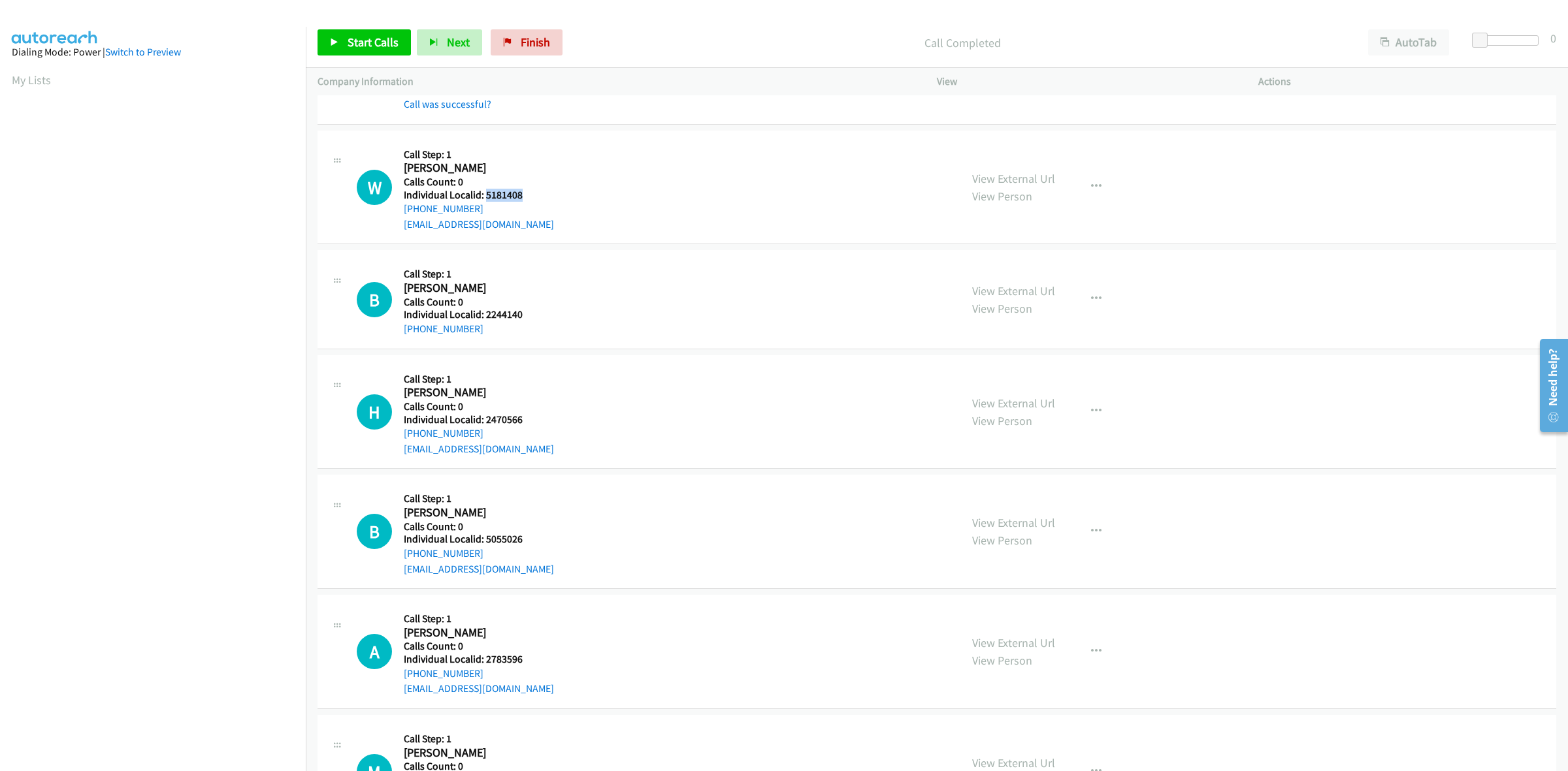
drag, startPoint x: 529, startPoint y: 196, endPoint x: 485, endPoint y: 196, distance: 44.0
click at [485, 196] on h5 "Individual Localid: 5181408" at bounding box center [479, 195] width 150 height 13
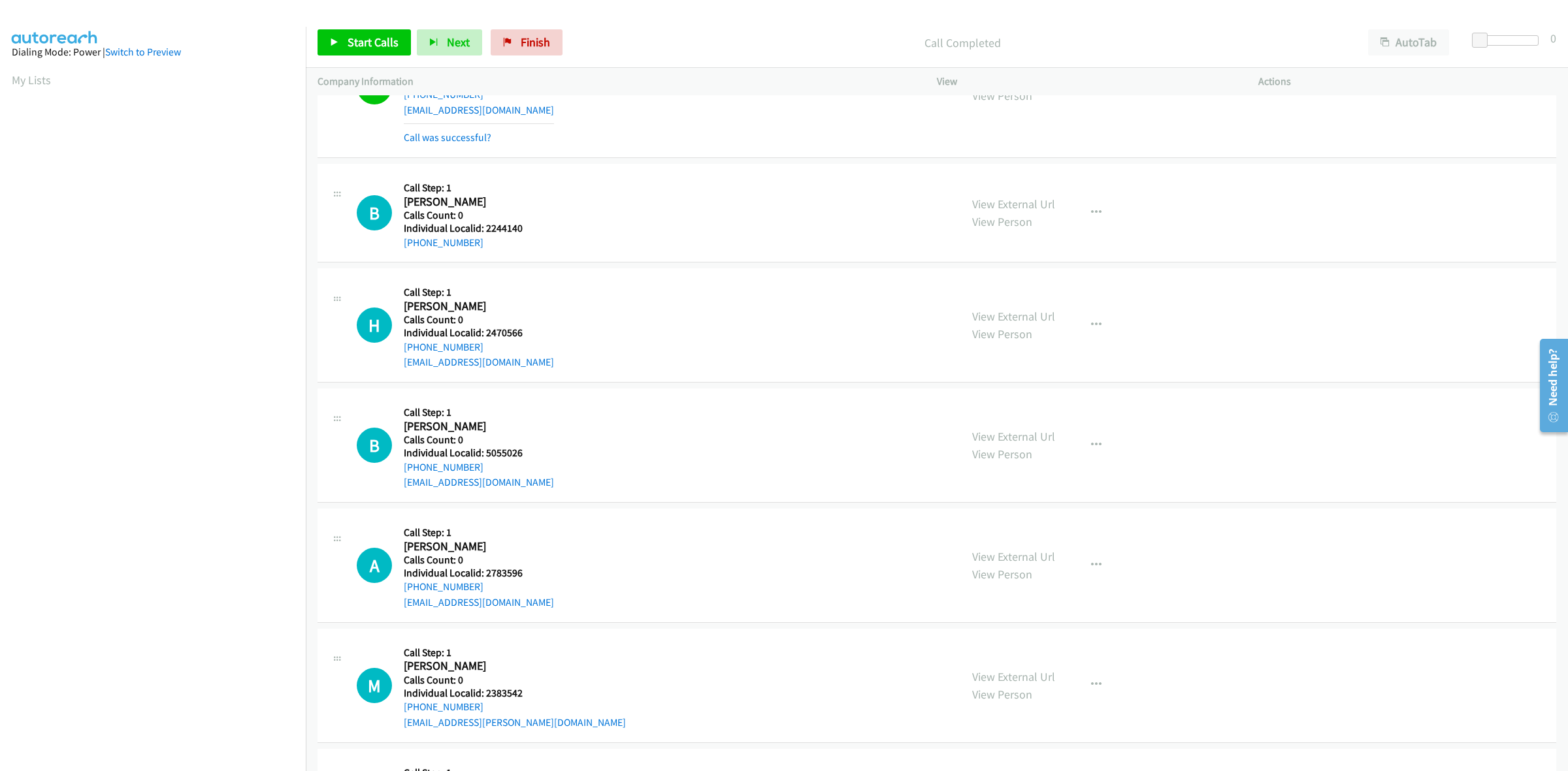
scroll to position [708, 0]
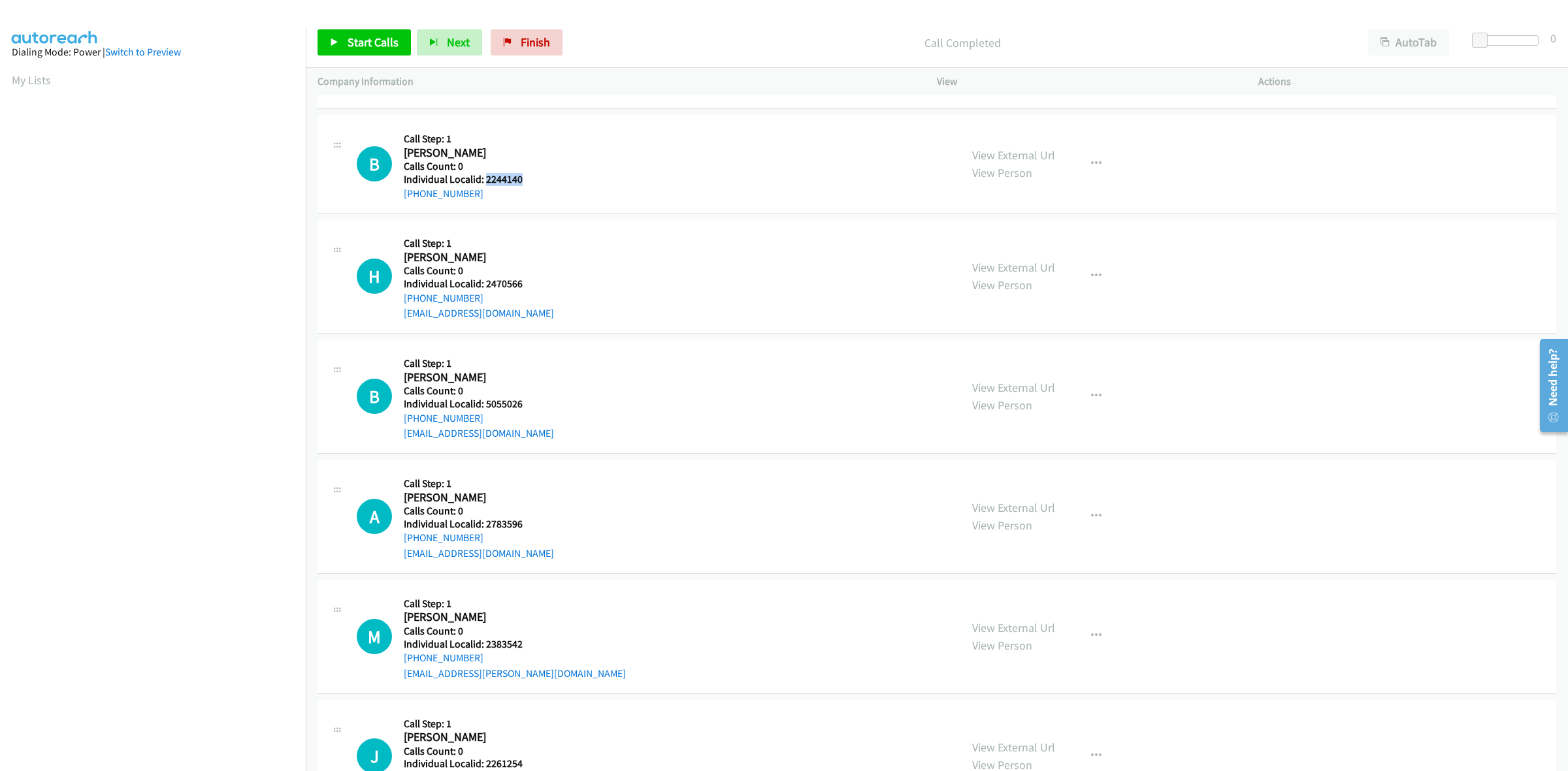
drag, startPoint x: 521, startPoint y: 180, endPoint x: 485, endPoint y: 181, distance: 36.0
click at [485, 181] on h5 "Individual Localid: 2244140" at bounding box center [471, 179] width 135 height 13
click at [503, 137] on h5 "Call Step: 1" at bounding box center [471, 139] width 135 height 13
drag, startPoint x: 483, startPoint y: 192, endPoint x: 397, endPoint y: 198, distance: 86.2
click at [397, 198] on div "B Callback Scheduled Call Step: 1 Braydon Yates America/New_York Calls Count: 0…" at bounding box center [652, 163] width 592 height 74
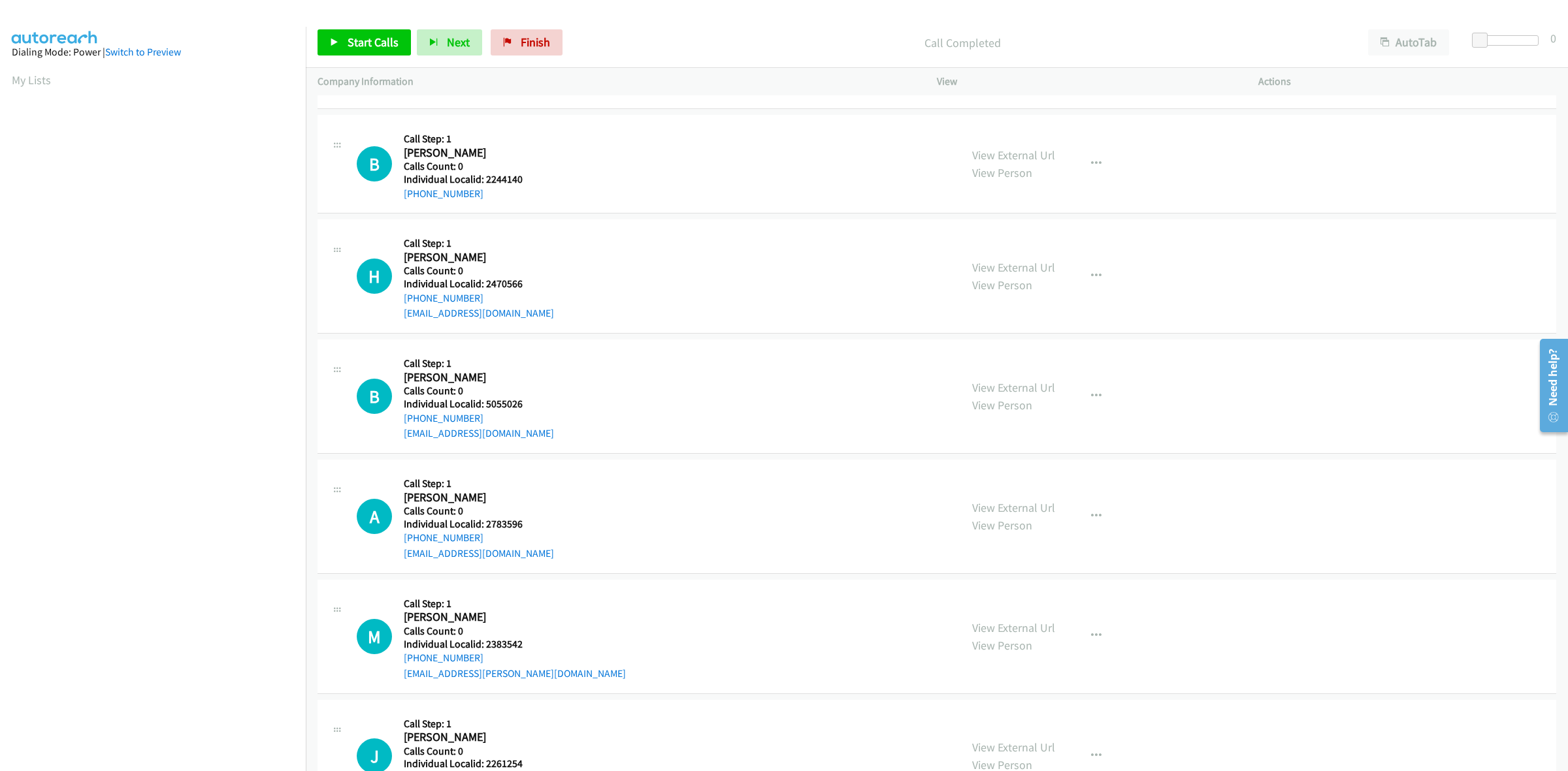
scroll to position [0, 2]
drag, startPoint x: 524, startPoint y: 181, endPoint x: 486, endPoint y: 178, distance: 38.1
click at [486, 178] on h5 "Individual Localid: 2244140" at bounding box center [471, 179] width 135 height 13
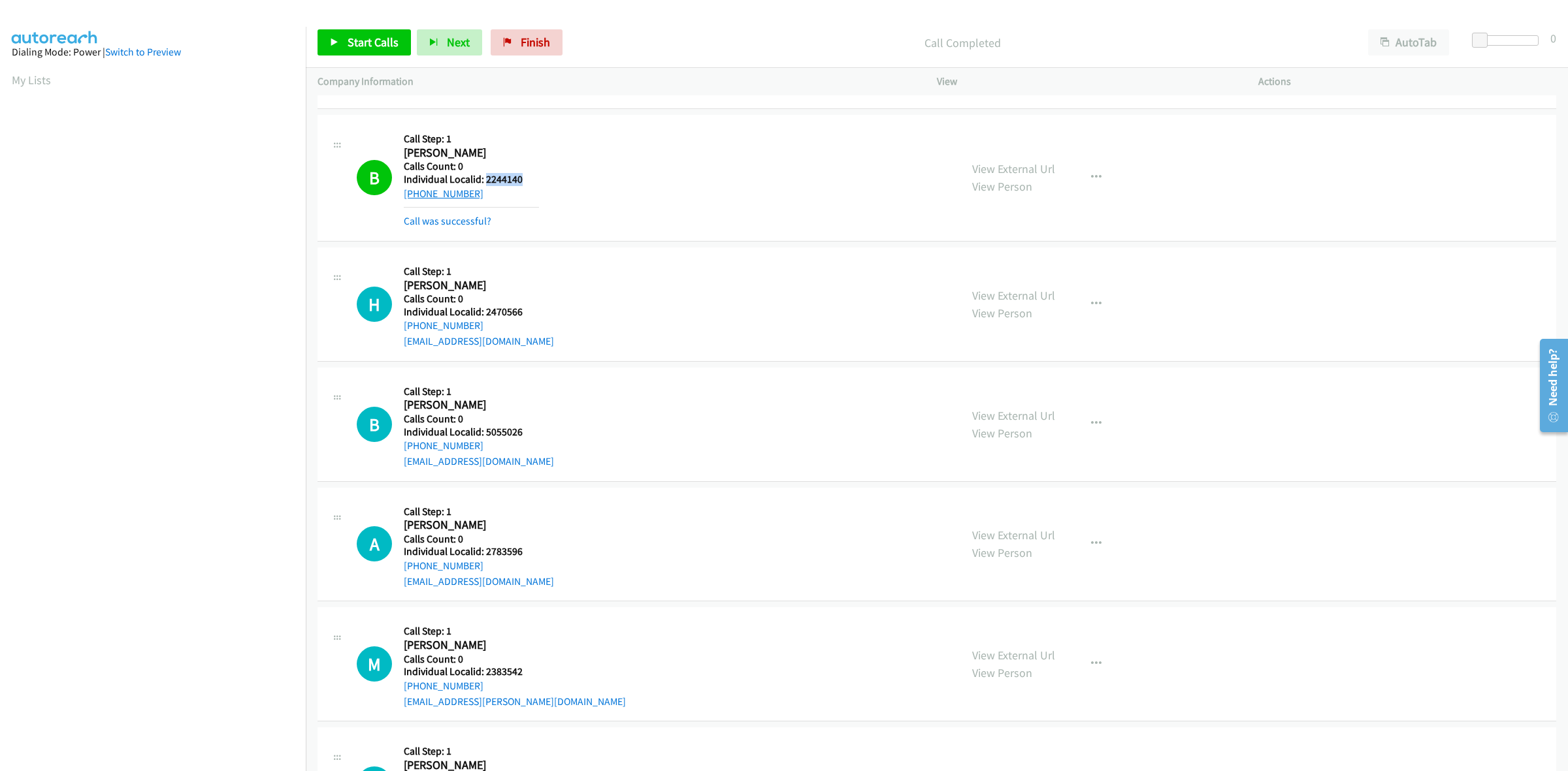
drag, startPoint x: 482, startPoint y: 196, endPoint x: 404, endPoint y: 197, distance: 78.0
click at [404, 197] on div "+1 240-609-5855" at bounding box center [471, 194] width 135 height 16
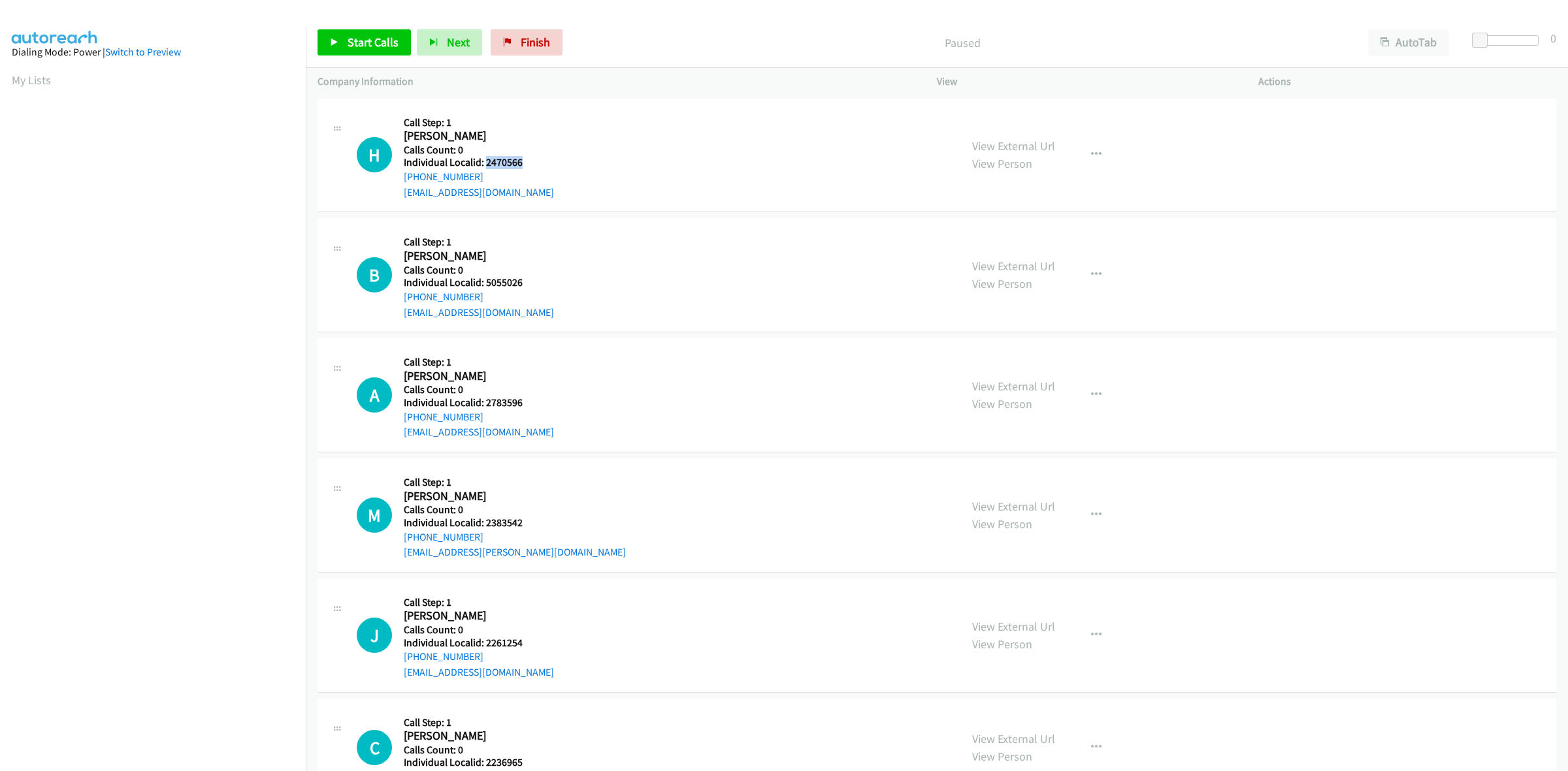
drag, startPoint x: 530, startPoint y: 164, endPoint x: 486, endPoint y: 164, distance: 44.0
click at [486, 164] on h5 "Individual Localid: 2470566" at bounding box center [479, 163] width 150 height 13
copy h5 "2470566"
drag, startPoint x: 523, startPoint y: 119, endPoint x: 503, endPoint y: 132, distance: 23.9
click at [523, 119] on h5 "Call Step: 1" at bounding box center [479, 123] width 150 height 13
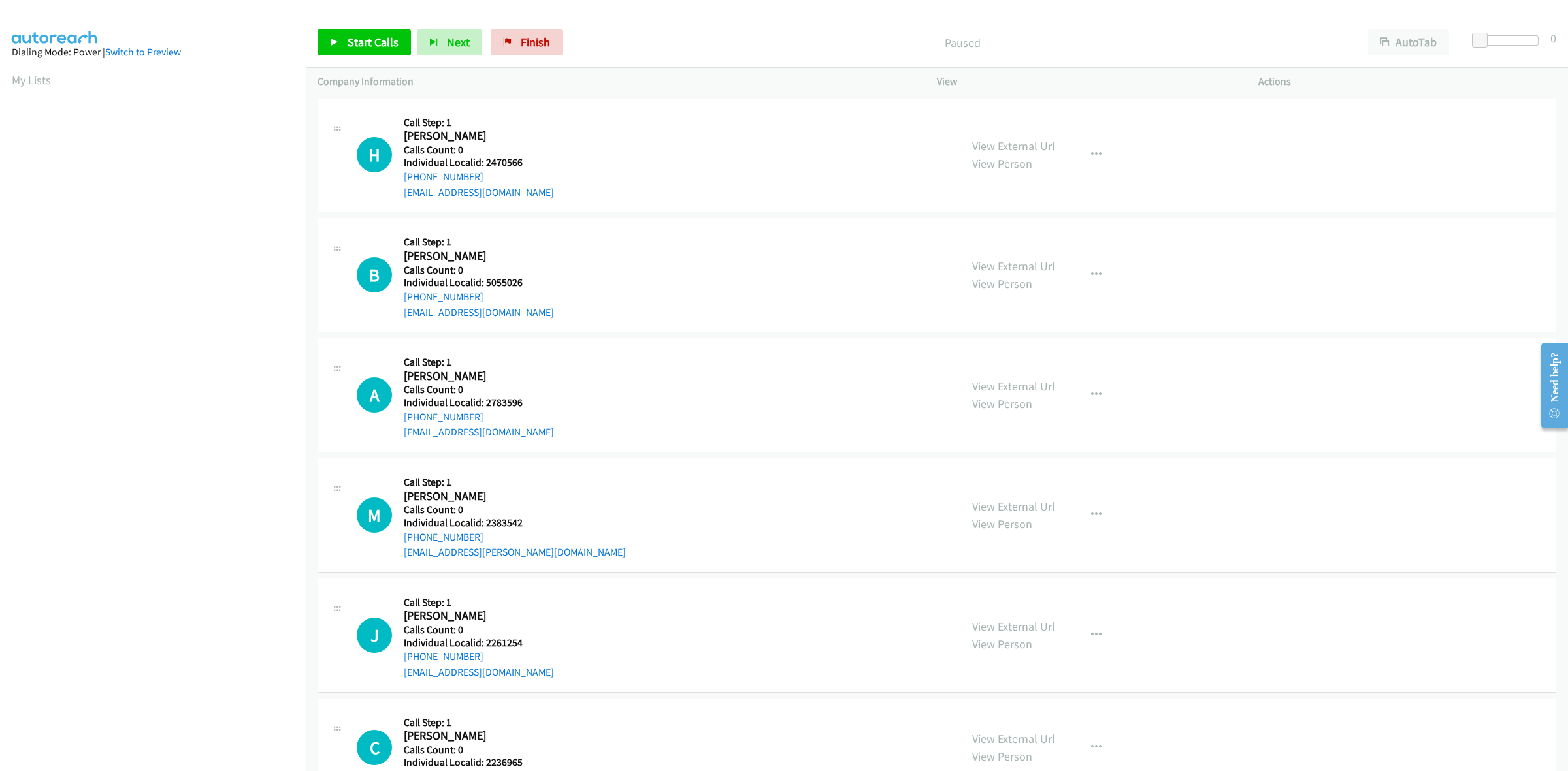
drag, startPoint x: 482, startPoint y: 178, endPoint x: 399, endPoint y: 181, distance: 83.1
click at [399, 181] on div "H Callback Scheduled Call Step: 1 [PERSON_NAME] America/New_York Calls Count: 0…" at bounding box center [652, 155] width 592 height 90
copy link "[PHONE_NUMBER]"
drag, startPoint x: 542, startPoint y: 167, endPoint x: 484, endPoint y: 160, distance: 58.4
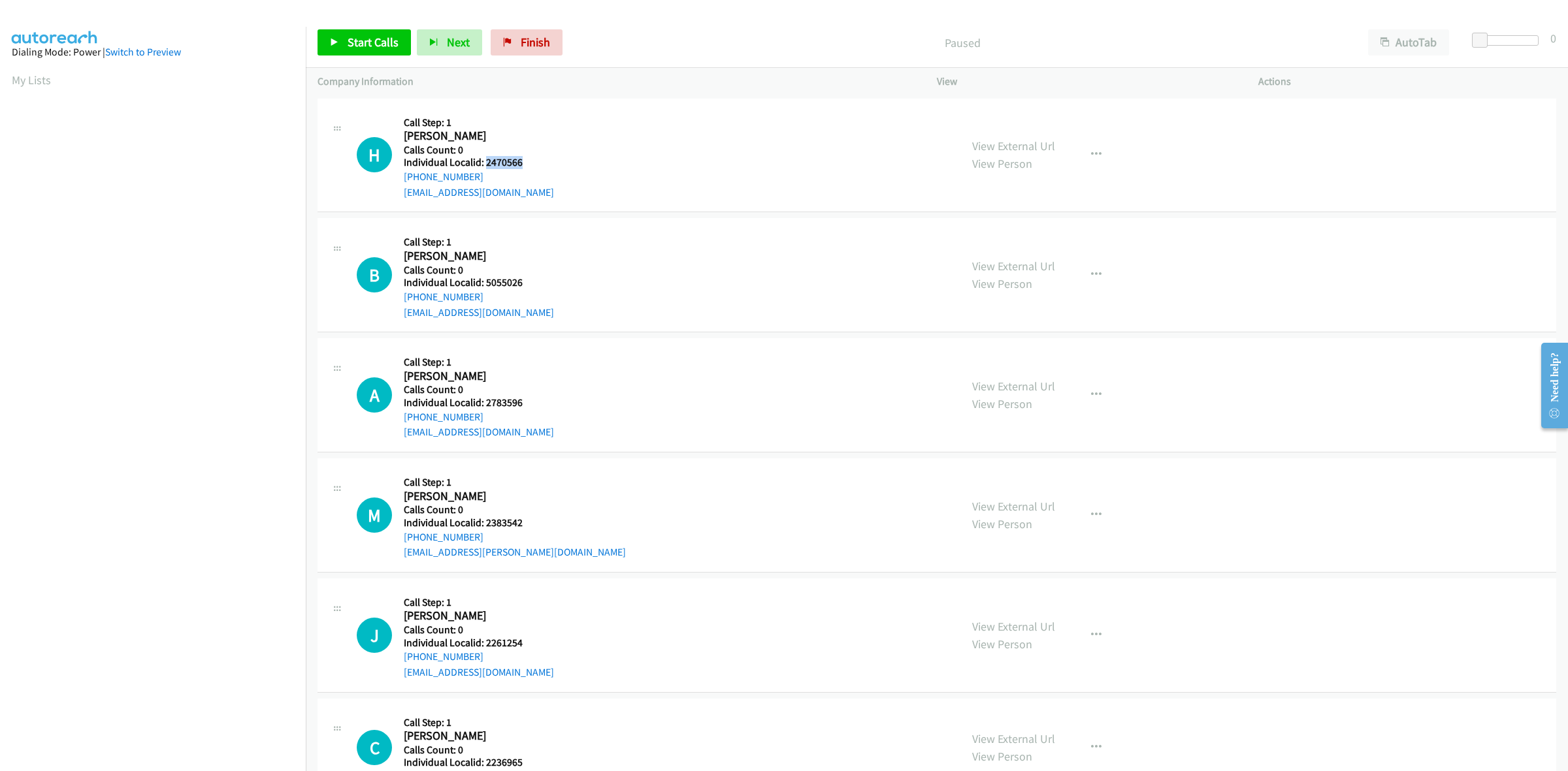
click at [484, 160] on div "H Callback Scheduled Call Step: 1 [PERSON_NAME] America/New_York Calls Count: 0…" at bounding box center [652, 155] width 592 height 90
copy h5 "2470566"
click at [696, 355] on div "A Callback Scheduled Call Step: 1 [PERSON_NAME] America/New_York Calls Count: 0…" at bounding box center [652, 395] width 592 height 90
click at [562, 158] on div "H Callback Scheduled Call Step: 1 Hunter Griffith America/New_York Calls Count:…" at bounding box center [652, 155] width 592 height 90
drag, startPoint x: 485, startPoint y: 175, endPoint x: 393, endPoint y: 184, distance: 92.4
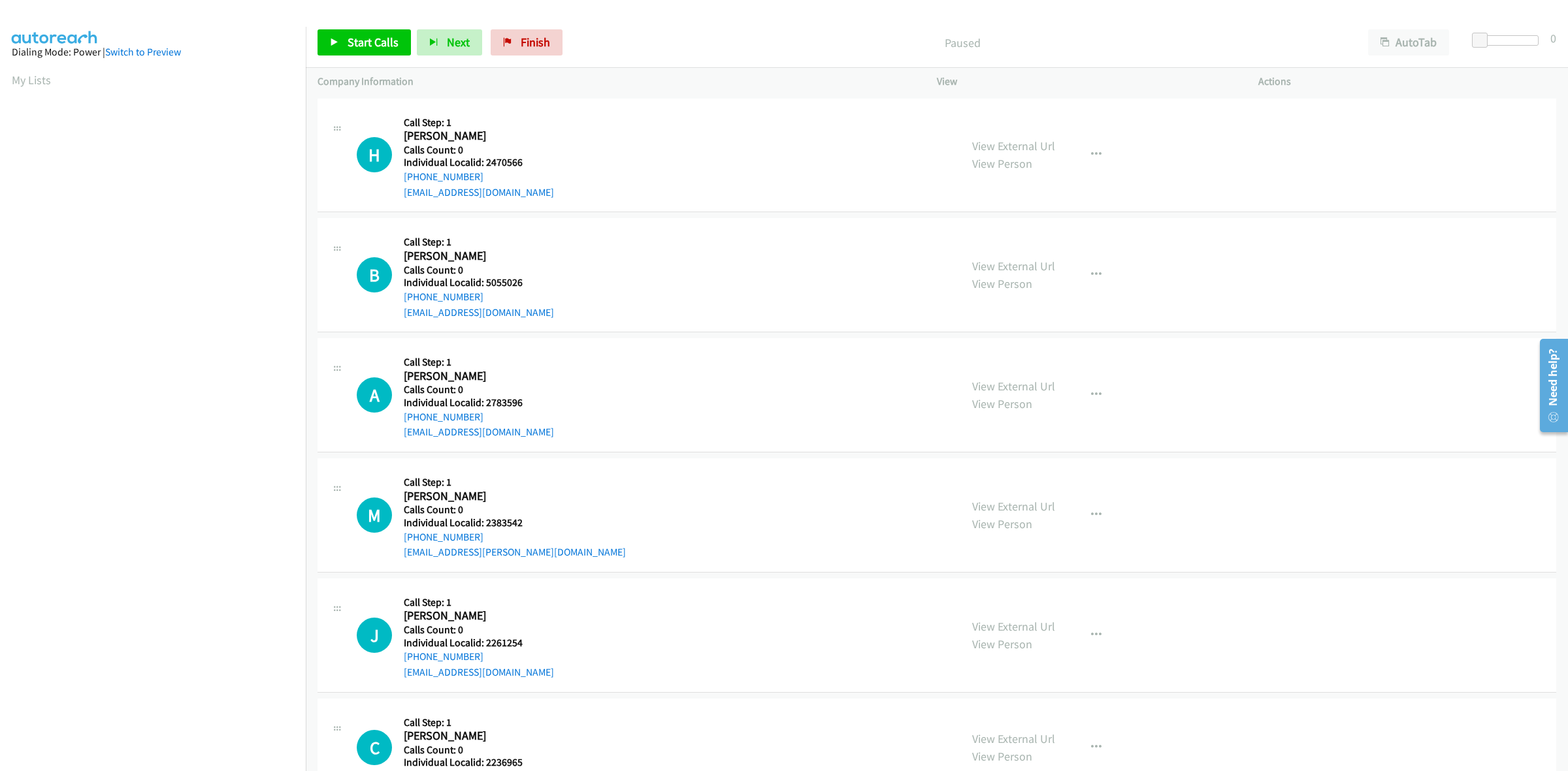
click at [393, 184] on div "H Callback Scheduled Call Step: 1 Hunter Griffith America/New_York Calls Count:…" at bounding box center [652, 155] width 592 height 90
copy link "+1 740-621-3094"
drag, startPoint x: 501, startPoint y: 164, endPoint x: 484, endPoint y: 164, distance: 17.0
click at [484, 164] on h5 "Individual Localid: 2470566" at bounding box center [479, 163] width 150 height 13
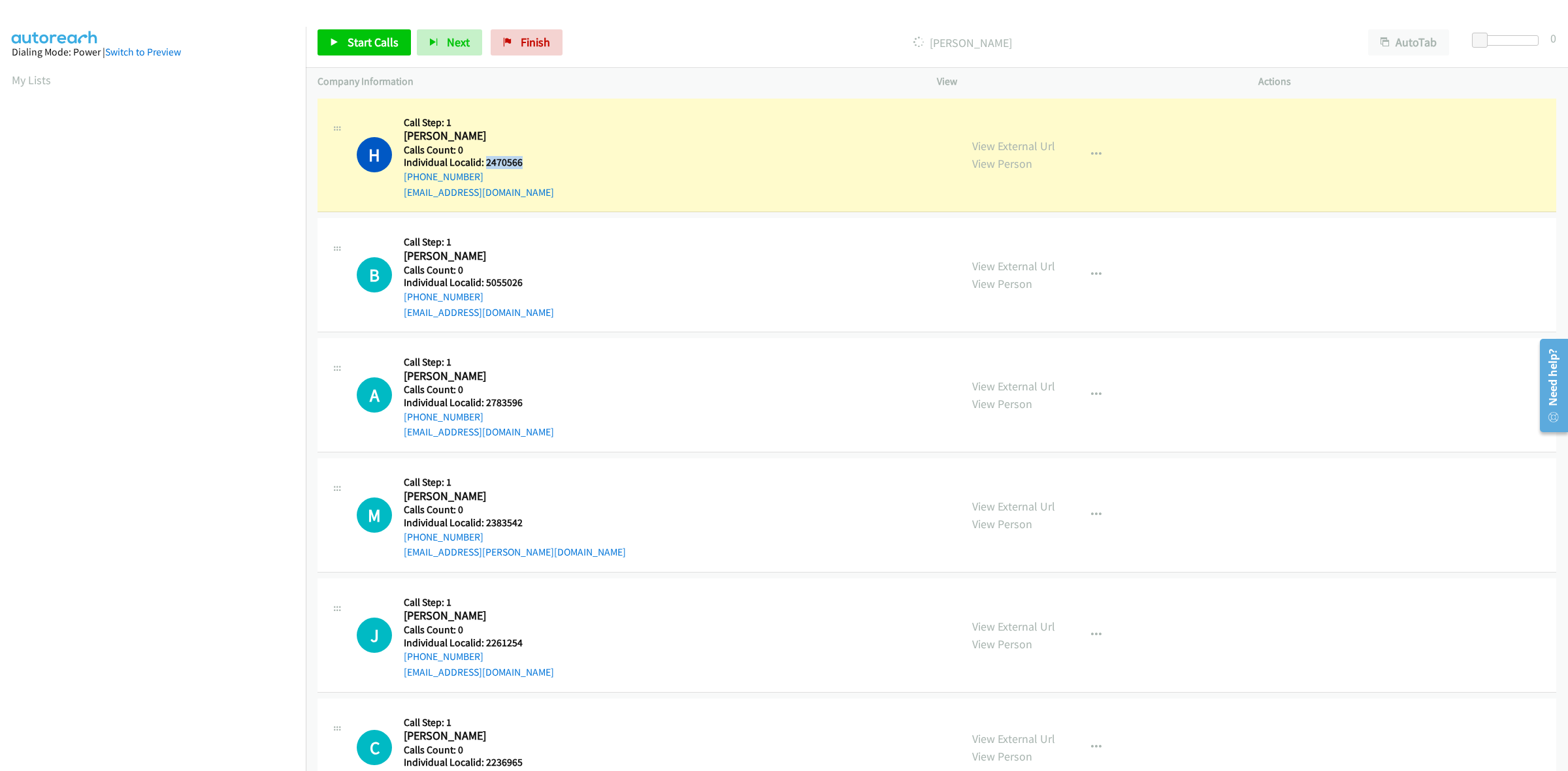
copy h5 "2470566"
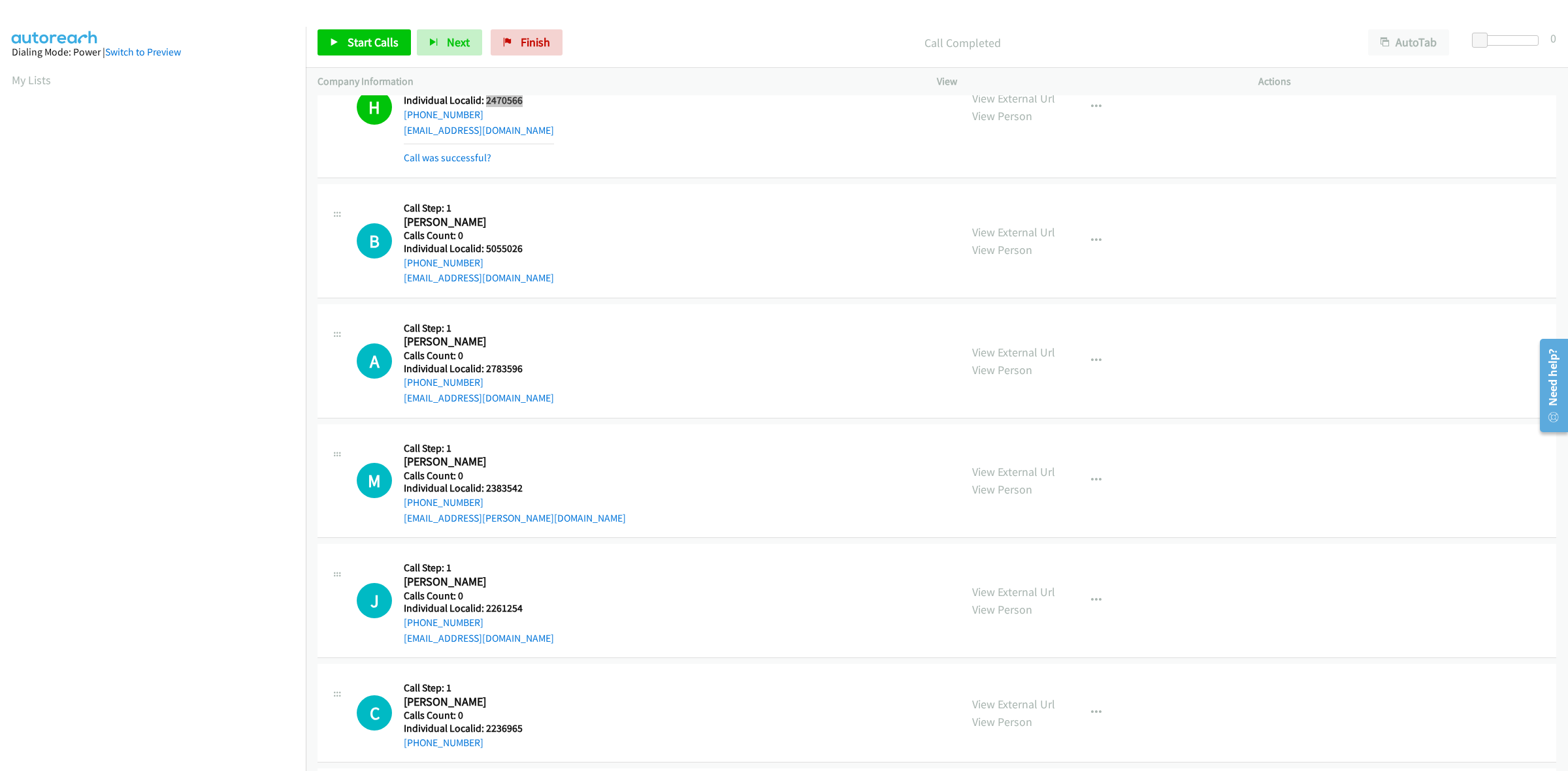
scroll to position [61, 0]
drag, startPoint x: 525, startPoint y: 248, endPoint x: 485, endPoint y: 249, distance: 40.0
click at [485, 249] on h5 "Individual Localid: 5055026" at bounding box center [479, 250] width 150 height 13
copy h5 "5055026"
click at [500, 204] on h5 "Call Step: 1" at bounding box center [479, 210] width 150 height 13
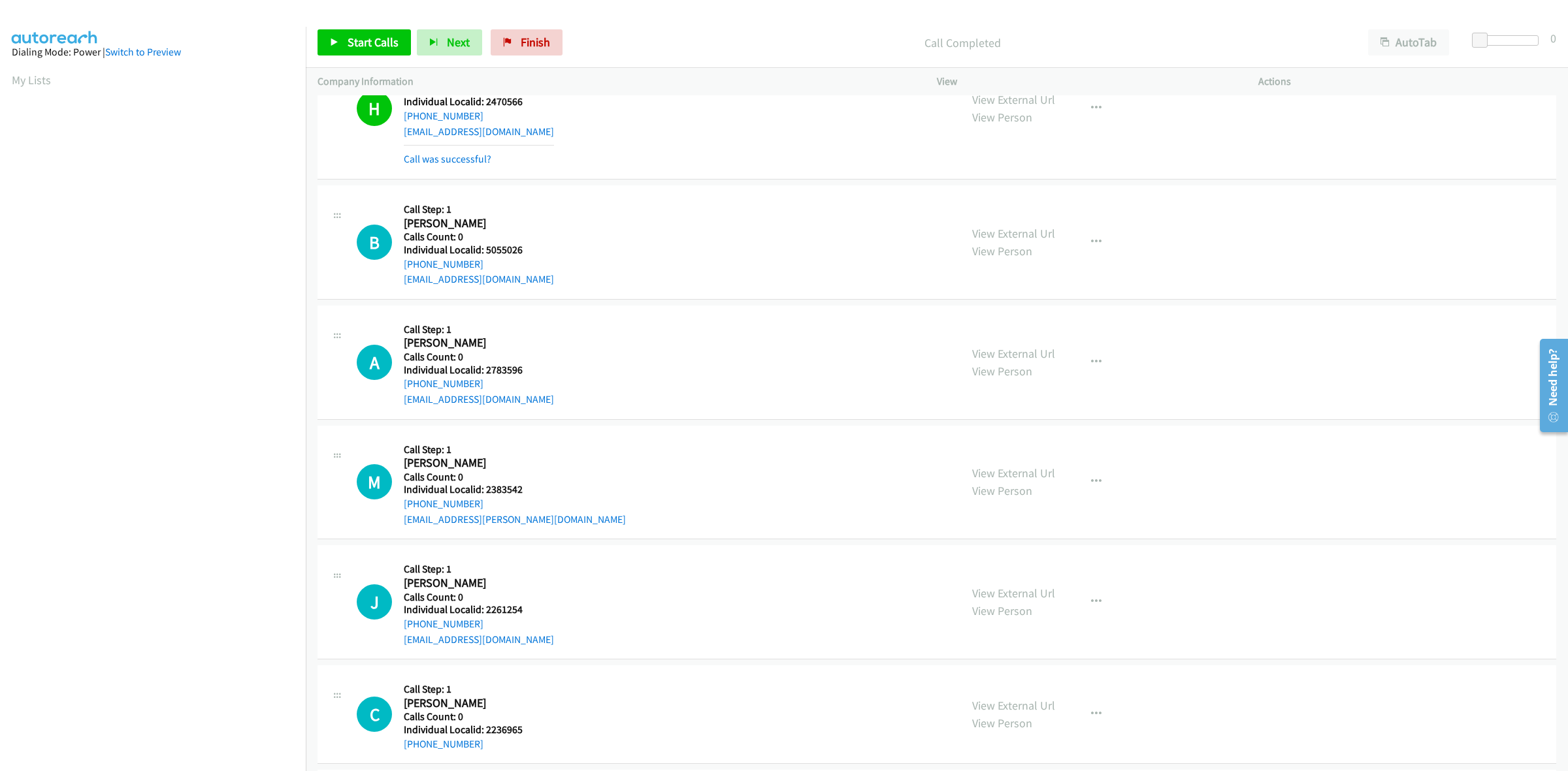
drag, startPoint x: 474, startPoint y: 264, endPoint x: 400, endPoint y: 265, distance: 74.0
click at [400, 265] on div "B Callback Scheduled Call Step: 1 Brandon Cutlip America/New_York Calls Count: …" at bounding box center [652, 242] width 592 height 90
copy link "+1 304-642-3737"
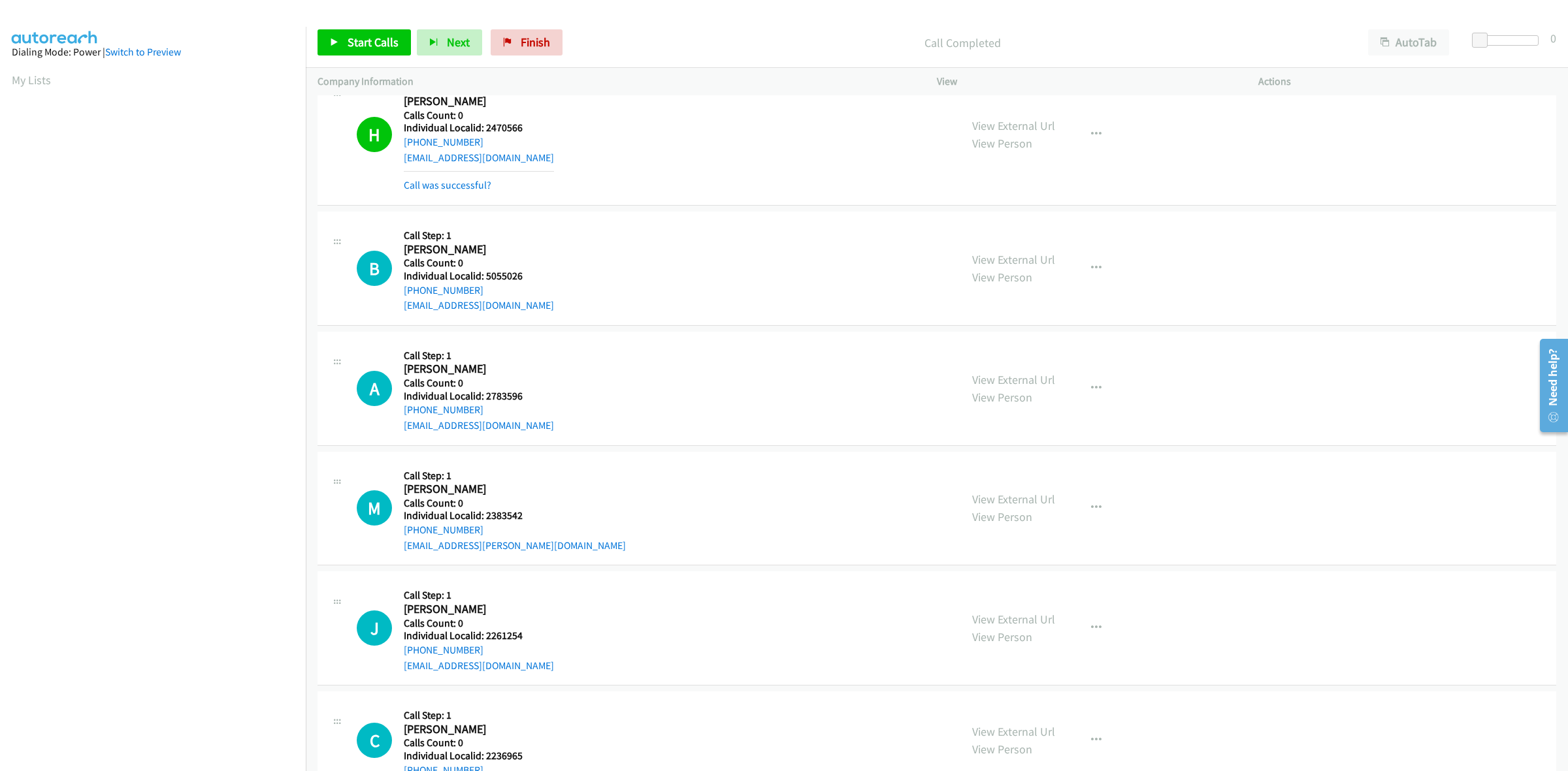
scroll to position [0, 0]
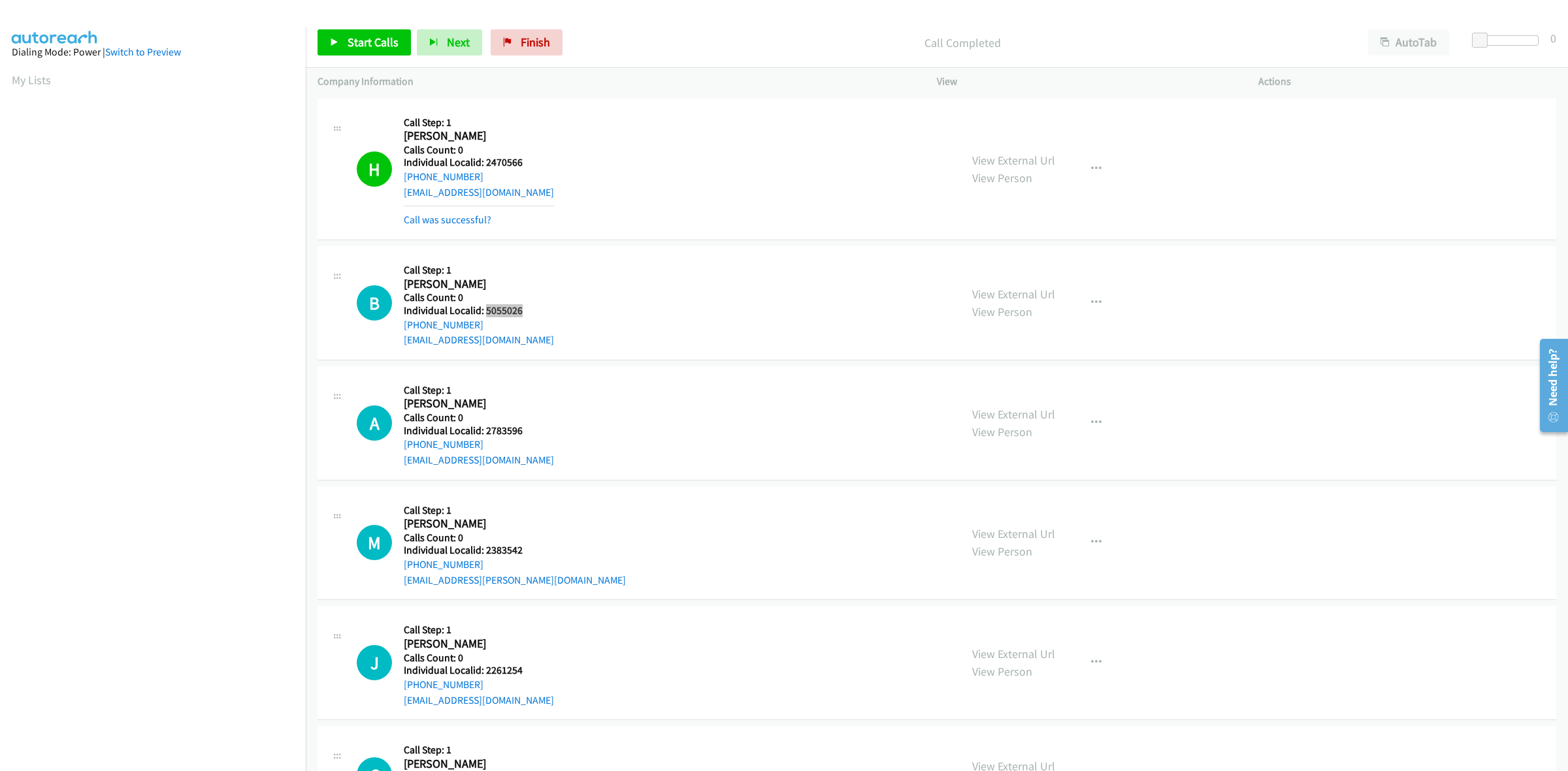
drag, startPoint x: 526, startPoint y: 309, endPoint x: 486, endPoint y: 311, distance: 40.0
click at [486, 311] on h5 "Individual Localid: 5055026" at bounding box center [479, 310] width 150 height 13
copy h5 "5055026"
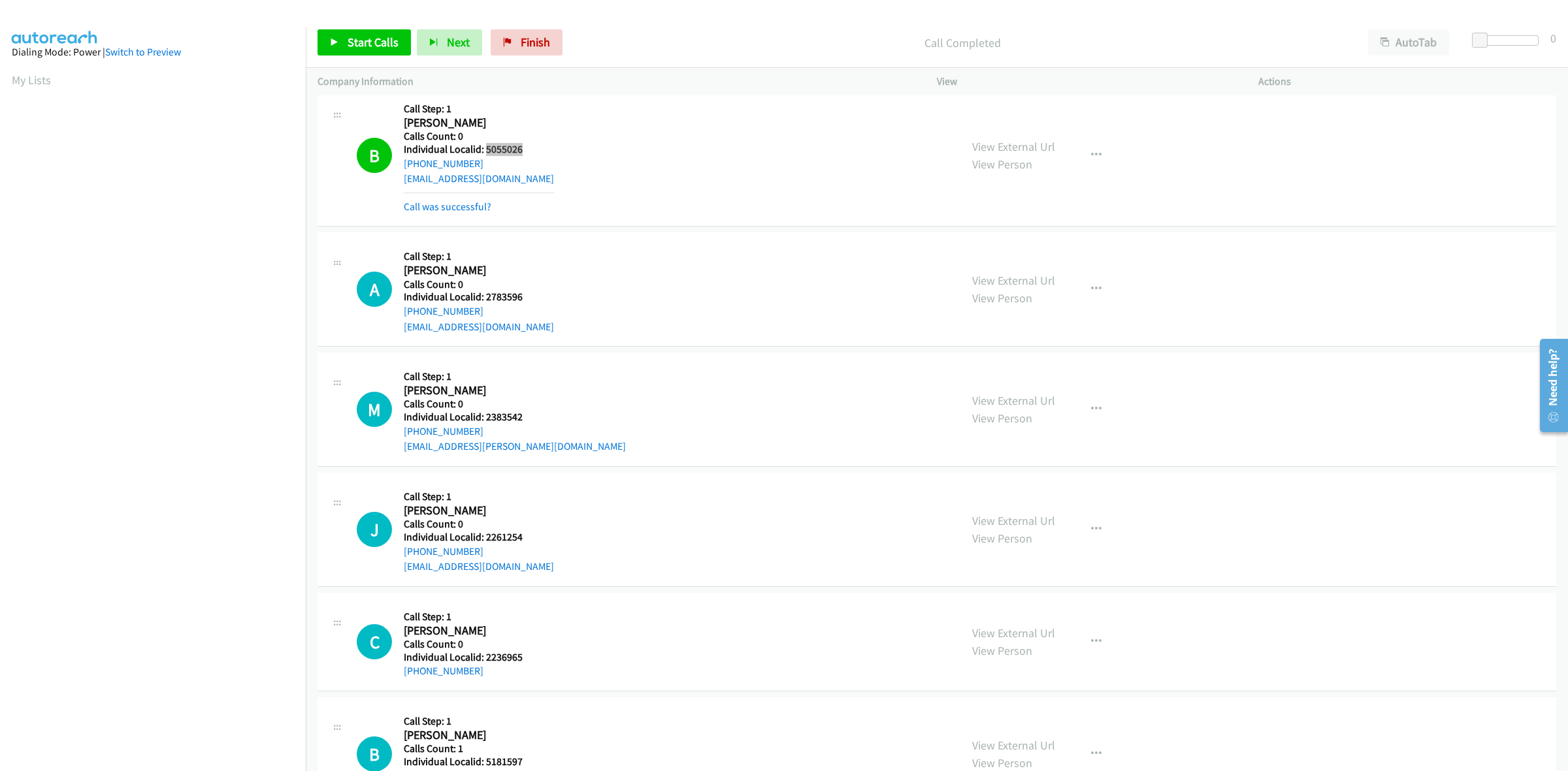
scroll to position [245, 0]
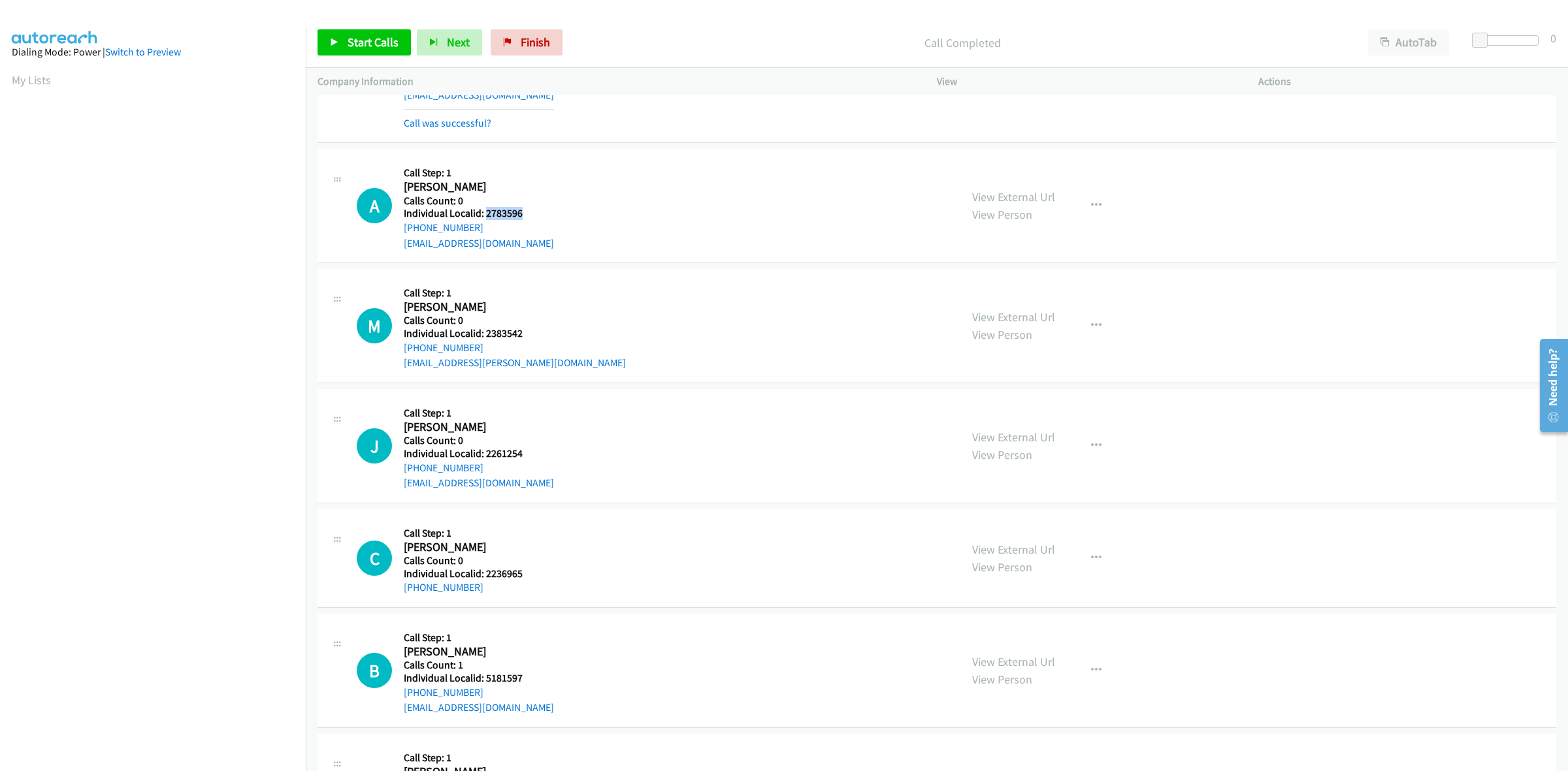
drag, startPoint x: 523, startPoint y: 214, endPoint x: 485, endPoint y: 217, distance: 38.1
click at [485, 217] on h5 "Individual Localid: 2783596" at bounding box center [479, 213] width 150 height 13
copy h5 "2783596"
click at [514, 161] on div "Callback Scheduled Call Step: 1 Amber Ozanick America/New_York Calls Count: 0 I…" at bounding box center [479, 205] width 150 height 90
drag, startPoint x: 485, startPoint y: 226, endPoint x: 396, endPoint y: 232, distance: 89.2
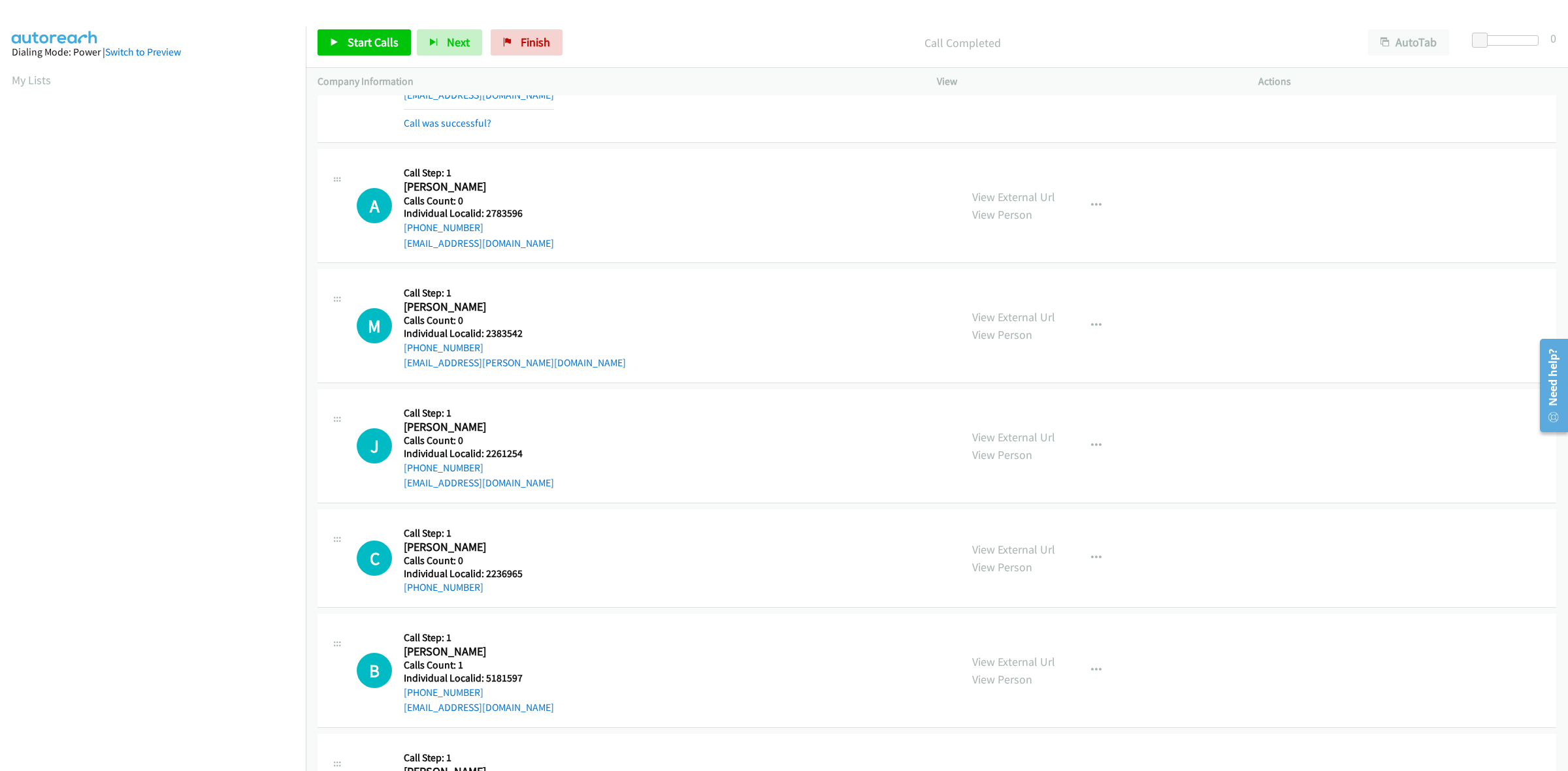
click at [396, 232] on div "A Callback Scheduled Call Step: 1 Amber Ozanick America/New_York Calls Count: 0…" at bounding box center [652, 205] width 592 height 90
copy link "+1 304-482-2255"
drag, startPoint x: 521, startPoint y: 213, endPoint x: 484, endPoint y: 216, distance: 37.1
click at [484, 216] on h5 "Individual Localid: 2783596" at bounding box center [479, 213] width 150 height 13
copy h5 "2783596"
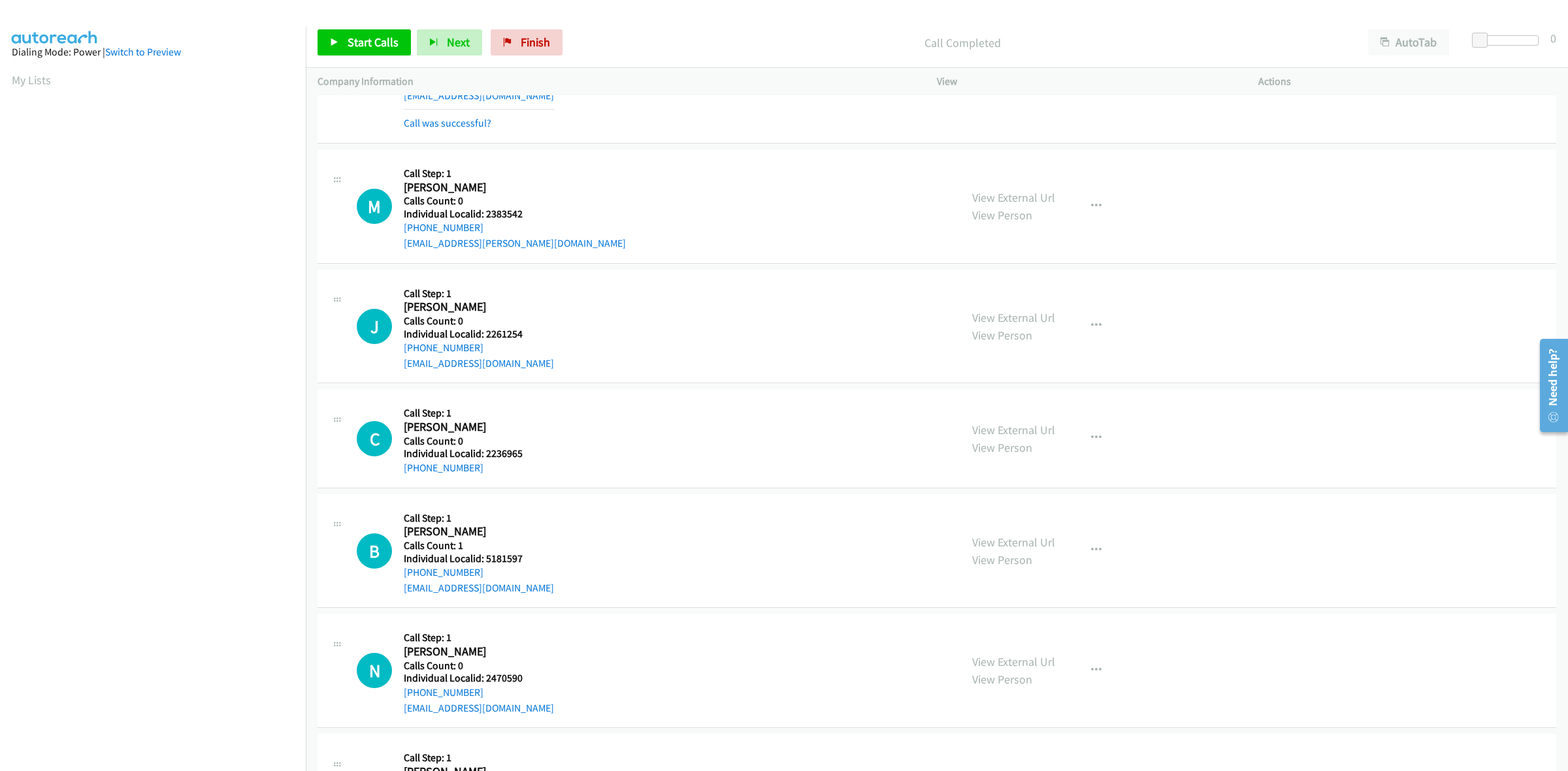
scroll to position [469, 0]
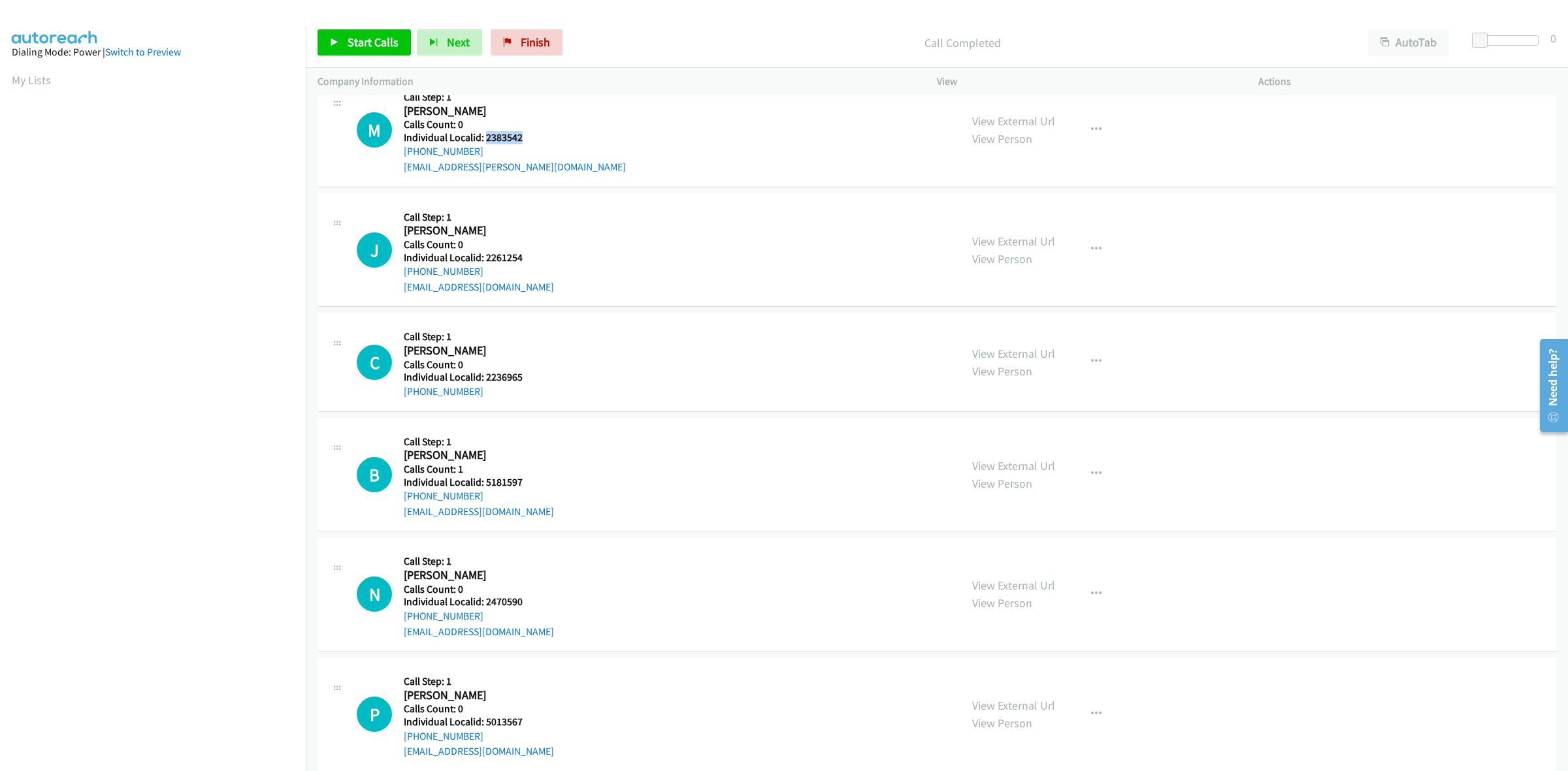
drag, startPoint x: 508, startPoint y: 136, endPoint x: 486, endPoint y: 135, distance: 22.0
click at [486, 135] on div "M Callback Scheduled Call Step: 1 Matthew Henline America/New_York Calls Count:…" at bounding box center [652, 130] width 592 height 90
copy h5 "2383542"
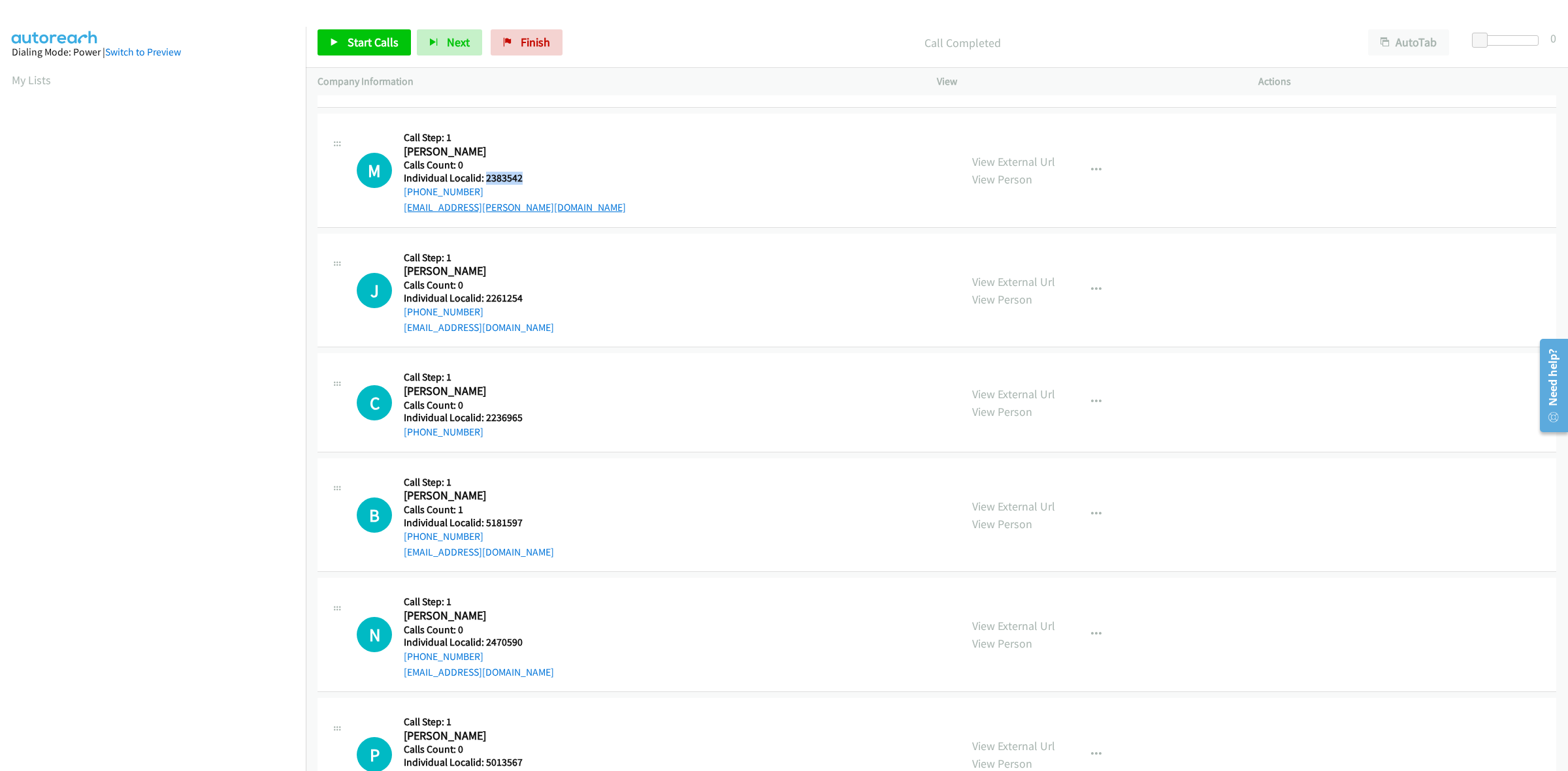
drag, startPoint x: 540, startPoint y: 139, endPoint x: 483, endPoint y: 204, distance: 86.5
click at [540, 139] on div "M Callback Scheduled Call Step: 1 Matthew Henline America/New_York Calls Count:…" at bounding box center [652, 170] width 592 height 90
drag, startPoint x: 461, startPoint y: 196, endPoint x: 404, endPoint y: 196, distance: 57.0
click at [404, 196] on div "+1 304-365-2315" at bounding box center [515, 192] width 222 height 16
copy link "+1 304-365-2315"
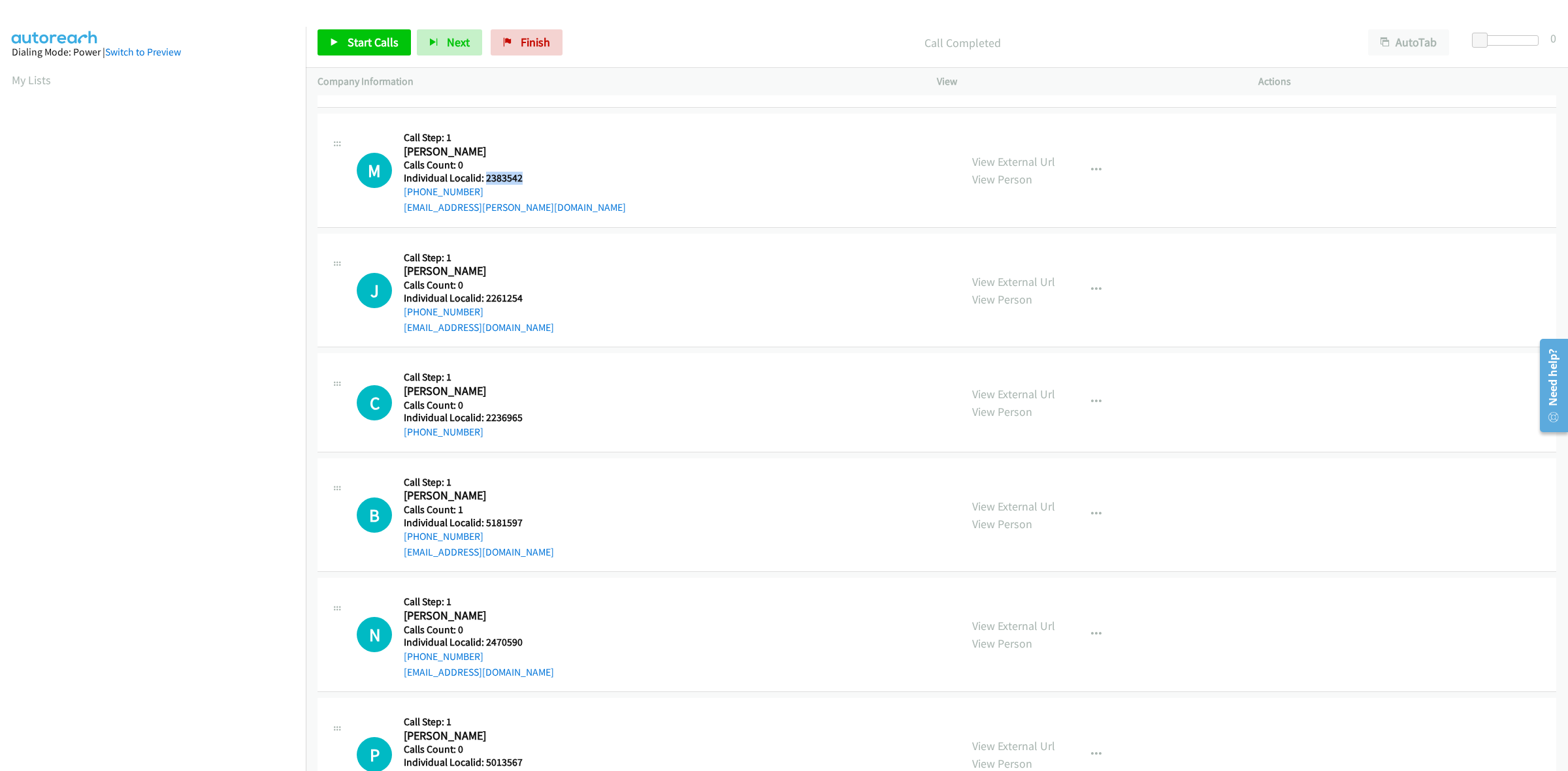
drag, startPoint x: 497, startPoint y: 177, endPoint x: 483, endPoint y: 180, distance: 14.3
click at [483, 180] on h5 "Individual Localid: 2383542" at bounding box center [515, 178] width 222 height 13
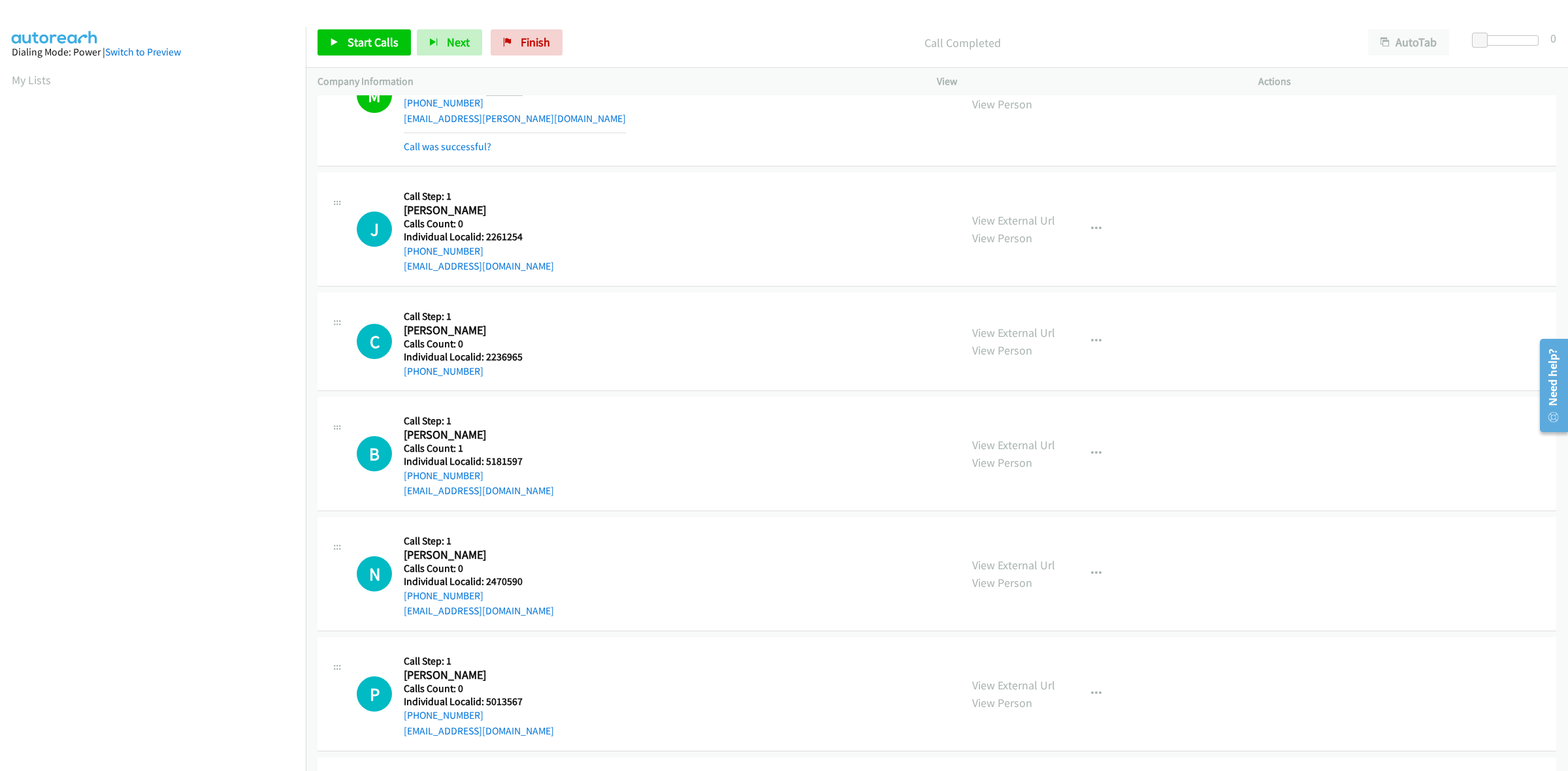
scroll to position [572, 0]
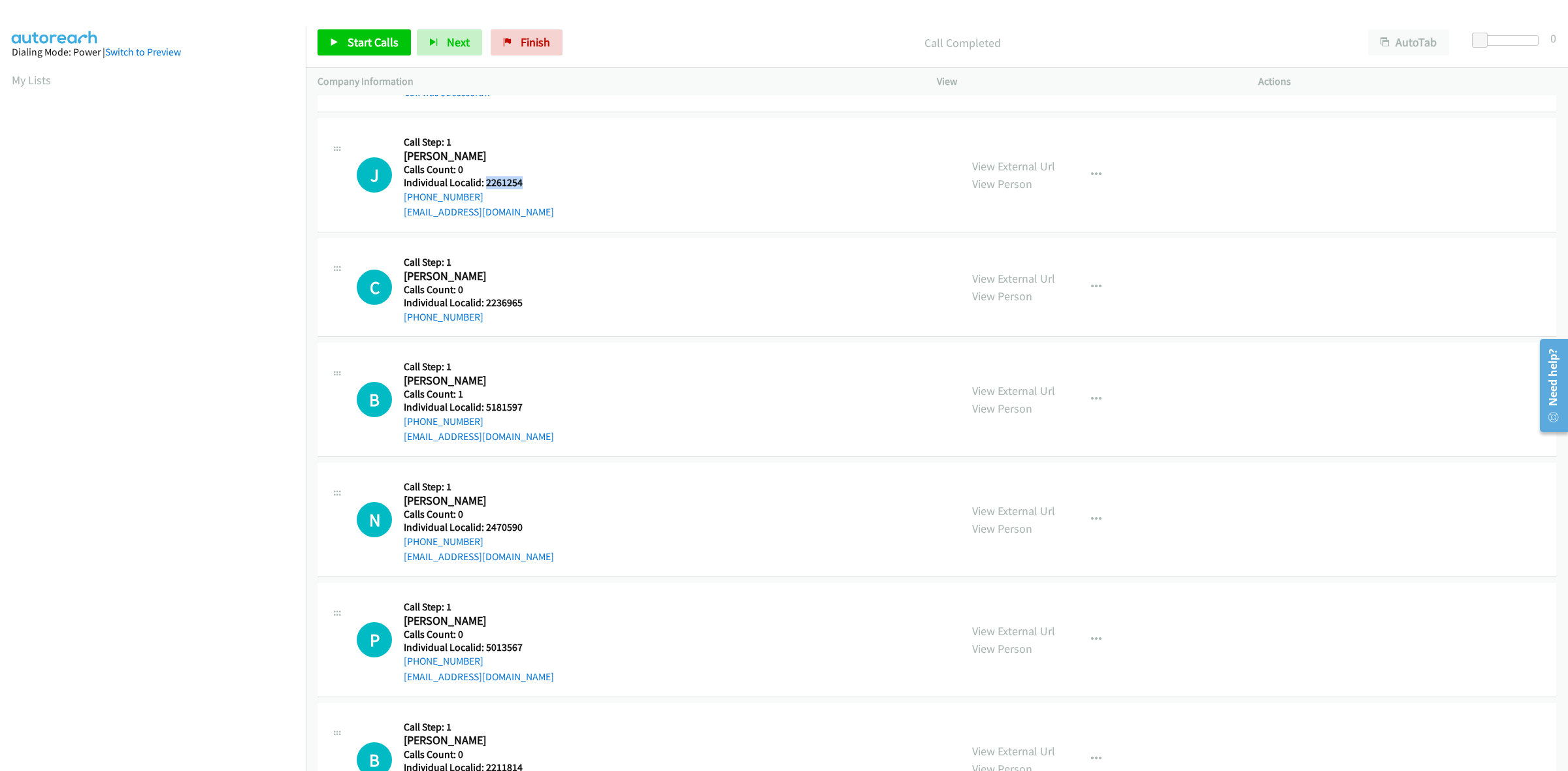
drag, startPoint x: 521, startPoint y: 185, endPoint x: 484, endPoint y: 178, distance: 37.7
click at [484, 178] on h5 "Individual Localid: 2261254" at bounding box center [479, 183] width 150 height 13
drag, startPoint x: 524, startPoint y: 155, endPoint x: 511, endPoint y: 162, distance: 14.8
click at [524, 155] on h2 "Joseph Oneal" at bounding box center [468, 156] width 130 height 15
drag, startPoint x: 480, startPoint y: 198, endPoint x: 399, endPoint y: 200, distance: 81.0
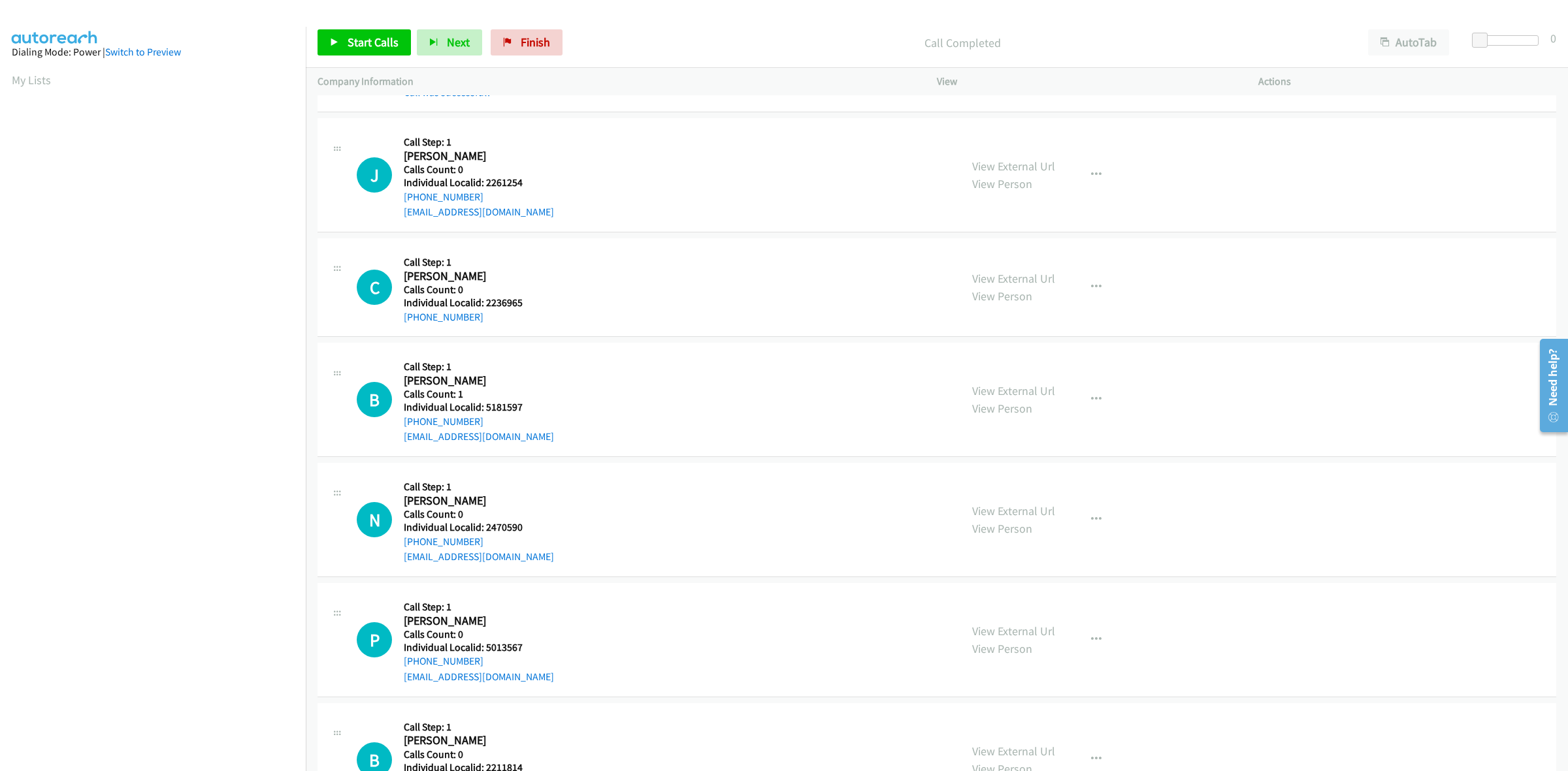
click at [399, 200] on div "J Callback Scheduled Call Step: 1 Joseph Oneal America/New_York Calls Count: 0 …" at bounding box center [652, 174] width 592 height 90
drag, startPoint x: 525, startPoint y: 186, endPoint x: 486, endPoint y: 185, distance: 39.0
click at [486, 185] on h5 "Individual Localid: 2261254" at bounding box center [479, 183] width 150 height 13
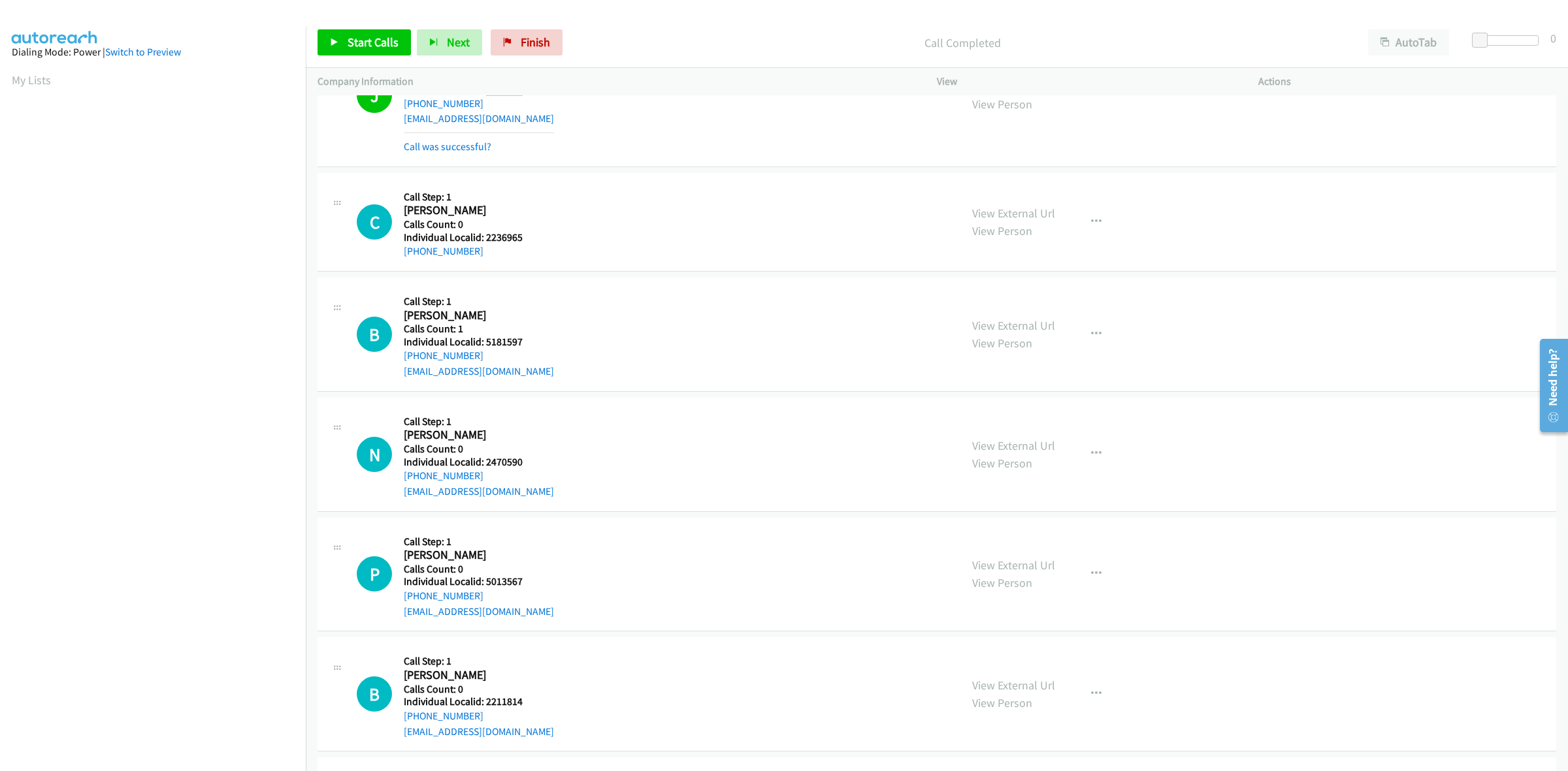
scroll to position [673, 0]
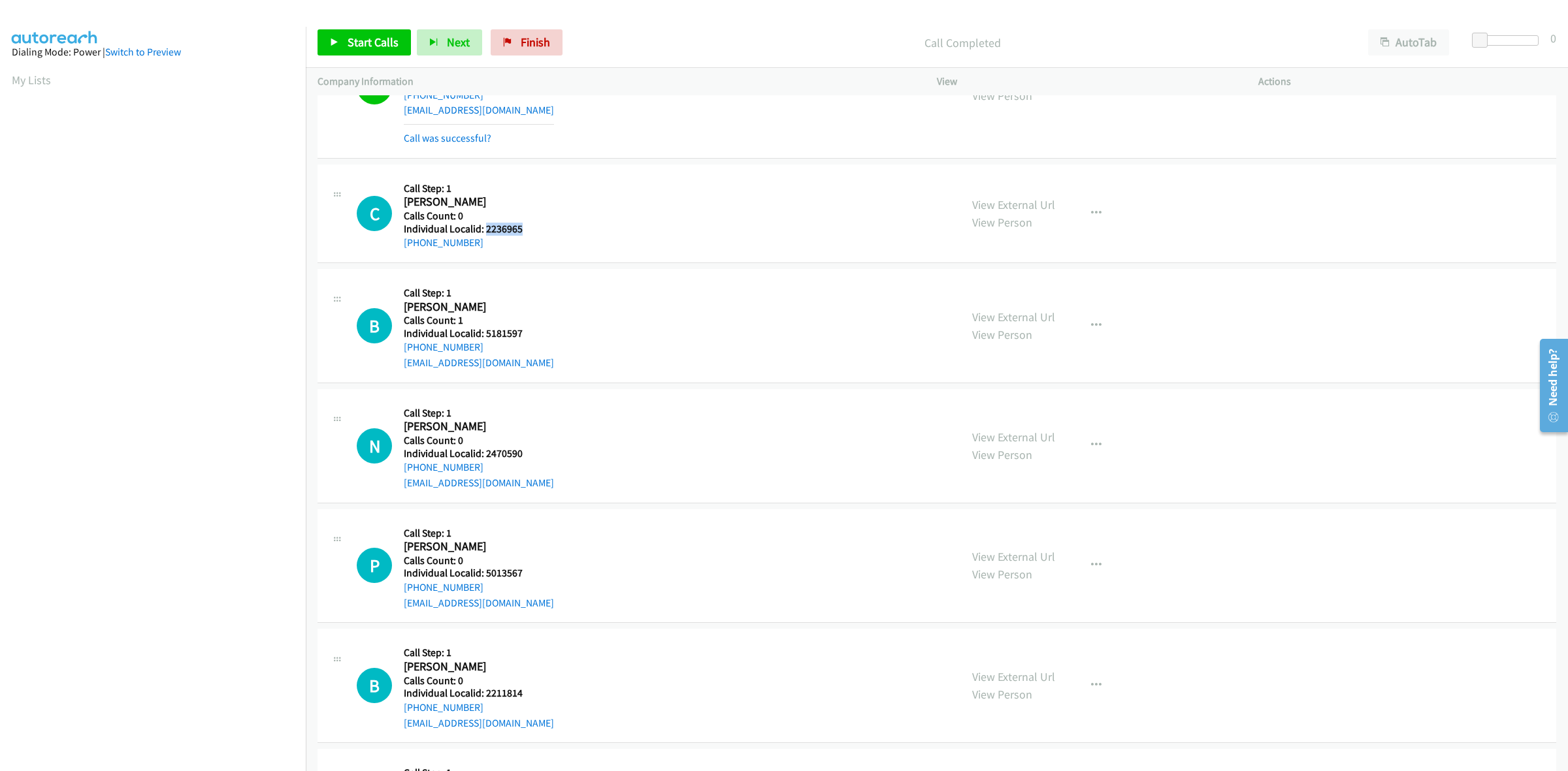
drag, startPoint x: 531, startPoint y: 230, endPoint x: 486, endPoint y: 230, distance: 45.0
click at [486, 230] on h5 "Individual Localid: 2236965" at bounding box center [468, 229] width 130 height 13
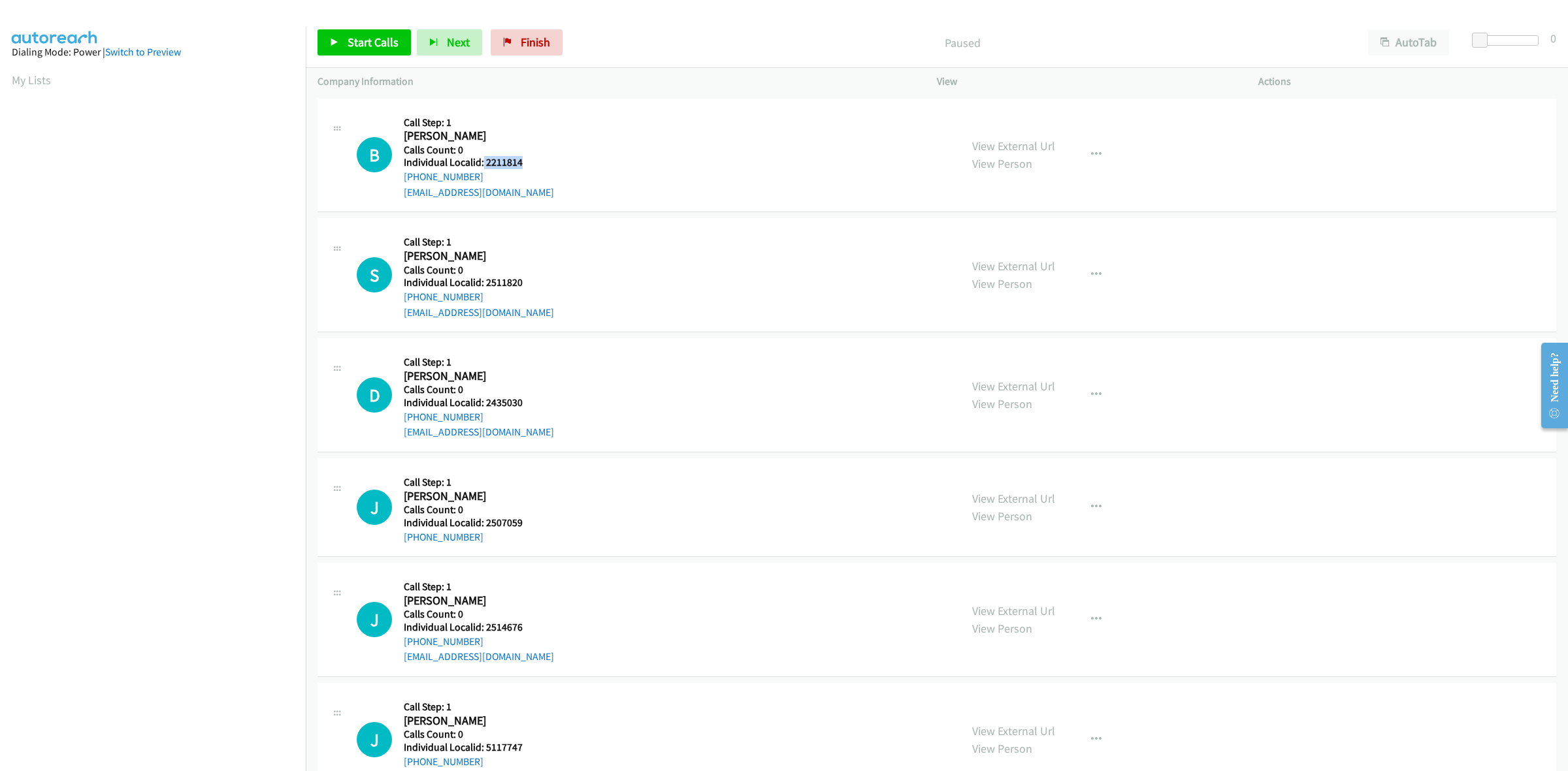
drag, startPoint x: 524, startPoint y: 160, endPoint x: 481, endPoint y: 164, distance: 43.2
click at [481, 164] on div "B Callback Scheduled Call Step: 1 [PERSON_NAME] America/New_York Calls Count: 0…" at bounding box center [652, 155] width 592 height 90
copy h5 "2211814"
click at [516, 142] on h2 "[PERSON_NAME]" at bounding box center [468, 136] width 129 height 15
drag, startPoint x: 478, startPoint y: 177, endPoint x: 400, endPoint y: 177, distance: 78.0
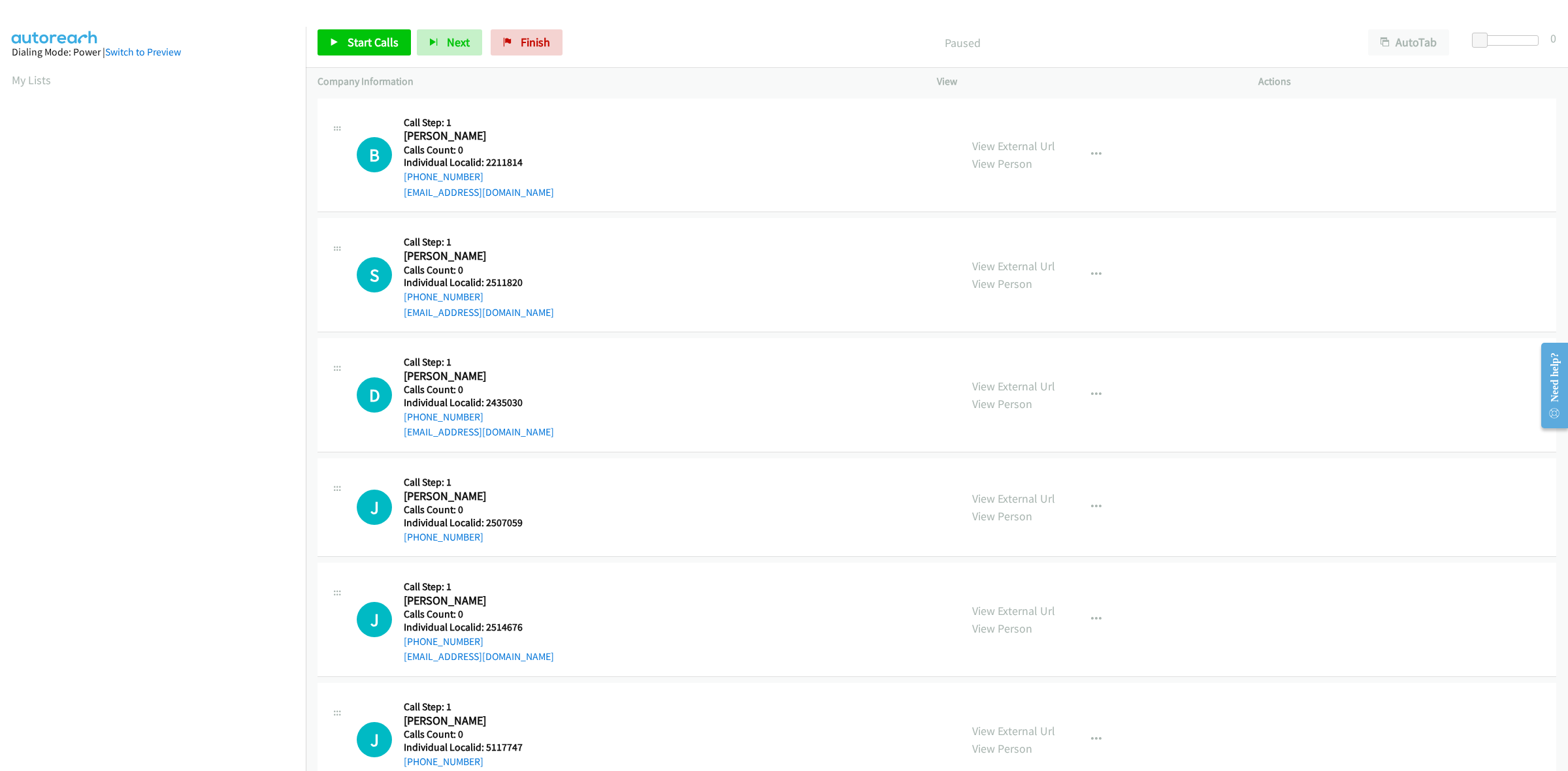
click at [400, 177] on div "B Callback Scheduled Call Step: 1 [PERSON_NAME] America/New_York Calls Count: 0…" at bounding box center [652, 155] width 592 height 90
copy link "[PHONE_NUMBER]"
drag, startPoint x: 521, startPoint y: 156, endPoint x: 486, endPoint y: 160, distance: 35.2
click at [486, 160] on div "B Callback Scheduled Call Step: 1 [PERSON_NAME] America/New_York Calls Count: 0…" at bounding box center [652, 155] width 592 height 90
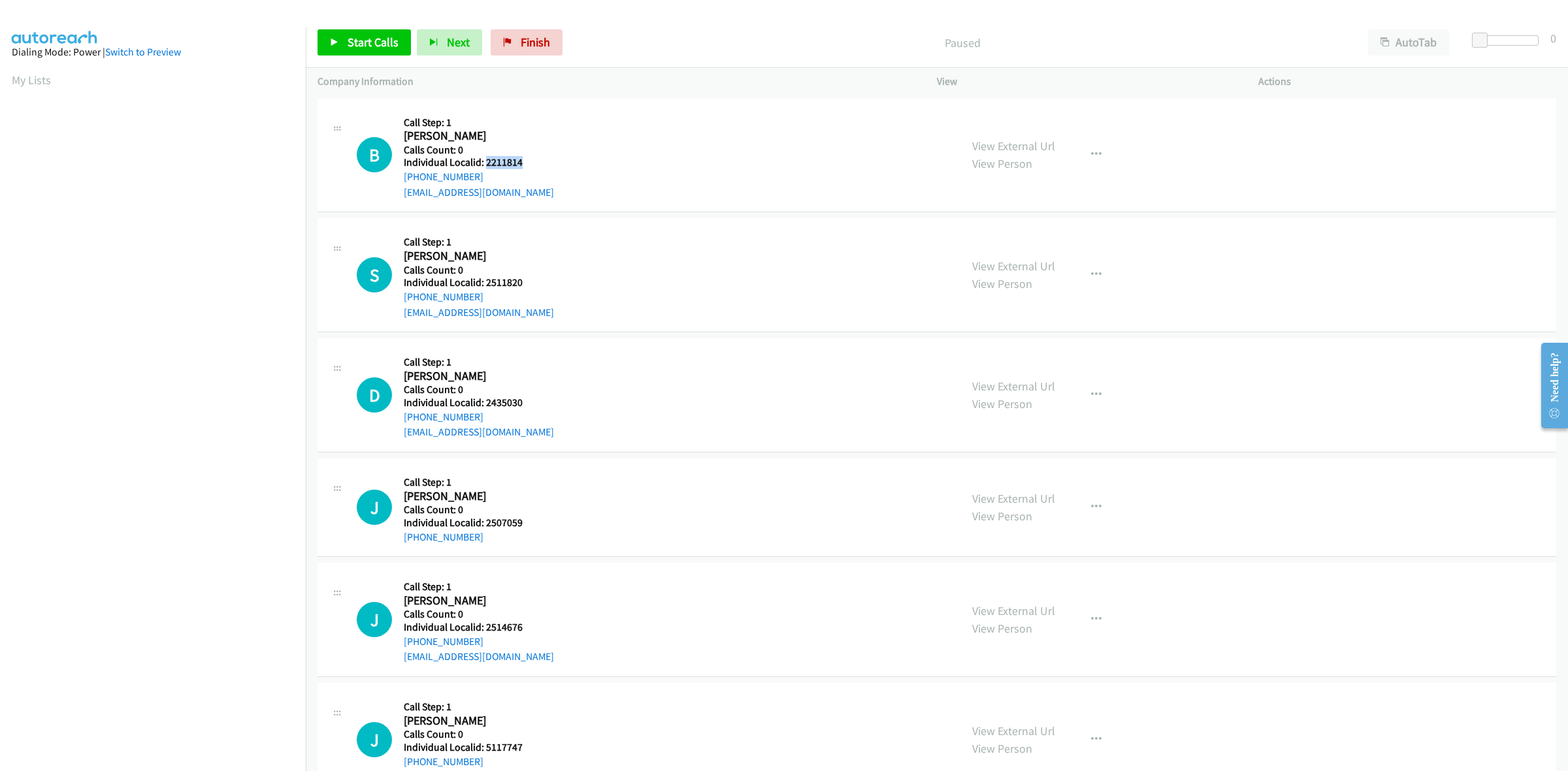
copy h5 "2211814"
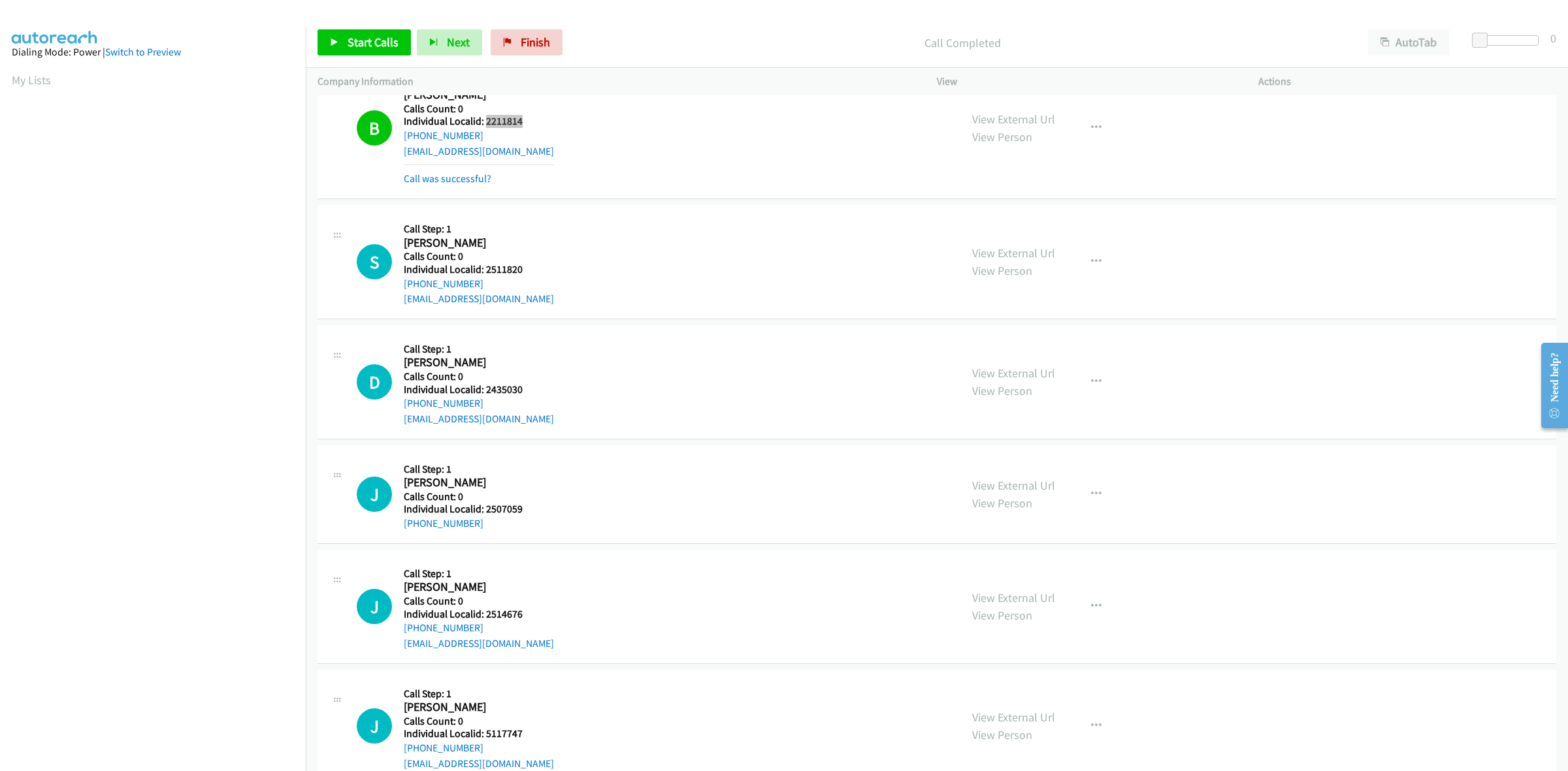
scroll to position [41, 0]
drag, startPoint x: 525, startPoint y: 269, endPoint x: 487, endPoint y: 267, distance: 38.1
click at [487, 267] on h5 "Individual Localid: 2511820" at bounding box center [479, 270] width 150 height 13
click at [531, 267] on h5 "Individual Localid: 2511820" at bounding box center [479, 270] width 150 height 13
drag, startPoint x: 526, startPoint y: 268, endPoint x: 482, endPoint y: 268, distance: 44.0
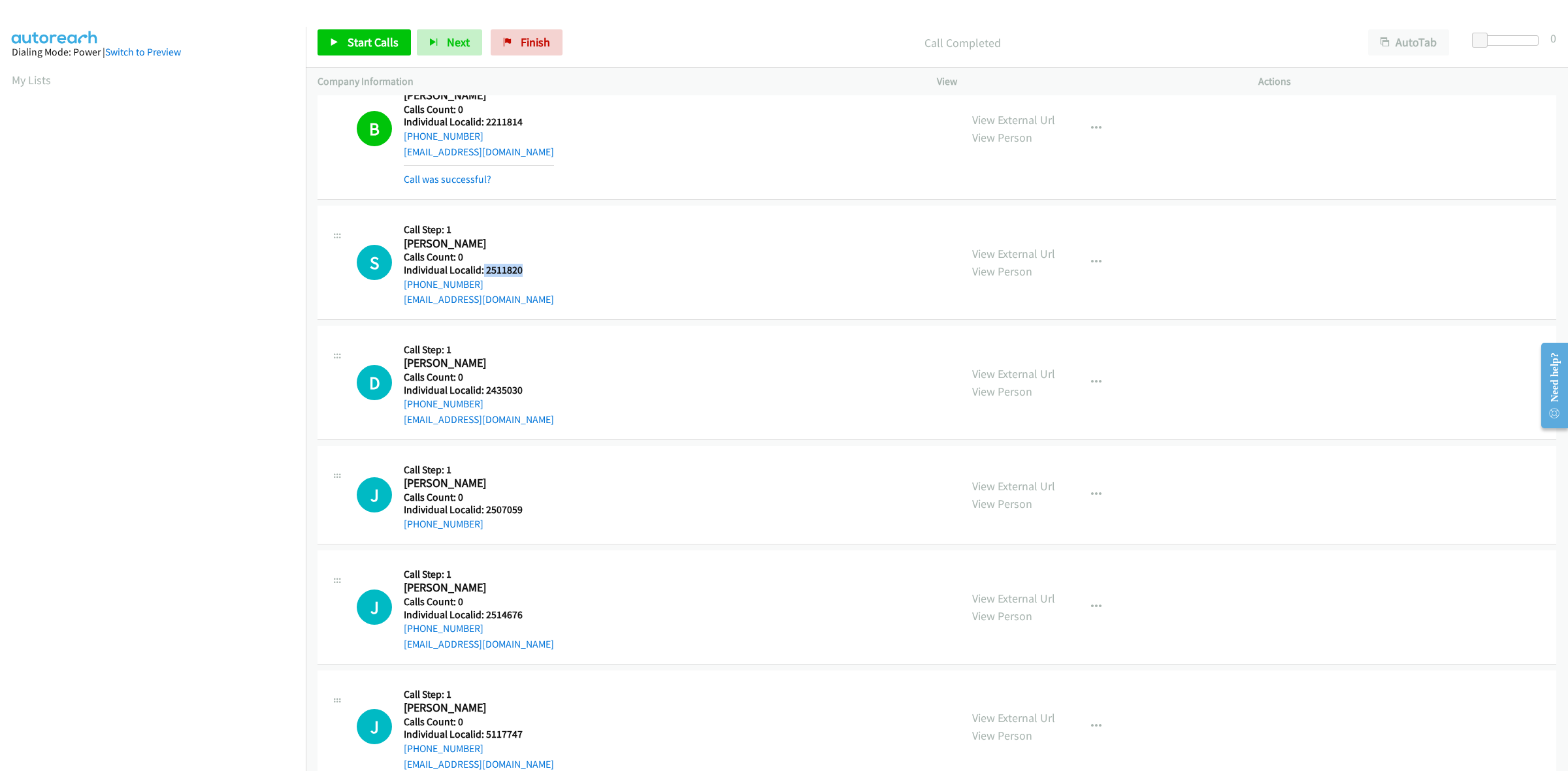
click at [482, 268] on h5 "Individual Localid: 2511820" at bounding box center [479, 270] width 150 height 13
copy h5 "2511820"
click at [594, 232] on div "S Callback Scheduled Call Step: 1 [PERSON_NAME] America/New_York Calls Count: 0…" at bounding box center [652, 262] width 592 height 90
drag, startPoint x: 486, startPoint y: 282, endPoint x: 400, endPoint y: 292, distance: 86.6
click at [400, 292] on div "S Callback Scheduled Call Step: 1 [PERSON_NAME] America/New_York Calls Count: 0…" at bounding box center [652, 262] width 592 height 90
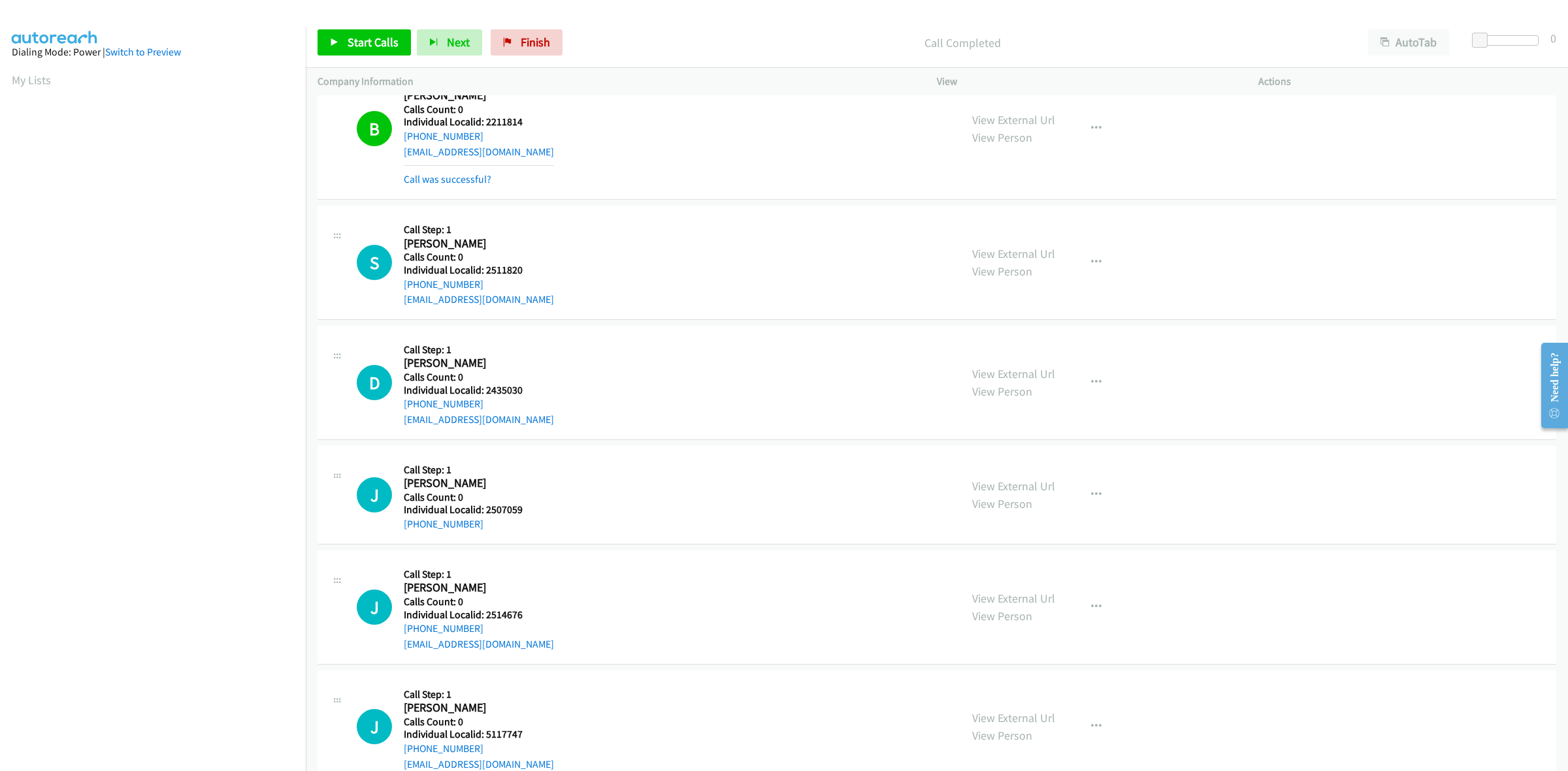
copy link "[PHONE_NUMBER]"
click at [537, 267] on div "S Callback Scheduled Call Step: 1 [PERSON_NAME] America/New_York Calls Count: 0…" at bounding box center [652, 262] width 592 height 90
drag, startPoint x: 526, startPoint y: 268, endPoint x: 485, endPoint y: 270, distance: 41.0
click at [485, 270] on h5 "Individual Localid: 2511820" at bounding box center [479, 270] width 150 height 13
copy h5 "2511820"
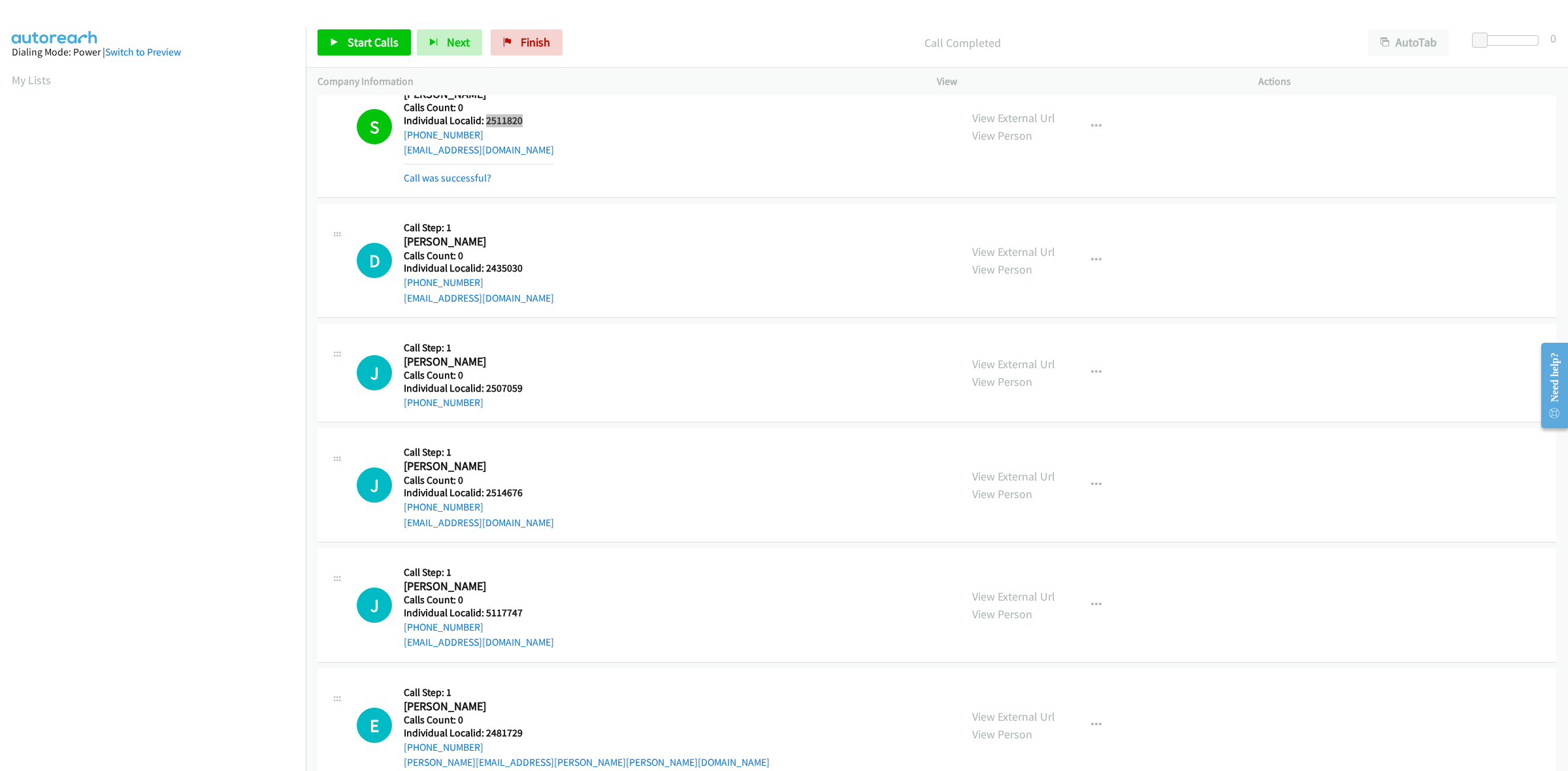
scroll to position [224, 0]
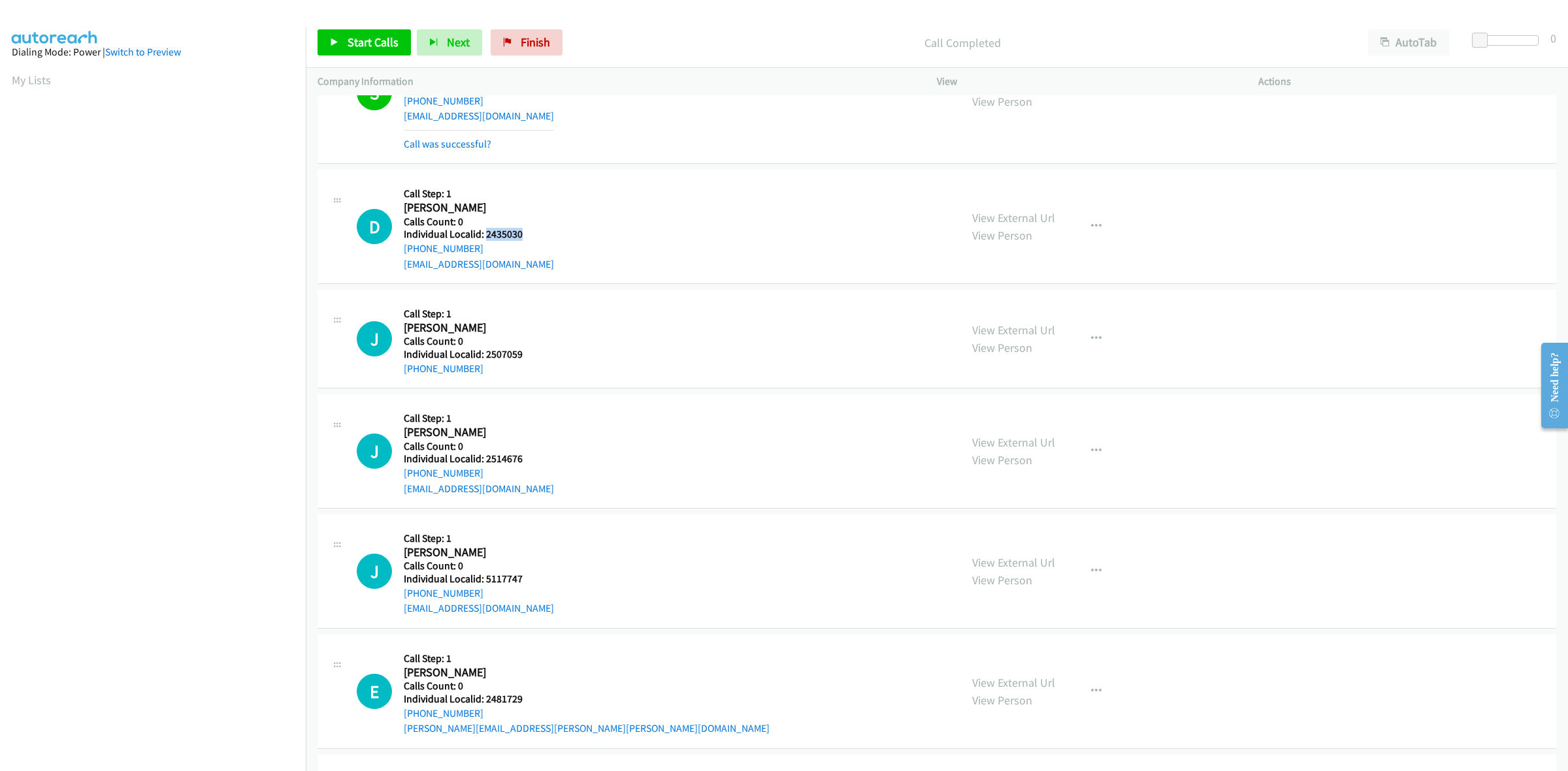
drag, startPoint x: 529, startPoint y: 238, endPoint x: 485, endPoint y: 233, distance: 44.3
click at [485, 233] on h5 "Individual Localid: 2435030" at bounding box center [479, 235] width 150 height 13
copy h5 "2435030"
drag, startPoint x: 488, startPoint y: 190, endPoint x: 487, endPoint y: 203, distance: 13.0
click at [488, 190] on h5 "Call Step: 1" at bounding box center [479, 194] width 150 height 13
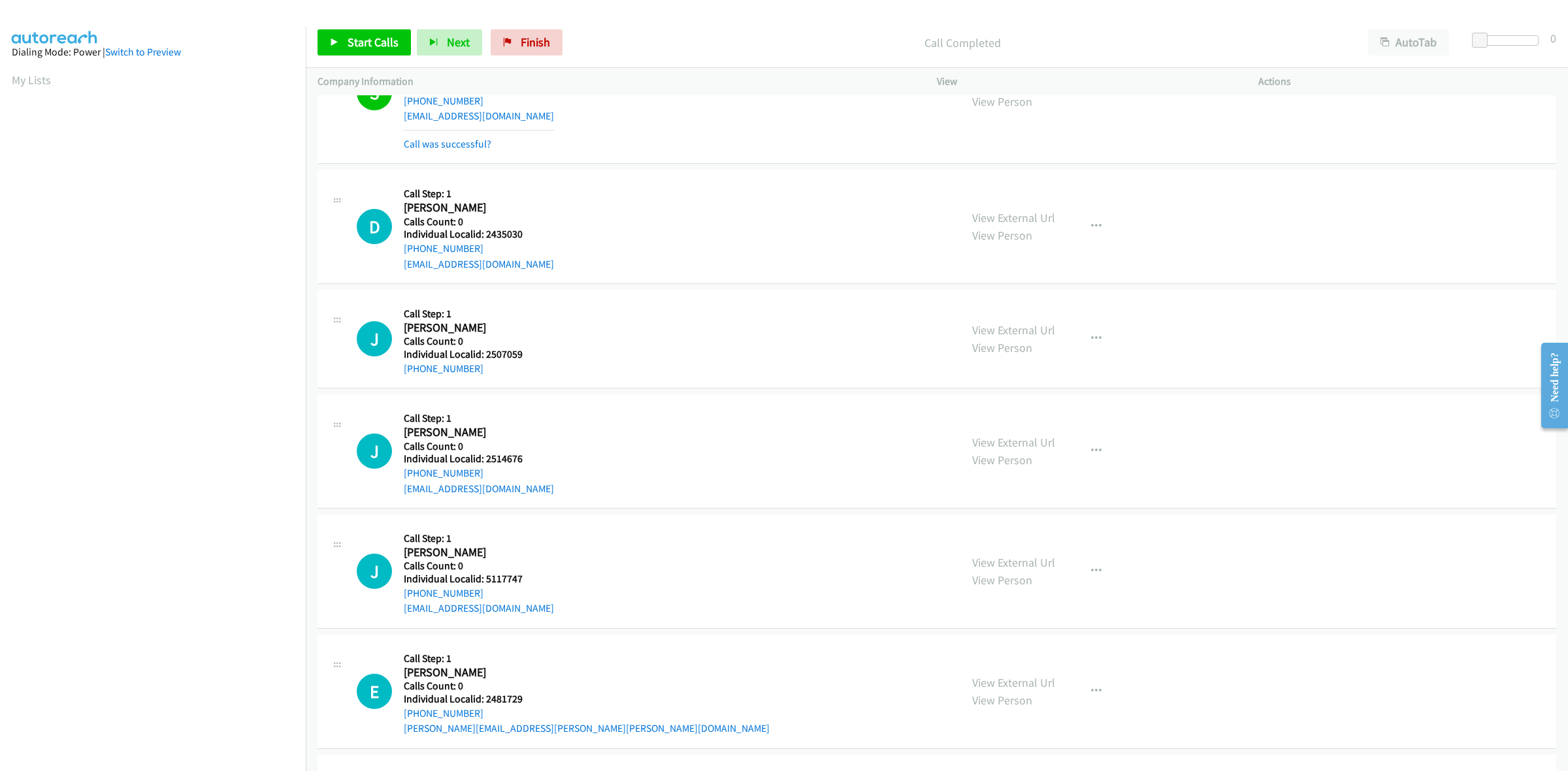
drag, startPoint x: 493, startPoint y: 248, endPoint x: 399, endPoint y: 253, distance: 94.1
click at [399, 253] on div "D Callback Scheduled Call Step: 1 [PERSON_NAME] America/New_York Calls Count: 0…" at bounding box center [652, 226] width 592 height 90
copy link "[PHONE_NUMBER]"
drag, startPoint x: 500, startPoint y: 232, endPoint x: 484, endPoint y: 232, distance: 16.0
click at [484, 232] on h5 "Individual Localid: 2435030" at bounding box center [479, 235] width 150 height 13
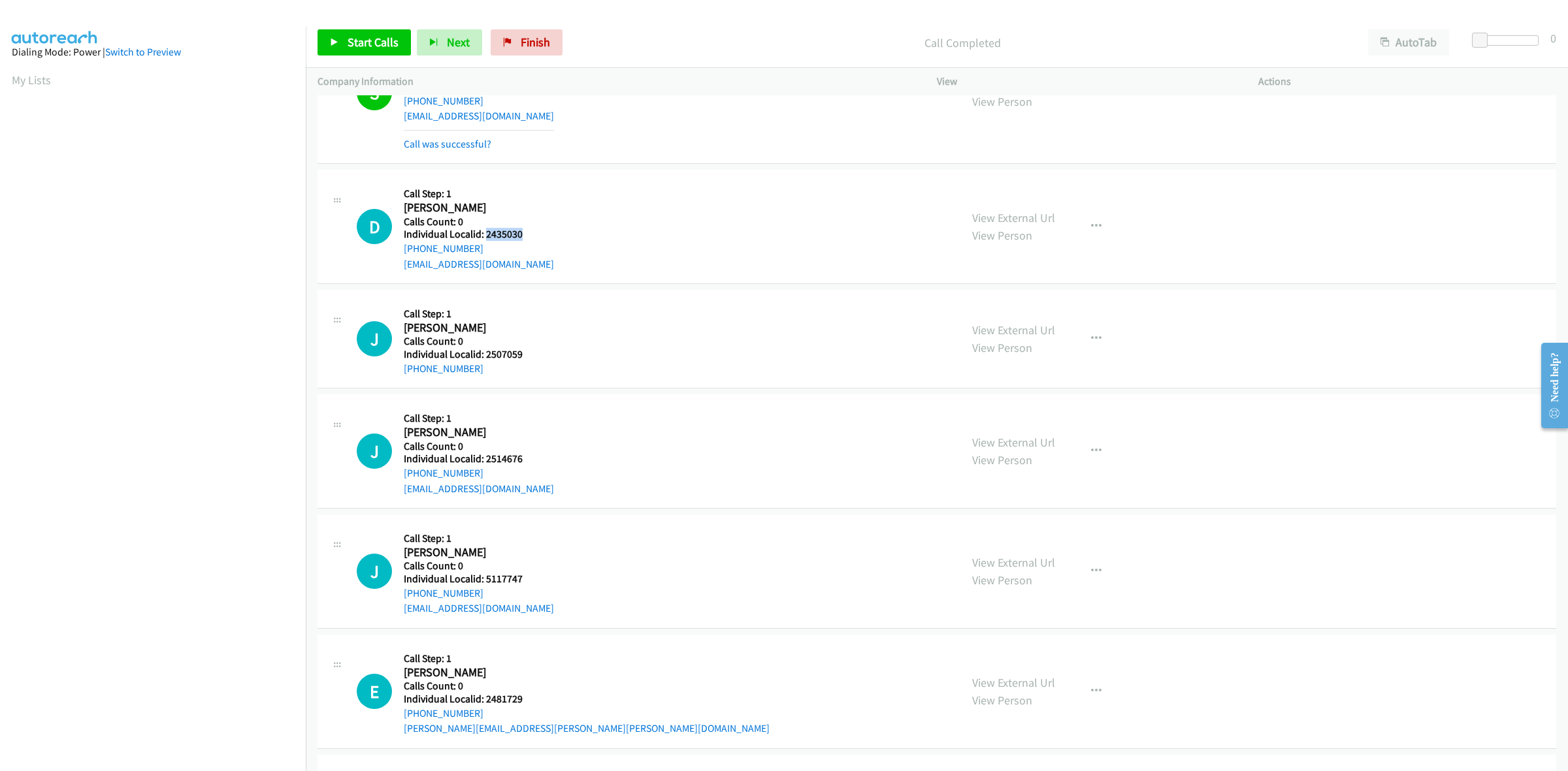
copy h5 "2435030"
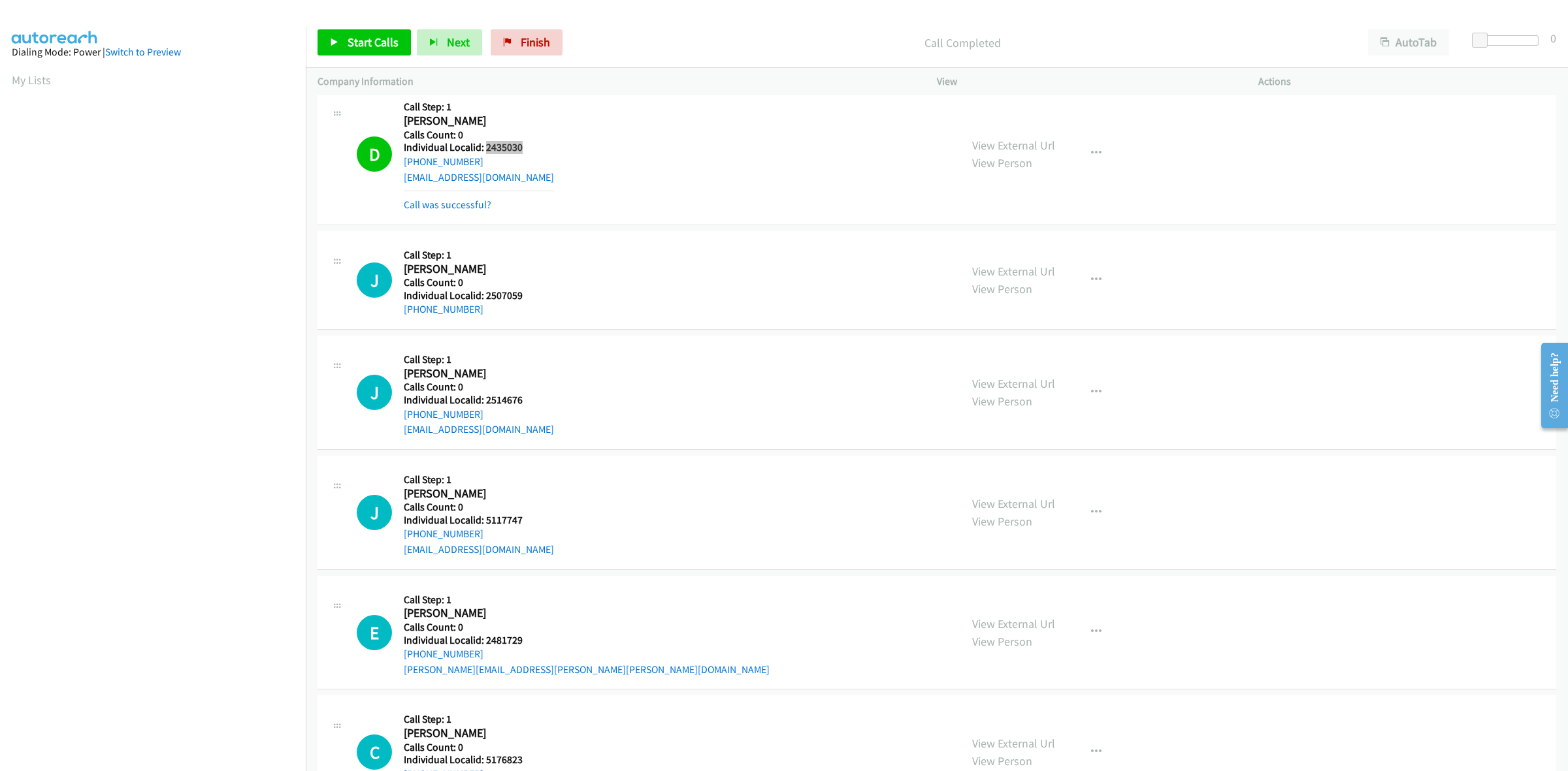
scroll to position [347, 0]
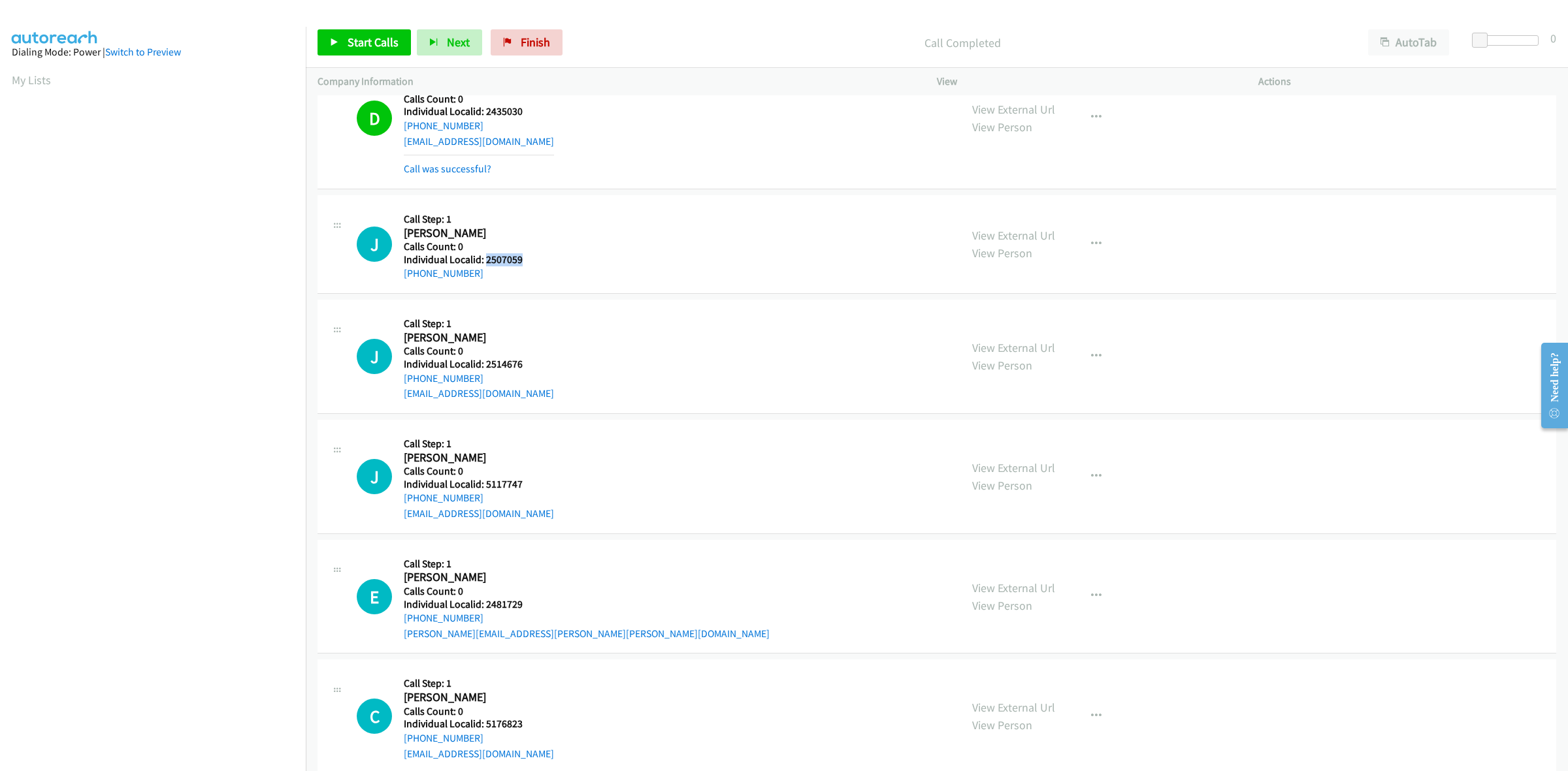
drag, startPoint x: 523, startPoint y: 260, endPoint x: 485, endPoint y: 261, distance: 38.0
click at [485, 261] on h5 "Individual Localid: 2507059" at bounding box center [468, 260] width 129 height 13
copy h5 "2507059"
click at [1091, 239] on icon "button" at bounding box center [1096, 244] width 10 height 10
click at [986, 322] on link "Skip Call" at bounding box center [1026, 329] width 174 height 26
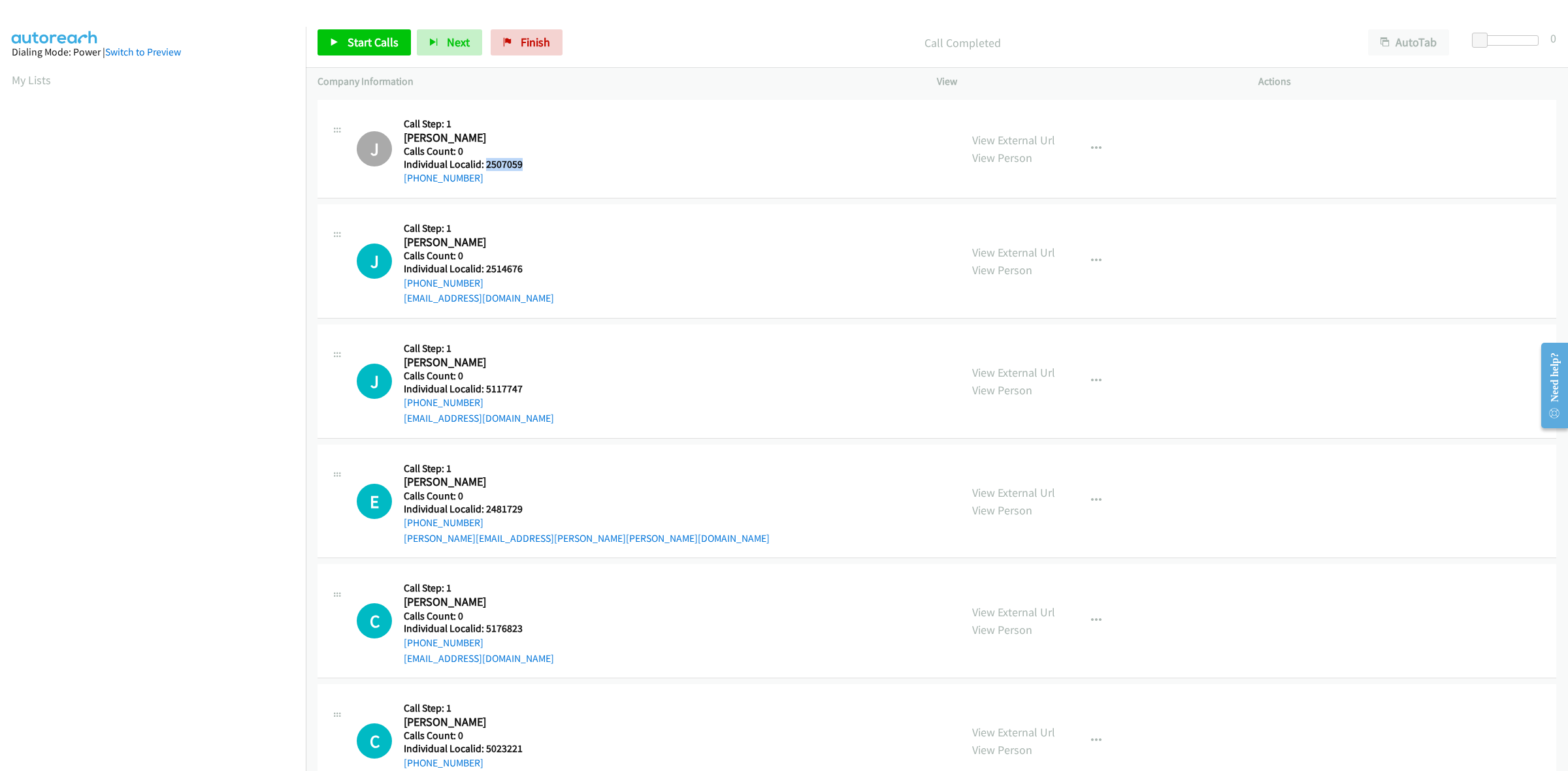
scroll to position [510, 0]
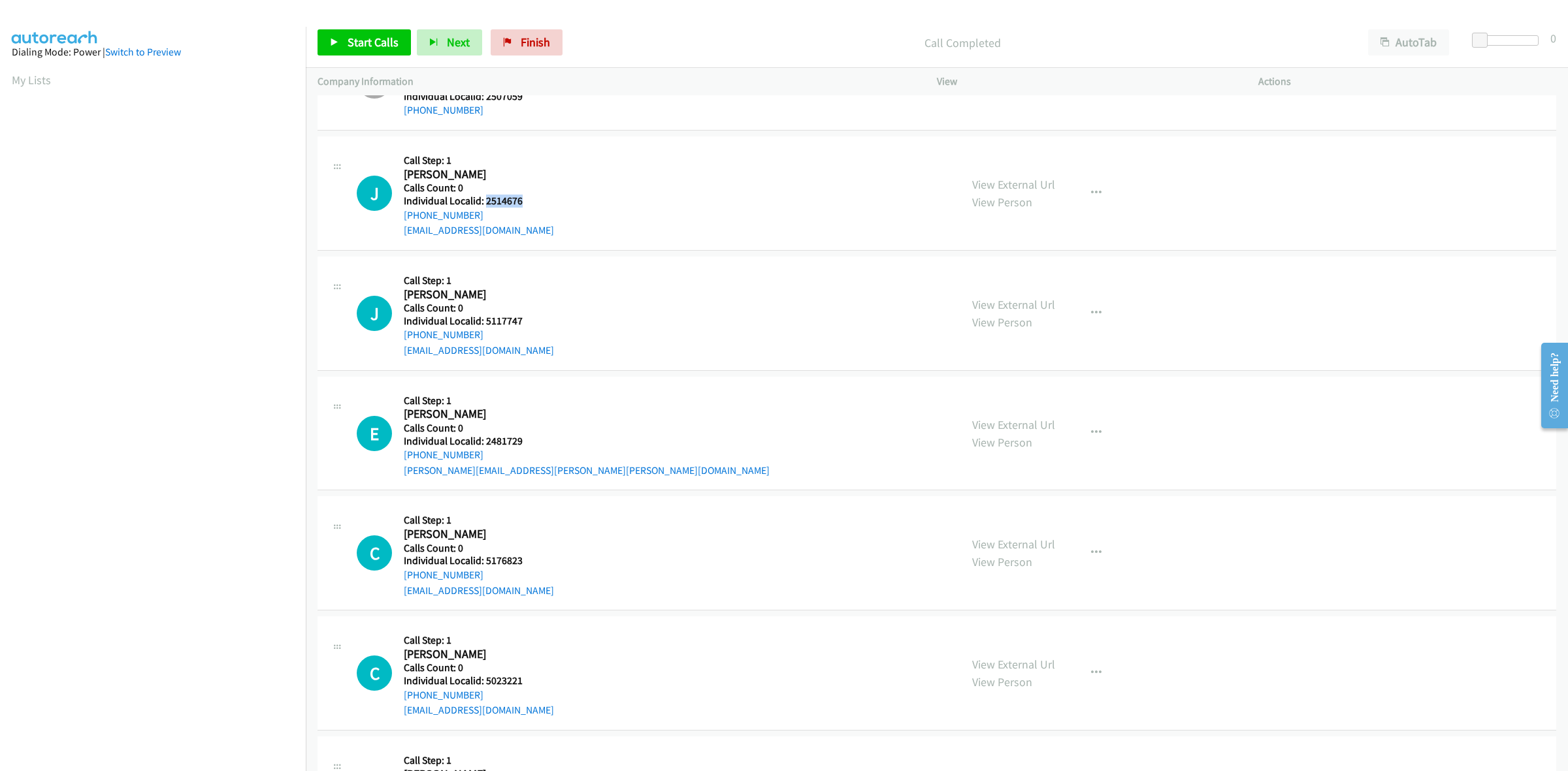
drag, startPoint x: 523, startPoint y: 203, endPoint x: 486, endPoint y: 200, distance: 37.1
click at [486, 200] on h5 "Individual Localid: 2514676" at bounding box center [479, 201] width 150 height 13
click at [522, 173] on h2 "John Ellison" at bounding box center [468, 174] width 129 height 15
drag, startPoint x: 478, startPoint y: 213, endPoint x: 400, endPoint y: 217, distance: 78.1
click at [400, 217] on div "J Callback Scheduled Call Step: 1 John Ellison America/New_York Calls Count: 0 …" at bounding box center [652, 193] width 592 height 90
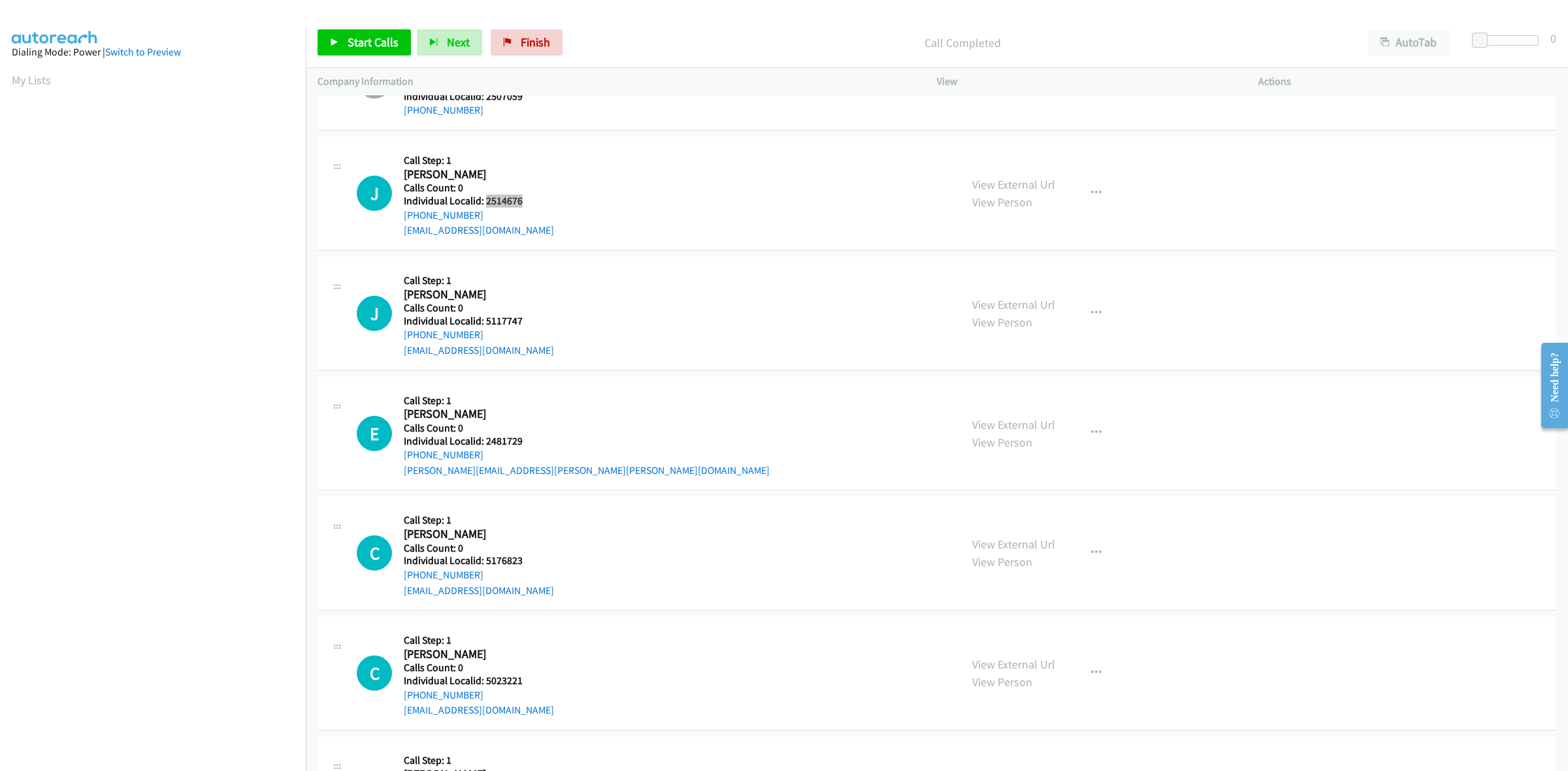
drag, startPoint x: 526, startPoint y: 198, endPoint x: 483, endPoint y: 200, distance: 43.0
click at [483, 200] on h5 "Individual Localid: 2514676" at bounding box center [479, 201] width 150 height 13
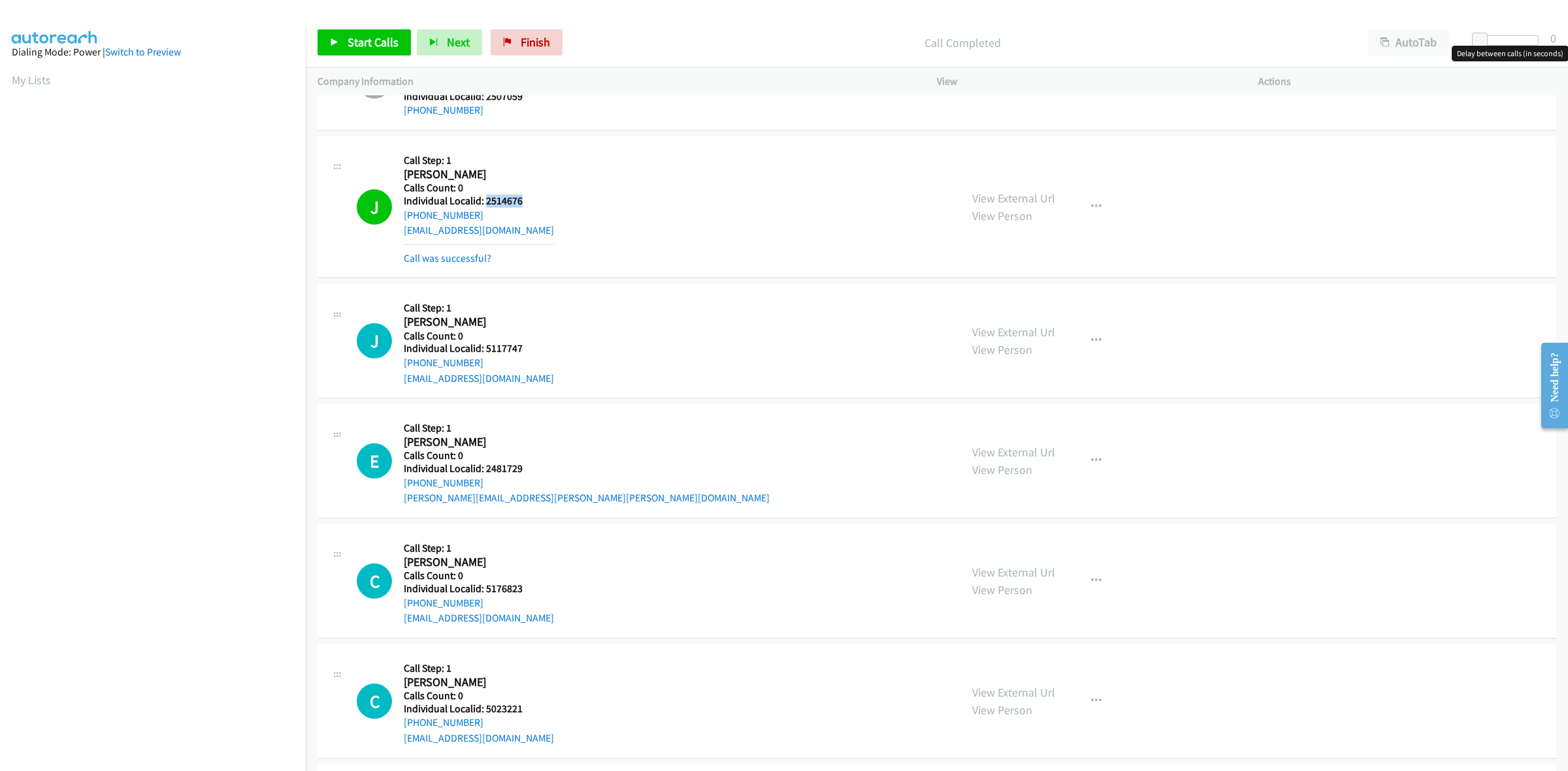
click at [1500, 44] on div at bounding box center [1508, 40] width 60 height 10
click at [358, 44] on span "Start Calls" at bounding box center [372, 41] width 51 height 15
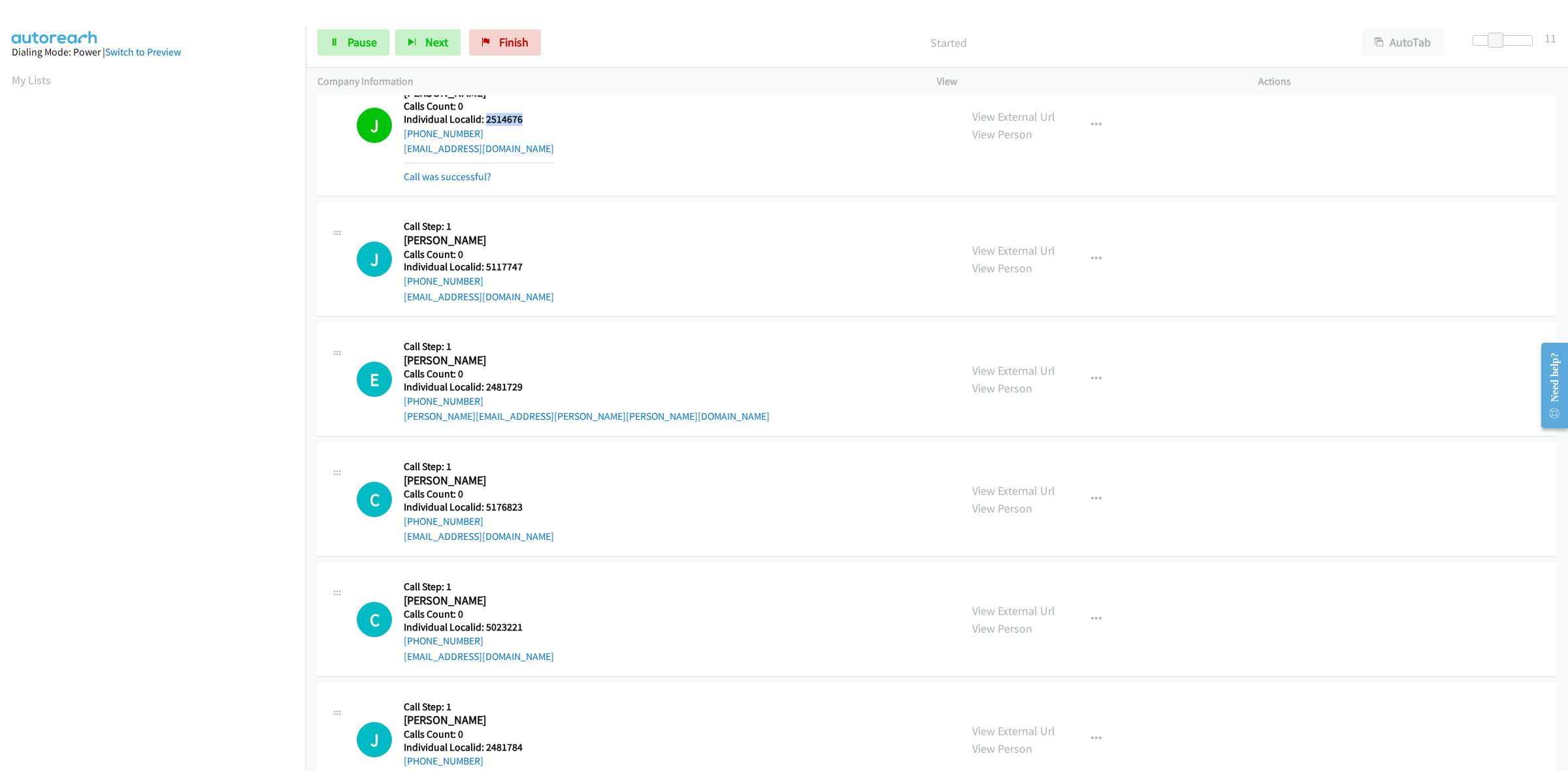
scroll to position [612, 0]
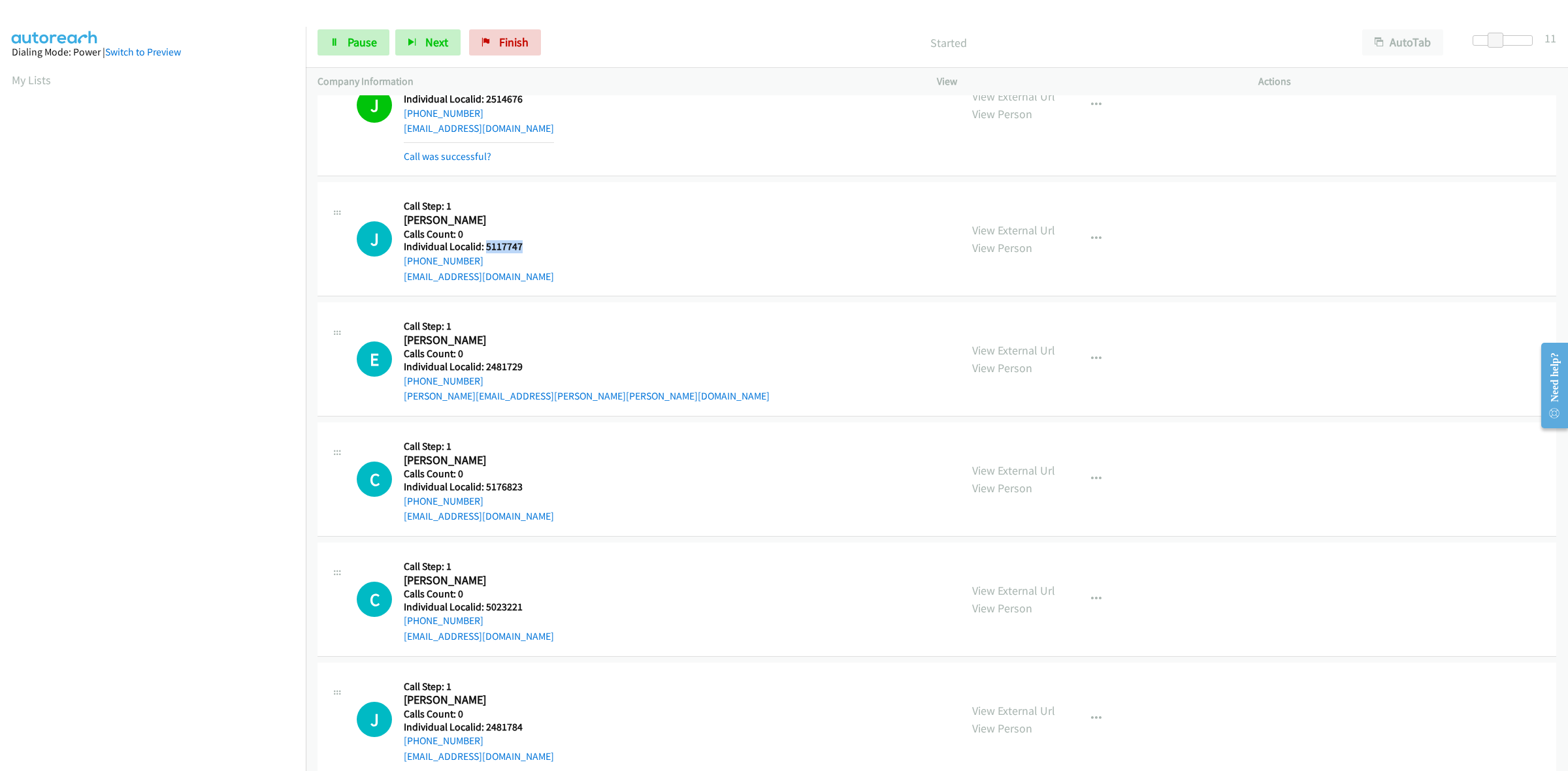
drag, startPoint x: 522, startPoint y: 246, endPoint x: 483, endPoint y: 246, distance: 39.0
click at [483, 246] on h5 "Individual Localid: 5117747" at bounding box center [479, 246] width 150 height 13
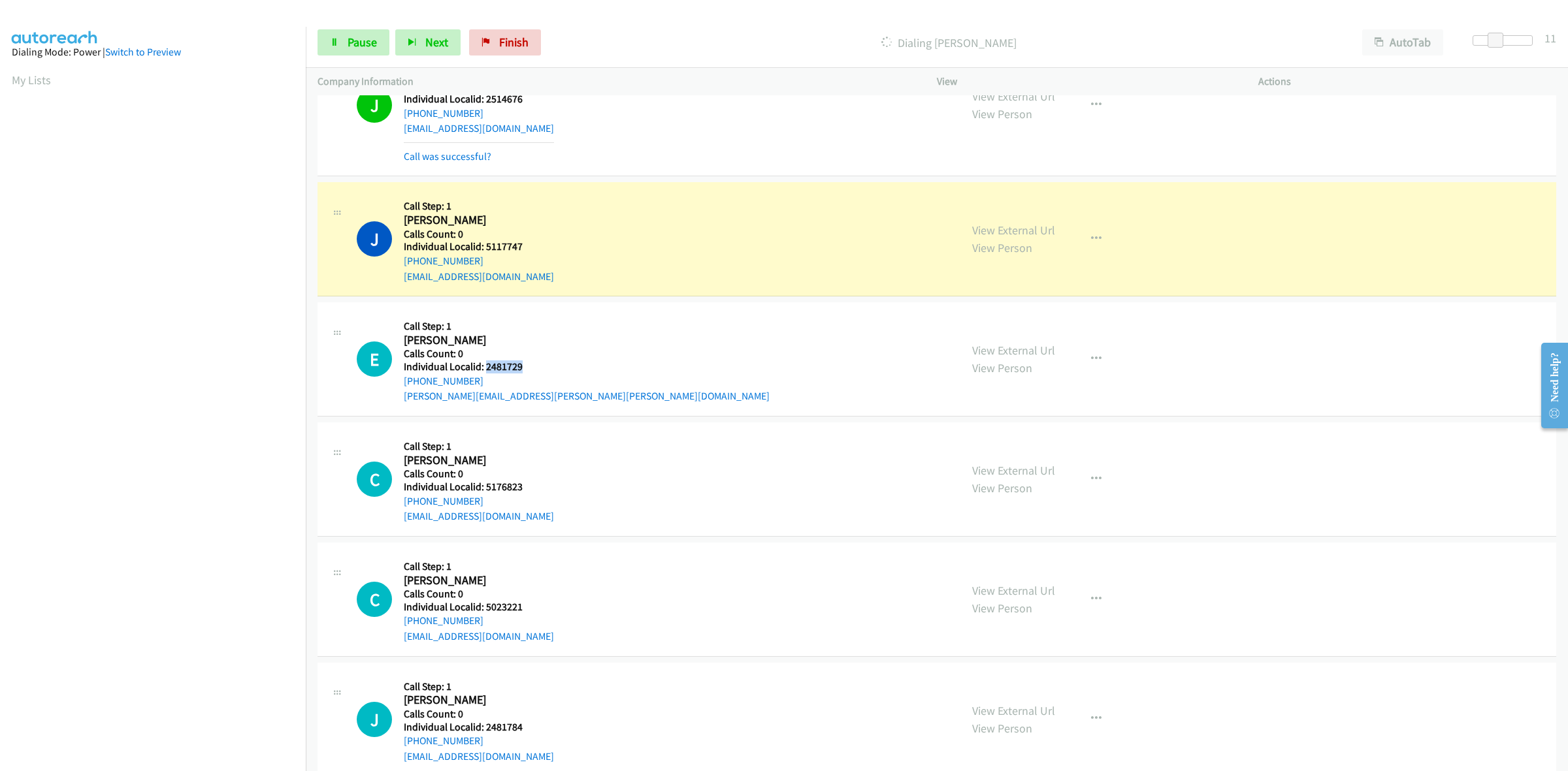
drag, startPoint x: 527, startPoint y: 363, endPoint x: 484, endPoint y: 366, distance: 43.1
click at [484, 366] on h5 "Individual Localid: 2481729" at bounding box center [587, 367] width 366 height 13
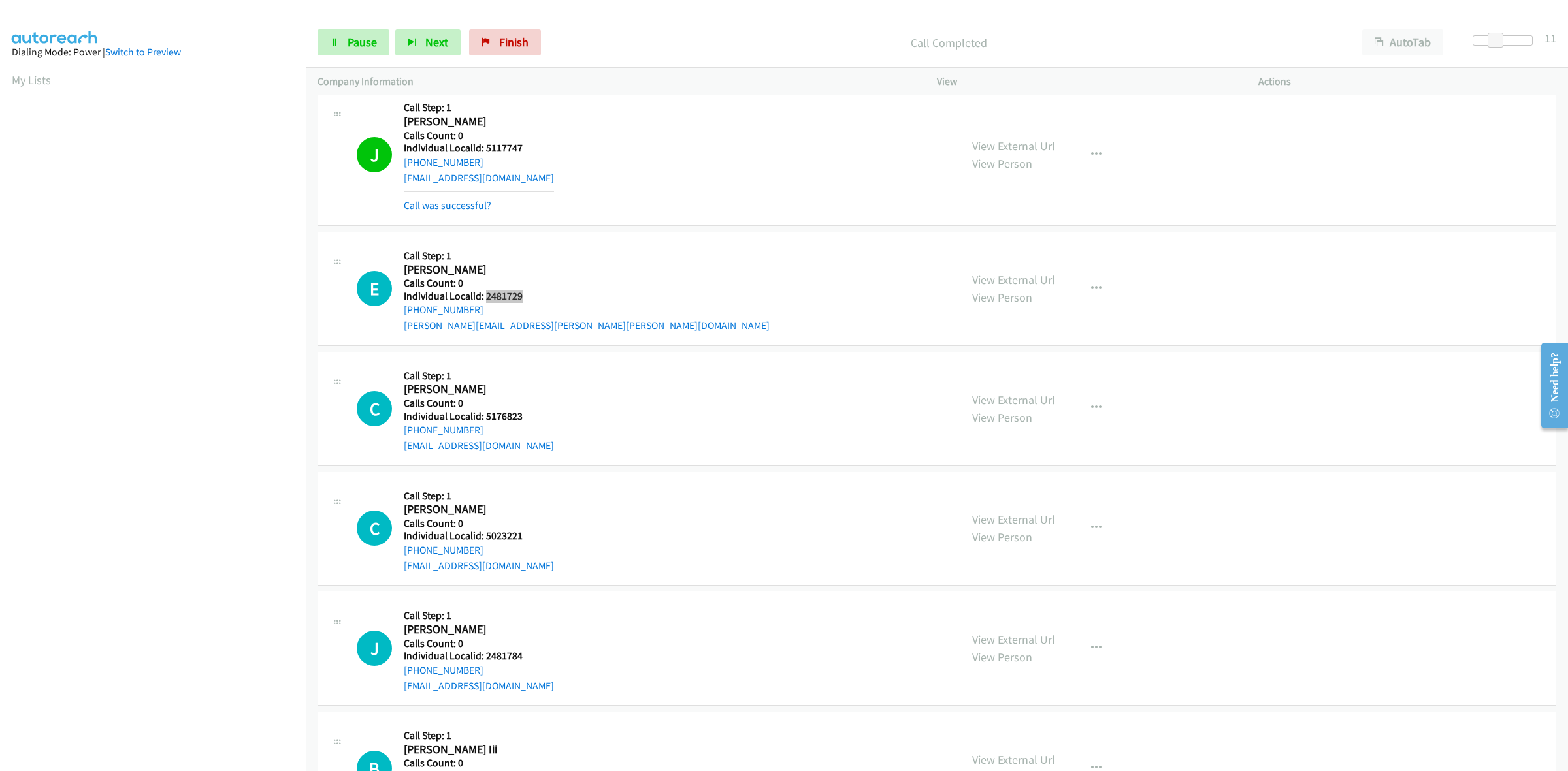
scroll to position [735, 0]
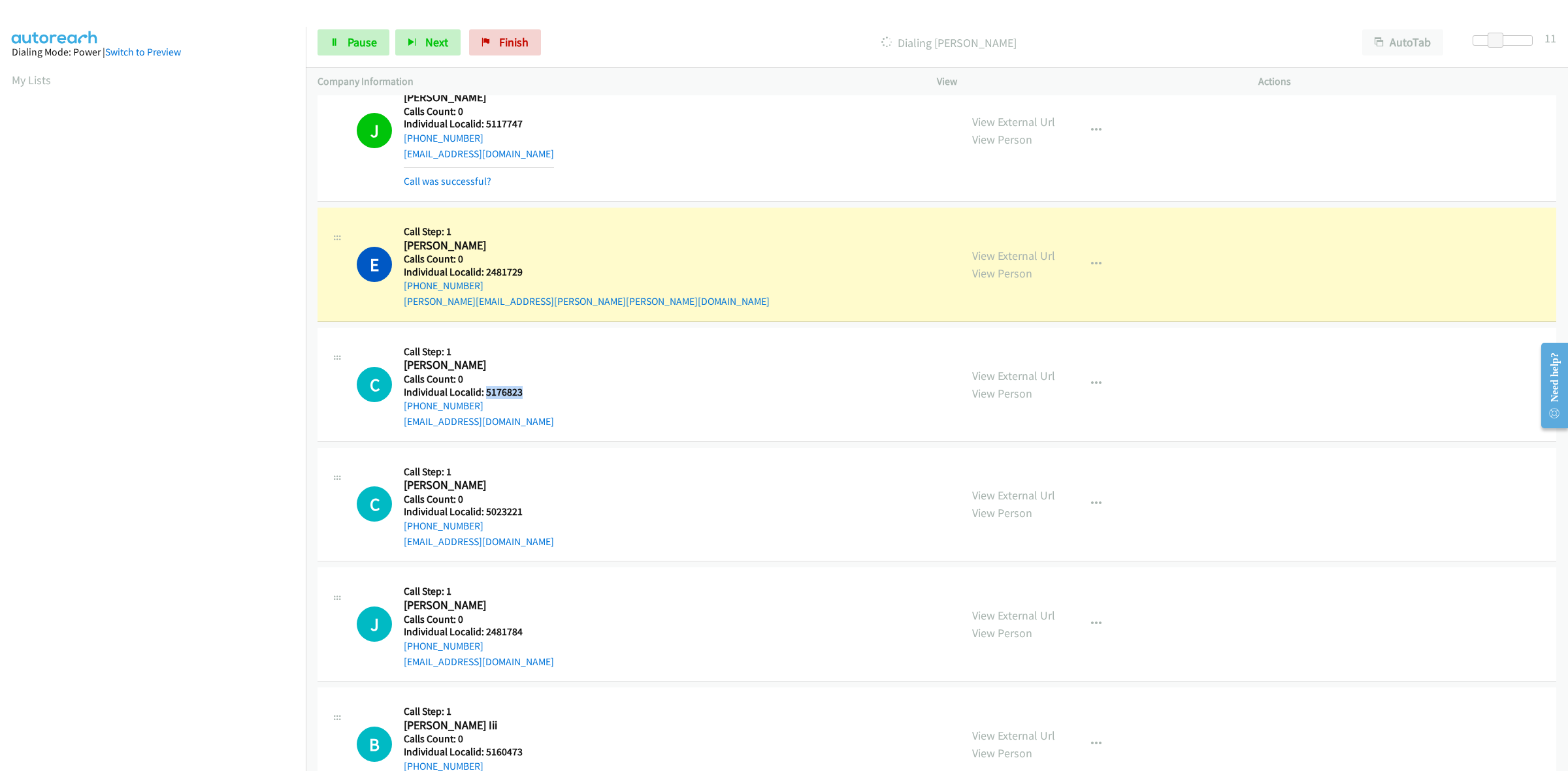
drag, startPoint x: 527, startPoint y: 392, endPoint x: 483, endPoint y: 394, distance: 44.0
click at [483, 394] on h5 "Individual Localid: 5176823" at bounding box center [479, 393] width 150 height 13
drag, startPoint x: 537, startPoint y: 248, endPoint x: 520, endPoint y: 265, distance: 24.0
click at [537, 248] on div "E Callback Scheduled Call Step: 1 Eric Spears America/New_York Calls Count: 0 I…" at bounding box center [652, 264] width 592 height 90
drag, startPoint x: 526, startPoint y: 271, endPoint x: 482, endPoint y: 272, distance: 44.0
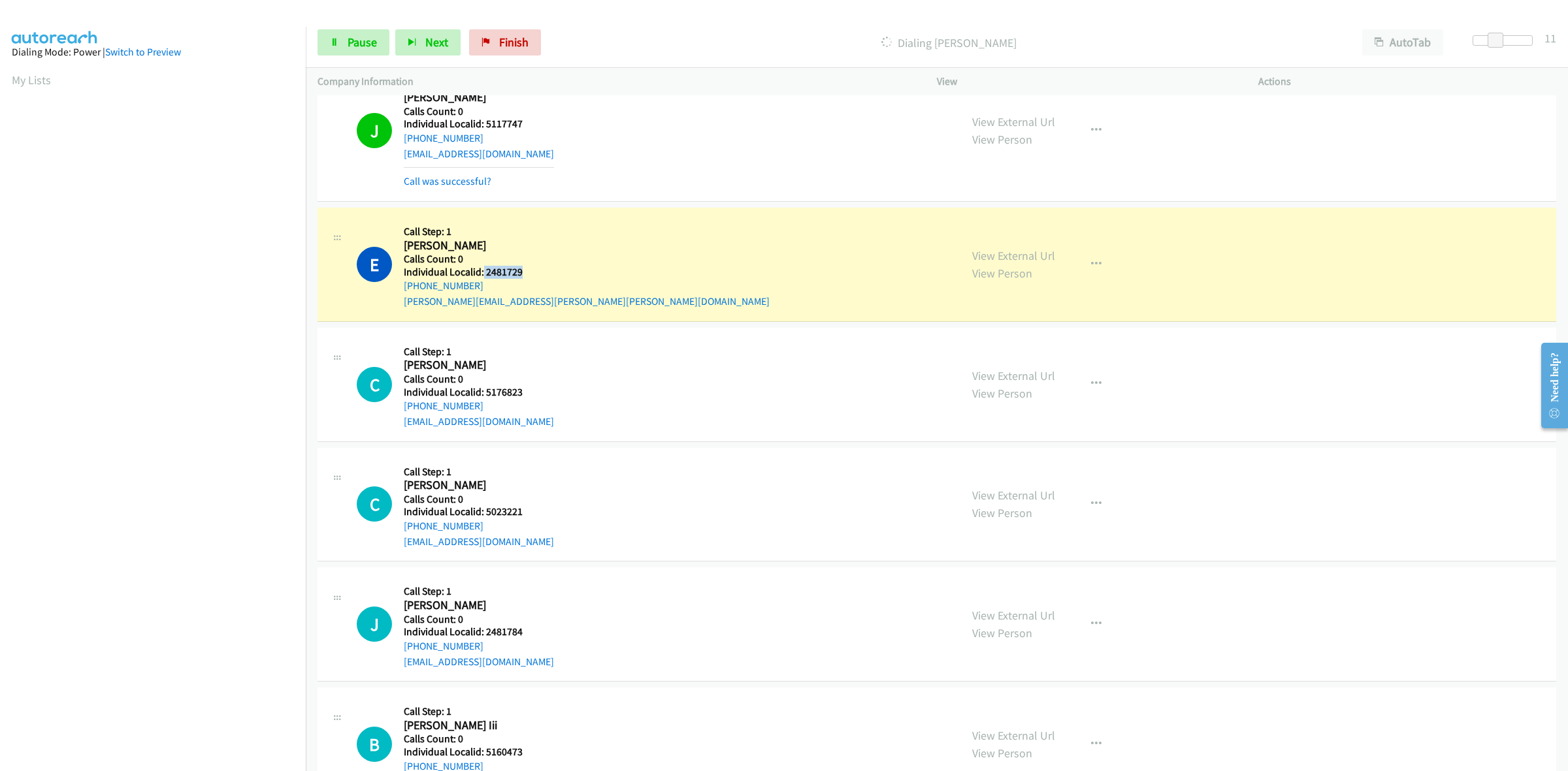
click at [482, 272] on h5 "Individual Localid: 2481729" at bounding box center [587, 272] width 366 height 13
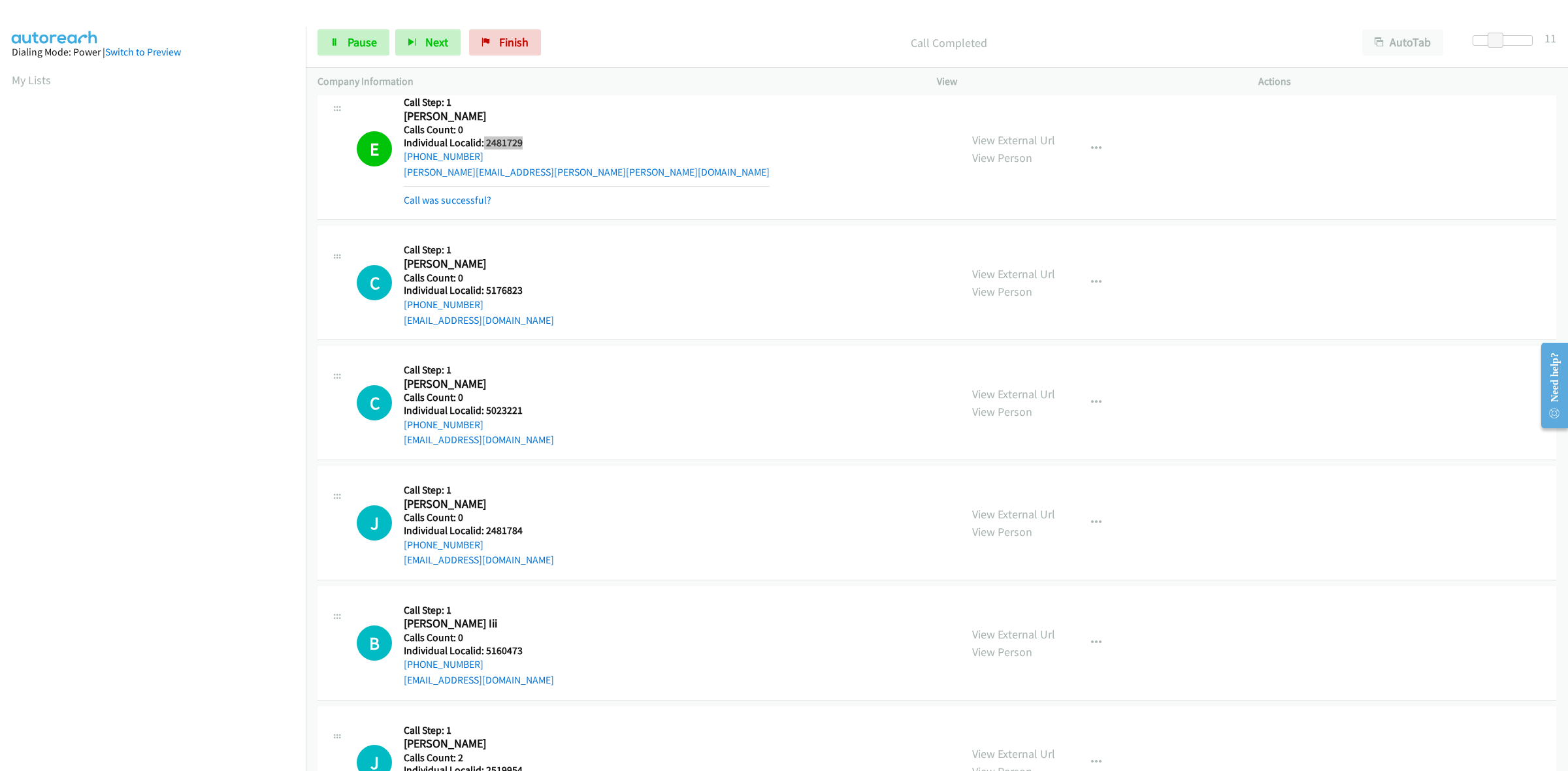
scroll to position [918, 0]
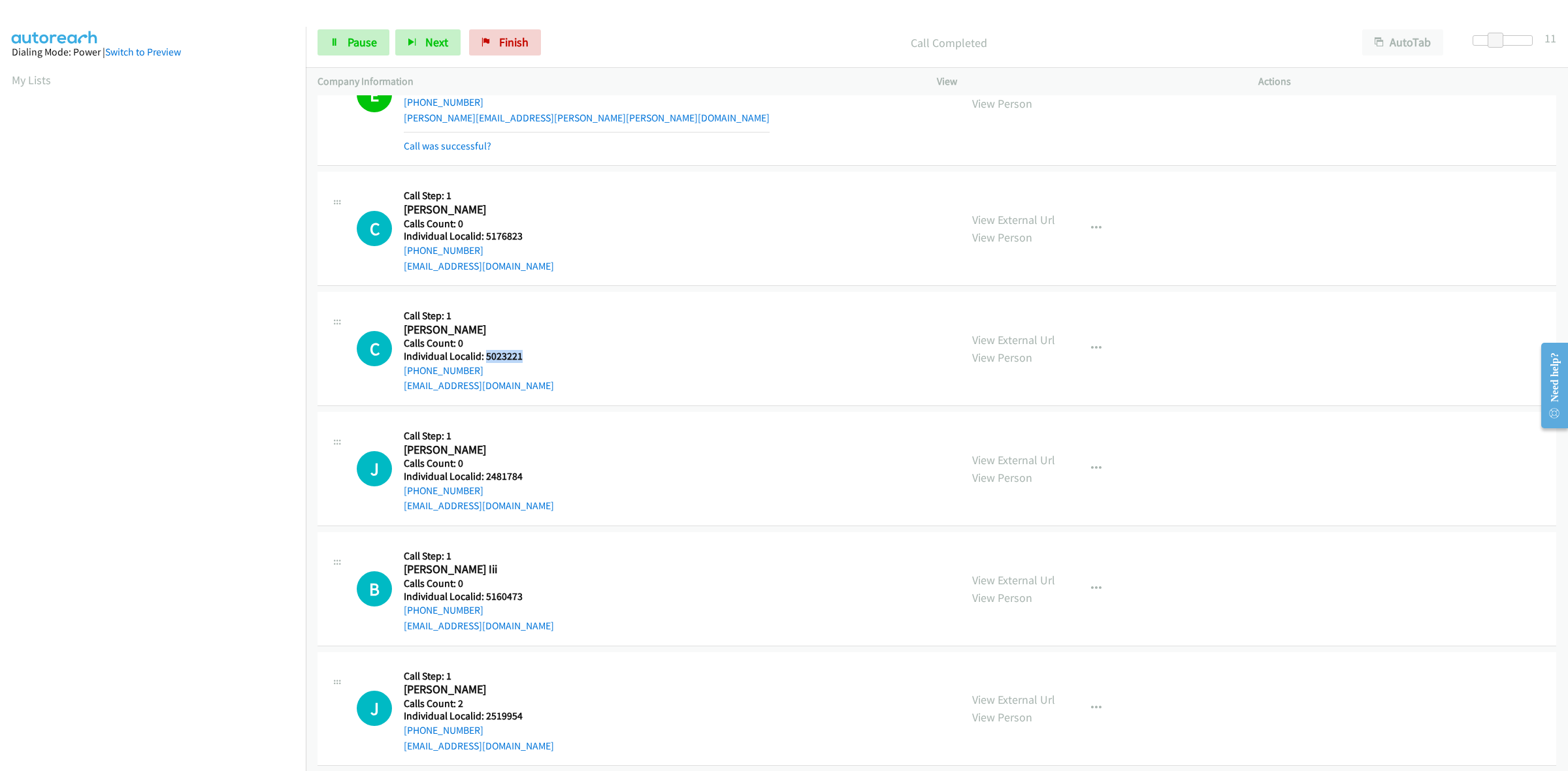
drag, startPoint x: 510, startPoint y: 354, endPoint x: 483, endPoint y: 358, distance: 27.3
click at [483, 358] on h5 "Individual Localid: 5023221" at bounding box center [479, 357] width 150 height 13
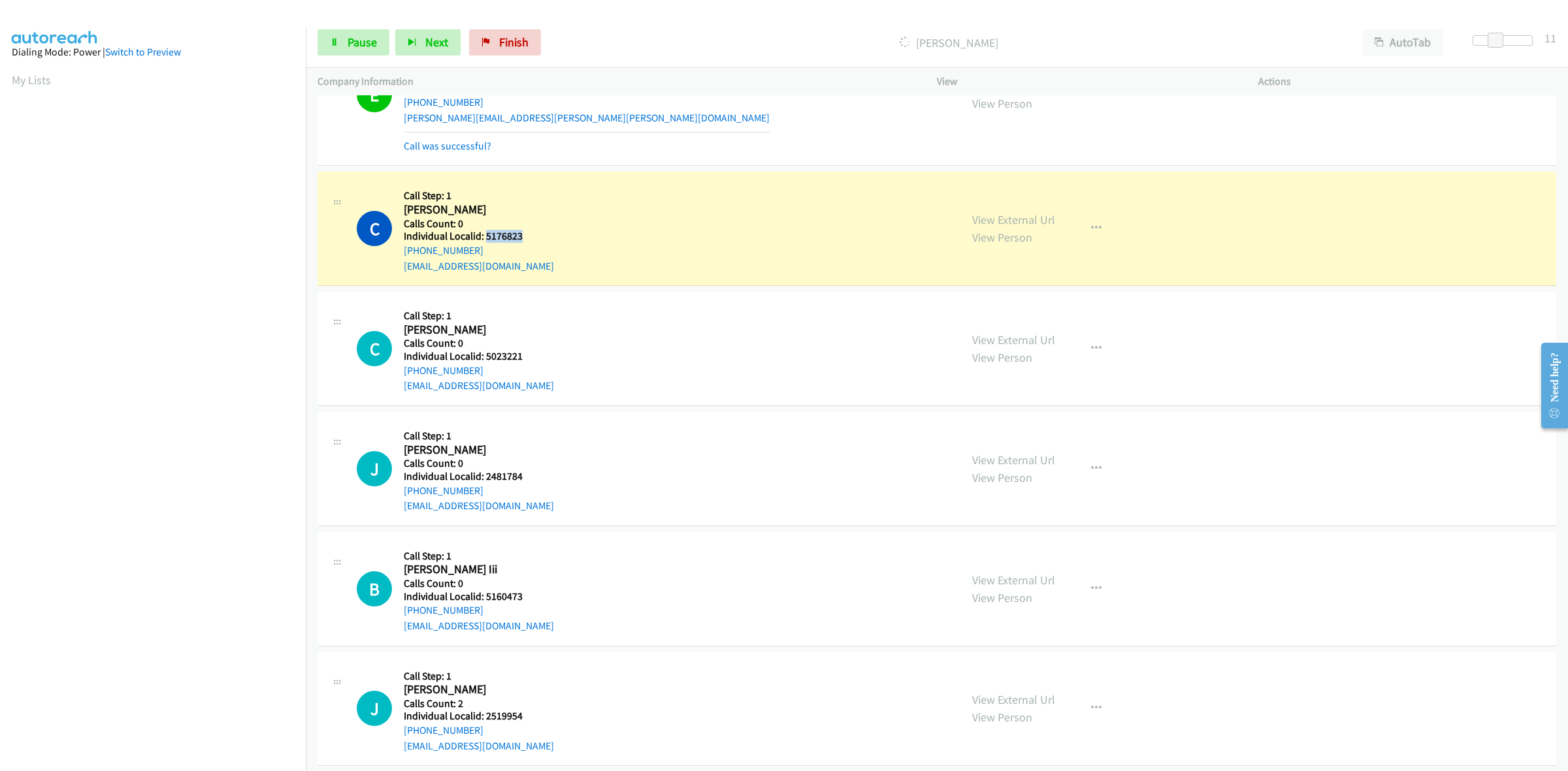
drag, startPoint x: 529, startPoint y: 236, endPoint x: 485, endPoint y: 237, distance: 44.0
click at [485, 237] on div "C Callback Scheduled Call Step: 1 Carson Gangler America/New_York Calls Count: …" at bounding box center [652, 228] width 592 height 90
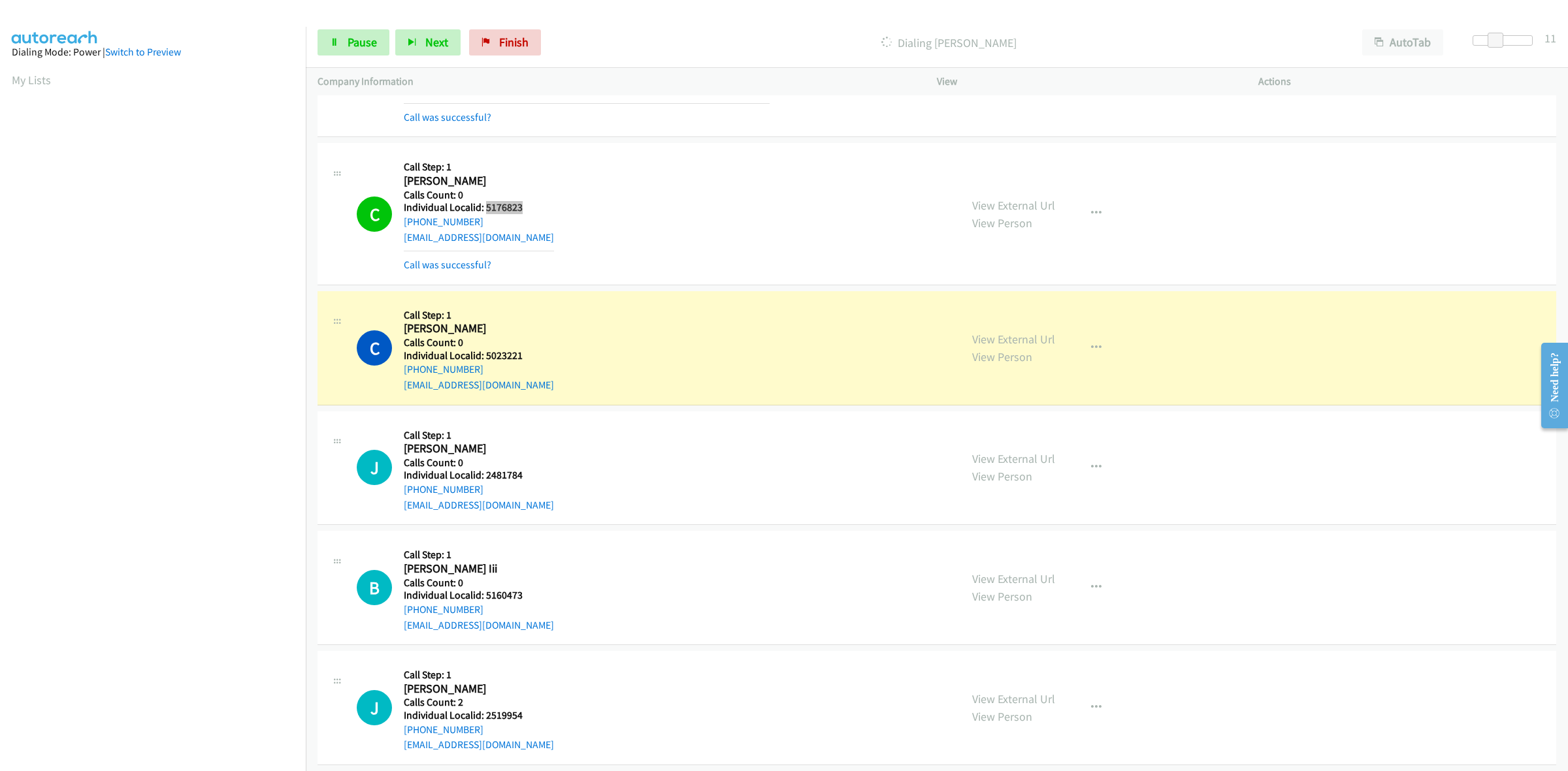
scroll to position [938, 0]
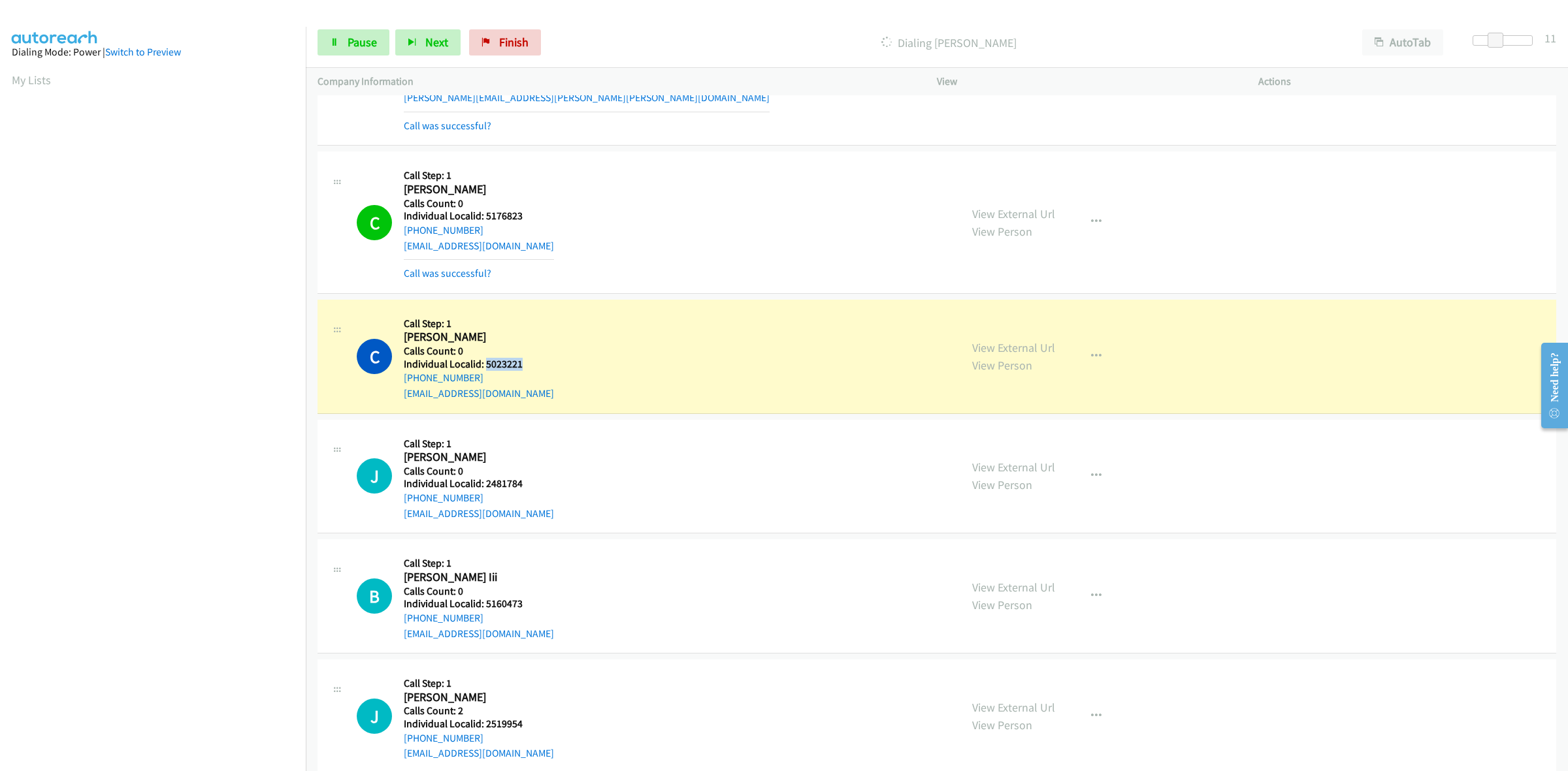
drag, startPoint x: 522, startPoint y: 363, endPoint x: 484, endPoint y: 366, distance: 38.1
click at [484, 366] on h5 "Individual Localid: 5023221" at bounding box center [479, 364] width 150 height 13
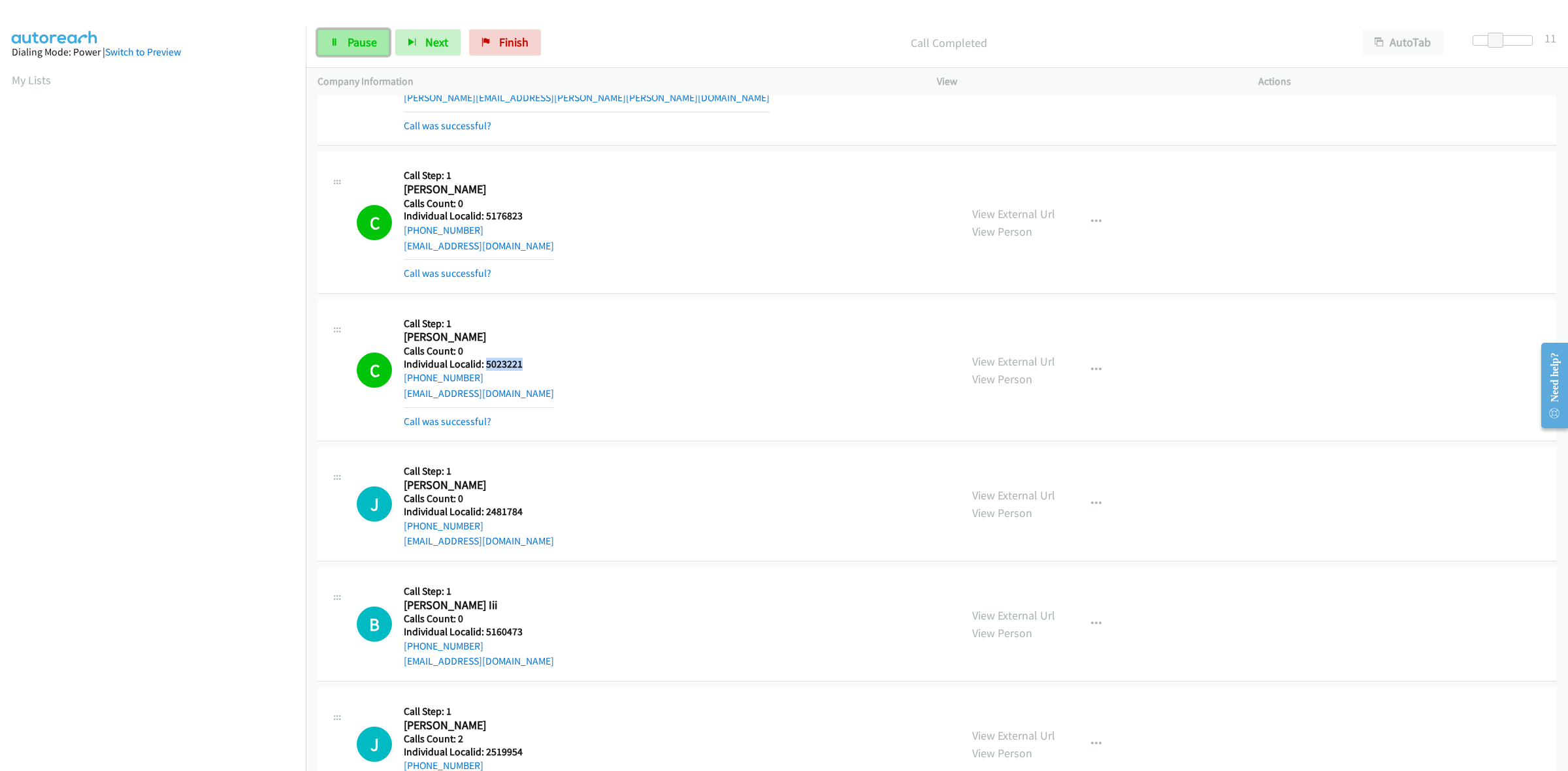
click at [370, 49] on span "Pause" at bounding box center [362, 41] width 30 height 15
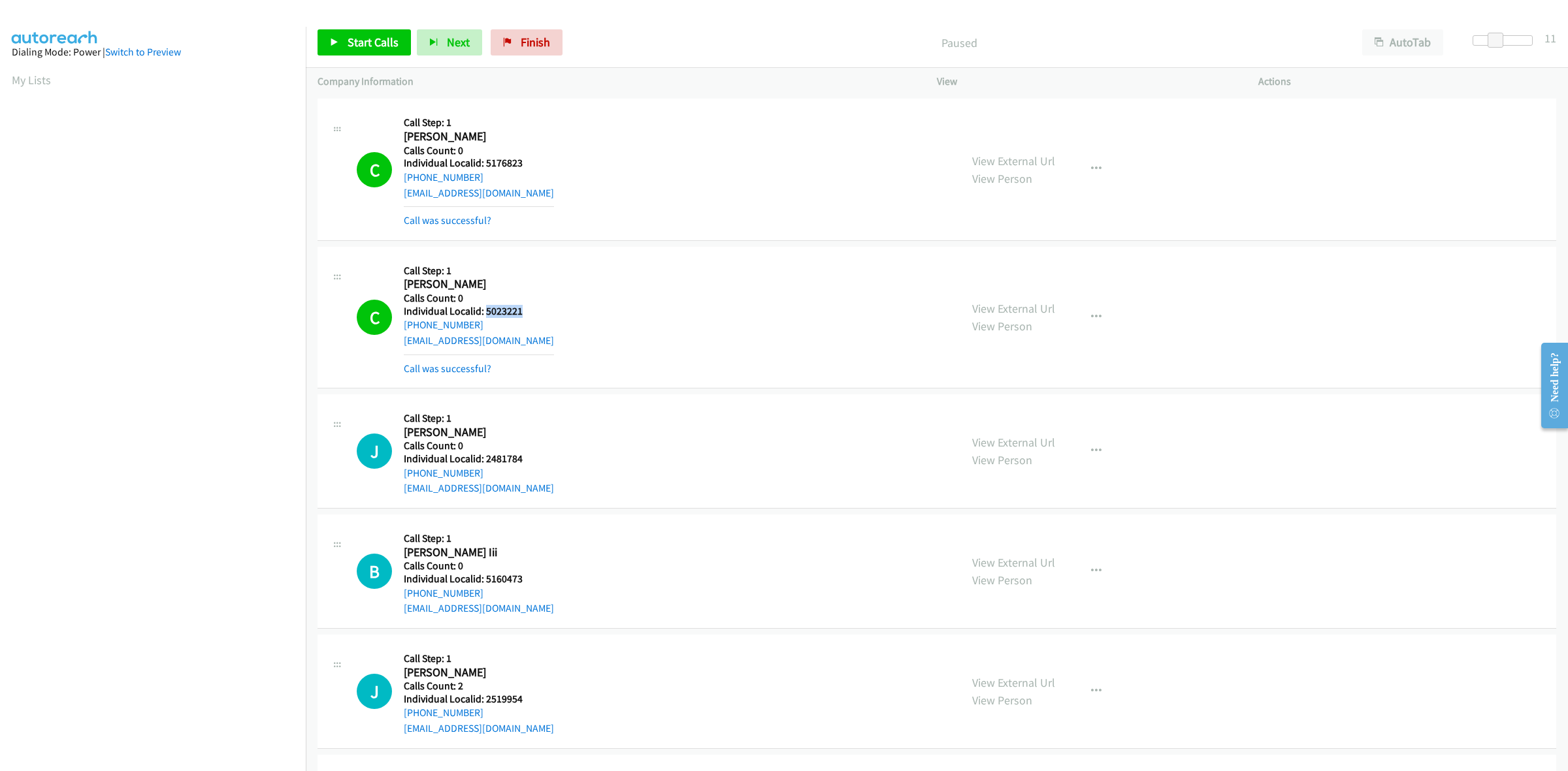
scroll to position [1225, 0]
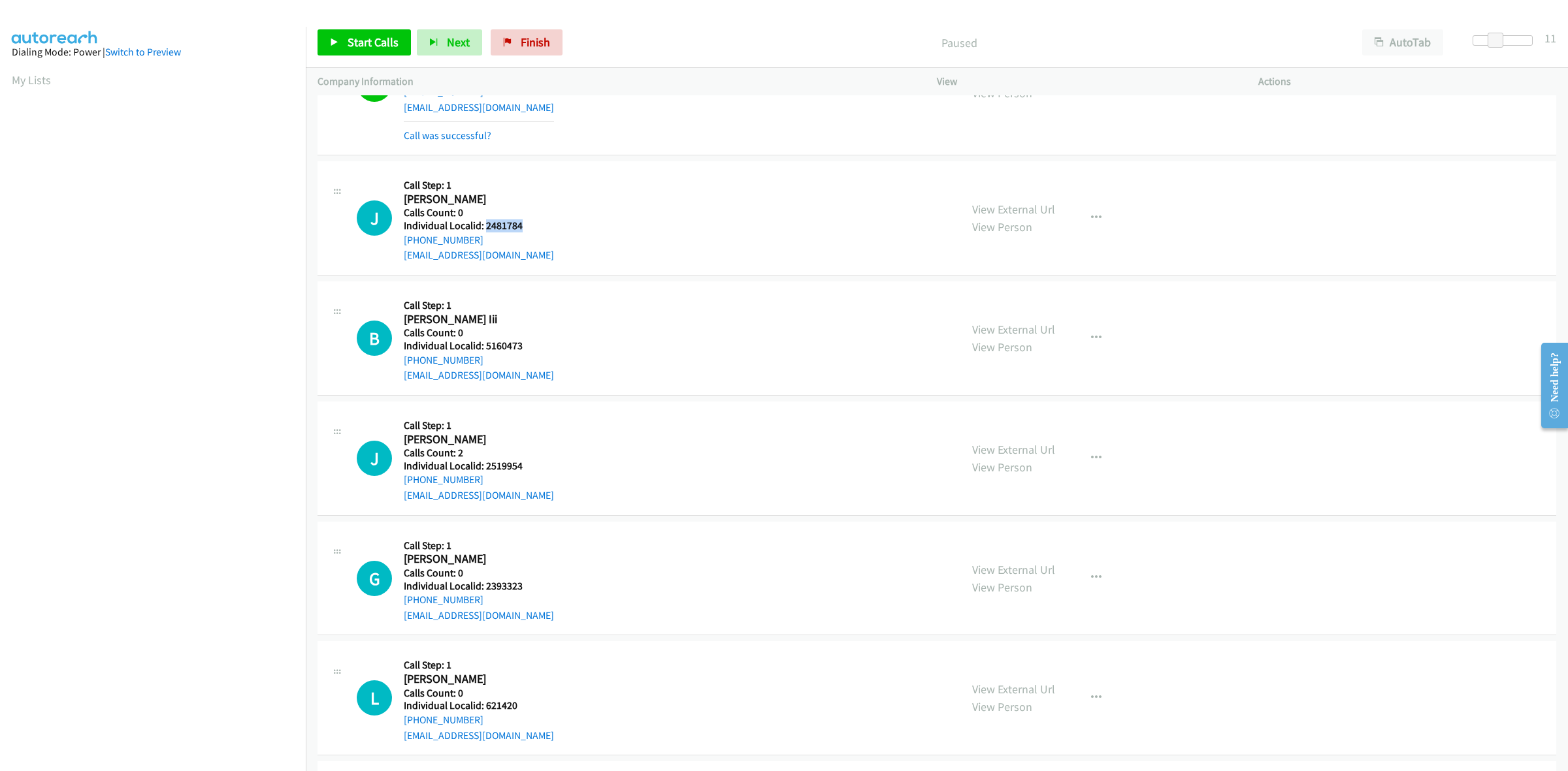
drag, startPoint x: 522, startPoint y: 224, endPoint x: 483, endPoint y: 224, distance: 39.0
click at [483, 224] on h5 "Individual Localid: 2481784" at bounding box center [479, 226] width 150 height 13
drag, startPoint x: 482, startPoint y: 242, endPoint x: 396, endPoint y: 246, distance: 86.1
click at [396, 246] on div "J Callback Scheduled Call Step: 1 Jaylyn Demidovich America/New_York Calls Coun…" at bounding box center [652, 217] width 592 height 90
drag, startPoint x: 521, startPoint y: 226, endPoint x: 484, endPoint y: 224, distance: 37.1
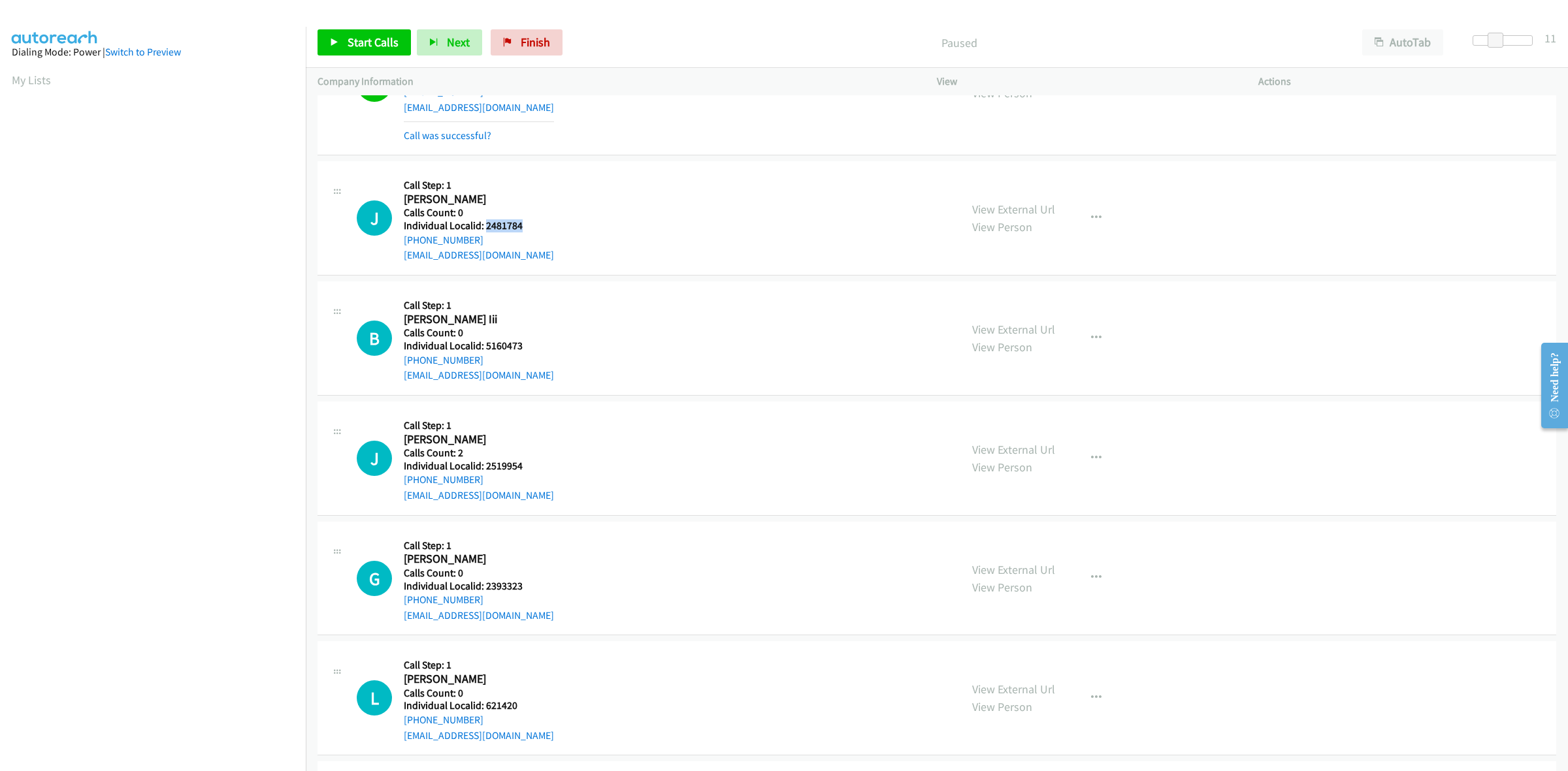
click at [484, 224] on h5 "Individual Localid: 2481784" at bounding box center [479, 226] width 150 height 13
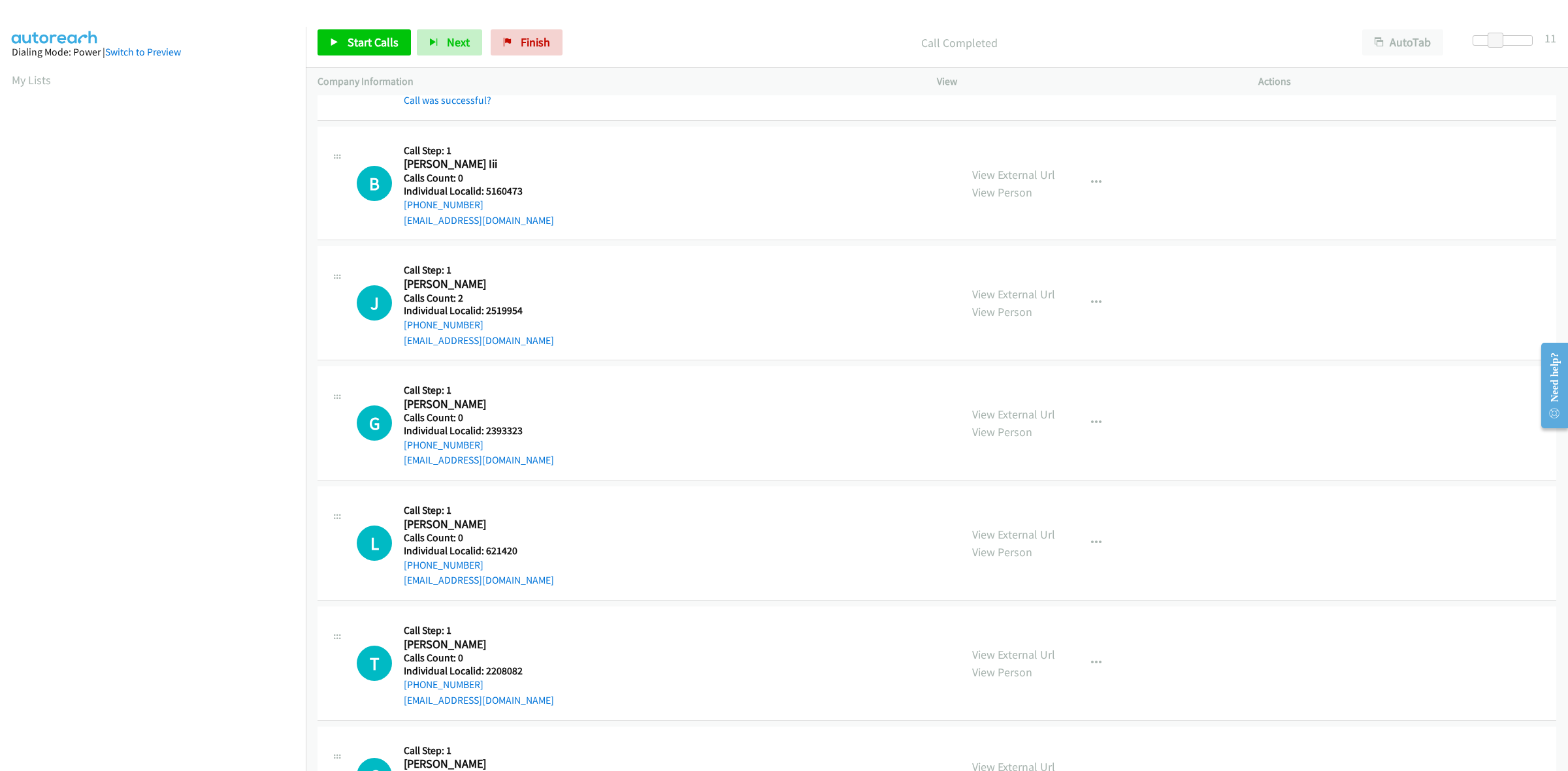
scroll to position [1429, 0]
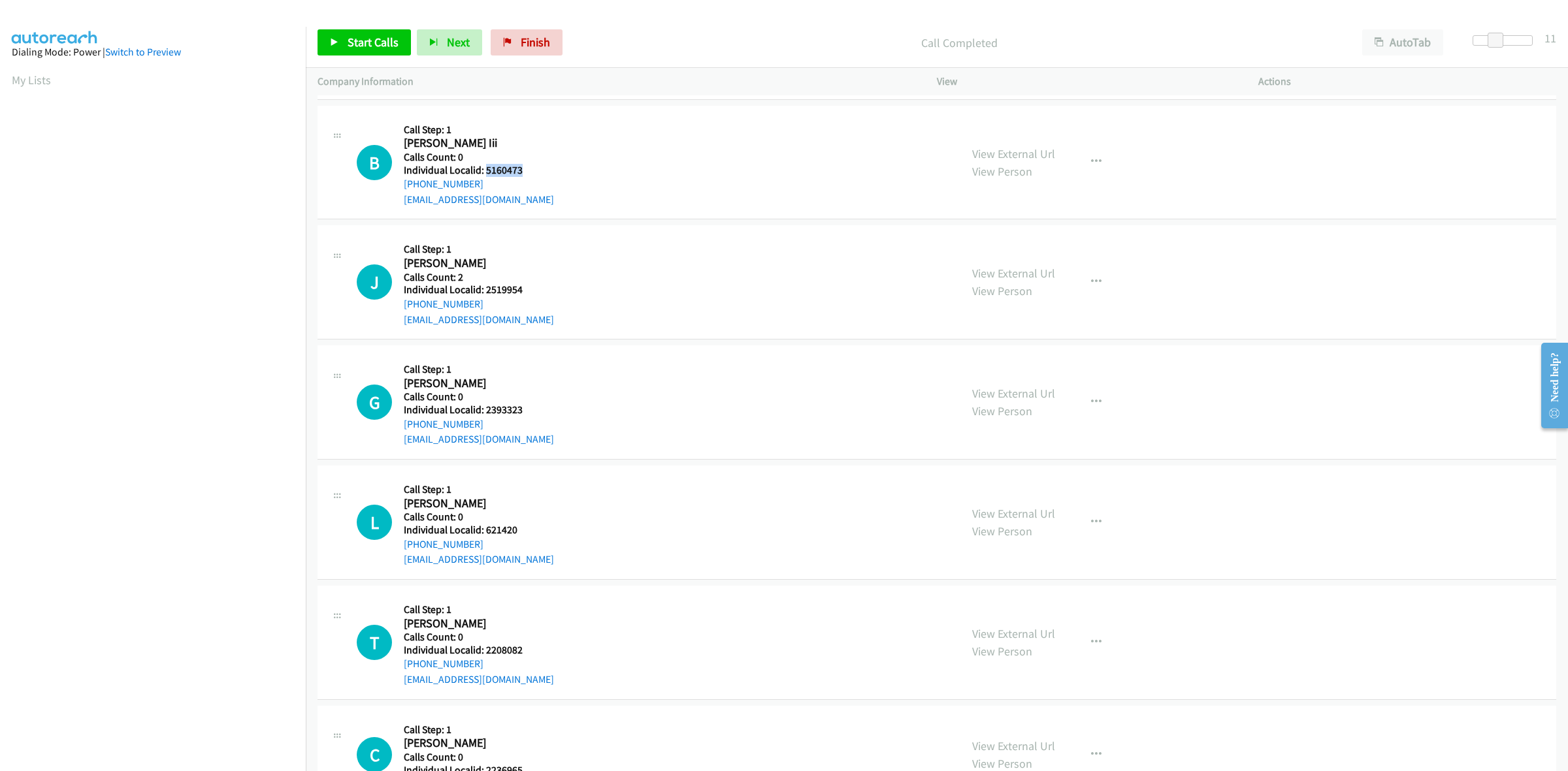
drag, startPoint x: 520, startPoint y: 167, endPoint x: 485, endPoint y: 170, distance: 35.1
click at [485, 170] on h5 "Individual Localid: 5160473" at bounding box center [479, 170] width 150 height 13
drag, startPoint x: 1092, startPoint y: 159, endPoint x: 1023, endPoint y: 238, distance: 104.9
click at [1092, 159] on icon "button" at bounding box center [1096, 161] width 10 height 10
click at [1005, 246] on link "Skip Call" at bounding box center [1026, 247] width 174 height 26
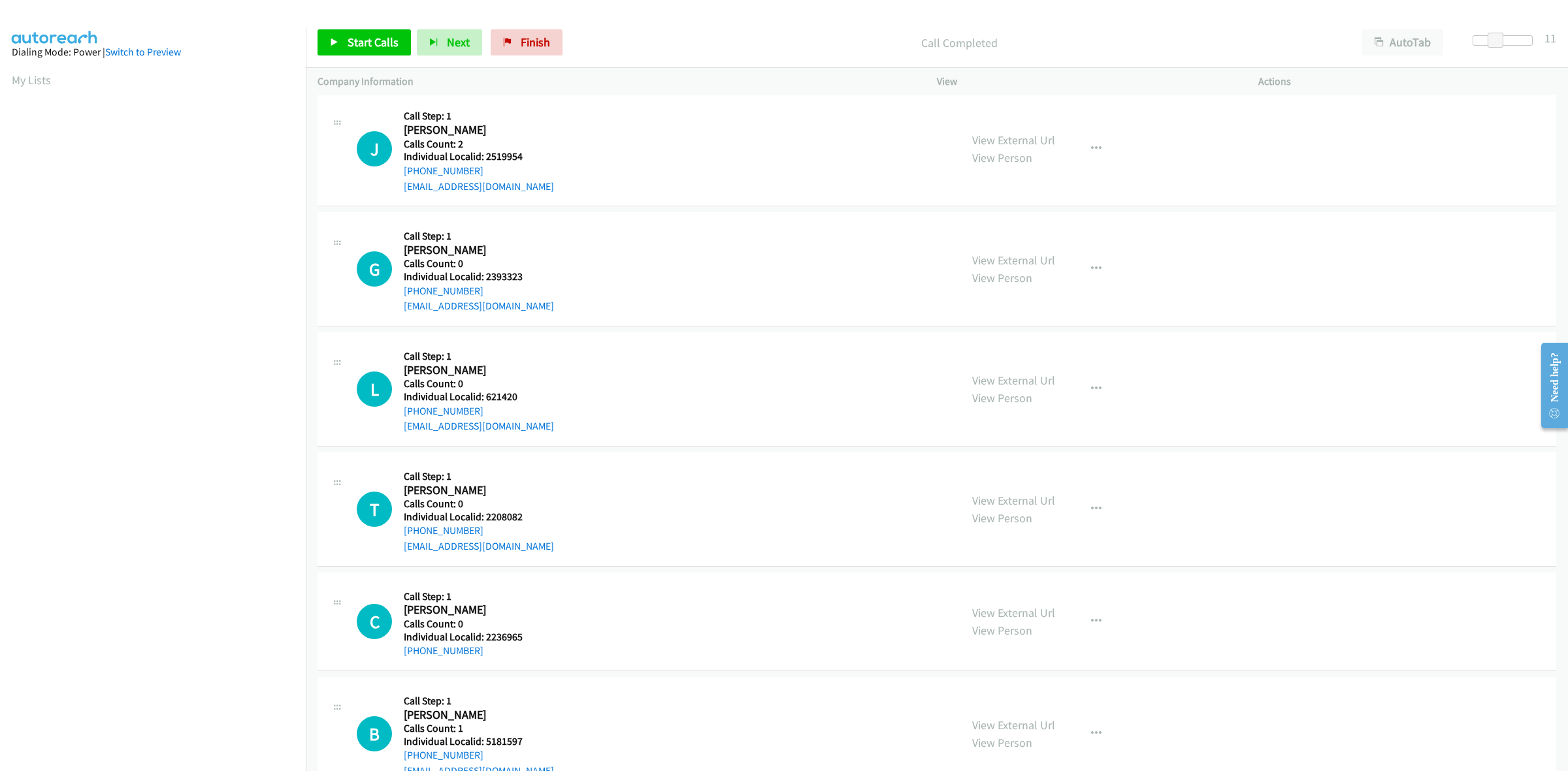
scroll to position [1592, 0]
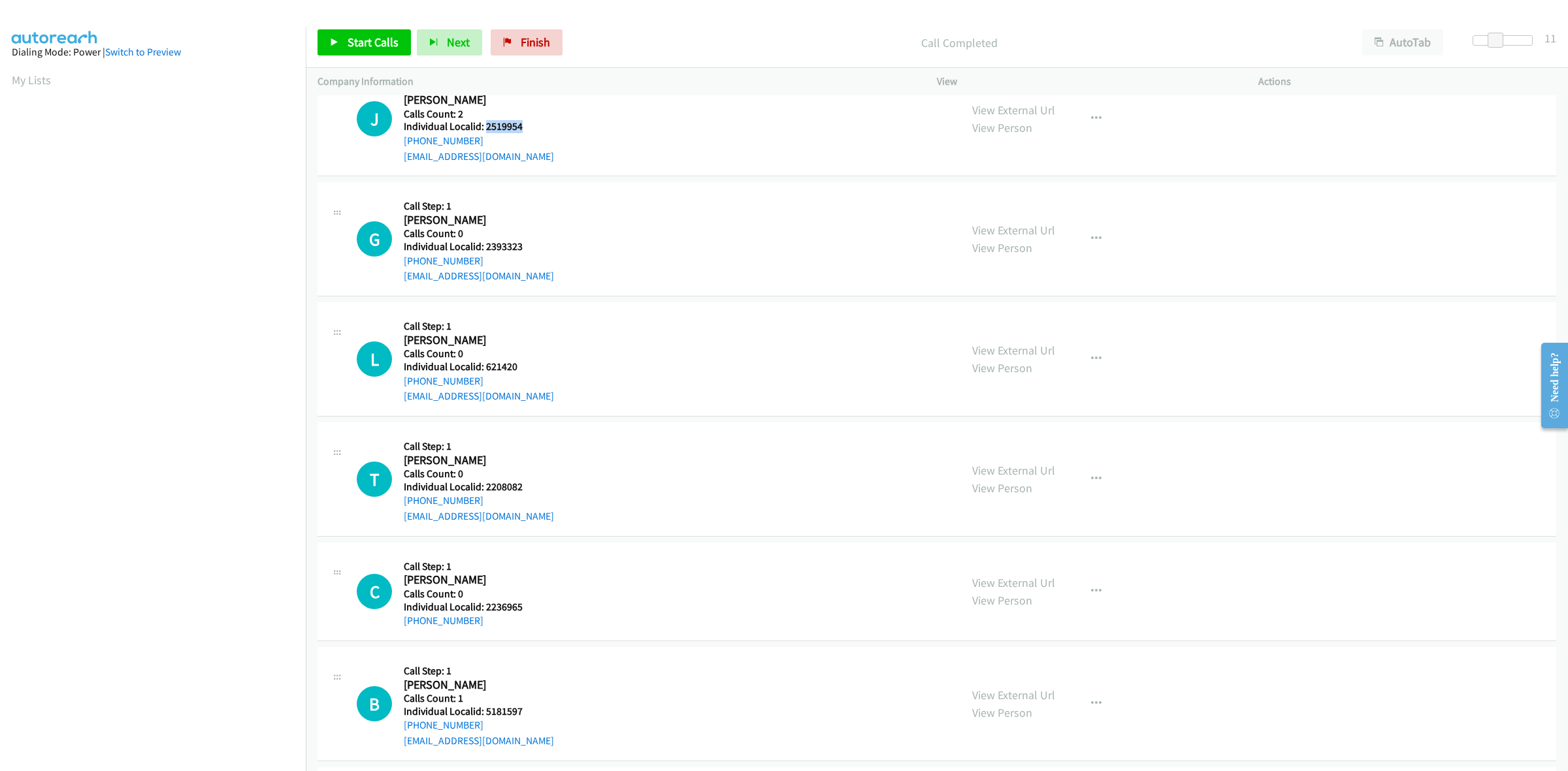
drag, startPoint x: 530, startPoint y: 129, endPoint x: 484, endPoint y: 129, distance: 46.0
click at [484, 129] on h5 "Individual Localid: 2519954" at bounding box center [479, 127] width 150 height 13
click at [1091, 115] on icon "button" at bounding box center [1096, 118] width 10 height 10
drag, startPoint x: 1036, startPoint y: 204, endPoint x: 949, endPoint y: 207, distance: 87.1
click at [1036, 204] on link "Skip Call" at bounding box center [1026, 204] width 174 height 26
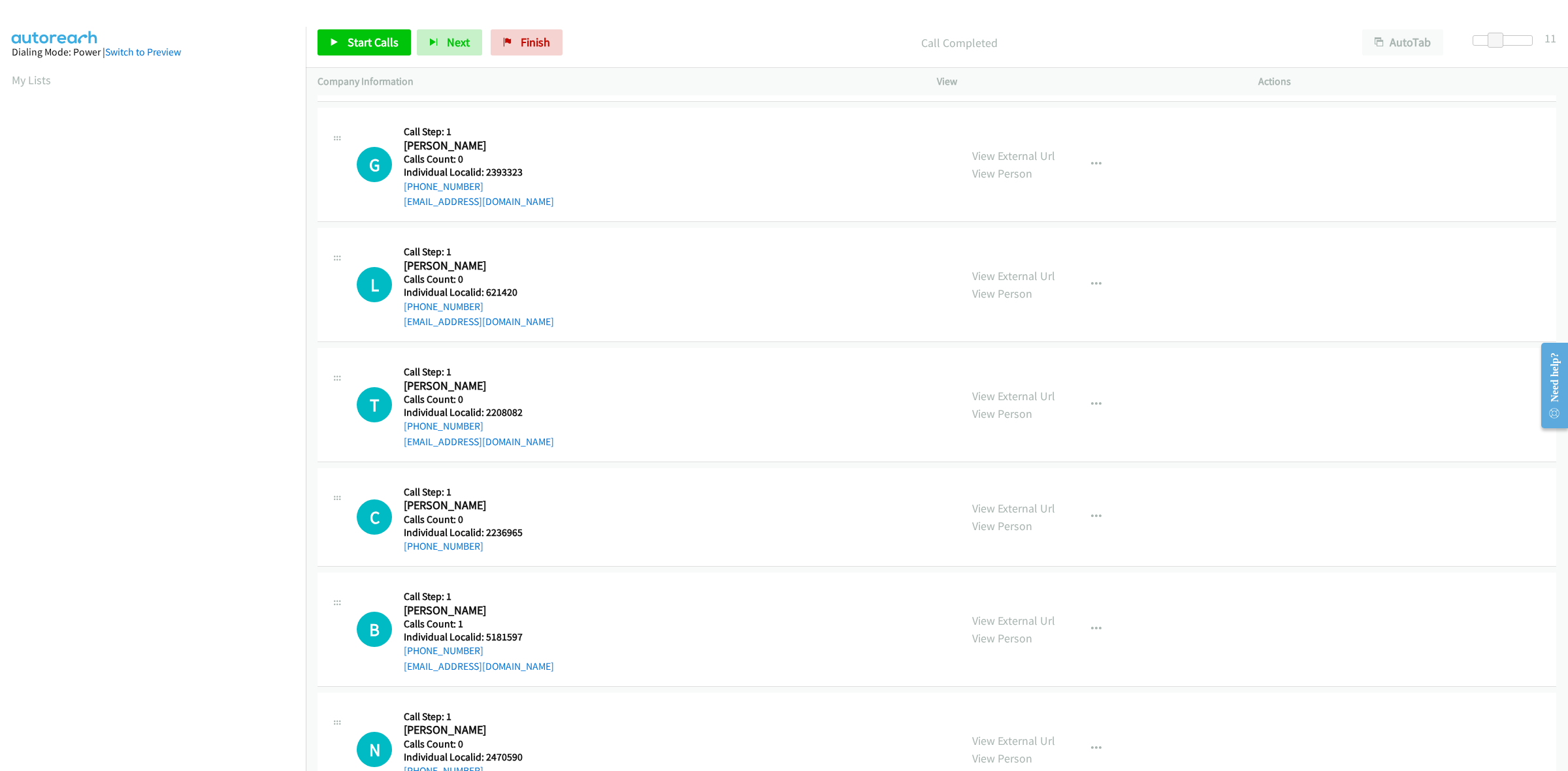
scroll to position [1673, 0]
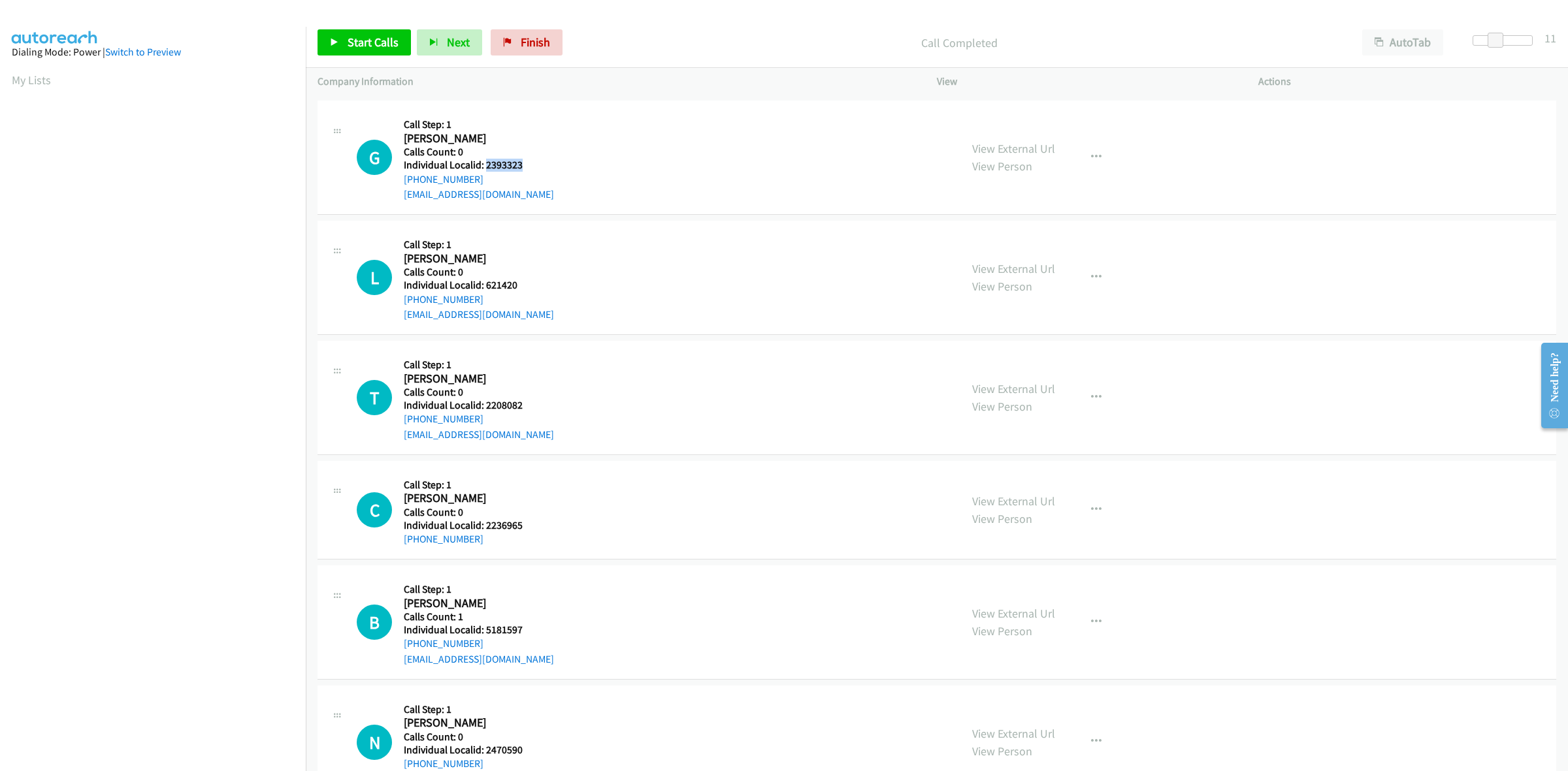
drag, startPoint x: 522, startPoint y: 164, endPoint x: 486, endPoint y: 170, distance: 36.5
click at [486, 170] on h5 "Individual Localid: 2393323" at bounding box center [479, 165] width 150 height 13
click at [553, 145] on div "G Callback Scheduled Call Step: 1 Gabryella Whitehead America/New_York Calls Co…" at bounding box center [652, 157] width 592 height 90
drag, startPoint x: 486, startPoint y: 178, endPoint x: 399, endPoint y: 181, distance: 87.1
click at [399, 181] on div "G Callback Scheduled Call Step: 1 Gabryella Whitehead America/New_York Calls Co…" at bounding box center [652, 157] width 592 height 90
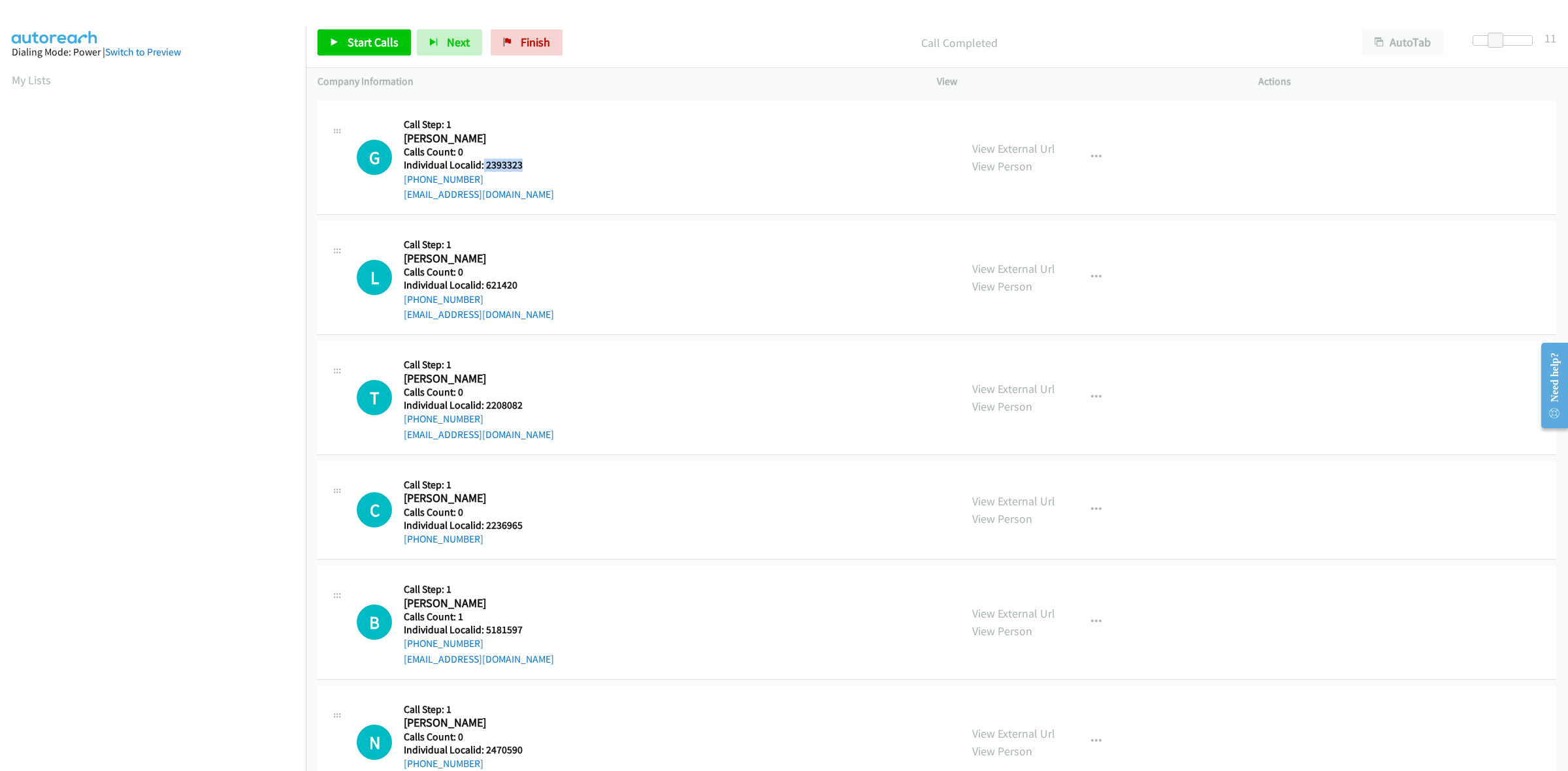
drag, startPoint x: 531, startPoint y: 165, endPoint x: 482, endPoint y: 161, distance: 49.2
click at [482, 161] on div "G Callback Scheduled Call Step: 1 Gabryella Whitehead America/New_York Calls Co…" at bounding box center [652, 157] width 592 height 90
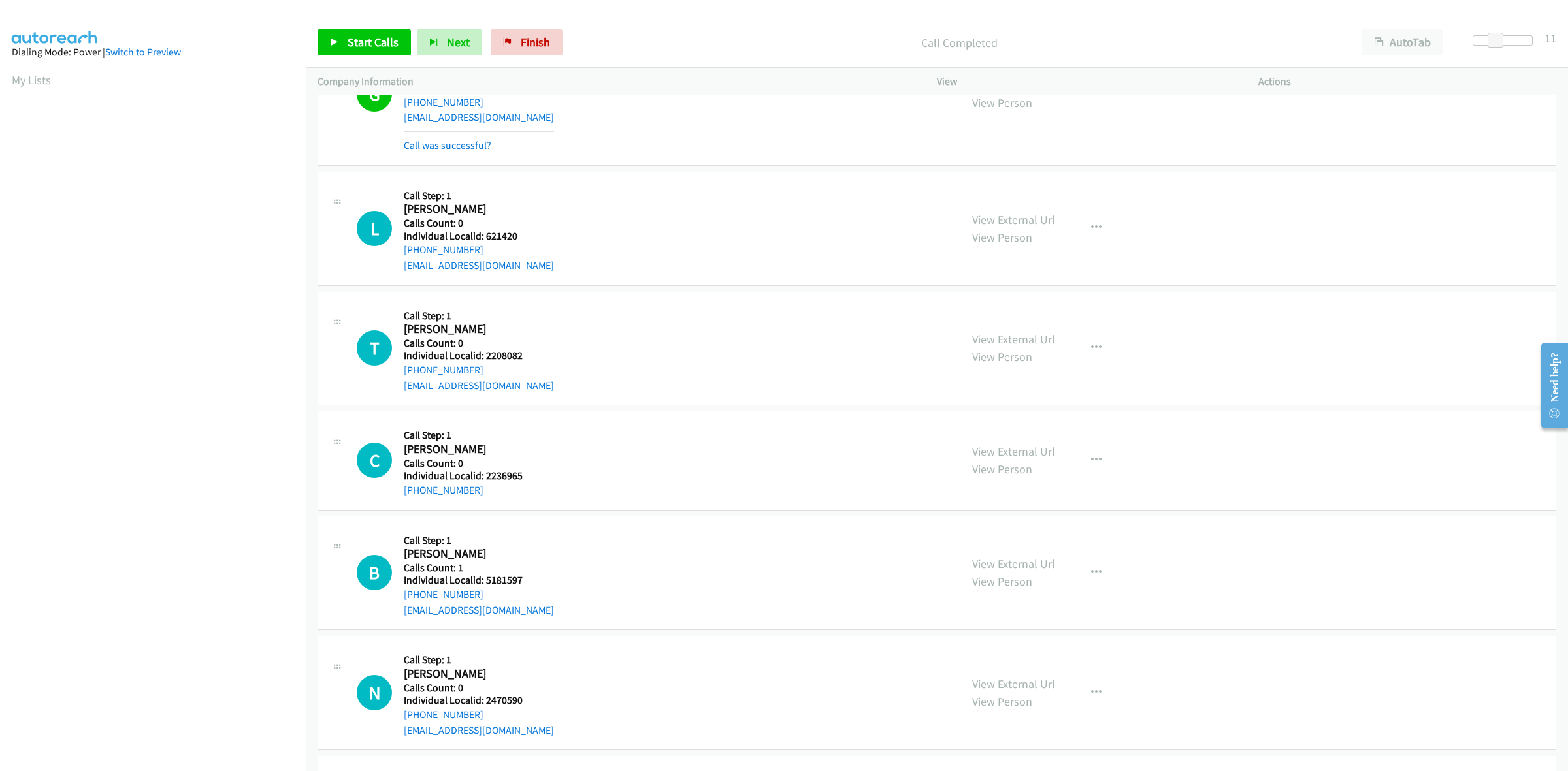
scroll to position [1755, 0]
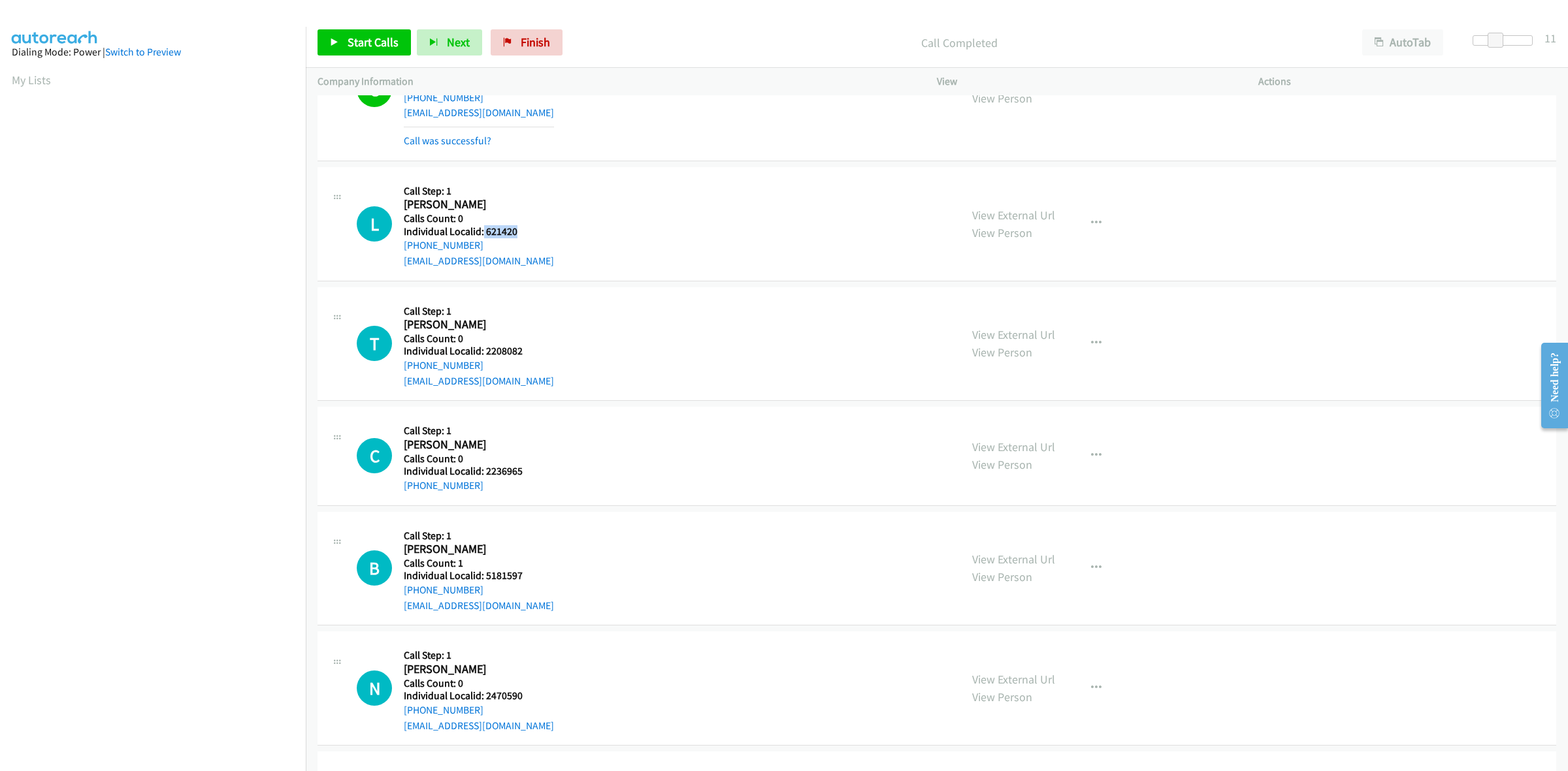
drag, startPoint x: 516, startPoint y: 236, endPoint x: 481, endPoint y: 236, distance: 35.0
click at [481, 236] on h5 "Individual Localid: 621420" at bounding box center [479, 231] width 150 height 13
click at [488, 177] on div "L Callback Scheduled Call Step: 1 Louis Riffle America/New_York Calls Count: 0 …" at bounding box center [937, 224] width 1239 height 114
drag, startPoint x: 485, startPoint y: 247, endPoint x: 400, endPoint y: 252, distance: 85.1
click at [400, 252] on div "L Callback Scheduled Call Step: 1 Louis Riffle America/New_York Calls Count: 0 …" at bounding box center [652, 224] width 592 height 90
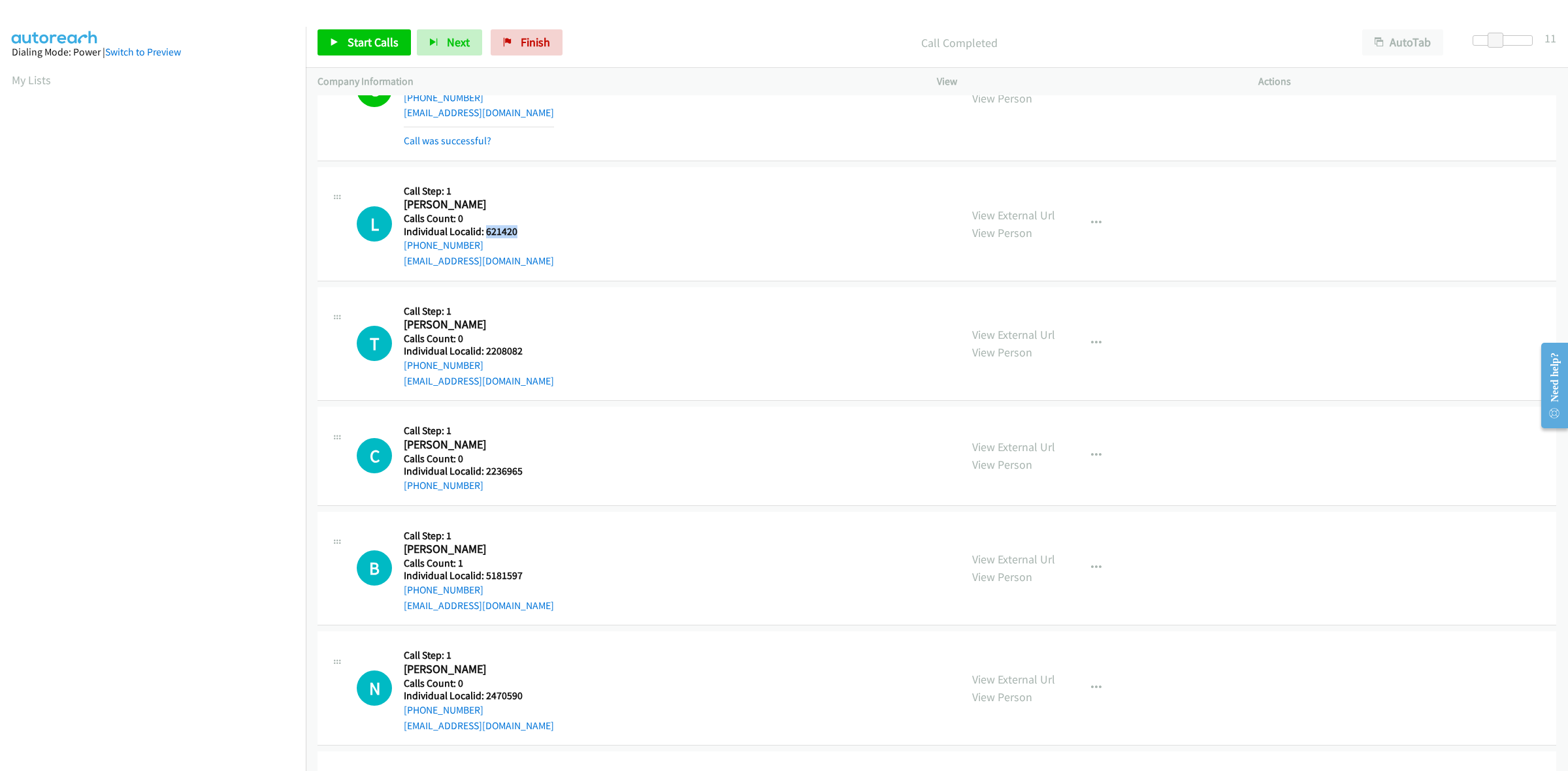
drag, startPoint x: 518, startPoint y: 233, endPoint x: 485, endPoint y: 233, distance: 33.0
click at [485, 233] on h5 "Individual Localid: 621420" at bounding box center [479, 231] width 150 height 13
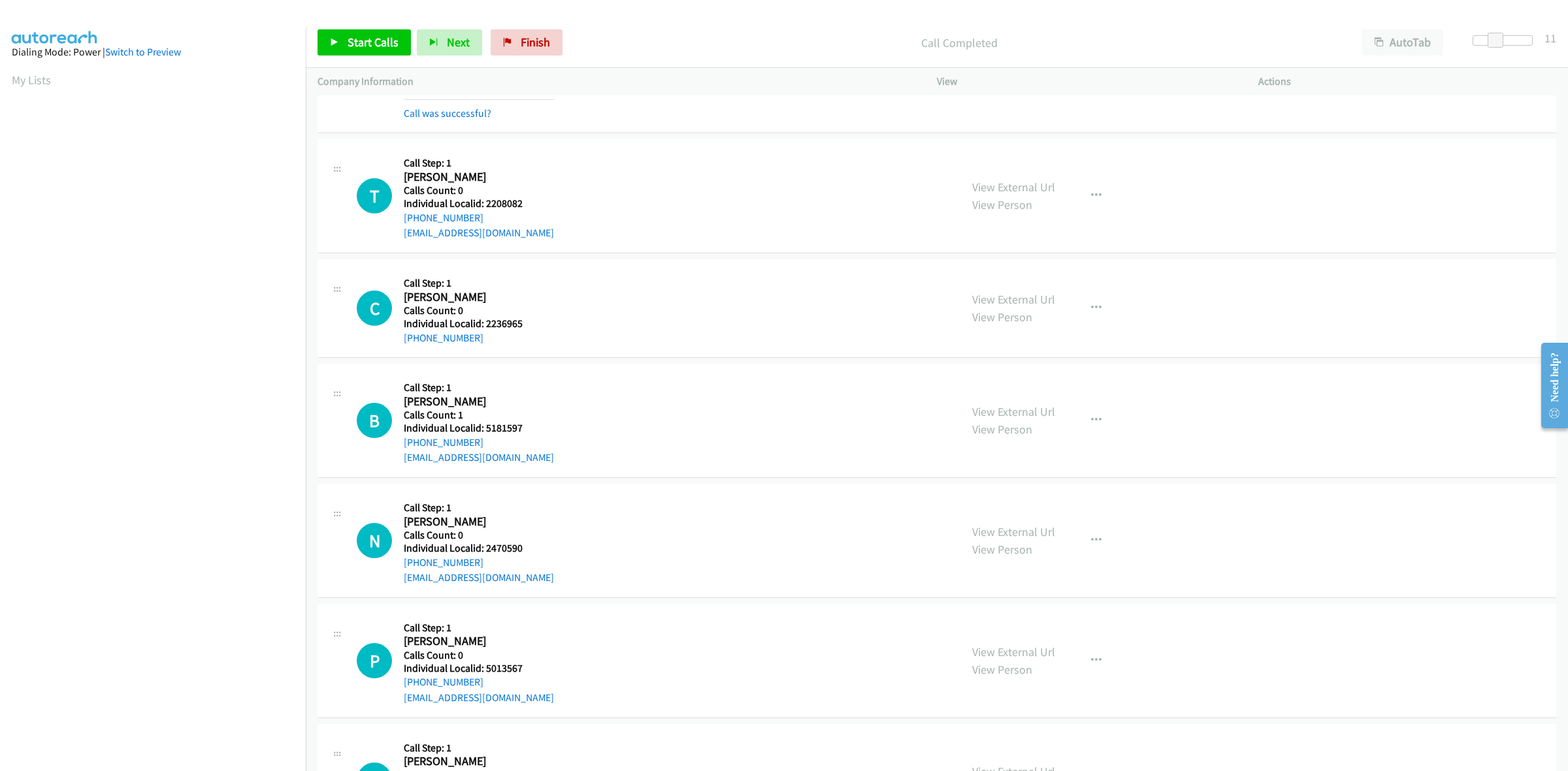
scroll to position [1960, 0]
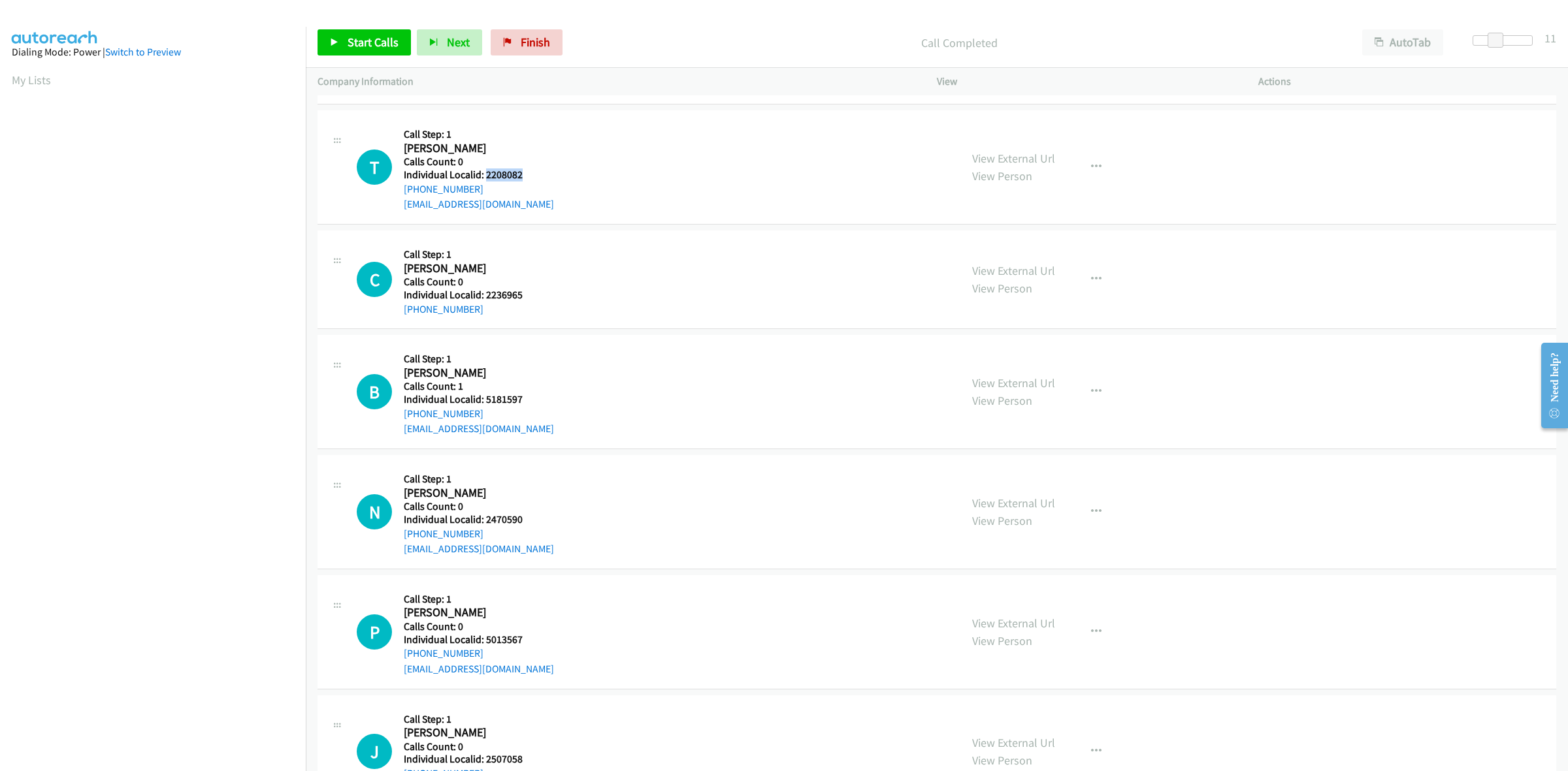
drag, startPoint x: 530, startPoint y: 177, endPoint x: 483, endPoint y: 178, distance: 47.0
click at [483, 178] on div "T Callback Scheduled Call Step: 1 Tori Fryer America/New_York Calls Count: 0 In…" at bounding box center [652, 167] width 592 height 90
drag, startPoint x: 490, startPoint y: 194, endPoint x: 396, endPoint y: 198, distance: 94.1
click at [396, 198] on div "T Callback Scheduled Call Step: 1 Tori Fryer America/New_York Calls Count: 0 In…" at bounding box center [652, 167] width 592 height 90
drag, startPoint x: 493, startPoint y: 177, endPoint x: 483, endPoint y: 177, distance: 10.0
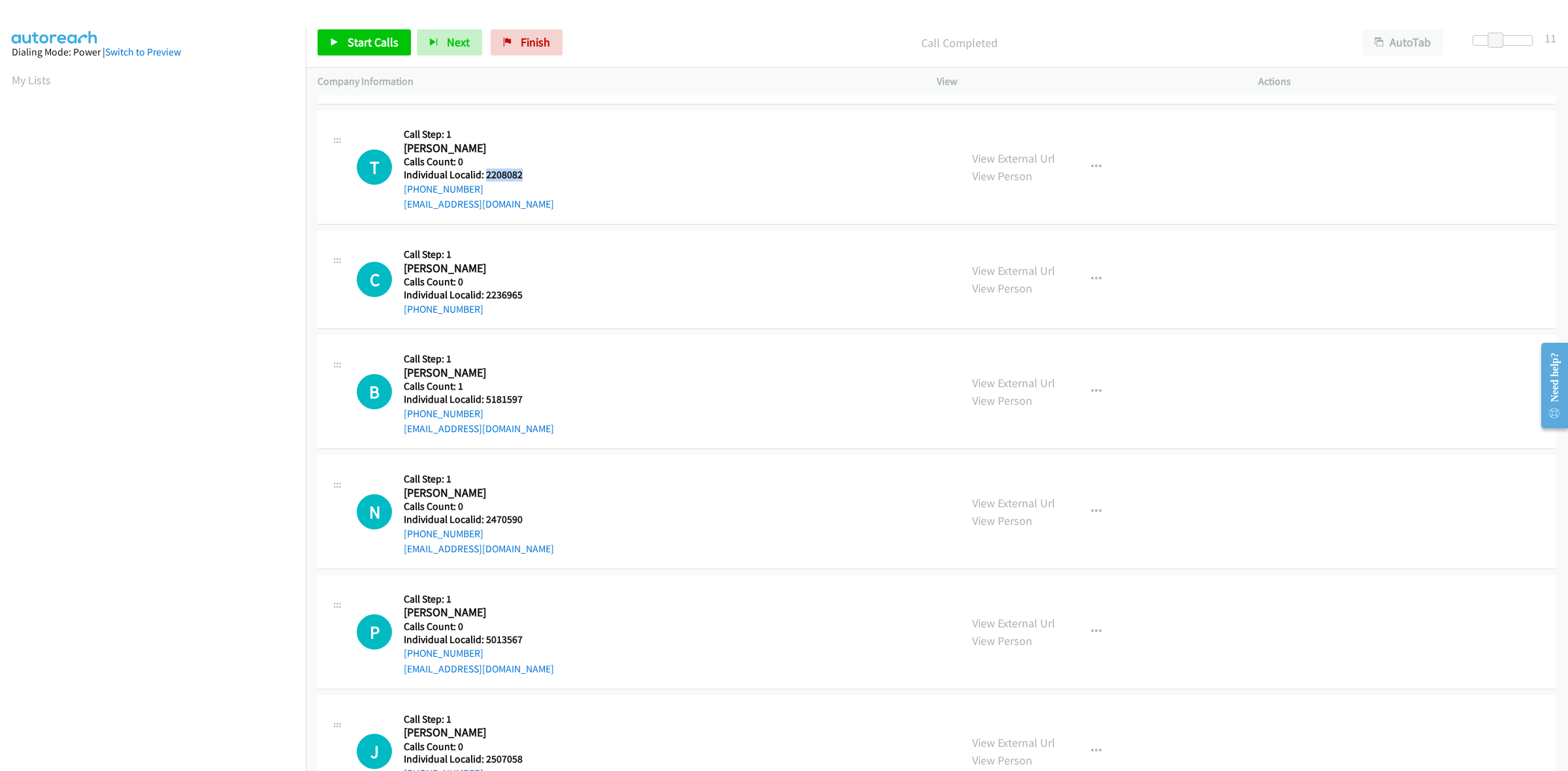
click at [483, 177] on h5 "Individual Localid: 2208082" at bounding box center [479, 175] width 150 height 13
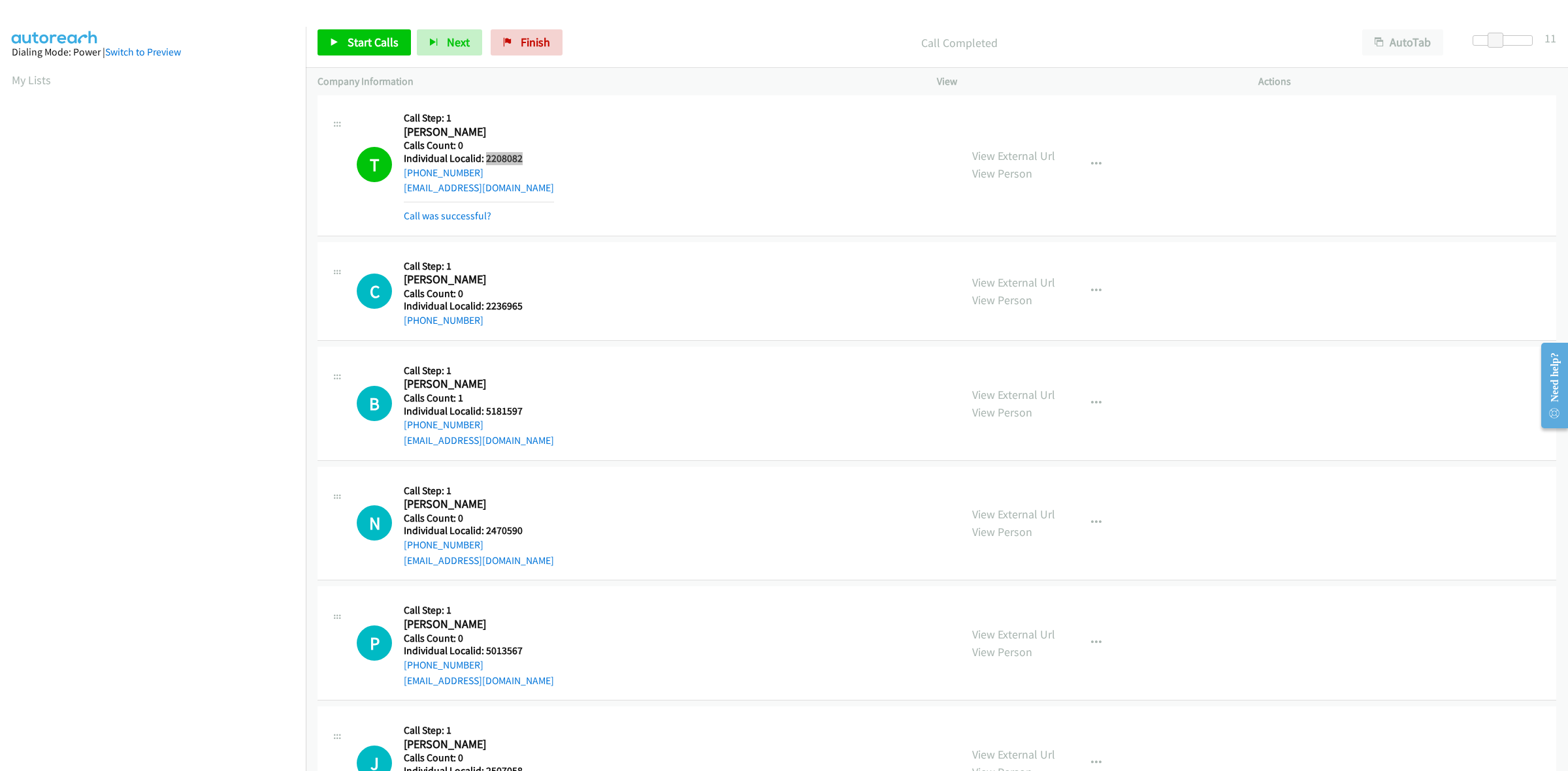
scroll to position [1980, 0]
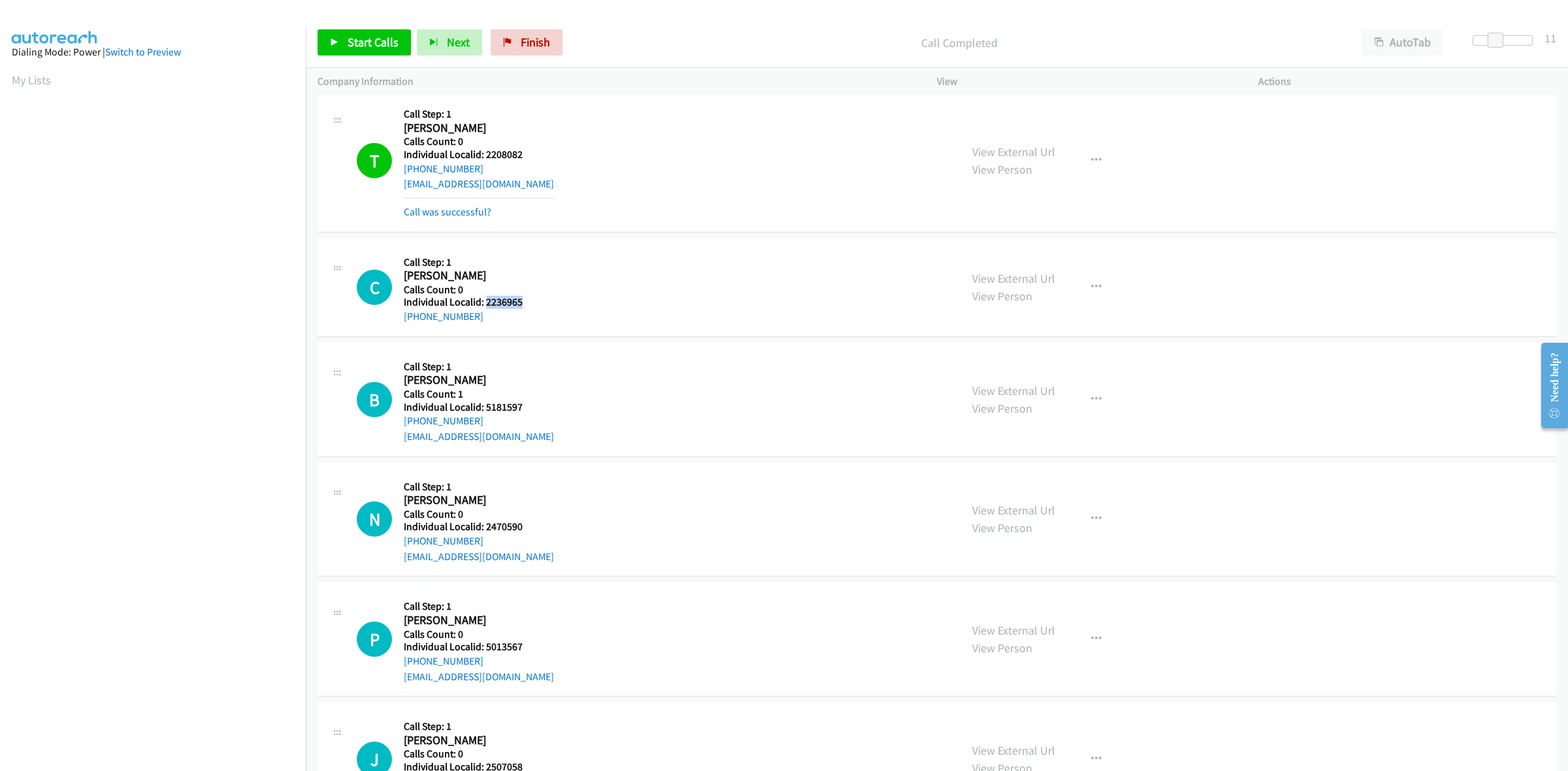
drag, startPoint x: 529, startPoint y: 305, endPoint x: 484, endPoint y: 306, distance: 45.0
click at [484, 306] on h5 "Individual Localid: 2236965" at bounding box center [468, 302] width 129 height 13
drag, startPoint x: 487, startPoint y: 318, endPoint x: 399, endPoint y: 321, distance: 88.1
click at [399, 321] on div "C Callback Scheduled Call Step: 1 Carter Neilson America/New_York Calls Count: …" at bounding box center [652, 287] width 592 height 74
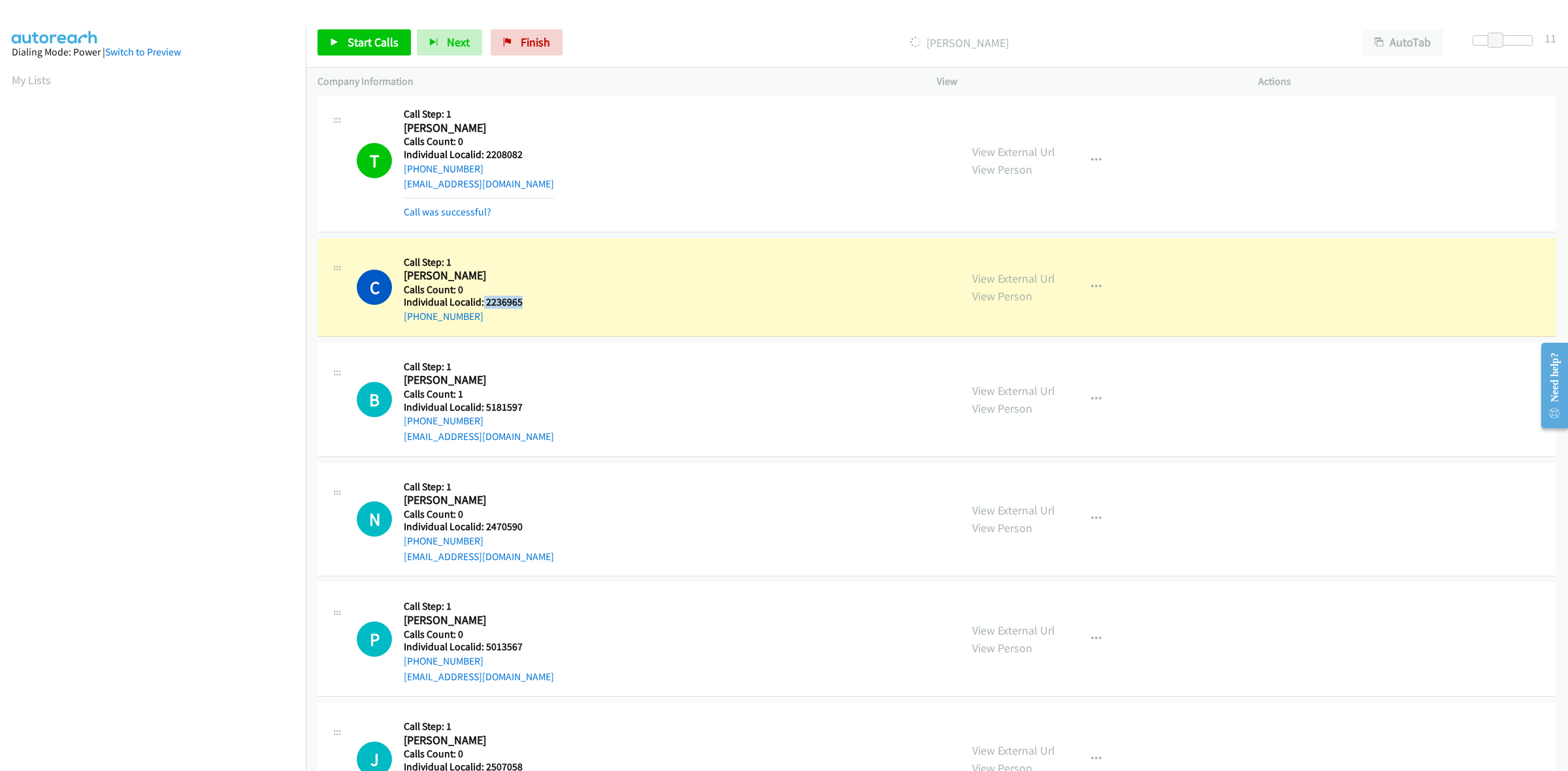
drag, startPoint x: 522, startPoint y: 301, endPoint x: 482, endPoint y: 305, distance: 40.2
click at [482, 305] on h5 "Individual Localid: 2236965" at bounding box center [468, 302] width 129 height 13
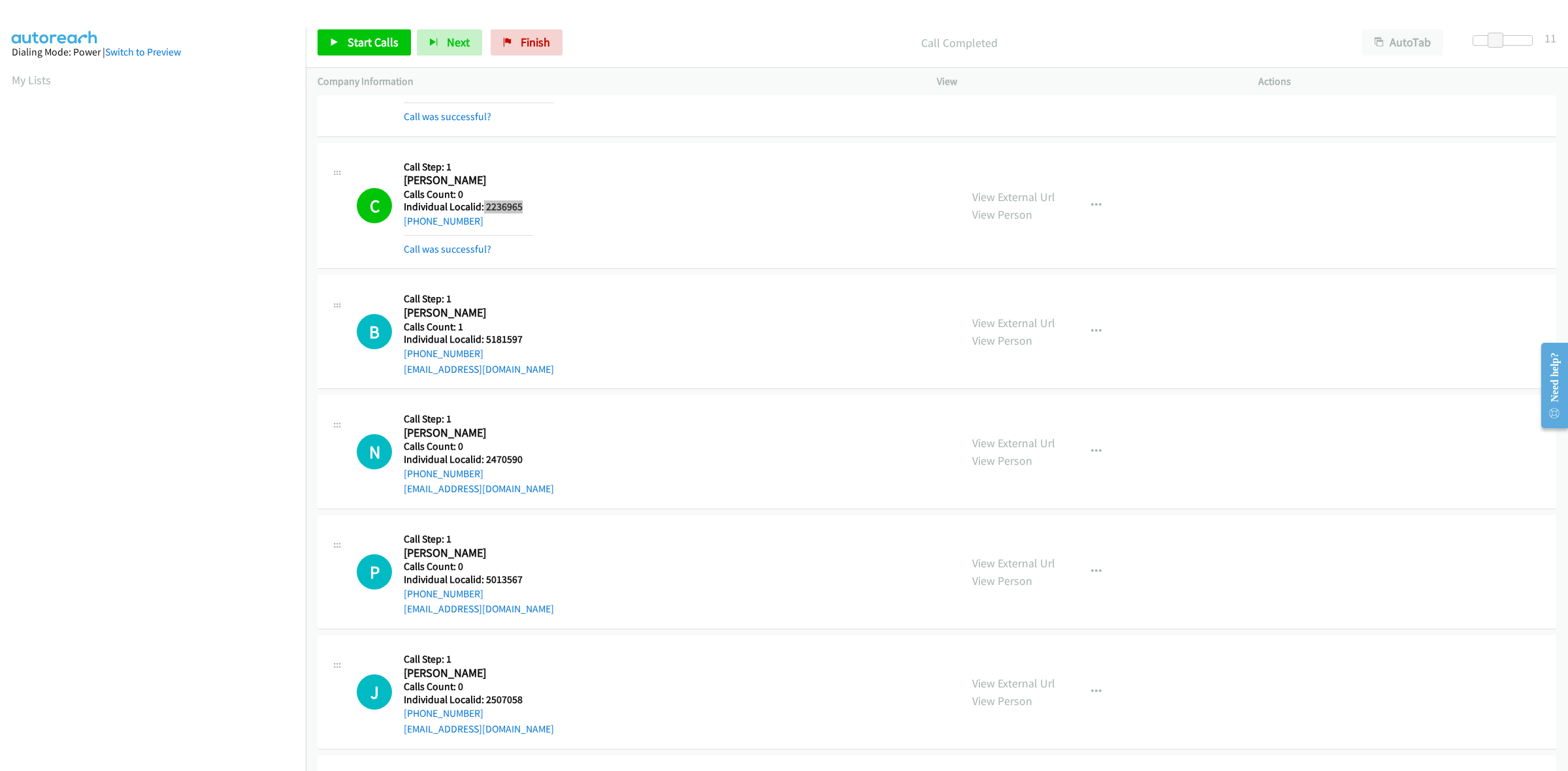
scroll to position [2123, 0]
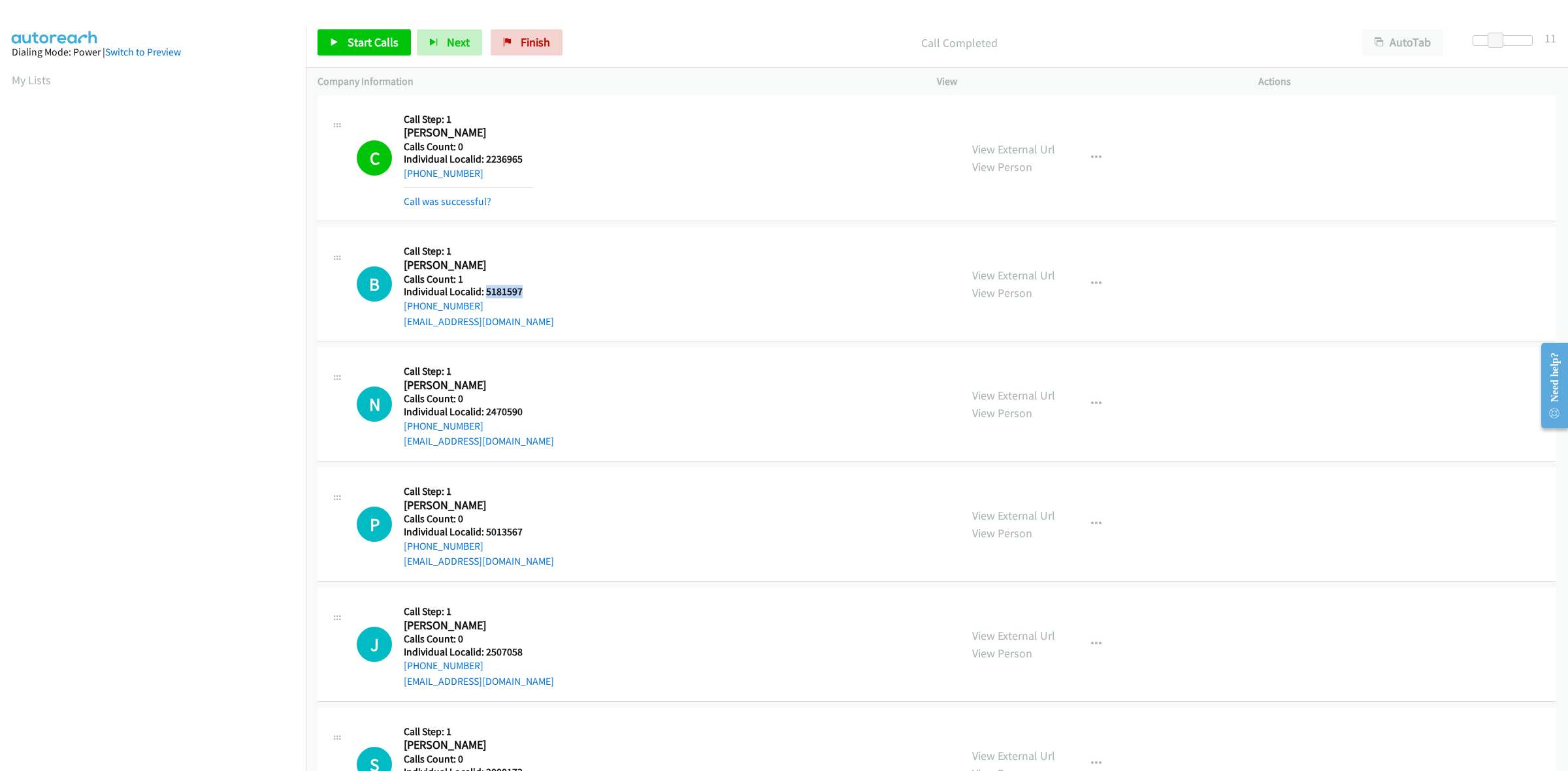
drag, startPoint x: 502, startPoint y: 292, endPoint x: 484, endPoint y: 294, distance: 18.1
click at [484, 294] on h5 "Individual Localid: 5181597" at bounding box center [479, 292] width 150 height 13
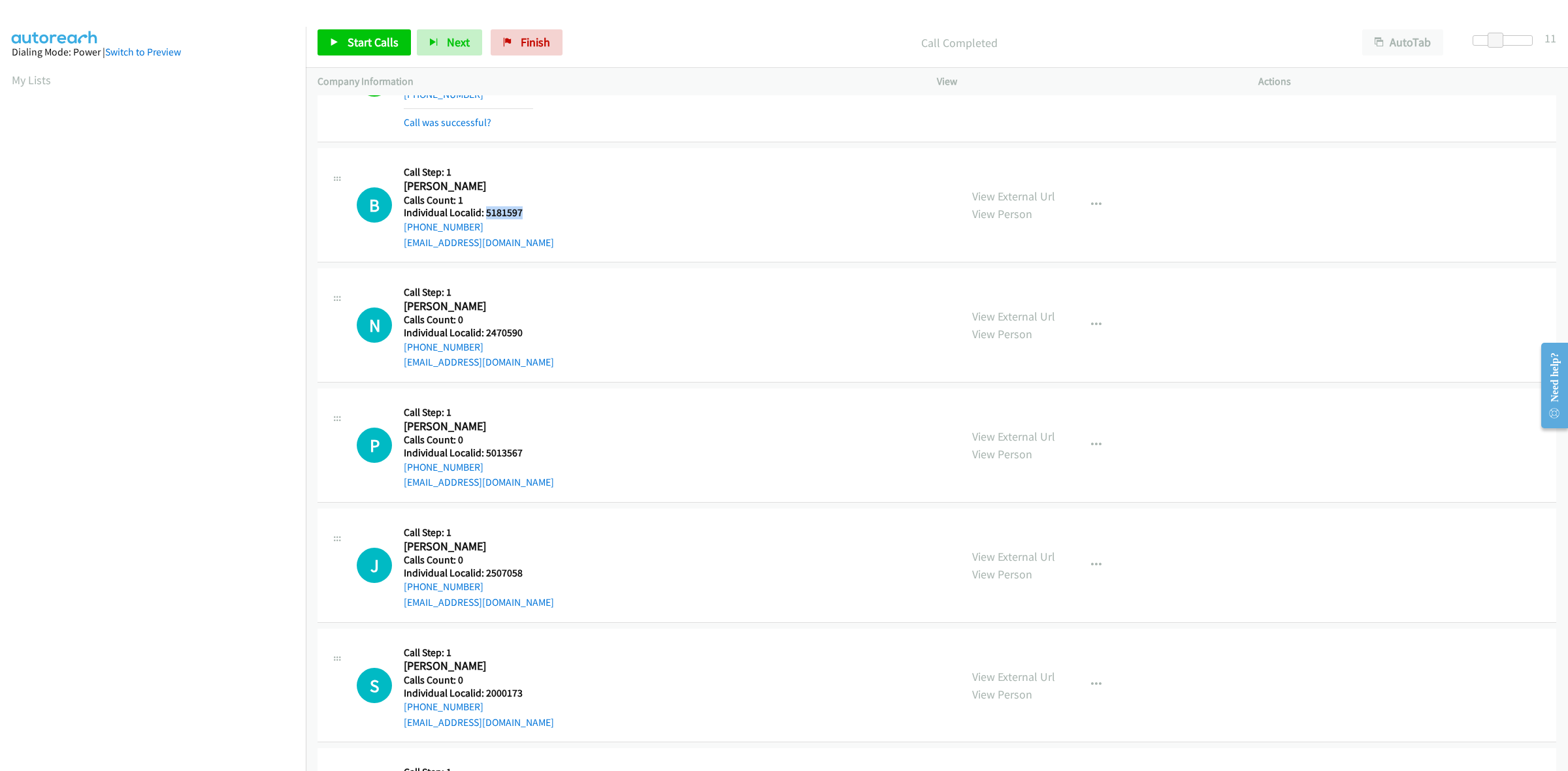
scroll to position [2245, 0]
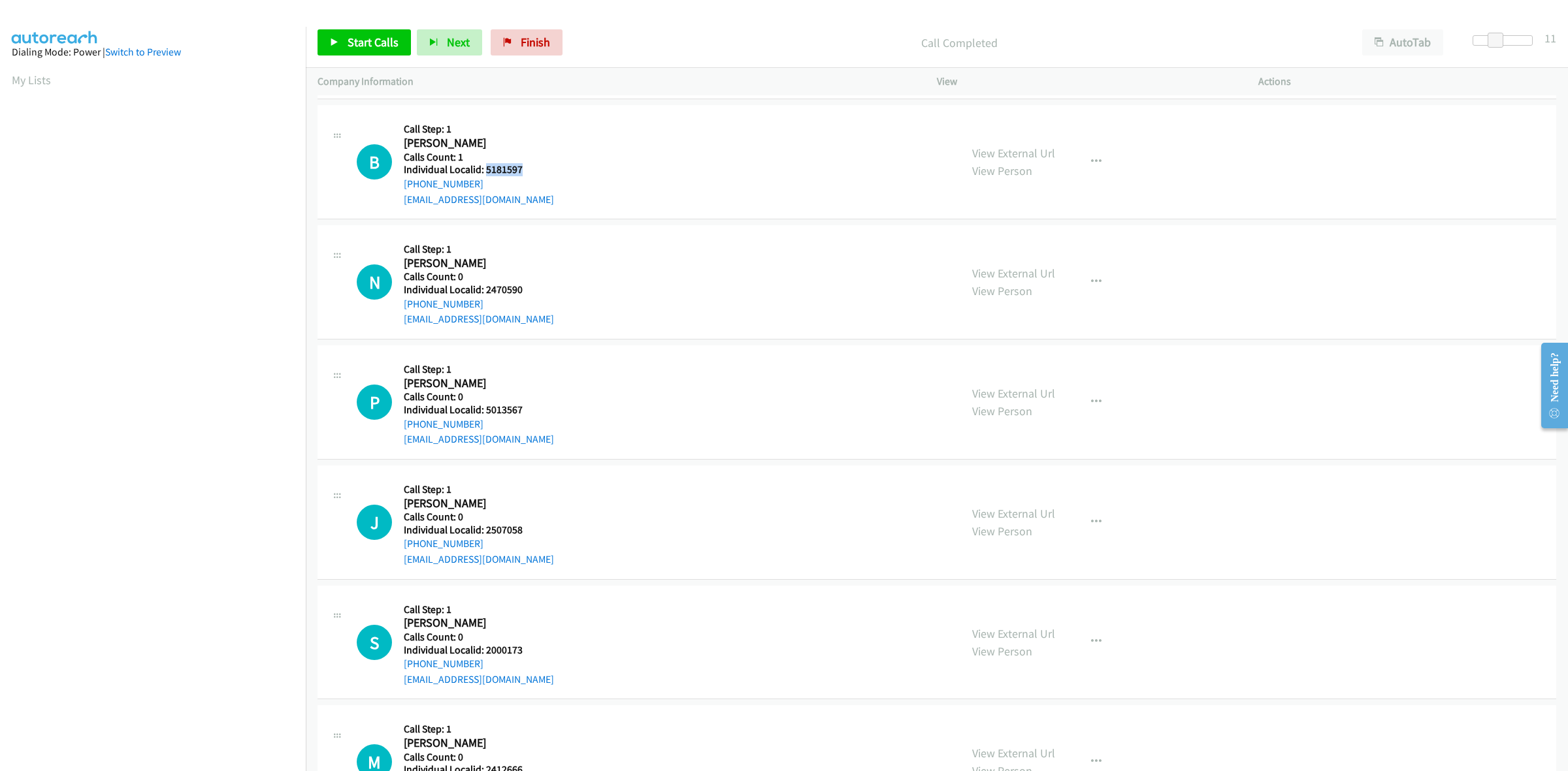
drag, startPoint x: 485, startPoint y: 188, endPoint x: 400, endPoint y: 189, distance: 85.0
click at [400, 189] on div "B Callback Scheduled Call Step: 1 Braxton Waller America/New_York Calls Count: …" at bounding box center [652, 162] width 592 height 90
drag, startPoint x: 518, startPoint y: 169, endPoint x: 483, endPoint y: 171, distance: 35.1
click at [483, 171] on h5 "Individual Localid: 5181597" at bounding box center [479, 170] width 150 height 13
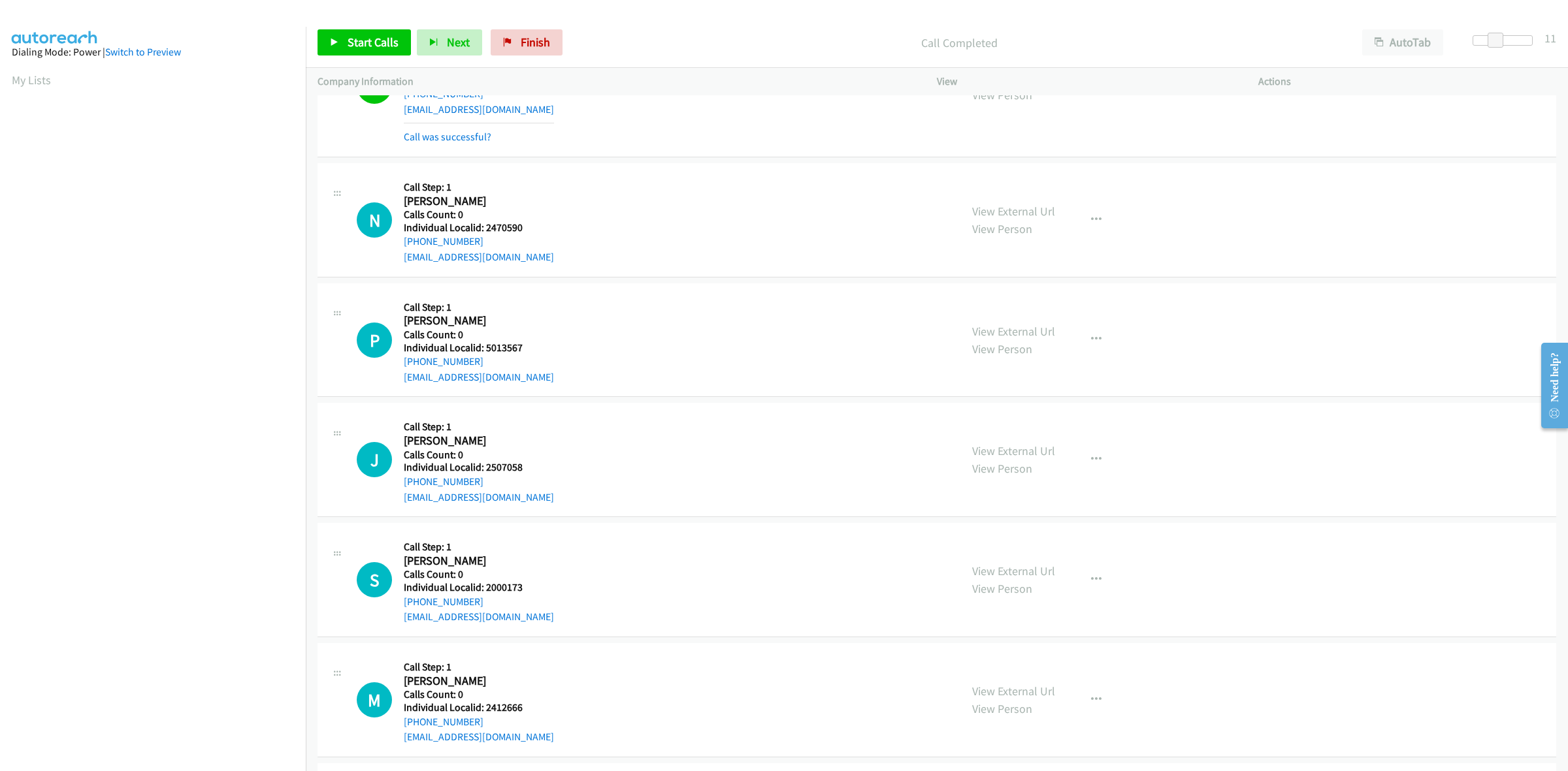
scroll to position [2347, 0]
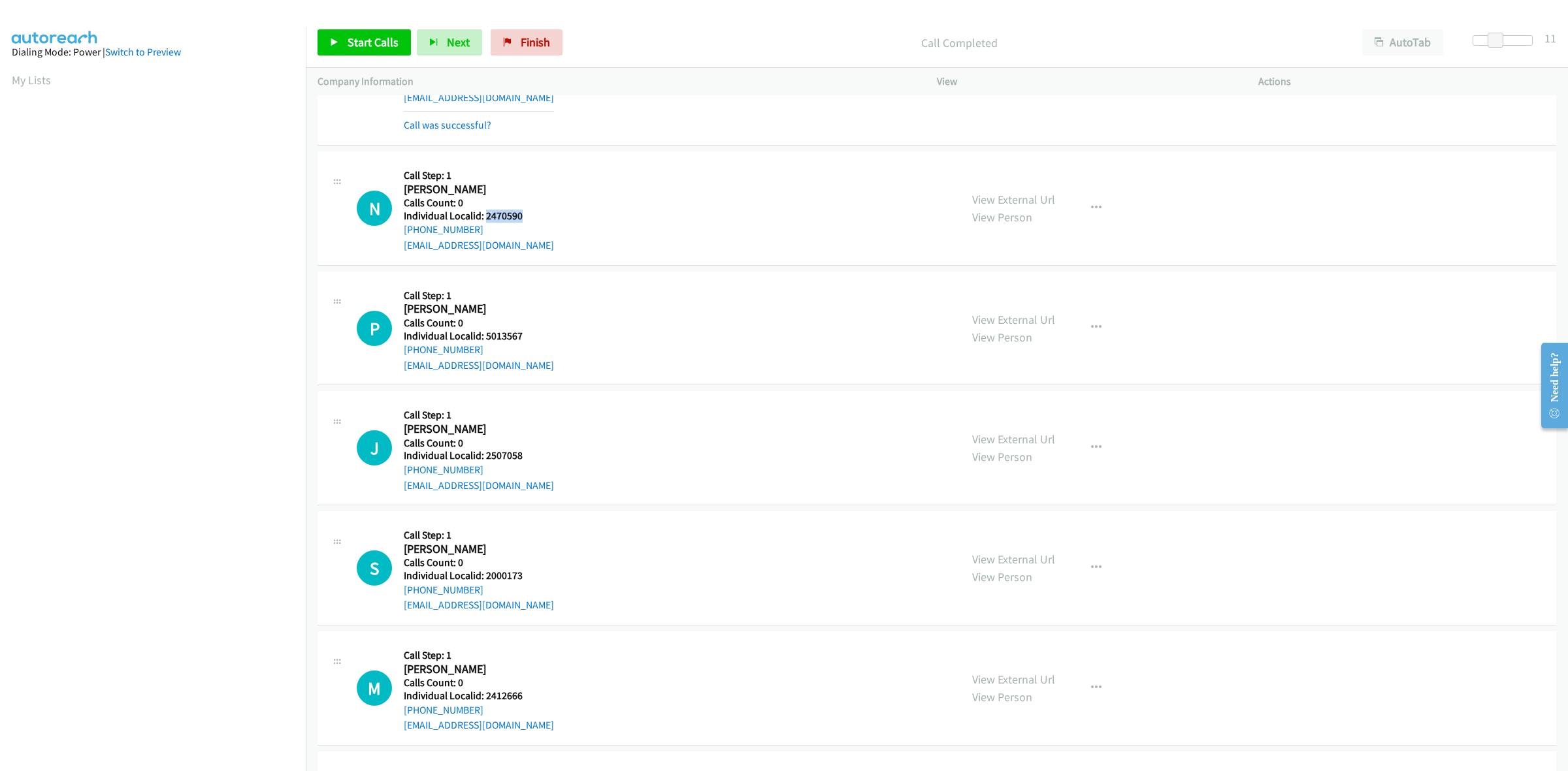
drag, startPoint x: 523, startPoint y: 221, endPoint x: 485, endPoint y: 220, distance: 38.0
click at [485, 220] on h5 "Individual Localid: 2470590" at bounding box center [479, 216] width 150 height 13
click at [1096, 208] on button "button" at bounding box center [1096, 208] width 35 height 26
click at [1033, 322] on link "Add to do not call list" at bounding box center [1026, 320] width 174 height 26
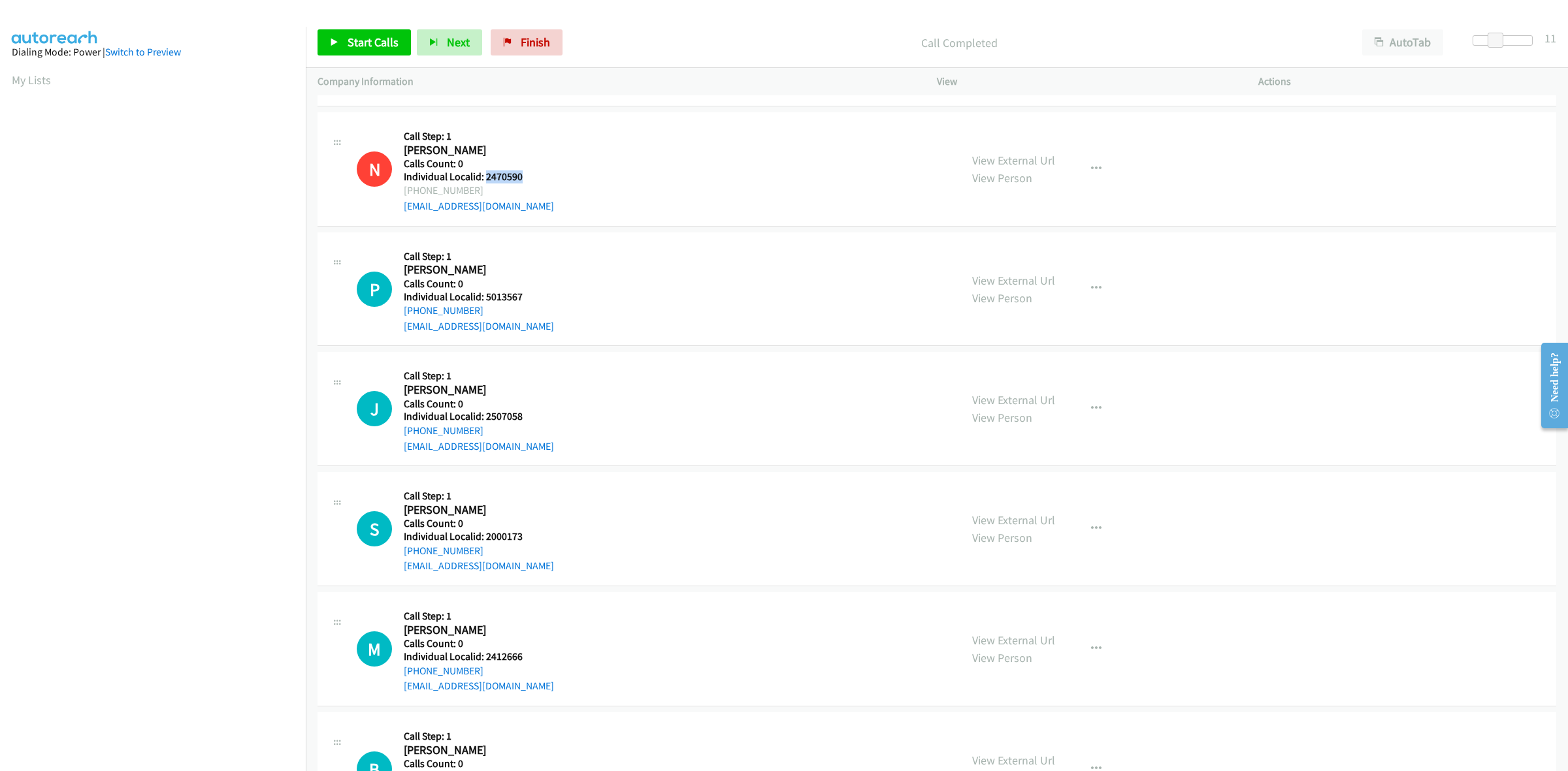
scroll to position [2388, 0]
drag, startPoint x: 533, startPoint y: 292, endPoint x: 484, endPoint y: 300, distance: 49.6
click at [484, 300] on div "P Callback Scheduled Call Step: 1 Peyton Halstead America/New_York Calls Count:…" at bounding box center [652, 287] width 592 height 90
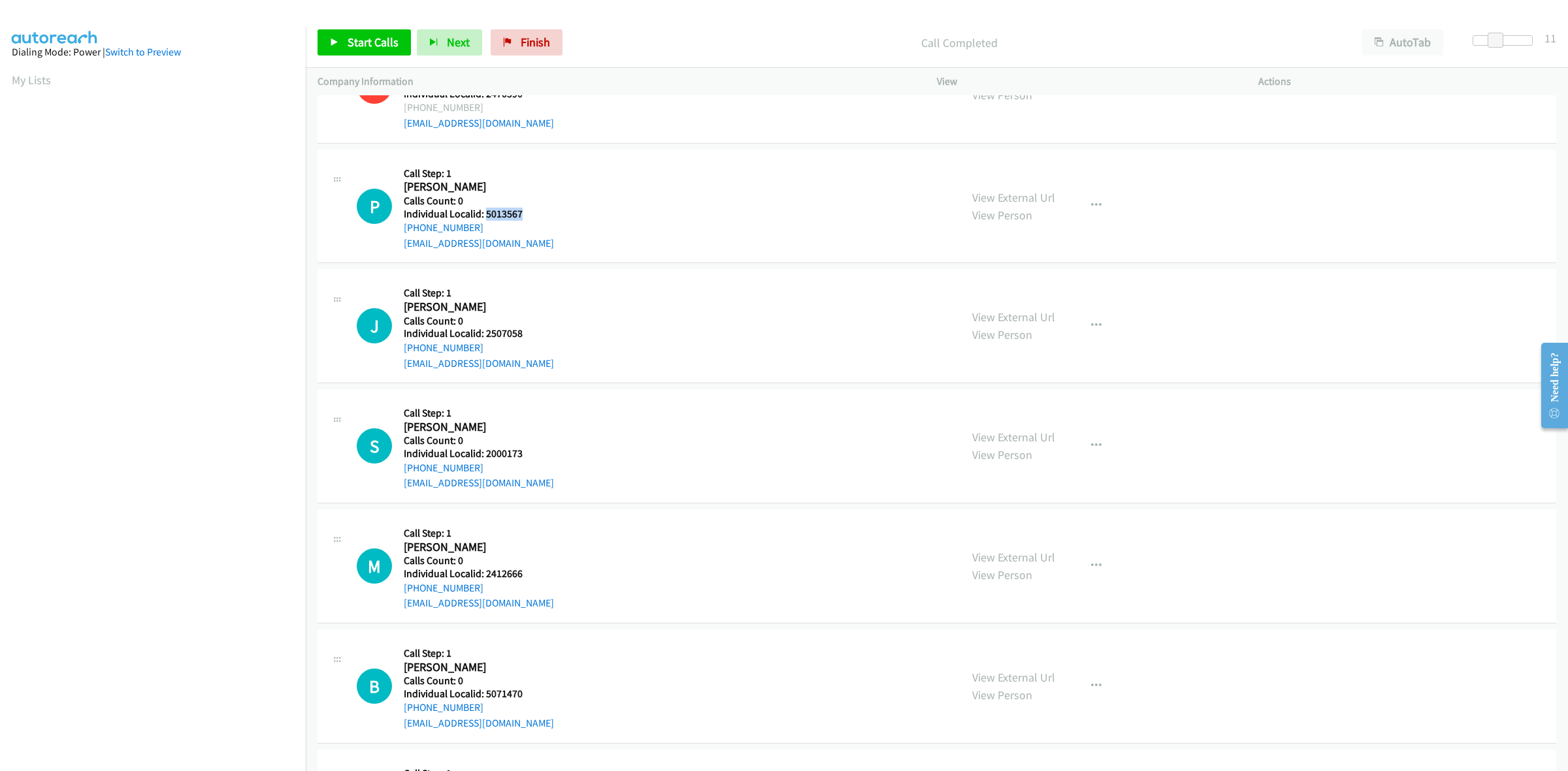
scroll to position [2469, 0]
drag, startPoint x: 537, startPoint y: 196, endPoint x: 492, endPoint y: 212, distance: 47.8
click at [537, 196] on div "P Callback Scheduled Call Step: 1 Peyton Halstead America/New_York Calls Count:…" at bounding box center [652, 205] width 592 height 90
drag, startPoint x: 479, startPoint y: 230, endPoint x: 400, endPoint y: 234, distance: 79.1
click at [400, 234] on div "P Callback Scheduled Call Step: 1 Peyton Halstead America/New_York Calls Count:…" at bounding box center [652, 205] width 592 height 90
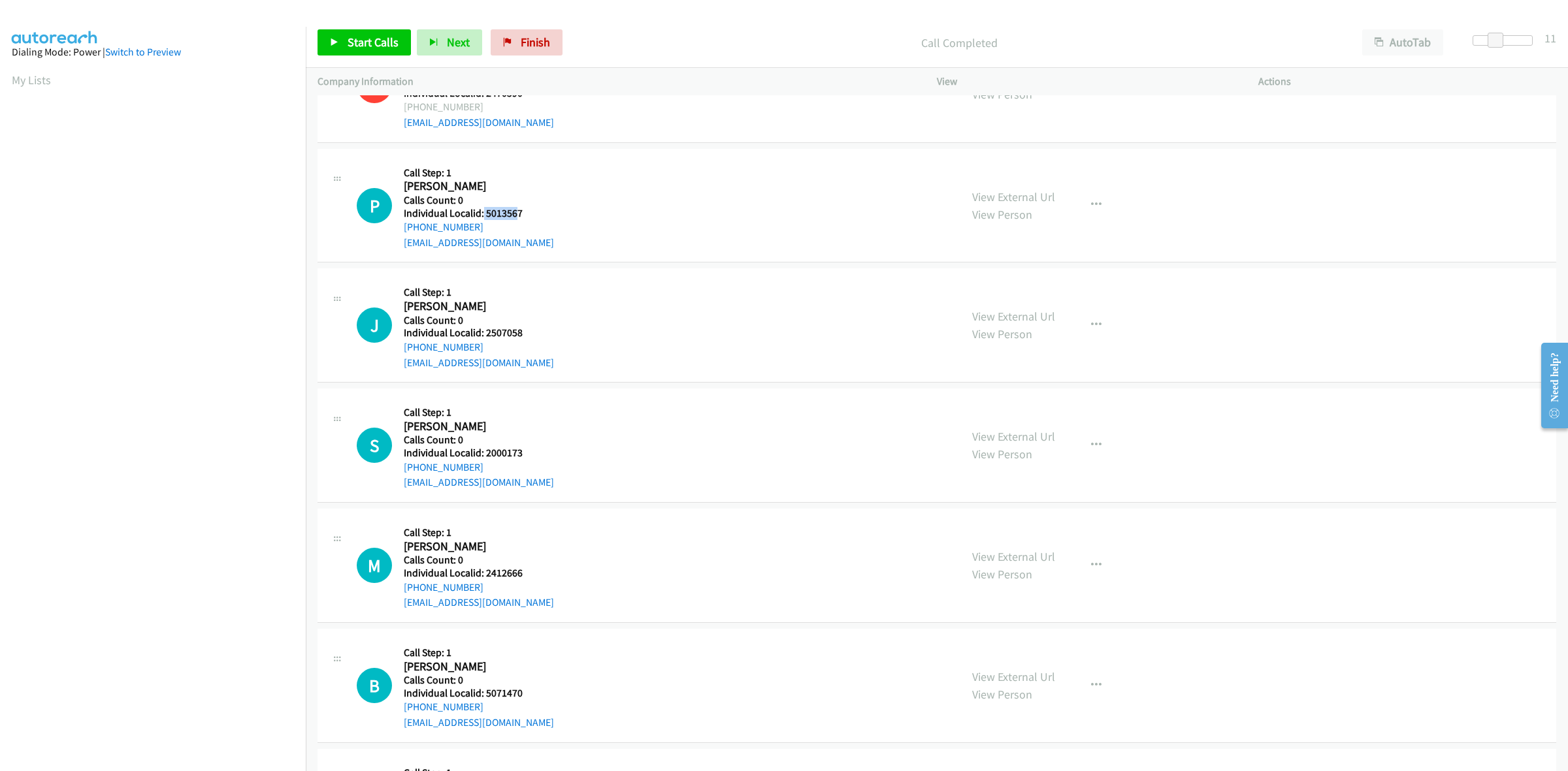
drag, startPoint x: 505, startPoint y: 214, endPoint x: 482, endPoint y: 216, distance: 23.1
click at [482, 216] on h5 "Individual Localid: 5013567" at bounding box center [479, 213] width 150 height 13
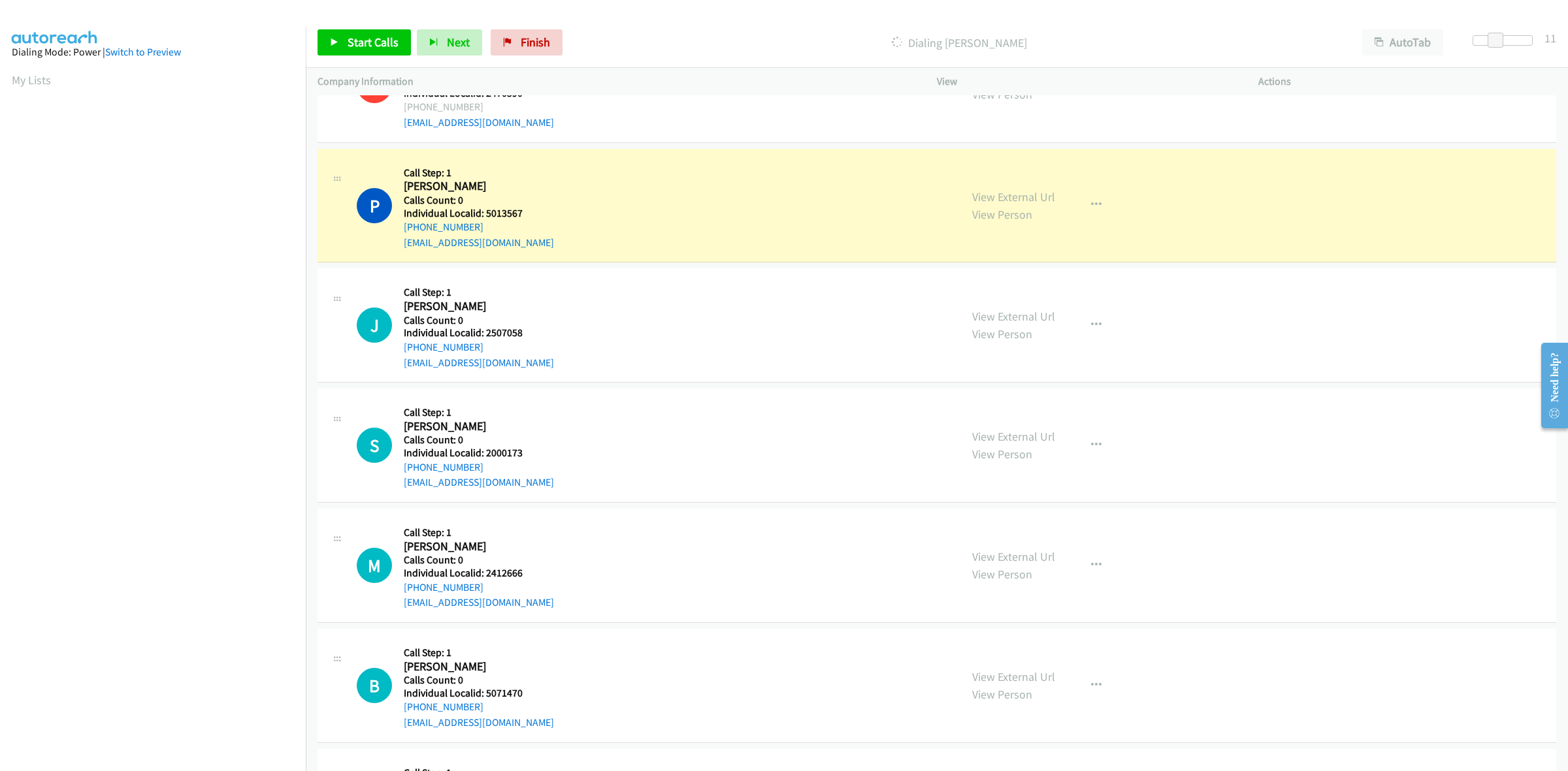
click at [526, 219] on h5 "Individual Localid: 5013567" at bounding box center [479, 213] width 150 height 13
drag, startPoint x: 504, startPoint y: 213, endPoint x: 483, endPoint y: 216, distance: 21.2
click at [483, 216] on h5 "Individual Localid: 5013567" at bounding box center [479, 213] width 150 height 13
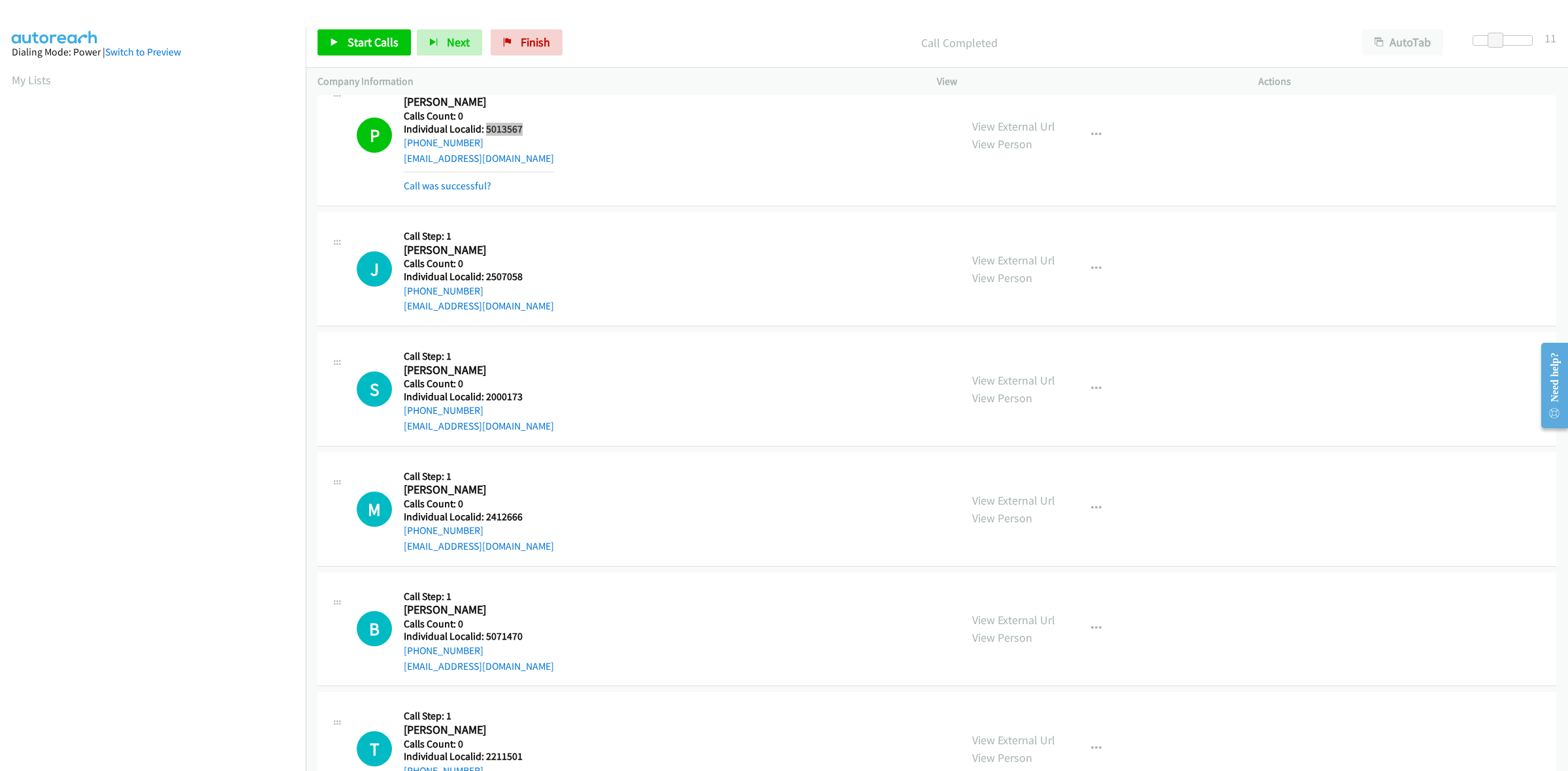
scroll to position [2612, 0]
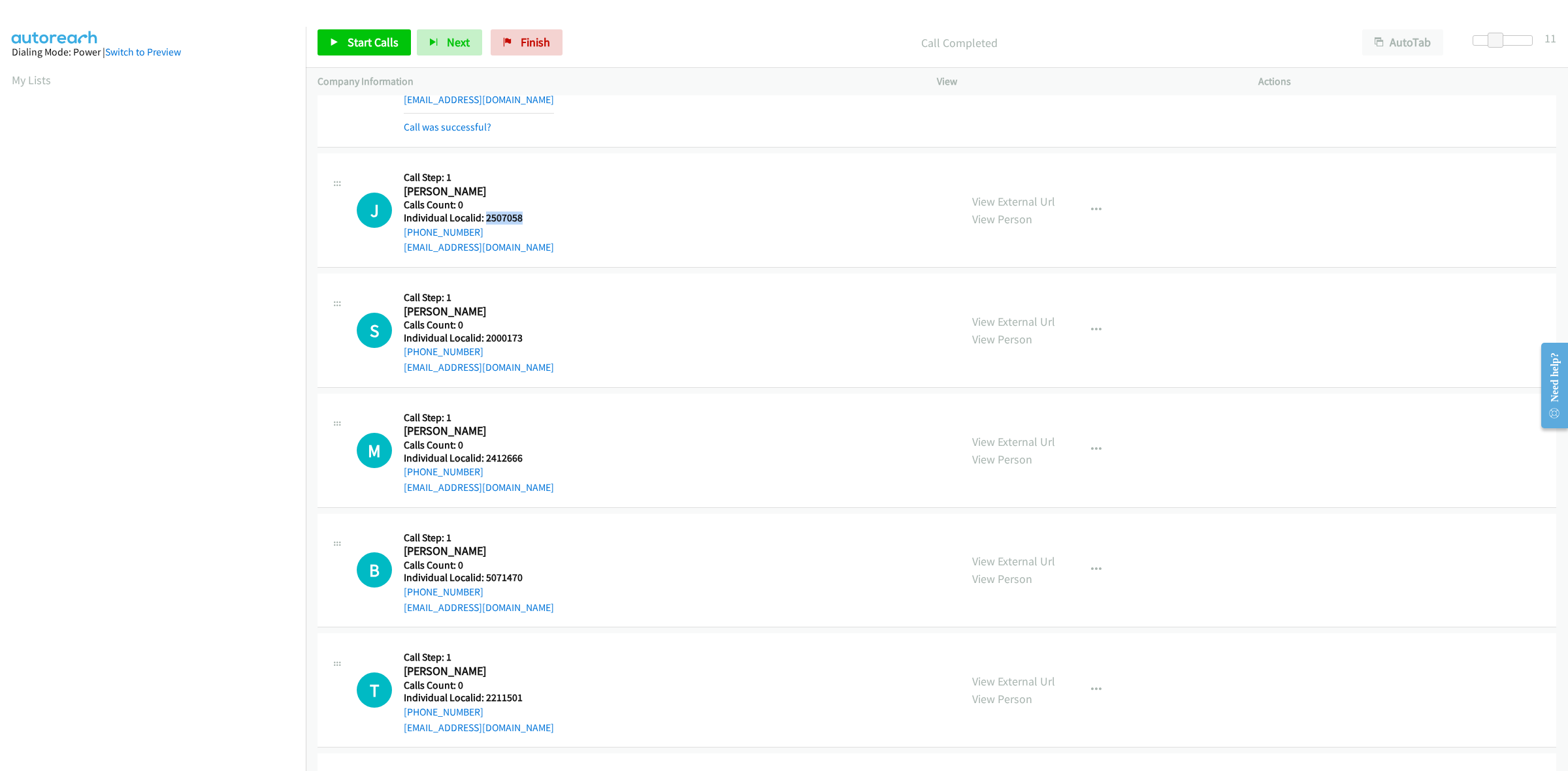
drag, startPoint x: 518, startPoint y: 219, endPoint x: 484, endPoint y: 219, distance: 34.0
click at [484, 219] on div "J Callback Scheduled Call Step: 1 Jordan Rummage America/New_York Calls Count: …" at bounding box center [652, 210] width 592 height 90
click at [1097, 208] on button "button" at bounding box center [1096, 210] width 35 height 26
drag, startPoint x: 1004, startPoint y: 299, endPoint x: 977, endPoint y: 299, distance: 27.0
click at [1004, 299] on link "Skip Call" at bounding box center [1026, 296] width 174 height 26
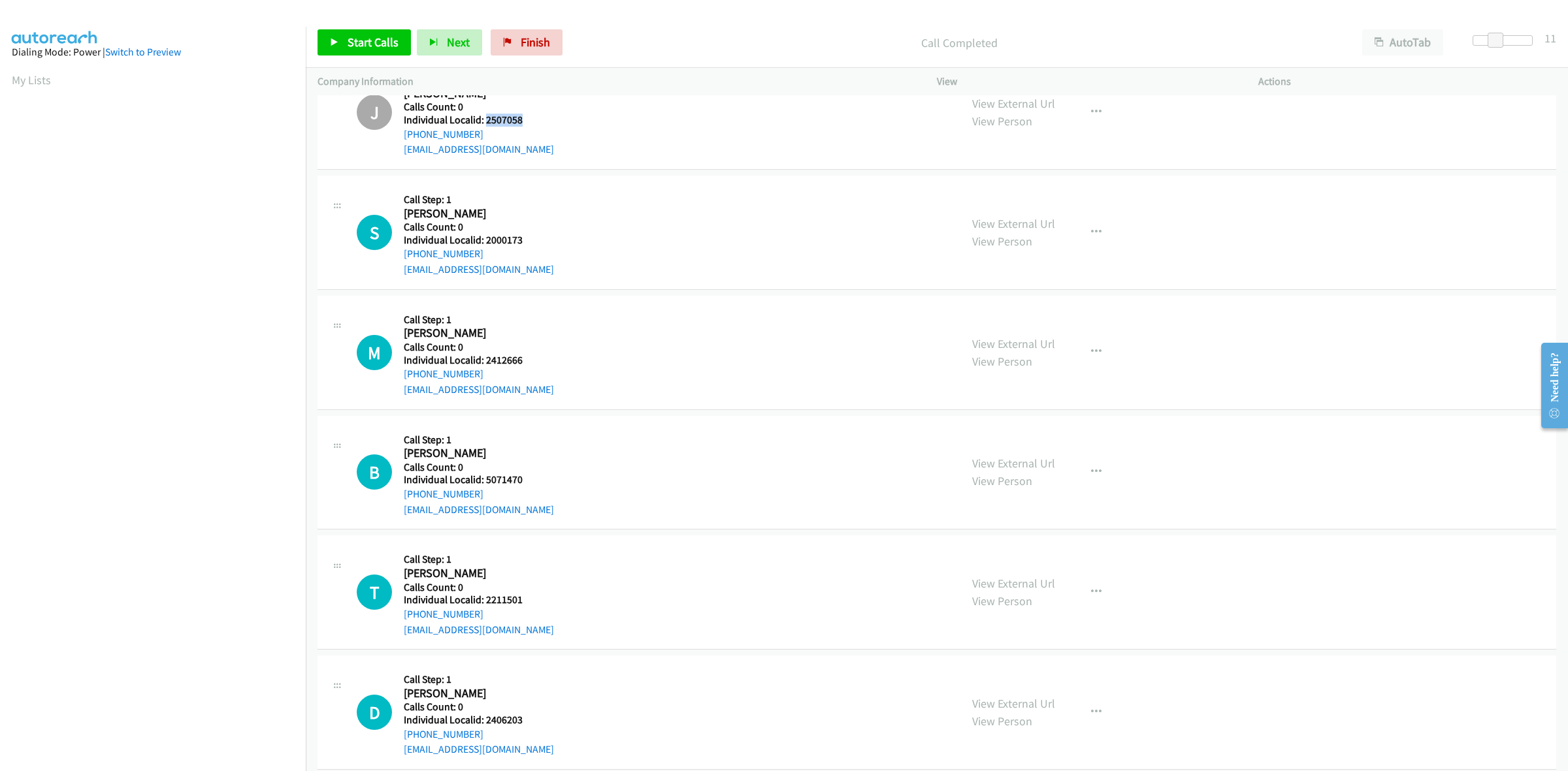
scroll to position [2755, 0]
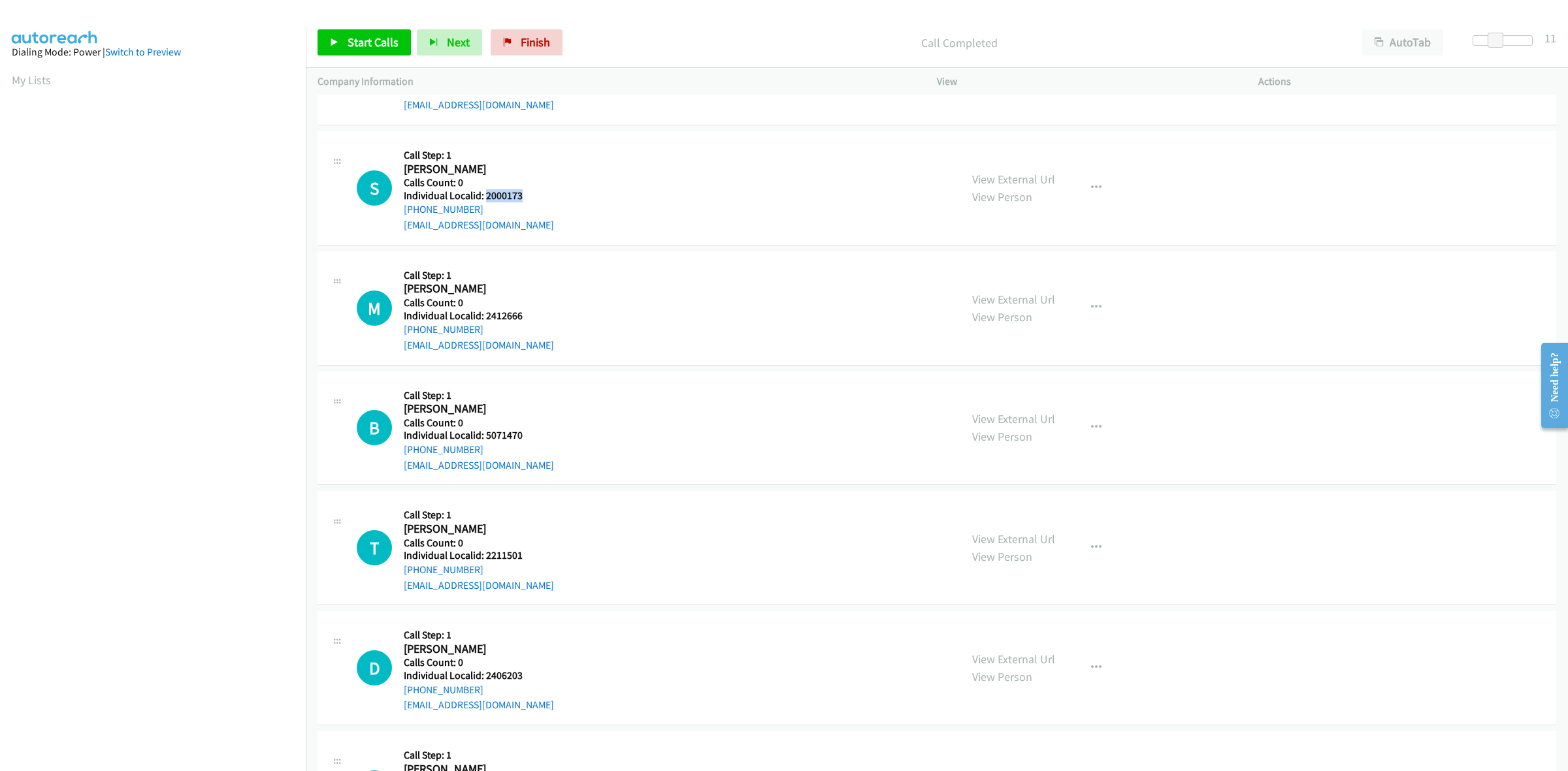
drag, startPoint x: 526, startPoint y: 196, endPoint x: 545, endPoint y: 195, distance: 19.0
click at [489, 197] on div "S Callback Scheduled Call Step: 1 Seth Lipscomb America/New_York Calls Count: 0…" at bounding box center [652, 188] width 592 height 90
click at [593, 195] on div "S Callback Scheduled Call Step: 1 Seth Lipscomb America/New_York Calls Count: 0…" at bounding box center [652, 188] width 592 height 90
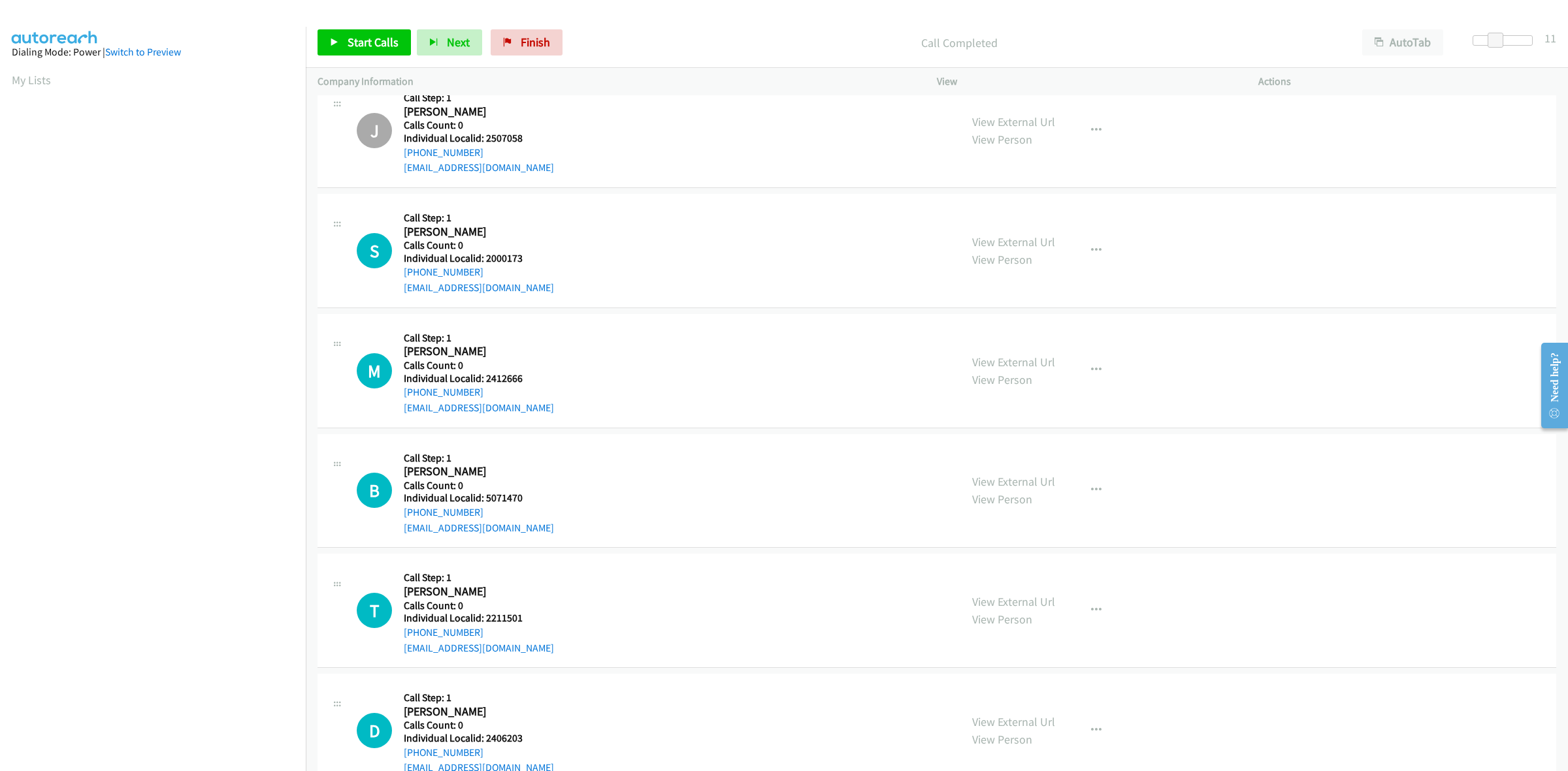
scroll to position [2695, 0]
drag, startPoint x: 529, startPoint y: 256, endPoint x: 486, endPoint y: 256, distance: 43.0
click at [486, 256] on div "S Callback Scheduled Call Step: 1 Seth Lipscomb America/New_York Calls Count: 0…" at bounding box center [652, 249] width 592 height 90
click at [510, 223] on h5 "Call Step: 1" at bounding box center [479, 216] width 150 height 13
drag, startPoint x: 486, startPoint y: 270, endPoint x: 400, endPoint y: 279, distance: 86.5
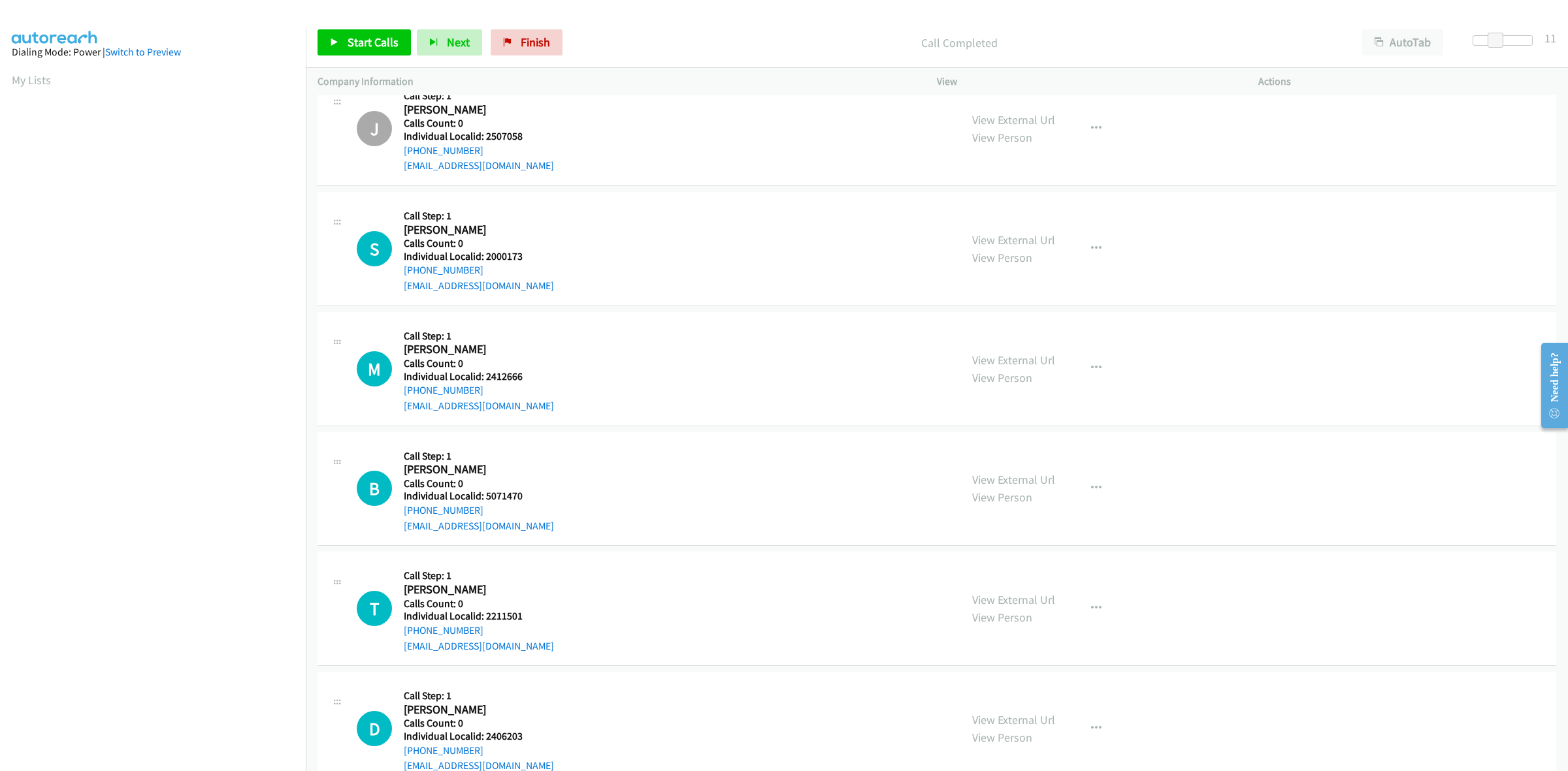
click at [400, 279] on div "S Callback Scheduled Call Step: 1 Seth Lipscomb America/New_York Calls Count: 0…" at bounding box center [652, 249] width 592 height 90
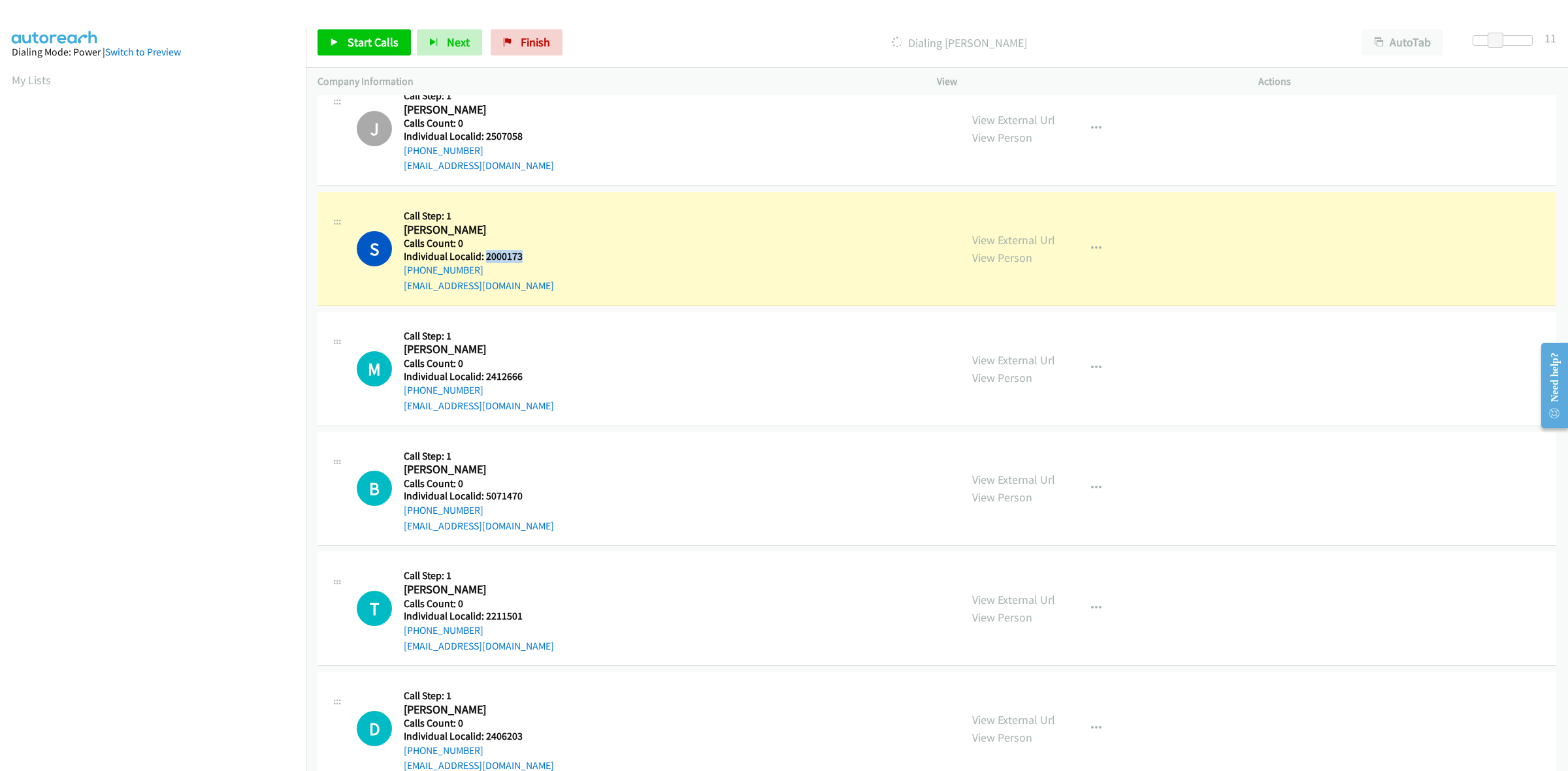
drag, startPoint x: 536, startPoint y: 260, endPoint x: 484, endPoint y: 256, distance: 52.2
click at [484, 256] on div "S Callback Scheduled Call Step: 1 Seth Lipscomb America/New_York Calls Count: 0…" at bounding box center [652, 249] width 592 height 90
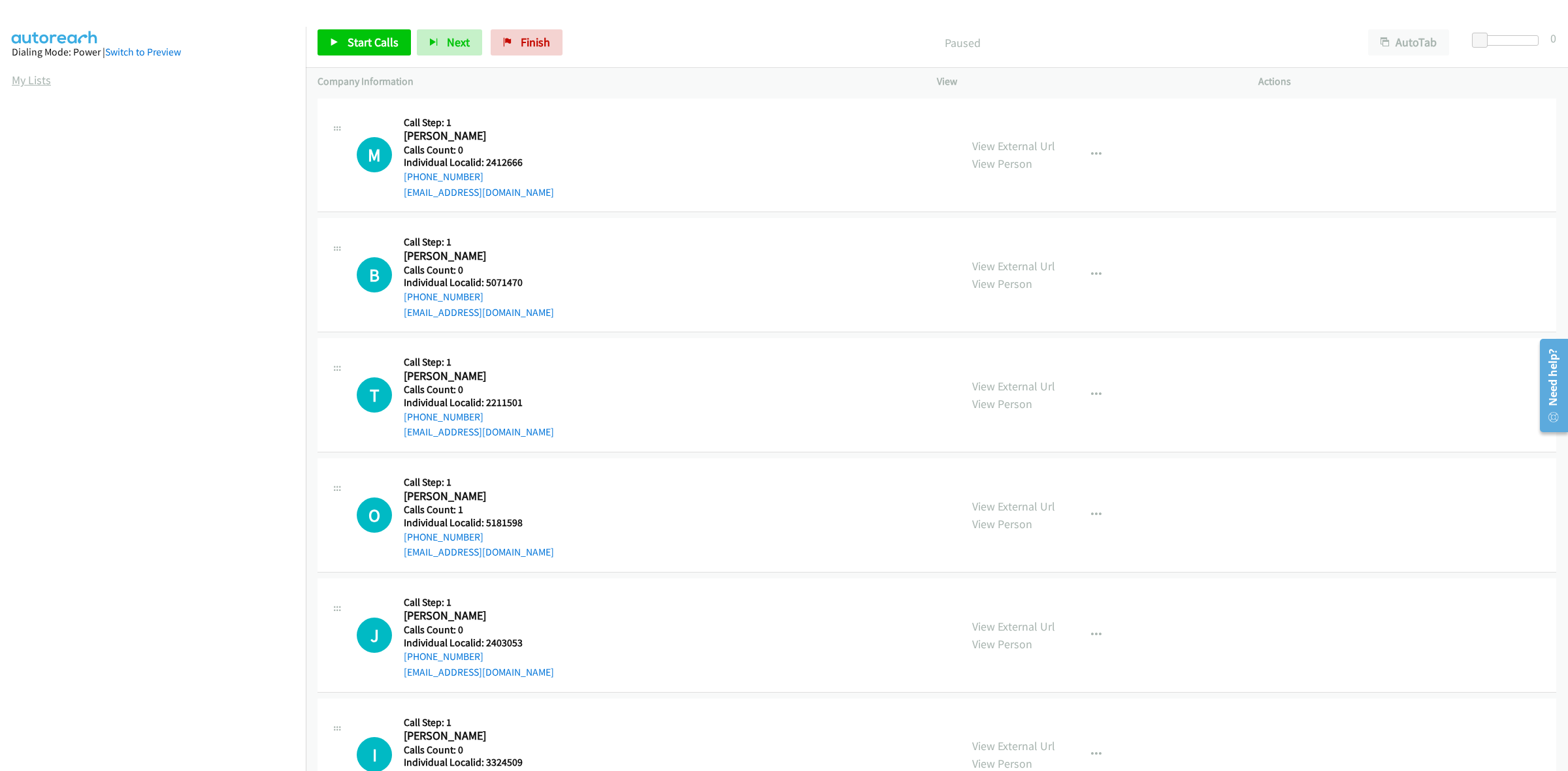
click at [28, 80] on link "My Lists" at bounding box center [31, 80] width 39 height 15
drag, startPoint x: 529, startPoint y: 160, endPoint x: 486, endPoint y: 158, distance: 43.0
click at [486, 158] on h5 "Individual Localid: 2412666" at bounding box center [479, 163] width 150 height 13
copy h5 "2412666"
click at [556, 134] on div "M Callback Scheduled Call Step: 1 [PERSON_NAME] America/New_York Calls Count: 0…" at bounding box center [652, 155] width 592 height 90
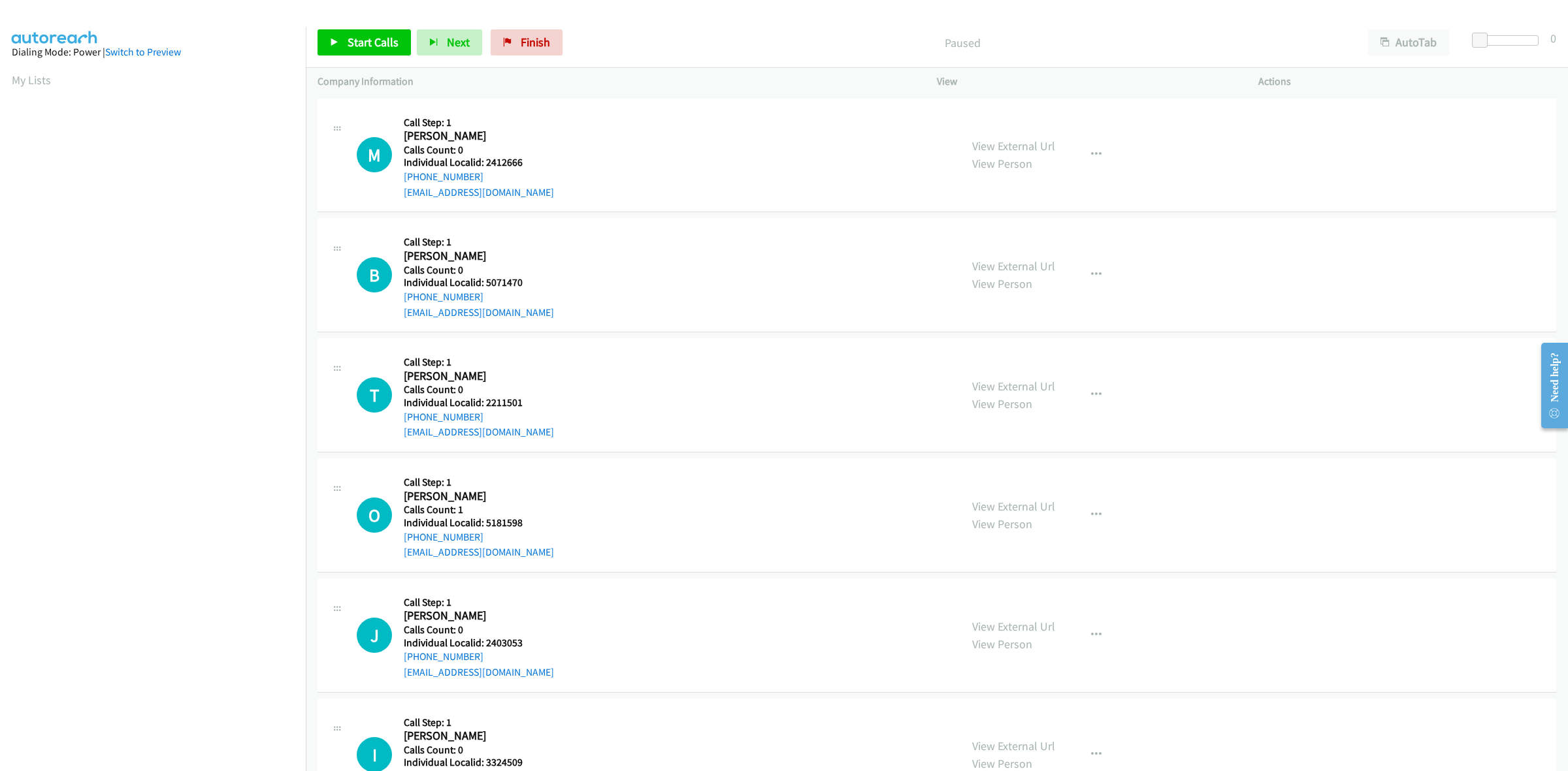
drag, startPoint x: 478, startPoint y: 177, endPoint x: 400, endPoint y: 177, distance: 78.0
click at [400, 177] on div "M Callback Scheduled Call Step: 1 [PERSON_NAME] America/New_York Calls Count: 0…" at bounding box center [652, 155] width 592 height 90
copy link "[PHONE_NUMBER]"
drag, startPoint x: 494, startPoint y: 155, endPoint x: 482, endPoint y: 160, distance: 13.0
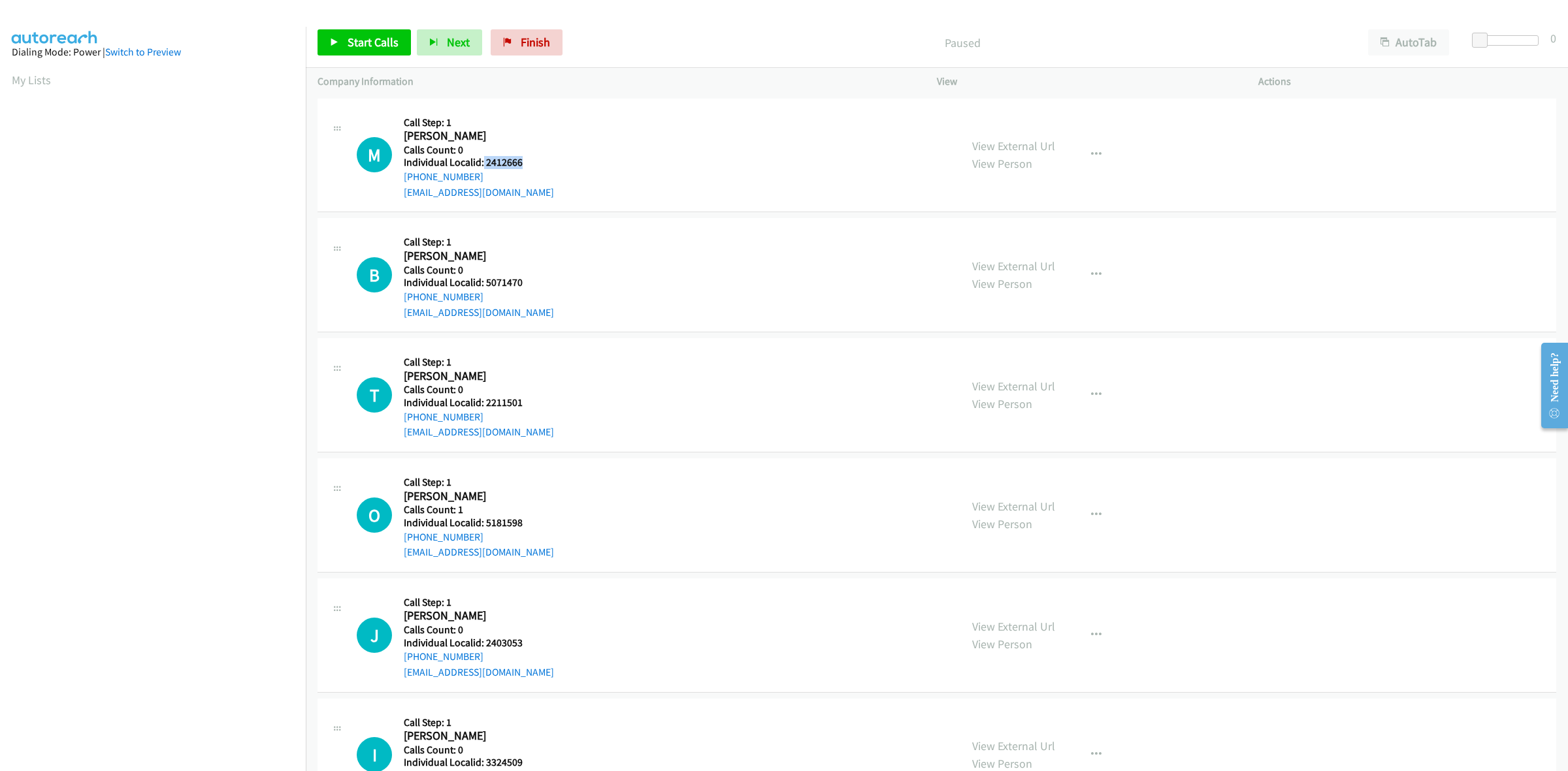
click at [482, 160] on h5 "Individual Localid: 2412666" at bounding box center [479, 163] width 150 height 13
copy h5 "2412666"
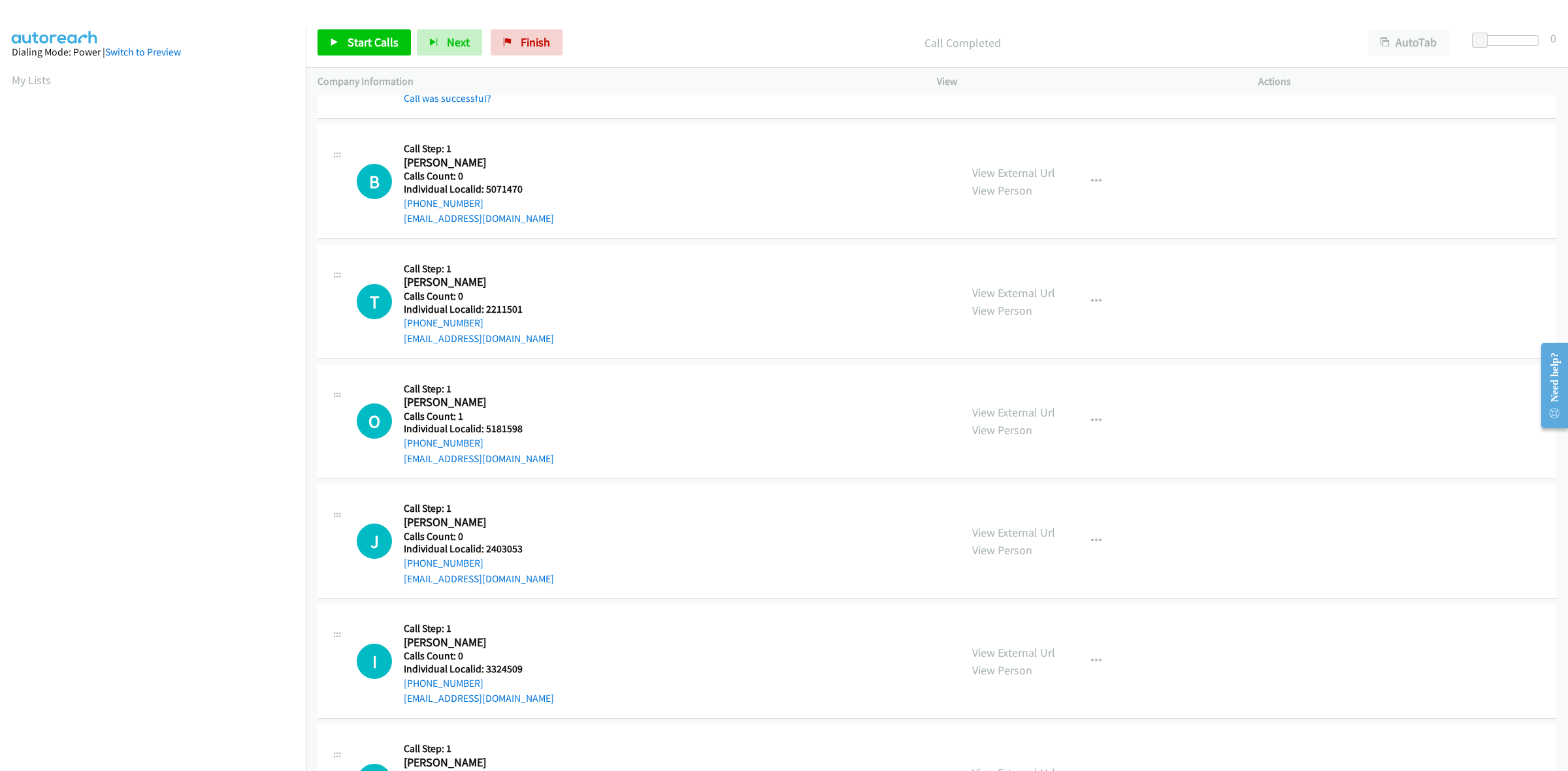
scroll to position [122, 0]
drag, startPoint x: 523, startPoint y: 186, endPoint x: 485, endPoint y: 186, distance: 38.0
click at [485, 186] on h5 "Individual Localid: 5071470" at bounding box center [479, 188] width 150 height 13
copy h5 "5071470"
click at [580, 134] on div "B Callback Scheduled Call Step: 1 [PERSON_NAME] America/New_York Calls Count: 0…" at bounding box center [937, 181] width 1239 height 114
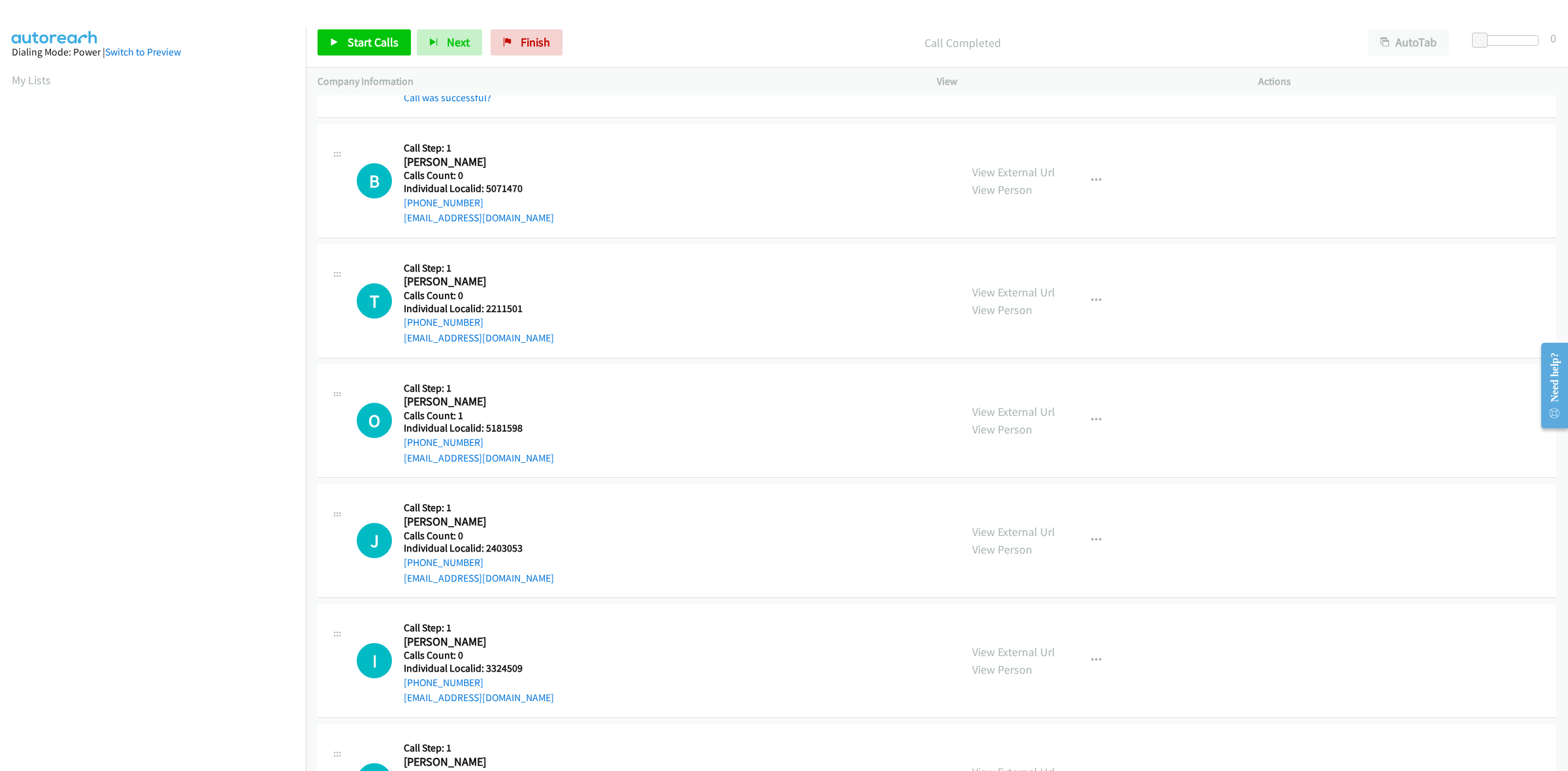
click at [503, 157] on h2 "[PERSON_NAME]" at bounding box center [475, 162] width 144 height 15
drag, startPoint x: 422, startPoint y: 210, endPoint x: 399, endPoint y: 206, distance: 23.3
click at [399, 206] on div "B Callback Scheduled Call Step: 1 [PERSON_NAME] America/New_York Calls Count: 0…" at bounding box center [652, 181] width 592 height 90
copy link "[PHONE_NUMBER]"
drag, startPoint x: 503, startPoint y: 190, endPoint x: 483, endPoint y: 191, distance: 20.0
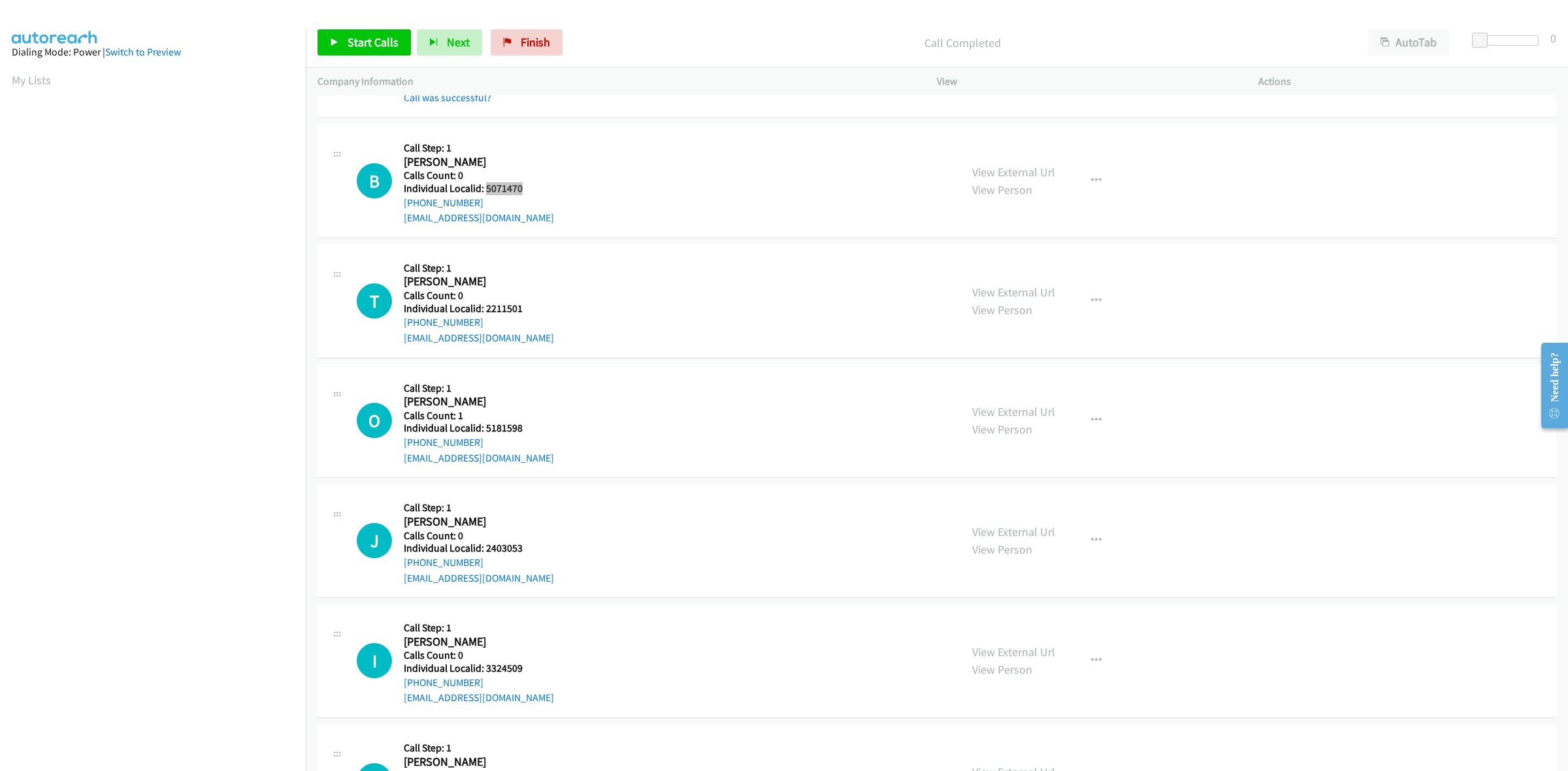
click at [483, 191] on h5 "Individual Localid: 5071470" at bounding box center [479, 188] width 150 height 13
copy h5 "5071470"
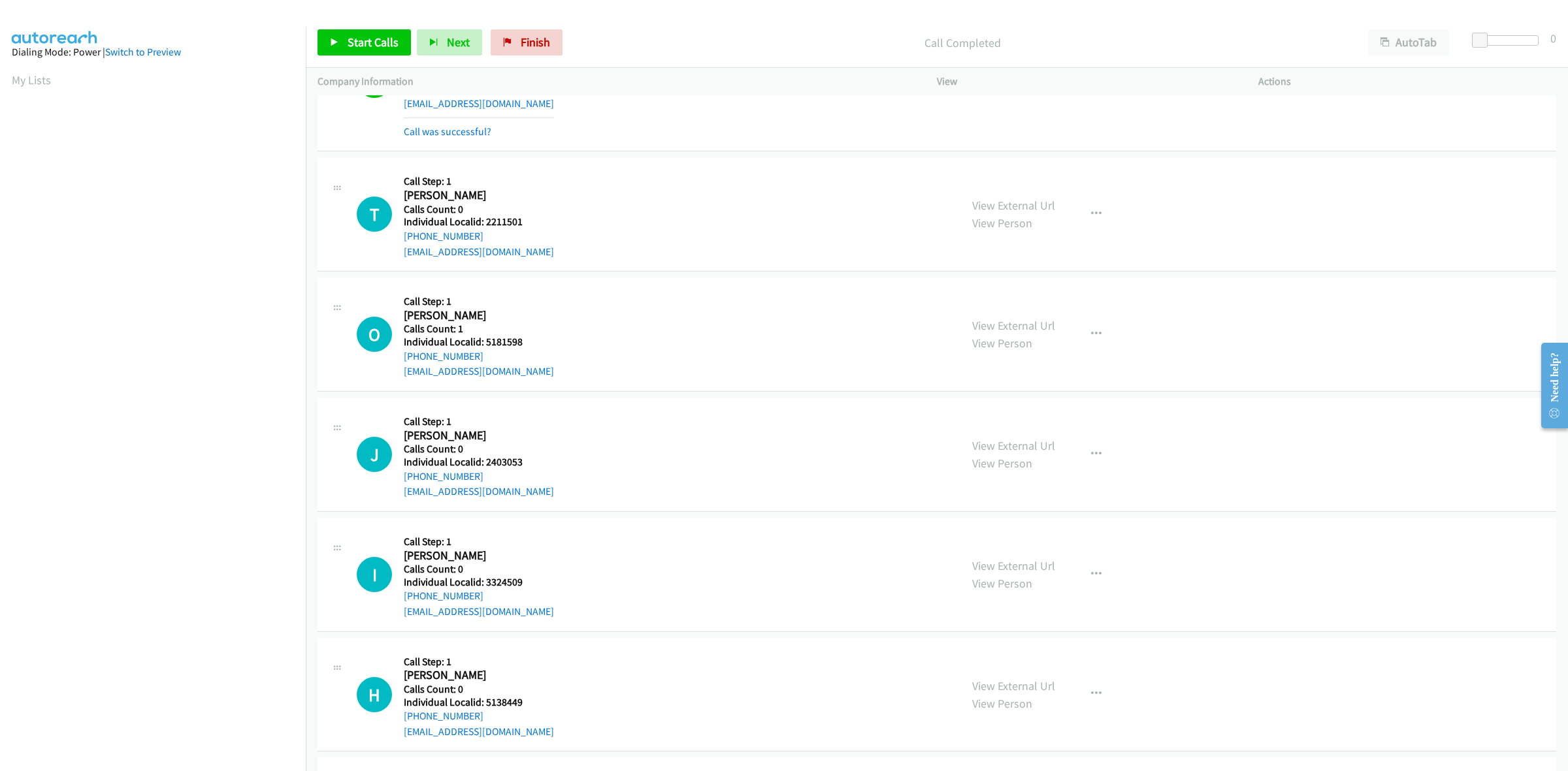
scroll to position [245, 0]
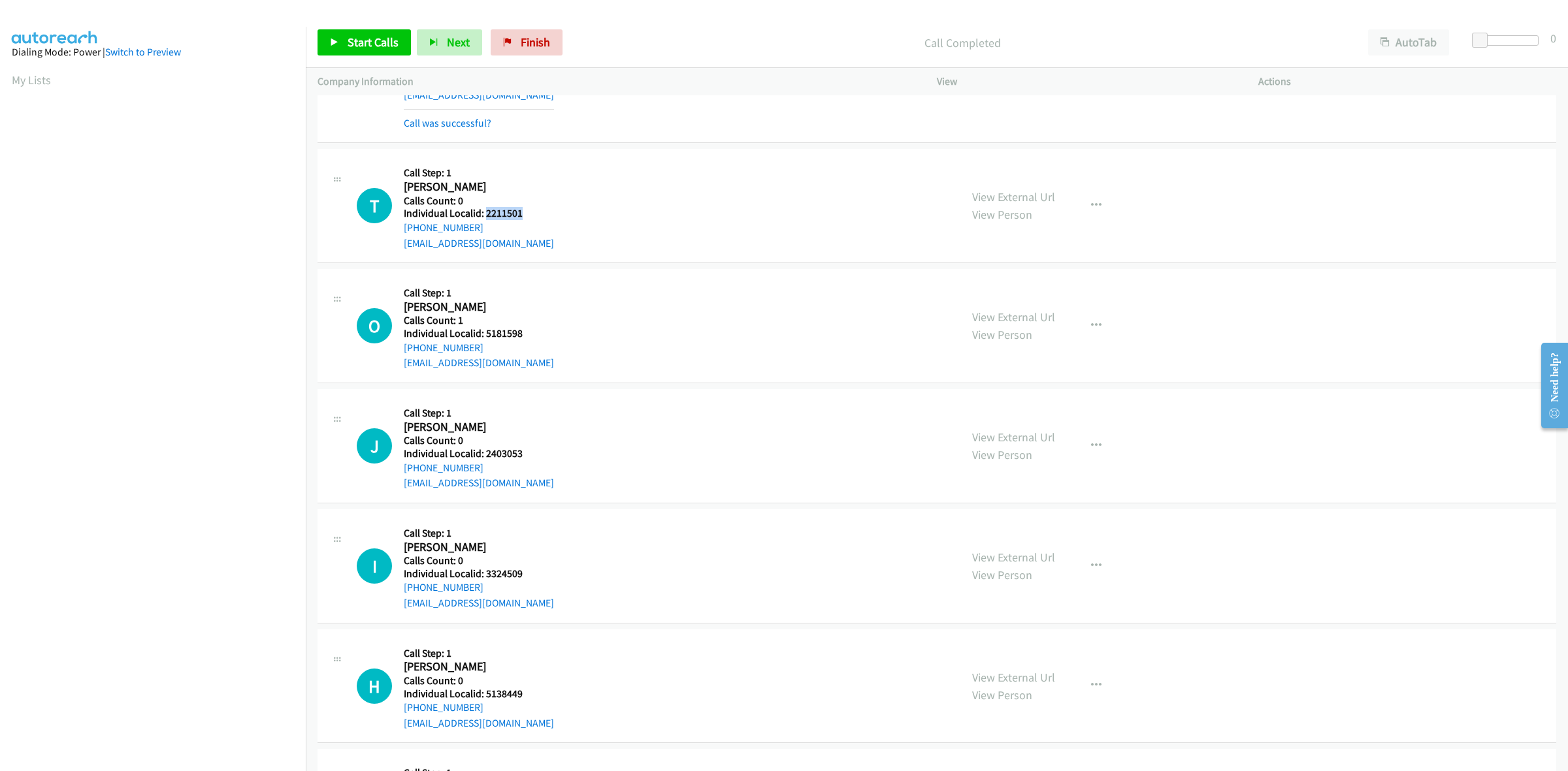
drag, startPoint x: 526, startPoint y: 210, endPoint x: 485, endPoint y: 211, distance: 41.0
click at [485, 211] on h5 "Individual Localid: 2211501" at bounding box center [479, 213] width 150 height 13
copy h5 "2211501"
drag, startPoint x: 559, startPoint y: 169, endPoint x: 497, endPoint y: 209, distance: 73.8
click at [558, 169] on div "T Callback Scheduled Call Step: 1 [PERSON_NAME] America/New_York Calls Count: 0…" at bounding box center [652, 205] width 592 height 90
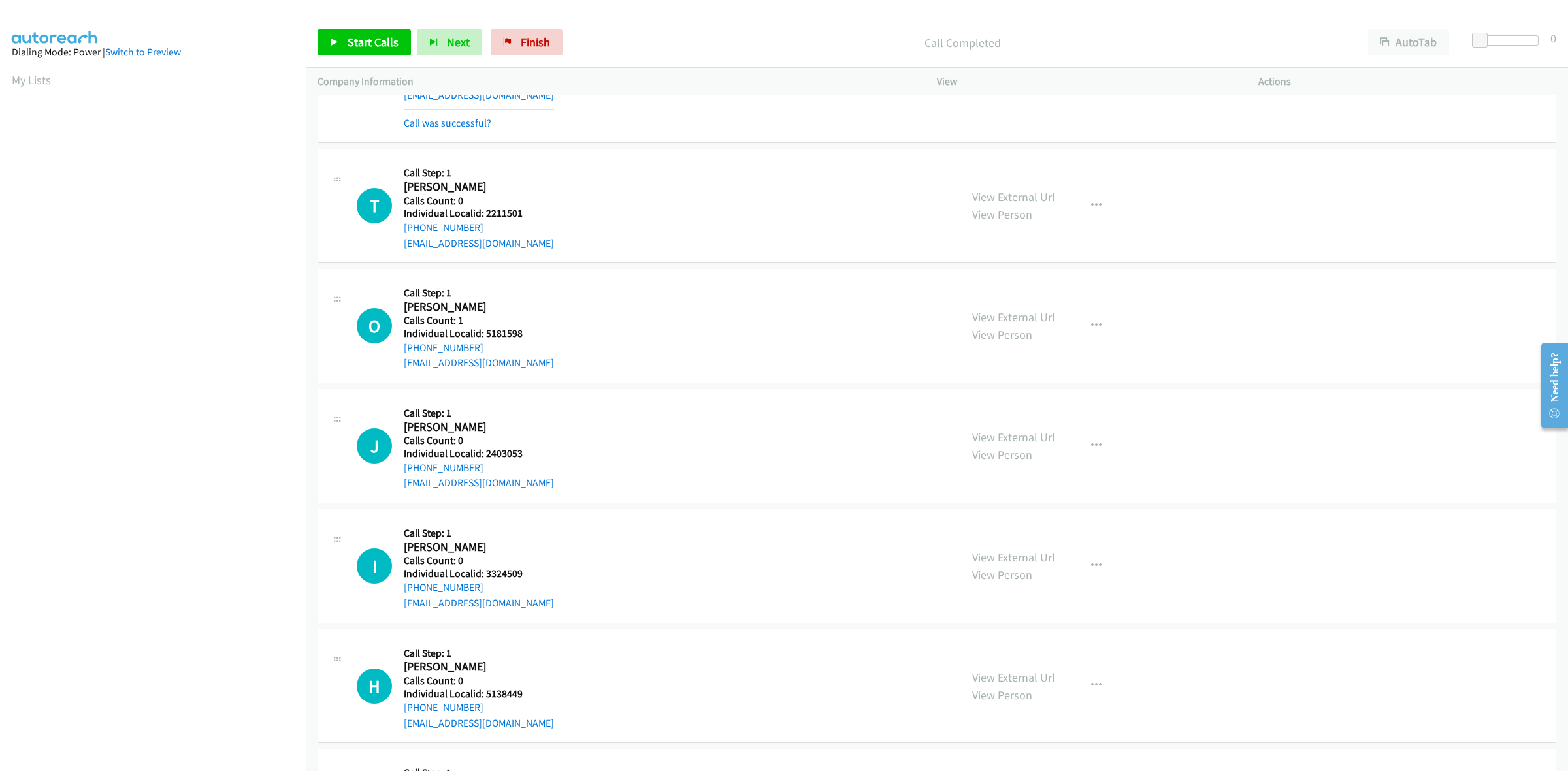
drag, startPoint x: 481, startPoint y: 223, endPoint x: 403, endPoint y: 226, distance: 78.1
click at [403, 226] on div "T Callback Scheduled Call Step: 1 [PERSON_NAME] America/New_York Calls Count: 0…" at bounding box center [652, 205] width 592 height 90
copy link "[PHONE_NUMBER]"
drag, startPoint x: 530, startPoint y: 214, endPoint x: 484, endPoint y: 214, distance: 46.0
click at [484, 214] on h5 "Individual Localid: 2211501" at bounding box center [479, 213] width 150 height 13
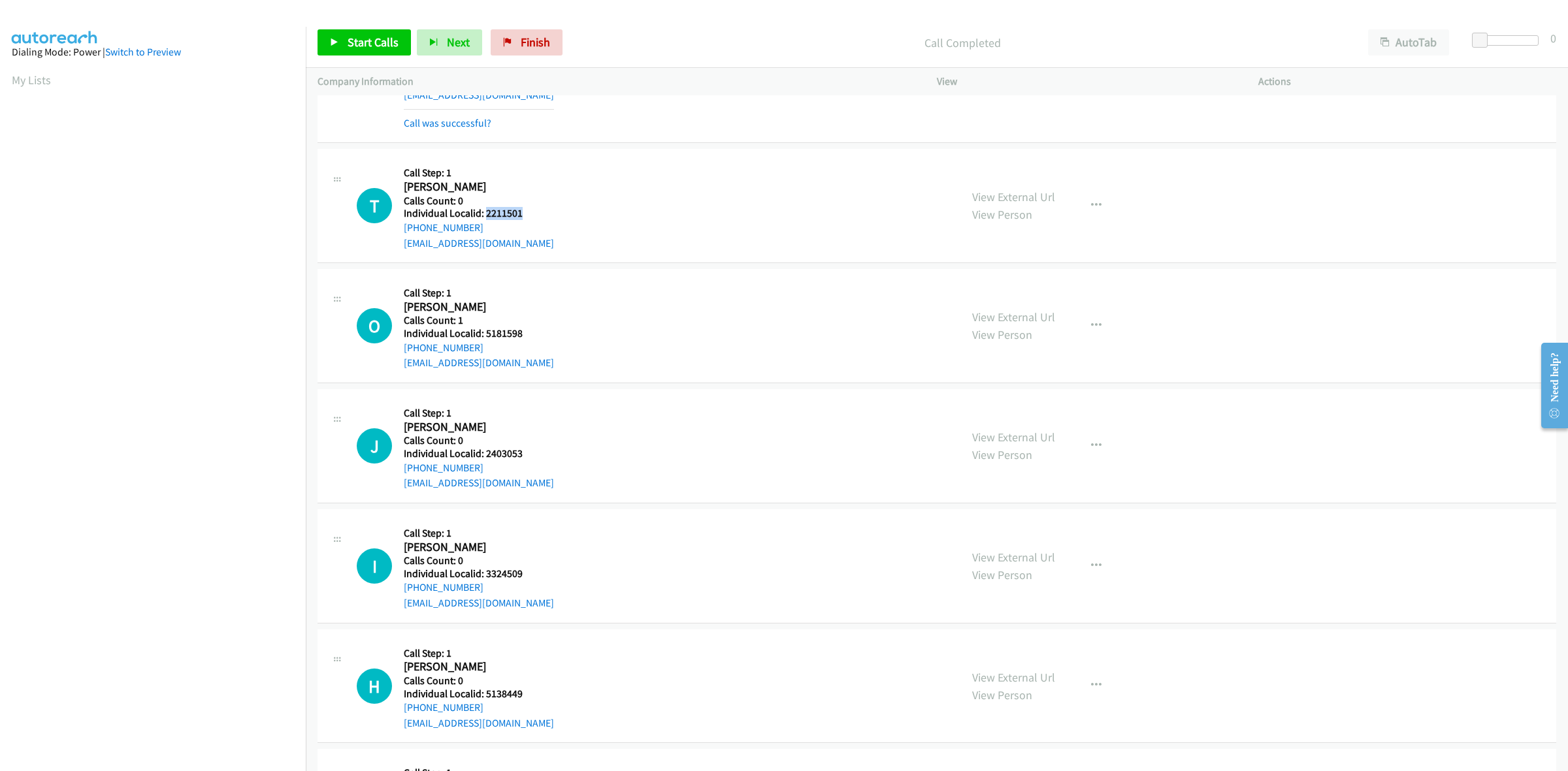
copy h5 "2211501"
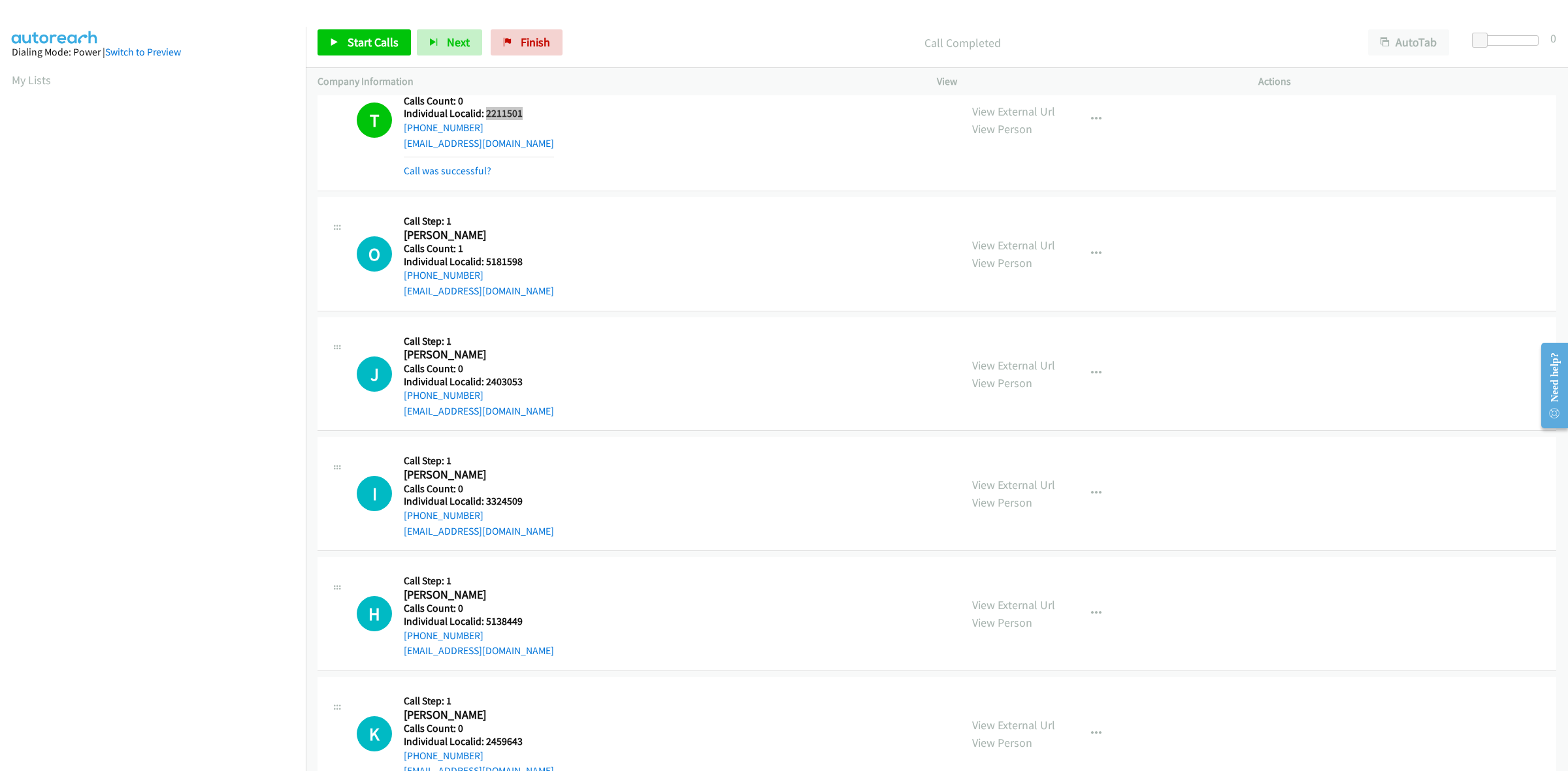
scroll to position [367, 0]
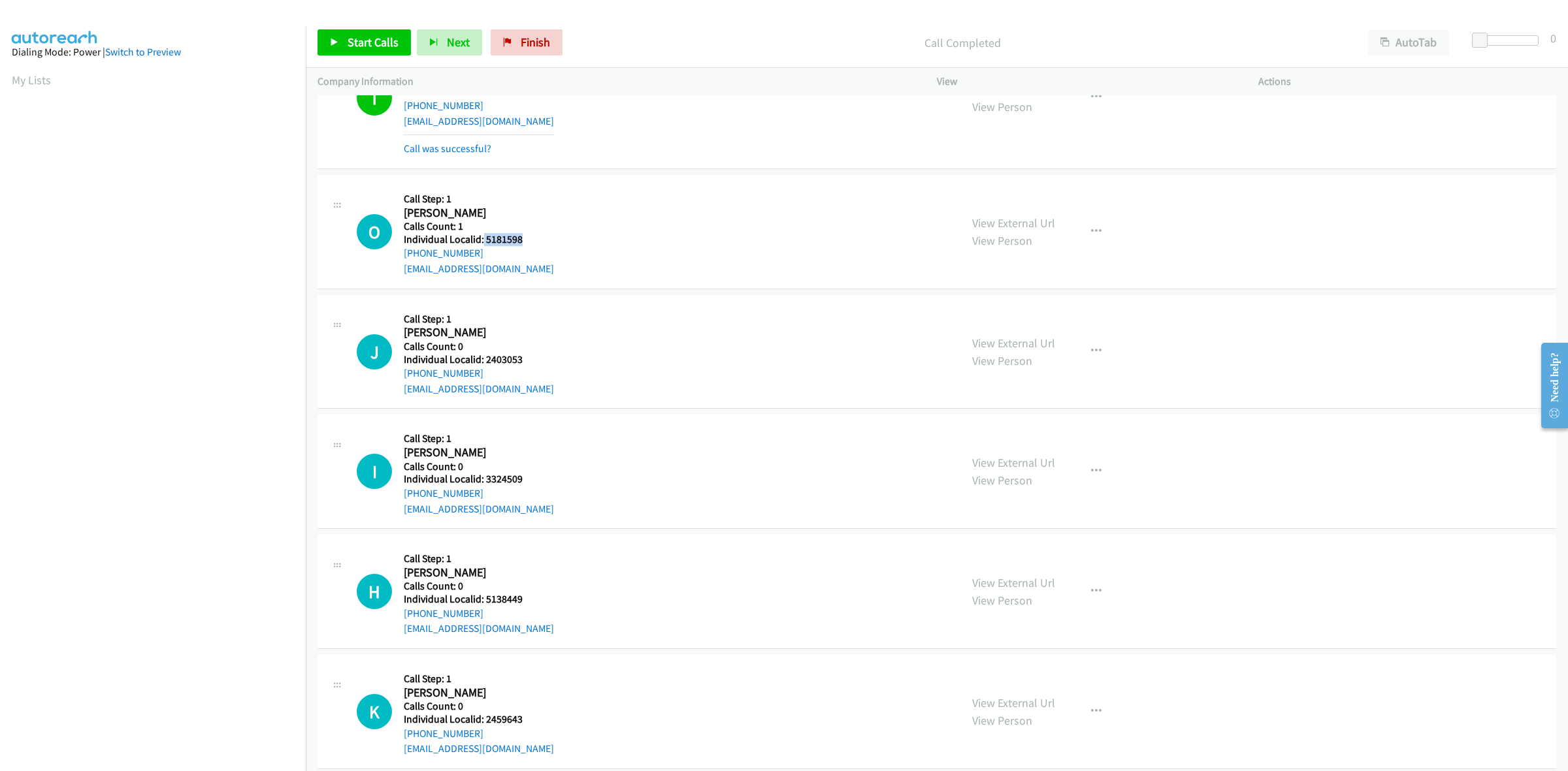
drag, startPoint x: 526, startPoint y: 237, endPoint x: 481, endPoint y: 239, distance: 45.0
click at [481, 239] on h5 "Individual Localid: 5181598" at bounding box center [479, 239] width 150 height 13
copy h5 "5181598"
click at [1083, 233] on button "button" at bounding box center [1096, 231] width 35 height 26
click at [1013, 318] on link "Skip Call" at bounding box center [1026, 316] width 174 height 26
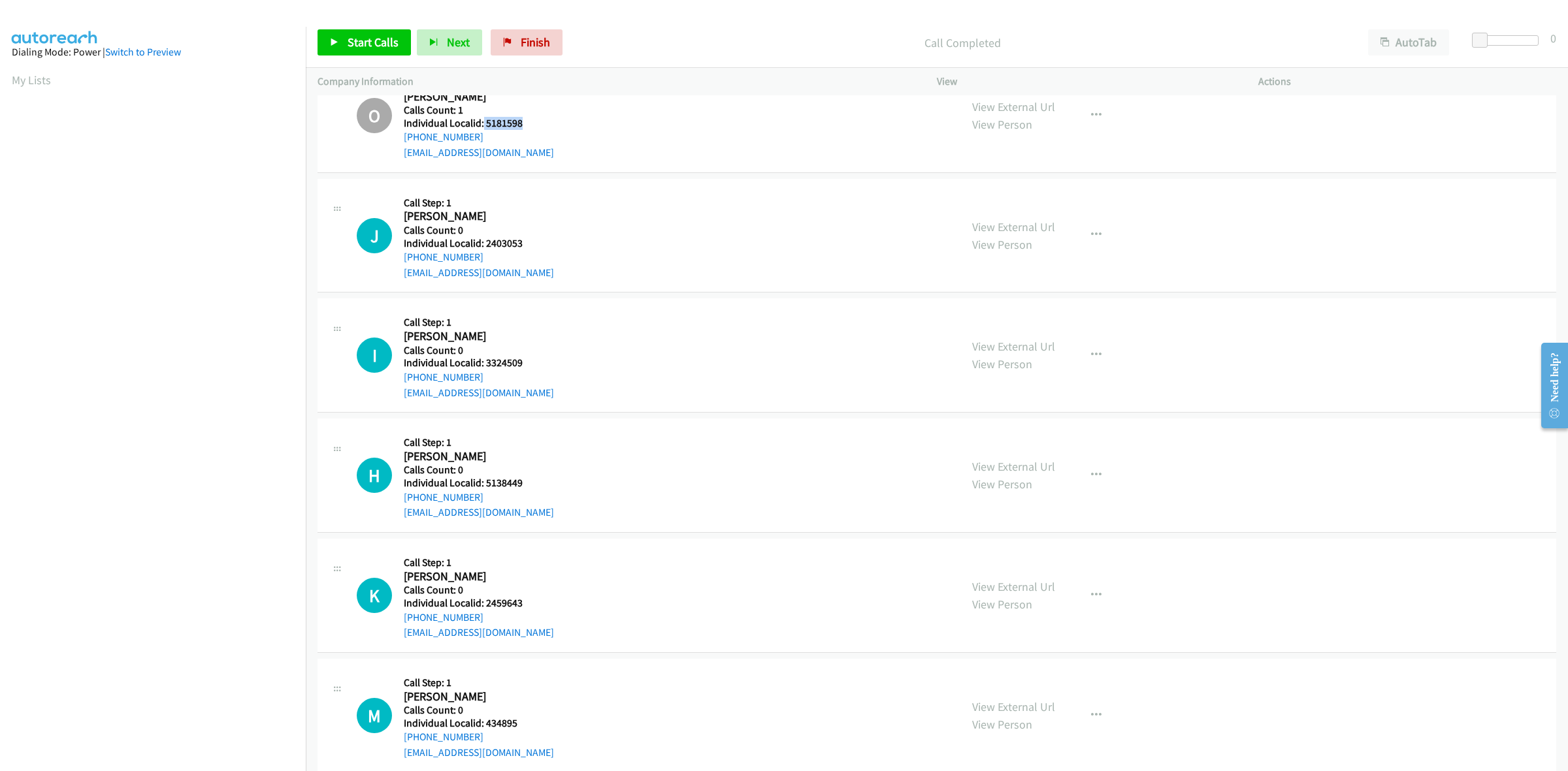
scroll to position [530, 0]
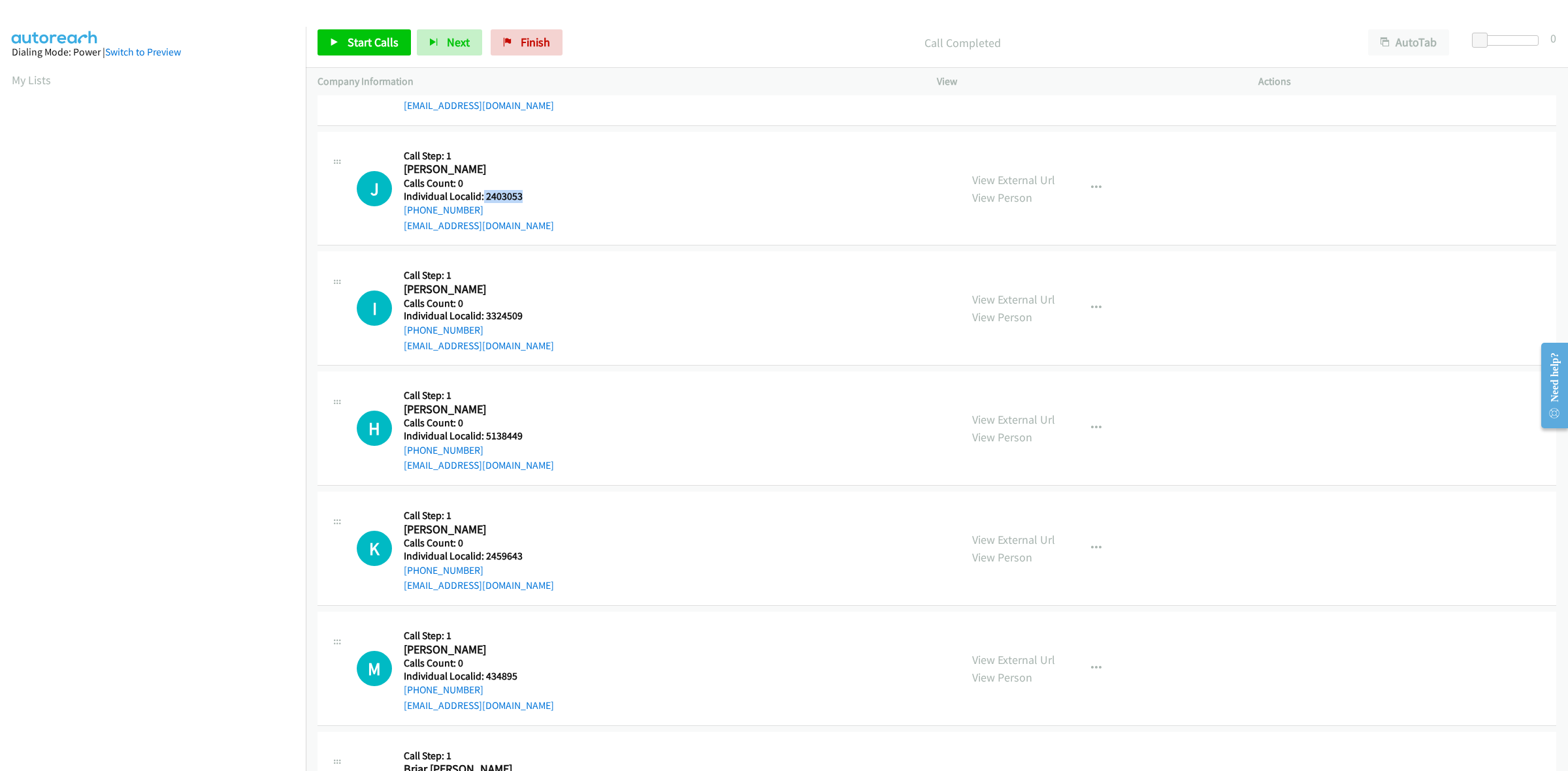
drag, startPoint x: 520, startPoint y: 196, endPoint x: 482, endPoint y: 201, distance: 38.3
click at [482, 201] on h5 "Individual Localid: 2403053" at bounding box center [479, 196] width 150 height 13
click at [530, 160] on h5 "Call Step: 1" at bounding box center [479, 156] width 150 height 13
drag, startPoint x: 474, startPoint y: 211, endPoint x: 404, endPoint y: 216, distance: 70.2
click at [404, 216] on div "+1 304-282-6992" at bounding box center [479, 210] width 150 height 16
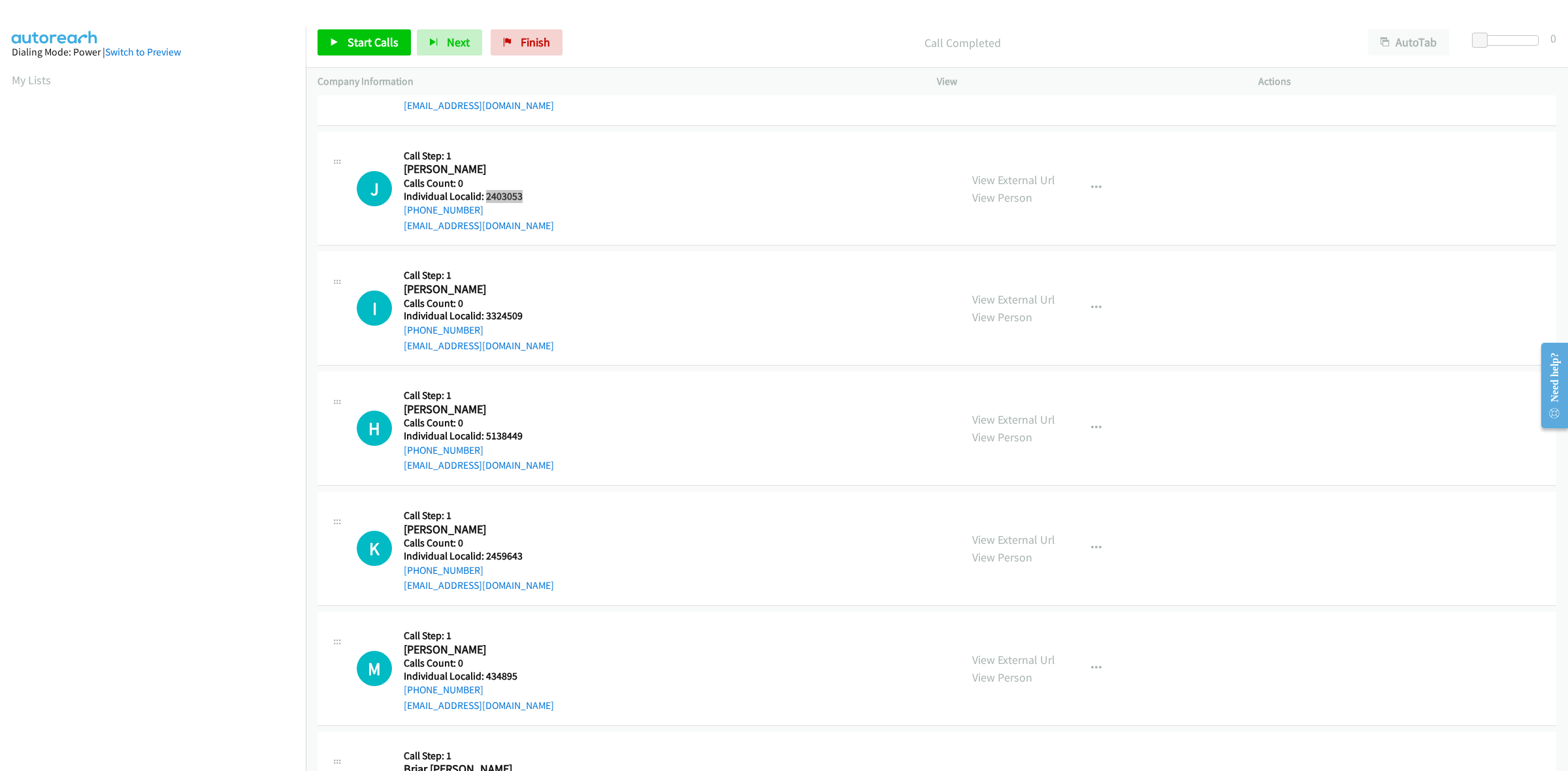
drag, startPoint x: 530, startPoint y: 200, endPoint x: 486, endPoint y: 193, distance: 44.6
click at [486, 193] on h5 "Individual Localid: 2403053" at bounding box center [479, 196] width 150 height 13
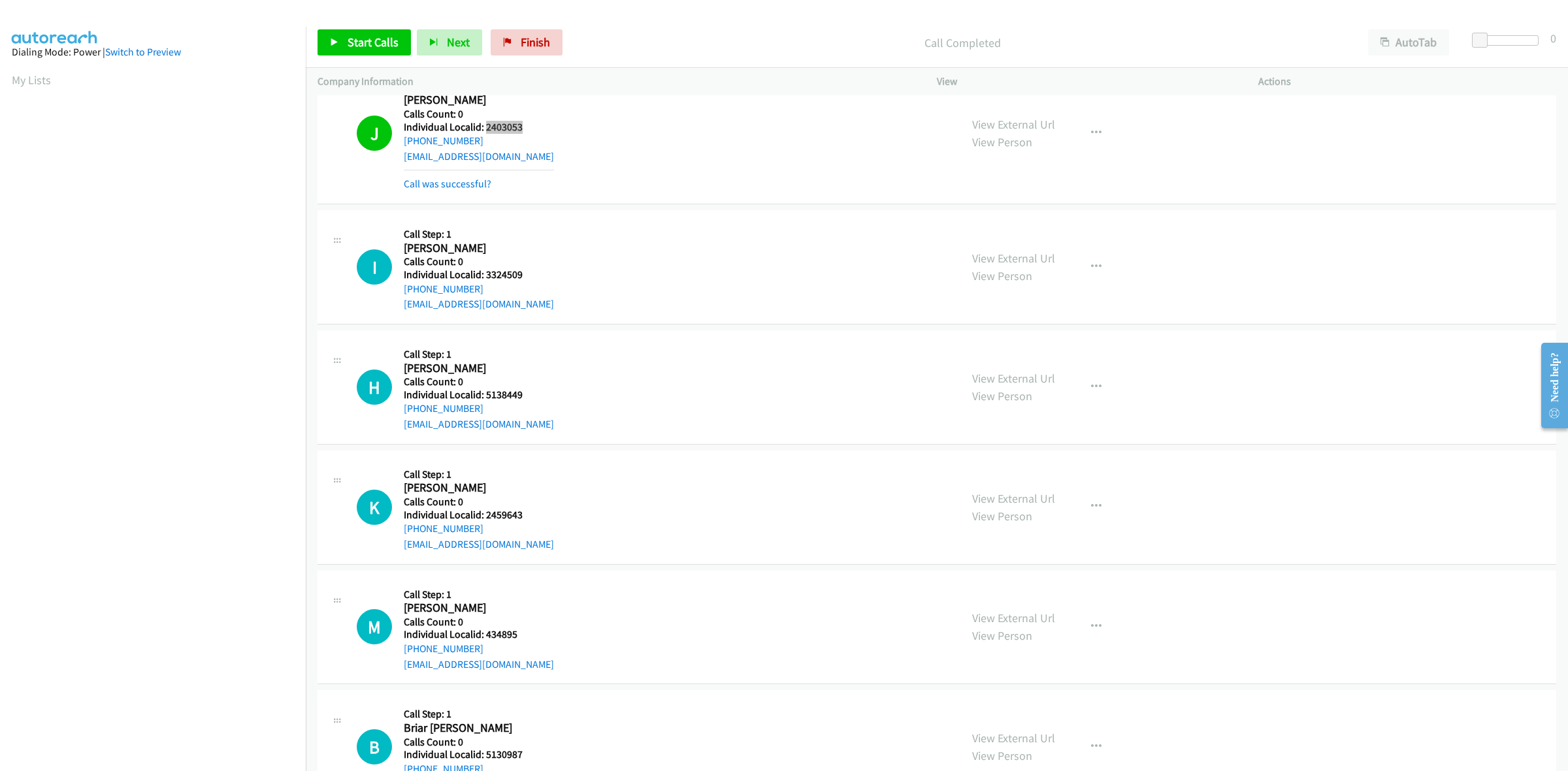
scroll to position [633, 0]
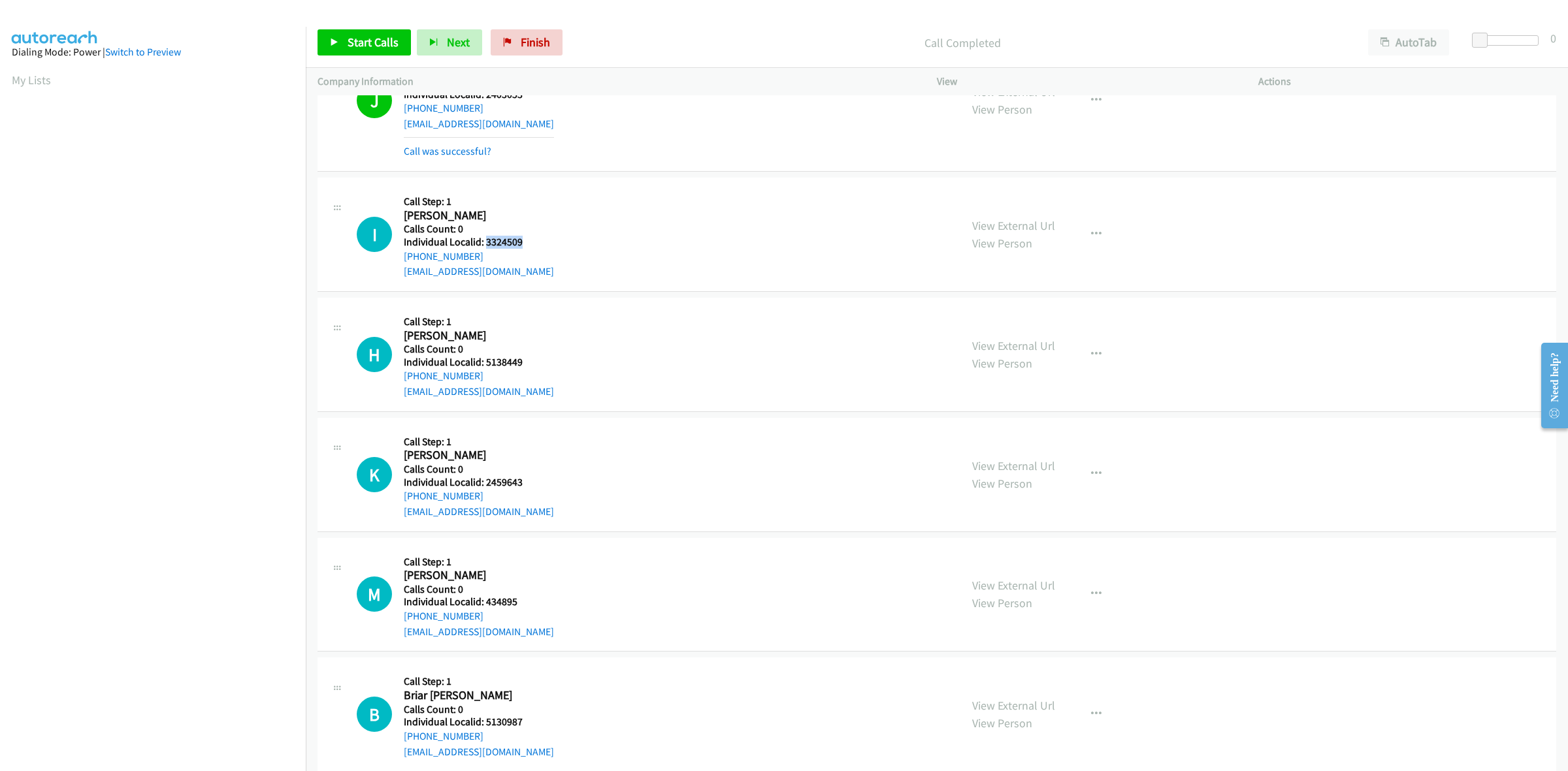
drag, startPoint x: 533, startPoint y: 243, endPoint x: 484, endPoint y: 242, distance: 49.0
click at [484, 242] on h5 "Individual Localid: 3324509" at bounding box center [479, 242] width 150 height 13
drag, startPoint x: 487, startPoint y: 253, endPoint x: 403, endPoint y: 256, distance: 84.1
click at [404, 256] on div "+1 304-698-1345" at bounding box center [479, 256] width 150 height 16
drag, startPoint x: 525, startPoint y: 247, endPoint x: 486, endPoint y: 247, distance: 39.0
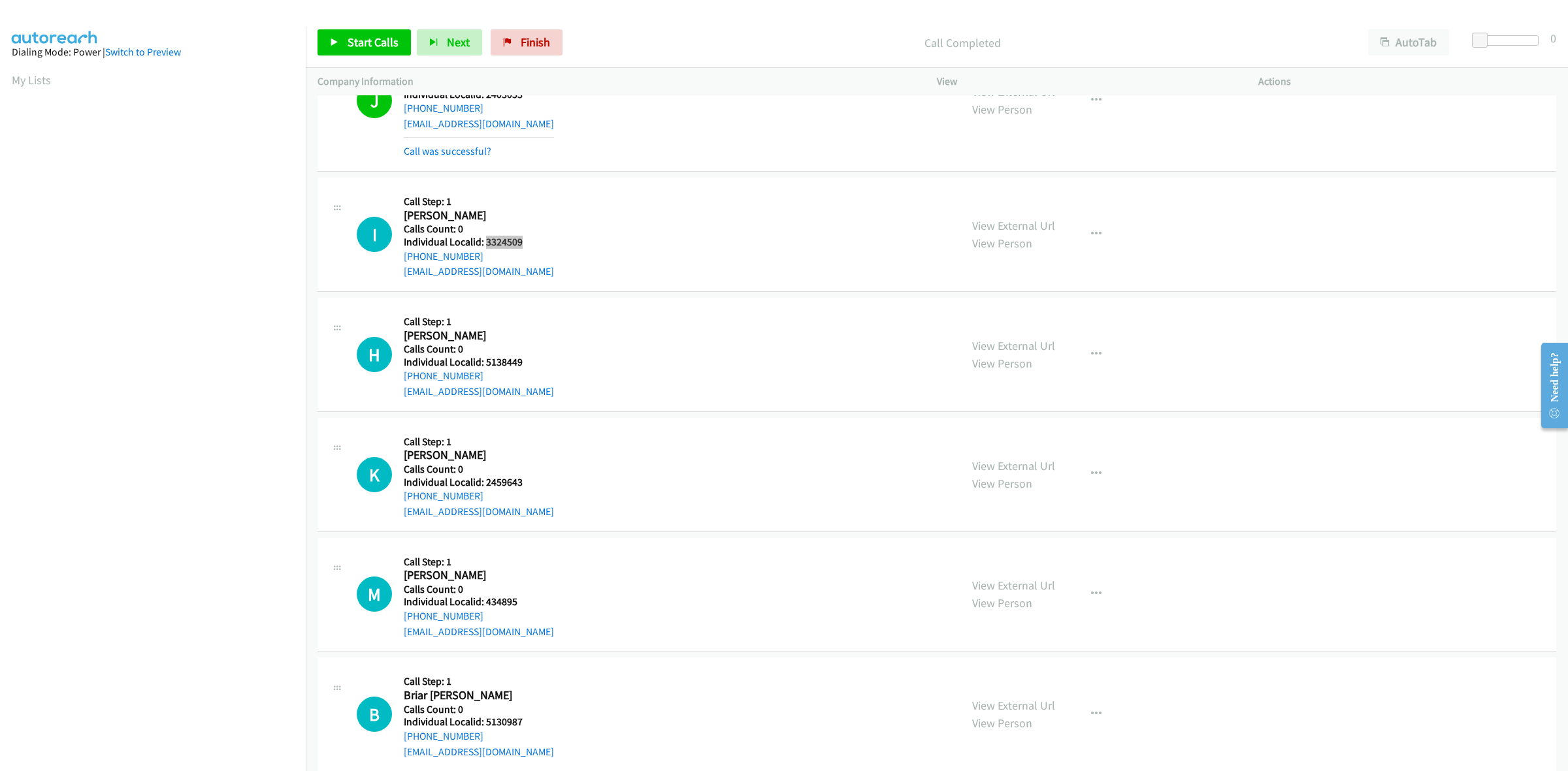
click at [486, 247] on h5 "Individual Localid: 3324509" at bounding box center [479, 242] width 150 height 13
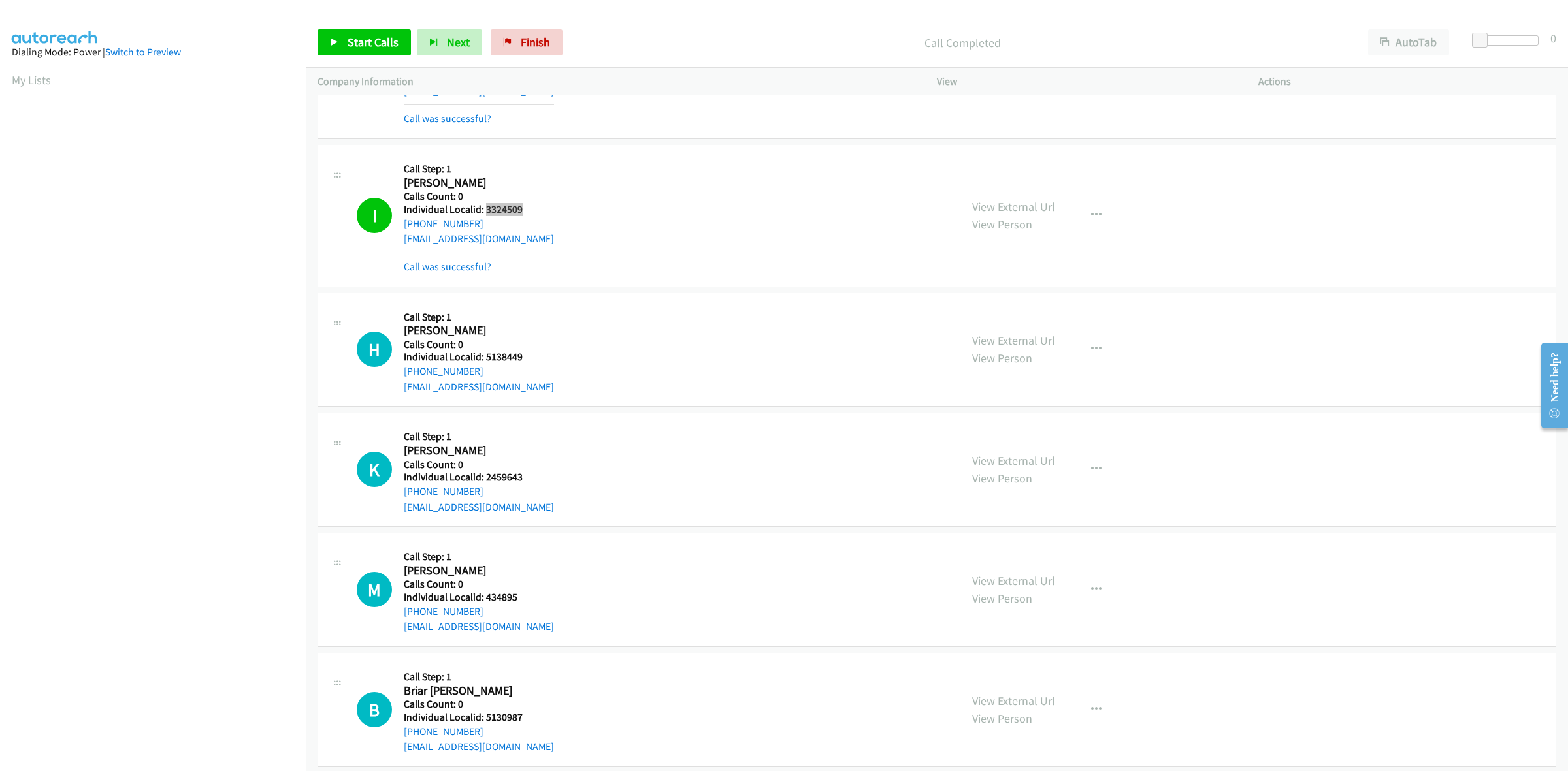
scroll to position [795, 0]
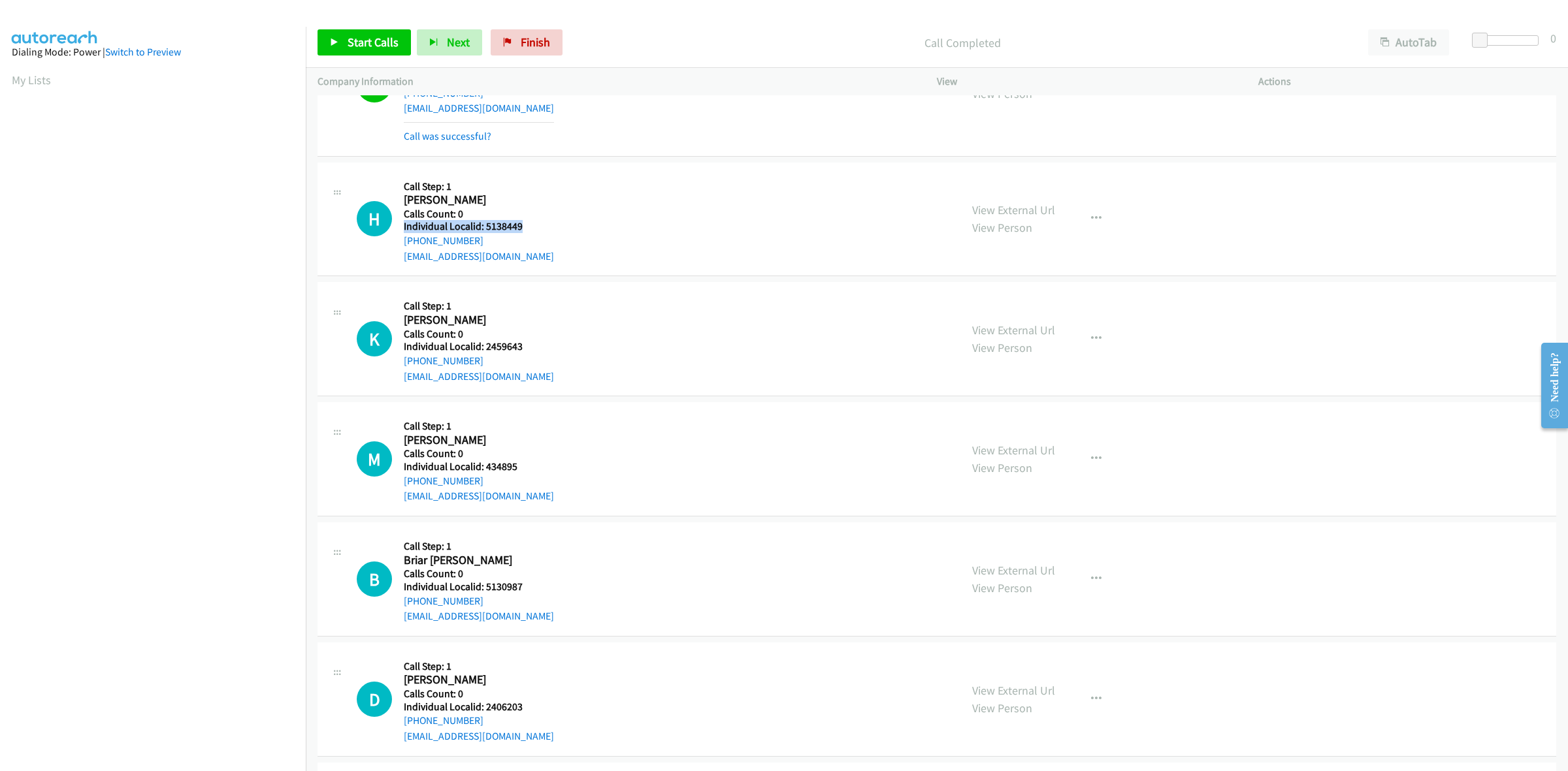
drag, startPoint x: 523, startPoint y: 230, endPoint x: 485, endPoint y: 219, distance: 39.6
click at [485, 219] on div "Callback Scheduled Call Step: 1 Hunter Richards America/New_York Calls Count: 0…" at bounding box center [479, 219] width 150 height 90
click at [511, 228] on h5 "Individual Localid: 5138449" at bounding box center [479, 226] width 150 height 13
drag, startPoint x: 522, startPoint y: 225, endPoint x: 485, endPoint y: 224, distance: 37.0
click at [485, 224] on h5 "Individual Localid: 5138449" at bounding box center [479, 226] width 150 height 13
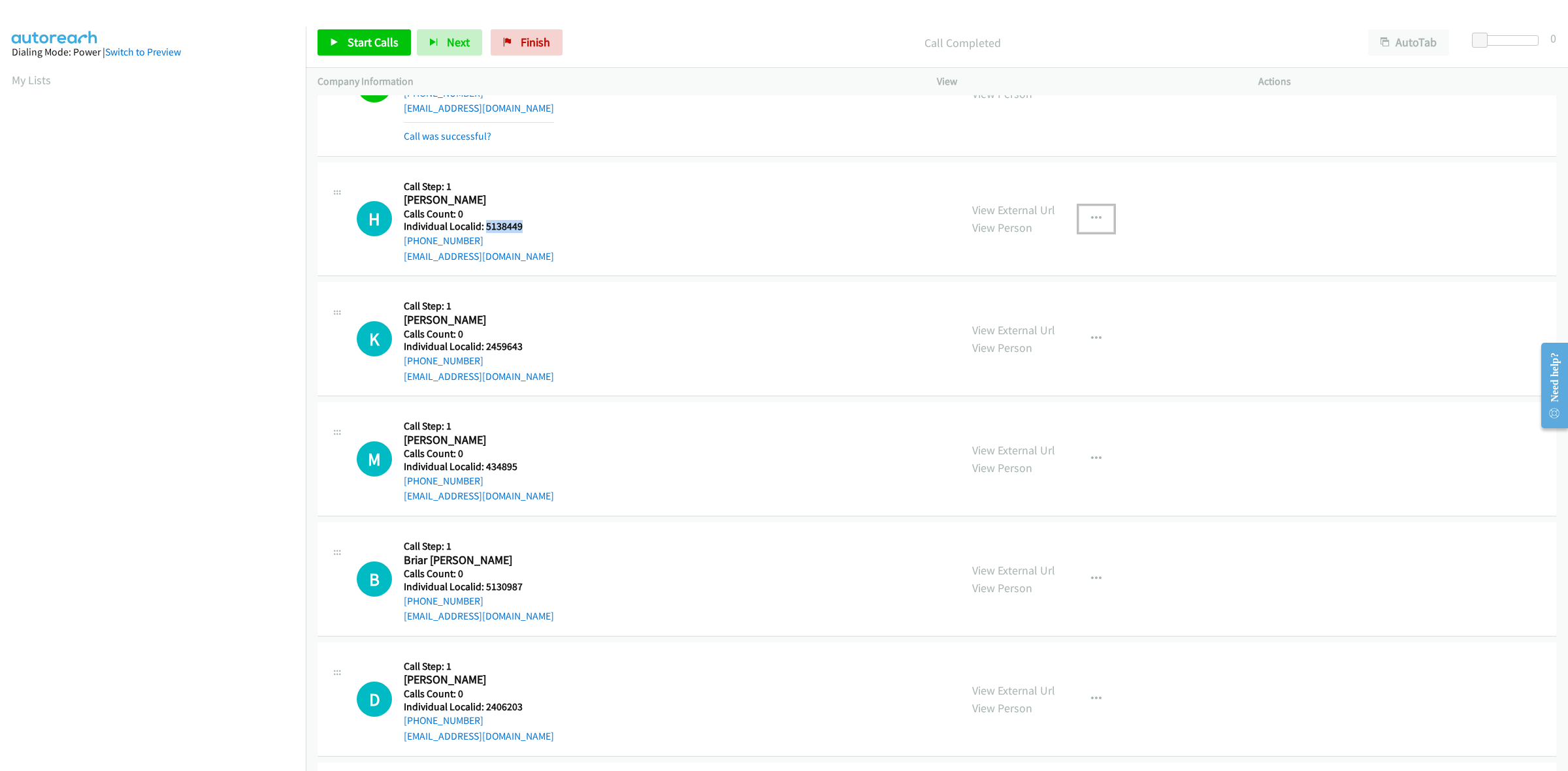
click at [1078, 210] on button "button" at bounding box center [1096, 218] width 35 height 26
click at [1017, 305] on link "Skip Call" at bounding box center [1026, 304] width 174 height 26
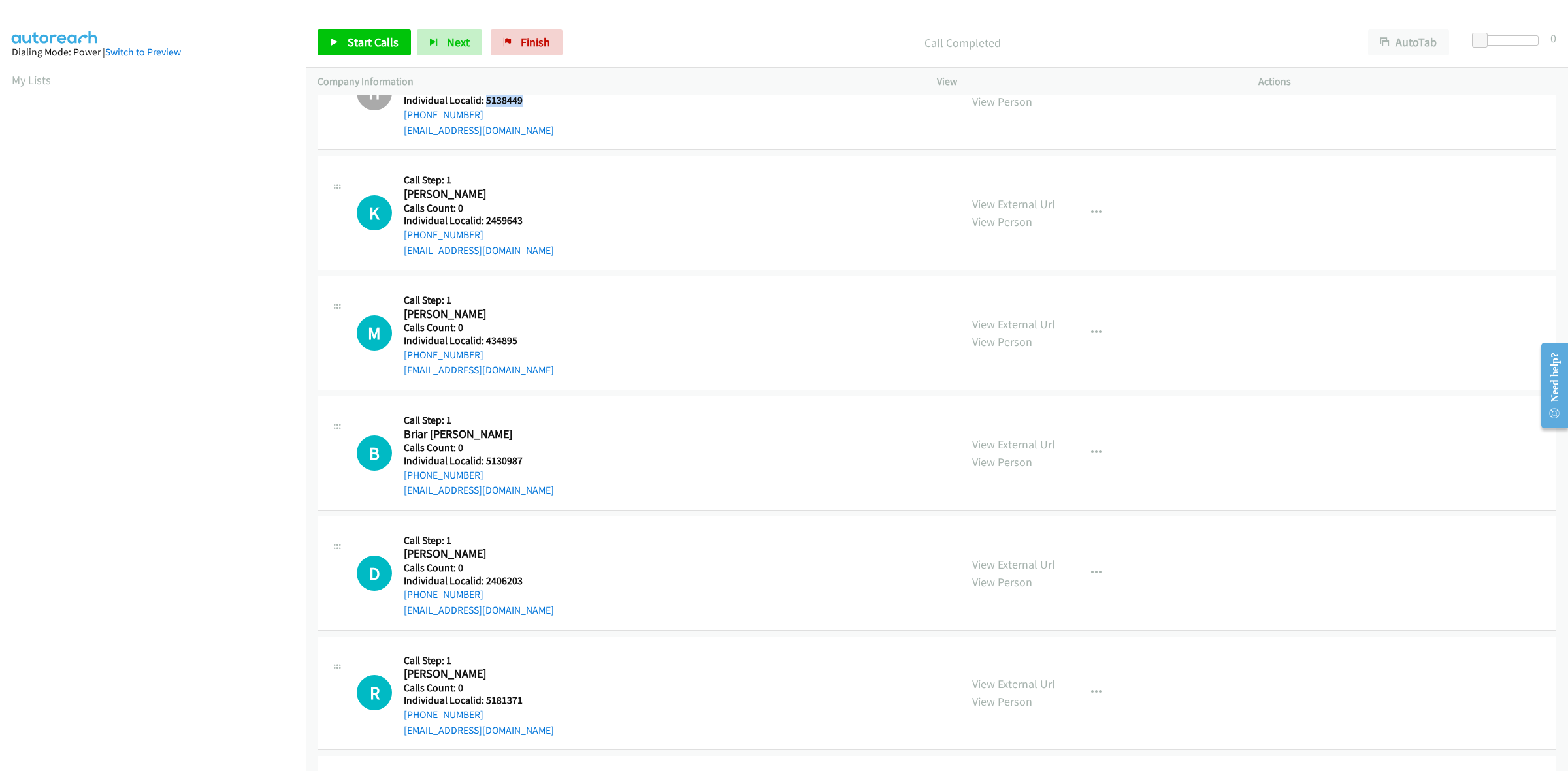
scroll to position [918, 0]
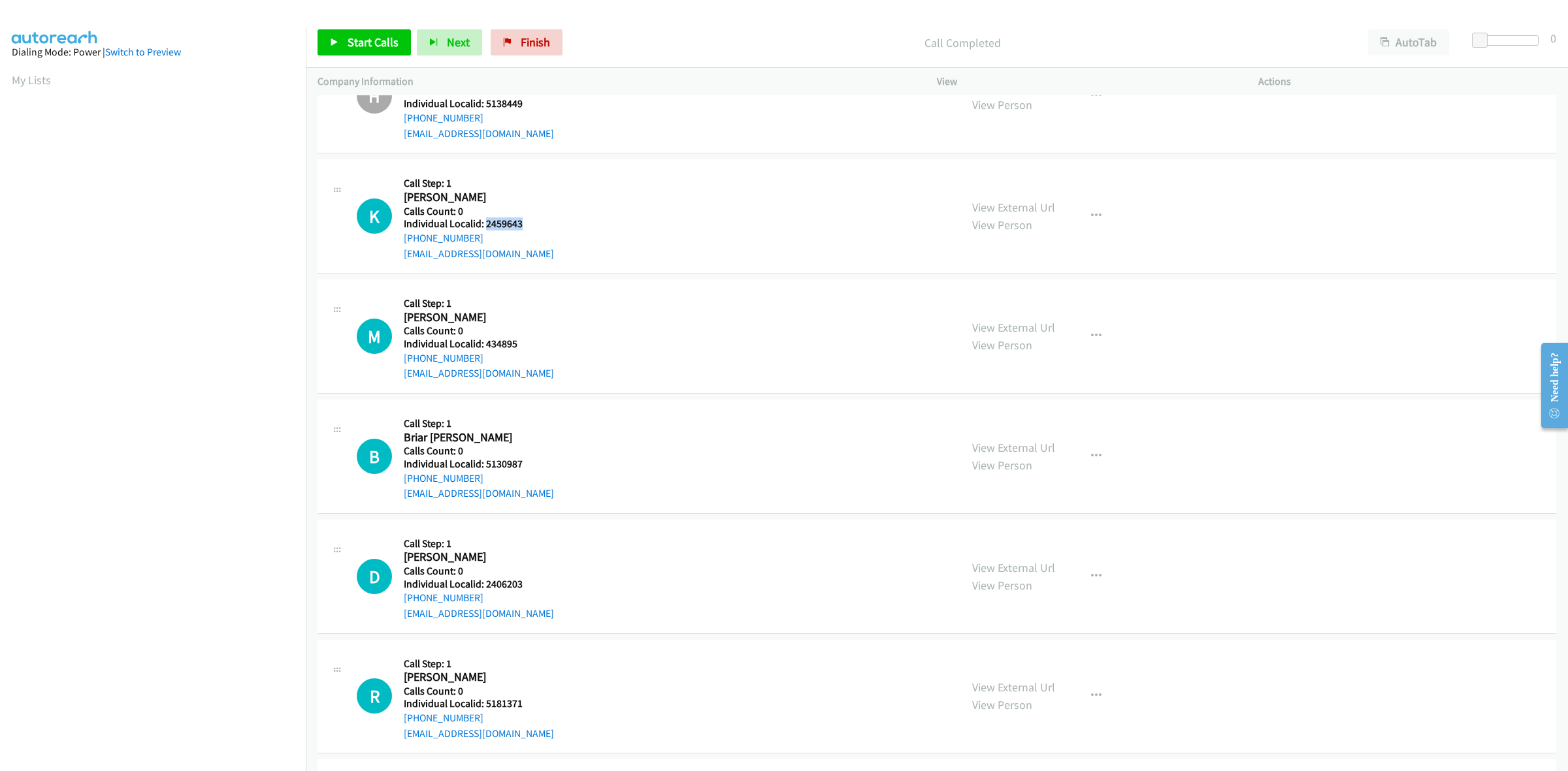
drag, startPoint x: 510, startPoint y: 225, endPoint x: 484, endPoint y: 222, distance: 26.2
click at [484, 222] on h5 "Individual Localid: 2459643" at bounding box center [479, 224] width 150 height 13
click at [1078, 212] on button "button" at bounding box center [1096, 216] width 35 height 26
click at [1001, 304] on link "Skip Call" at bounding box center [1026, 301] width 174 height 26
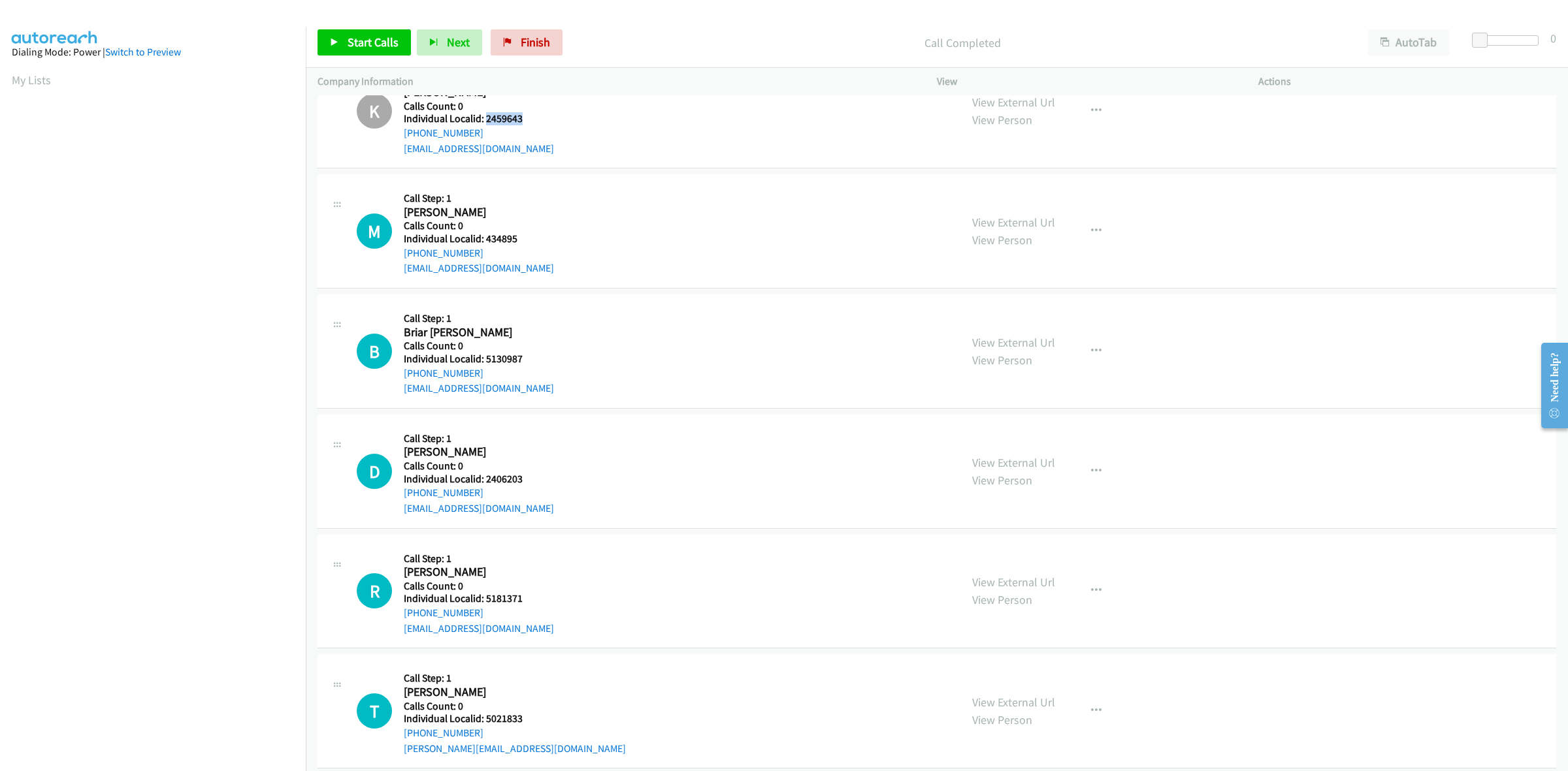
scroll to position [1041, 0]
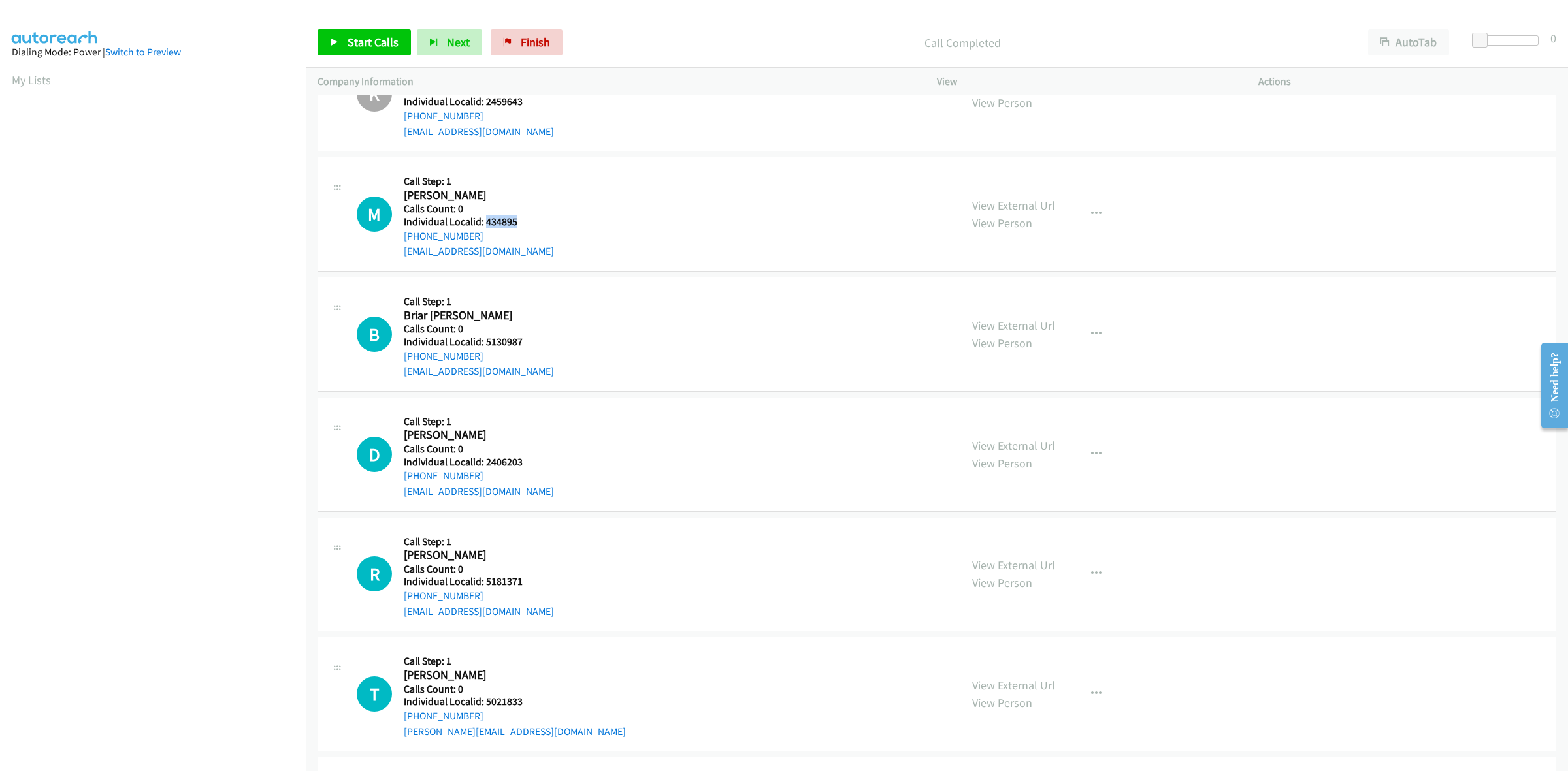
drag, startPoint x: 524, startPoint y: 222, endPoint x: 486, endPoint y: 224, distance: 38.1
click at [486, 224] on h5 "Individual Localid: 434895" at bounding box center [479, 222] width 150 height 13
drag, startPoint x: 510, startPoint y: 159, endPoint x: 485, endPoint y: 203, distance: 50.6
click at [510, 159] on div "M Callback Scheduled Call Step: 1 Michael Heaster America/New_York Calls Count:…" at bounding box center [937, 214] width 1239 height 114
drag, startPoint x: 481, startPoint y: 236, endPoint x: 399, endPoint y: 238, distance: 82.0
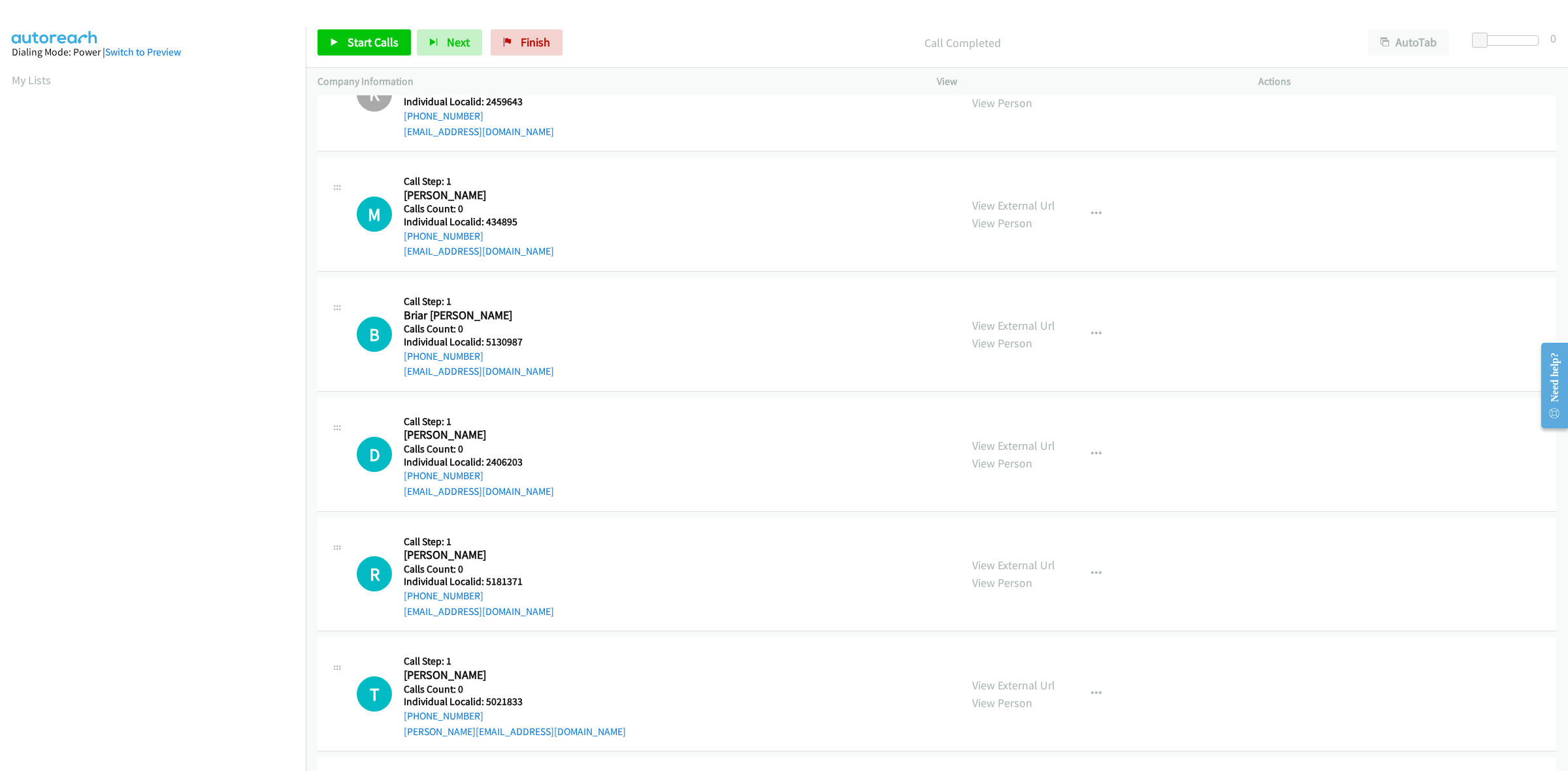
click at [399, 238] on div "M Callback Scheduled Call Step: 1 Michael Heaster America/New_York Calls Count:…" at bounding box center [652, 213] width 592 height 90
drag, startPoint x: 519, startPoint y: 222, endPoint x: 485, endPoint y: 222, distance: 34.0
click at [485, 222] on h5 "Individual Localid: 434895" at bounding box center [479, 222] width 150 height 13
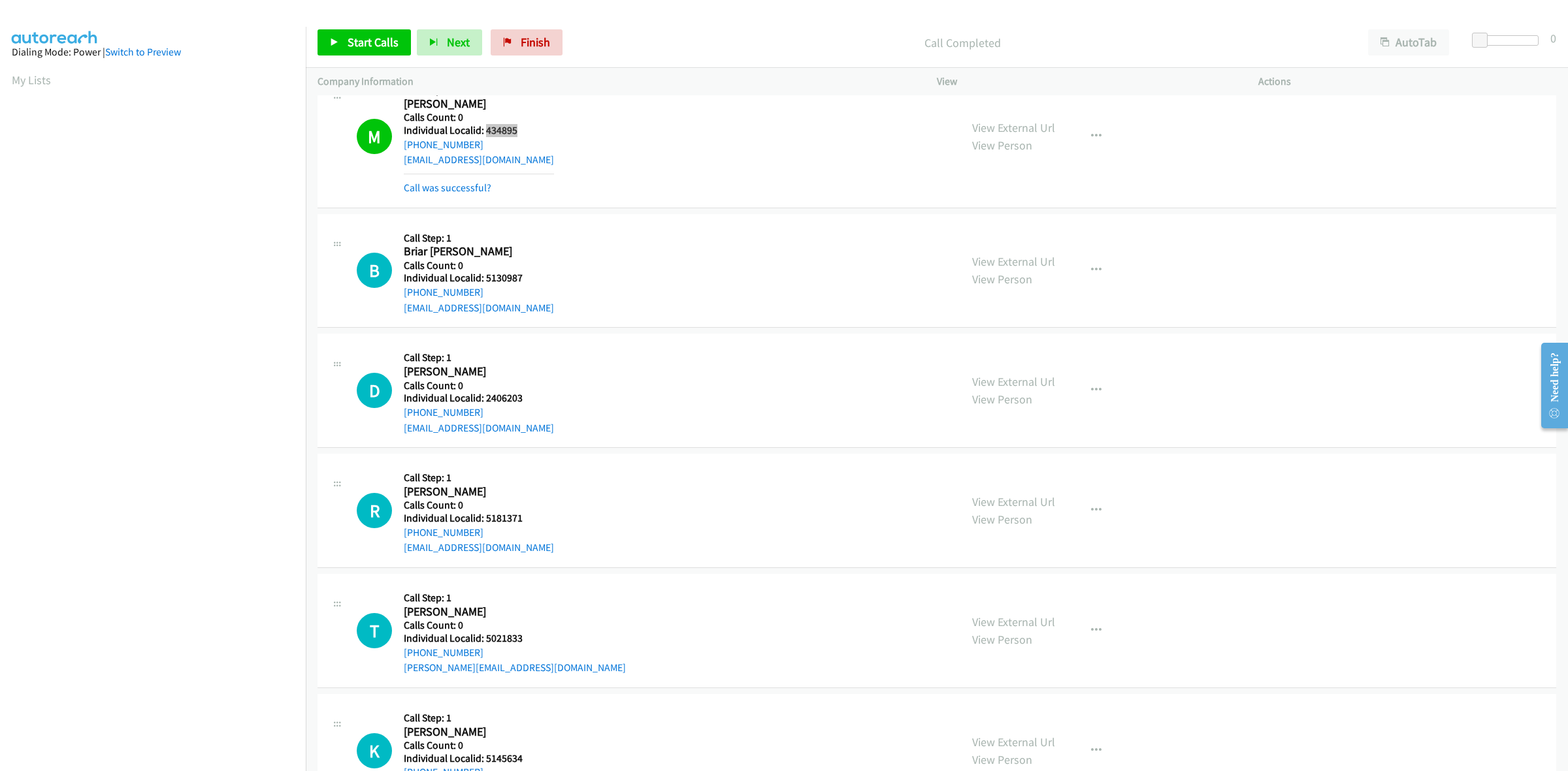
scroll to position [1184, 0]
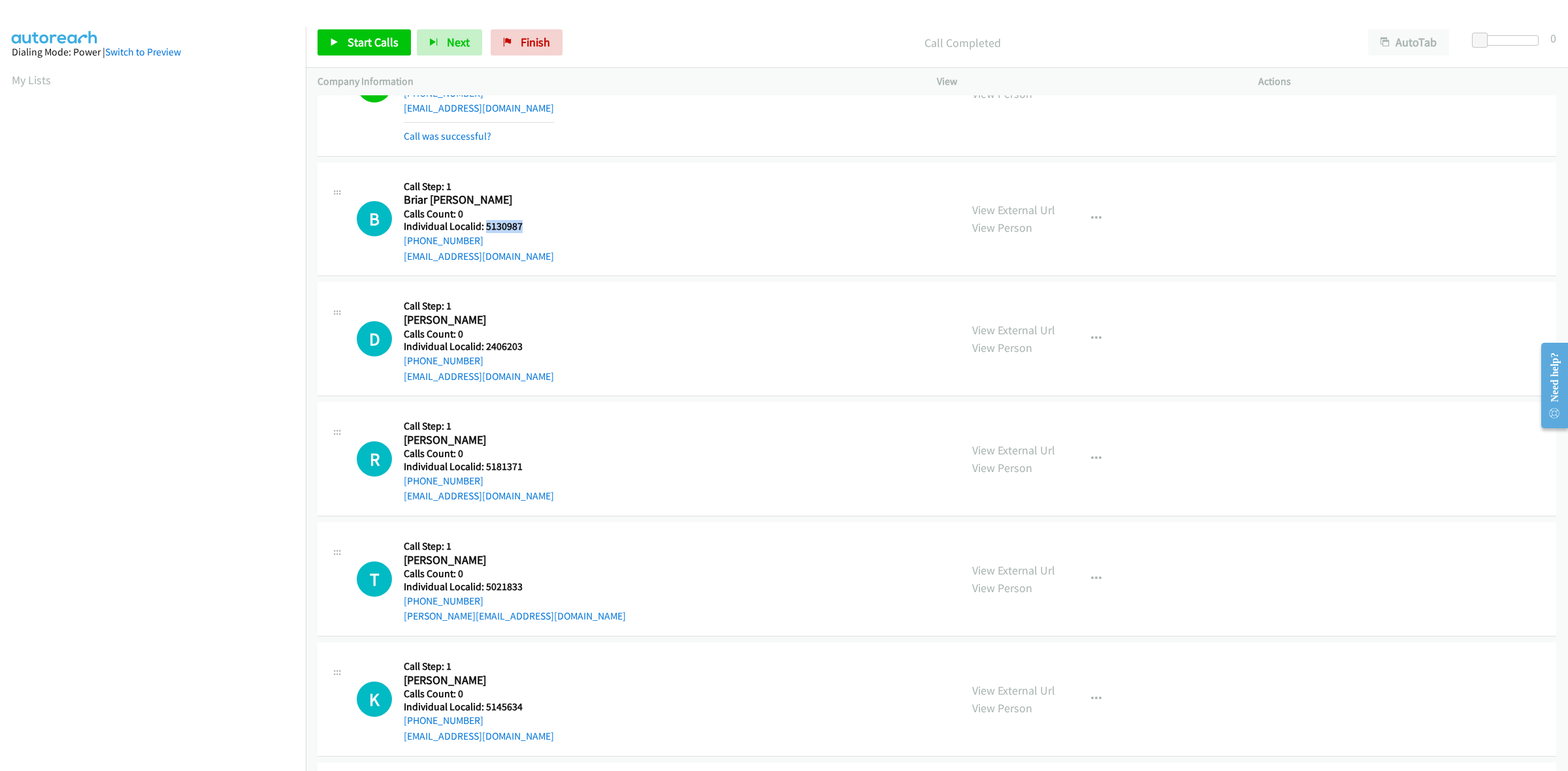
drag, startPoint x: 533, startPoint y: 229, endPoint x: 483, endPoint y: 225, distance: 50.2
click at [483, 225] on h5 "Individual Localid: 5130987" at bounding box center [479, 226] width 150 height 13
drag, startPoint x: 533, startPoint y: 183, endPoint x: 518, endPoint y: 194, distance: 18.6
click at [533, 183] on h5 "Call Step: 1" at bounding box center [479, 187] width 150 height 13
drag, startPoint x: 479, startPoint y: 238, endPoint x: 400, endPoint y: 248, distance: 79.6
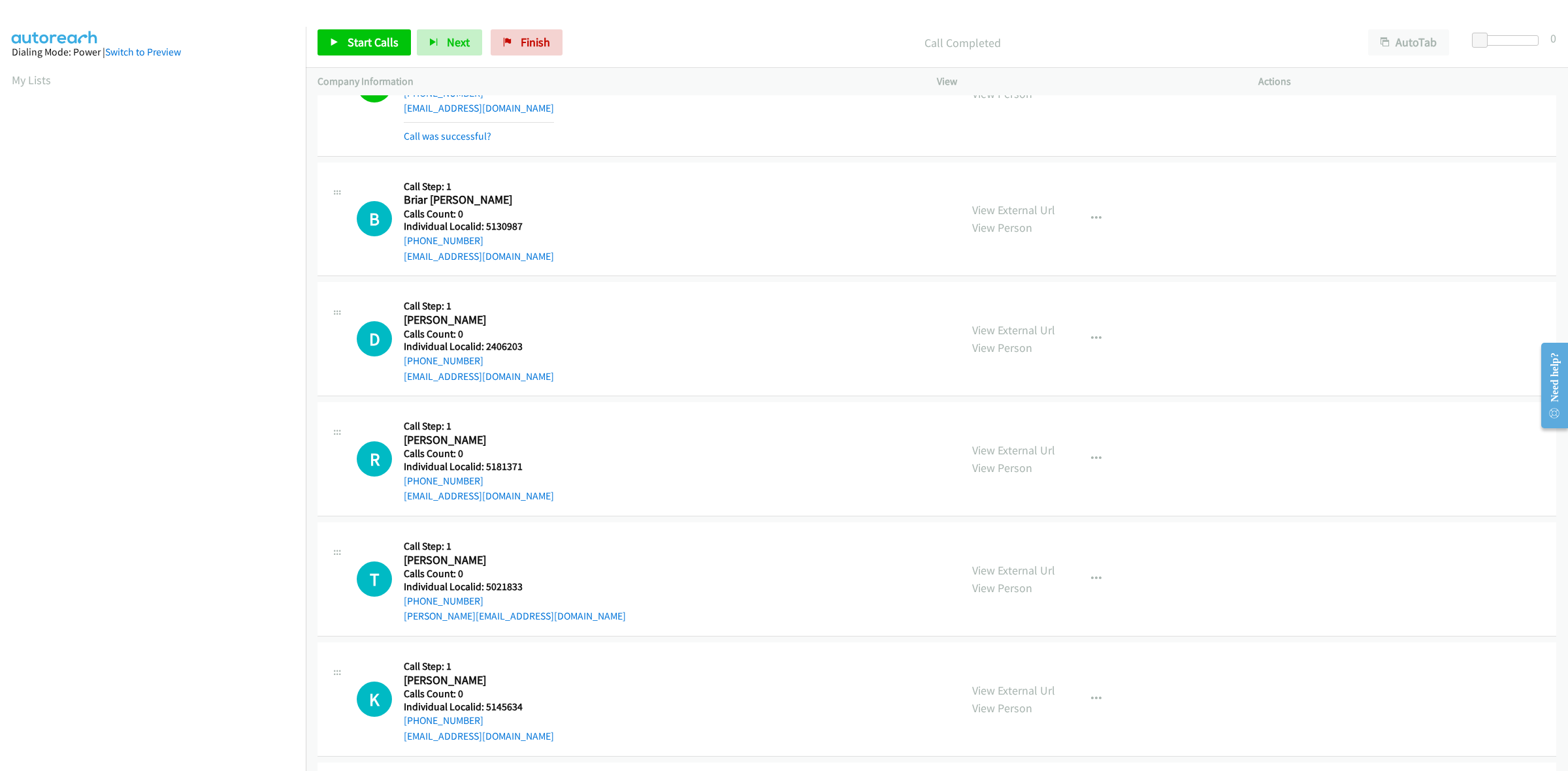
click at [400, 248] on div "B Callback Scheduled Call Step: 1 Briar Kuhl America/Chicago Calls Count: 0 Ind…" at bounding box center [652, 219] width 592 height 90
drag, startPoint x: 520, startPoint y: 228, endPoint x: 484, endPoint y: 229, distance: 36.0
click at [484, 229] on h5 "Individual Localid: 5130987" at bounding box center [479, 226] width 150 height 13
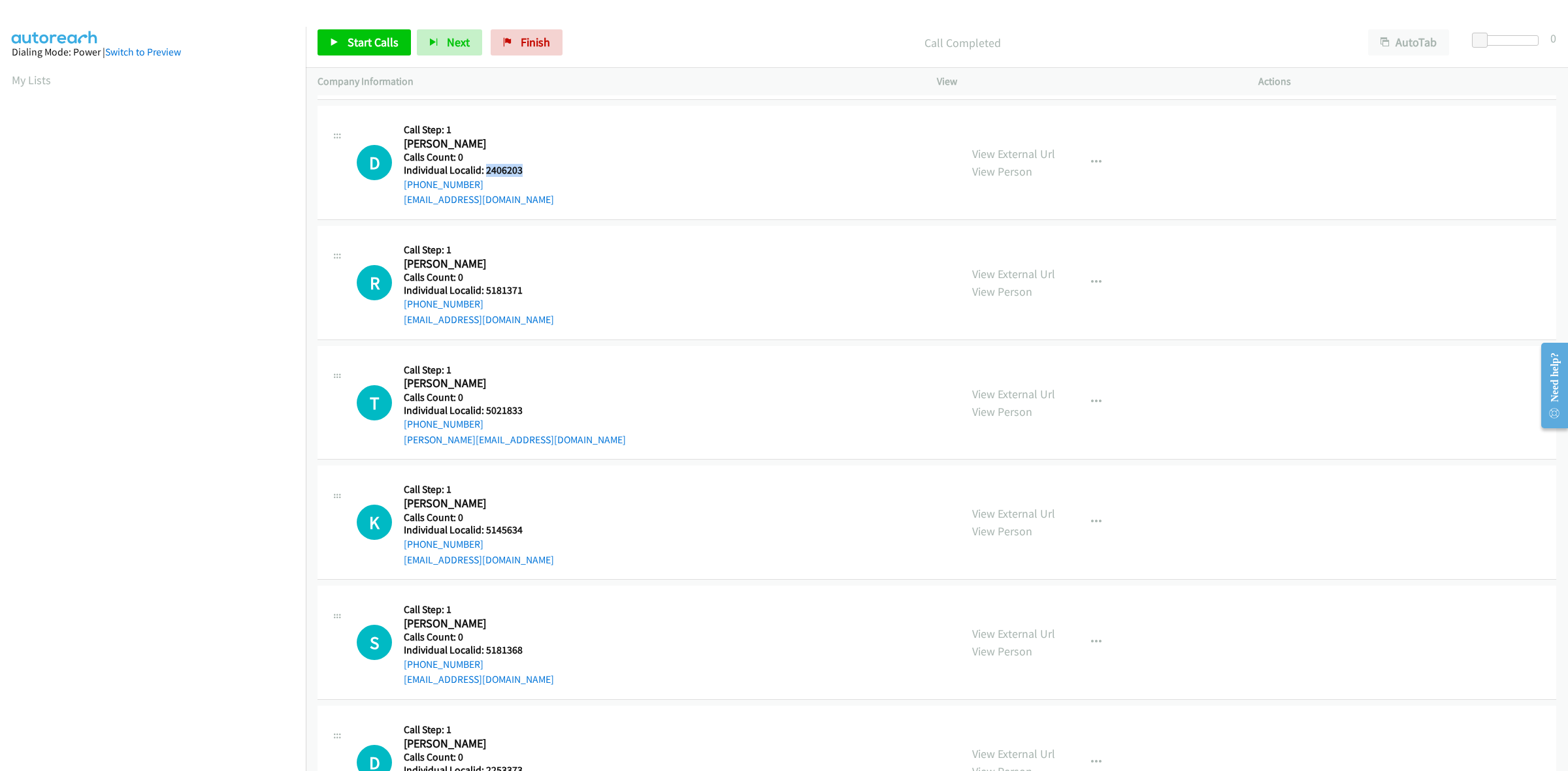
drag, startPoint x: 526, startPoint y: 167, endPoint x: 486, endPoint y: 168, distance: 40.0
click at [486, 168] on h5 "Individual Localid: 2406203" at bounding box center [479, 170] width 150 height 13
click at [1101, 165] on button "button" at bounding box center [1096, 162] width 35 height 26
click at [1017, 256] on link "Skip Call" at bounding box center [1026, 248] width 174 height 26
drag, startPoint x: 519, startPoint y: 294, endPoint x: 486, endPoint y: 292, distance: 33.1
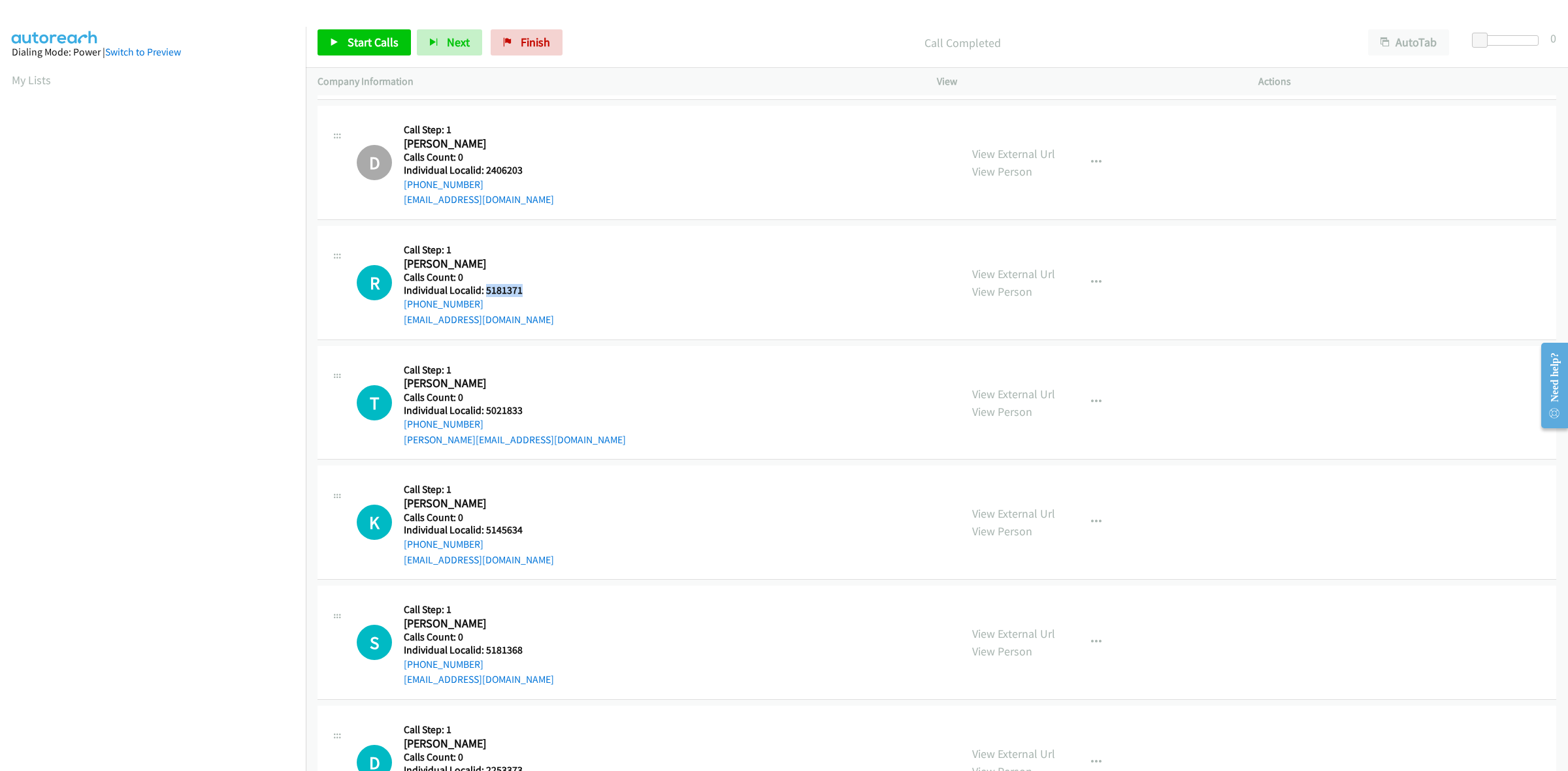
click at [486, 292] on h5 "Individual Localid: 5181371" at bounding box center [479, 290] width 150 height 13
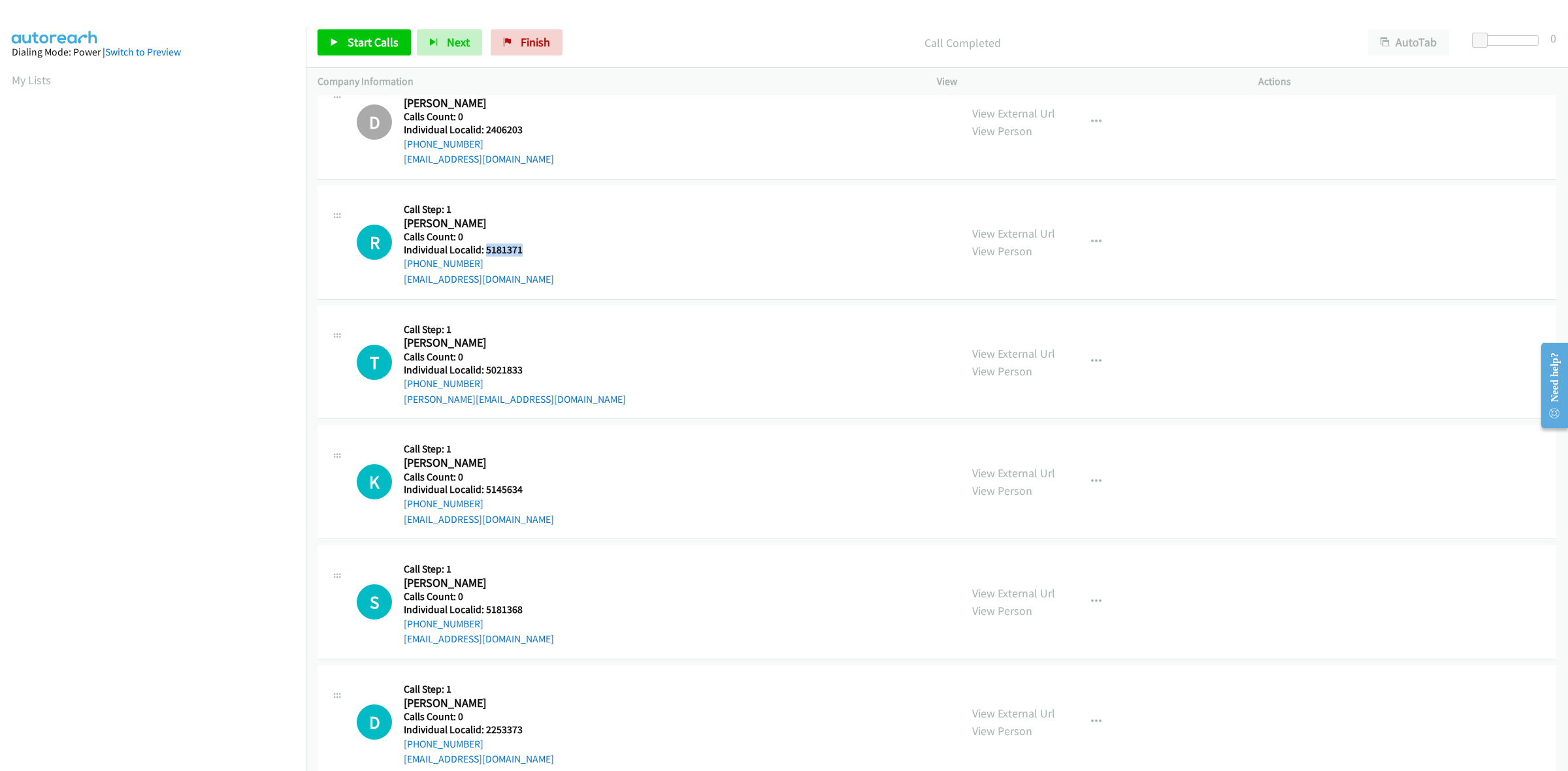
drag, startPoint x: 479, startPoint y: 266, endPoint x: 402, endPoint y: 267, distance: 77.0
click at [402, 267] on div "R Callback Scheduled Call Step: 1 Robert Messenger America/New_York Calls Count…" at bounding box center [652, 242] width 592 height 90
drag, startPoint x: 526, startPoint y: 252, endPoint x: 484, endPoint y: 250, distance: 42.0
click at [484, 250] on h5 "Individual Localid: 5181371" at bounding box center [479, 250] width 150 height 13
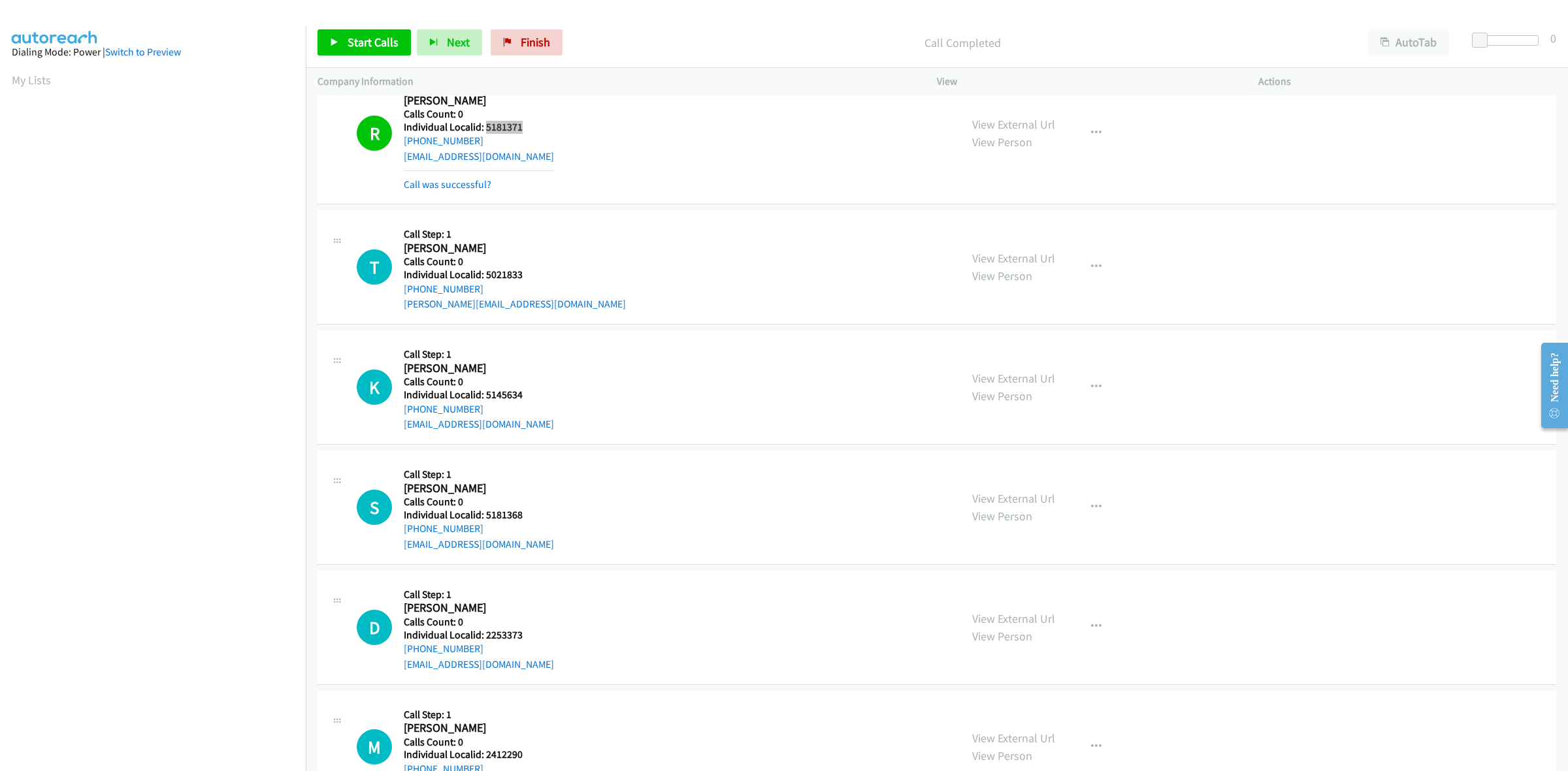
scroll to position [1592, 0]
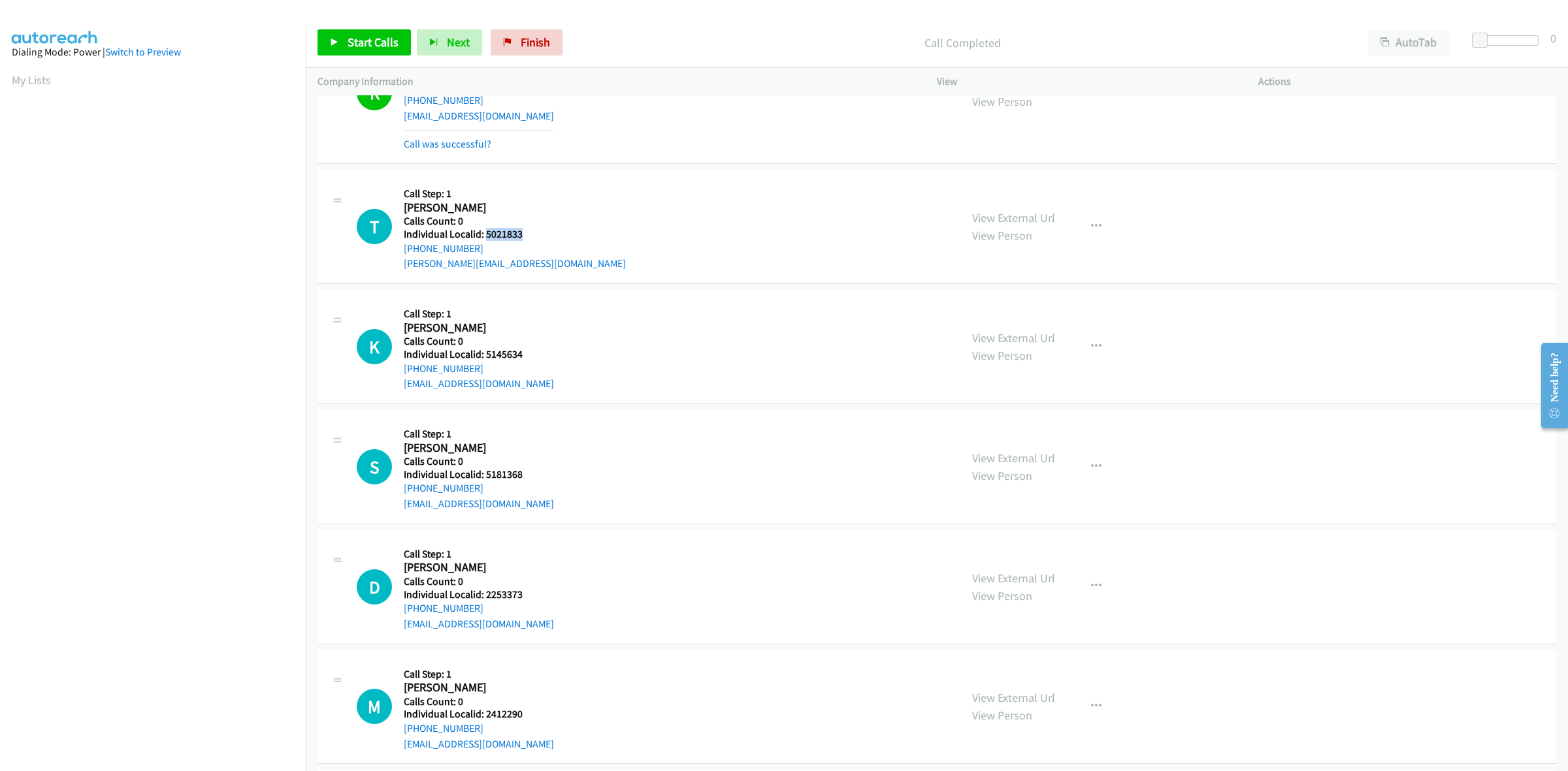
drag, startPoint x: 513, startPoint y: 234, endPoint x: 483, endPoint y: 234, distance: 30.0
click at [483, 234] on h5 "Individual Localid: 5021833" at bounding box center [515, 235] width 222 height 13
click at [510, 185] on div "Callback Scheduled Call Step: 1 Trevor Meadows America/New_York Calls Count: 0 …" at bounding box center [515, 226] width 222 height 90
drag, startPoint x: 472, startPoint y: 248, endPoint x: 406, endPoint y: 252, distance: 66.1
click at [406, 252] on div "+1 304-890-0732" at bounding box center [515, 249] width 222 height 16
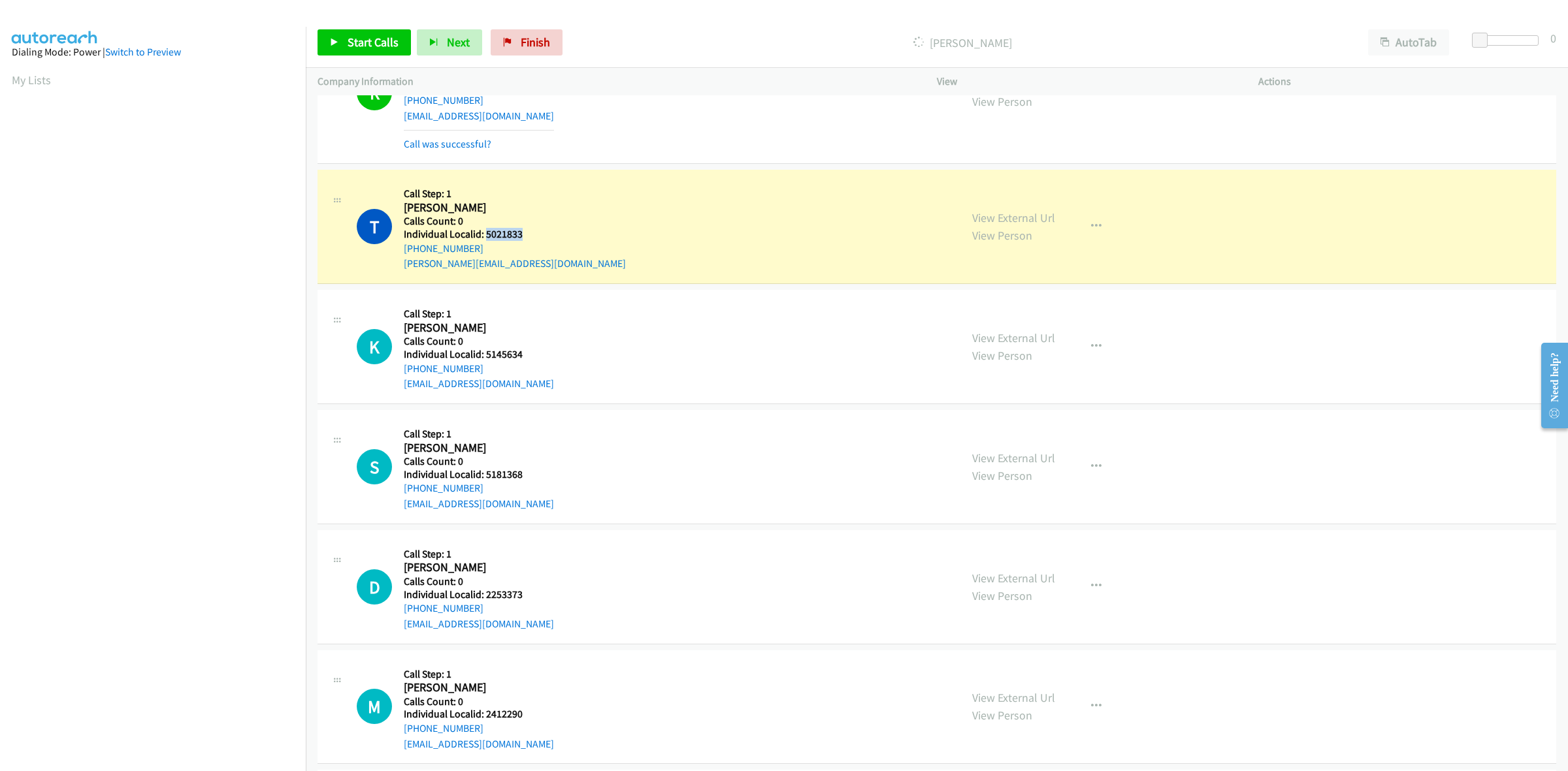
drag, startPoint x: 530, startPoint y: 235, endPoint x: 483, endPoint y: 235, distance: 47.0
click at [483, 235] on h5 "Individual Localid: 5021833" at bounding box center [515, 235] width 222 height 13
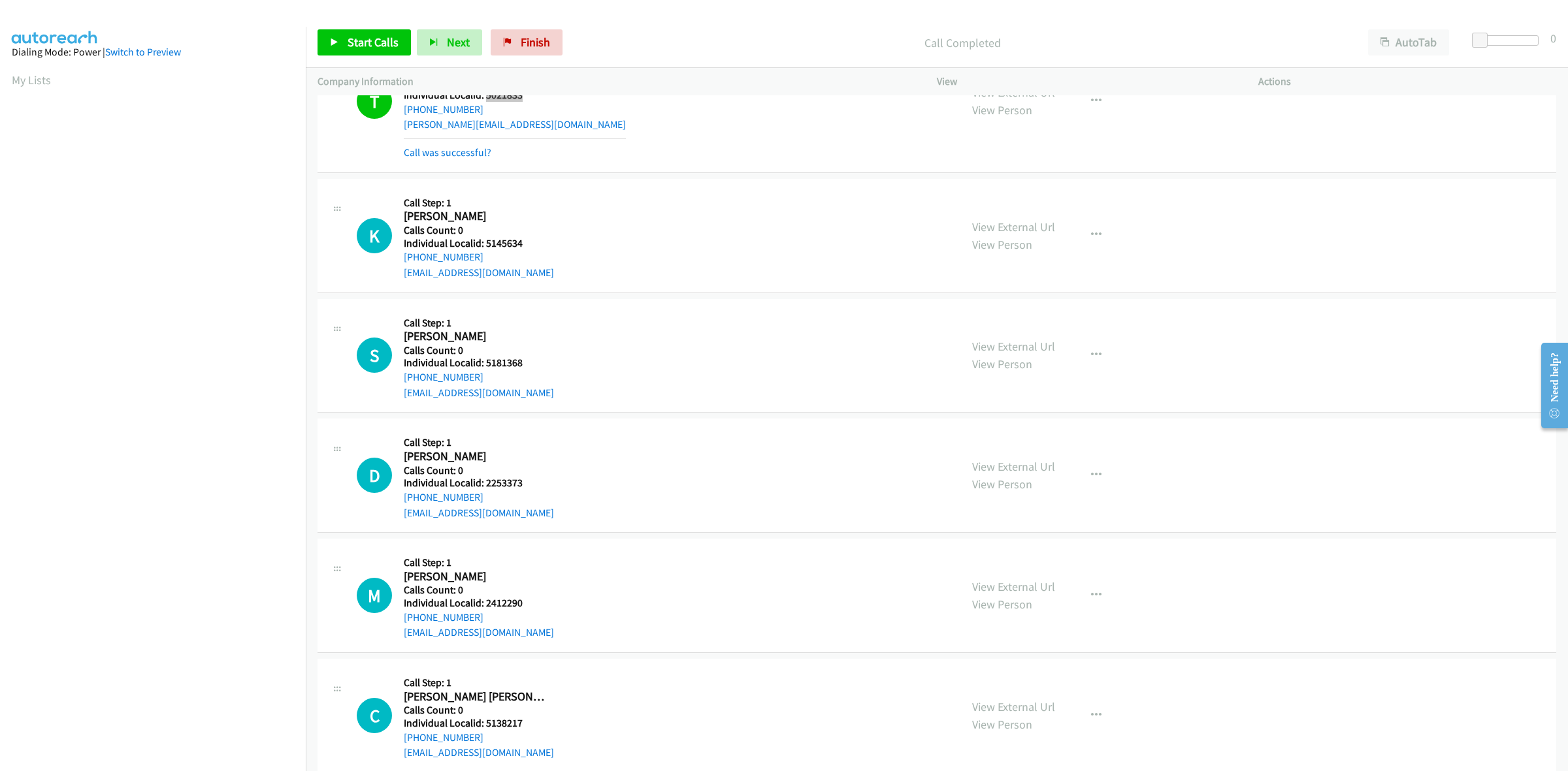
scroll to position [1775, 0]
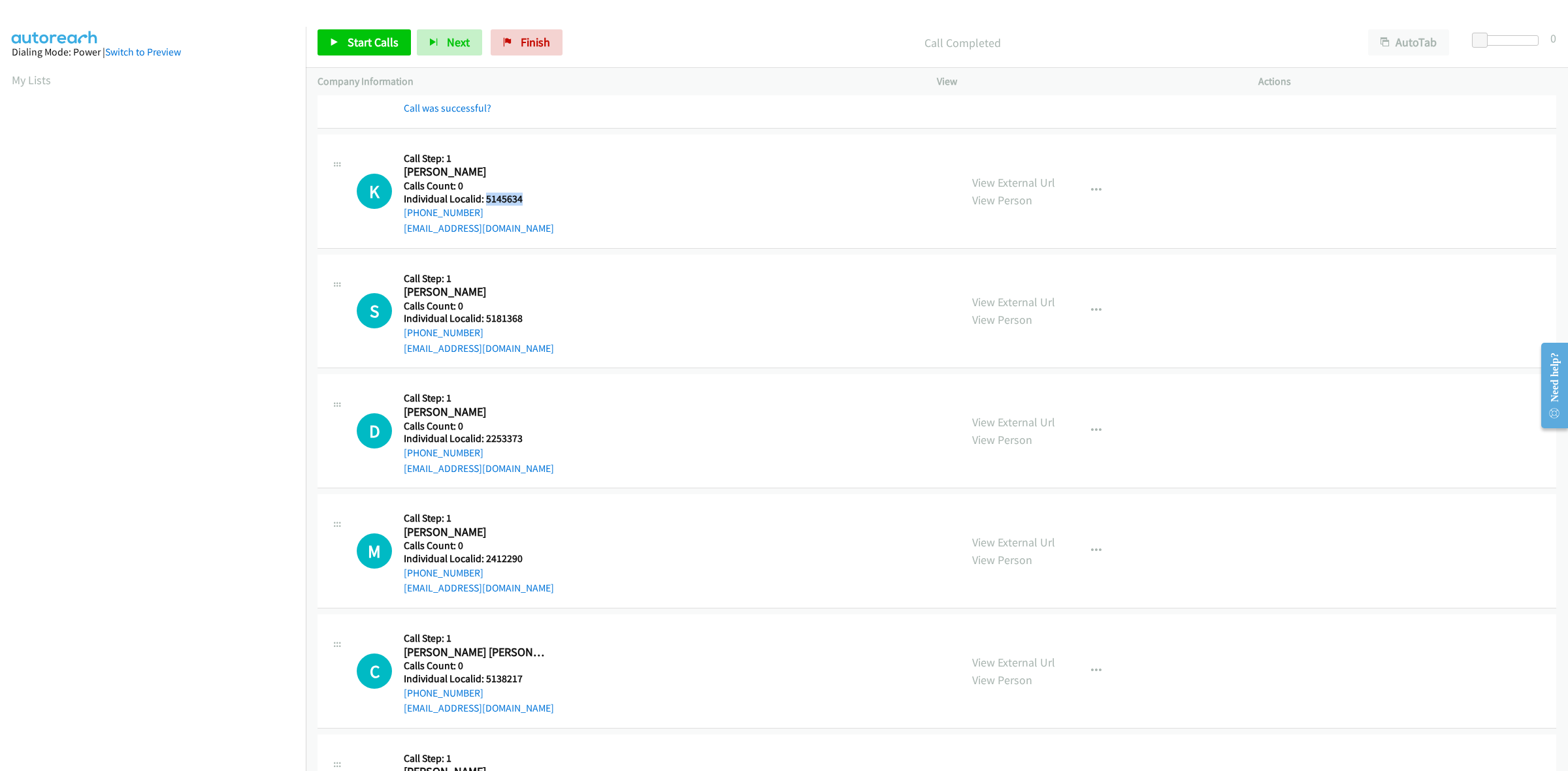
drag, startPoint x: 522, startPoint y: 199, endPoint x: 483, endPoint y: 200, distance: 39.0
click at [483, 200] on h5 "Individual Localid: 5145634" at bounding box center [479, 199] width 150 height 13
click at [500, 164] on h5 "Call Step: 1" at bounding box center [479, 159] width 150 height 13
drag, startPoint x: 482, startPoint y: 211, endPoint x: 405, endPoint y: 214, distance: 77.1
click at [405, 214] on div "+1 330-806-3082" at bounding box center [479, 213] width 150 height 16
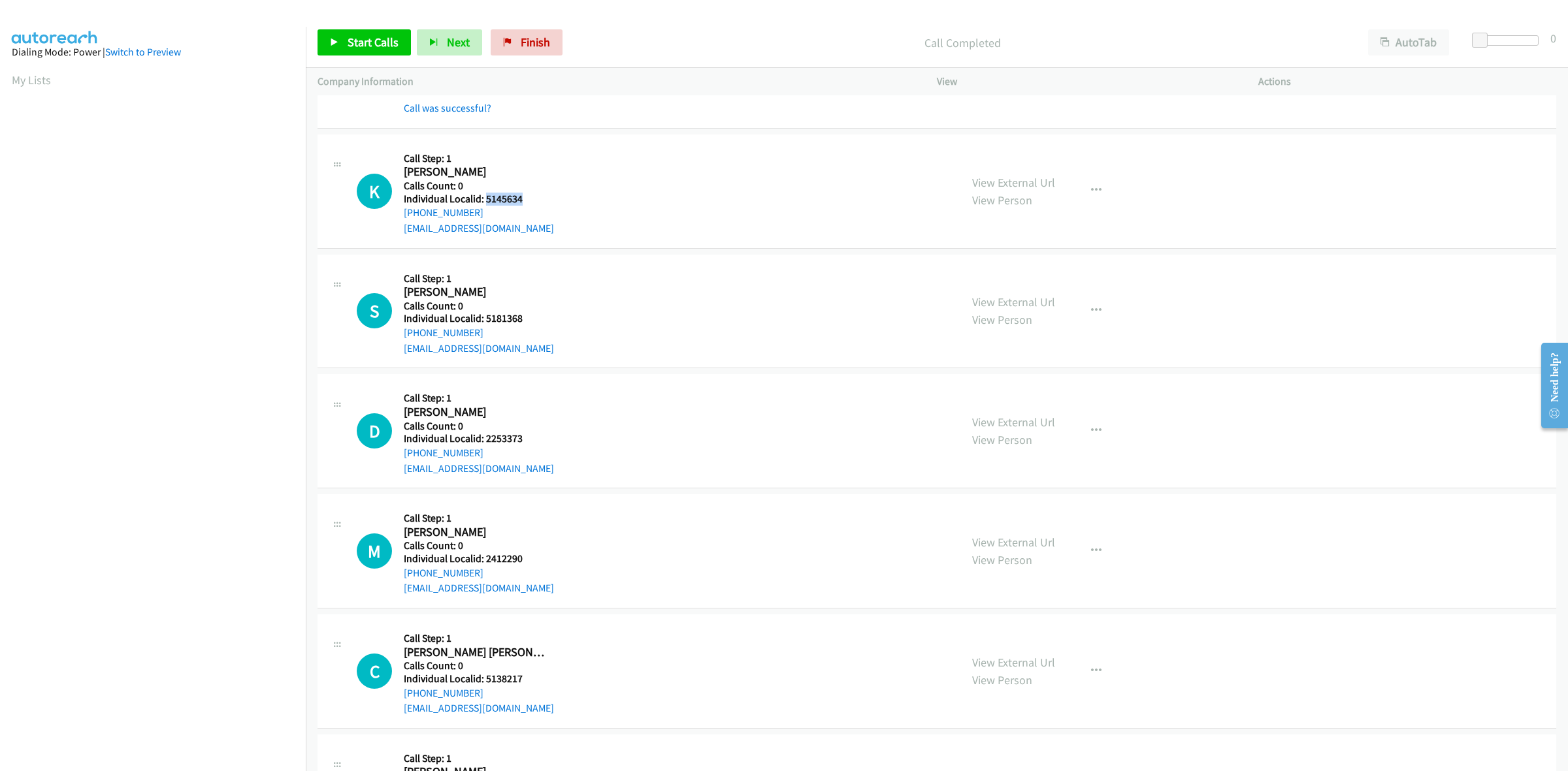
drag, startPoint x: 520, startPoint y: 203, endPoint x: 485, endPoint y: 198, distance: 35.4
click at [485, 198] on h5 "Individual Localid: 5145634" at bounding box center [479, 199] width 150 height 13
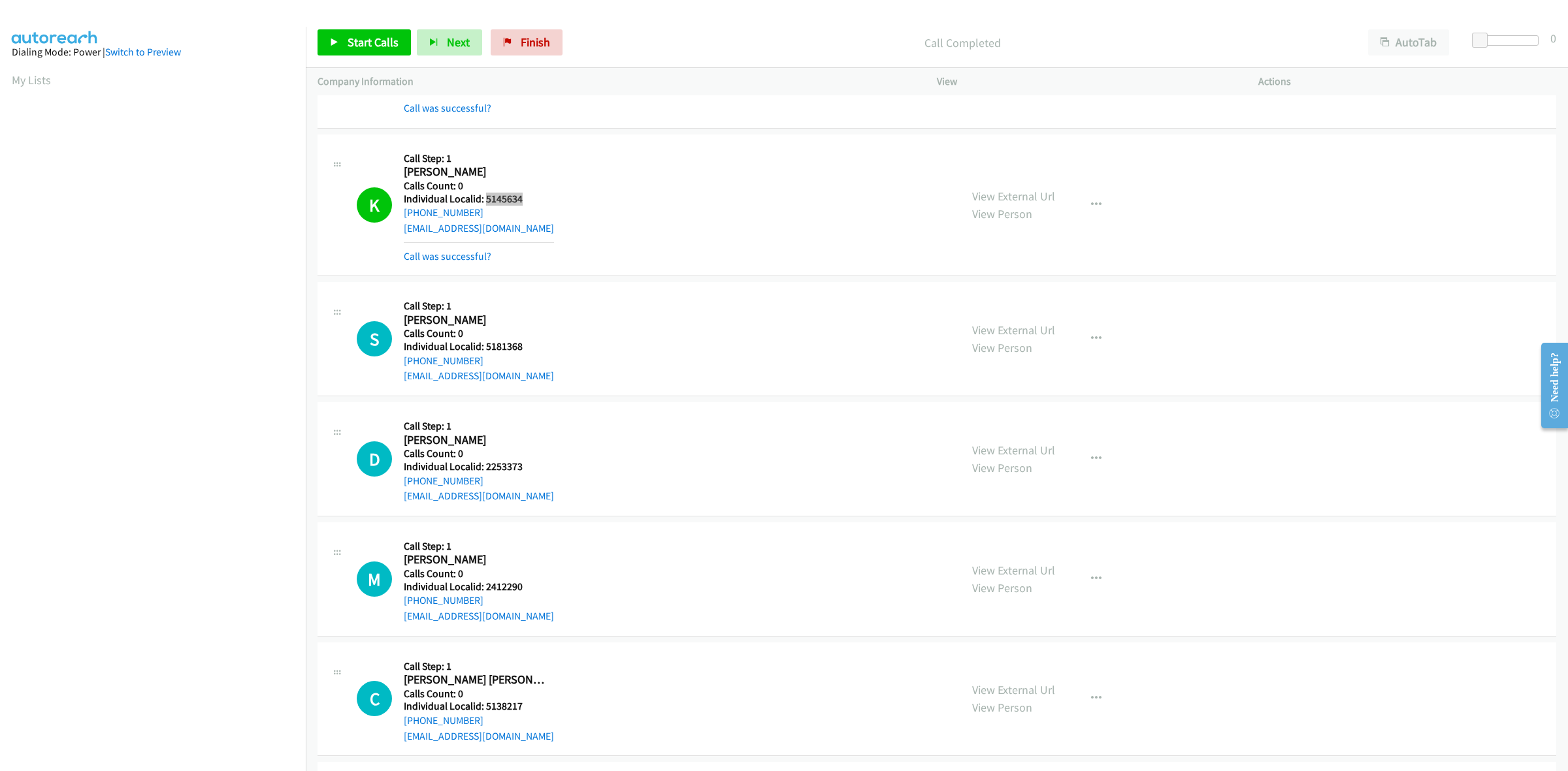
scroll to position [0, 2]
click at [650, 219] on div "K Callback Scheduled Call Step: 1 Kevin Mckinney America/New_York Calls Count: …" at bounding box center [652, 205] width 592 height 117
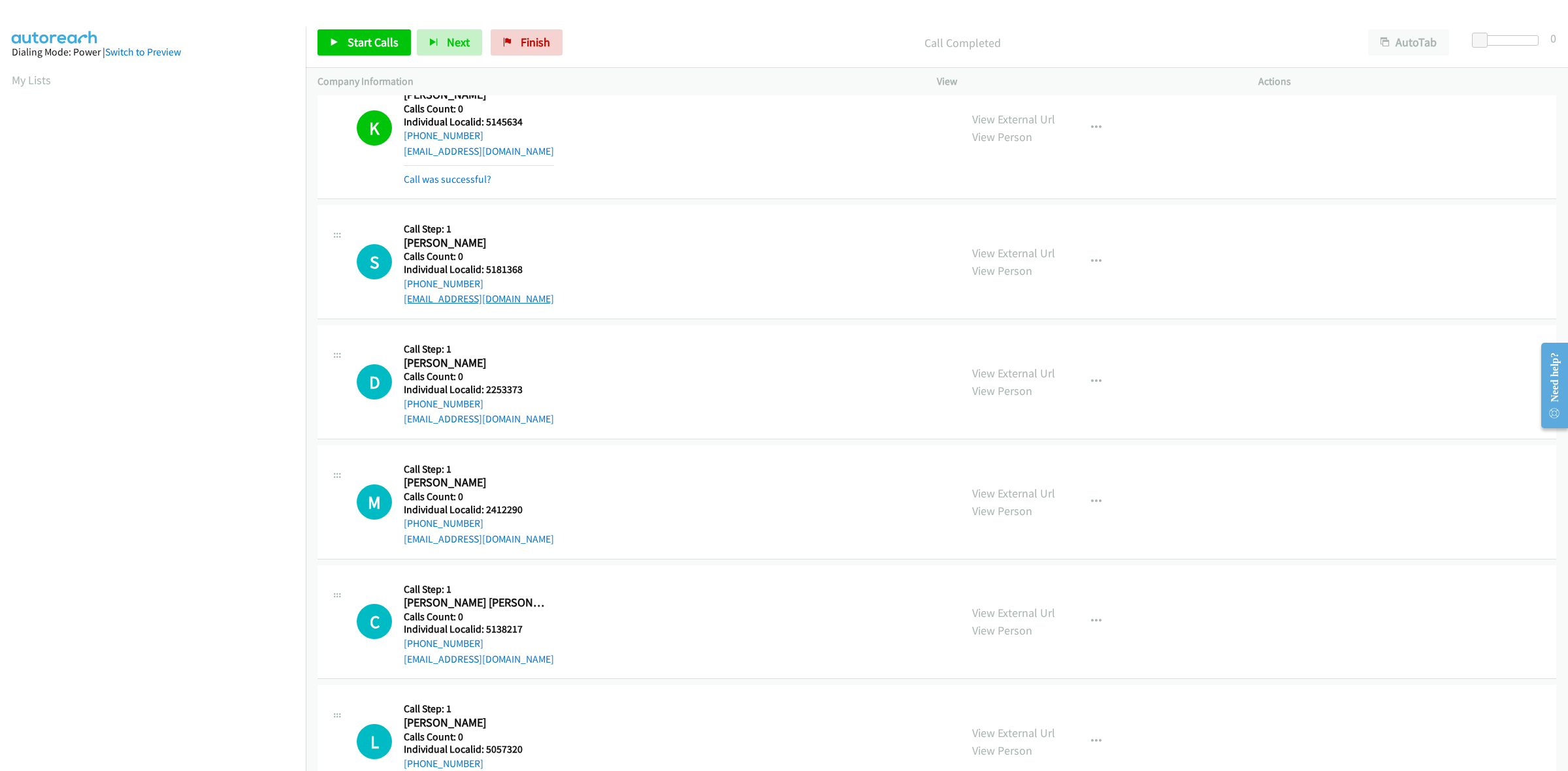
scroll to position [1898, 0]
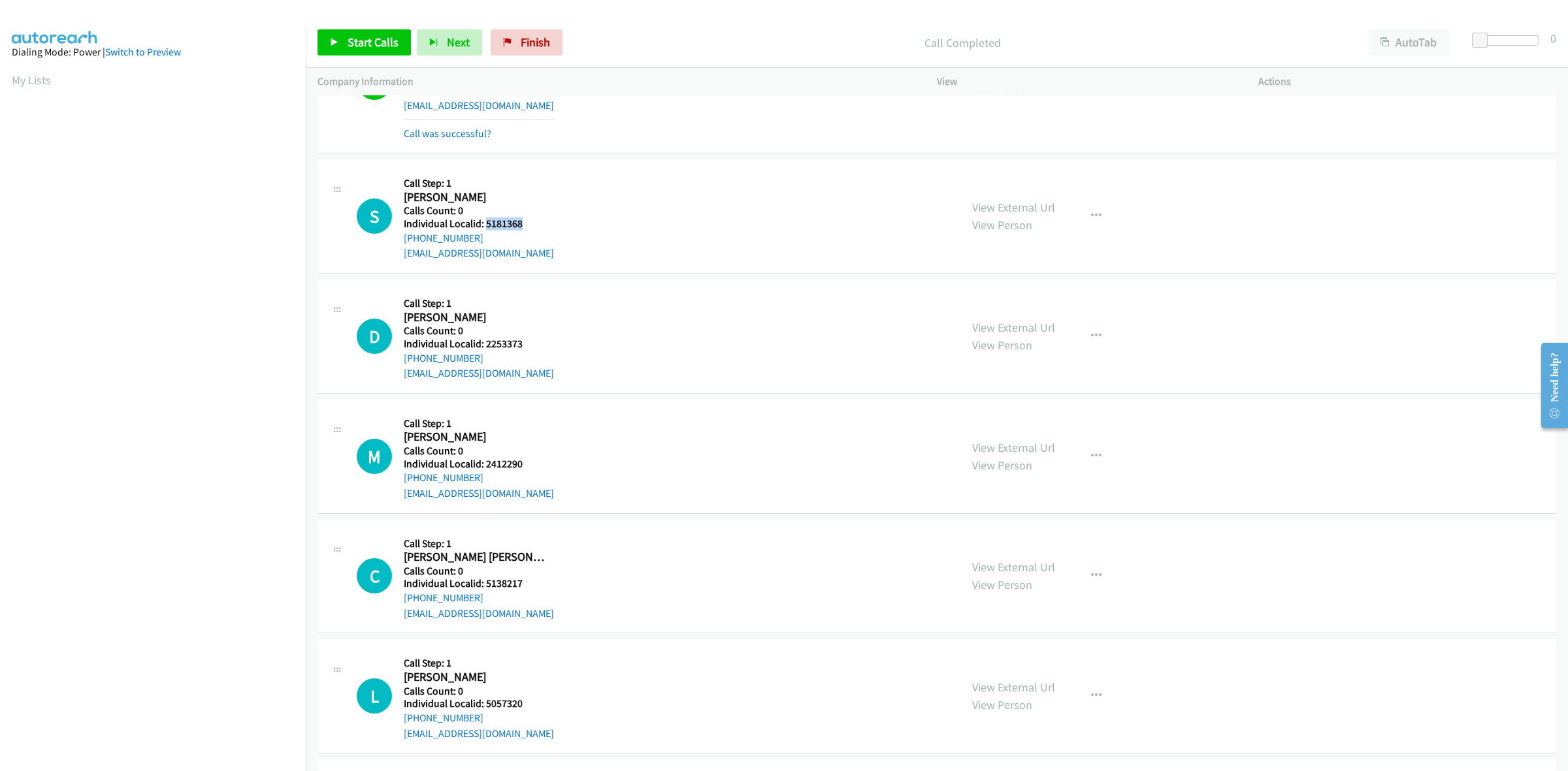
drag, startPoint x: 529, startPoint y: 226, endPoint x: 486, endPoint y: 227, distance: 43.0
click at [486, 227] on h5 "Individual Localid: 5181368" at bounding box center [479, 224] width 150 height 13
click at [470, 265] on div "S Callback Scheduled Call Step: 1 Sam Nestor America/New_York Calls Count: 0 In…" at bounding box center [937, 217] width 1239 height 114
drag, startPoint x: 477, startPoint y: 240, endPoint x: 397, endPoint y: 246, distance: 80.2
click at [397, 246] on div "S Callback Scheduled Call Step: 1 Sam Nestor America/New_York Calls Count: 0 In…" at bounding box center [652, 216] width 592 height 90
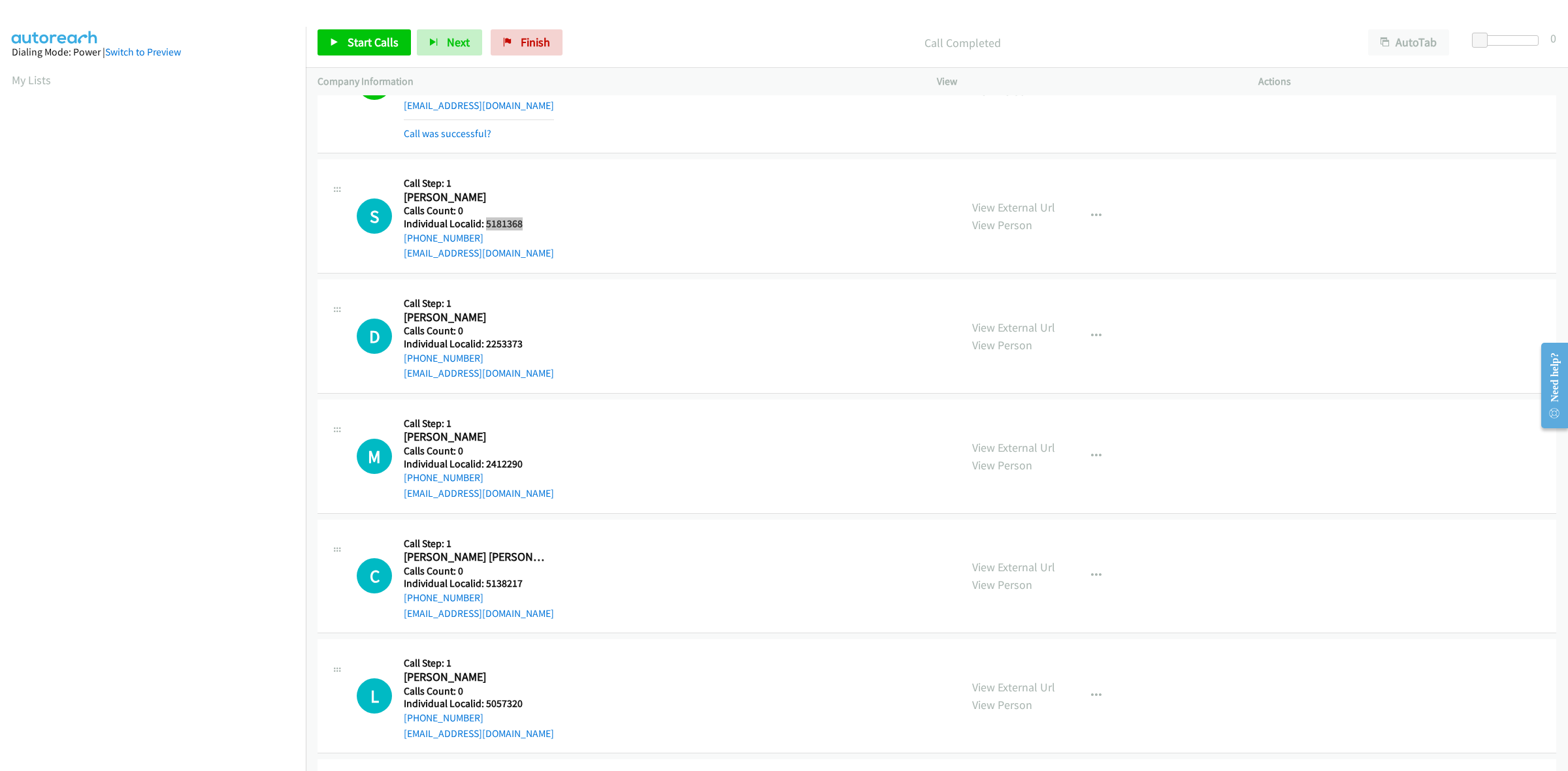
drag, startPoint x: 527, startPoint y: 222, endPoint x: 486, endPoint y: 222, distance: 41.0
click at [486, 222] on h5 "Individual Localid: 5181368" at bounding box center [479, 224] width 150 height 13
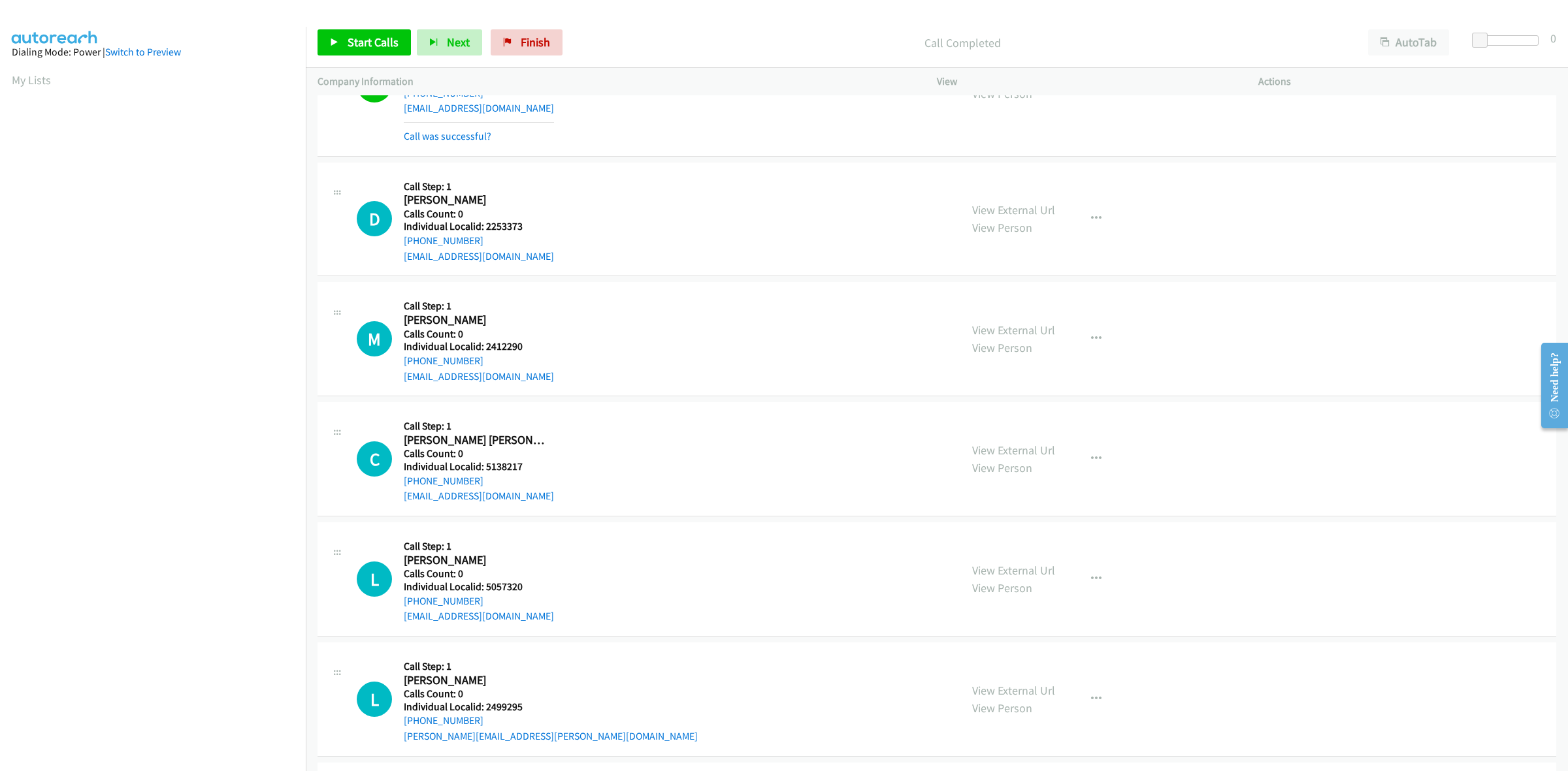
scroll to position [2102, 0]
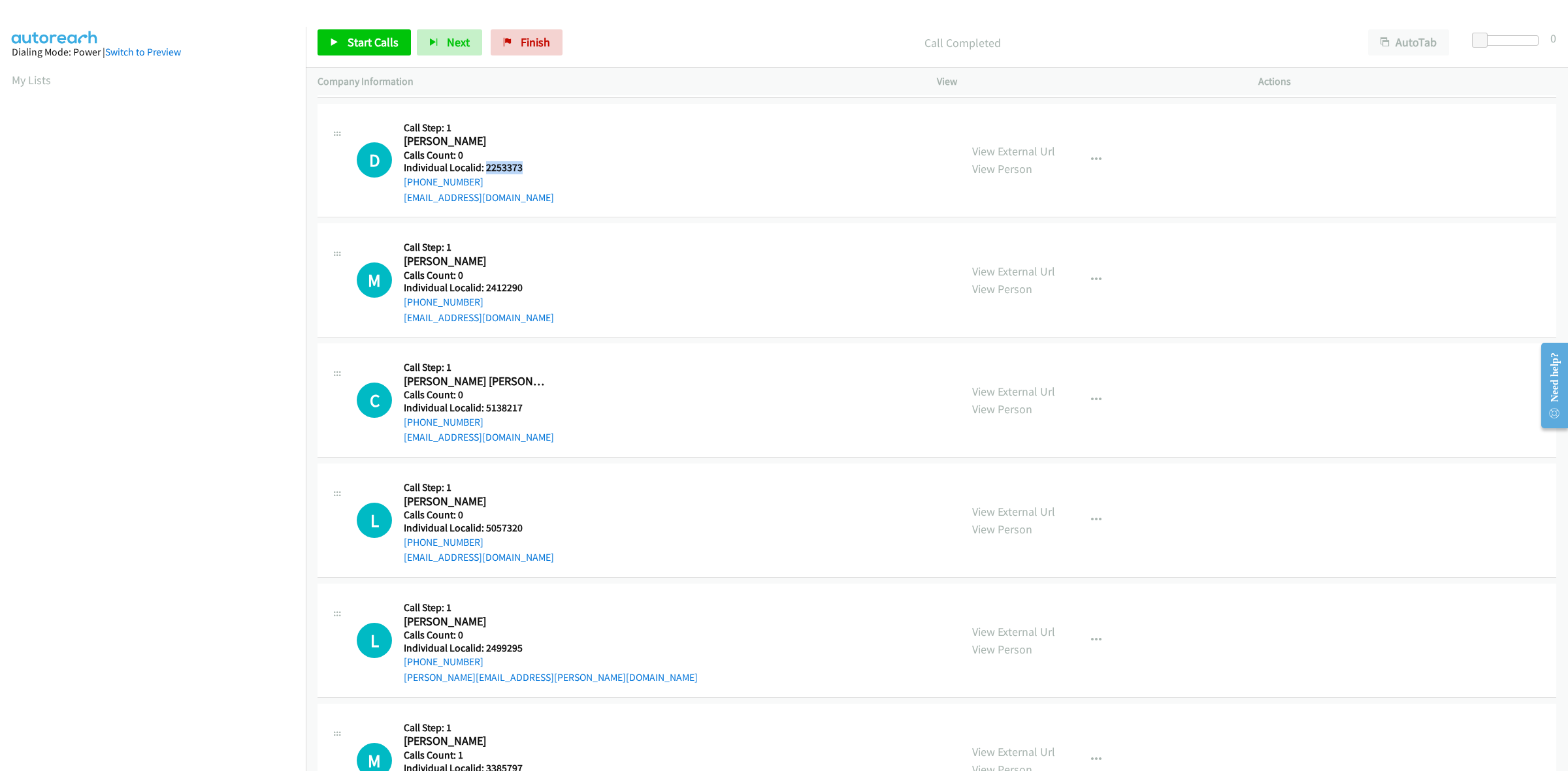
drag, startPoint x: 533, startPoint y: 168, endPoint x: 483, endPoint y: 170, distance: 50.0
click at [483, 170] on h5 "Individual Localid: 2253373" at bounding box center [479, 167] width 150 height 13
click at [501, 115] on div "D Callback Scheduled Call Step: 1 [PERSON_NAME] America/New_York Calls Count: 0…" at bounding box center [937, 161] width 1239 height 114
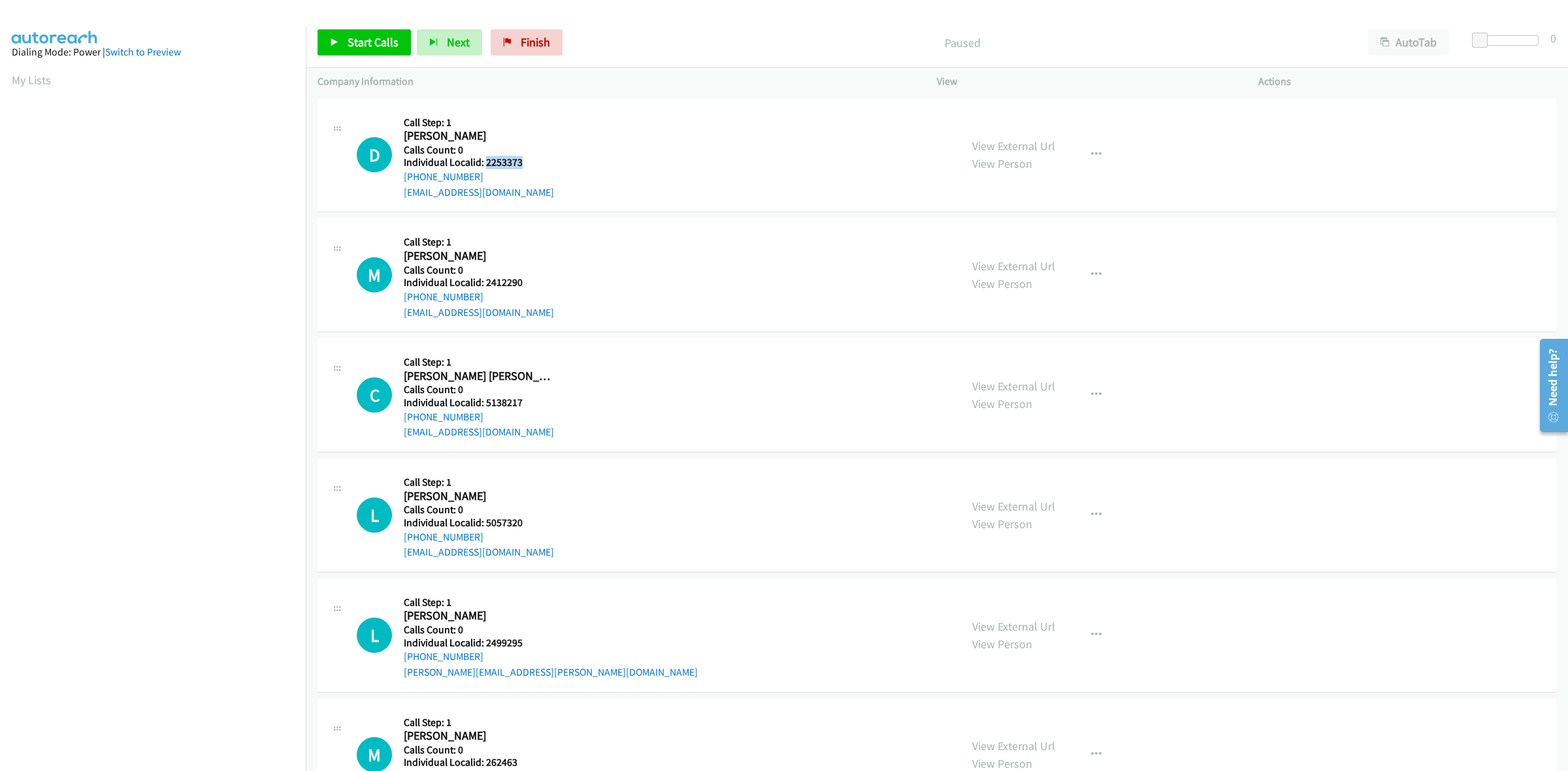
drag, startPoint x: 526, startPoint y: 159, endPoint x: 486, endPoint y: 156, distance: 40.1
click at [486, 156] on h5 "Individual Localid: 2253373" at bounding box center [479, 163] width 150 height 13
copy h5 "2253373"
click at [601, 129] on div "D Callback Scheduled Call Step: 1 [PERSON_NAME] America/New_York Calls Count: 0…" at bounding box center [652, 155] width 592 height 90
drag, startPoint x: 484, startPoint y: 177, endPoint x: 399, endPoint y: 177, distance: 85.0
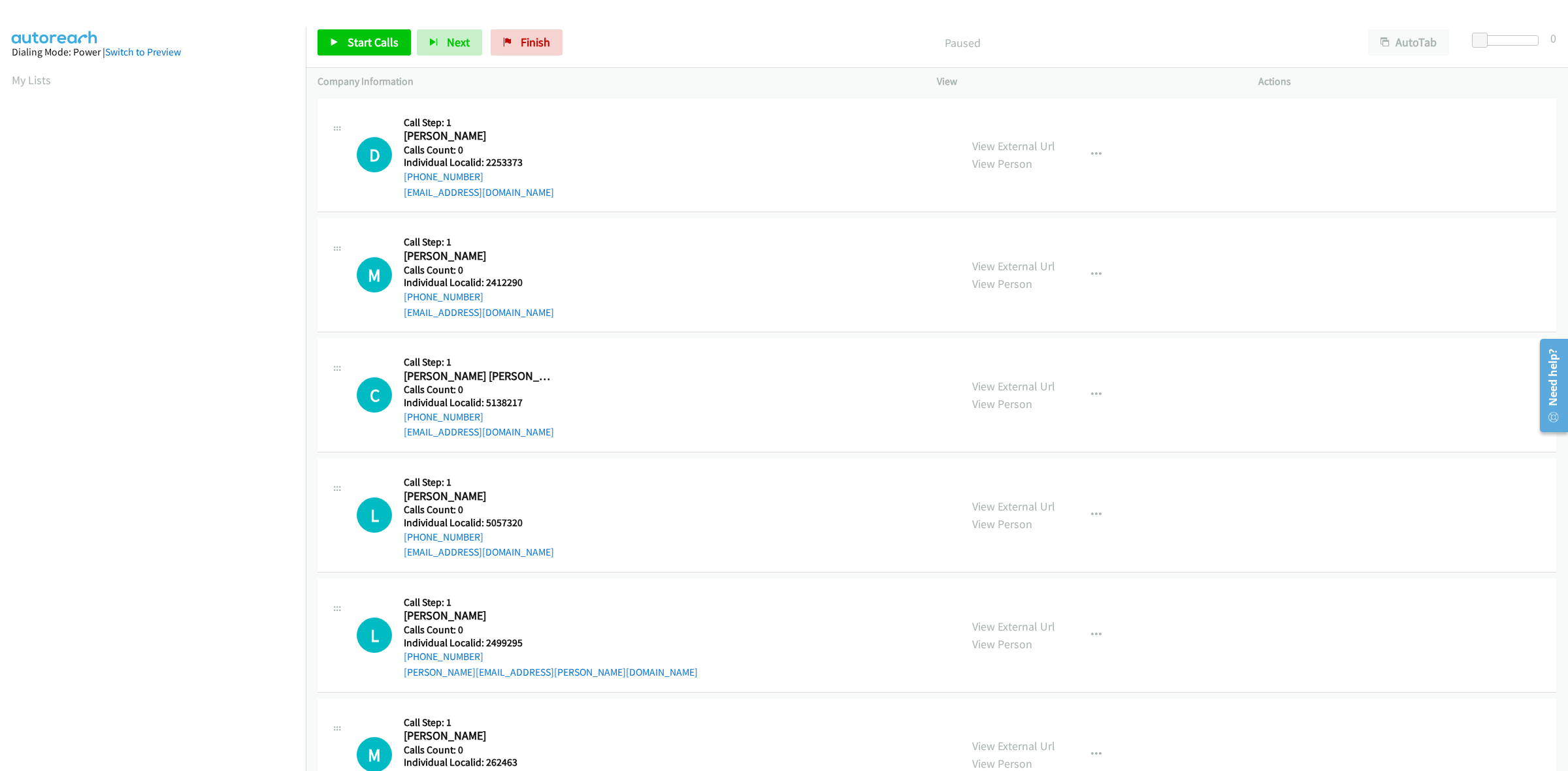
click at [399, 177] on div "D Callback Scheduled Call Step: 1 [PERSON_NAME] America/New_York Calls Count: 0…" at bounding box center [652, 155] width 592 height 90
copy link "[PHONE_NUMBER]"
click at [588, 101] on div "D Callback Scheduled Call Step: 1 [PERSON_NAME] America/New_York Calls Count: 0…" at bounding box center [937, 156] width 1239 height 114
drag, startPoint x: 487, startPoint y: 174, endPoint x: 406, endPoint y: 181, distance: 81.3
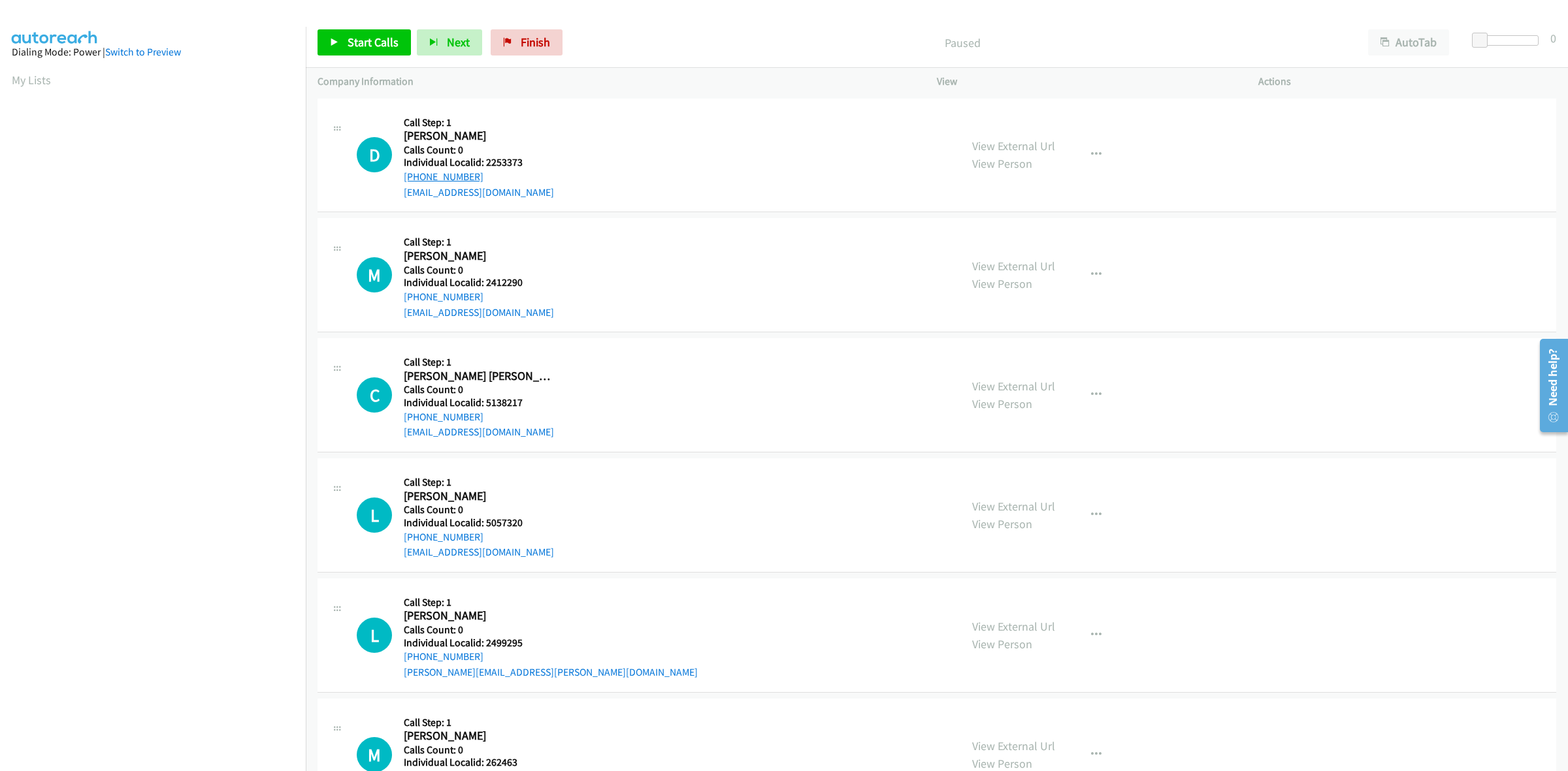
click at [406, 181] on div "[PHONE_NUMBER]" at bounding box center [479, 177] width 150 height 16
copy link "[PHONE_NUMBER]"
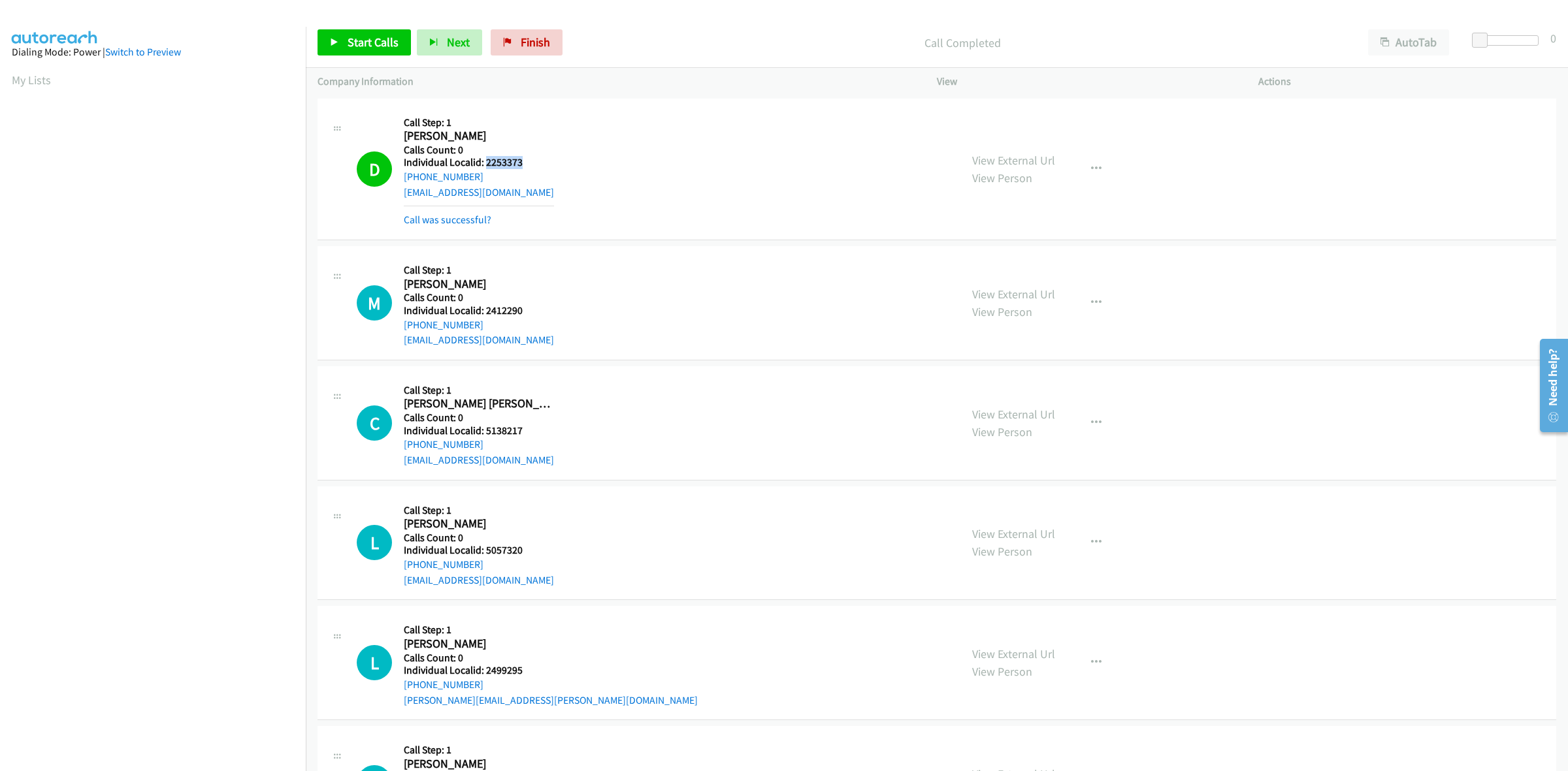
drag, startPoint x: 522, startPoint y: 163, endPoint x: 486, endPoint y: 160, distance: 36.1
click at [486, 160] on h5 "Individual Localid: 2253373" at bounding box center [479, 163] width 150 height 13
copy h5 "2253373"
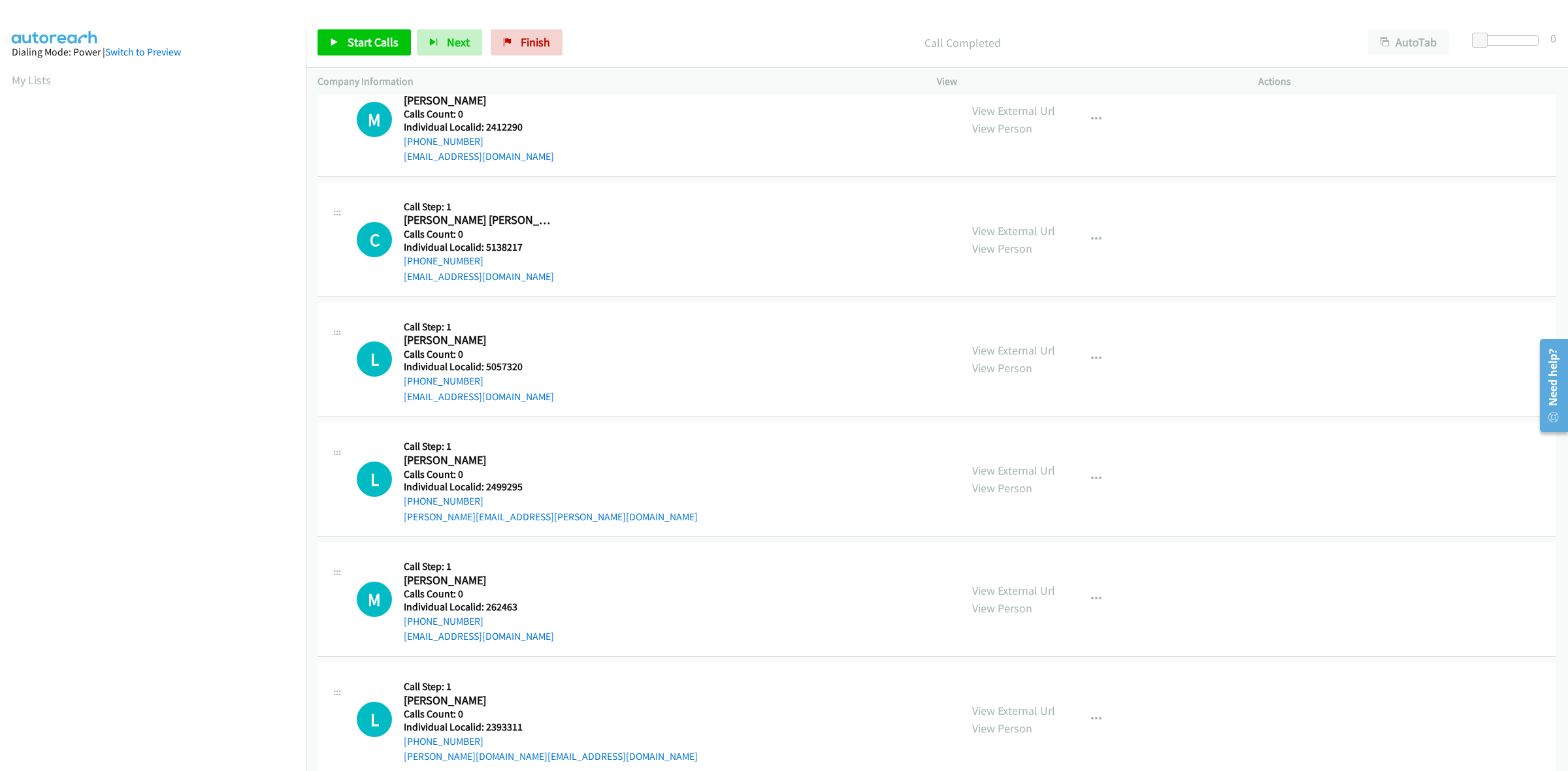
scroll to position [122, 0]
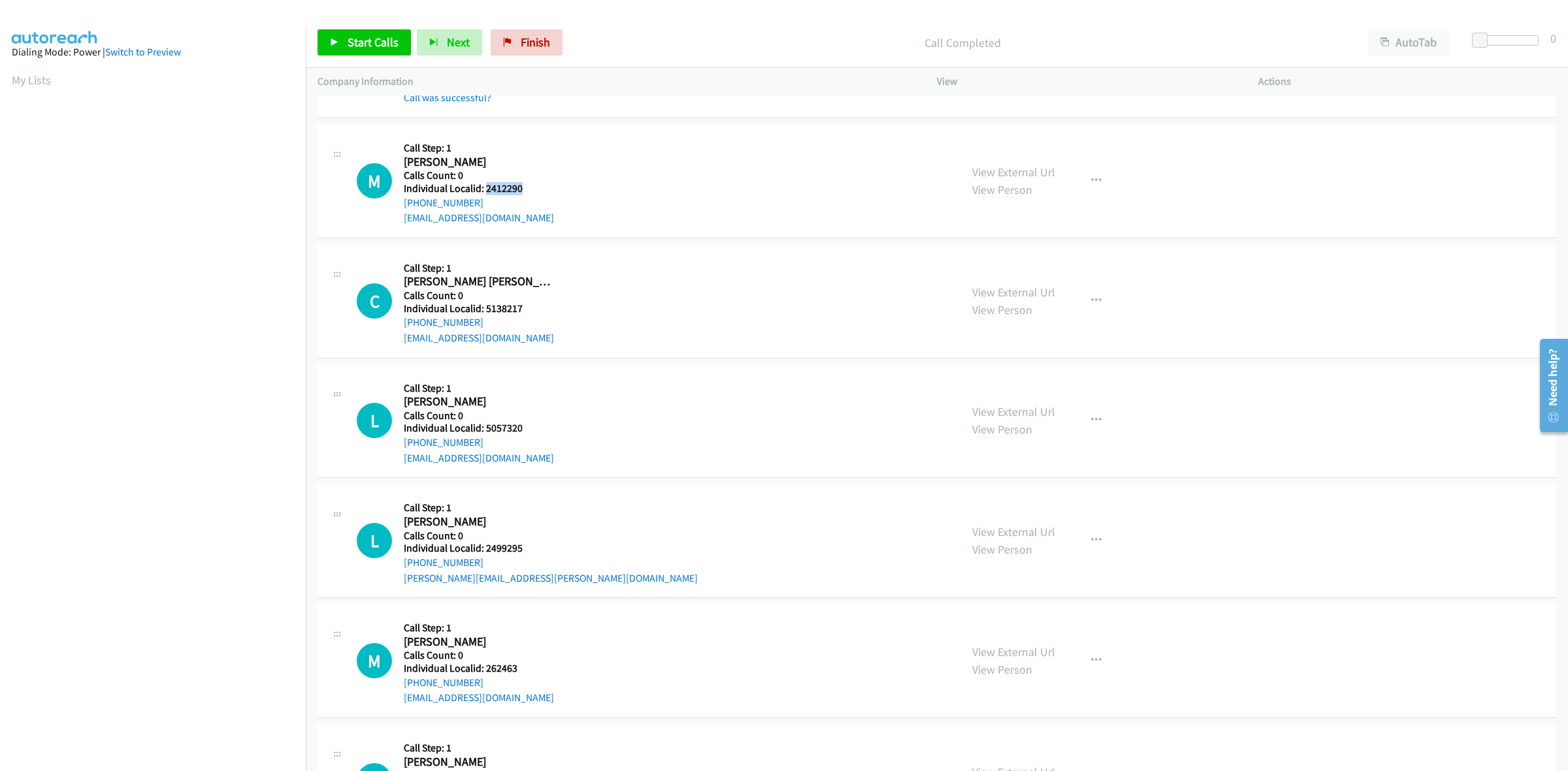
drag, startPoint x: 527, startPoint y: 191, endPoint x: 485, endPoint y: 191, distance: 42.0
click at [485, 191] on h5 "Individual Localid: 2412290" at bounding box center [479, 188] width 150 height 13
copy h5 "2412290"
drag, startPoint x: 493, startPoint y: 203, endPoint x: 395, endPoint y: 209, distance: 98.2
click at [395, 209] on div "M Callback Scheduled Call Step: 1 [PERSON_NAME] America/New_York Calls Count: 0…" at bounding box center [652, 181] width 592 height 90
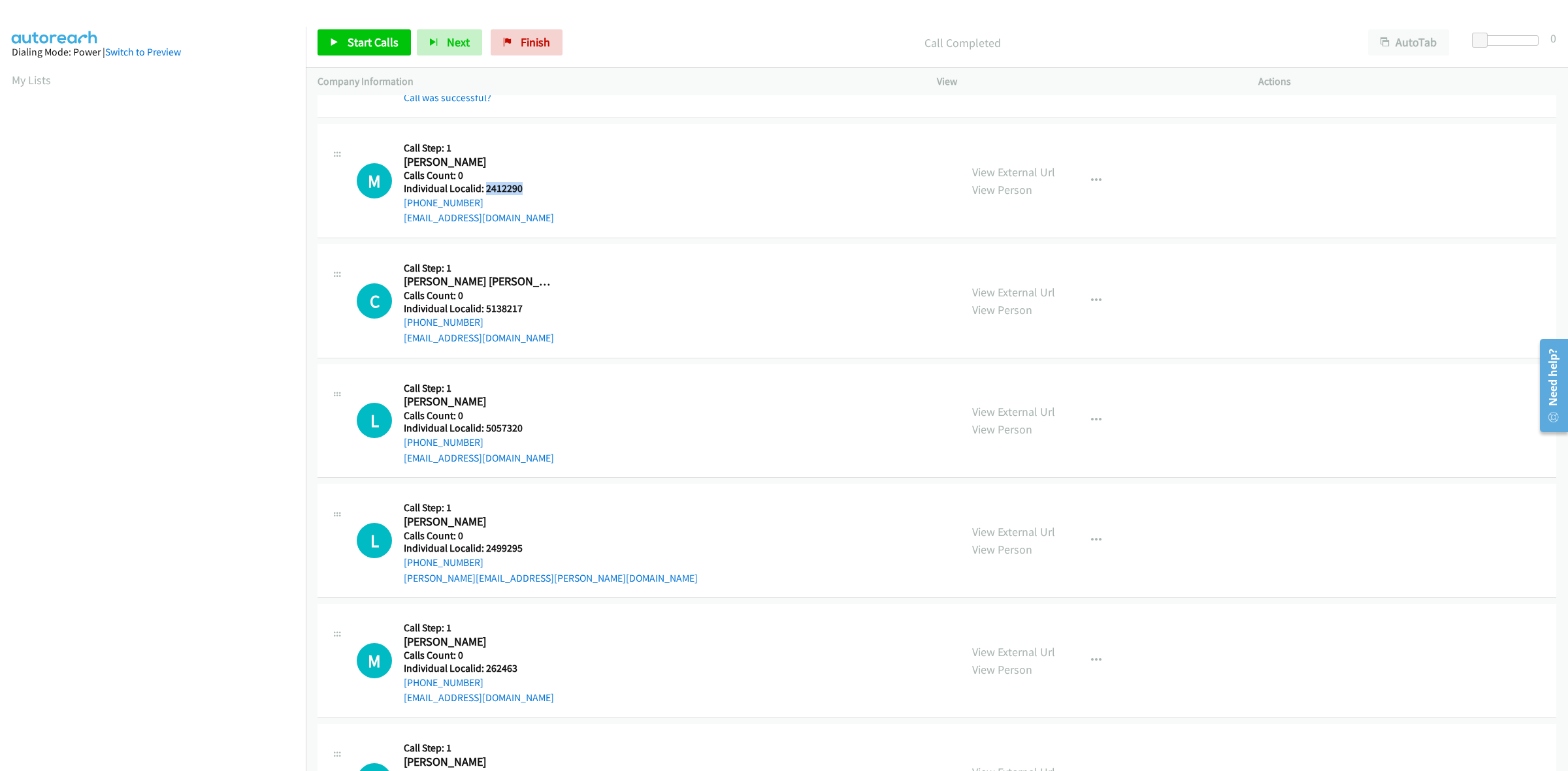
copy link "[PHONE_NUMBER]"
